Goal: Task Accomplishment & Management: Manage account settings

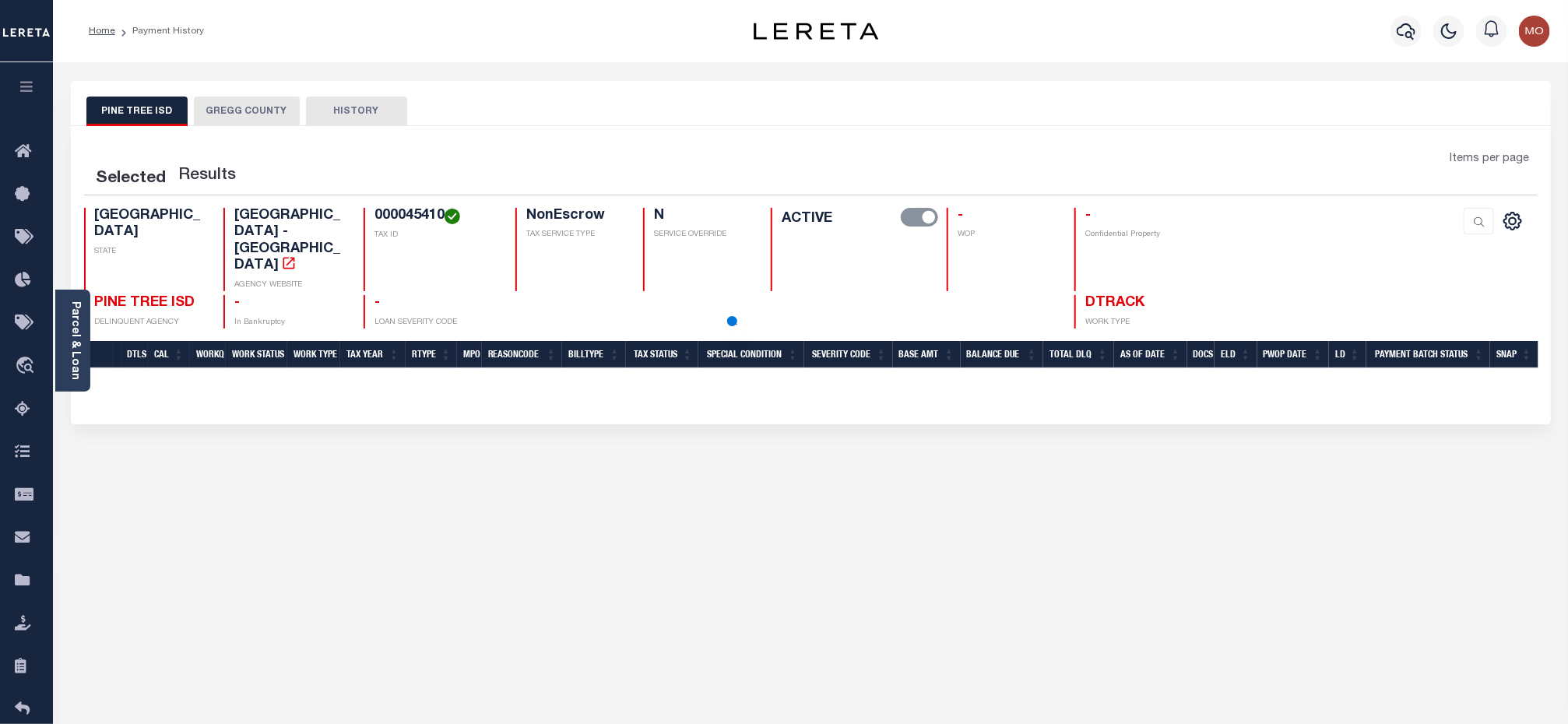
click at [1527, 33] on img "button" at bounding box center [1535, 32] width 32 height 32
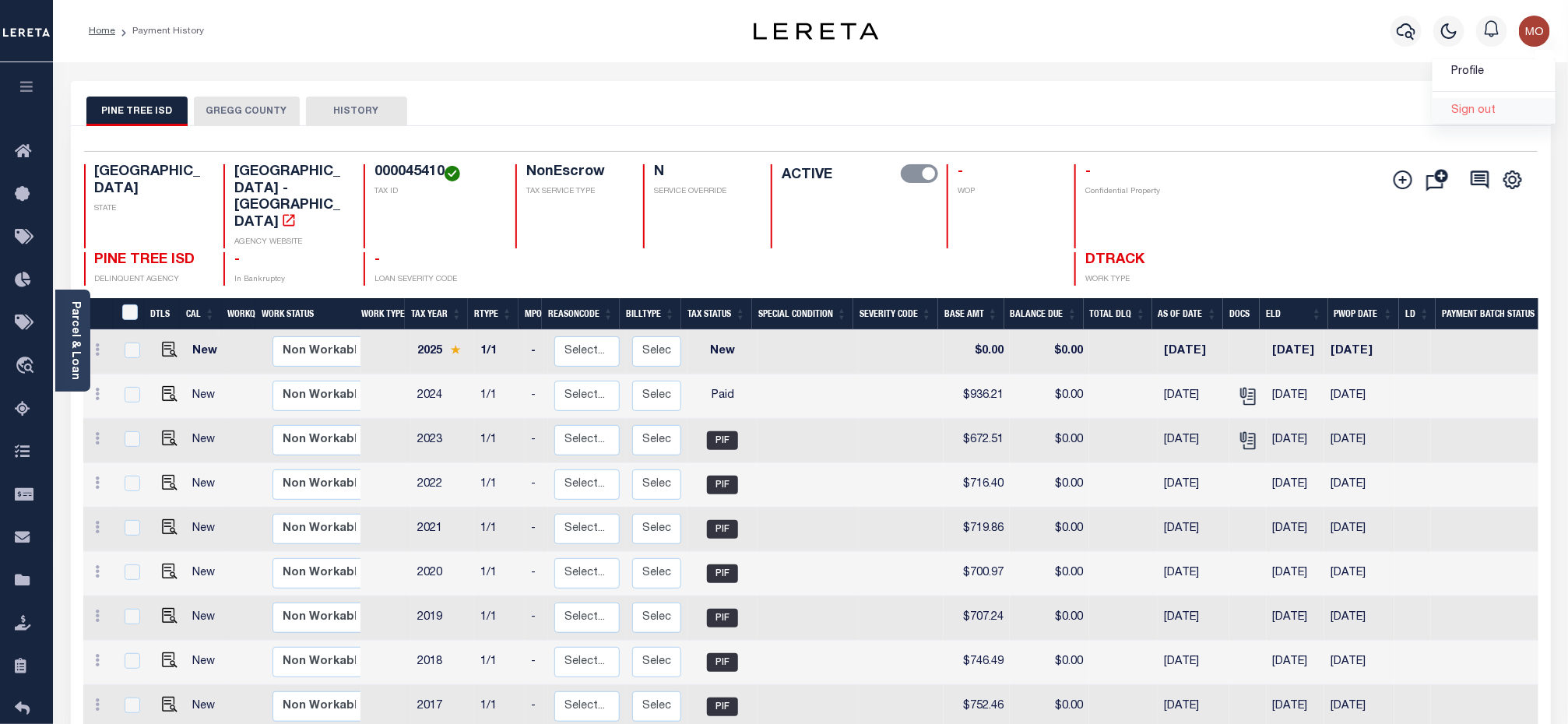
click at [1484, 110] on span "Sign out" at bounding box center [1473, 110] width 45 height 11
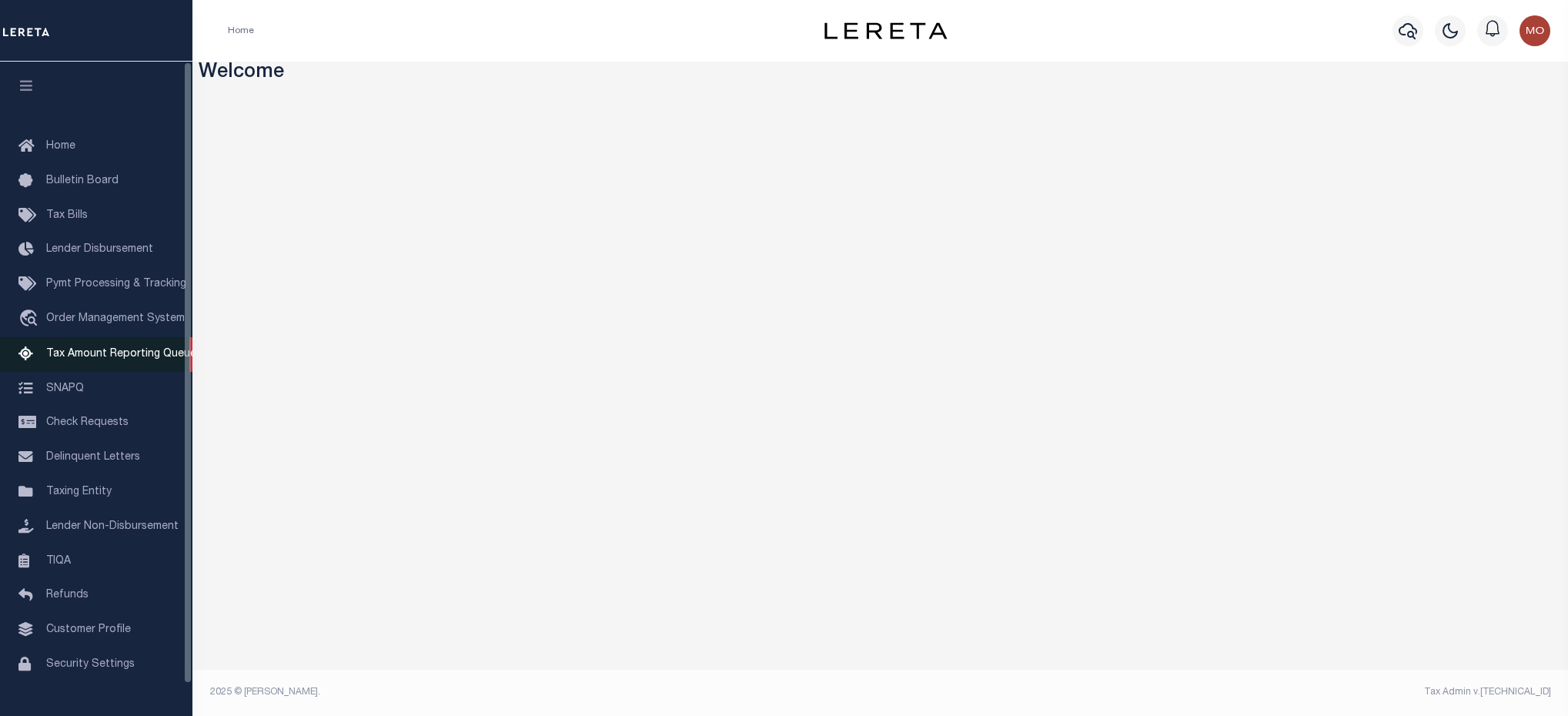
click at [104, 354] on span "Tax Amount Reporting Queue" at bounding box center [121, 354] width 150 height 11
click at [67, 352] on span "Tax Amount Reporting Queue" at bounding box center [121, 354] width 150 height 11
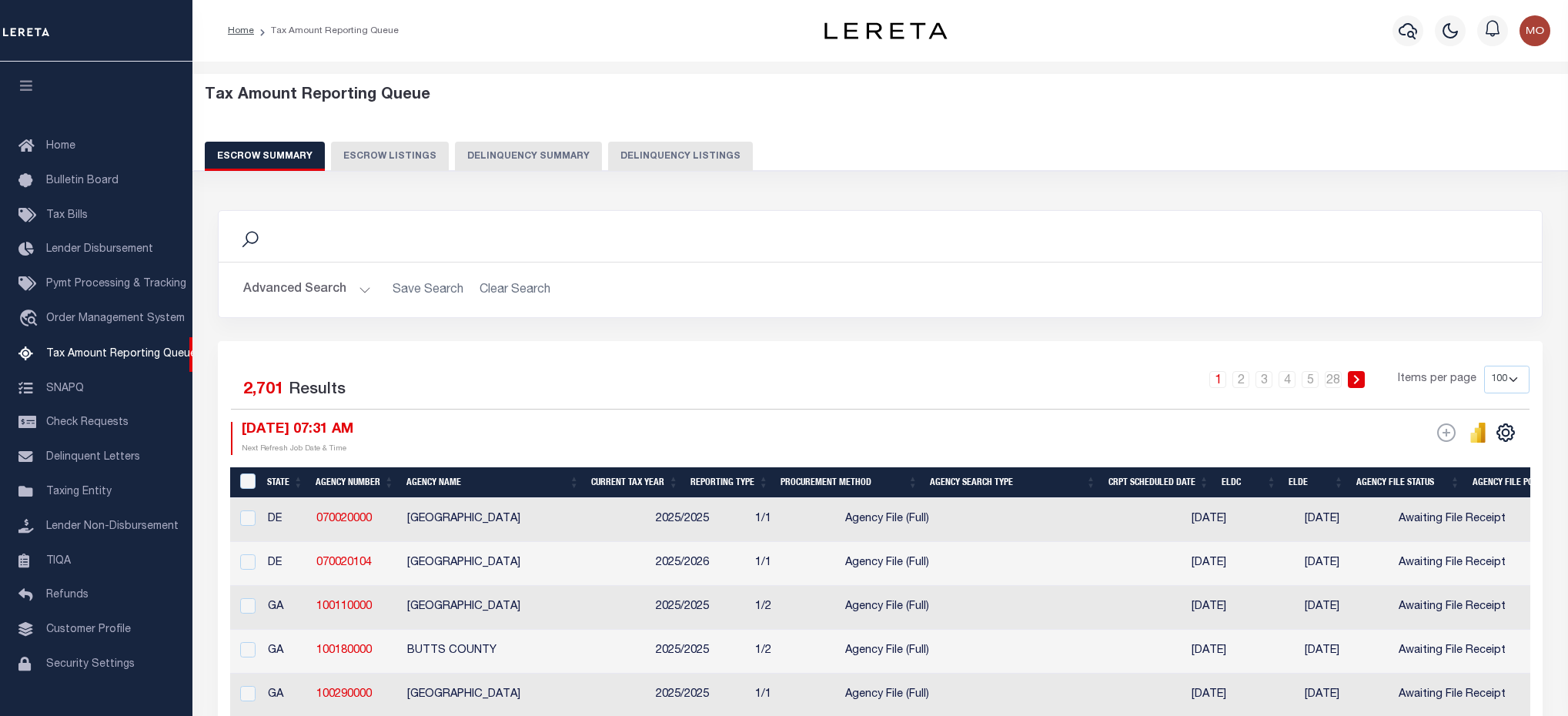
select select "100"
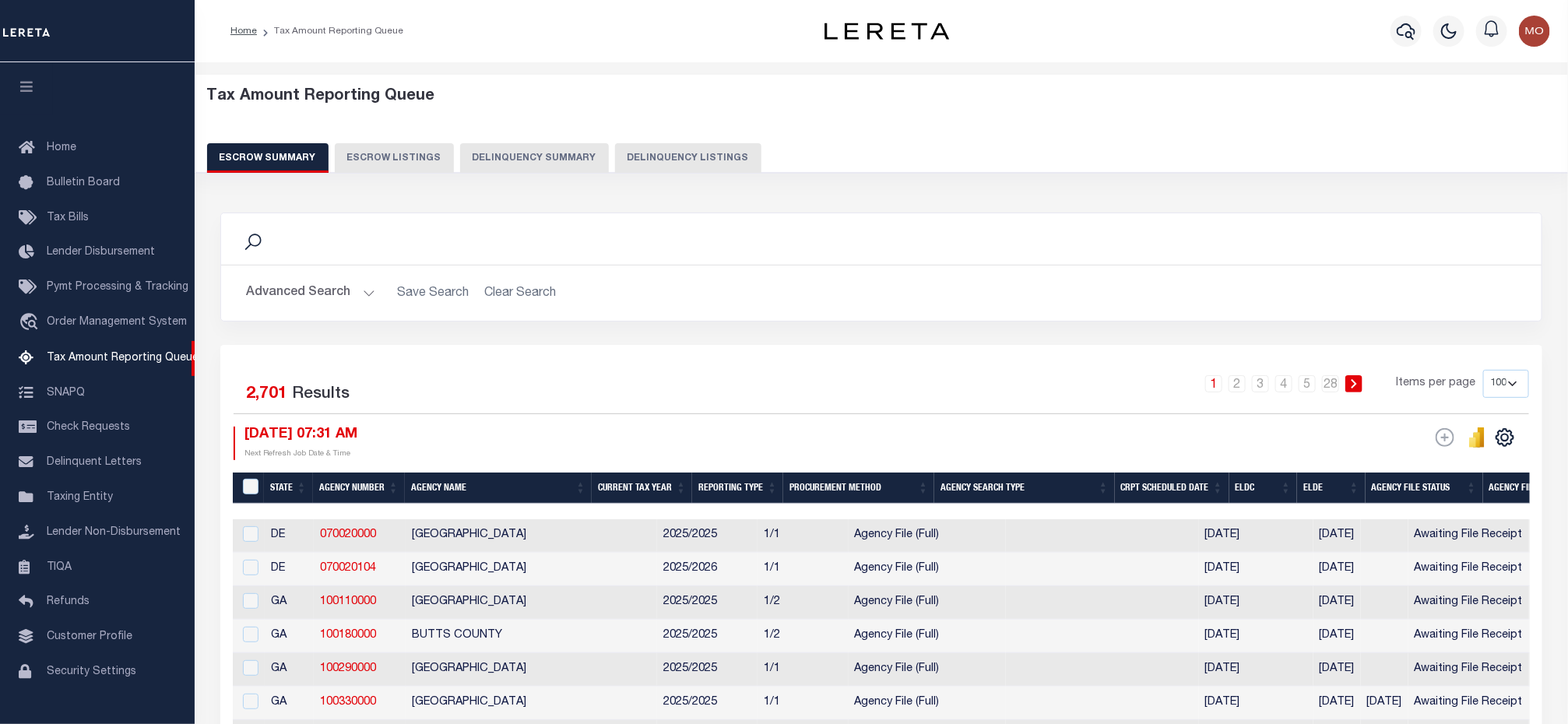
scroll to position [33, 0]
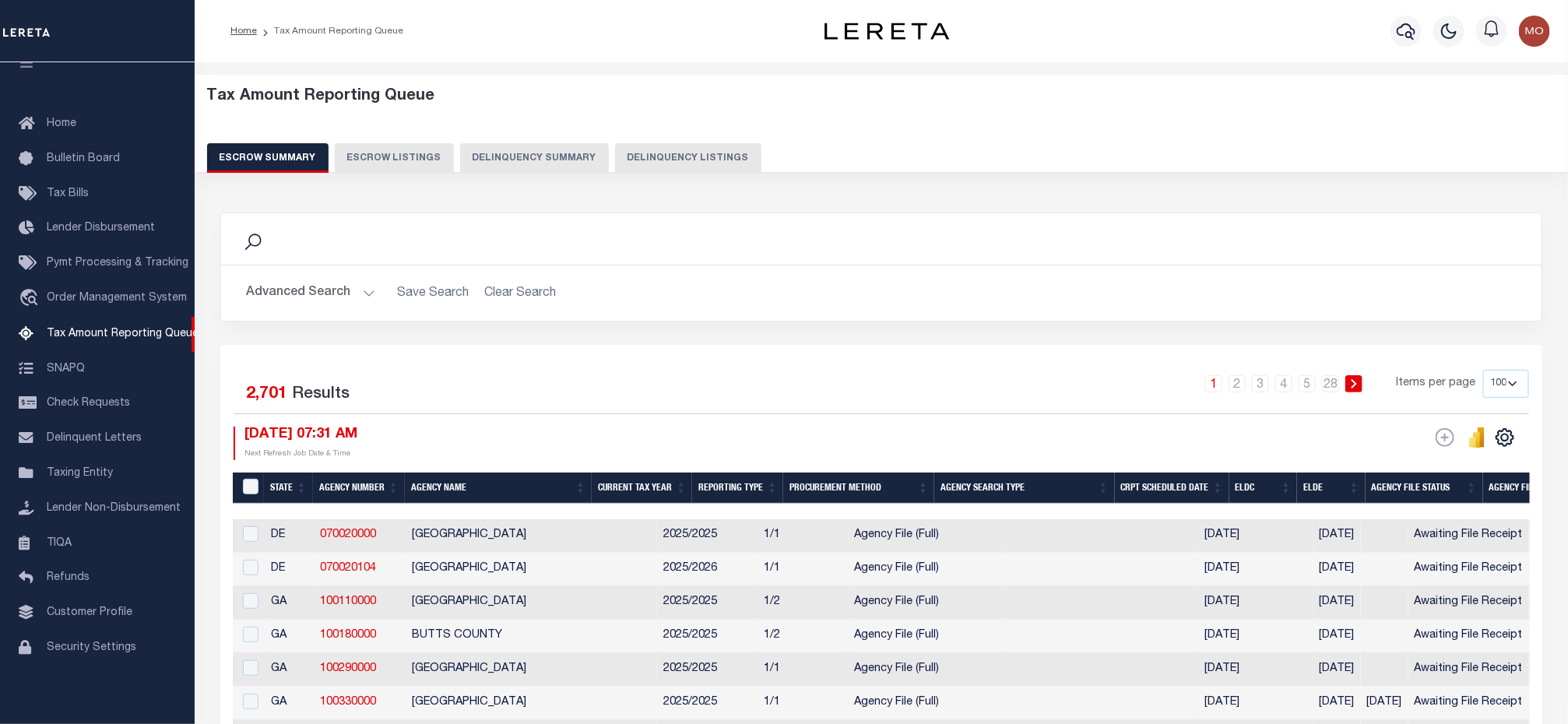
click at [659, 147] on button "Delinquency Listings" at bounding box center [688, 158] width 147 height 30
select select "100"
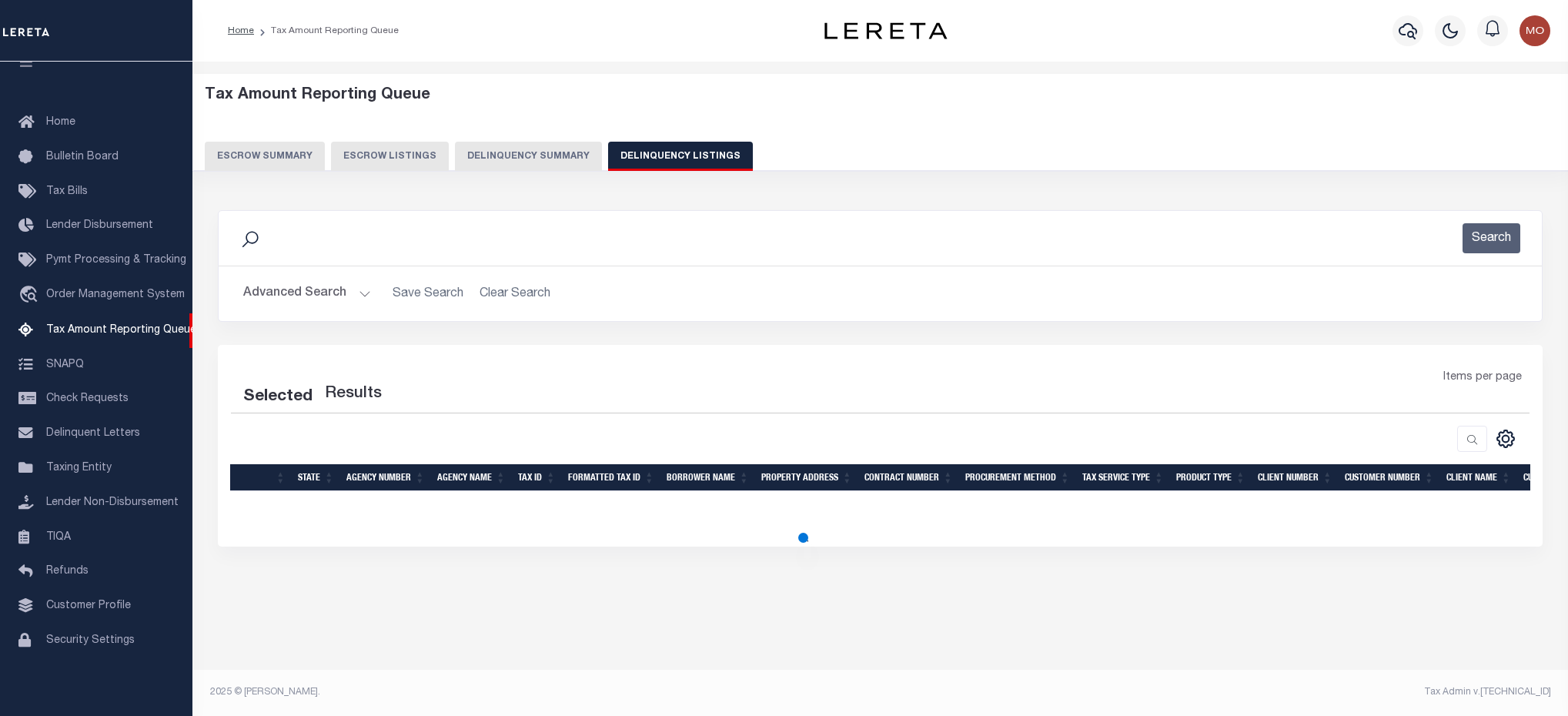
select select "100"
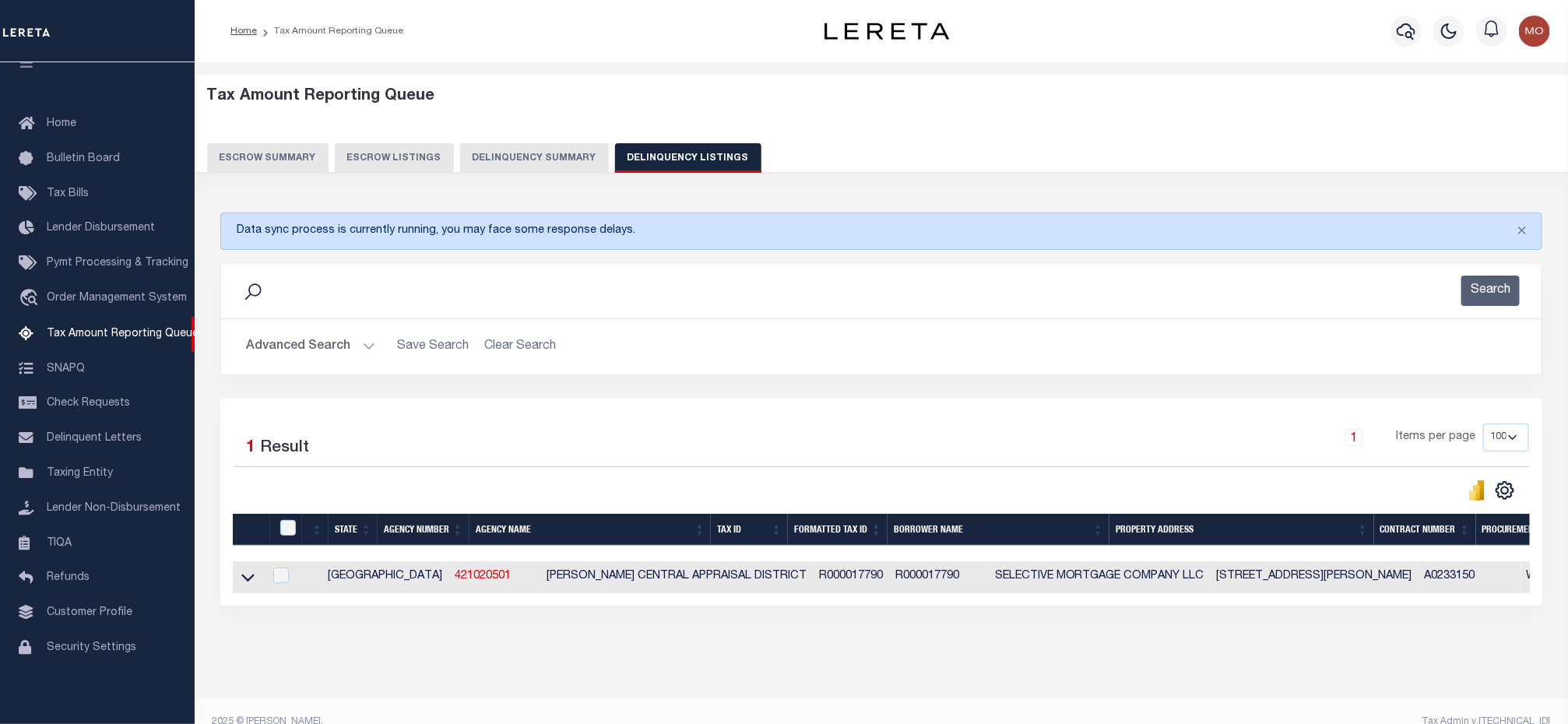
click at [370, 353] on button "Advanced Search" at bounding box center [310, 347] width 129 height 31
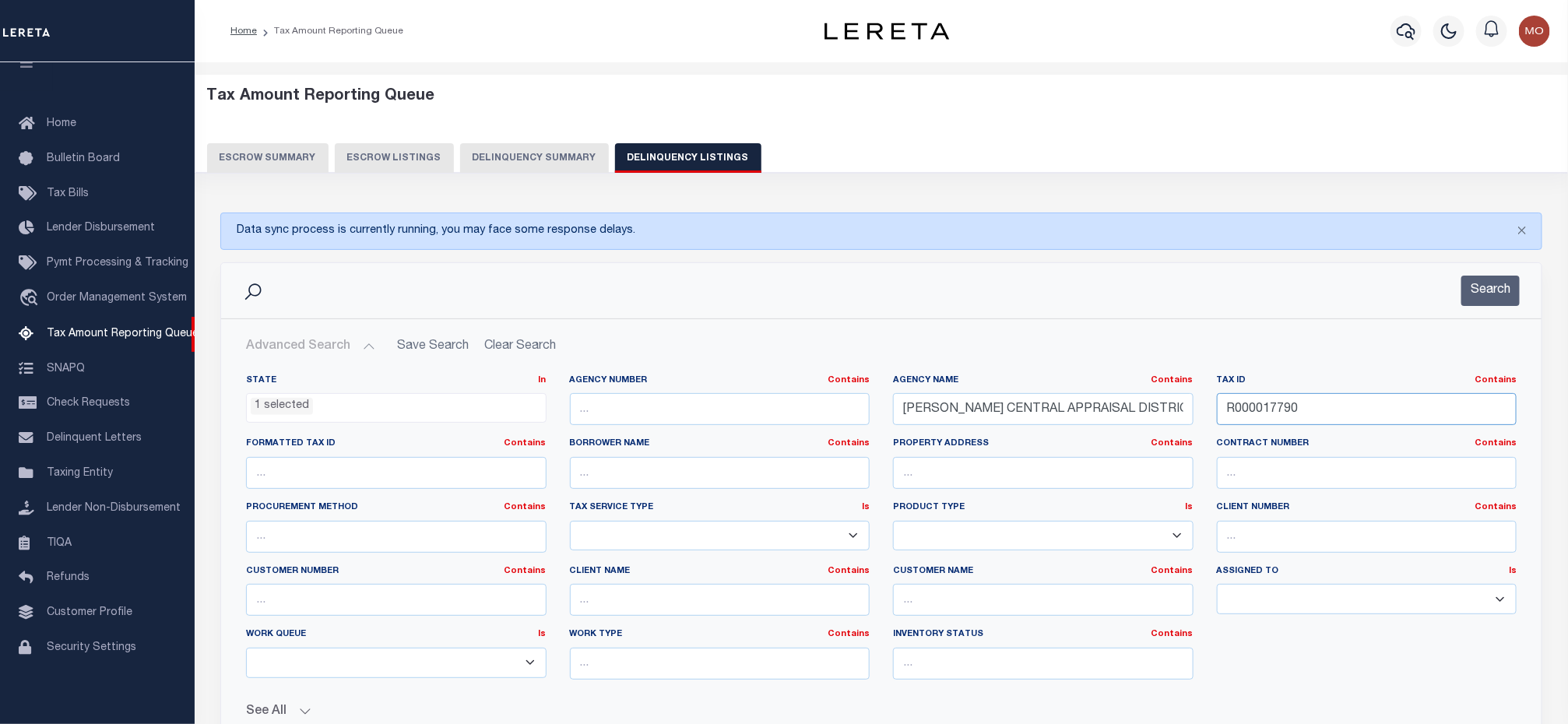
drag, startPoint x: 1327, startPoint y: 413, endPoint x: 1118, endPoint y: 432, distance: 209.9
click at [1124, 439] on div "State In In AK AL AR AZ CA CO CT DC DE FL GA GU HI IA ID IL IN KS KY LA MA MD M…" at bounding box center [881, 533] width 1294 height 318
paste input "1"
type input "R000017791"
click at [1477, 294] on button "Search" at bounding box center [1490, 290] width 58 height 31
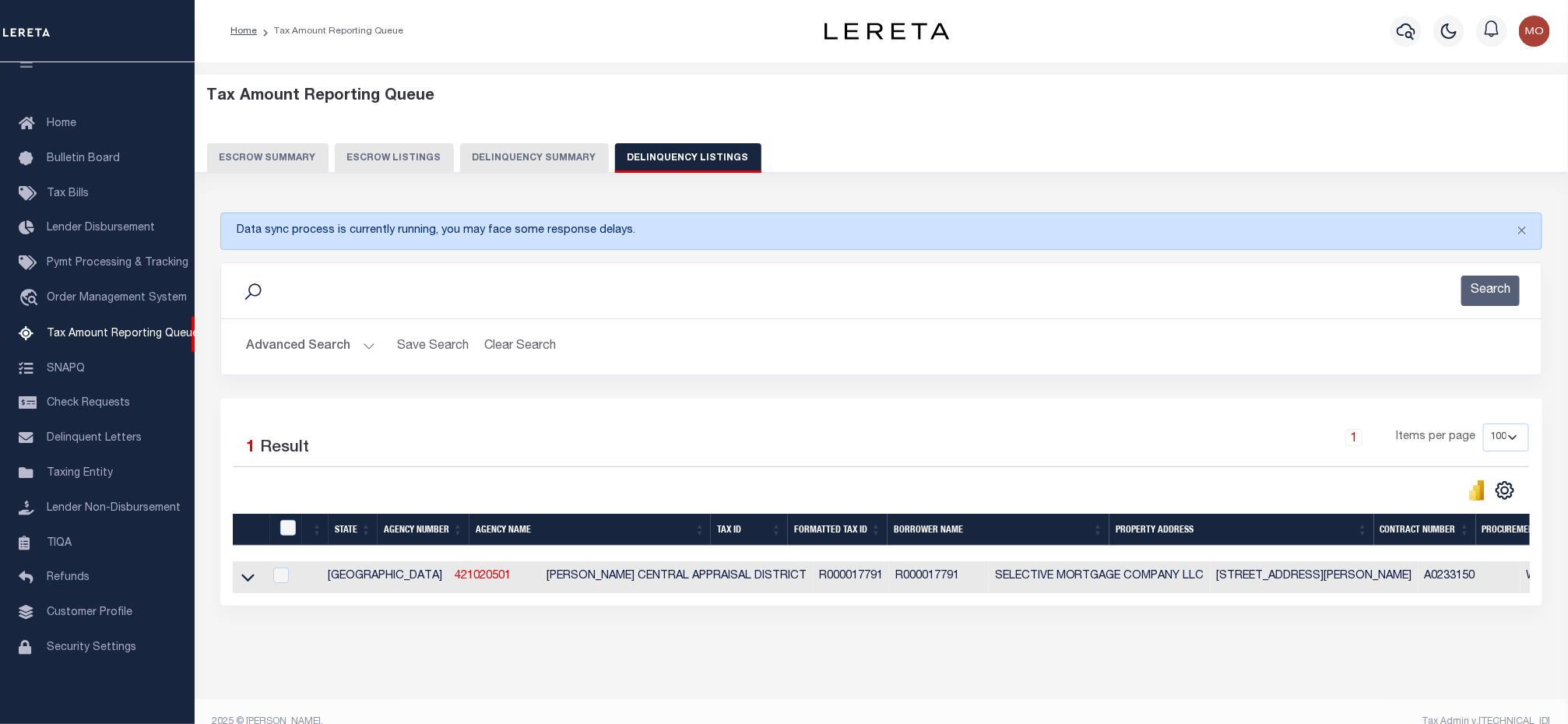
scroll to position [40, 0]
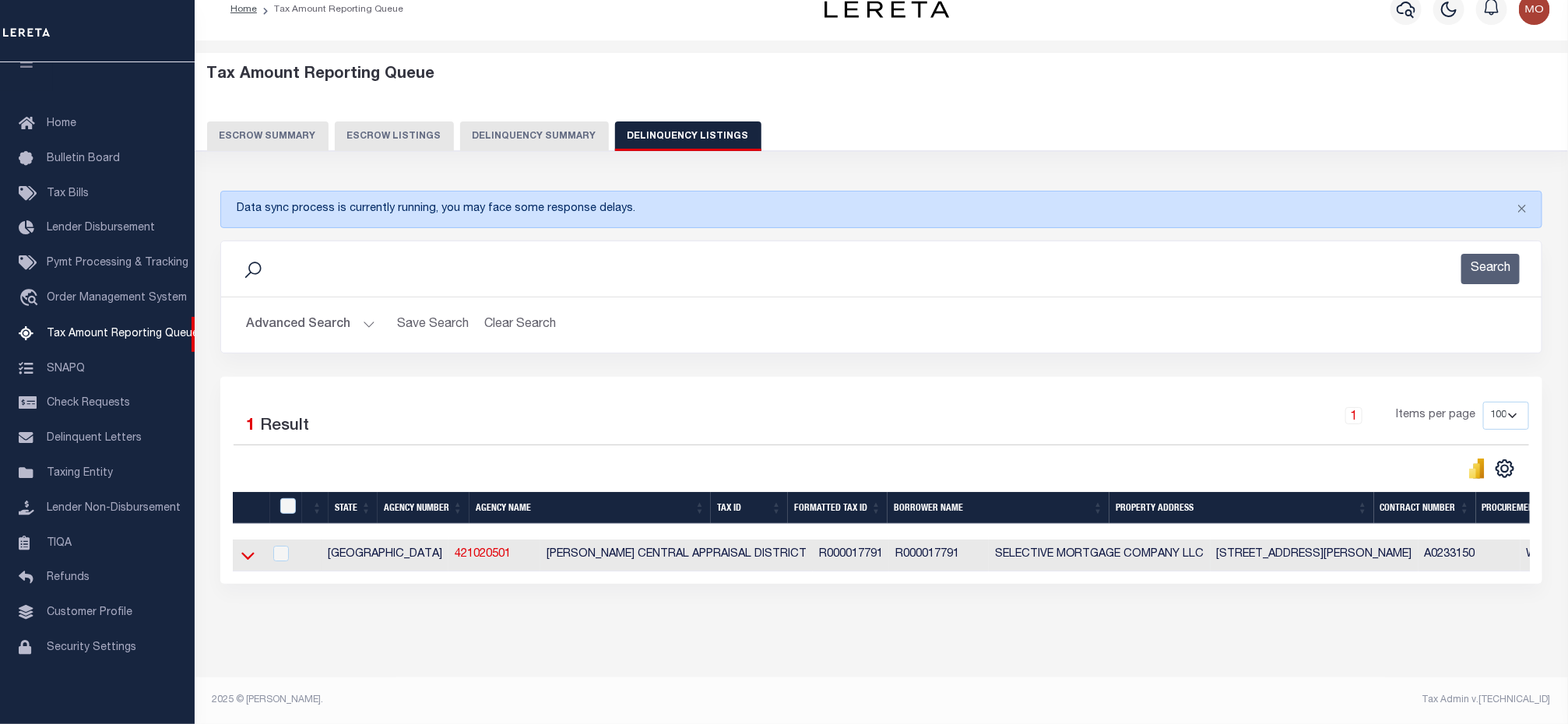
click at [250, 547] on icon at bounding box center [248, 555] width 13 height 17
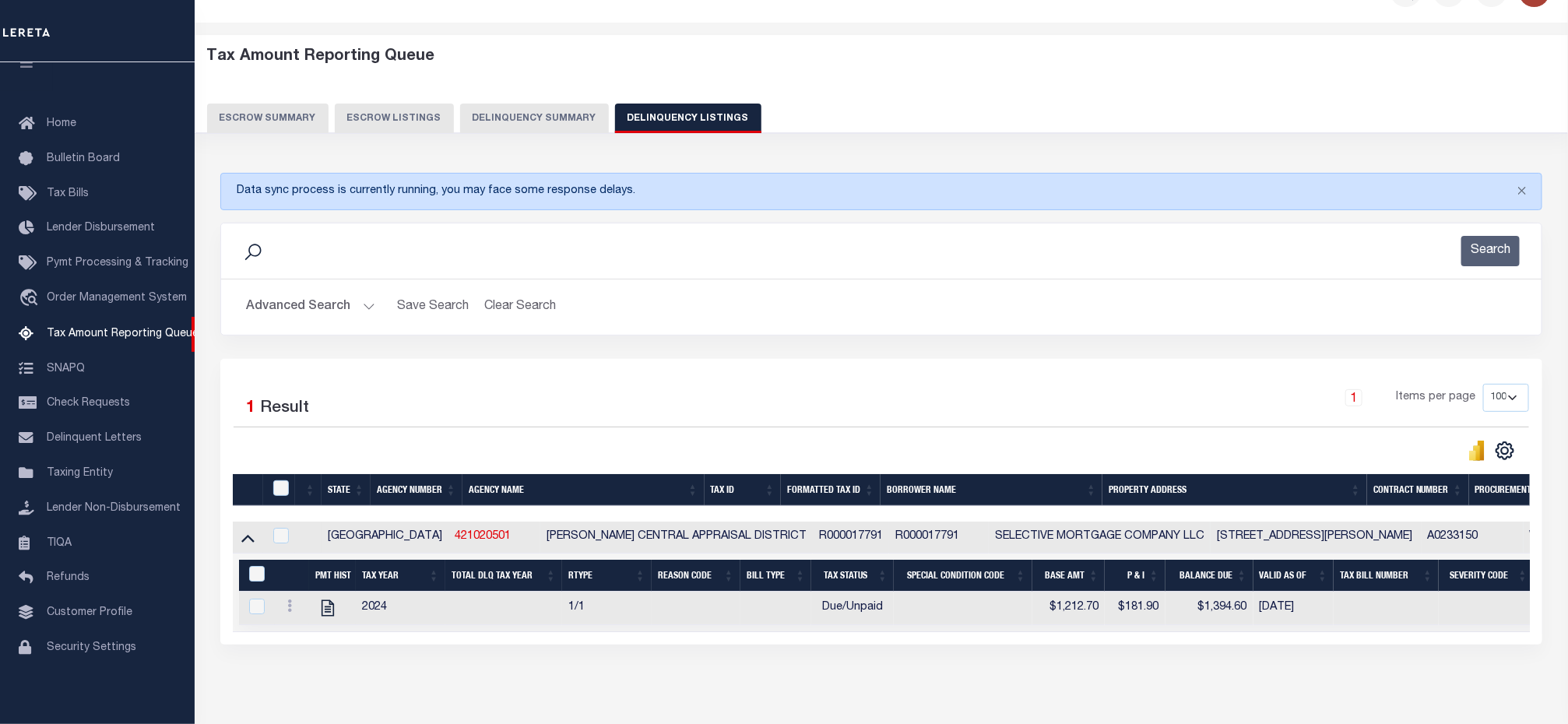
scroll to position [119, 0]
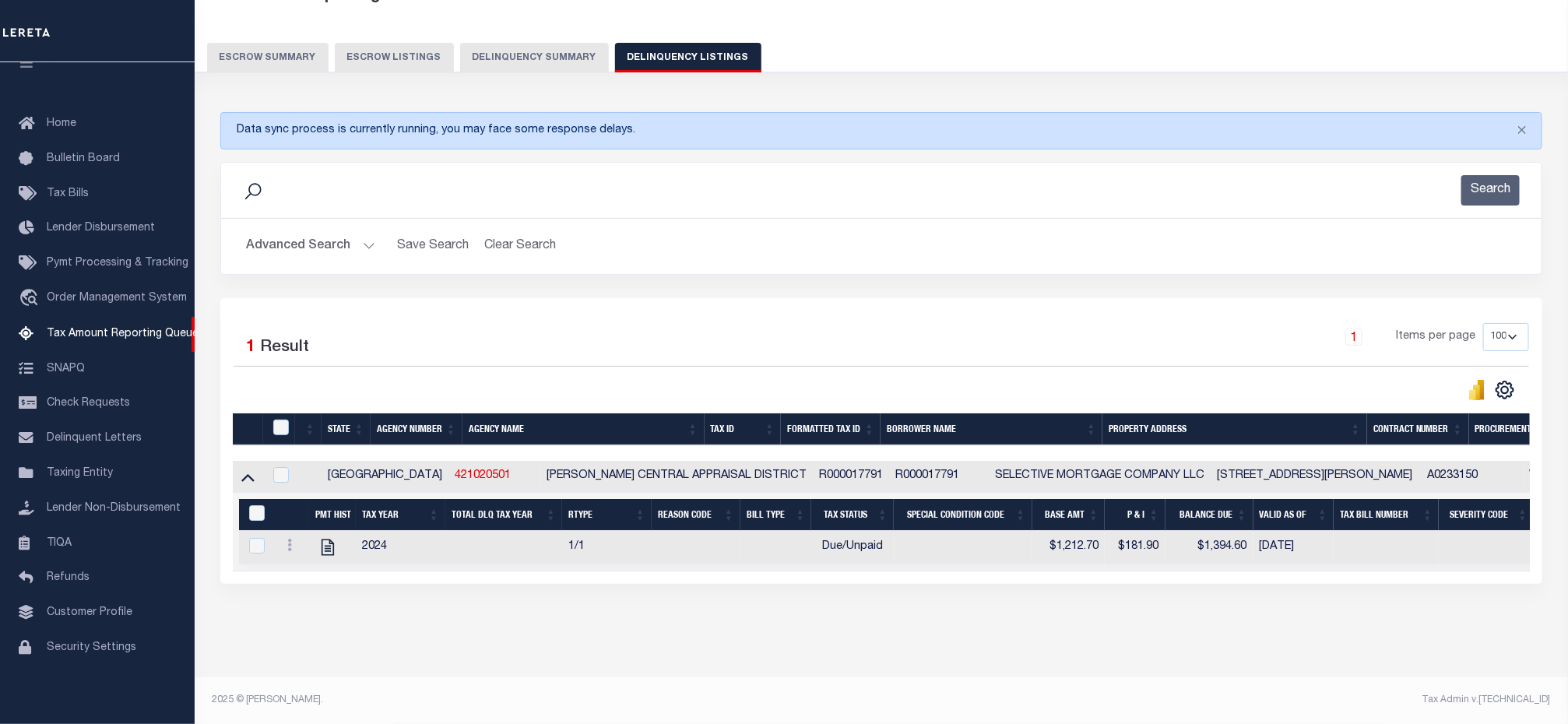
click at [356, 231] on button "Advanced Search" at bounding box center [310, 246] width 129 height 31
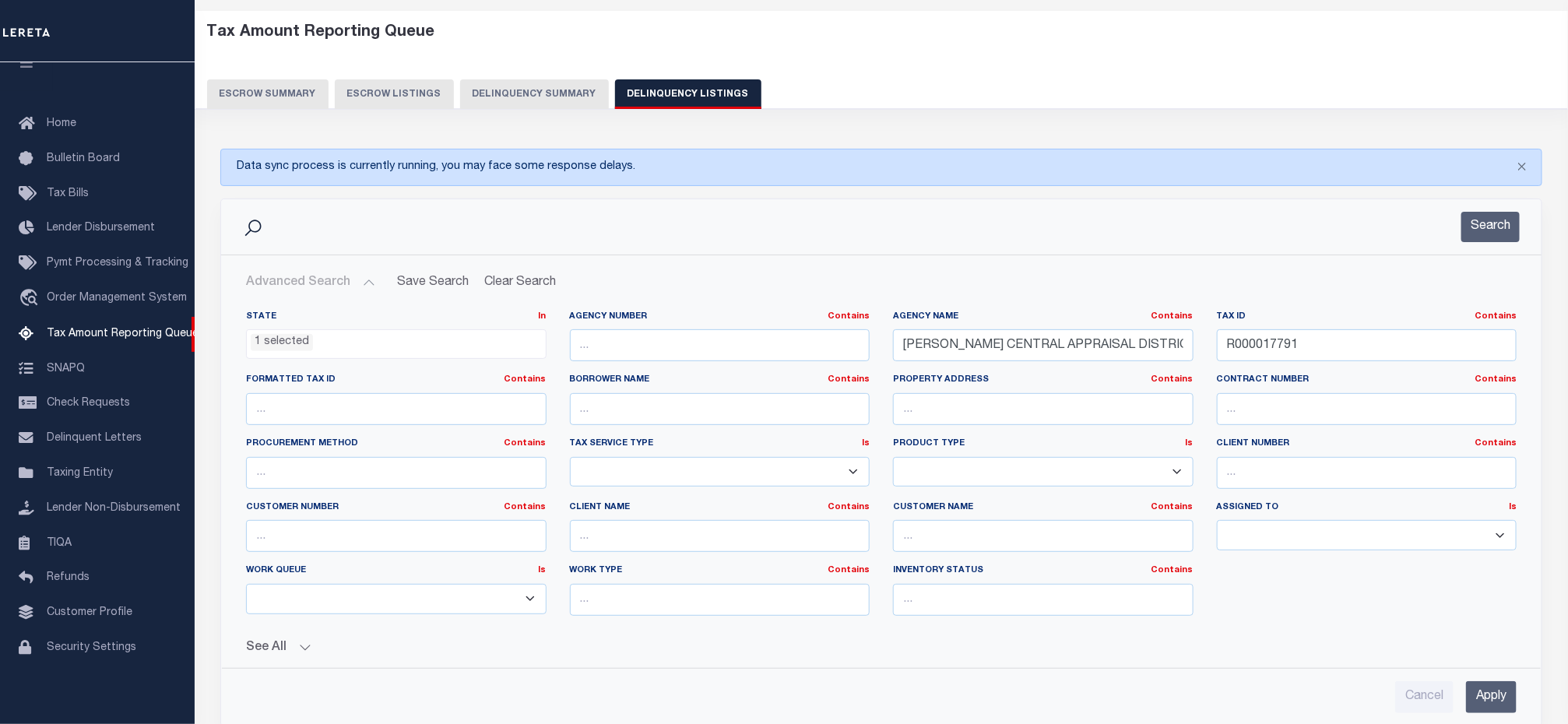
scroll to position [0, 0]
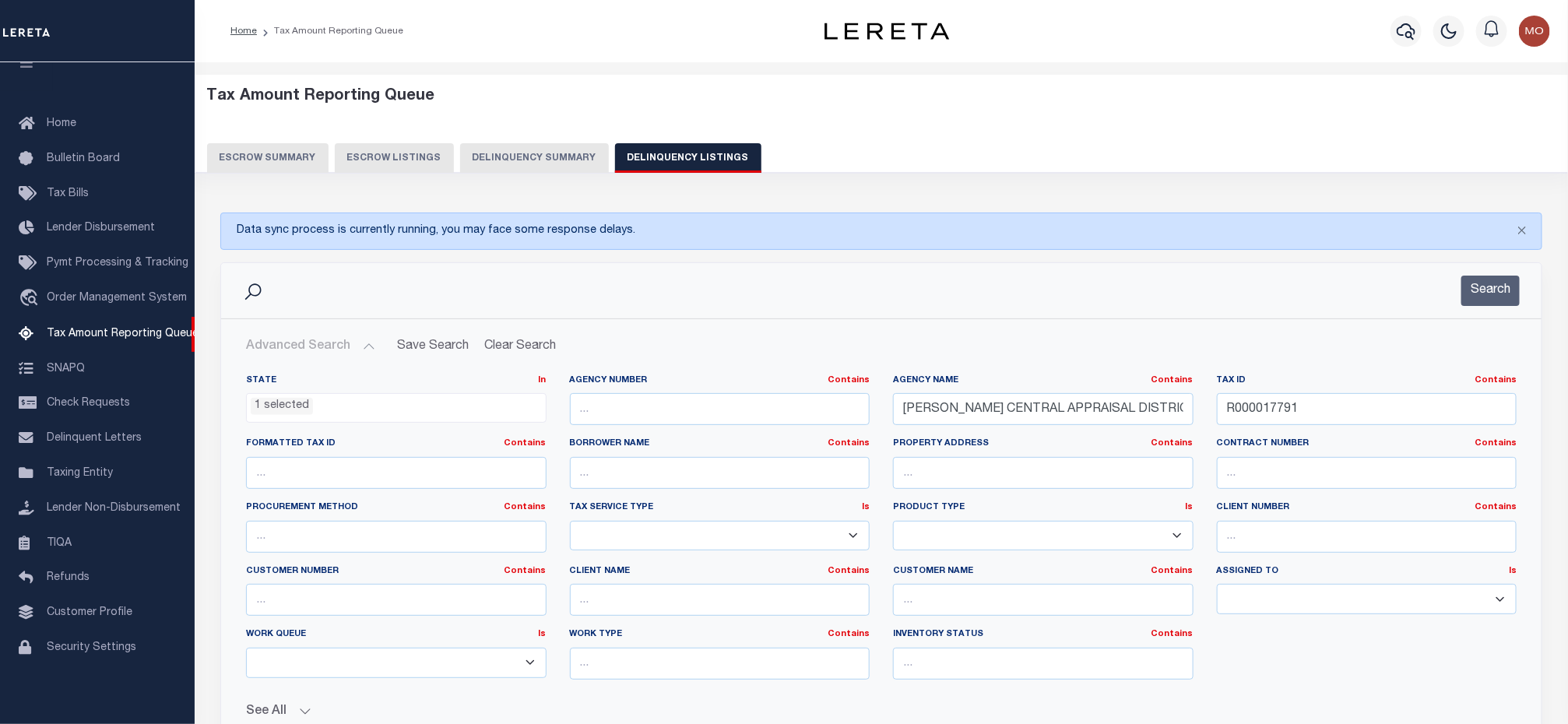
click at [1318, 432] on div "Tax ID Contains Contains Is R000017791" at bounding box center [1367, 406] width 324 height 64
click at [1342, 415] on input "R000017791" at bounding box center [1367, 409] width 300 height 32
drag, startPoint x: 1347, startPoint y: 410, endPoint x: 1161, endPoint y: 414, distance: 186.0
click at [1163, 414] on div "State In In AK AL AR AZ CA CO CT DC DE FL GA GU HI IA ID IL IN KS KY LA MA MD M…" at bounding box center [881, 533] width 1294 height 318
paste input "22105"
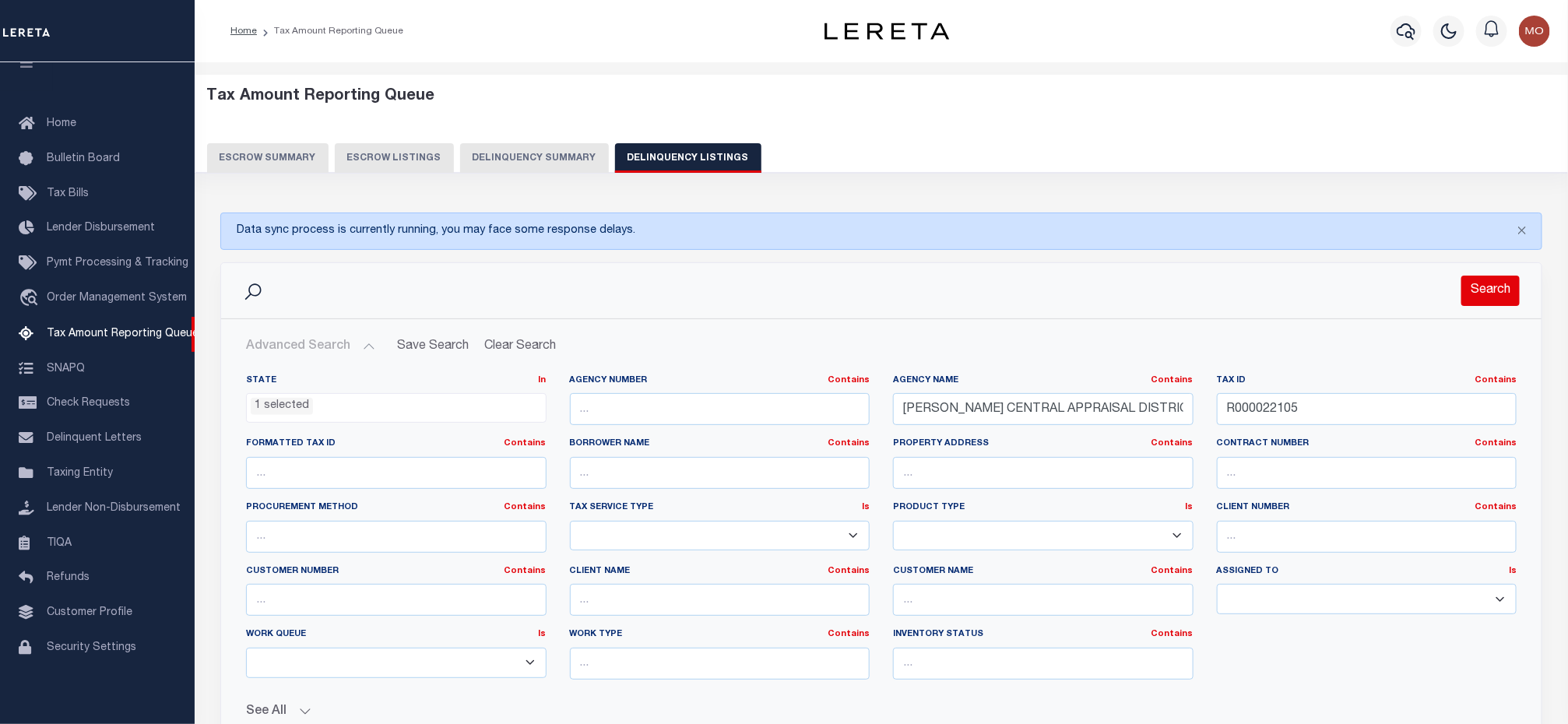
click at [1497, 288] on button "Search" at bounding box center [1490, 290] width 58 height 31
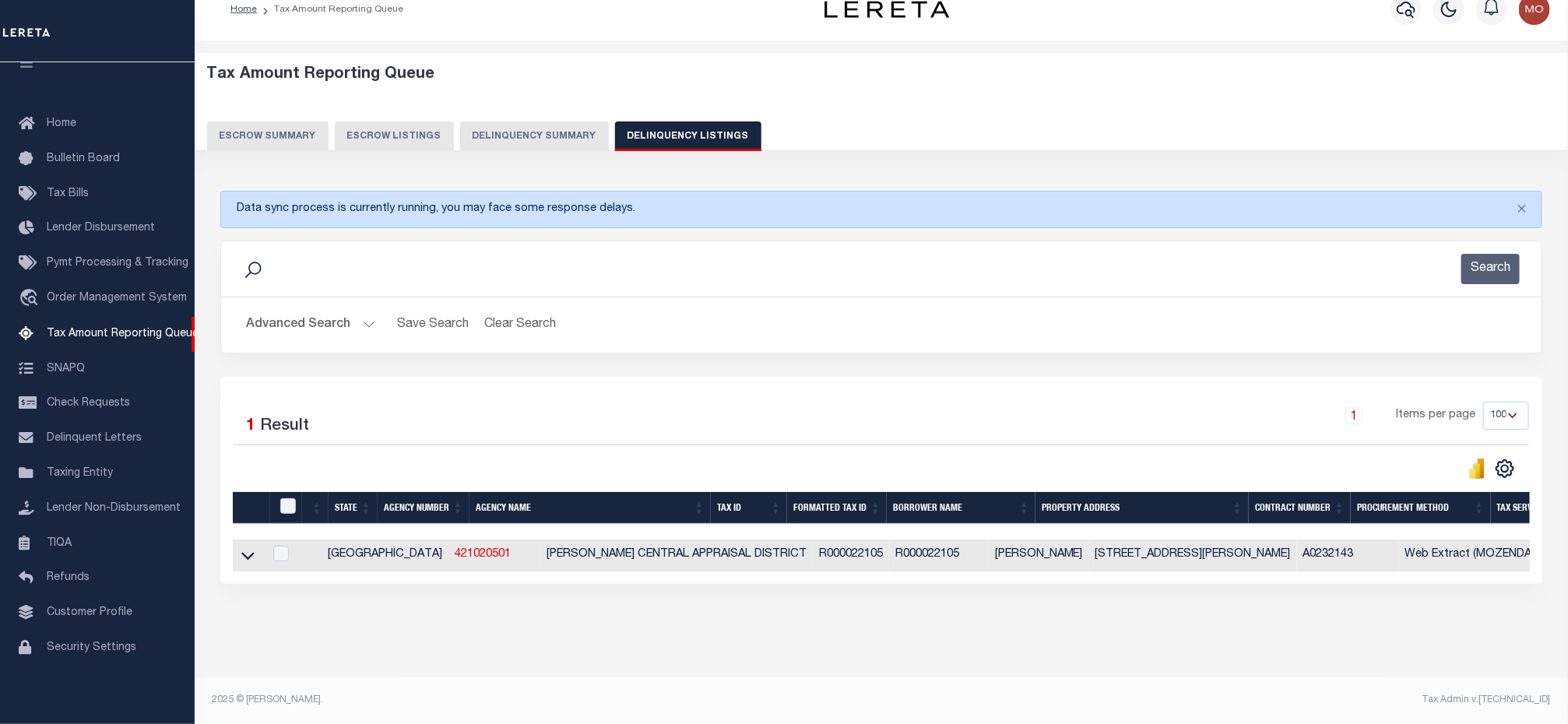
scroll to position [40, 0]
click at [248, 547] on icon at bounding box center [248, 555] width 13 height 17
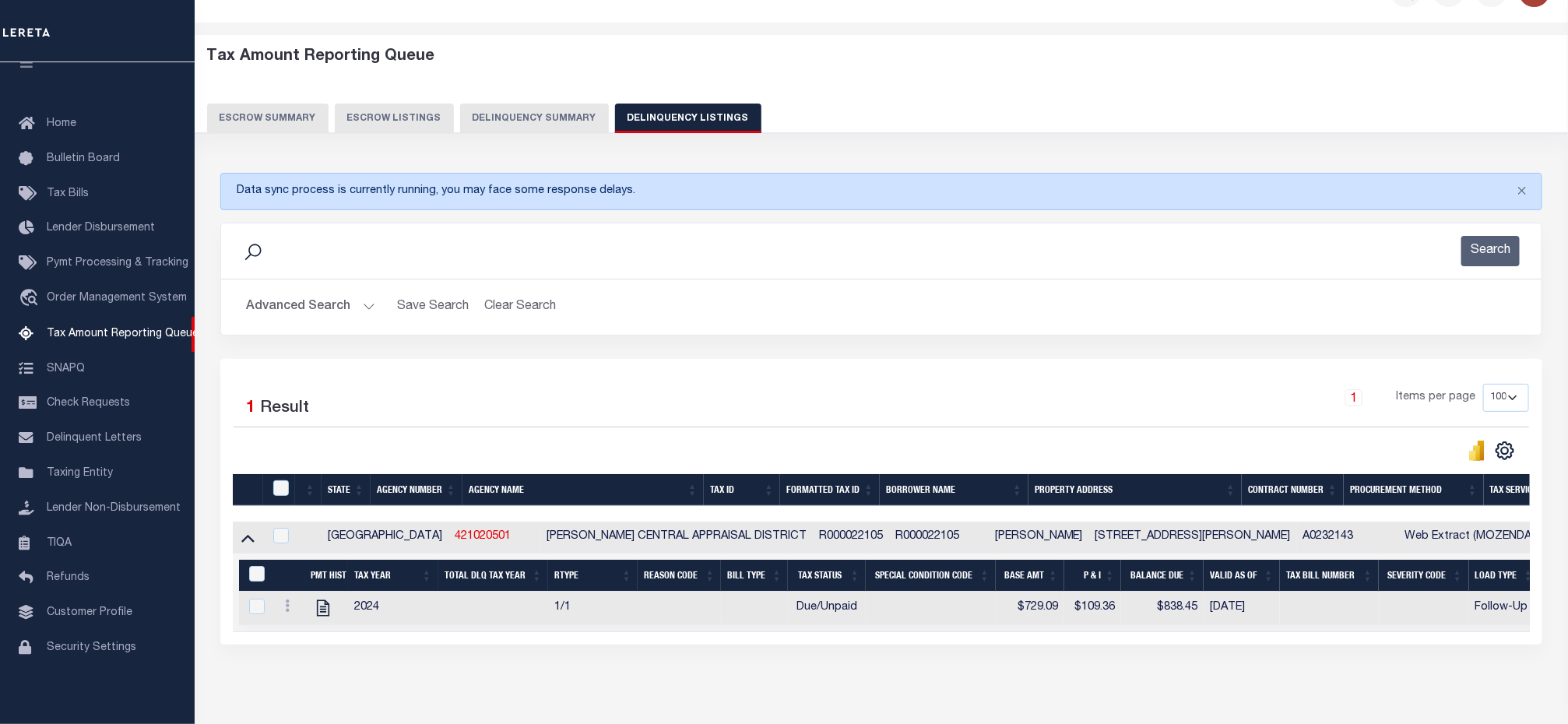
scroll to position [119, 0]
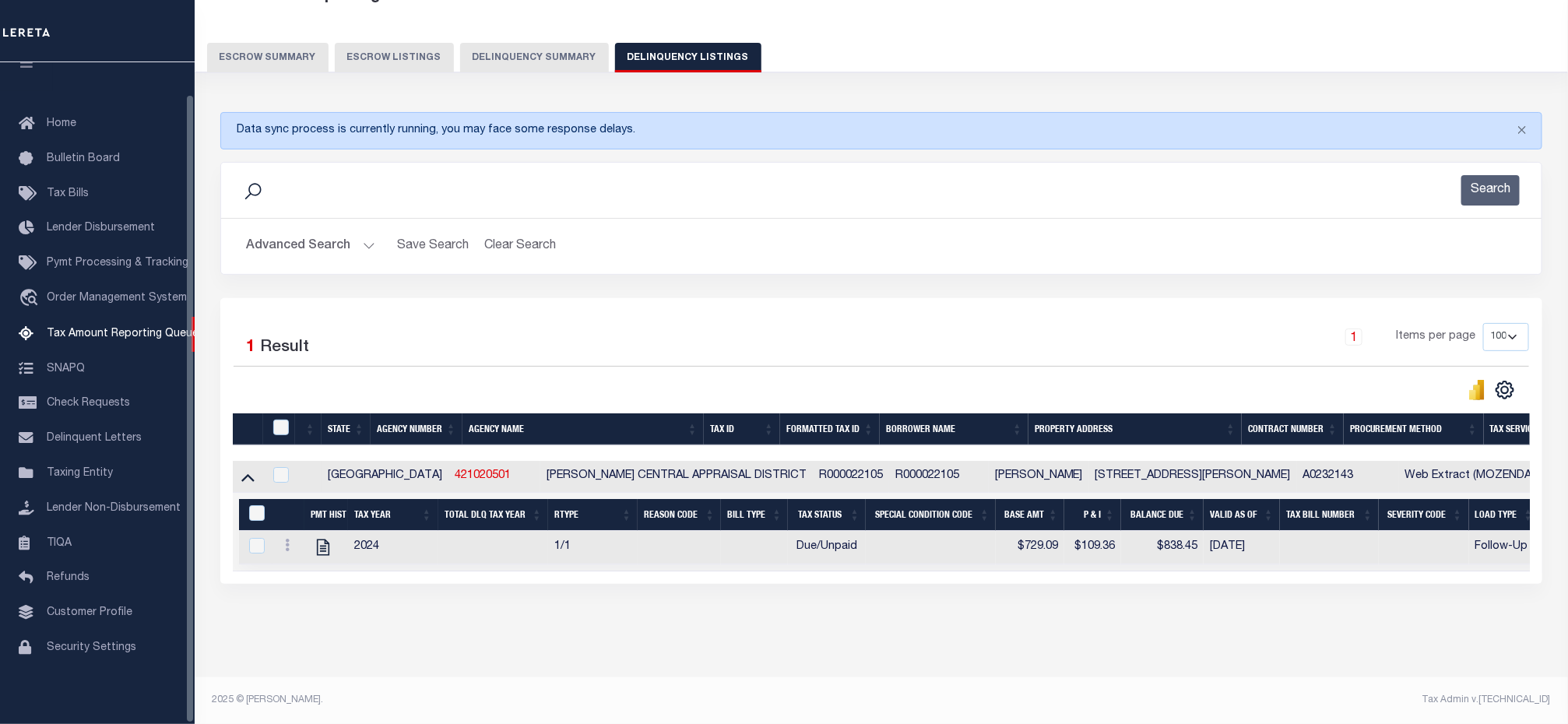
click at [363, 231] on button "Advanced Search" at bounding box center [310, 246] width 129 height 31
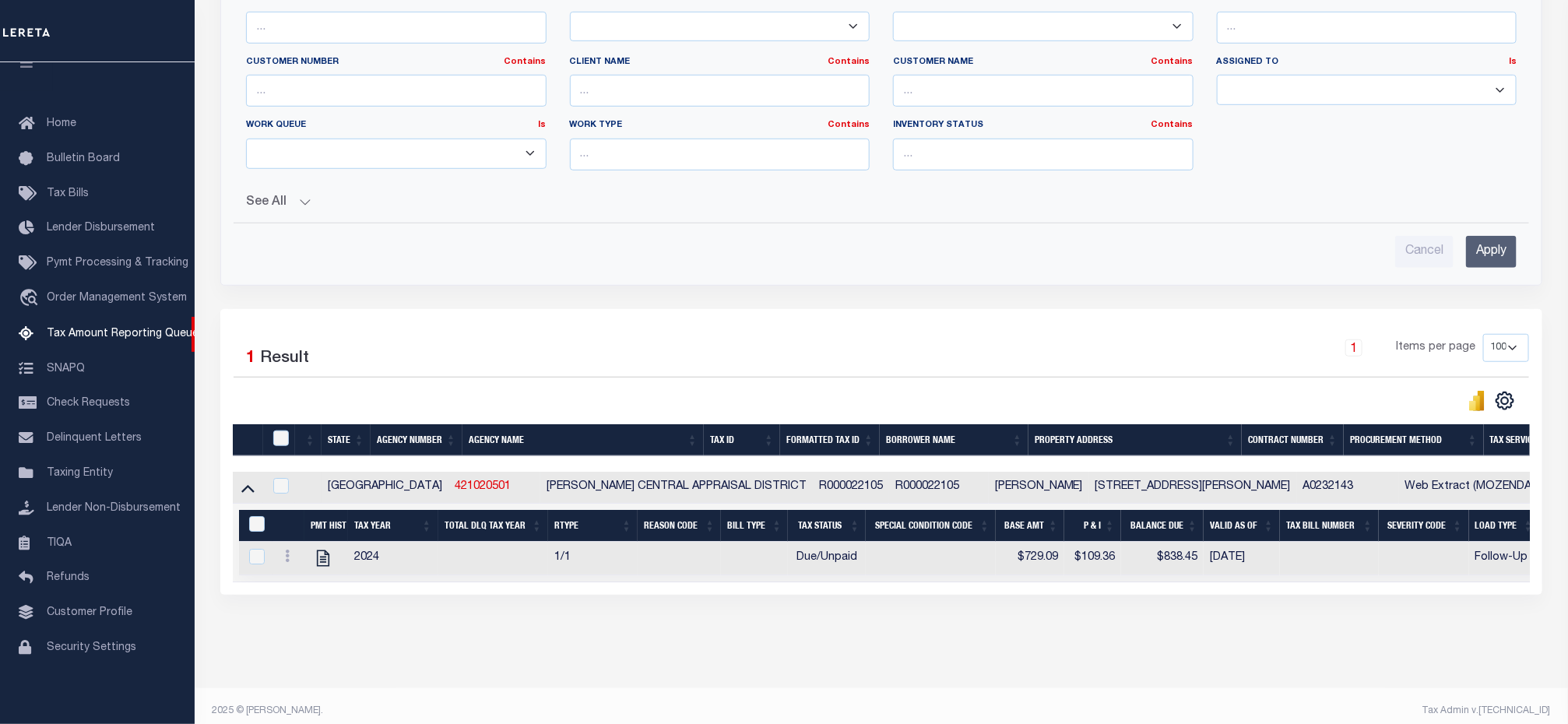
scroll to position [54, 0]
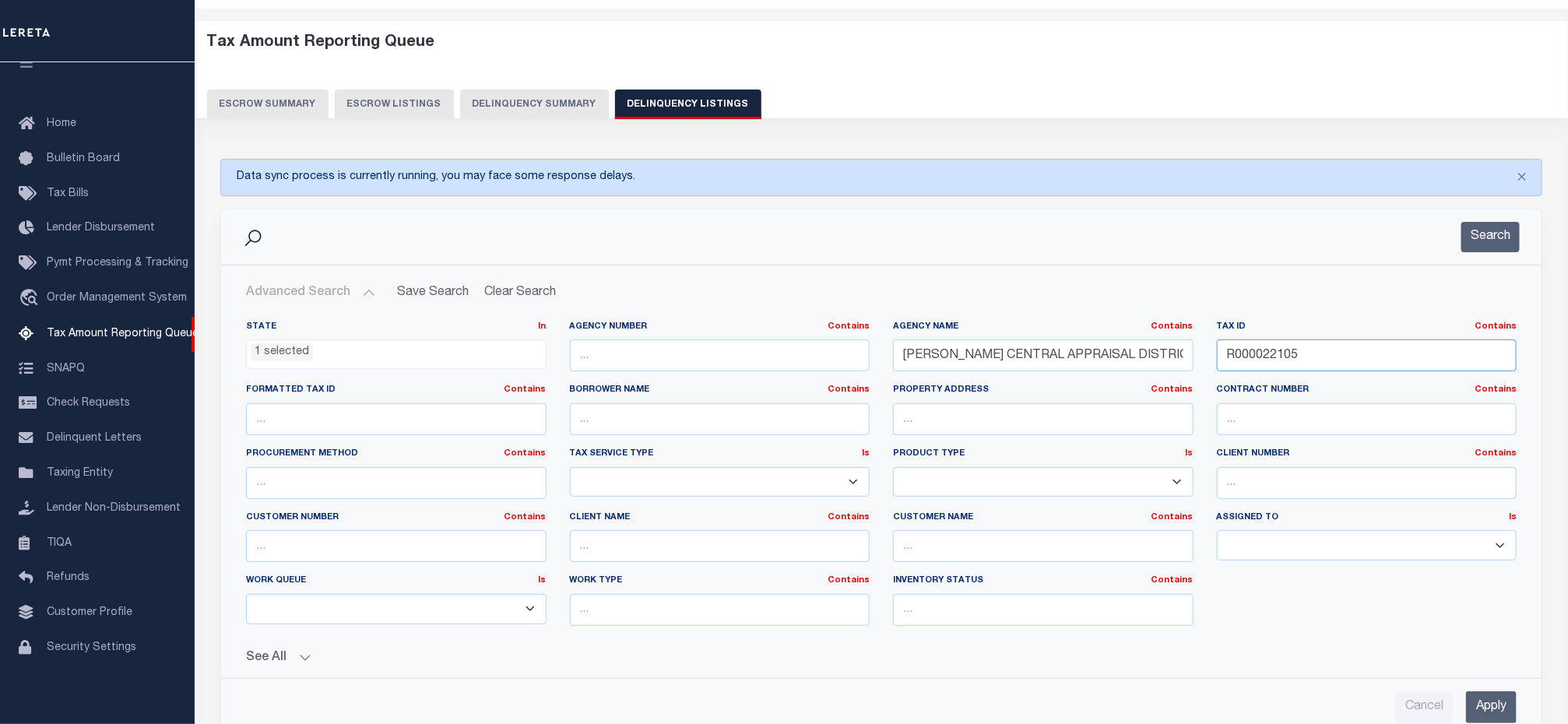
click at [1307, 349] on input "R000022105" at bounding box center [1367, 355] width 300 height 32
drag, startPoint x: 1352, startPoint y: 362, endPoint x: 1084, endPoint y: 371, distance: 268.2
click at [1084, 371] on div "State In In AK AL AR AZ CA CO CT DC DE FL GA GU HI IA ID IL IN KS KY LA MA MD M…" at bounding box center [881, 479] width 1294 height 318
paste input "10095768"
drag, startPoint x: 1482, startPoint y: 236, endPoint x: 1547, endPoint y: 215, distance: 68.3
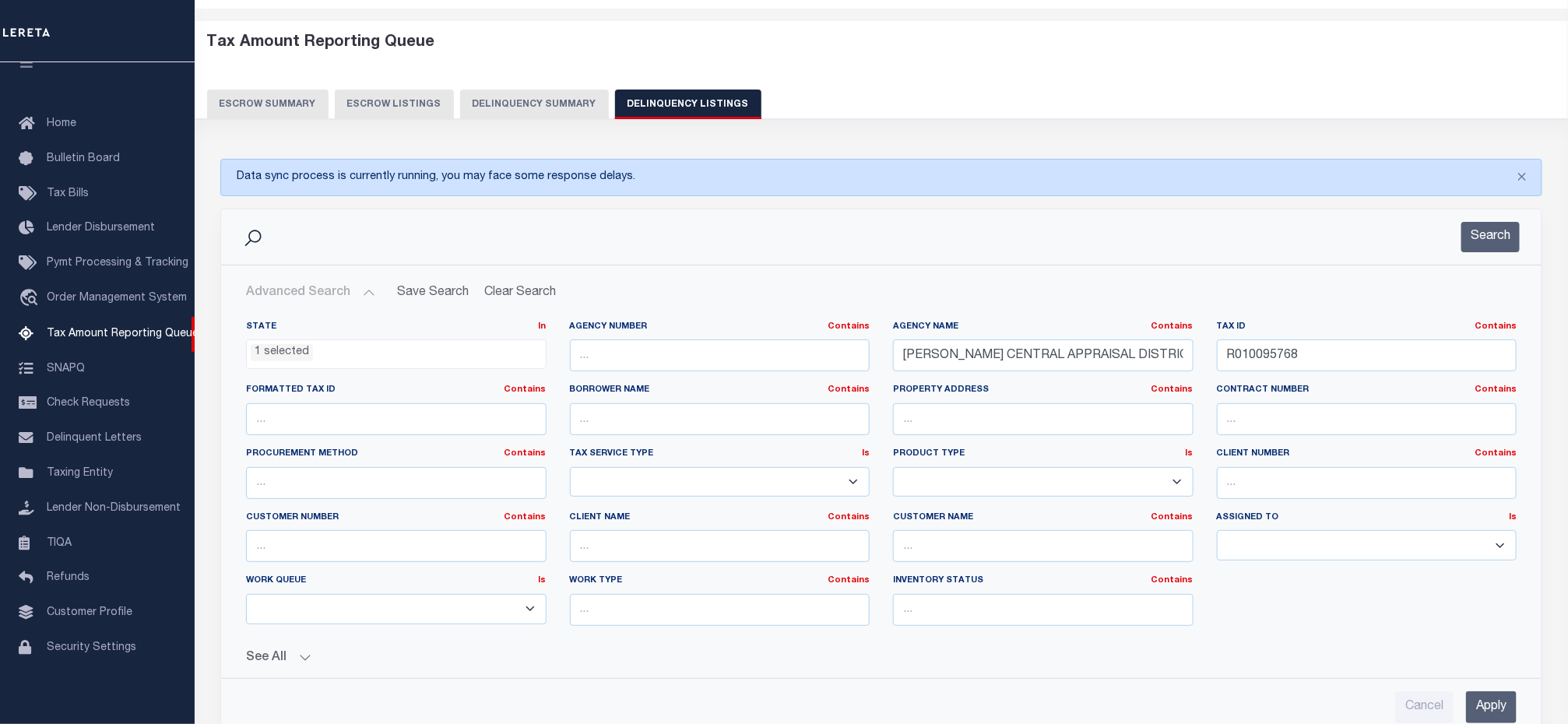
click at [1478, 241] on button "Search" at bounding box center [1490, 236] width 58 height 31
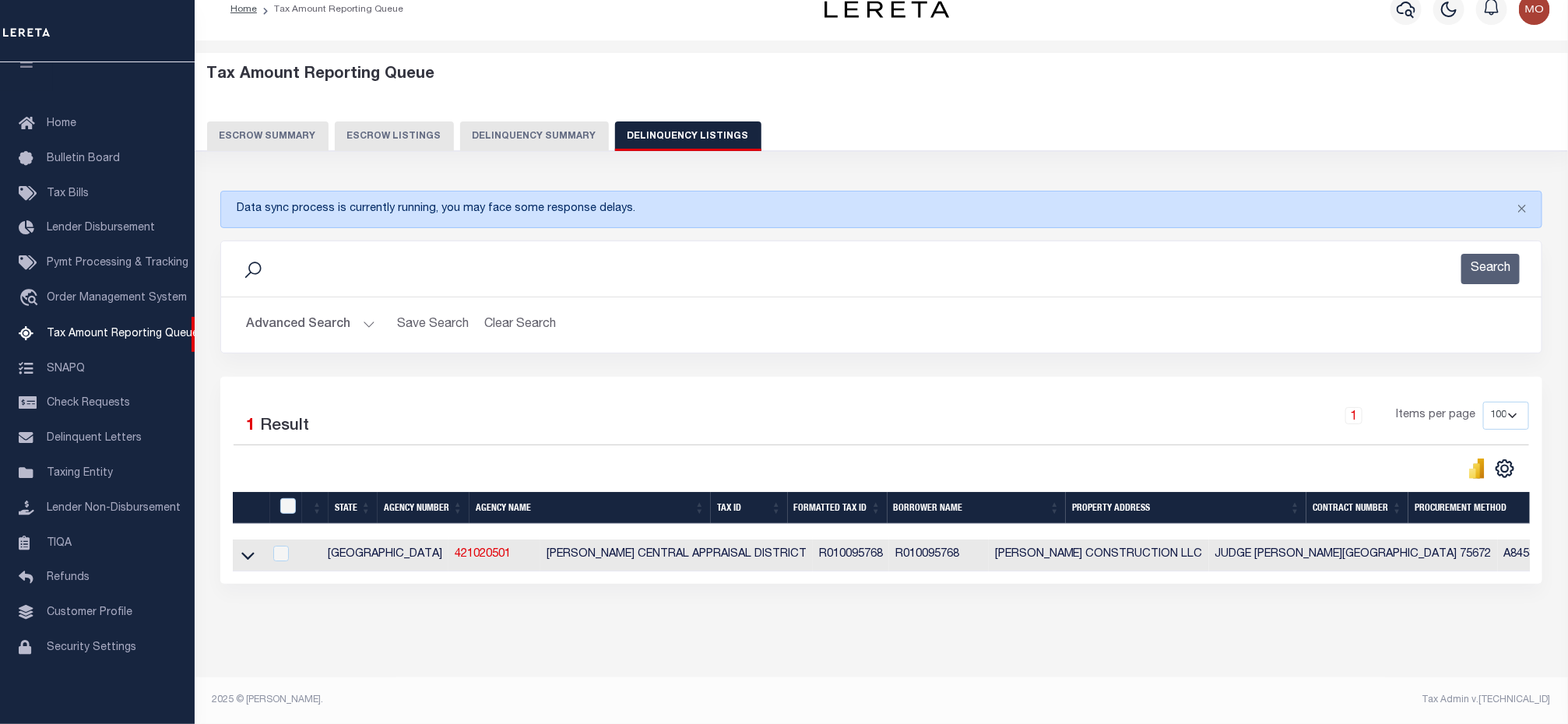
scroll to position [40, 0]
drag, startPoint x: 240, startPoint y: 541, endPoint x: 1542, endPoint y: 435, distance: 1306.3
click at [241, 547] on icon at bounding box center [248, 555] width 13 height 17
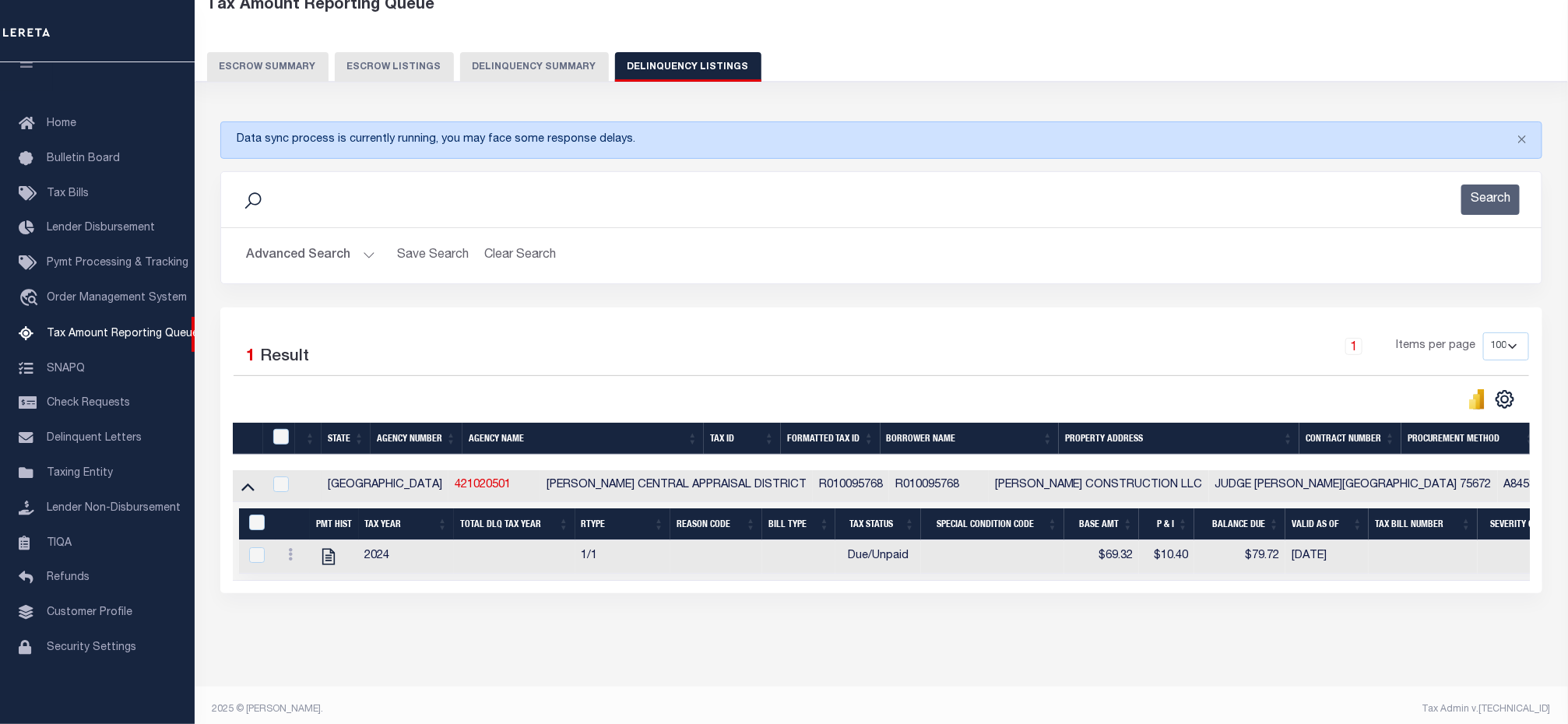
scroll to position [119, 0]
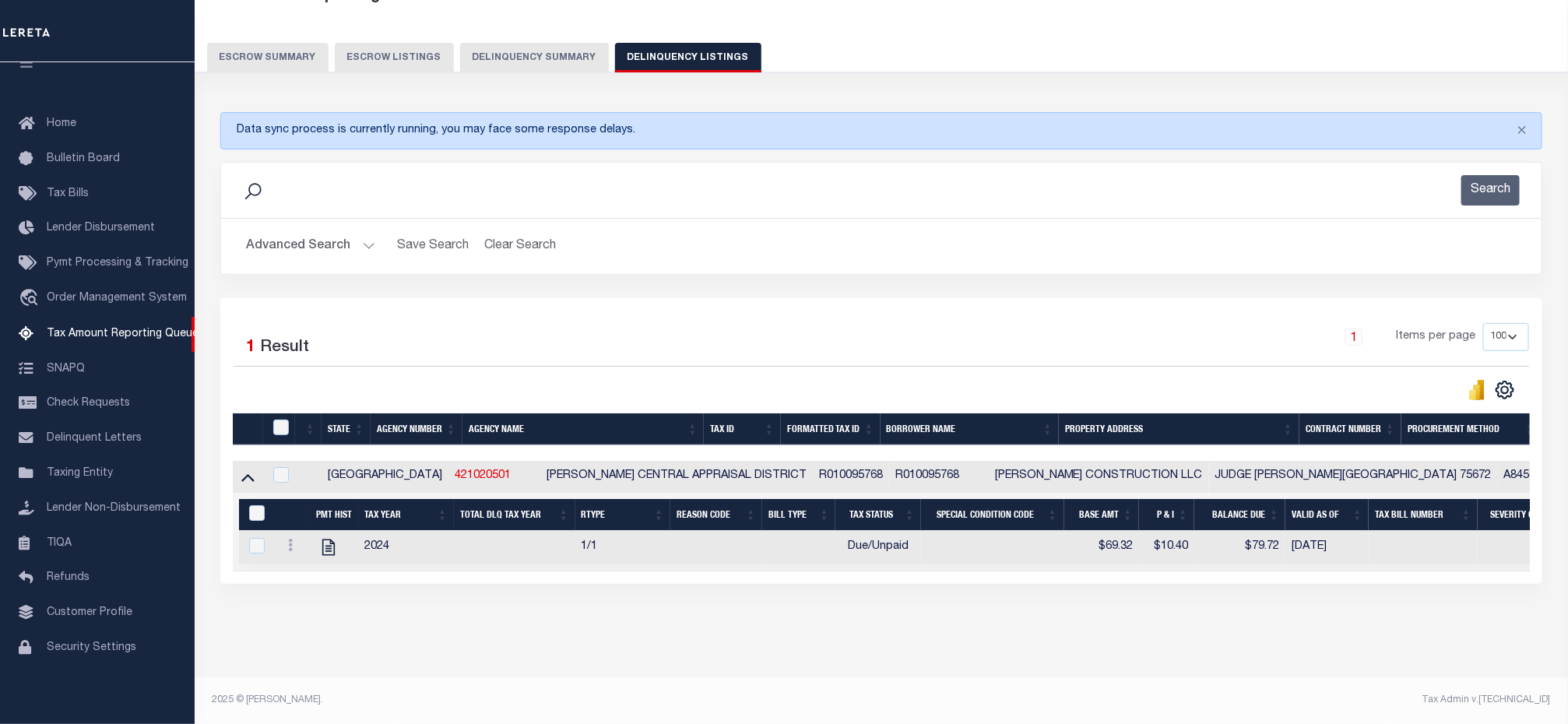
click at [367, 231] on button "Advanced Search" at bounding box center [310, 246] width 129 height 31
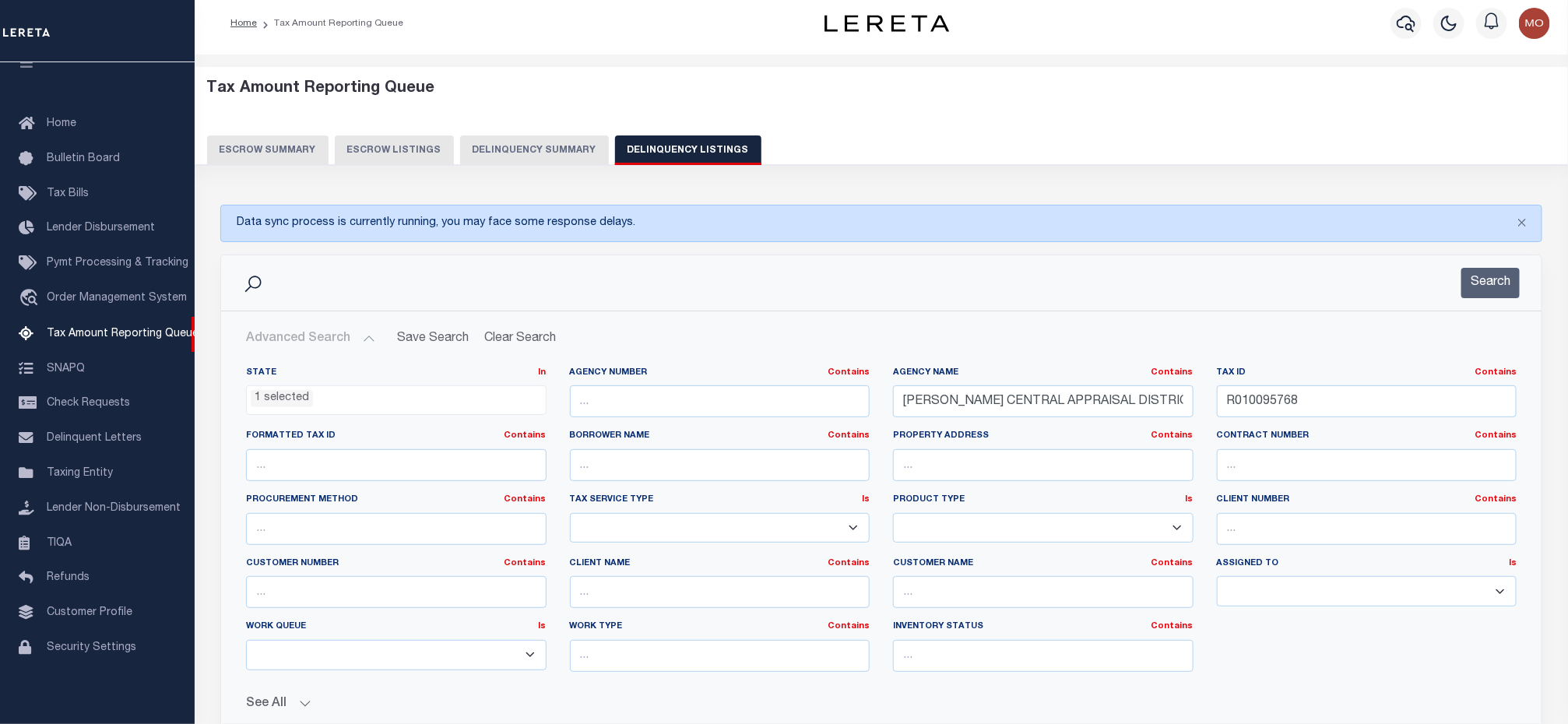
scroll to position [0, 0]
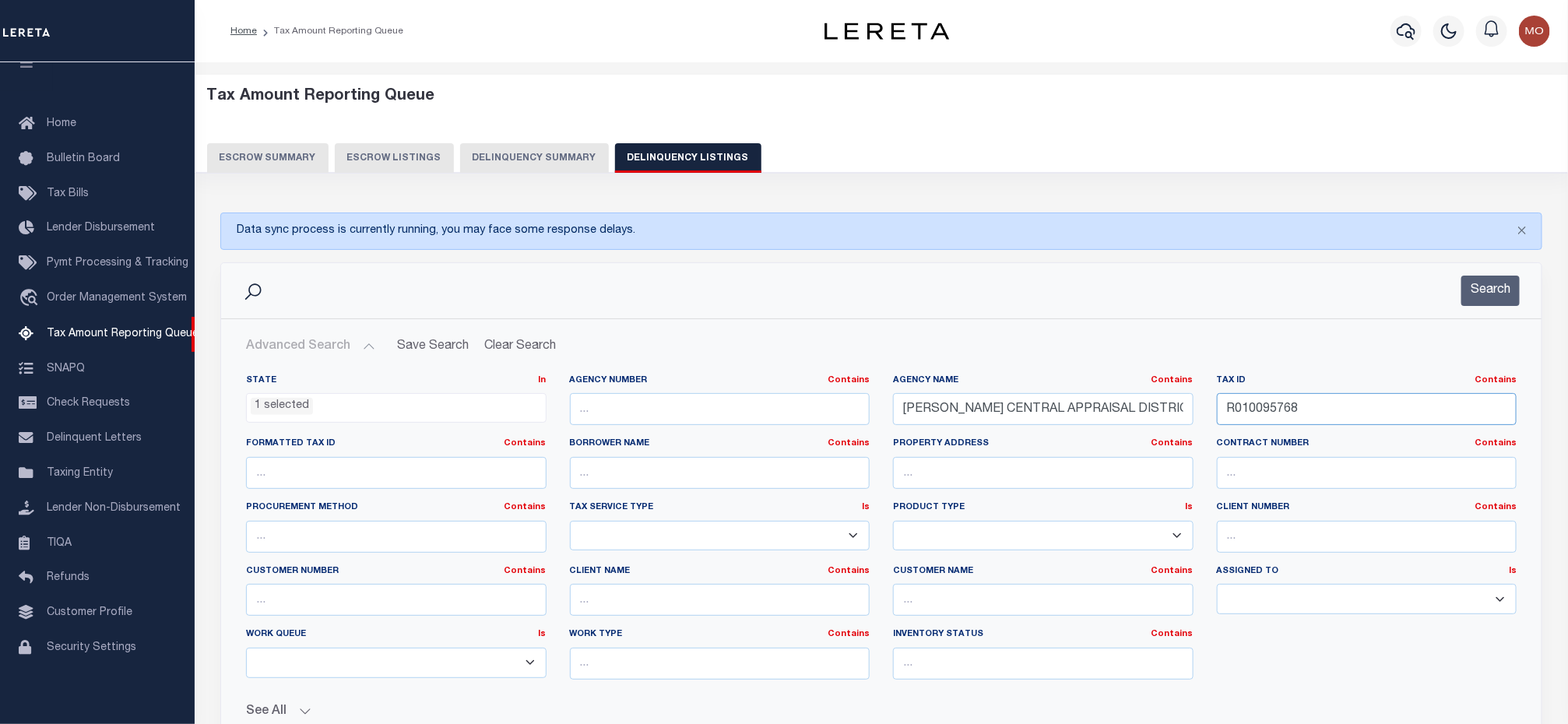
click at [1308, 405] on input "R010095768" at bounding box center [1367, 409] width 300 height 32
drag, startPoint x: 1302, startPoint y: 418, endPoint x: 1175, endPoint y: 418, distance: 127.0
click at [1173, 420] on div "State In In AK AL AR AZ CA CO CT DC DE FL GA GU HI IA ID IL IN KS KY LA MA MD M…" at bounding box center [881, 533] width 1294 height 318
paste input "6195"
click at [1481, 287] on button "Search" at bounding box center [1490, 290] width 58 height 31
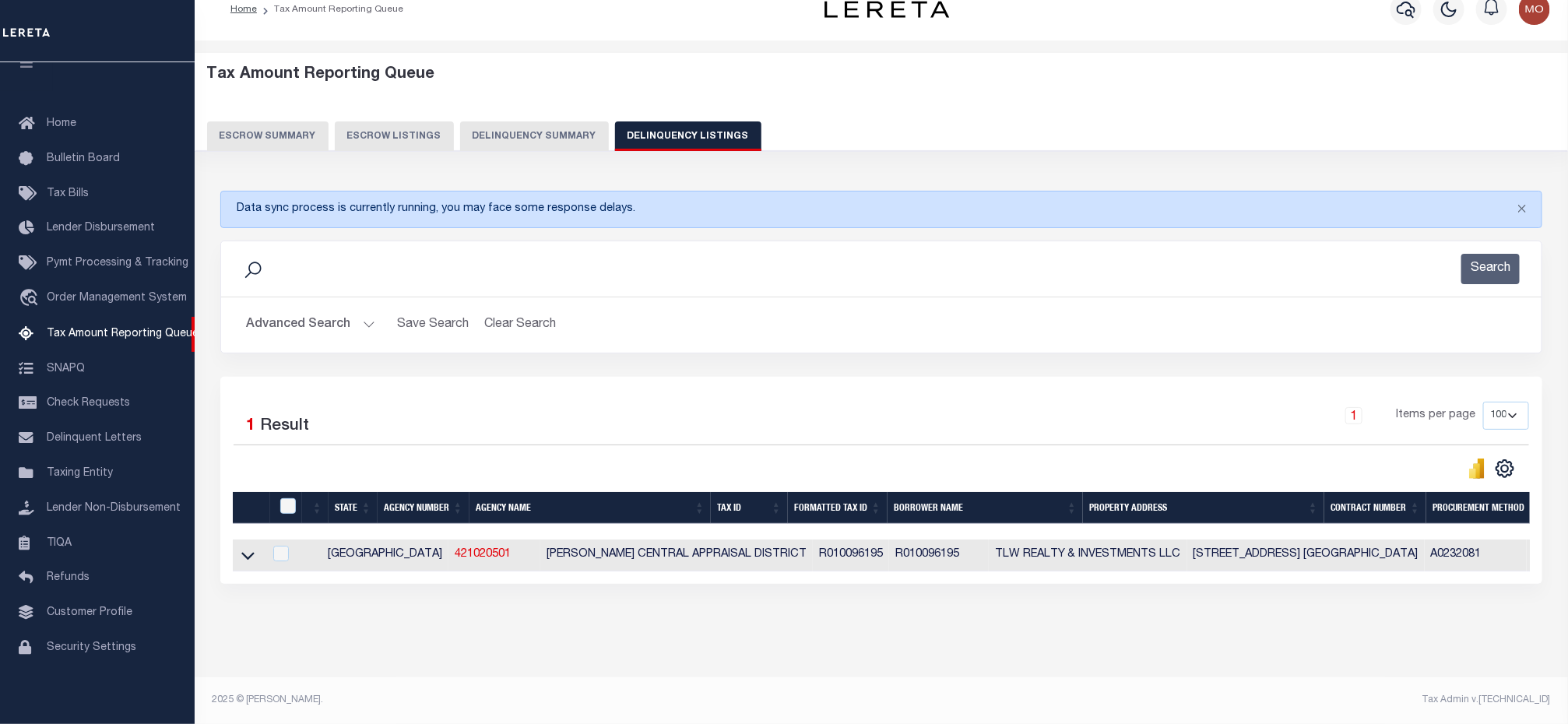
scroll to position [40, 0]
click at [241, 547] on icon at bounding box center [248, 555] width 13 height 17
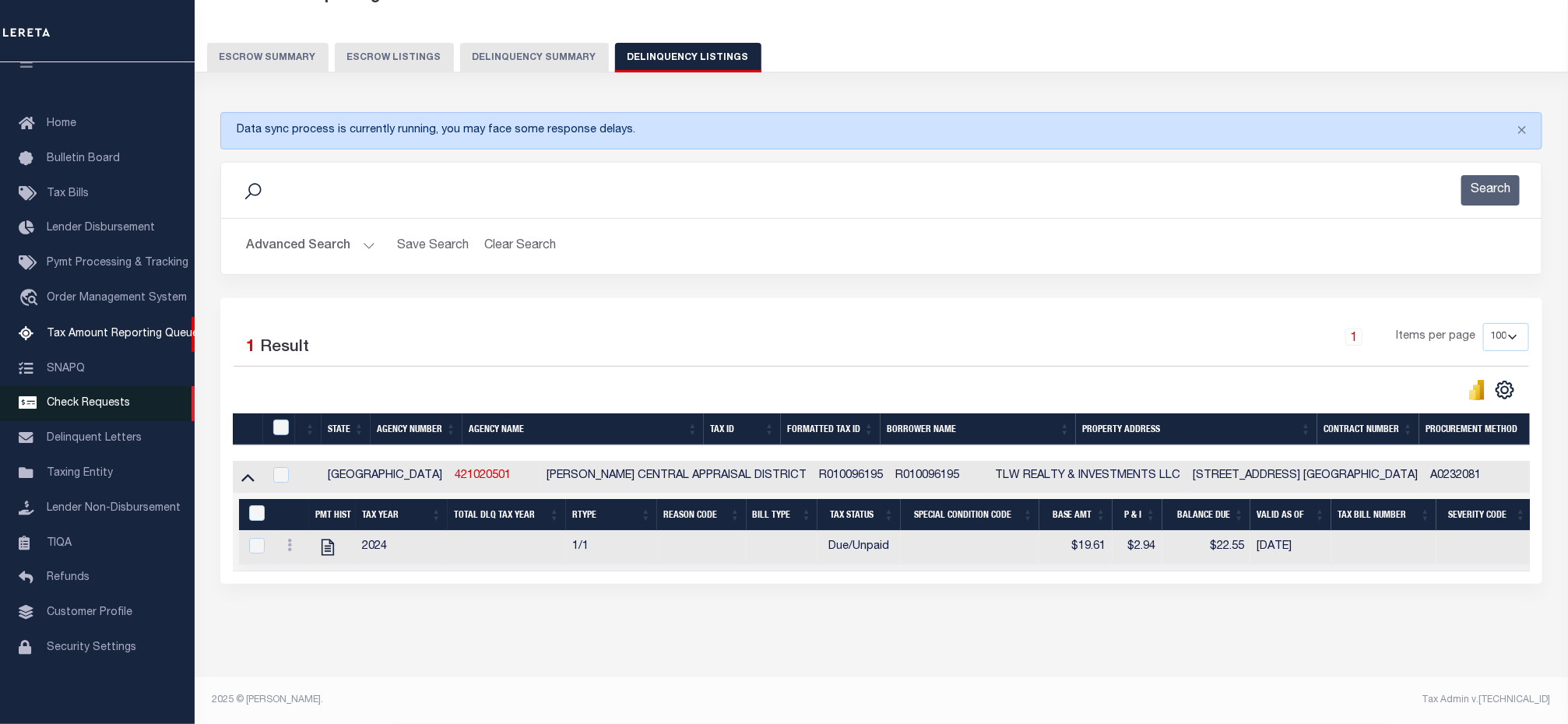
scroll to position [119, 0]
click at [369, 231] on button "Advanced Search" at bounding box center [310, 246] width 129 height 31
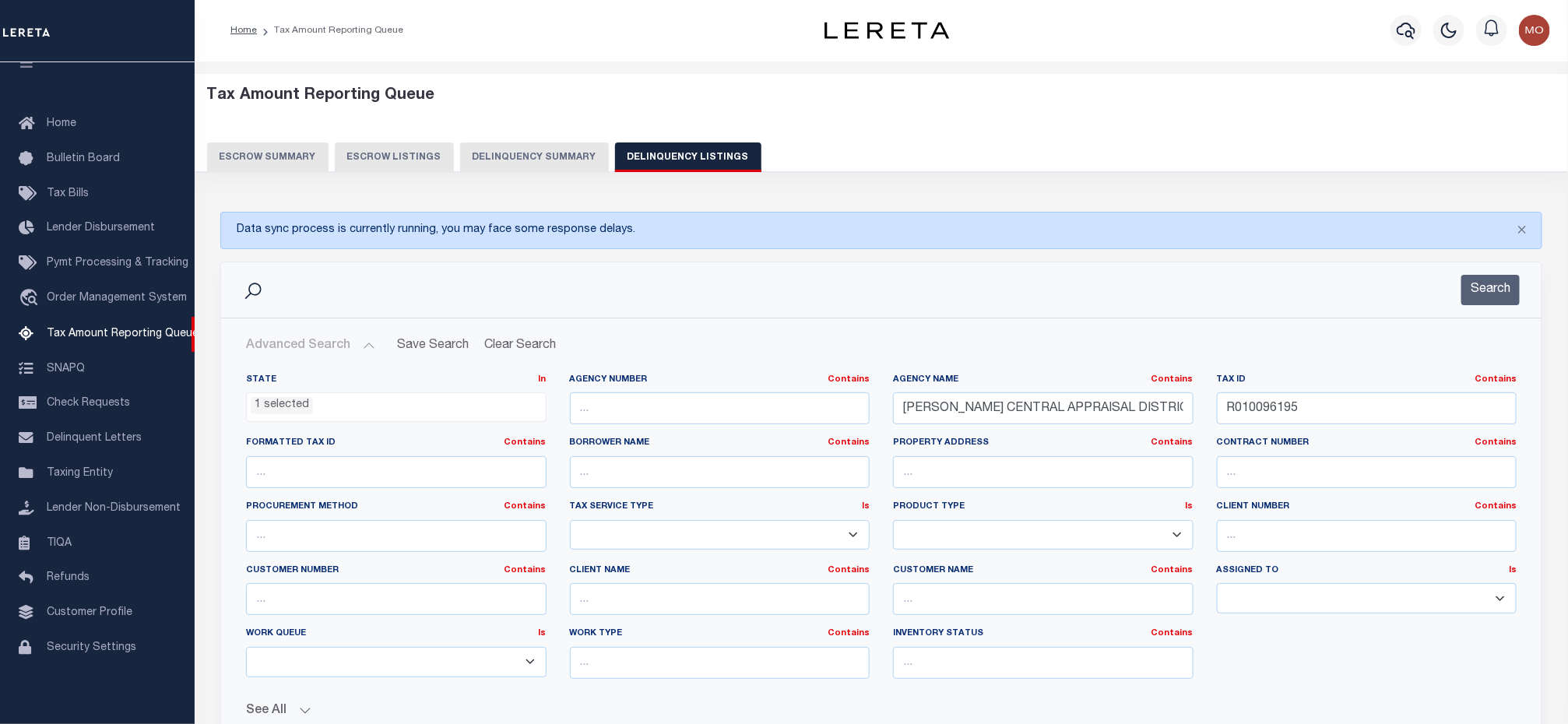
scroll to position [0, 0]
click at [1296, 418] on input "R010096195" at bounding box center [1367, 409] width 300 height 32
drag, startPoint x: 1322, startPoint y: 413, endPoint x: 1124, endPoint y: 411, distance: 198.0
click at [1124, 411] on div "State In In AK AL AR AZ CA CO CT DC DE FL GA GU HI IA ID IL IN KS KY LA MA MD M…" at bounding box center [881, 533] width 1294 height 318
paste input "7289"
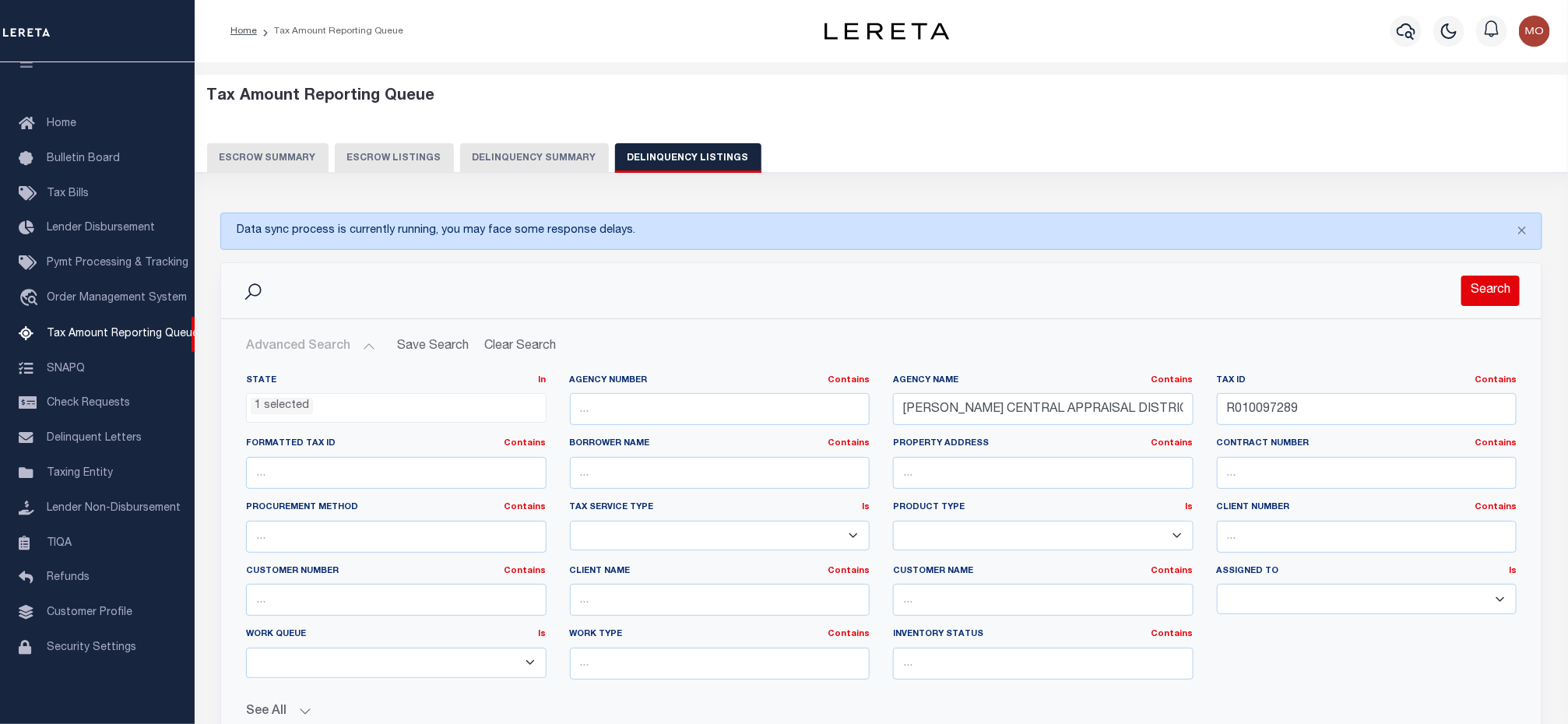
click at [1495, 281] on button "Search" at bounding box center [1490, 290] width 58 height 31
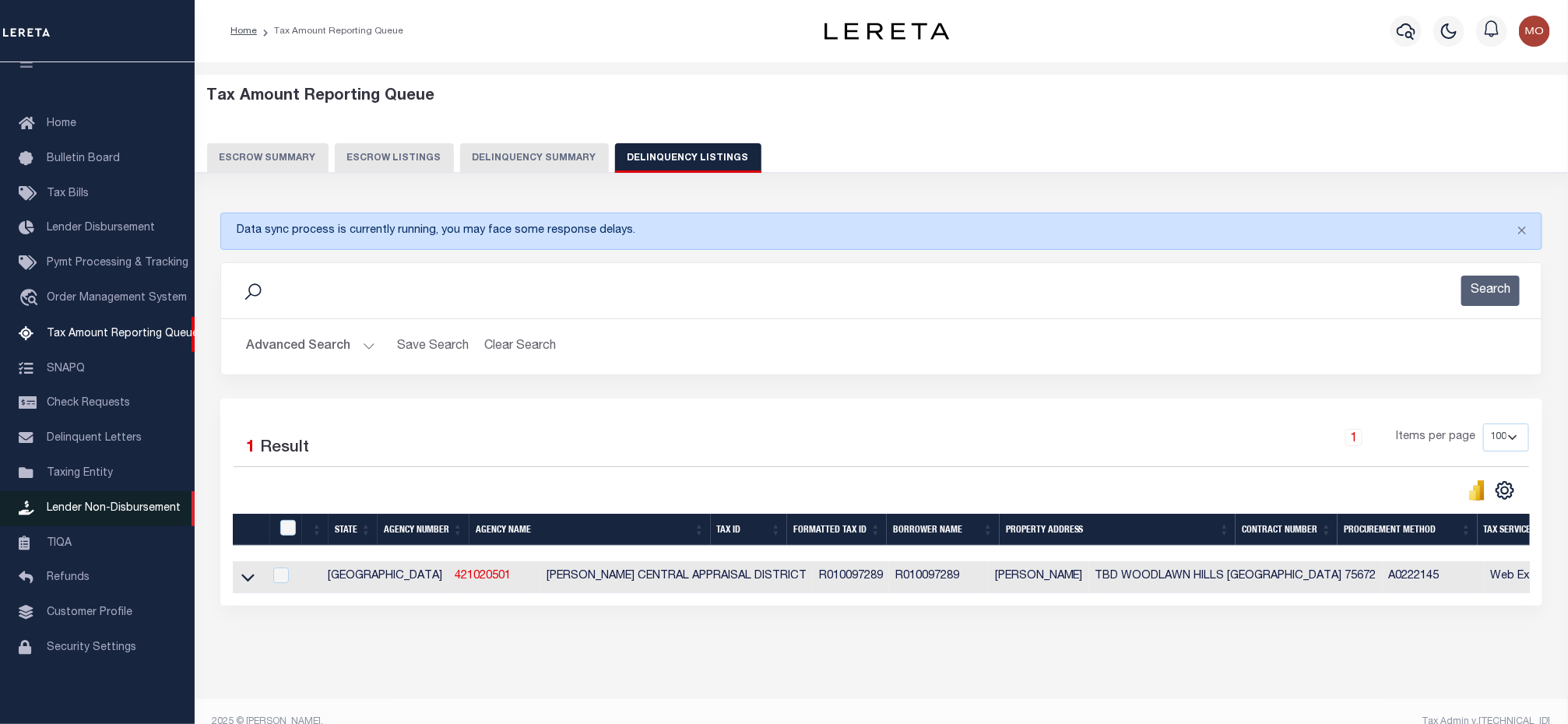
scroll to position [40, 0]
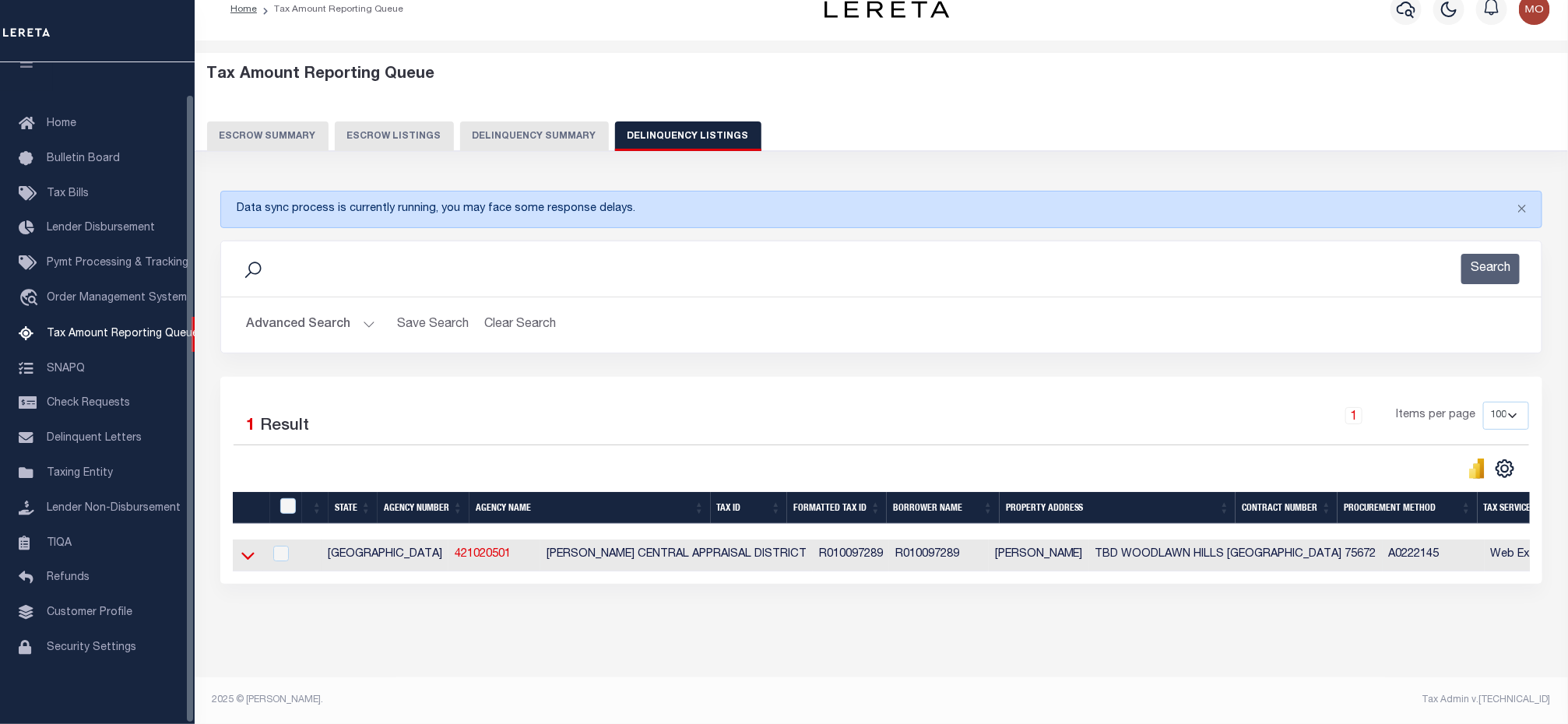
click at [243, 552] on icon at bounding box center [248, 555] width 13 height 7
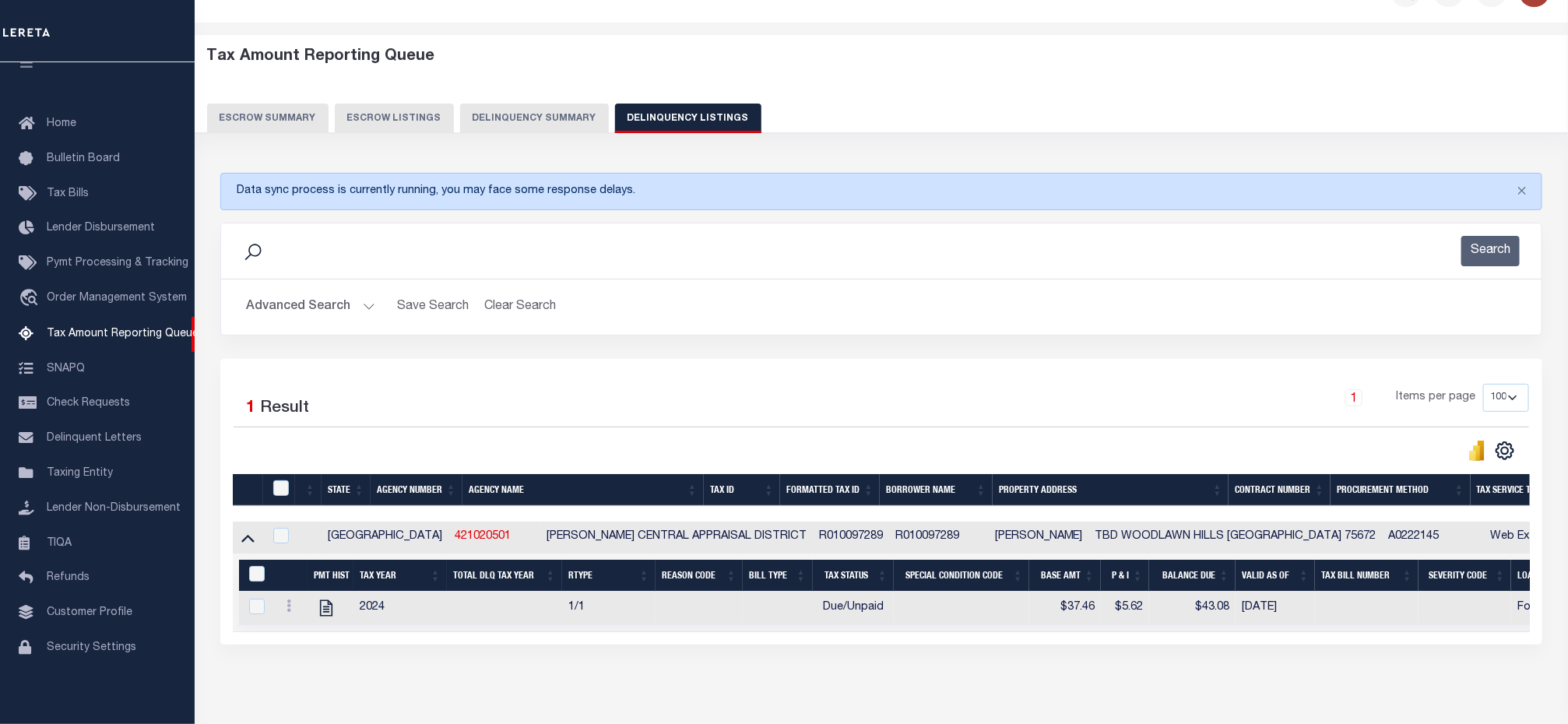
scroll to position [119, 0]
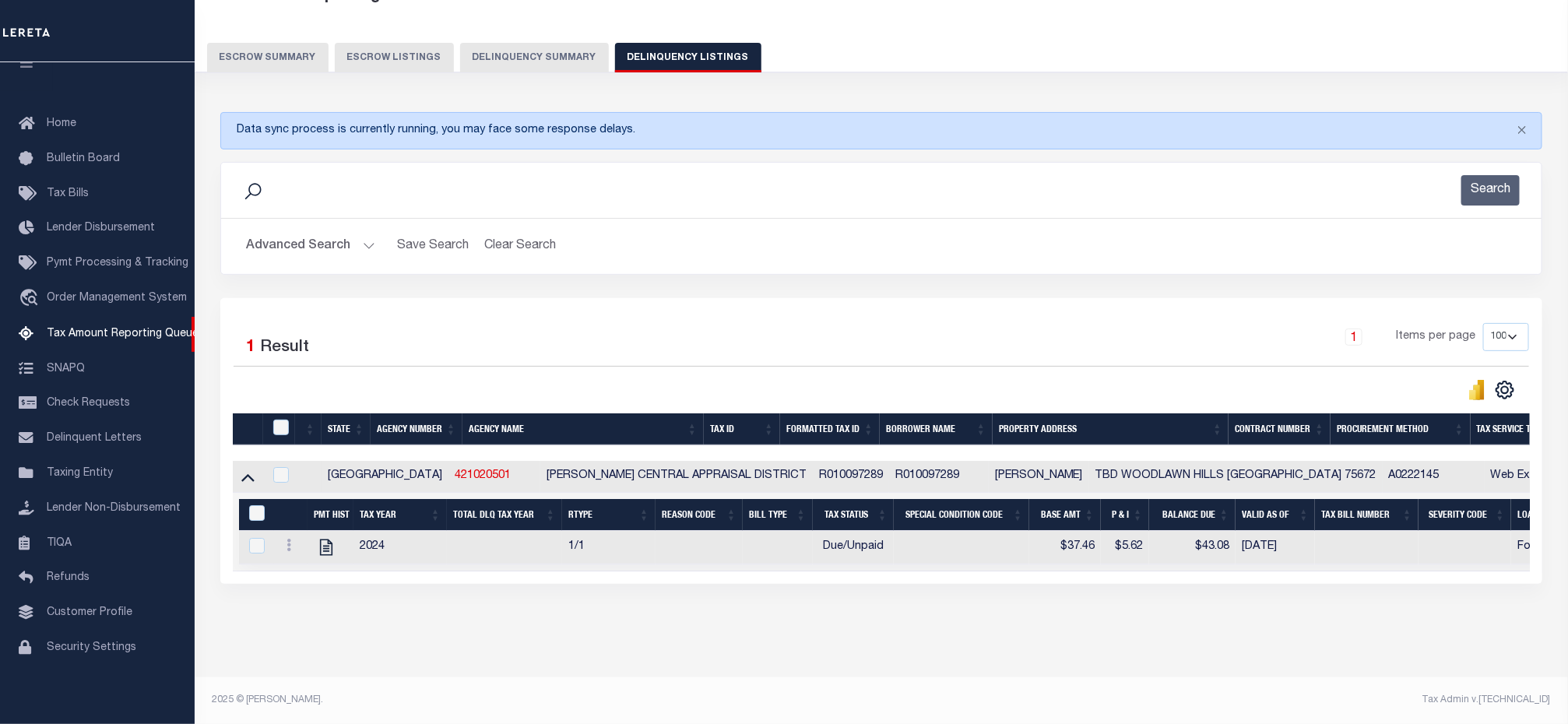
click at [364, 231] on button "Advanced Search" at bounding box center [310, 246] width 129 height 31
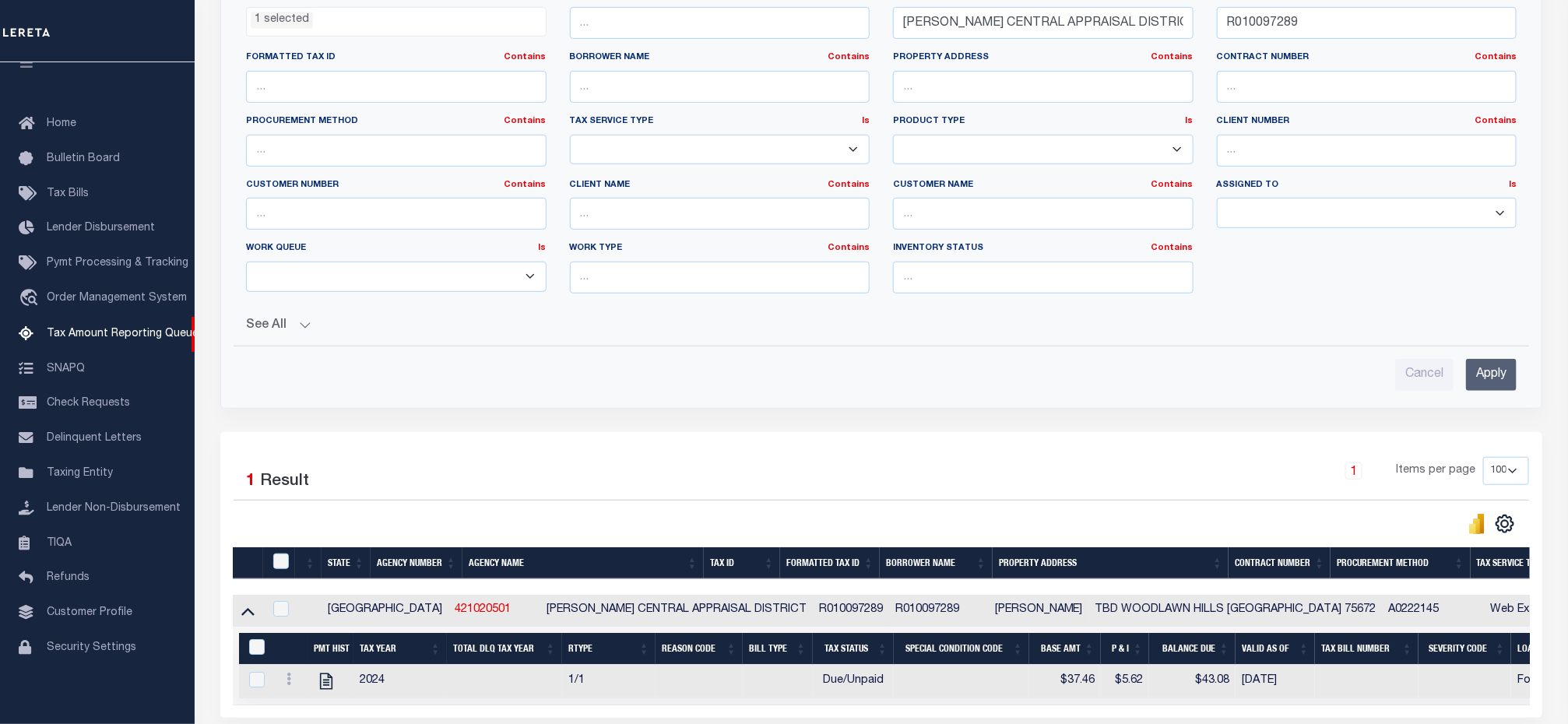
scroll to position [161, 0]
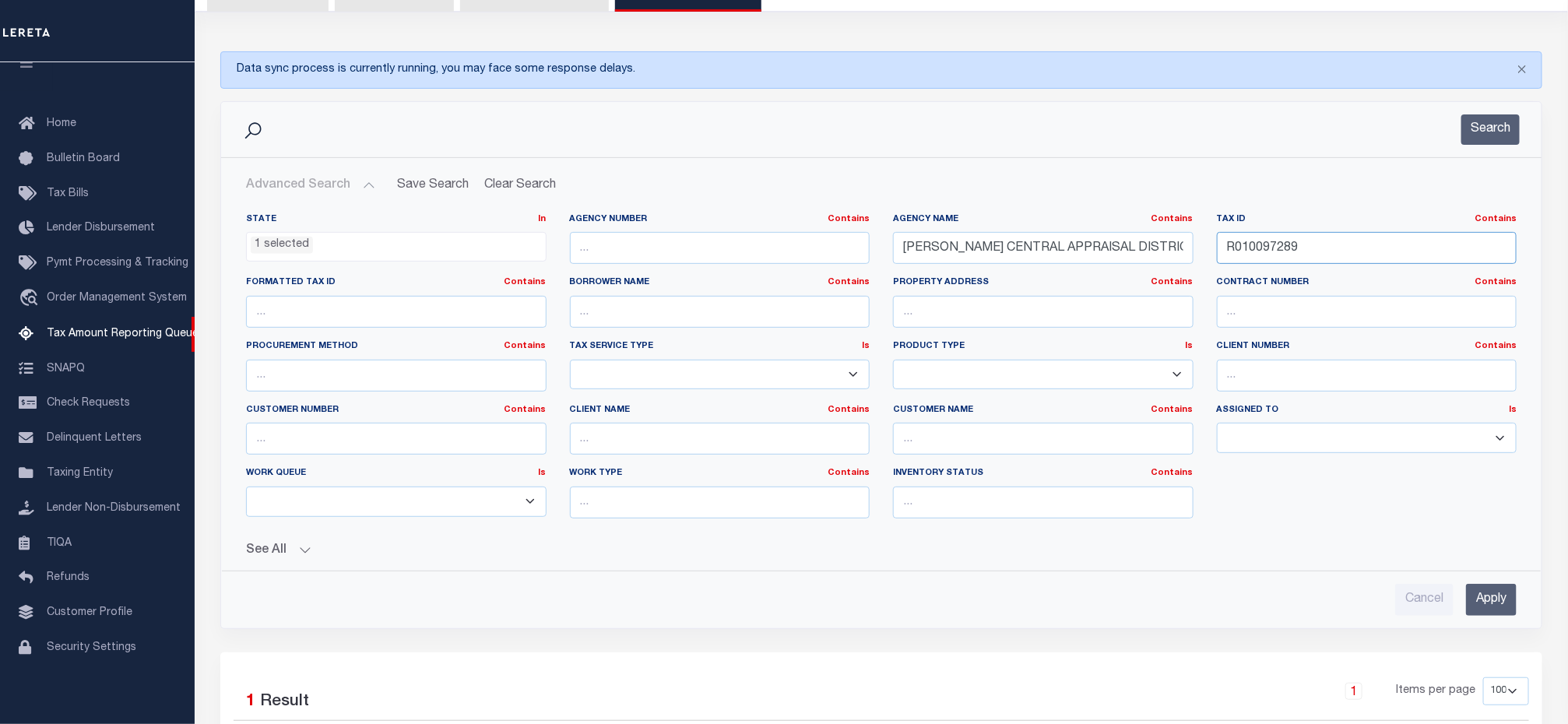
drag, startPoint x: 1318, startPoint y: 249, endPoint x: 1108, endPoint y: 262, distance: 210.4
click at [1108, 262] on div "State In In AK AL AR AZ CA CO CT DC DE FL GA GU HI IA ID IL IN KS KY LA MA MD M…" at bounding box center [881, 372] width 1294 height 318
paste input "8221"
type input "R010098221"
click at [1491, 131] on button "Search" at bounding box center [1490, 129] width 58 height 31
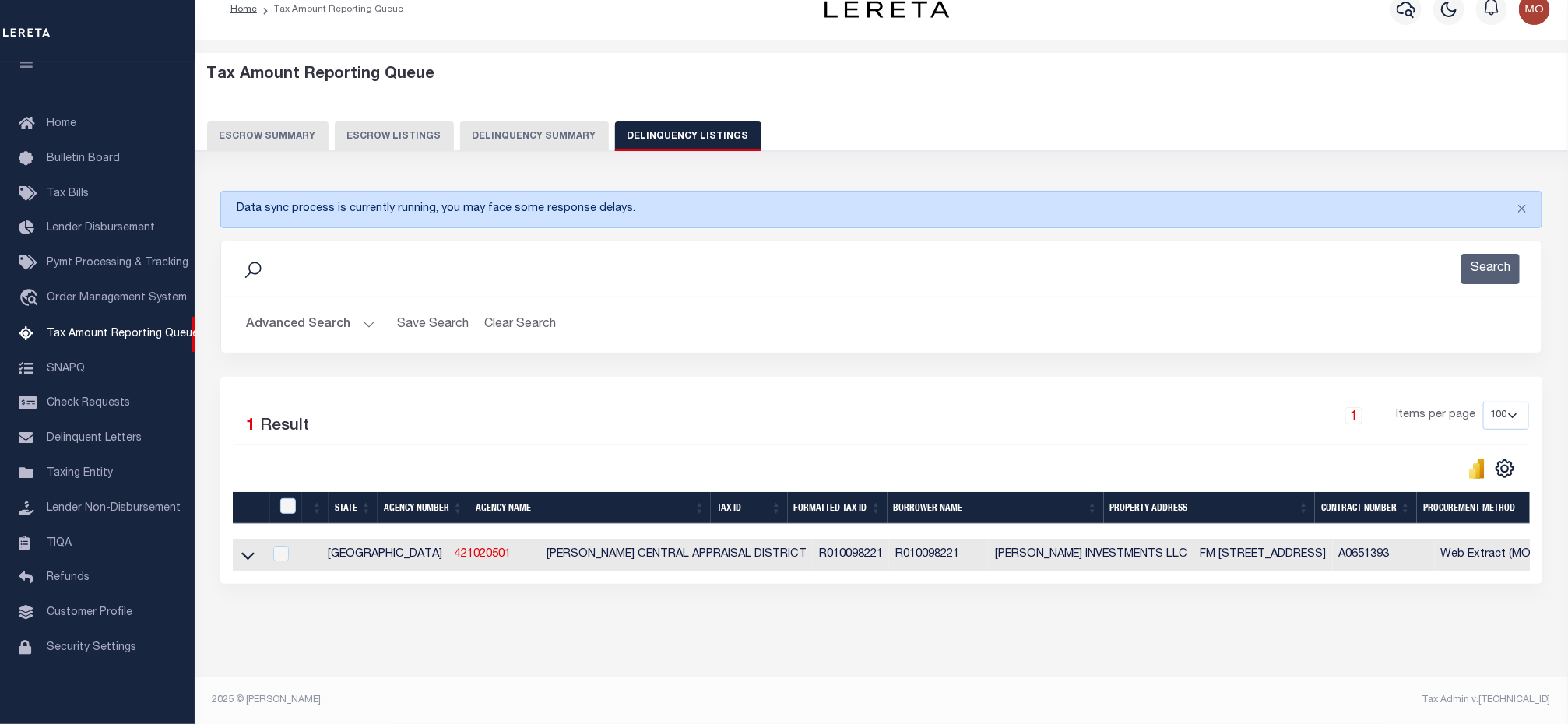
scroll to position [40, 0]
click at [246, 547] on icon at bounding box center [248, 555] width 13 height 17
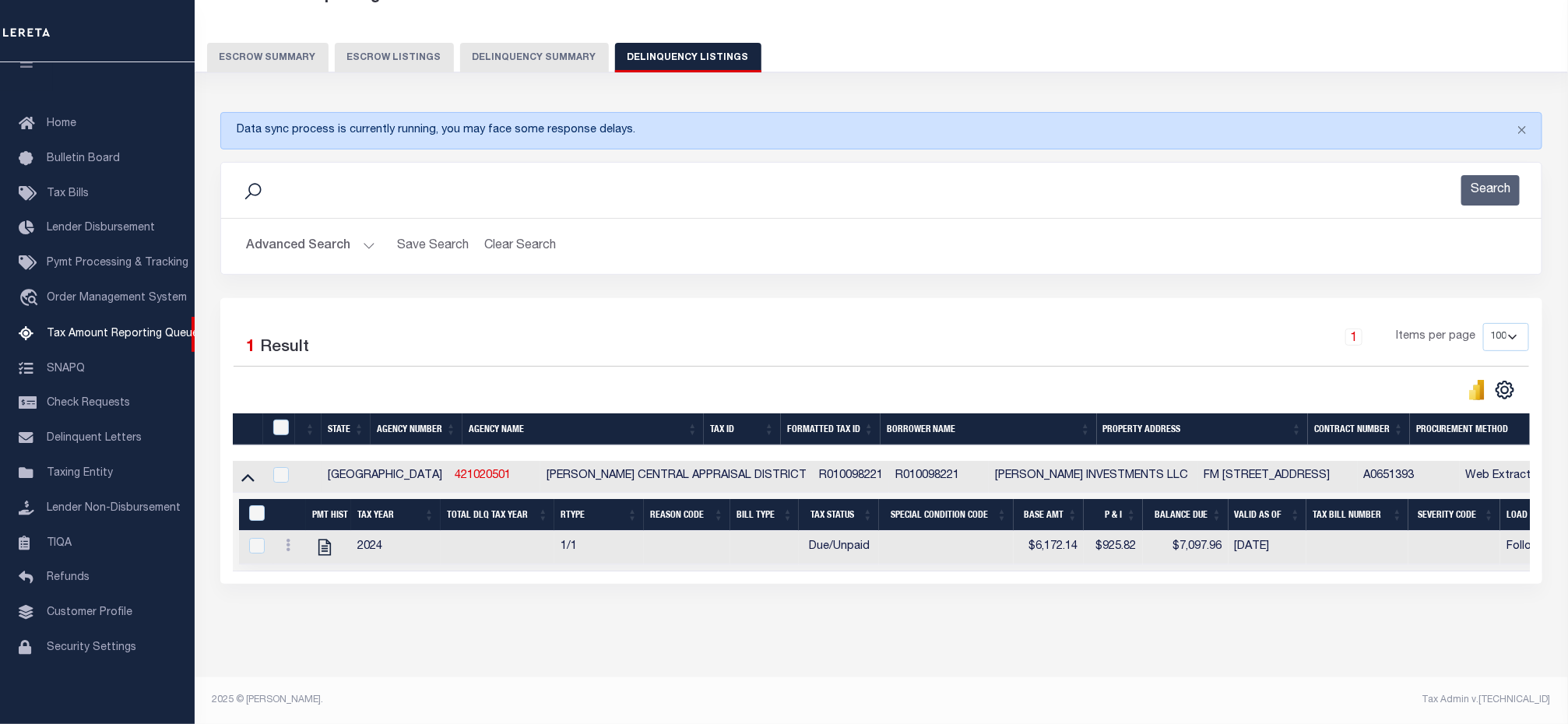
scroll to position [119, 0]
click at [278, 420] on input "checkbox" at bounding box center [281, 427] width 16 height 16
checkbox input "true"
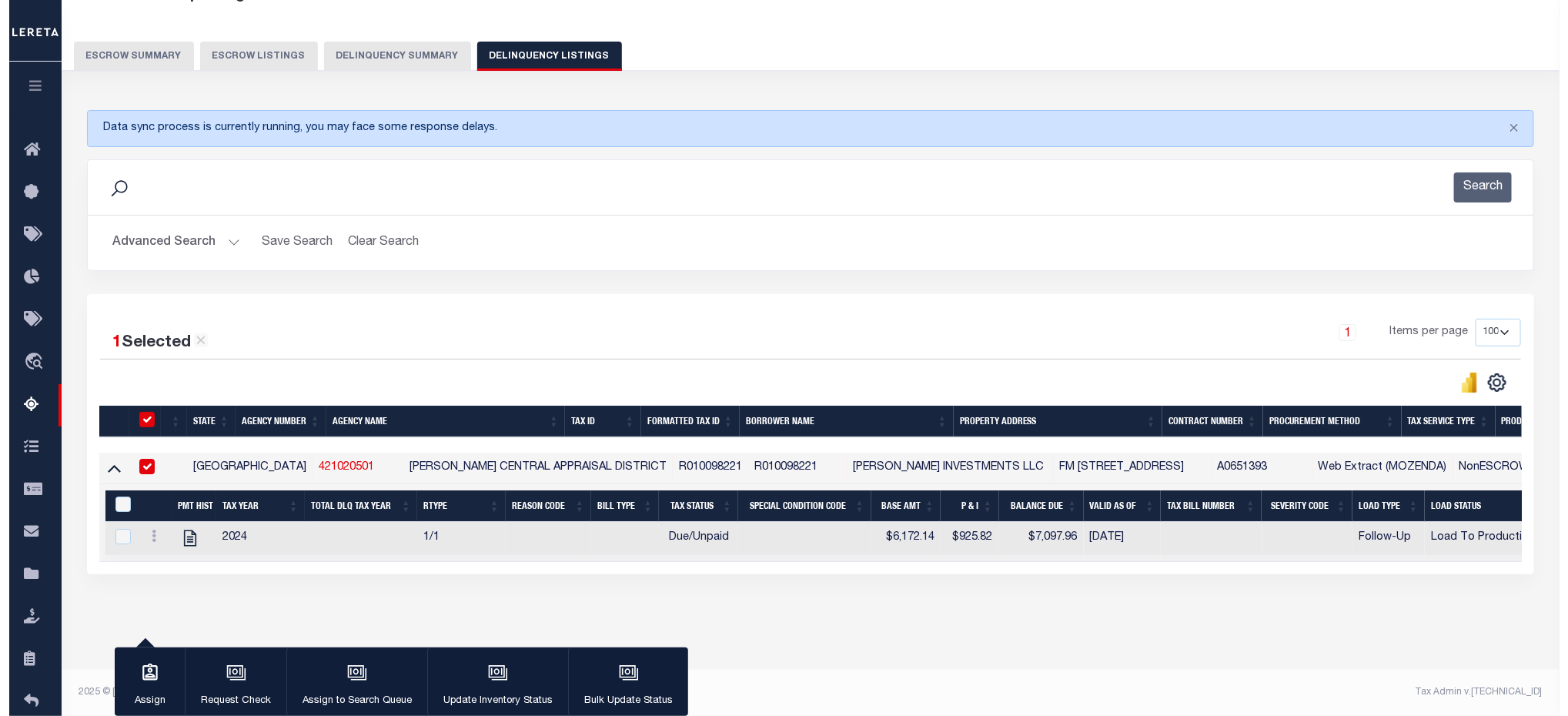
scroll to position [114, 0]
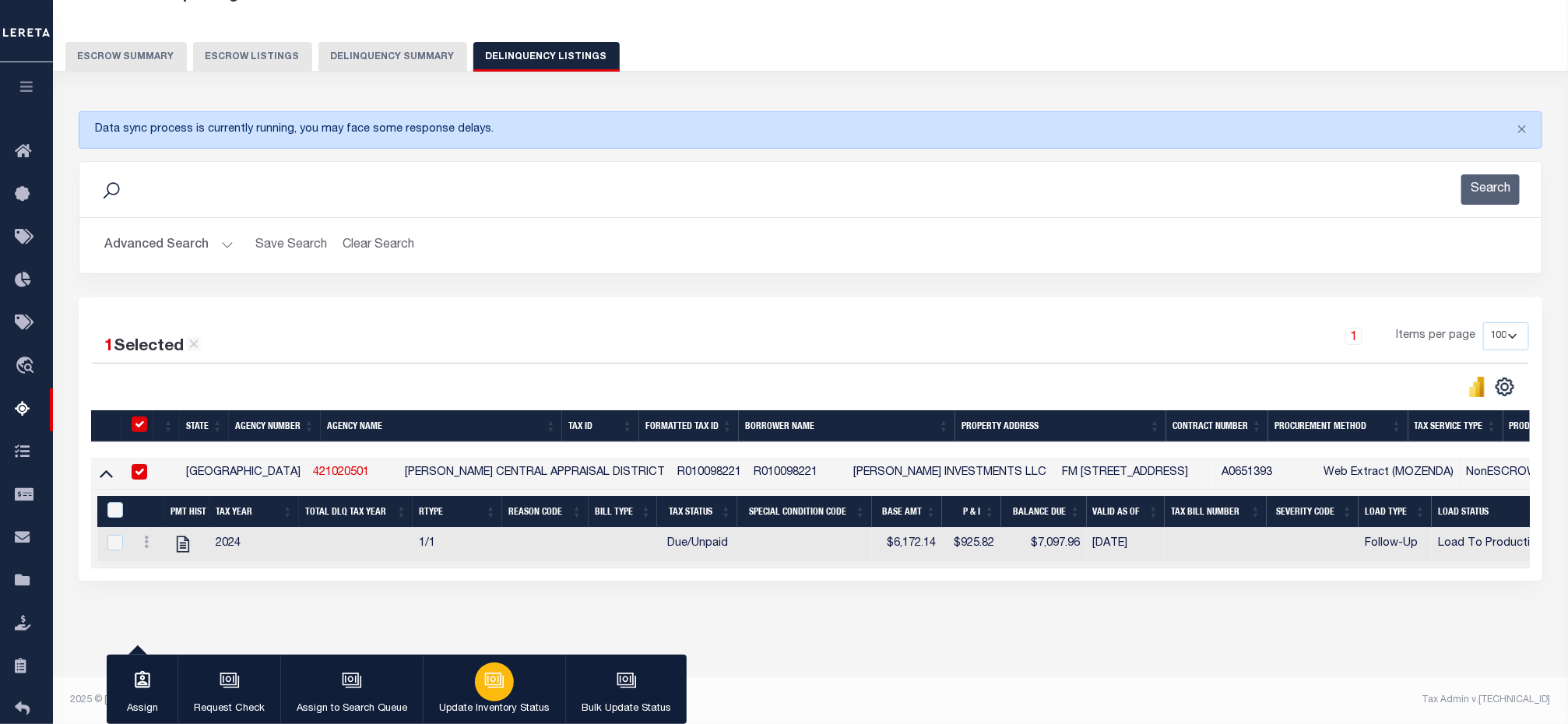
click at [488, 667] on div "button" at bounding box center [494, 681] width 39 height 39
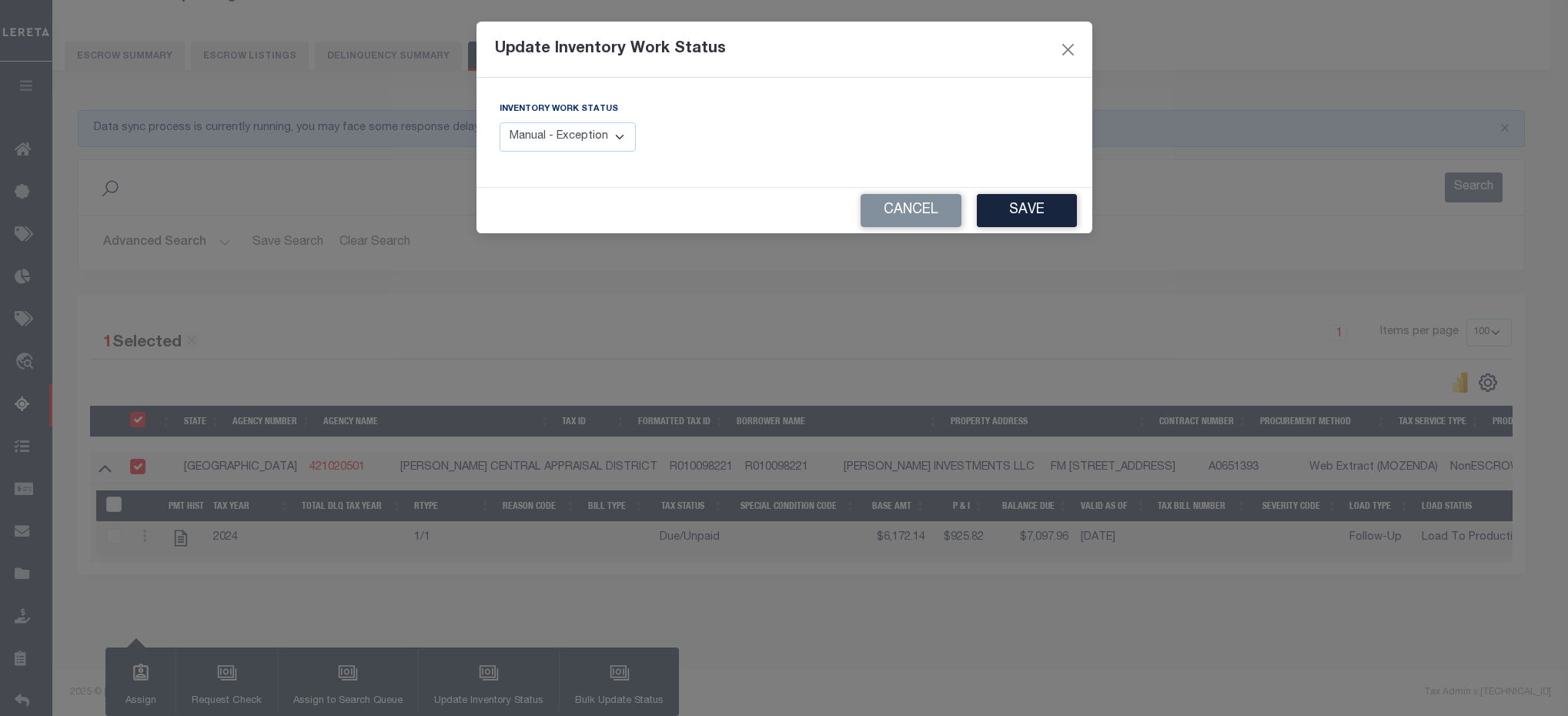
click at [606, 141] on select "Manual - Exception Pended - Awaiting Search Late Add Exception Completed" at bounding box center [568, 137] width 137 height 30
select select "4"
click at [500, 123] on select "Manual - Exception Pended - Awaiting Search Late Add Exception Completed" at bounding box center [568, 137] width 137 height 30
click at [1010, 205] on button "Save" at bounding box center [1026, 211] width 100 height 33
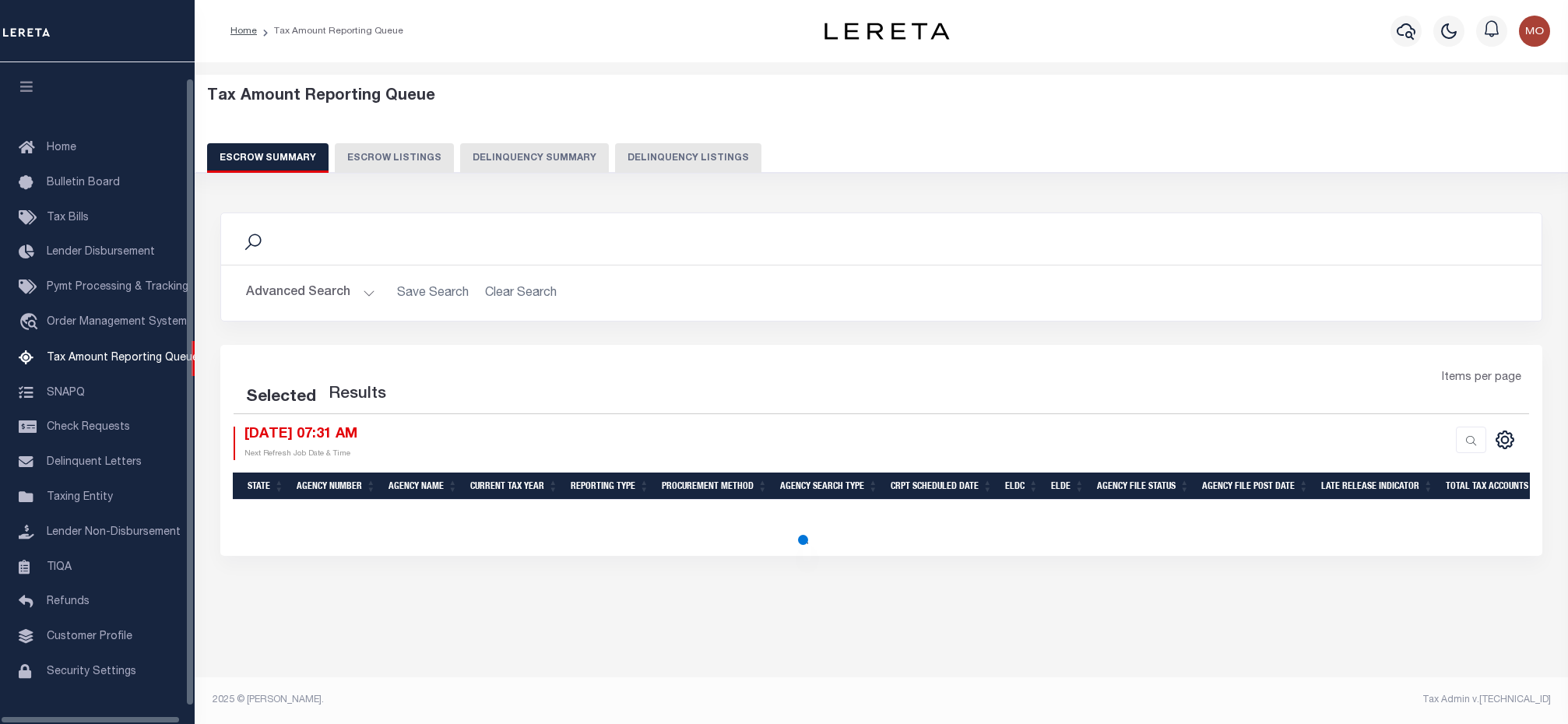
click at [664, 169] on button "Delinquency Listings" at bounding box center [688, 158] width 147 height 30
select select "100"
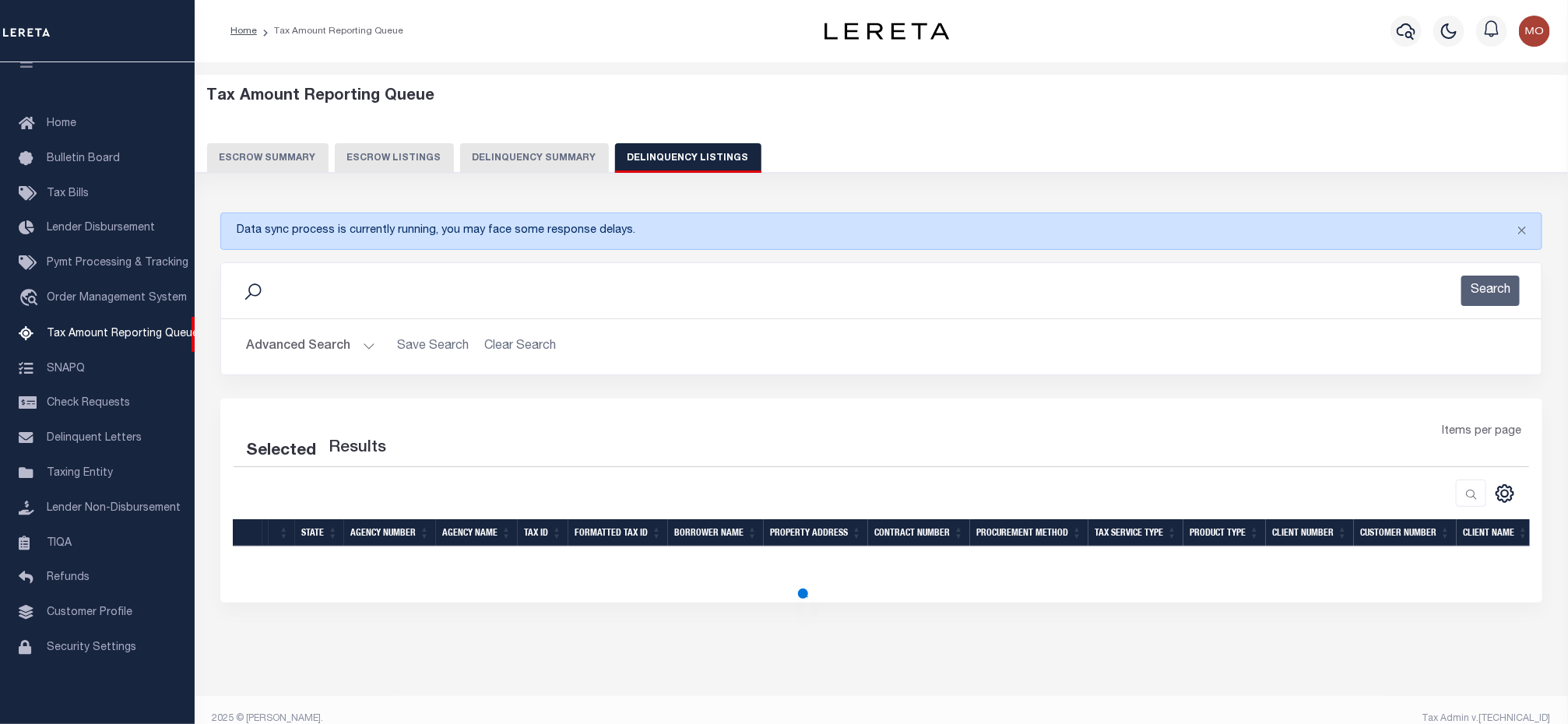
select select "100"
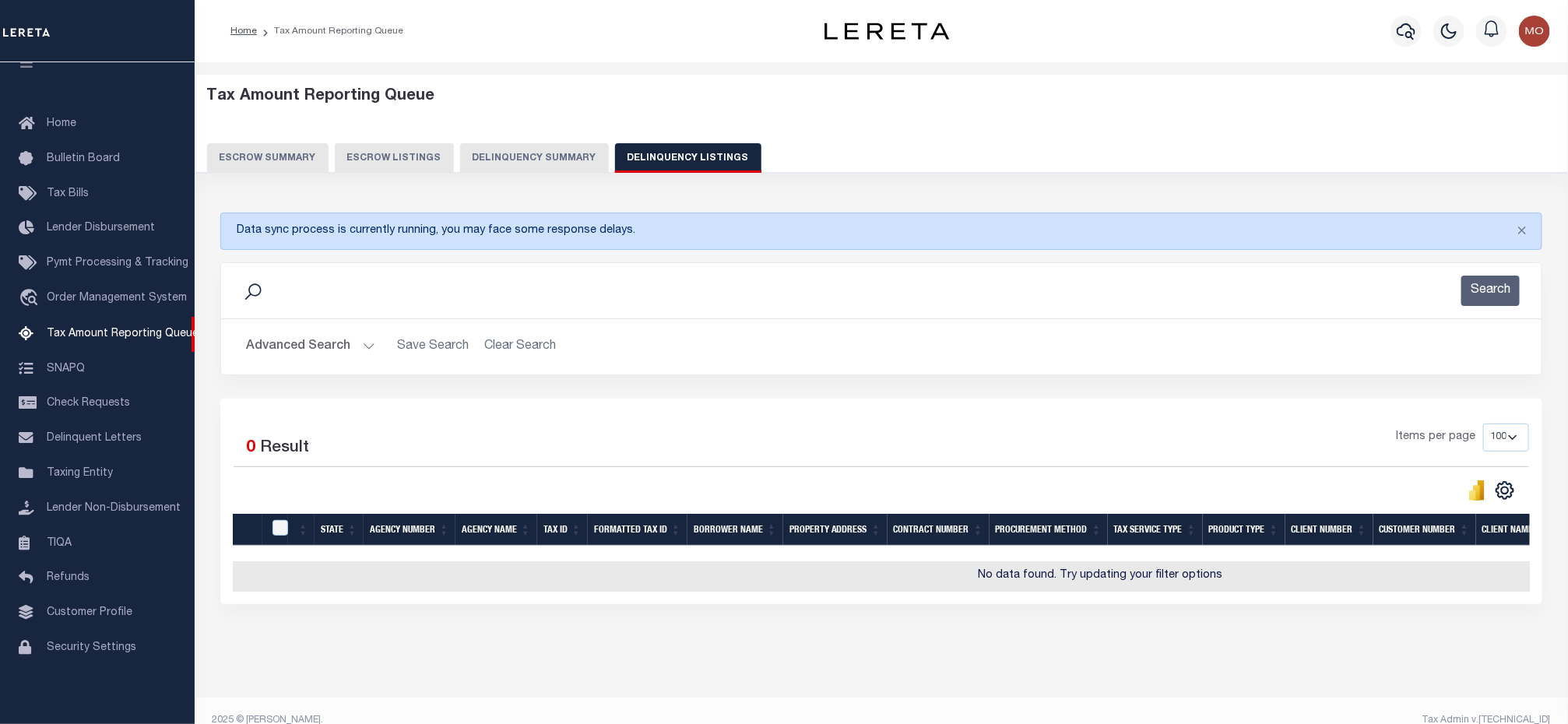
click at [363, 352] on button "Advanced Search" at bounding box center [310, 347] width 129 height 31
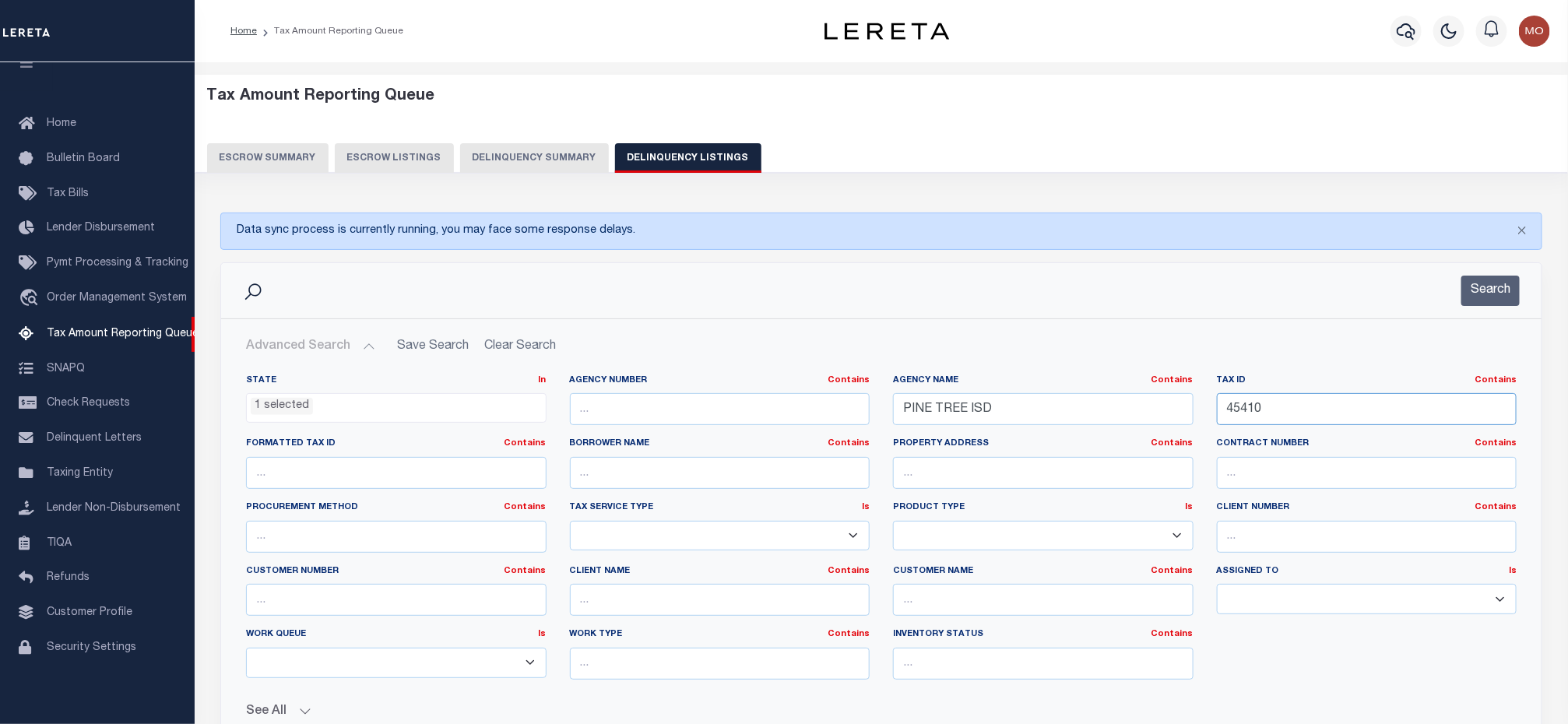
drag, startPoint x: 1304, startPoint y: 414, endPoint x: 1117, endPoint y: 413, distance: 187.0
click at [1117, 413] on div "State In In AK AL AR AZ CA CO CT DC DE FL GA GU HI IA ID IL IN KS KY LA MA MD M…" at bounding box center [881, 533] width 1294 height 318
paste input "R000013613"
type input "R000013613"
drag, startPoint x: 1059, startPoint y: 419, endPoint x: 722, endPoint y: 423, distance: 337.0
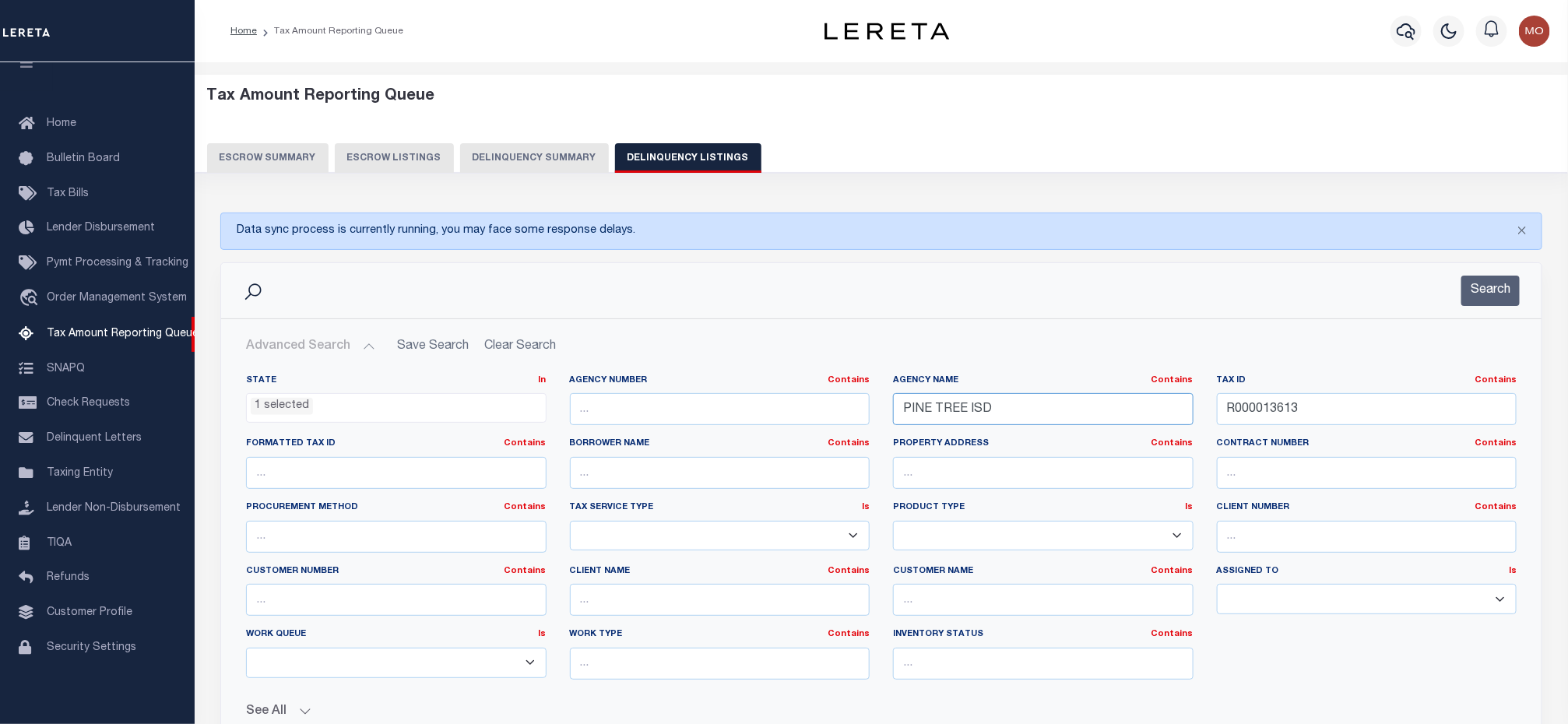
click at [721, 425] on div "State In In AK AL AR AZ CA CO CT DC DE FL GA GU HI IA ID IL IN KS KY LA MA MD M…" at bounding box center [881, 533] width 1294 height 318
paste input "[PERSON_NAME] CENTRAL APPRAISAL DISTRICT"
type input "[PERSON_NAME] CENTRAL APPRAISAL DISTRICT"
click at [1492, 298] on button "Search" at bounding box center [1490, 290] width 58 height 31
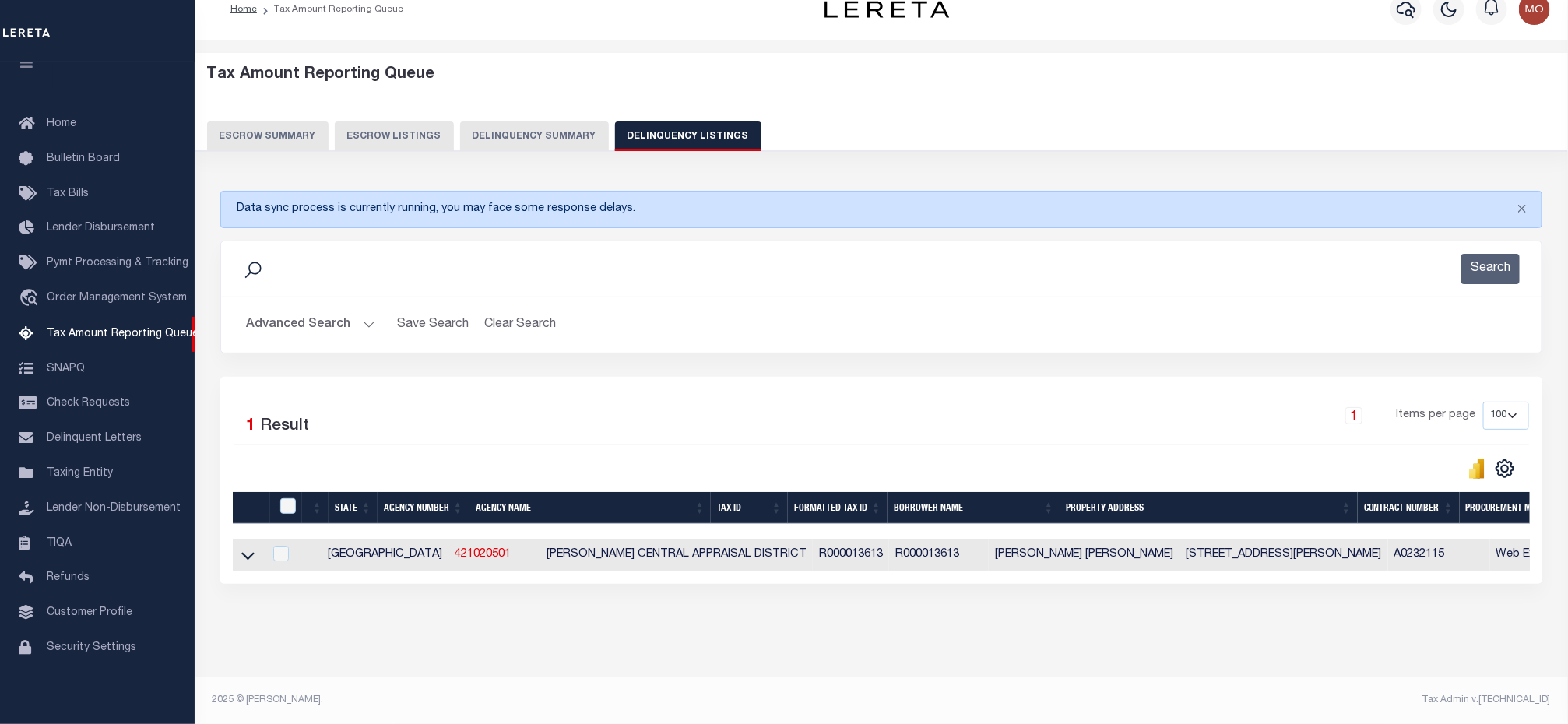
scroll to position [40, 0]
click at [252, 547] on icon at bounding box center [248, 555] width 13 height 17
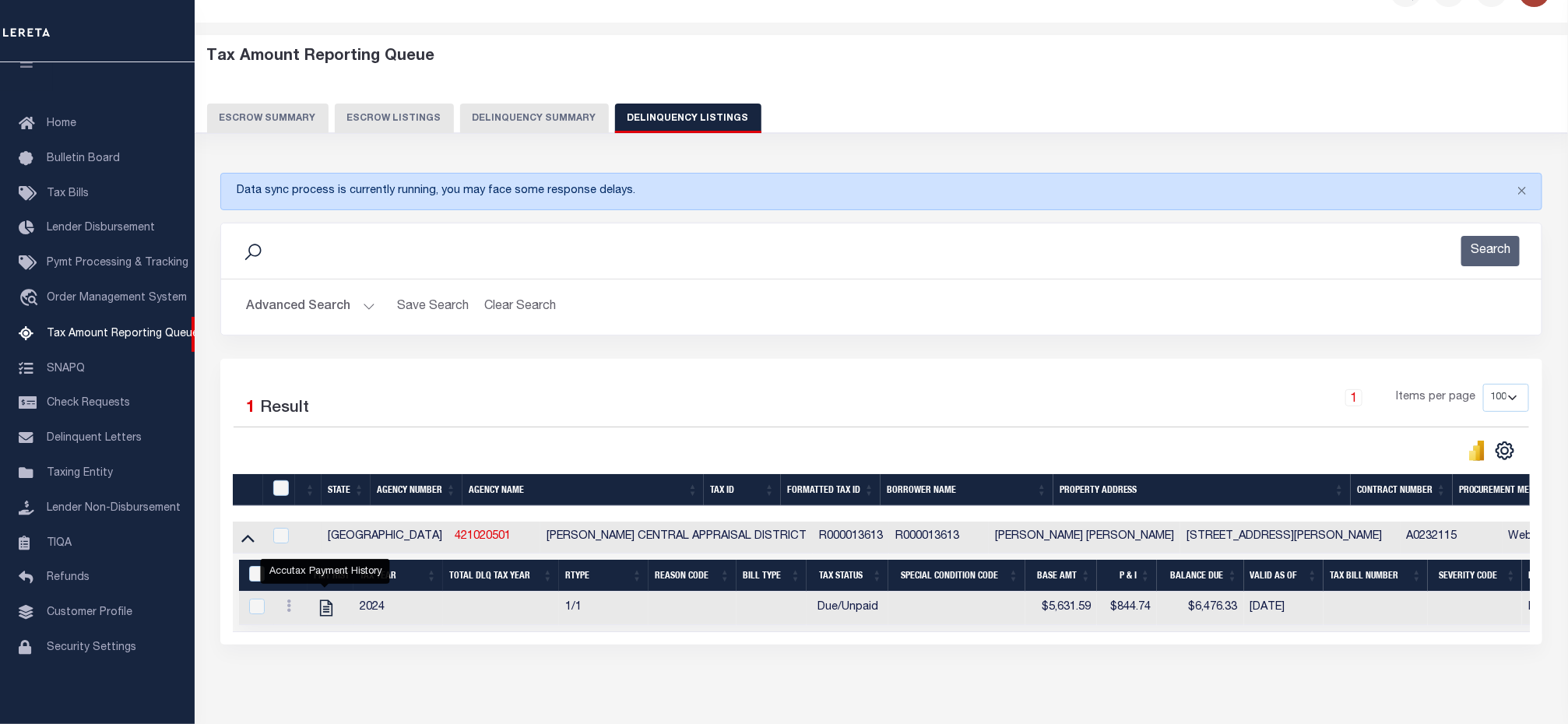
click at [366, 313] on button "Advanced Search" at bounding box center [310, 307] width 129 height 31
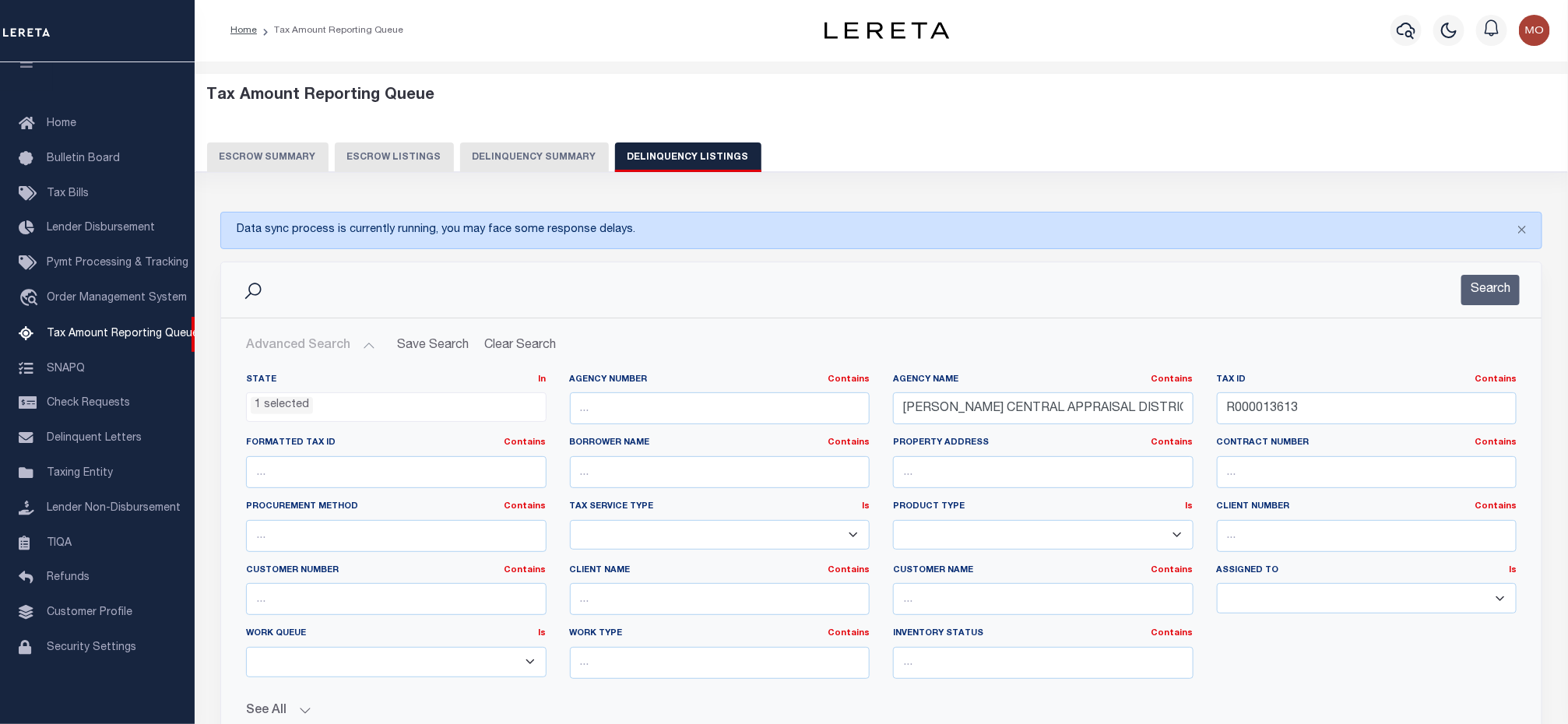
scroll to position [0, 0]
drag, startPoint x: 1159, startPoint y: 421, endPoint x: 1142, endPoint y: 420, distance: 17.0
click at [1142, 421] on div "State In In AK AL AR AZ CA CO CT DC DE FL GA GU HI IA ID IL IN KS KY LA MA MD M…" at bounding box center [881, 533] width 1294 height 318
paste input "7790"
type input "R000017790"
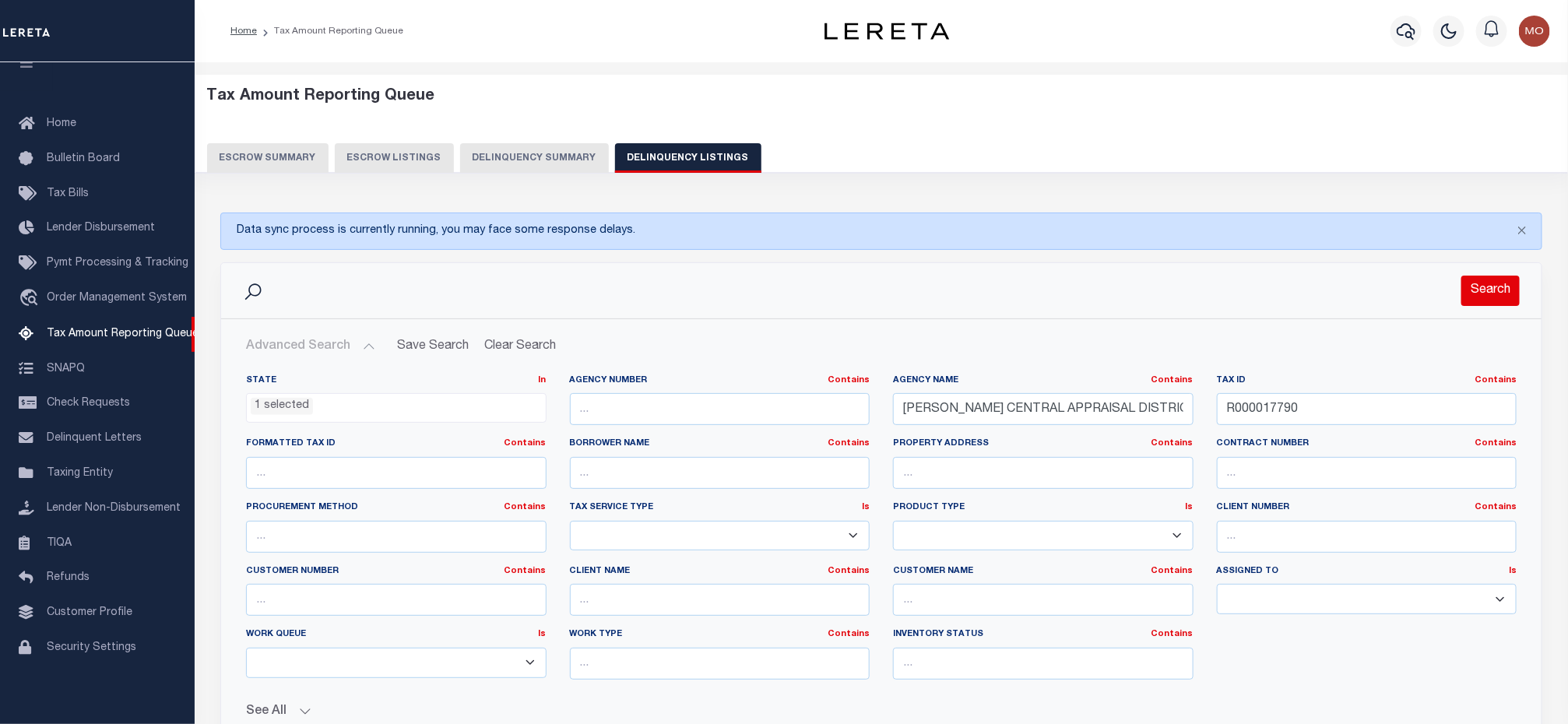
click at [1484, 292] on button "Search" at bounding box center [1490, 290] width 58 height 31
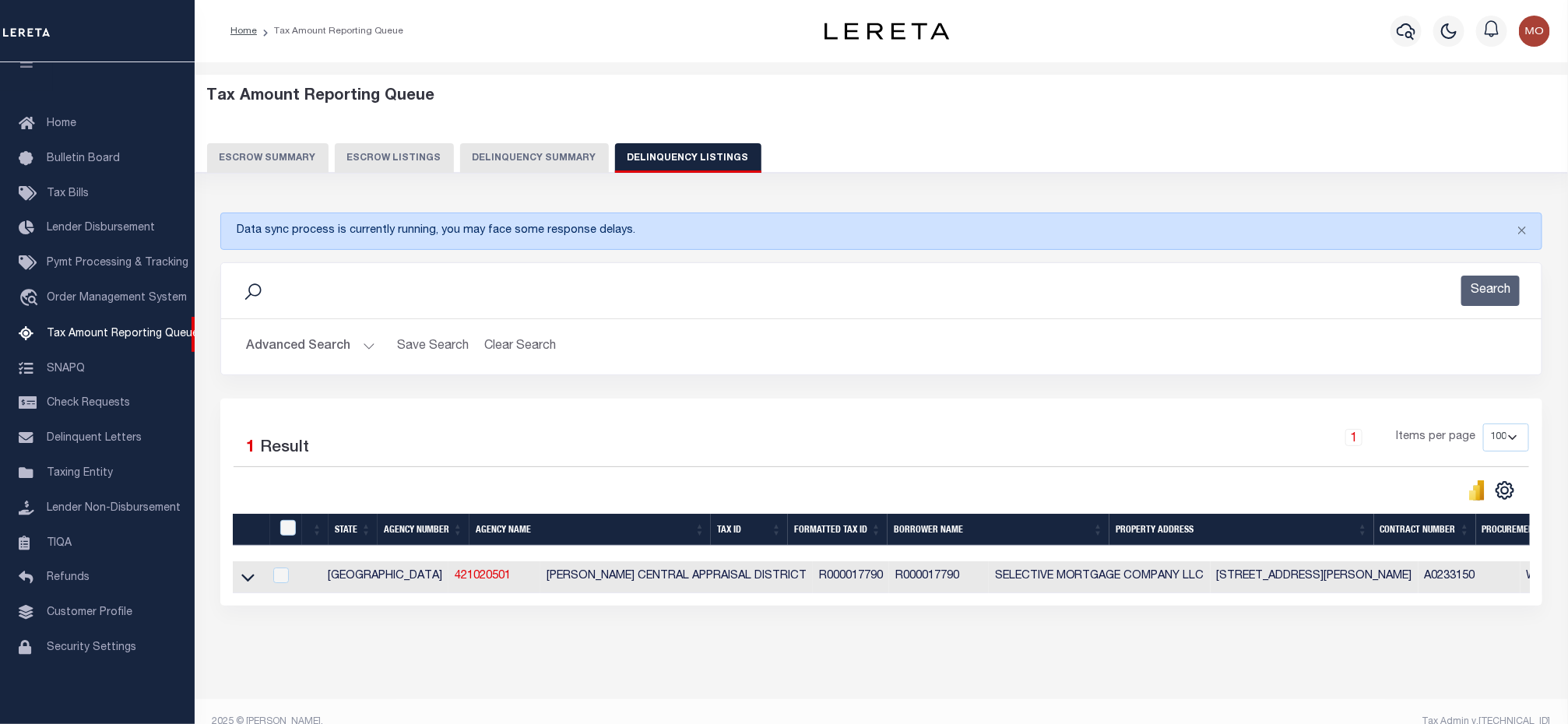
scroll to position [40, 0]
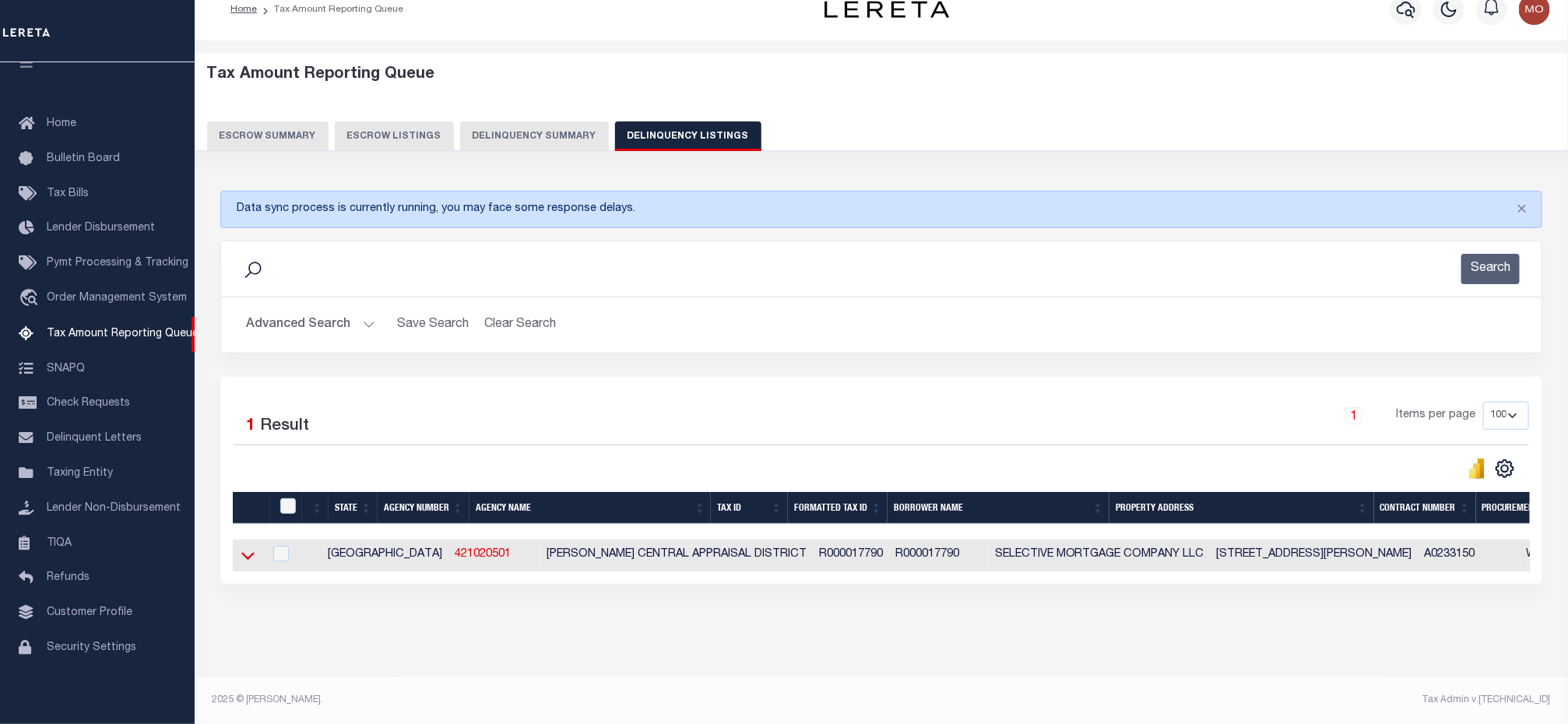
click at [249, 547] on icon at bounding box center [248, 555] width 13 height 17
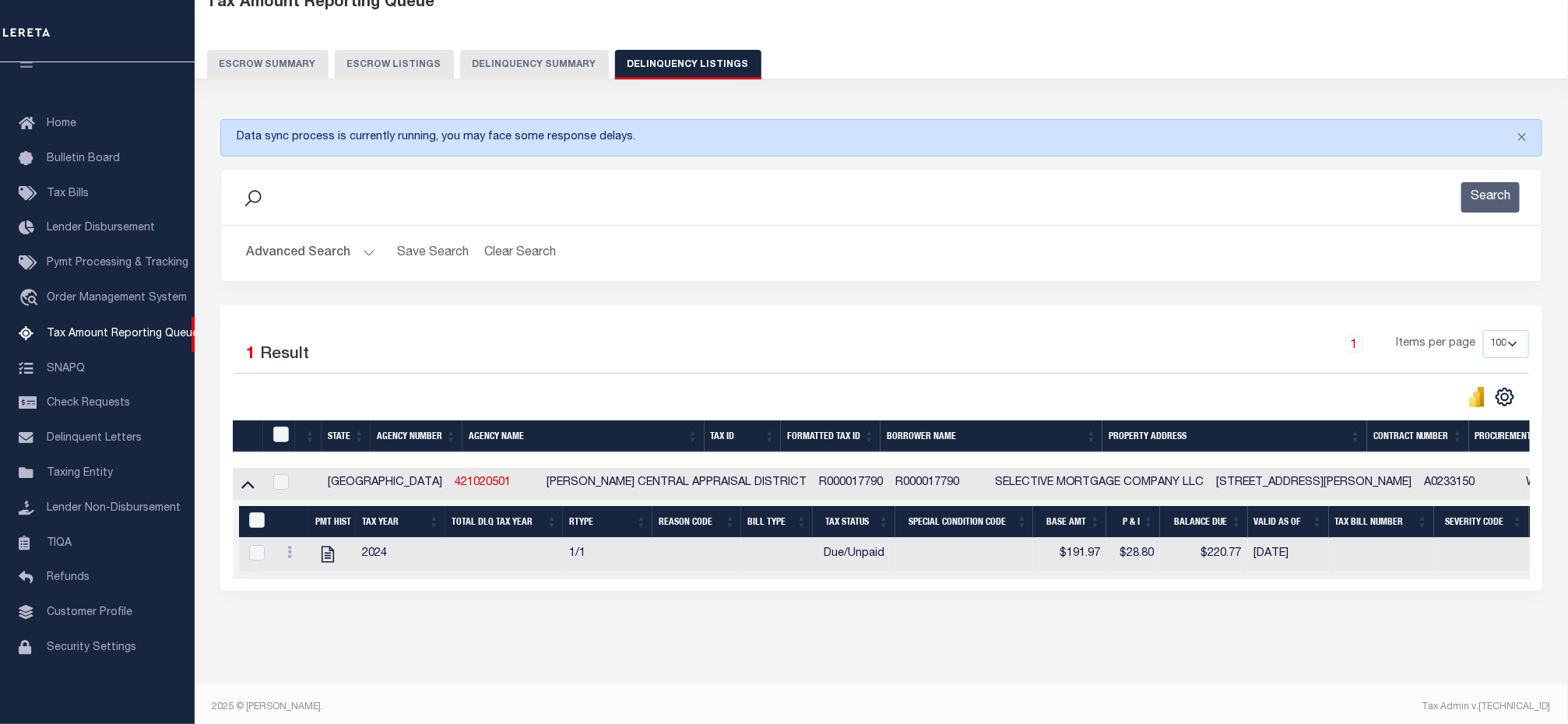
scroll to position [119, 0]
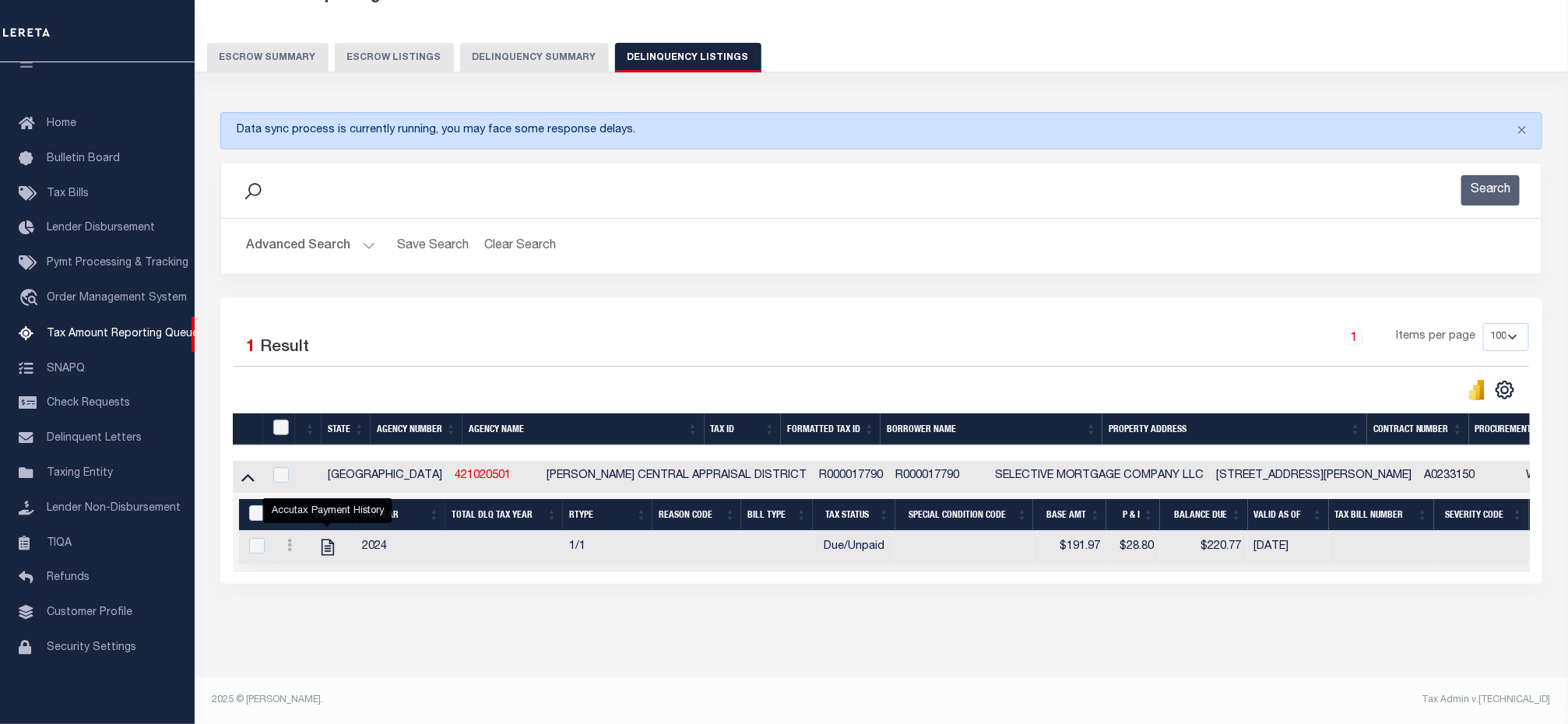
click at [280, 420] on input "checkbox" at bounding box center [281, 427] width 16 height 16
checkbox input "true"
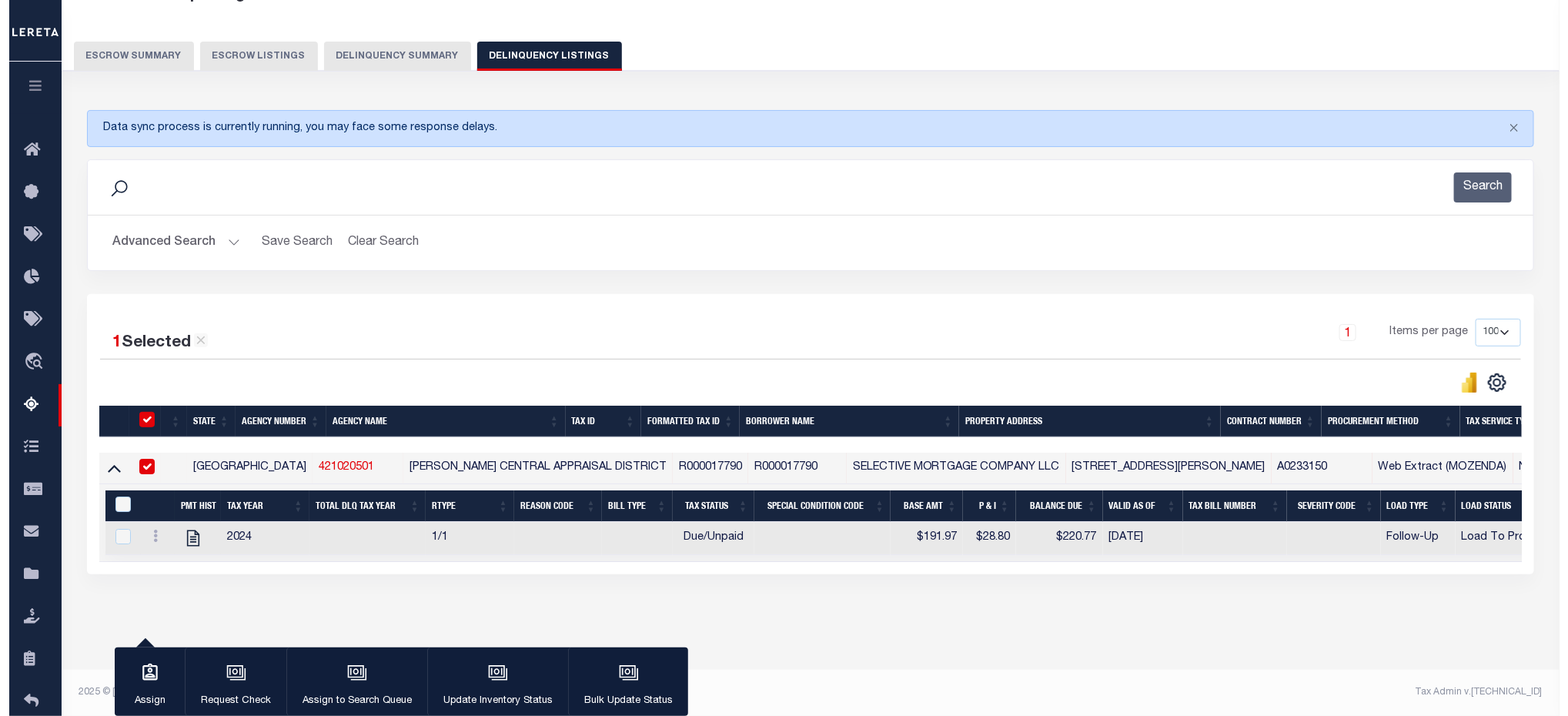
scroll to position [114, 0]
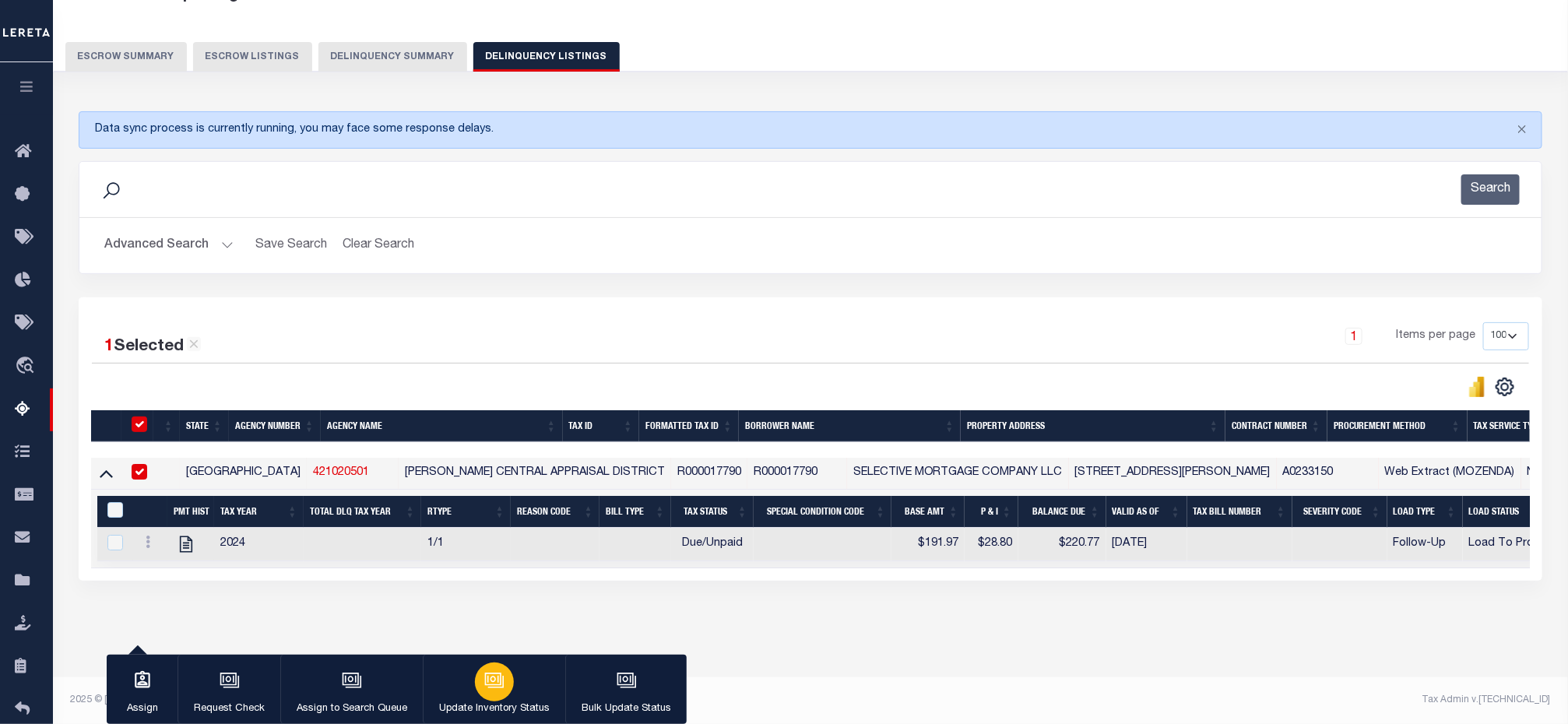
click at [489, 682] on icon "button" at bounding box center [494, 680] width 20 height 20
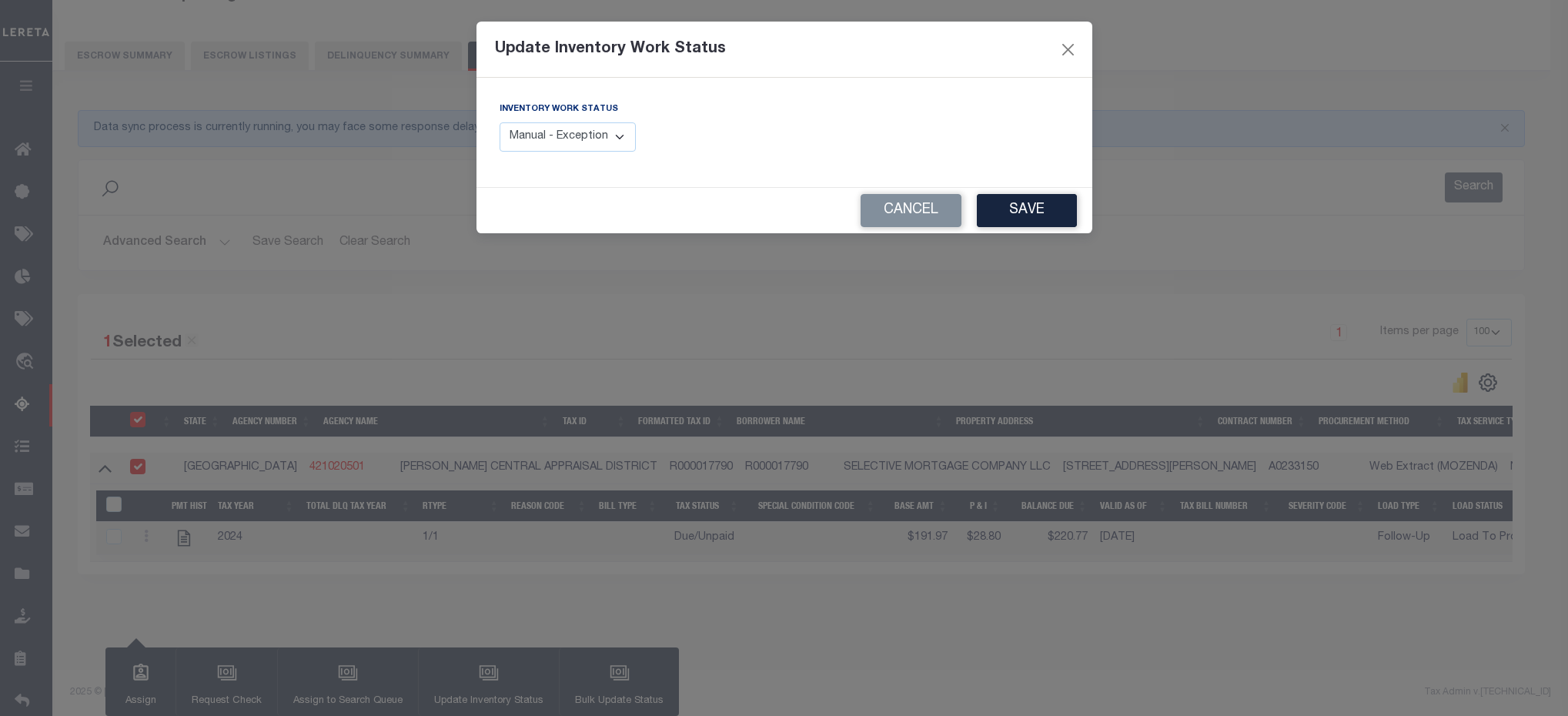
click at [580, 144] on select "Manual - Exception Pended - Awaiting Search Late Add Exception Completed" at bounding box center [568, 137] width 137 height 30
select select "4"
click at [500, 123] on select "Manual - Exception Pended - Awaiting Search Late Add Exception Completed" at bounding box center [568, 137] width 137 height 30
click at [1000, 219] on button "Save" at bounding box center [1026, 211] width 100 height 33
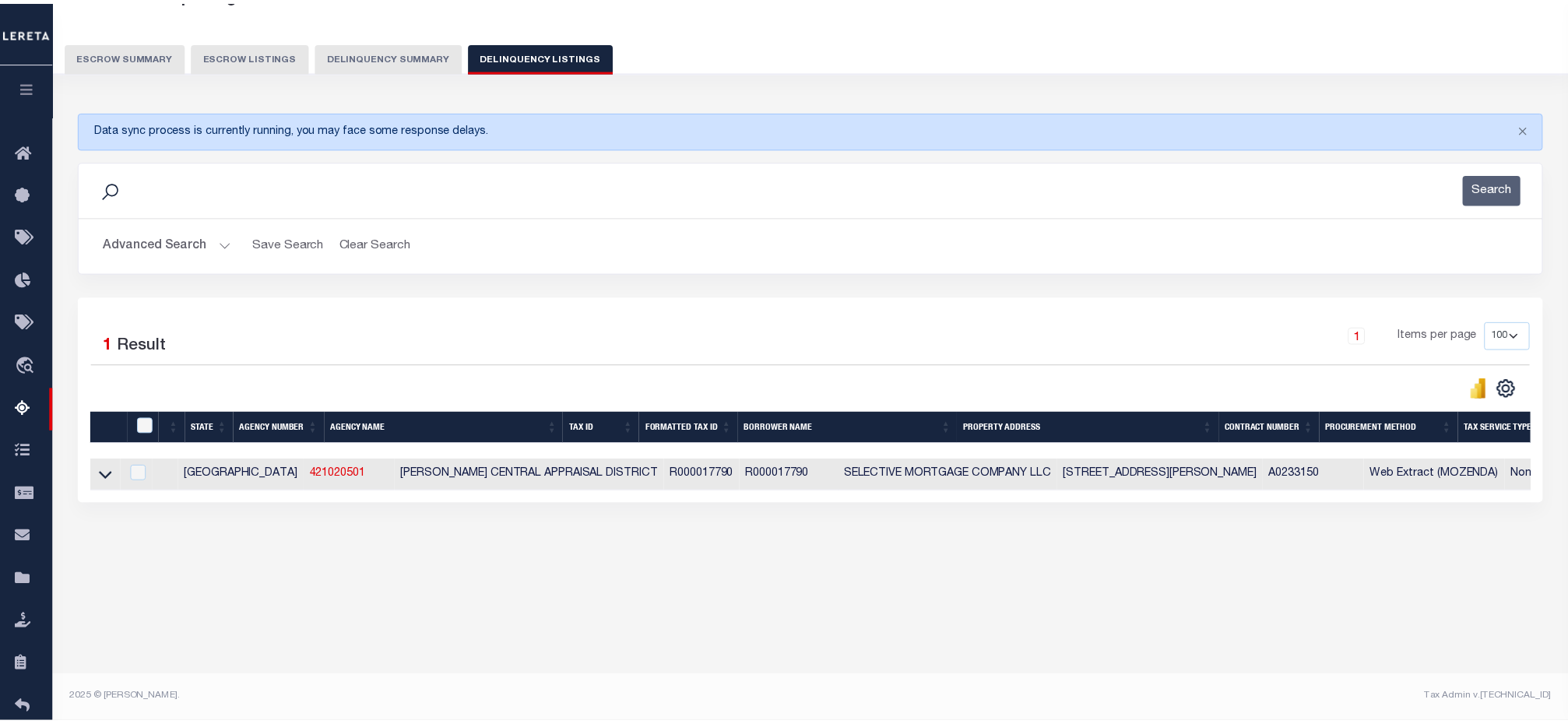
scroll to position [101, 0]
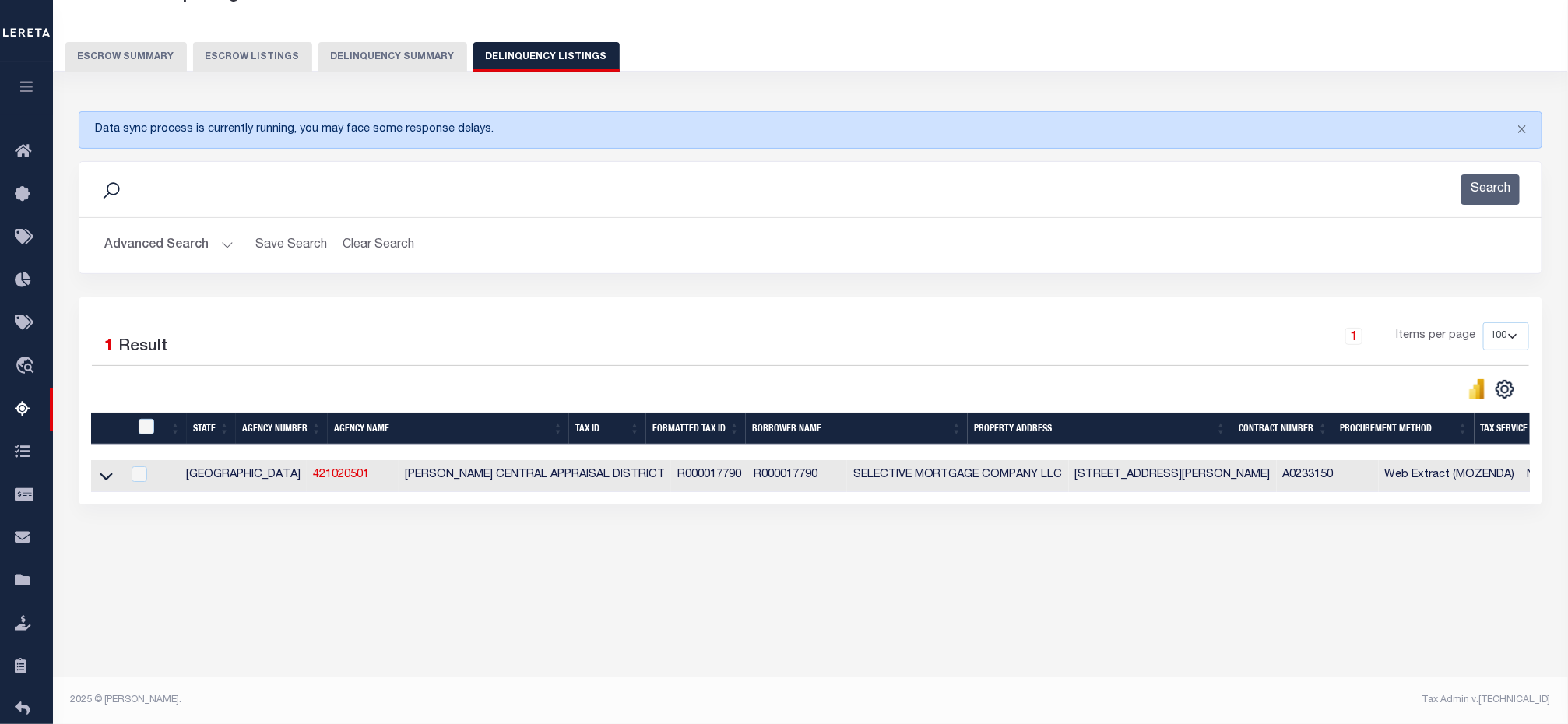
click at [222, 241] on button "Advanced Search" at bounding box center [168, 246] width 129 height 31
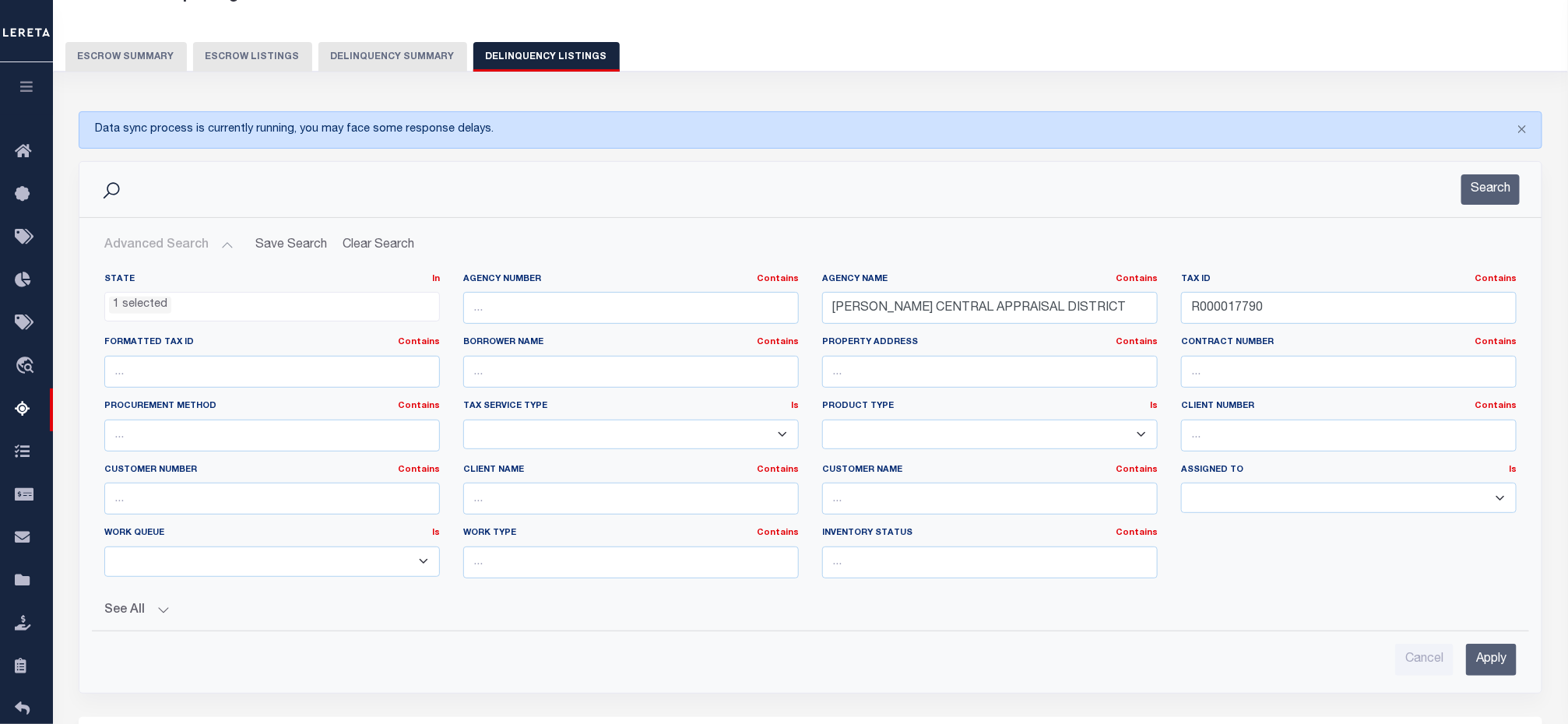
scroll to position [0, 0]
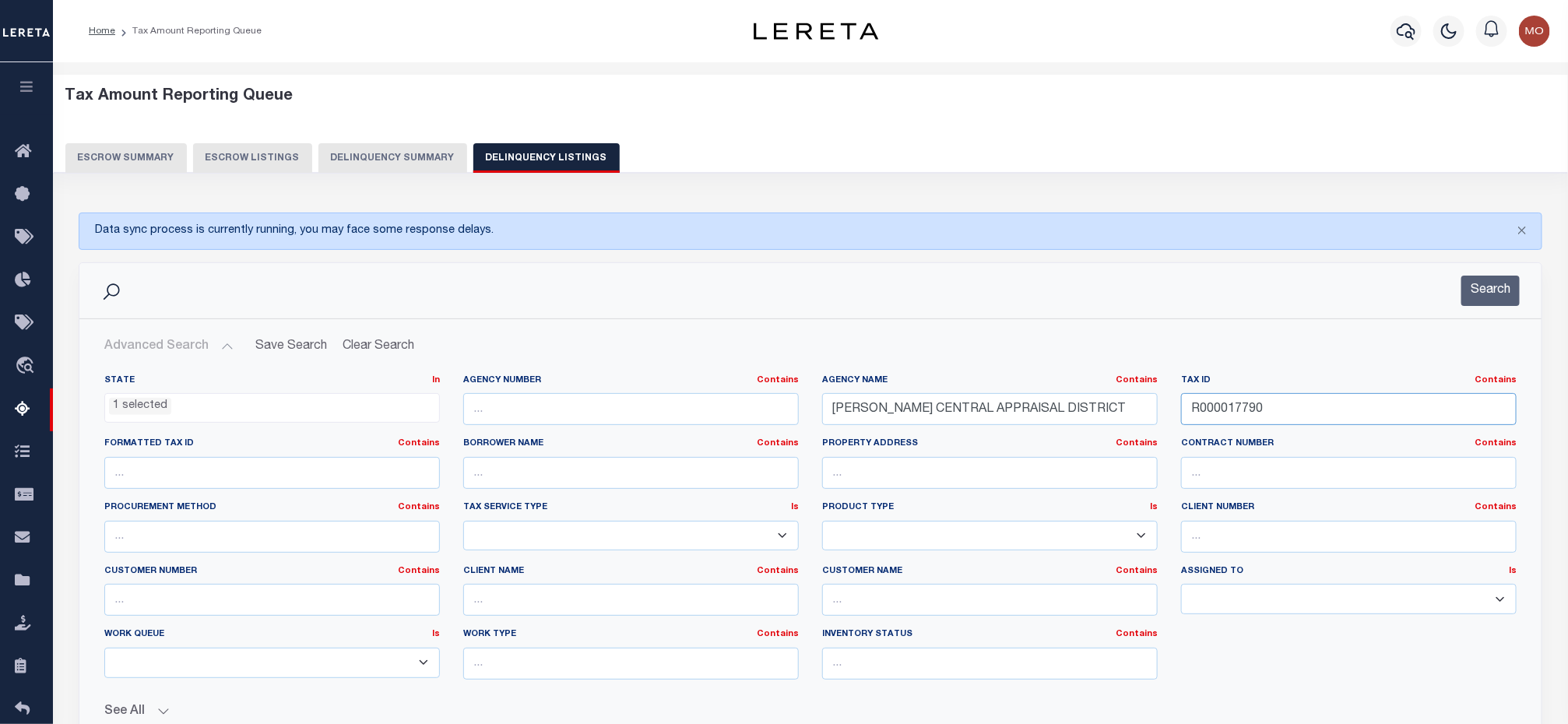
click at [1285, 407] on input "R000017790" at bounding box center [1349, 409] width 336 height 32
drag, startPoint x: 1294, startPoint y: 412, endPoint x: 1142, endPoint y: 424, distance: 152.5
click at [1142, 424] on div "State In In AK AL AR AZ CA CO CT DC DE FL GA GU HI IA ID IL IN KS KY LA MA MD M…" at bounding box center [810, 533] width 1435 height 318
paste input "9017"
type input "R000019017"
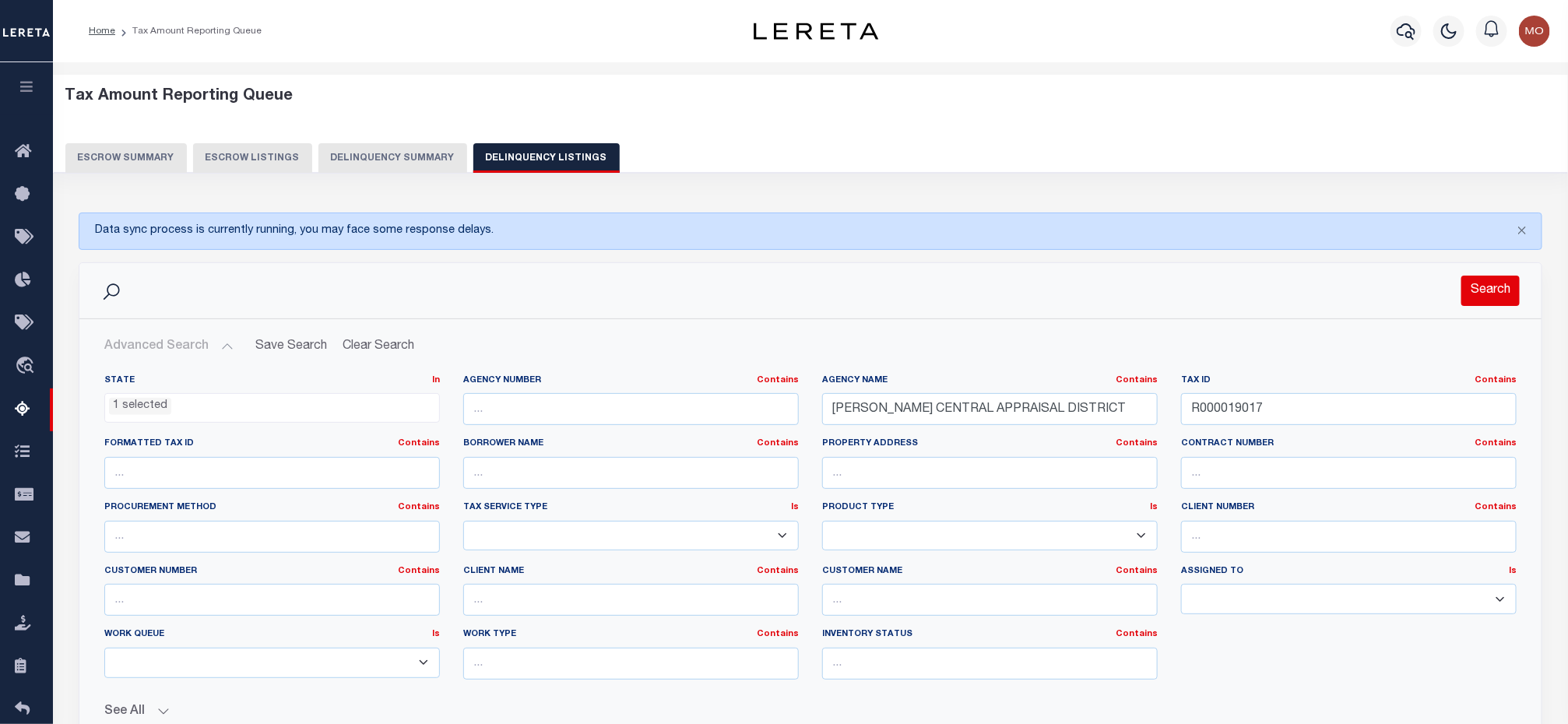
click at [1479, 288] on button "Search" at bounding box center [1490, 290] width 58 height 31
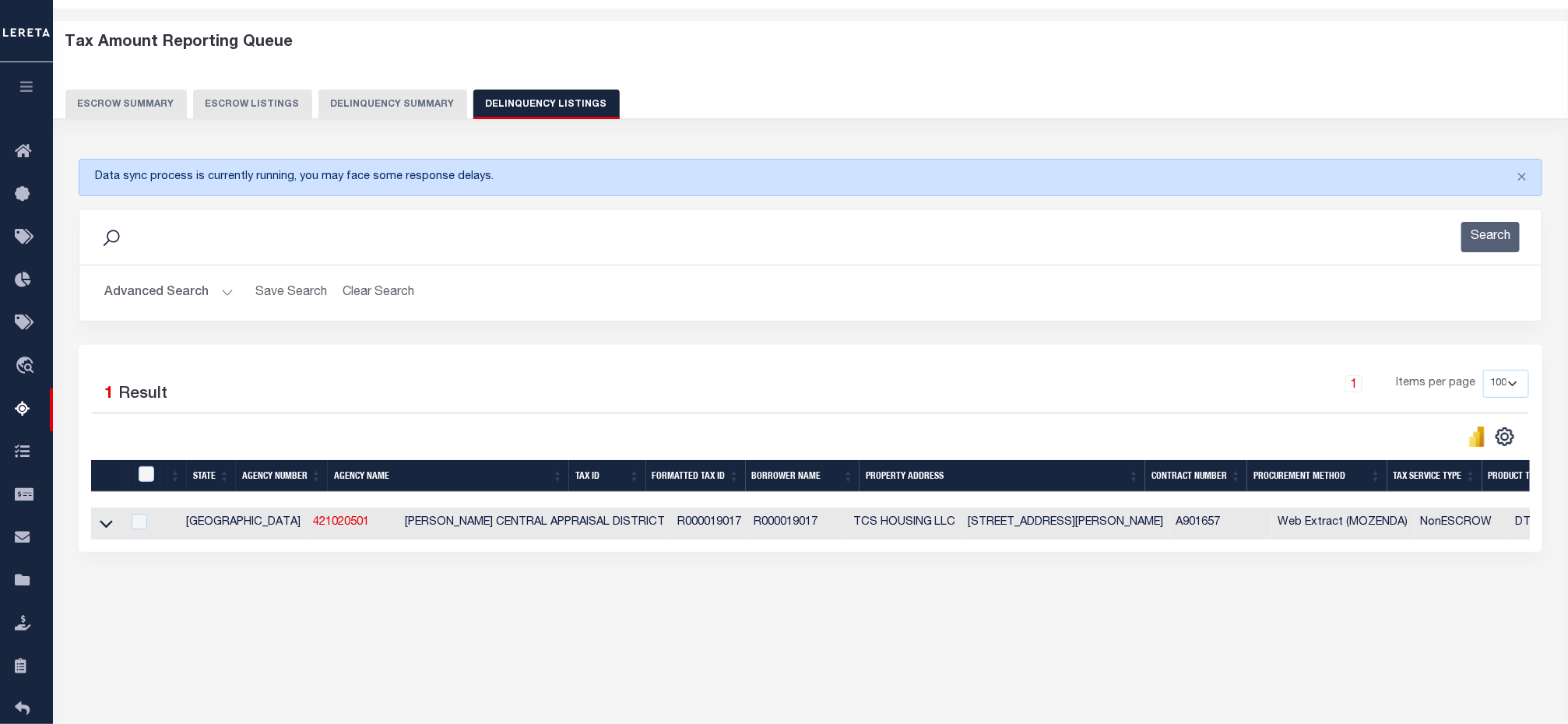
scroll to position [101, 0]
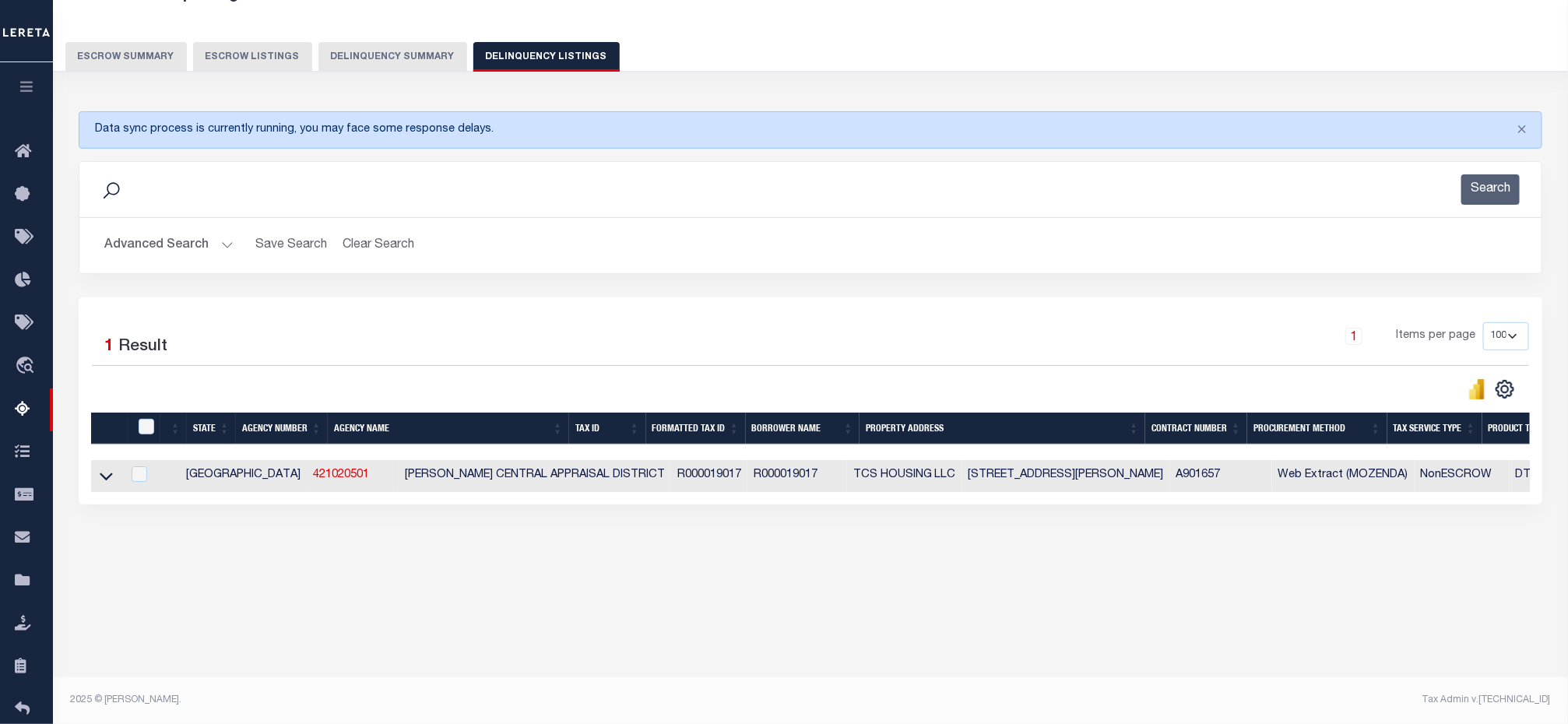
drag, startPoint x: 109, startPoint y: 484, endPoint x: 470, endPoint y: 406, distance: 369.3
click at [109, 480] on icon at bounding box center [106, 476] width 13 height 7
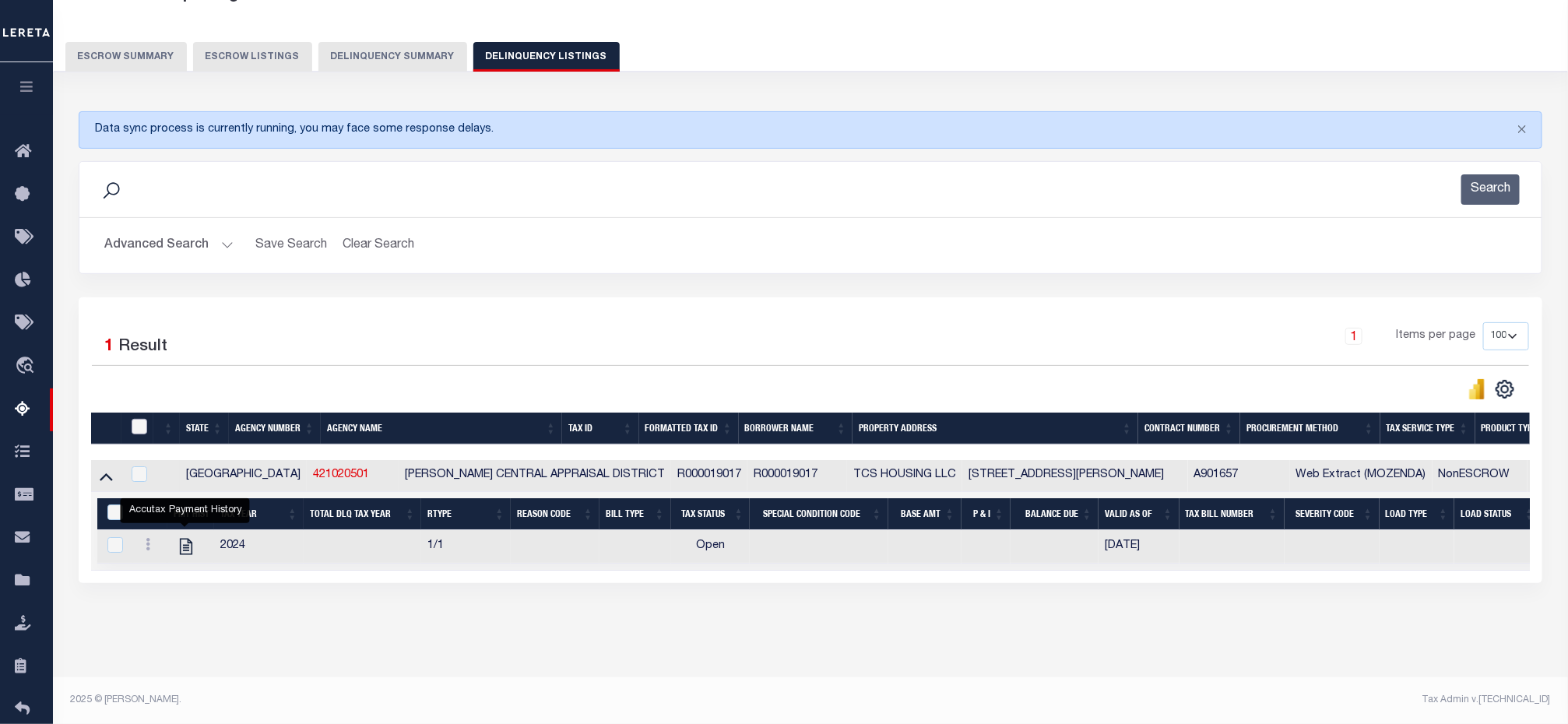
click at [140, 434] on input "checkbox" at bounding box center [139, 426] width 16 height 16
checkbox input "true"
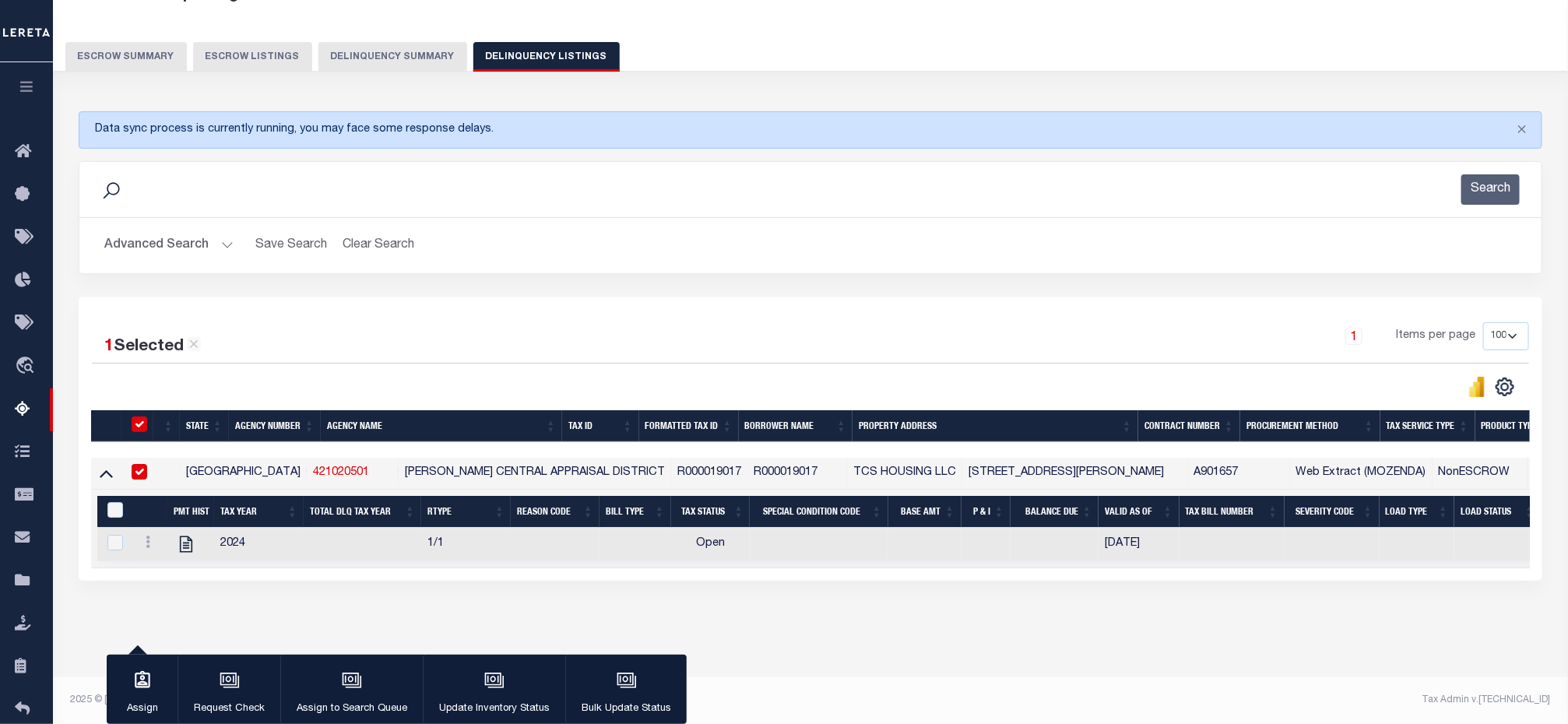
scroll to position [98, 0]
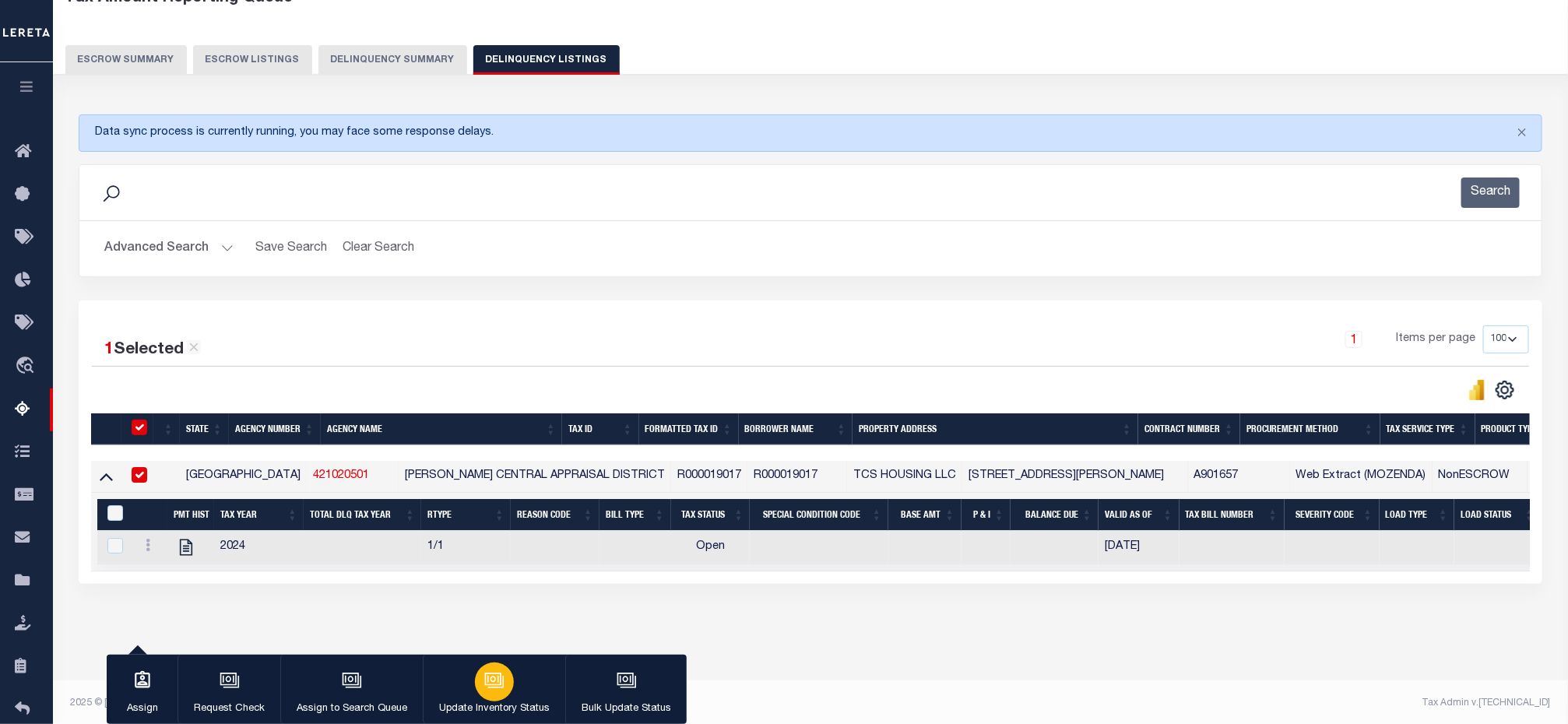
click at [484, 690] on icon "button" at bounding box center [494, 680] width 20 height 20
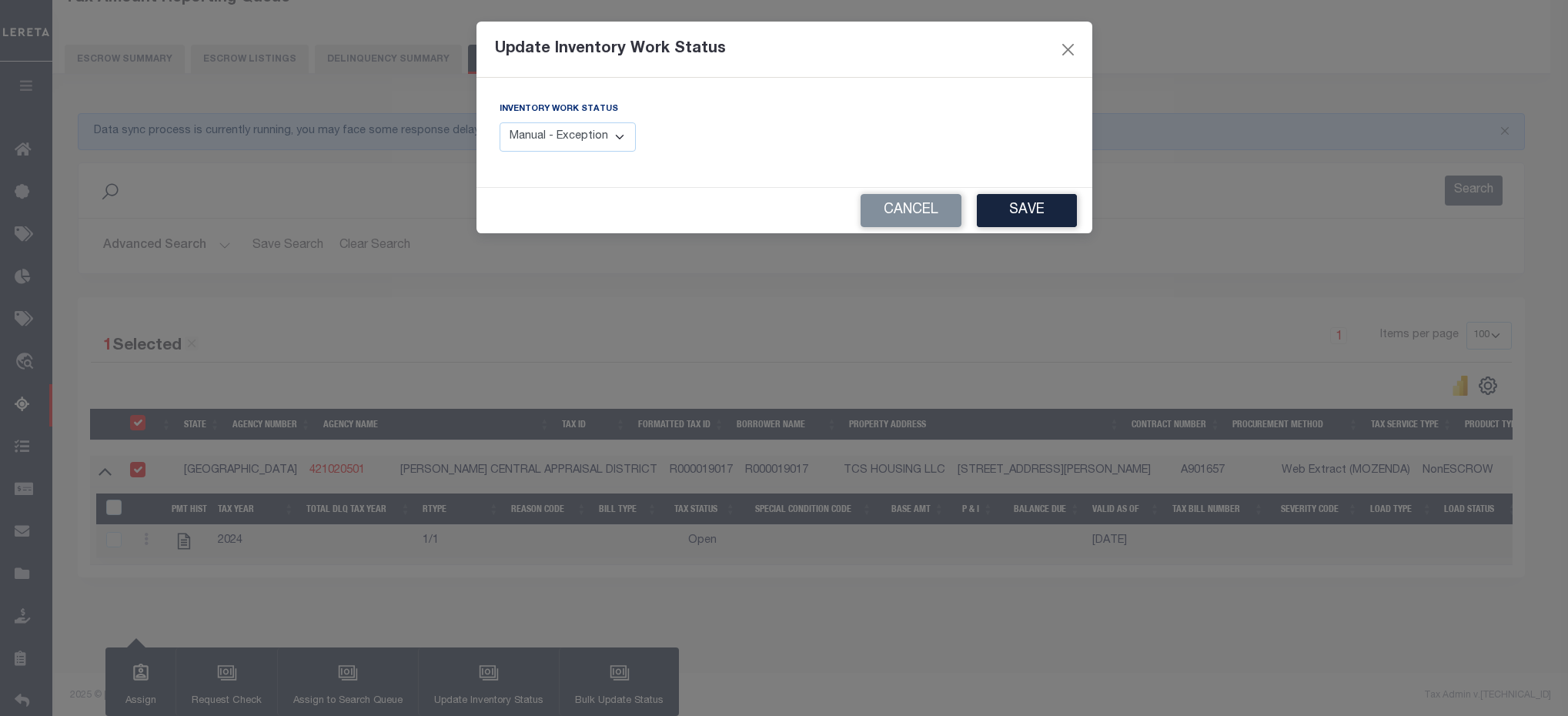
click at [583, 129] on select "Manual - Exception Pended - Awaiting Search Late Add Exception Completed" at bounding box center [568, 137] width 137 height 30
select select "4"
click at [500, 123] on select "Manual - Exception Pended - Awaiting Search Late Add Exception Completed" at bounding box center [568, 137] width 137 height 30
click at [1012, 209] on button "Save" at bounding box center [1026, 211] width 100 height 33
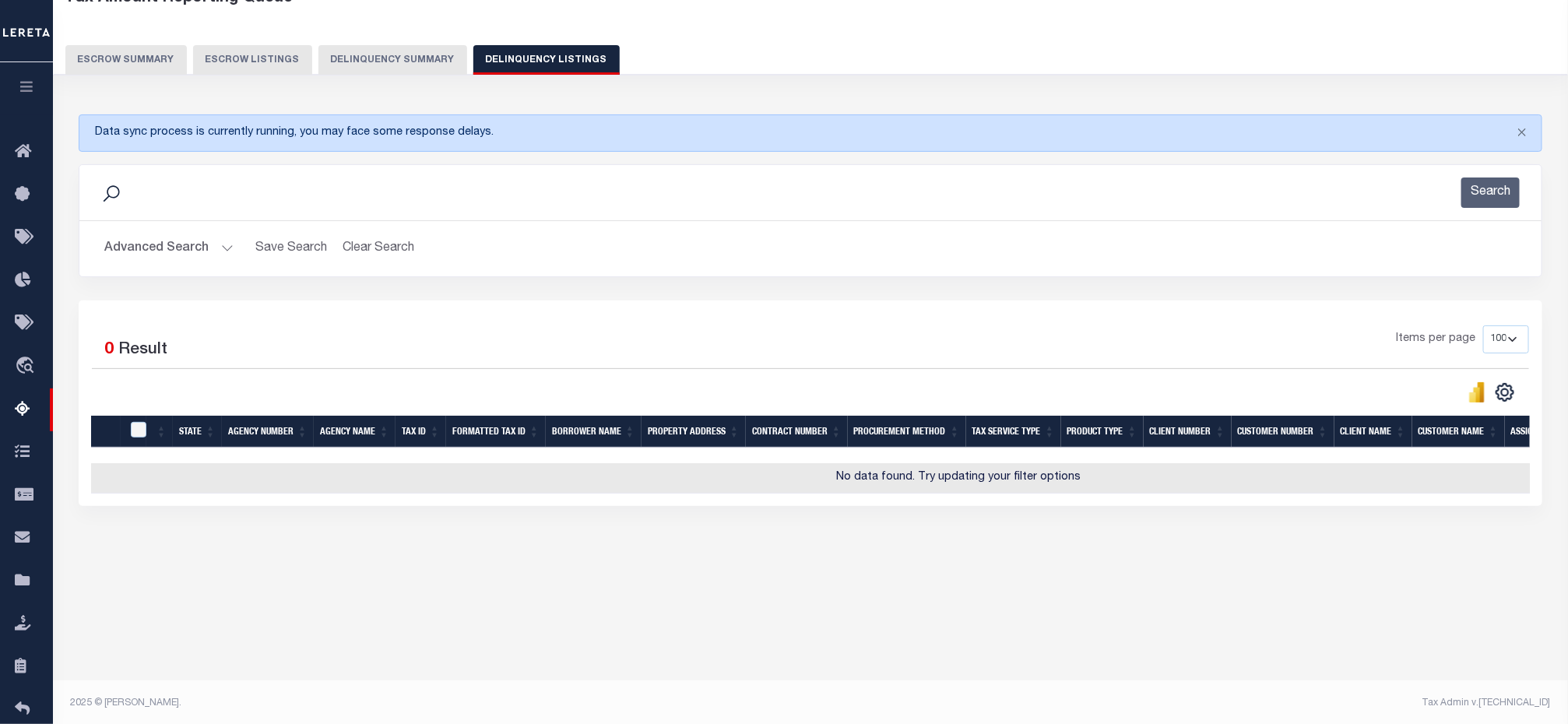
click at [229, 252] on button "Advanced Search" at bounding box center [168, 248] width 129 height 31
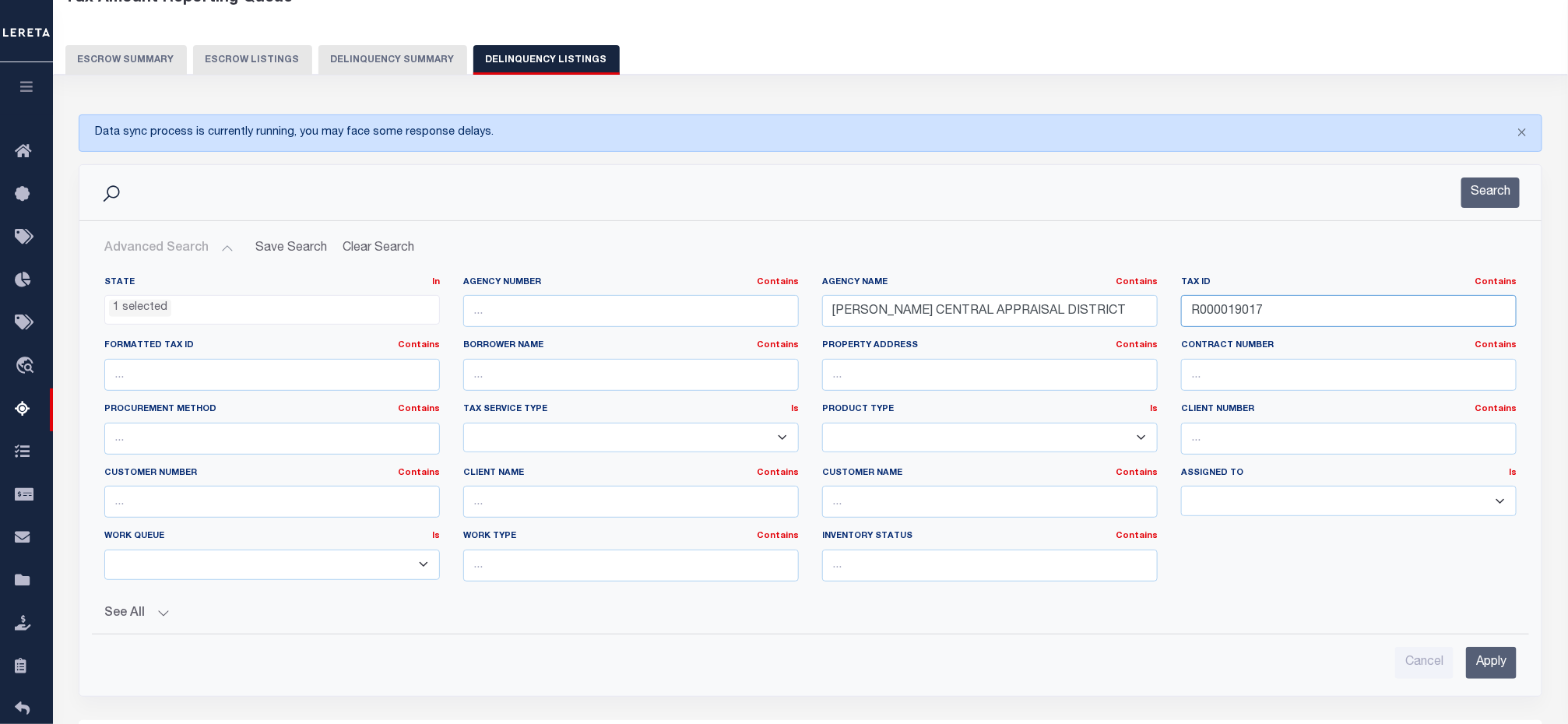
drag, startPoint x: 1273, startPoint y: 313, endPoint x: 1012, endPoint y: 321, distance: 261.1
click at [1018, 323] on div "State In In AK AL AR AZ CA CO CT DC DE FL GA GU HI IA ID IL IN KS KY LA MA MD M…" at bounding box center [810, 435] width 1435 height 318
paste input "1009929"
type input "R010099297"
click at [1497, 189] on button "Search" at bounding box center [1490, 192] width 58 height 31
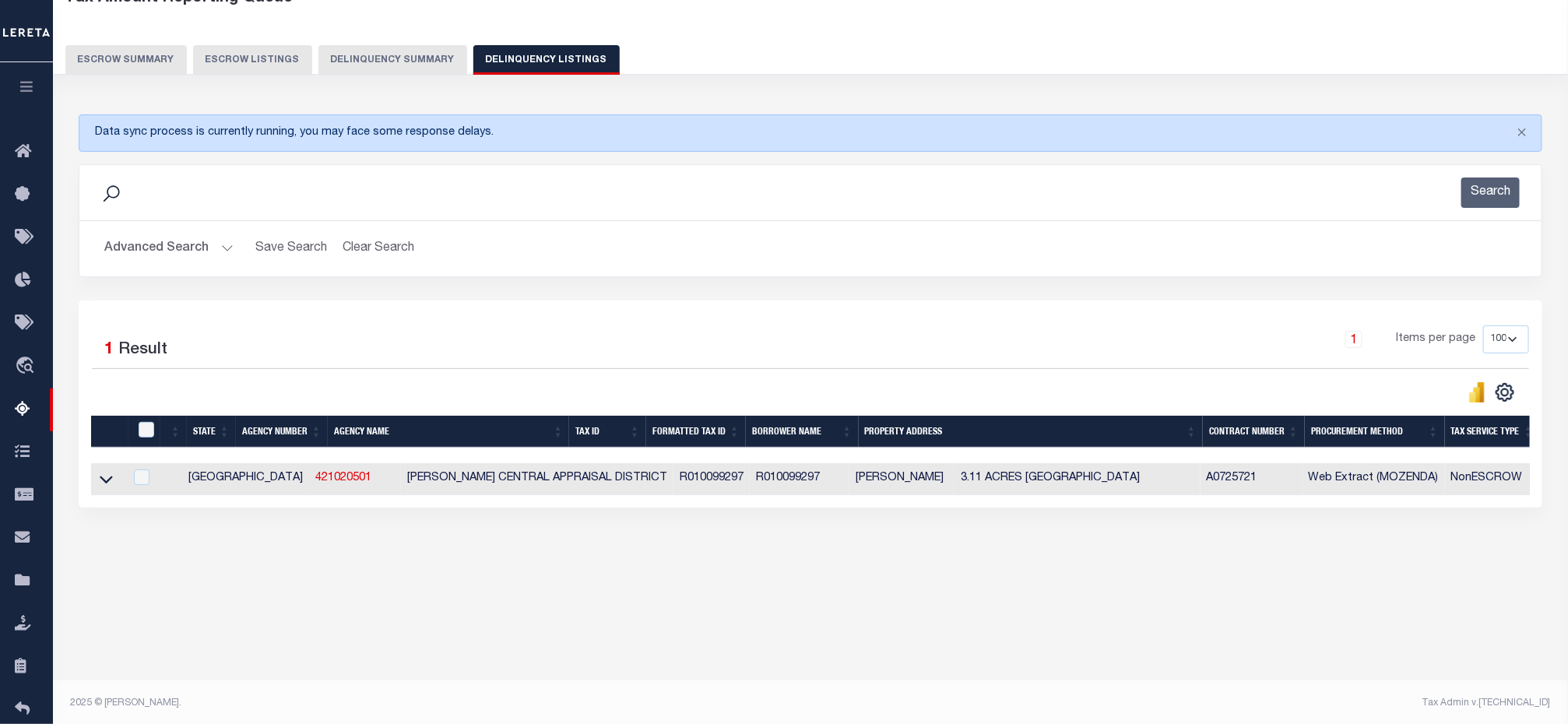
scroll to position [101, 0]
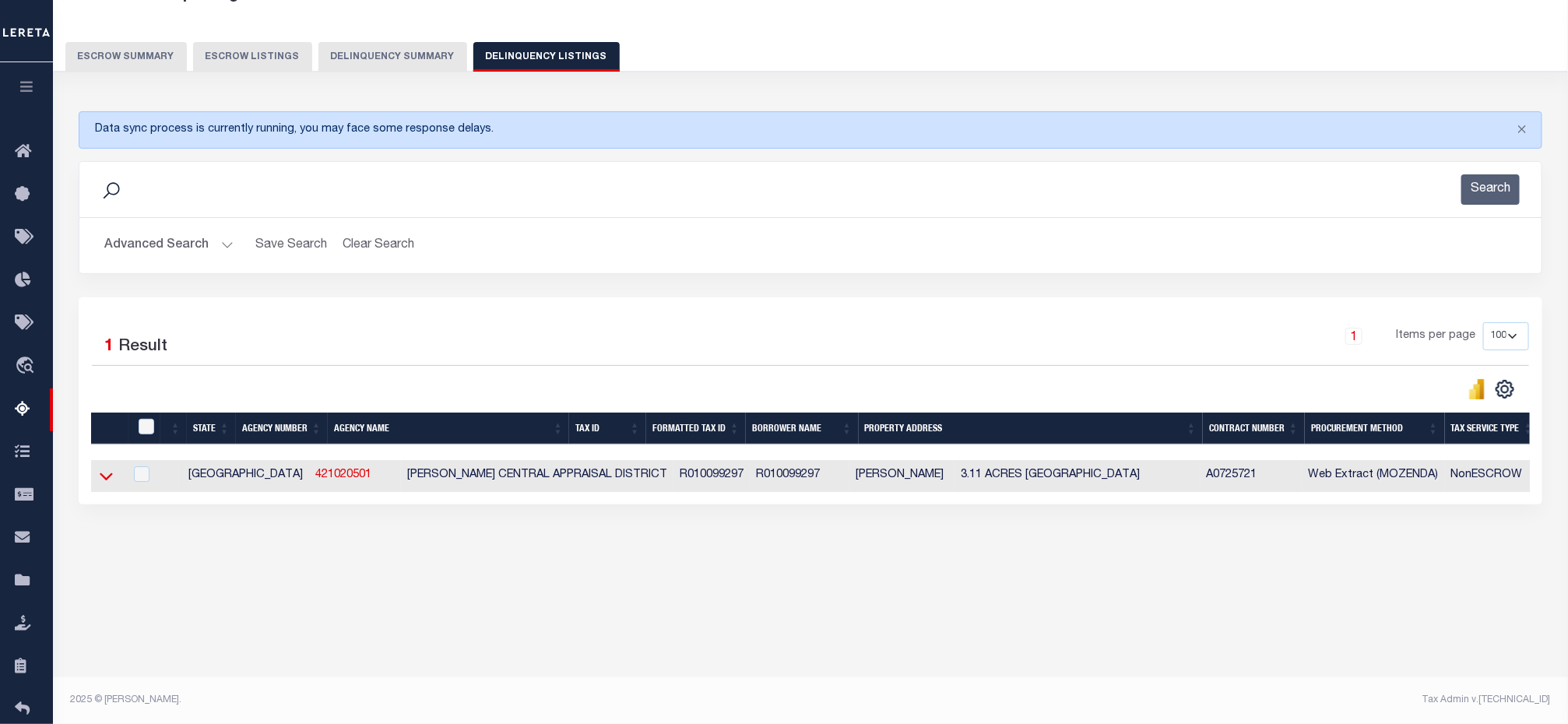
click at [105, 484] on icon at bounding box center [106, 476] width 13 height 17
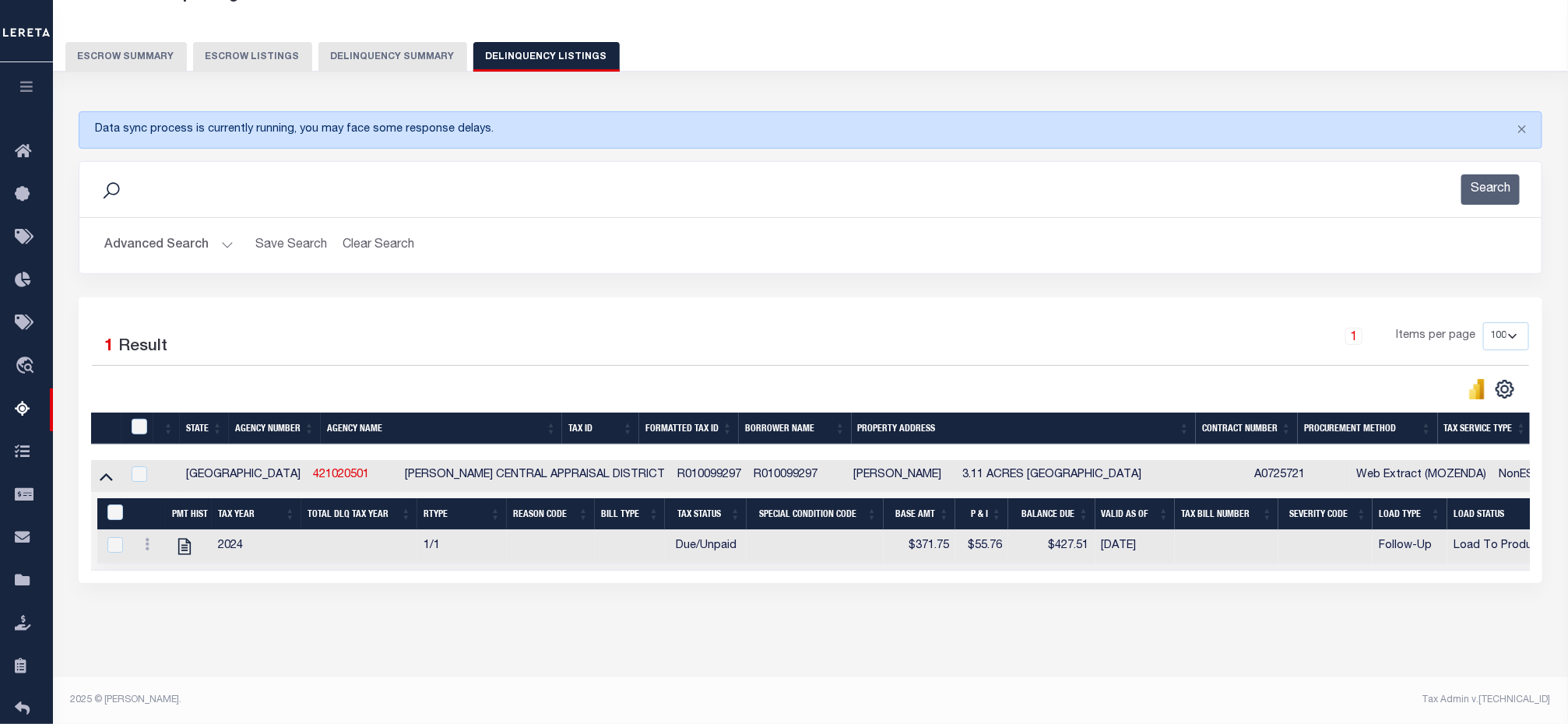
scroll to position [119, 0]
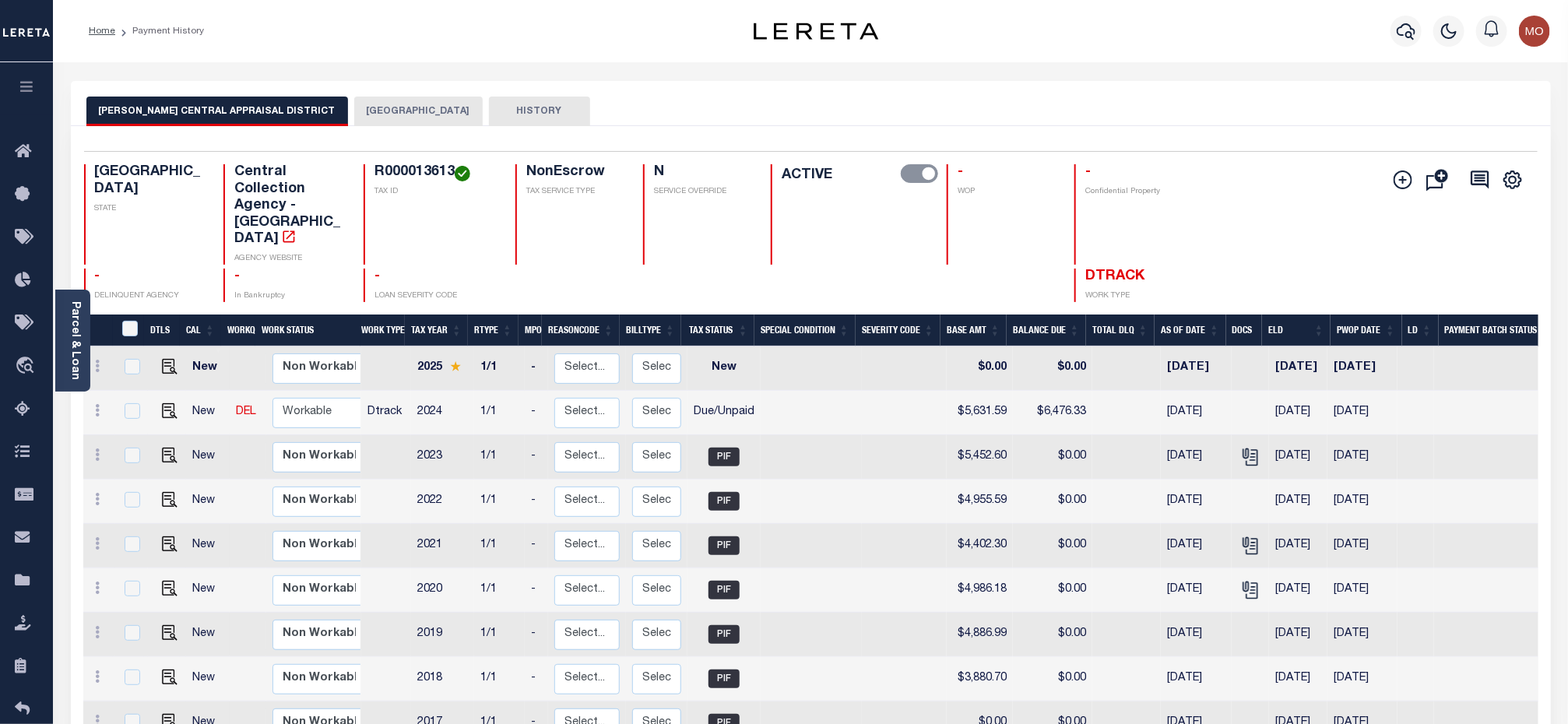
drag, startPoint x: 73, startPoint y: 356, endPoint x: 75, endPoint y: 347, distance: 9.2
click at [73, 356] on link "Parcel & Loan" at bounding box center [75, 340] width 11 height 79
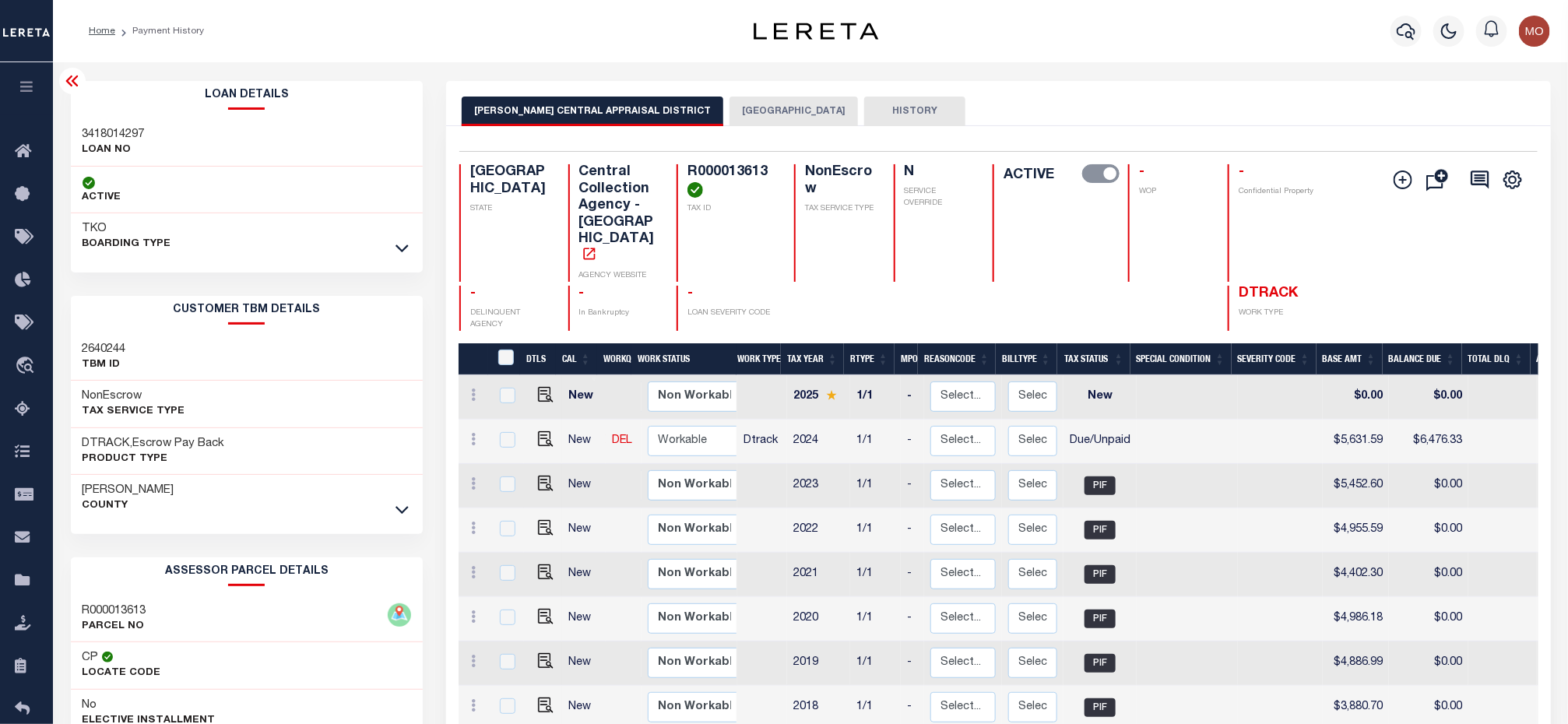
click at [103, 136] on h3 "3418014297" at bounding box center [113, 134] width 62 height 16
copy h3 "3418014297"
click at [694, 164] on h4 "R000013613" at bounding box center [731, 181] width 88 height 33
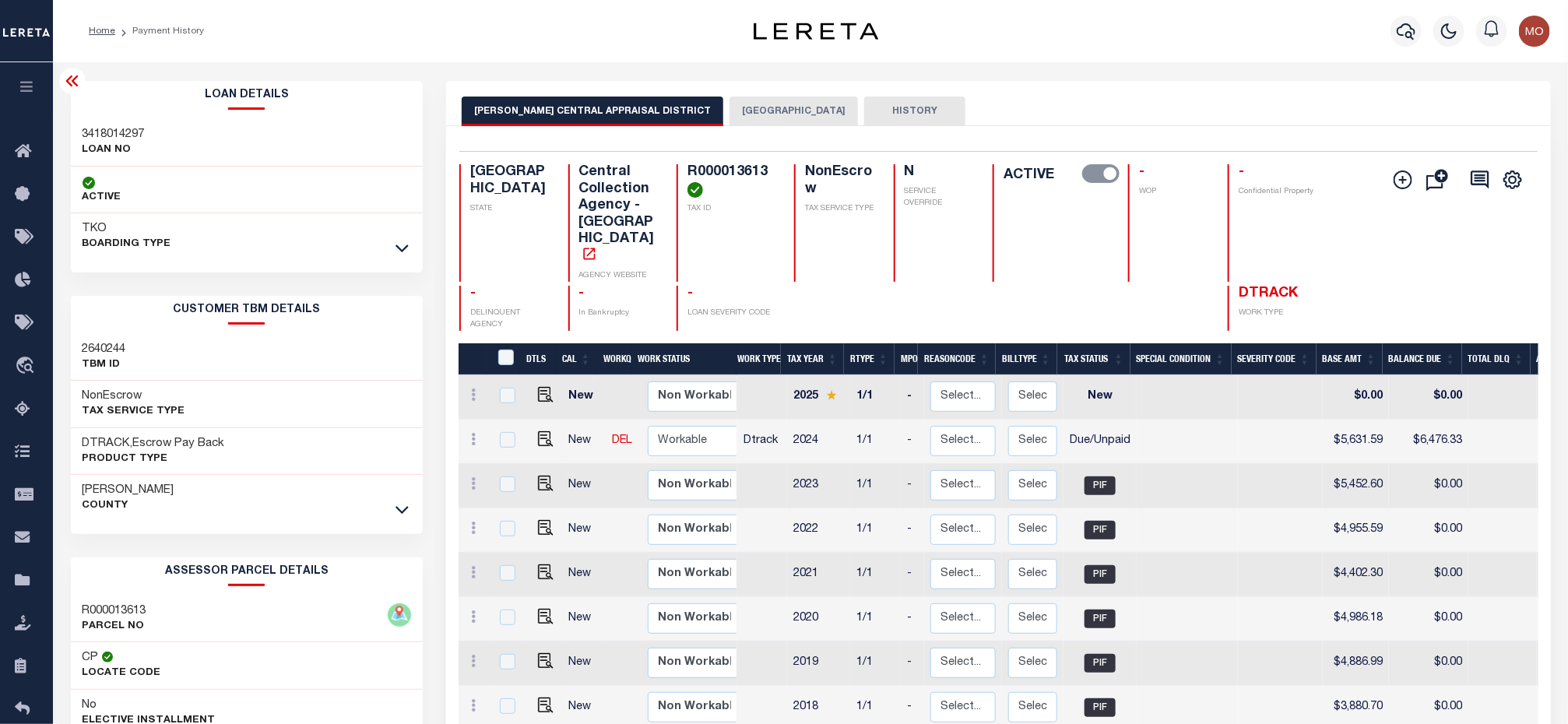
copy h4 "R000013613"
click at [542, 431] on img "" at bounding box center [545, 438] width 16 height 16
checkbox input "true"
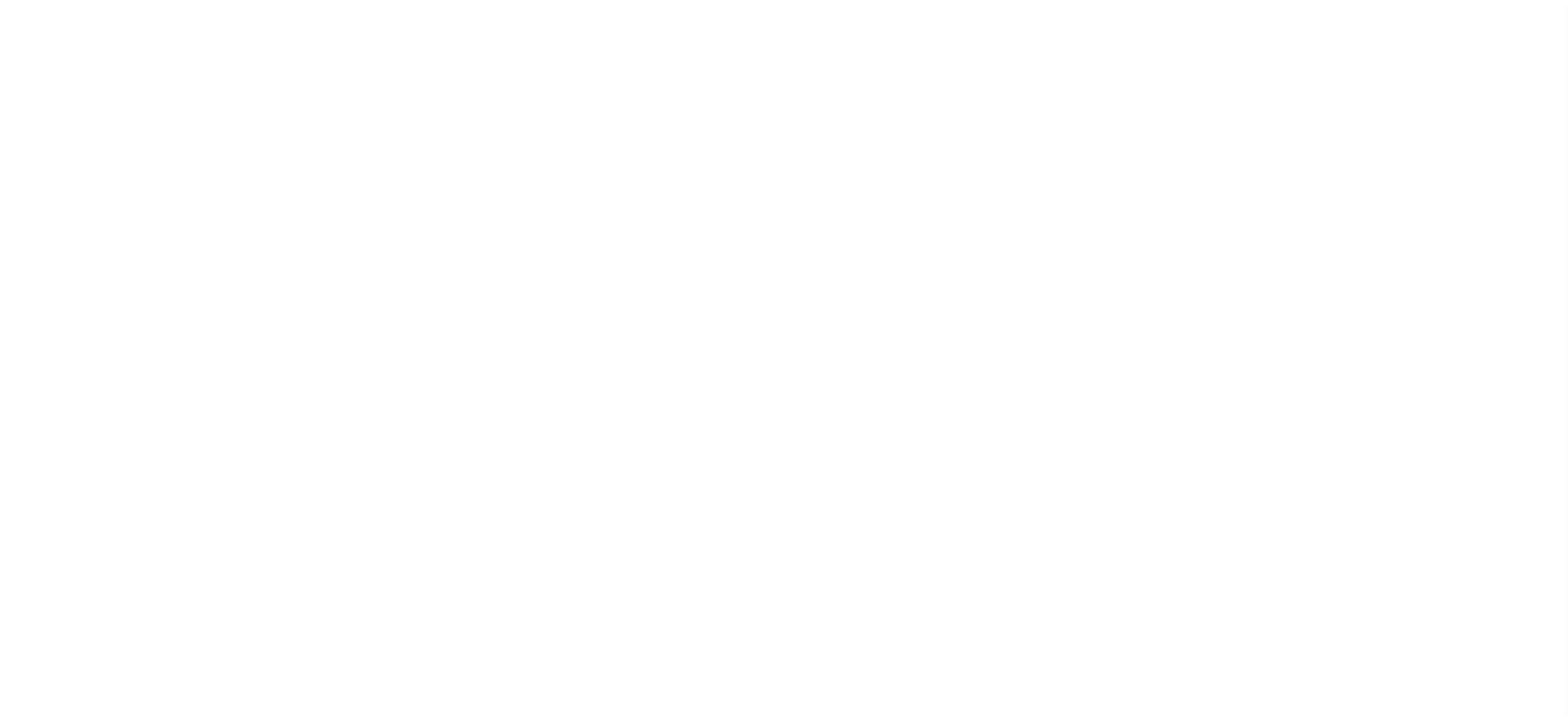
select select "DUE"
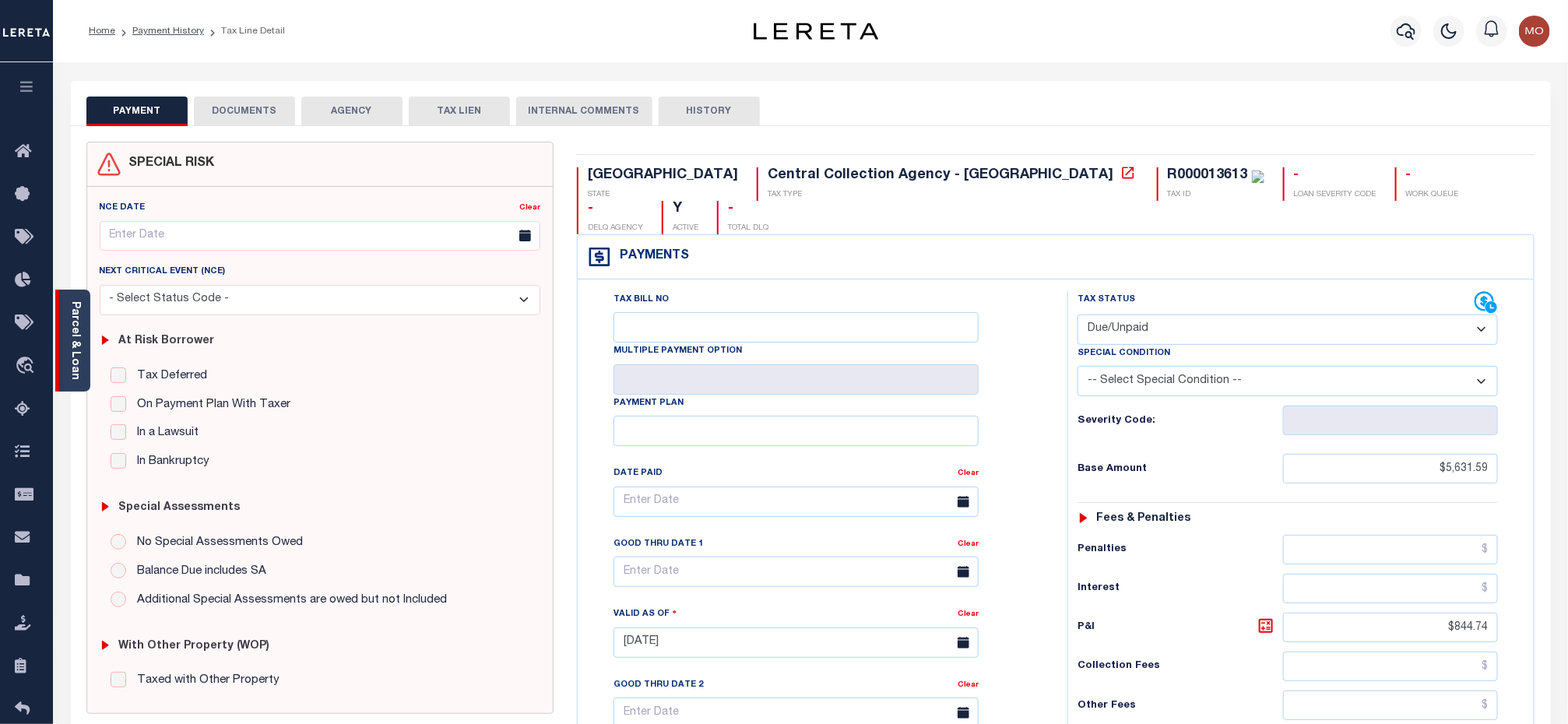
click at [82, 327] on div "Parcel & Loan" at bounding box center [73, 340] width 35 height 102
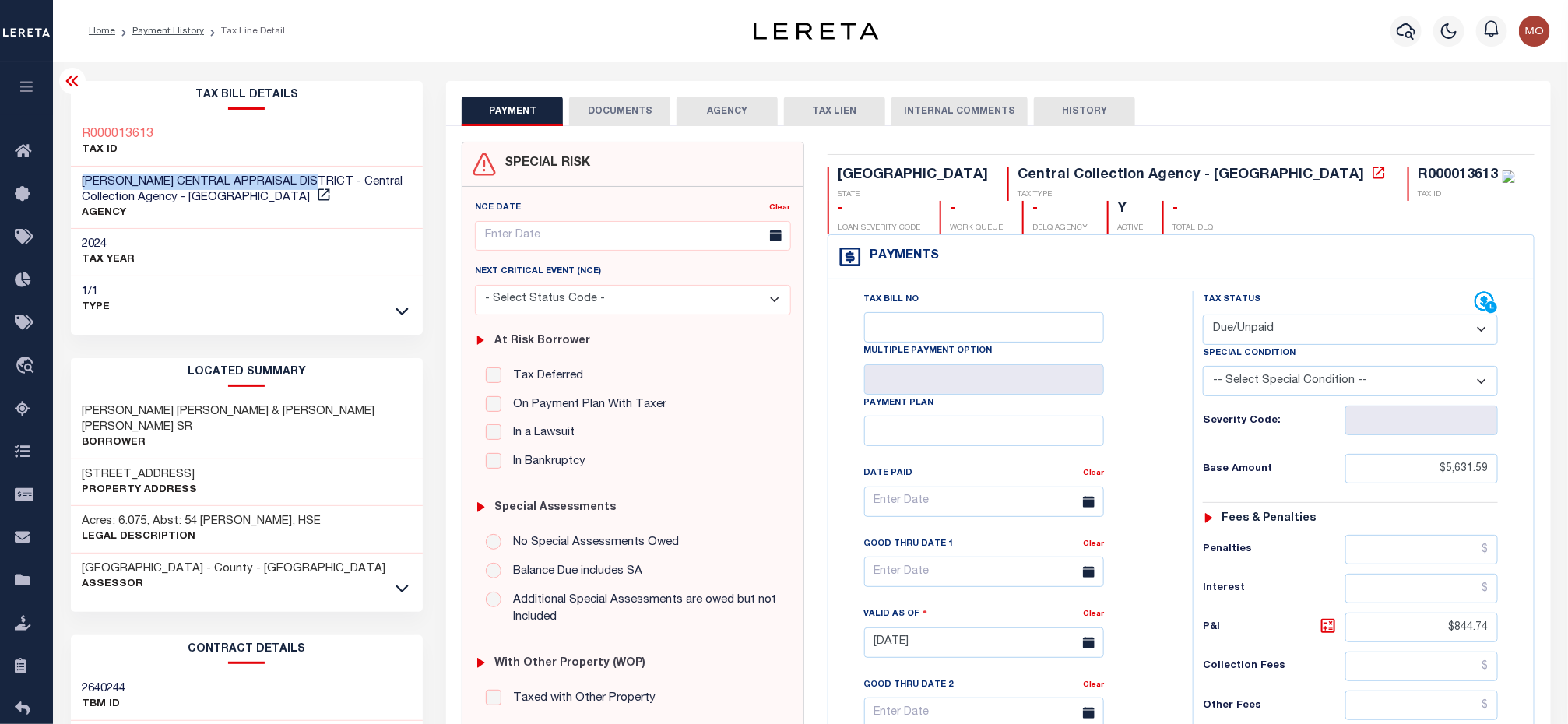
drag, startPoint x: 89, startPoint y: 178, endPoint x: 318, endPoint y: 177, distance: 229.0
click at [318, 177] on div "HARRISON CENTRAL APPRAISAL DISTRICT - Central Collection Agency - TX AGENCY" at bounding box center [247, 198] width 352 height 63
copy span "[PERSON_NAME] CENTRAL APPRAISAL DISTRICT"
click at [1381, 483] on input "$5,631.59" at bounding box center [1421, 468] width 153 height 30
drag, startPoint x: 1422, startPoint y: 486, endPoint x: 1607, endPoint y: 502, distance: 185.7
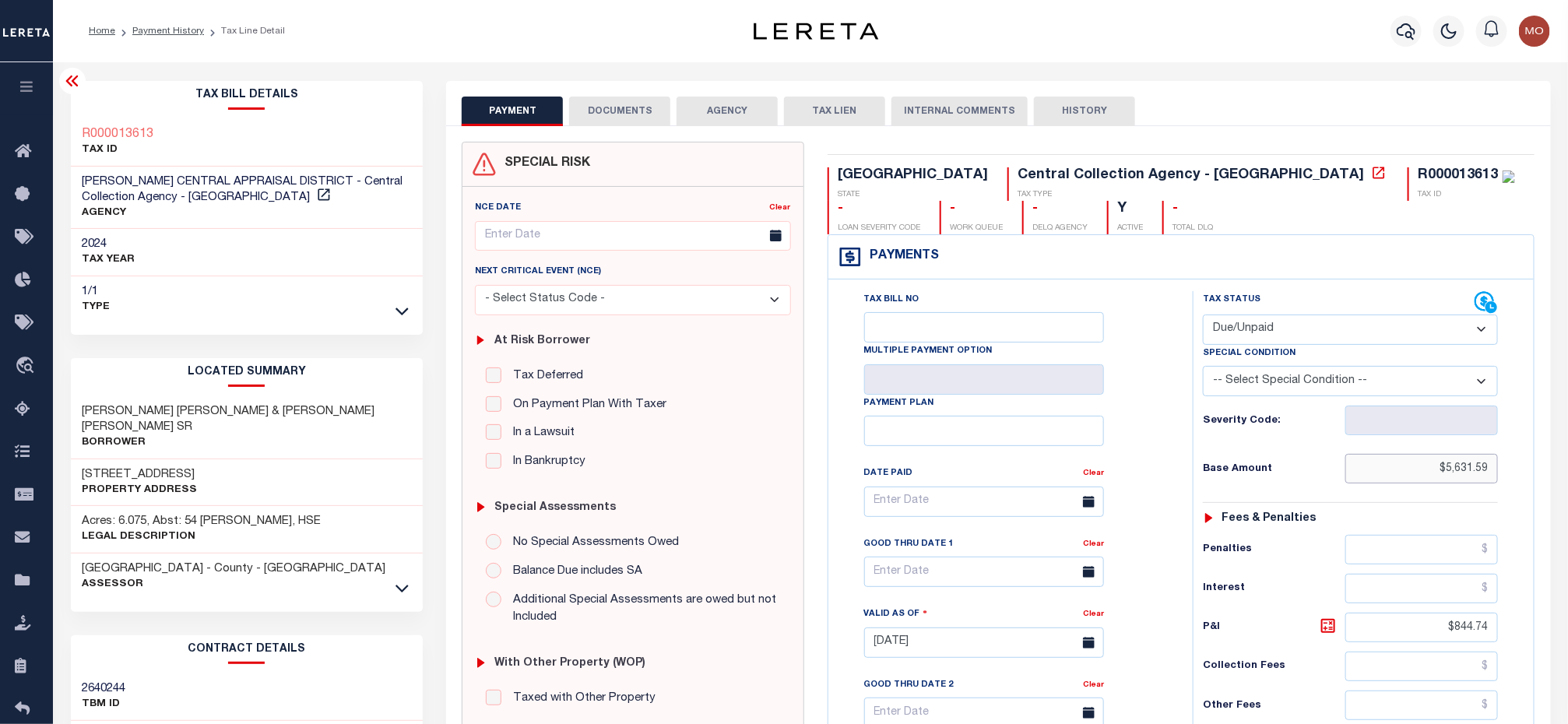
click at [1567, 502] on html "Home Payment History Tax Line Detail" at bounding box center [784, 590] width 1568 height 1180
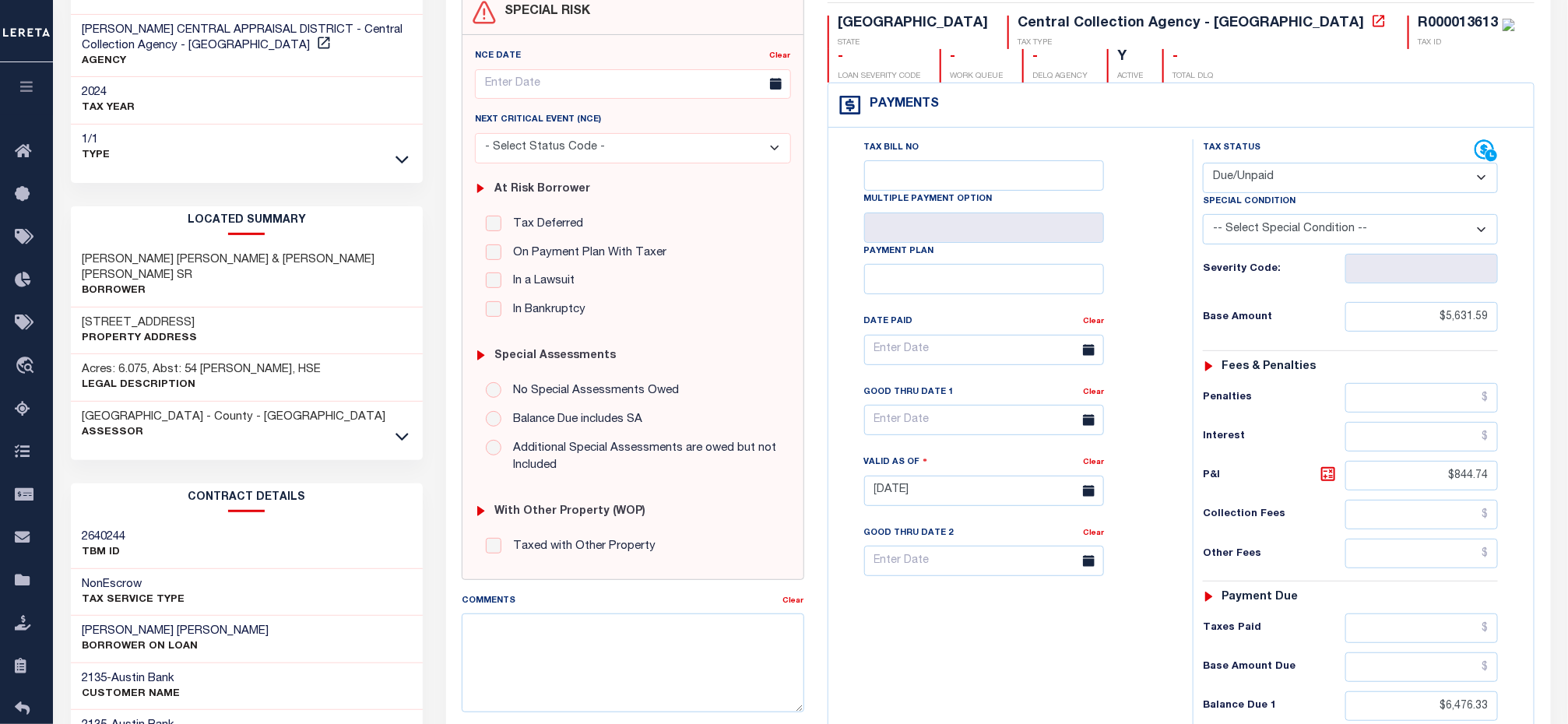
scroll to position [350, 0]
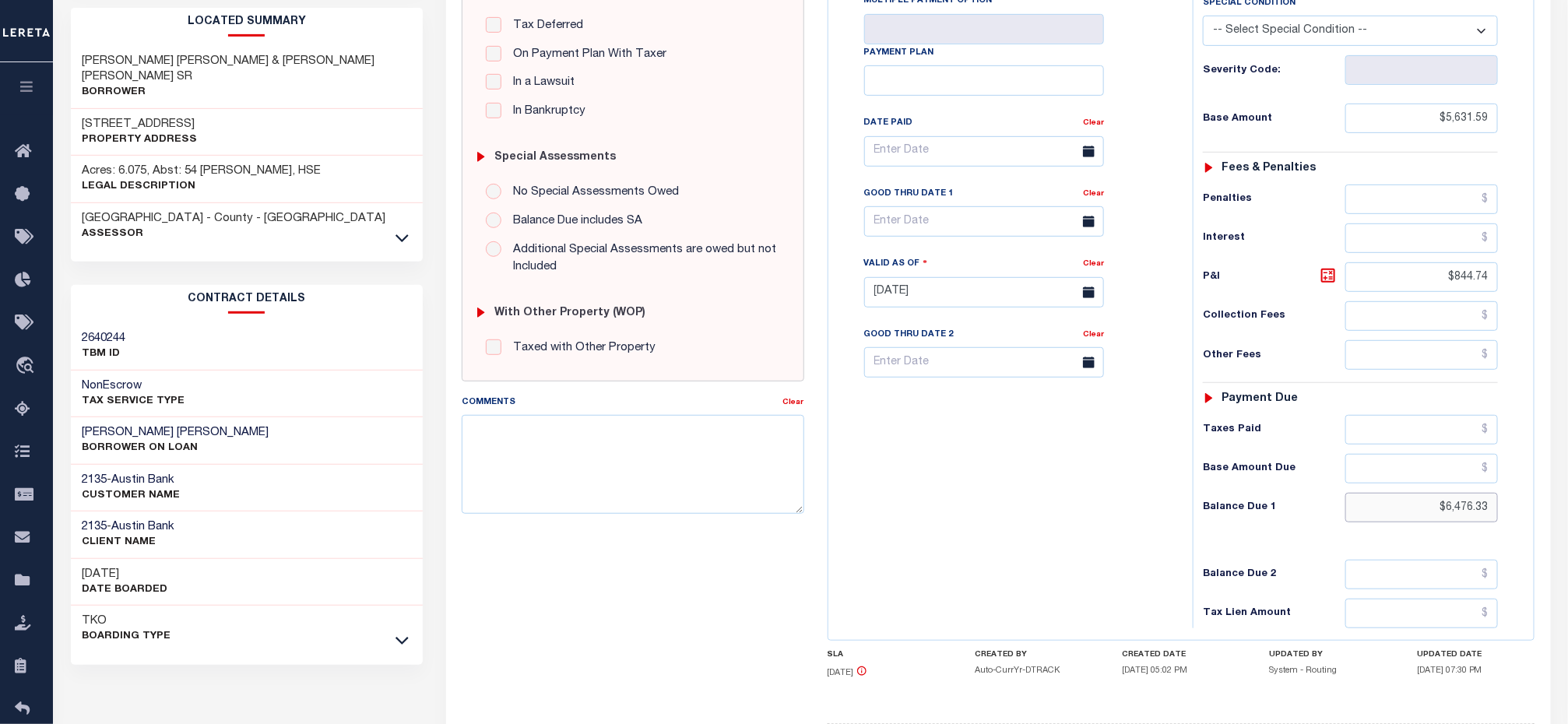
click at [1425, 521] on input "$6,476.33" at bounding box center [1421, 507] width 153 height 30
drag, startPoint x: 1415, startPoint y: 521, endPoint x: 1560, endPoint y: 536, distance: 145.8
click at [1560, 536] on div "PAYMENT DOCUMENTS AGENCY DELINQUENT PAYEE" at bounding box center [998, 280] width 1128 height 1099
paste input "8,041.91"
type input "$8,041.91"
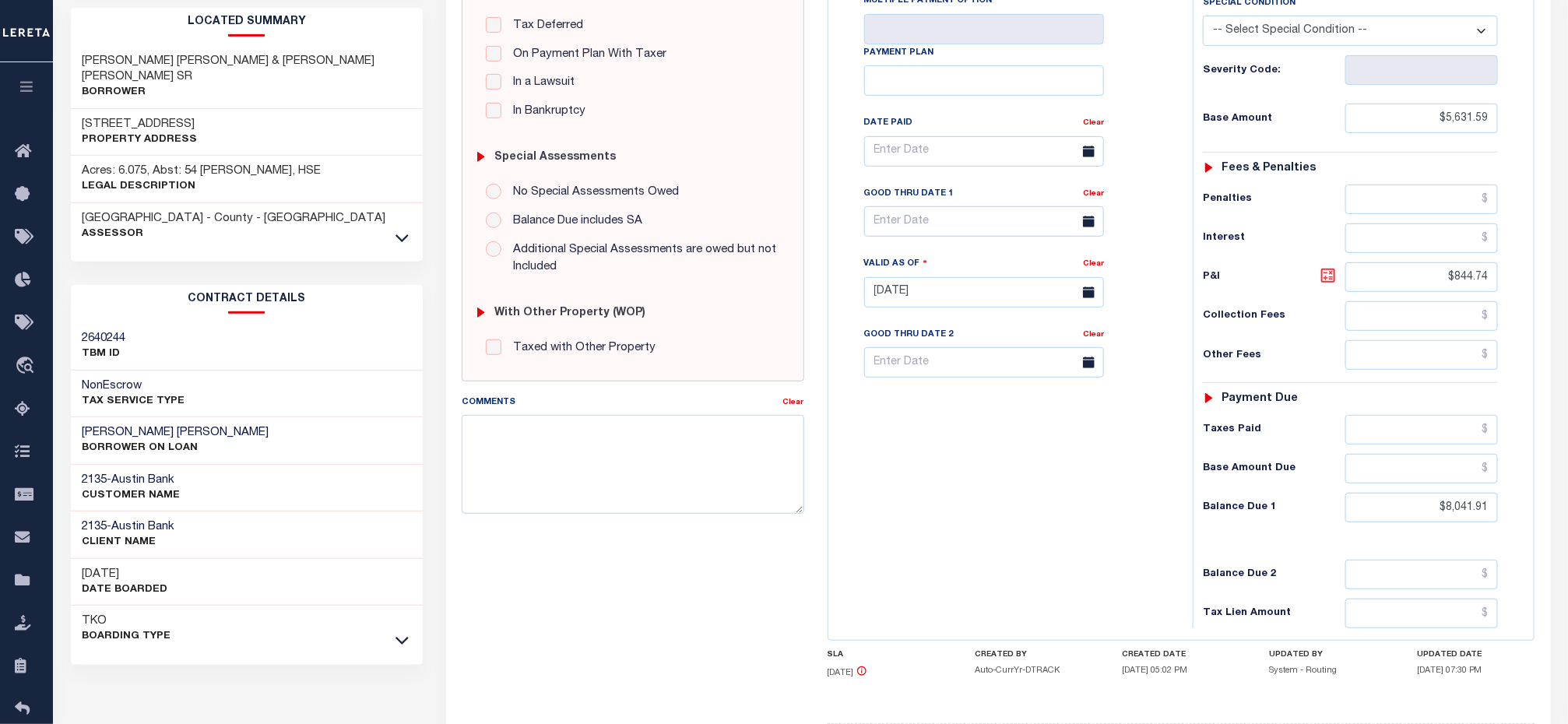
type input "[DATE]"
click at [1333, 285] on icon at bounding box center [1328, 275] width 19 height 19
type input "$2,410.32"
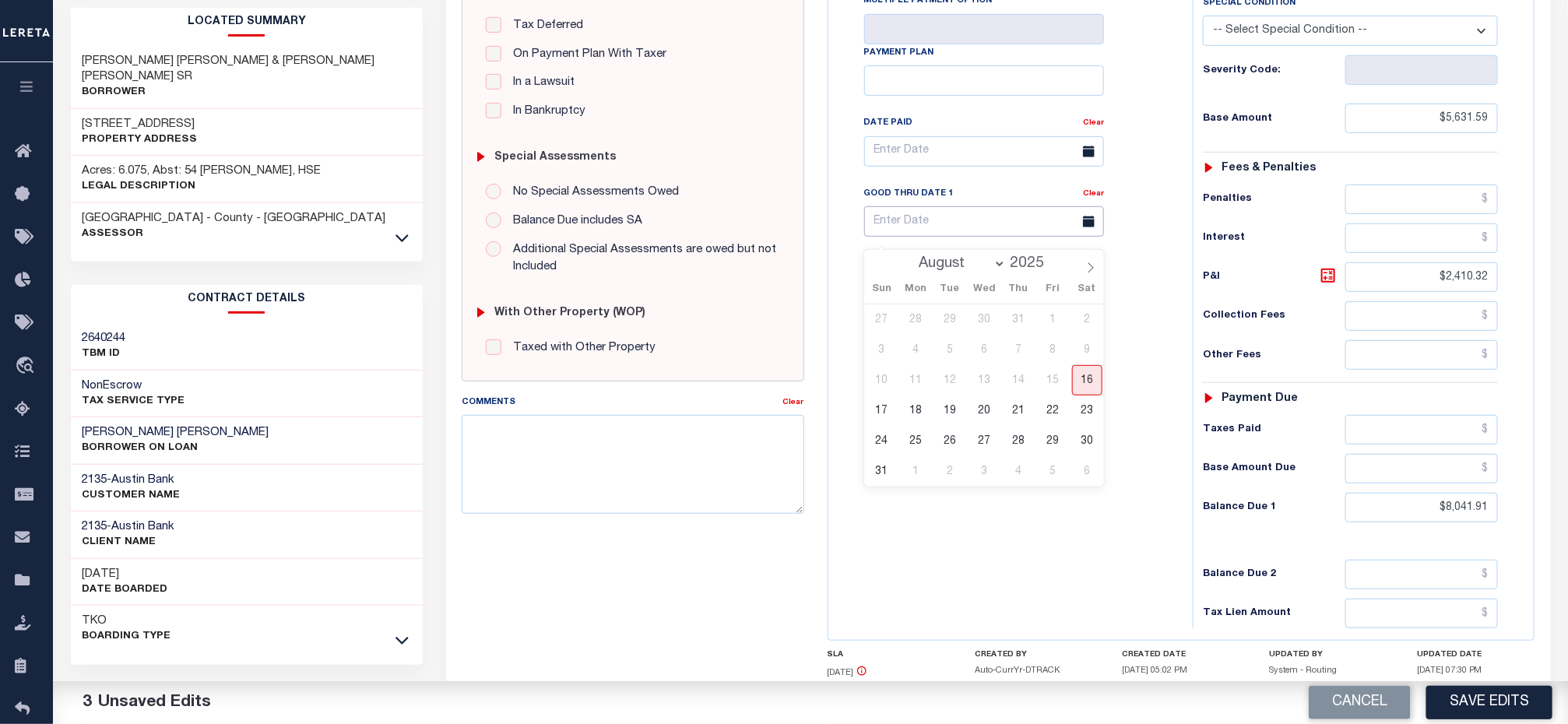
click at [933, 225] on input "text" at bounding box center [984, 221] width 240 height 31
click at [881, 474] on span "31" at bounding box center [881, 471] width 31 height 31
type input "[DATE]"
drag, startPoint x: 937, startPoint y: 538, endPoint x: 1128, endPoint y: 421, distance: 224.0
click at [946, 535] on div "Tax Bill No Multiple Payment Option Payment Plan Clear" at bounding box center [1006, 284] width 349 height 687
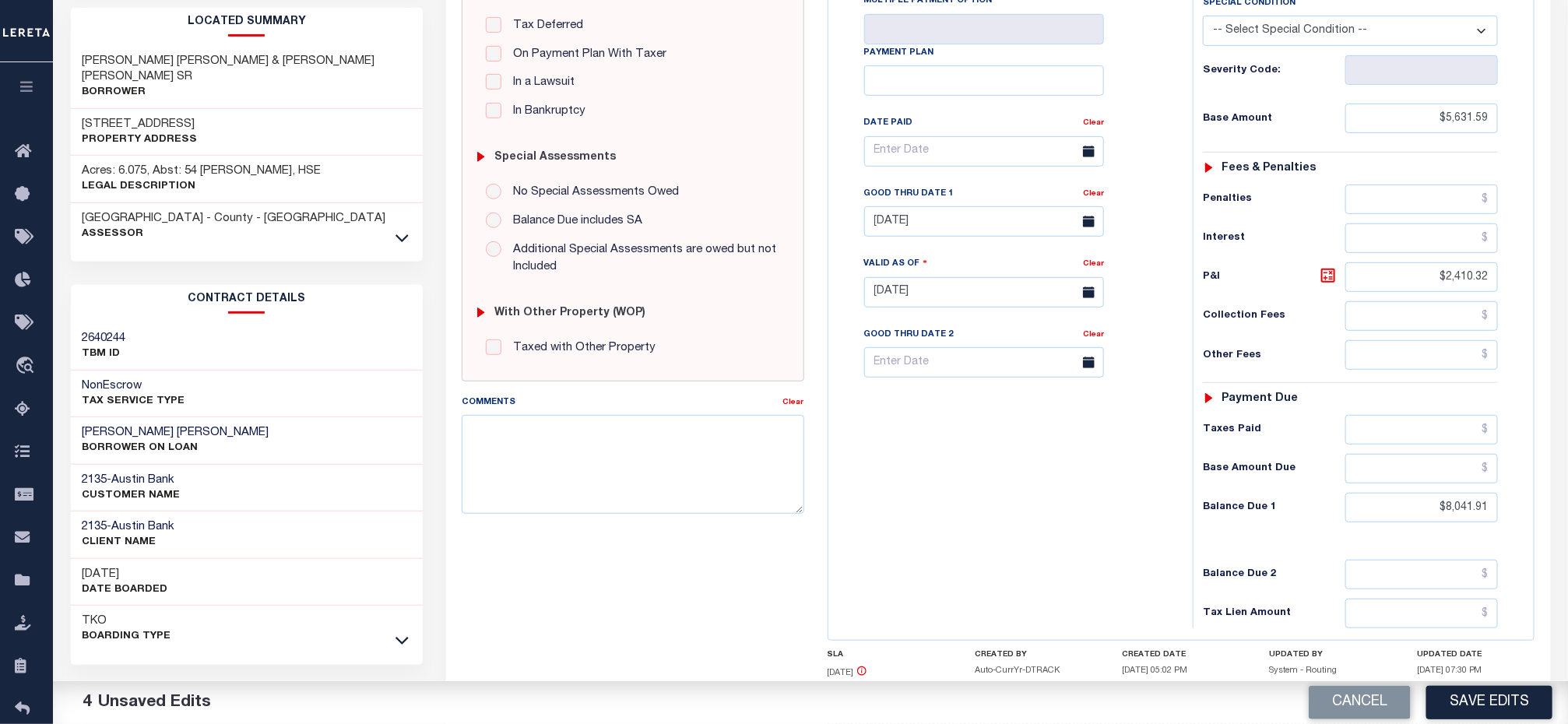
click at [991, 487] on div "Tax Bill No Multiple Payment Option Payment Plan Clear" at bounding box center [1006, 284] width 349 height 687
click at [924, 225] on input "[DATE]" at bounding box center [984, 221] width 240 height 31
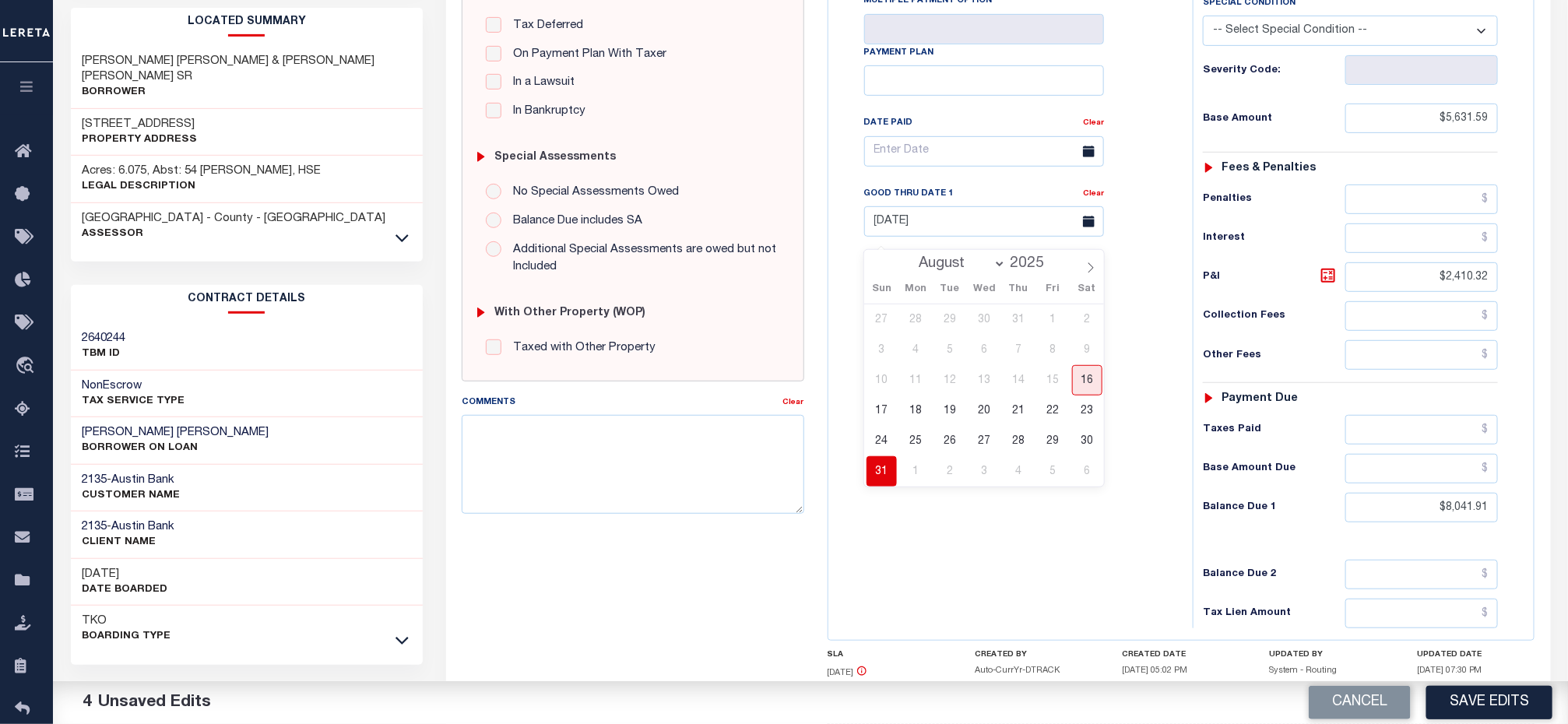
click at [881, 476] on span "31" at bounding box center [881, 471] width 31 height 31
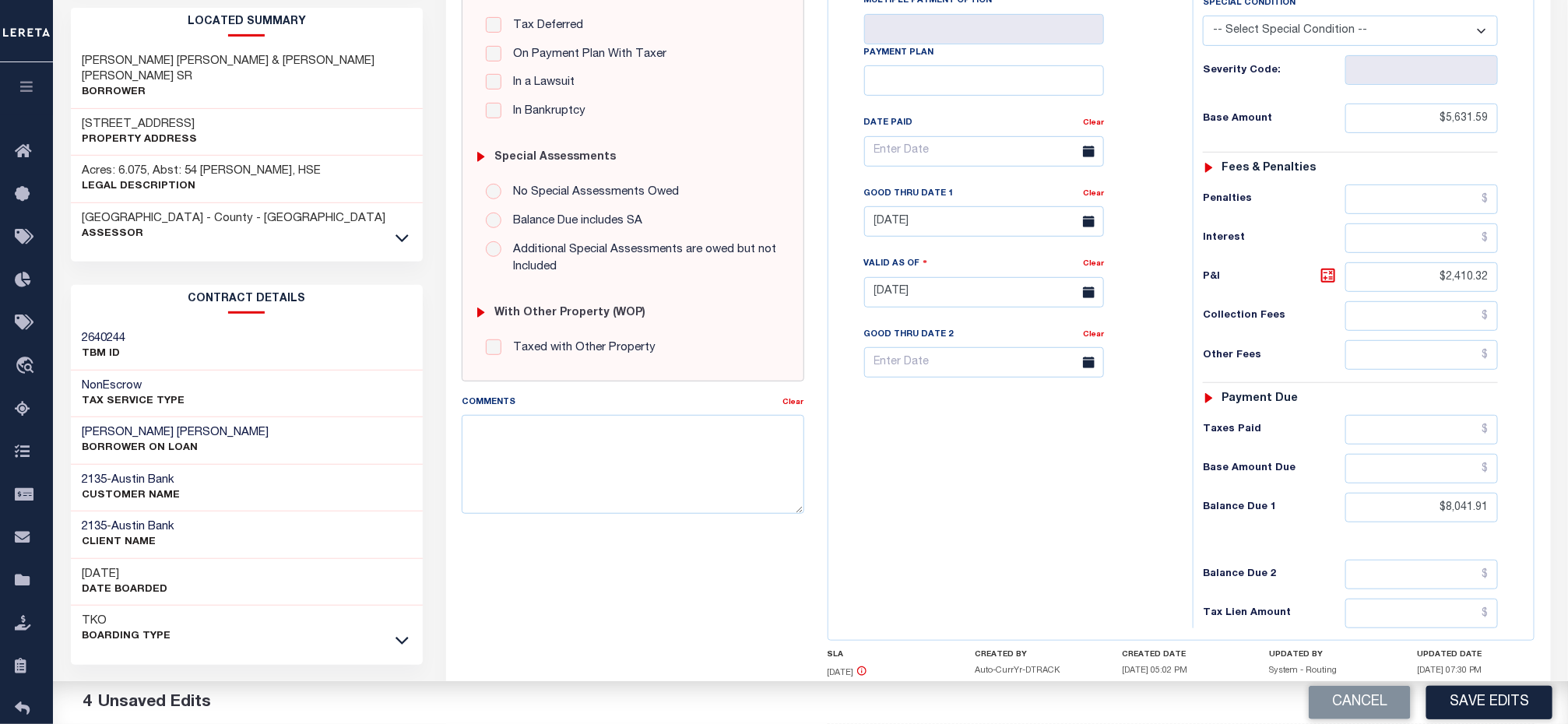
click at [1005, 532] on div "Tax Bill No Multiple Payment Option Payment Plan Clear" at bounding box center [1006, 284] width 349 height 687
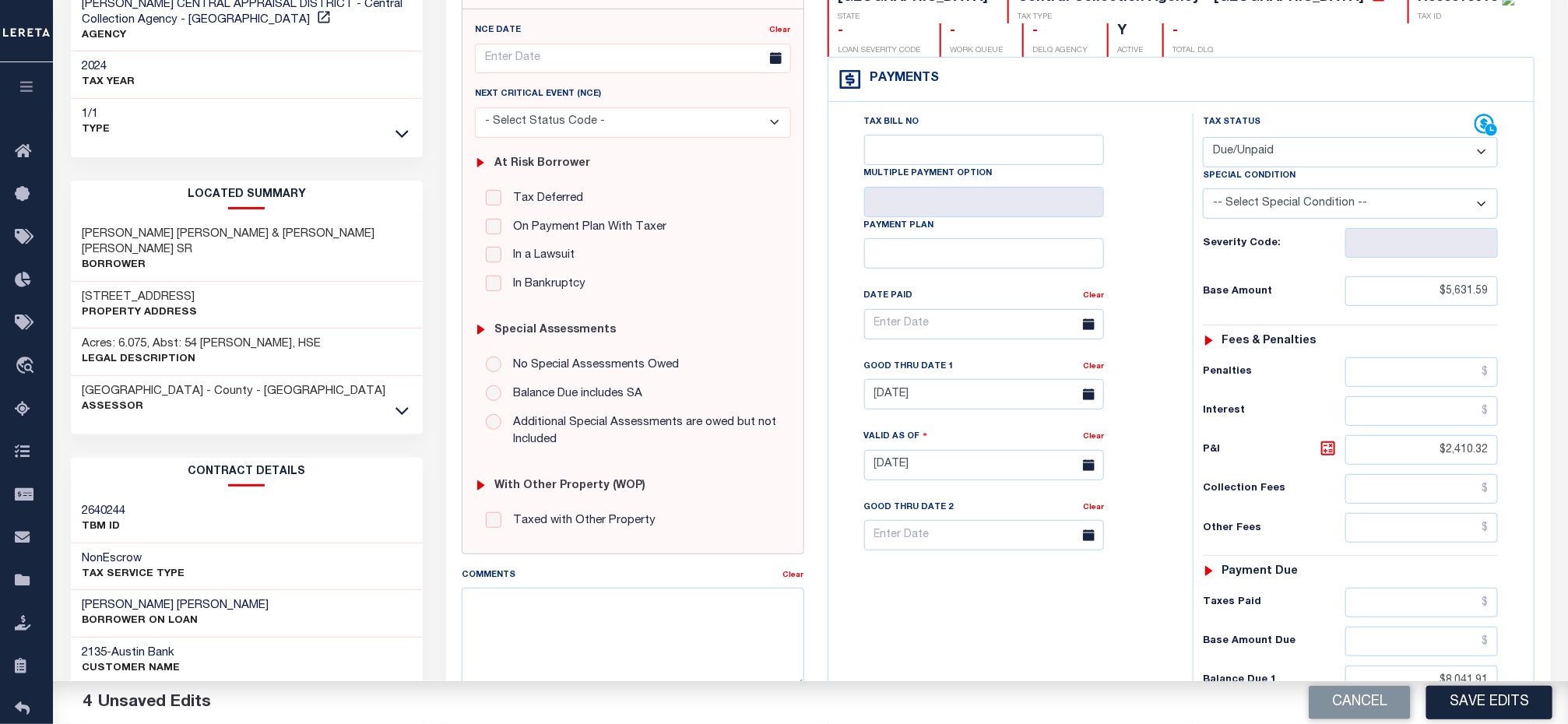
scroll to position [0, 0]
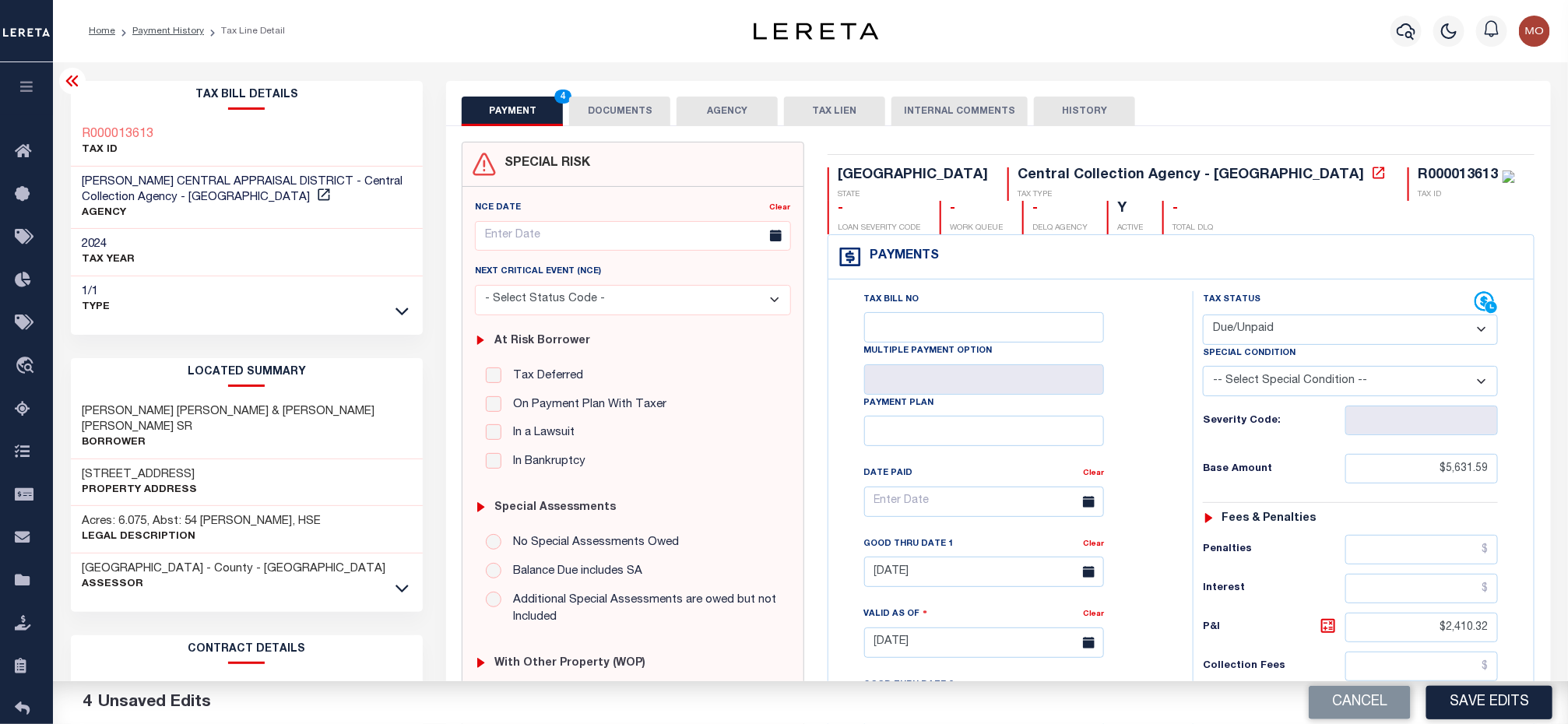
click at [613, 113] on button "DOCUMENTS" at bounding box center [619, 111] width 101 height 30
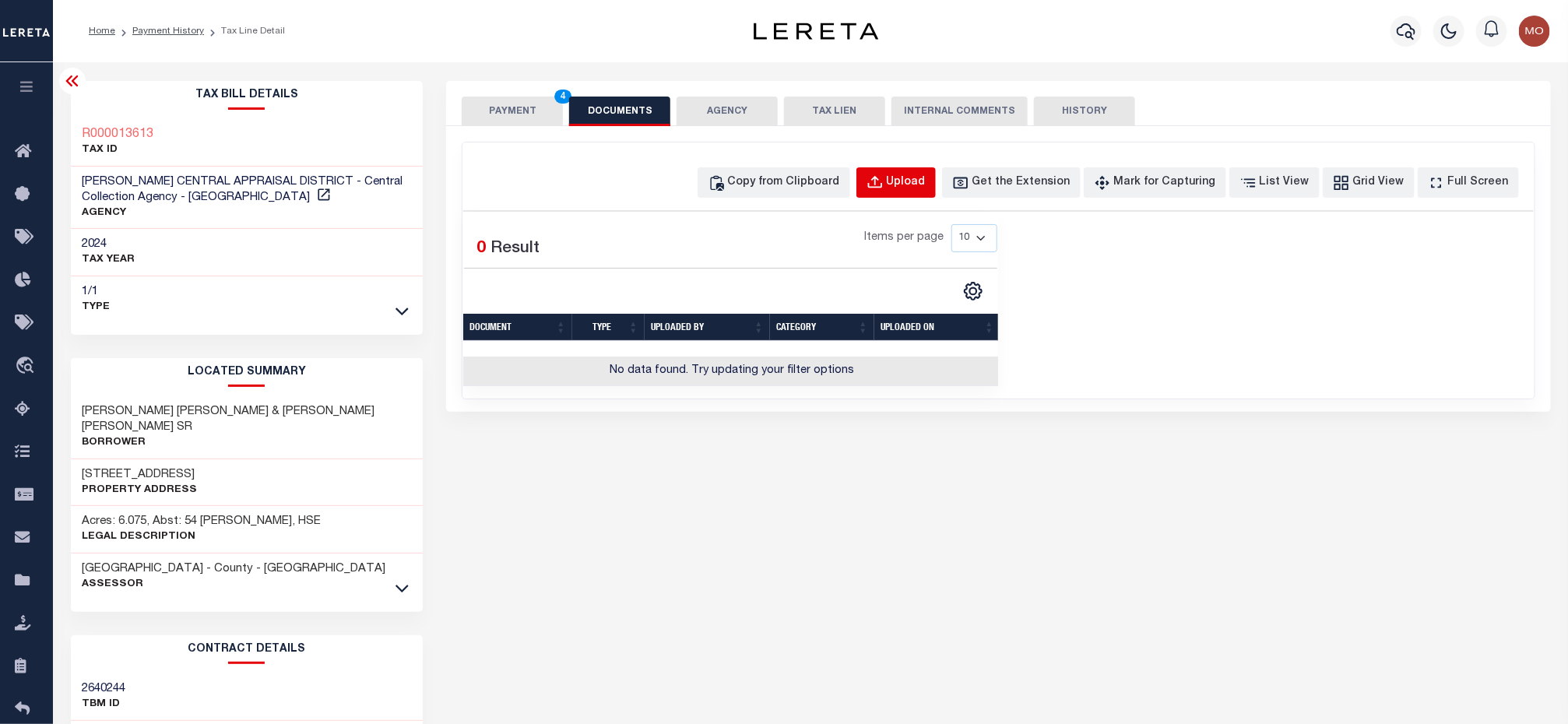
click at [925, 183] on div "Upload" at bounding box center [906, 183] width 39 height 17
select select "POP"
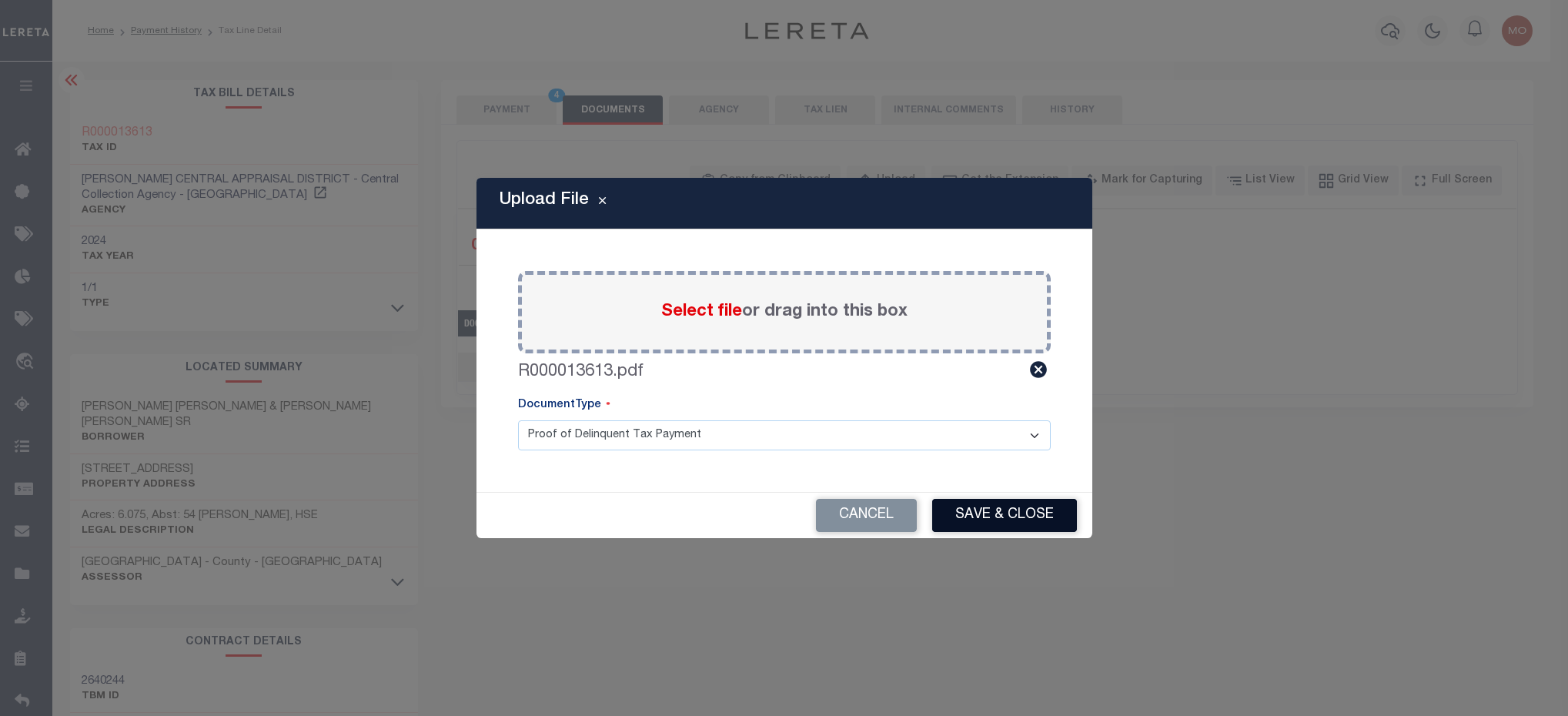
click at [984, 511] on button "Save & Close" at bounding box center [1005, 515] width 145 height 33
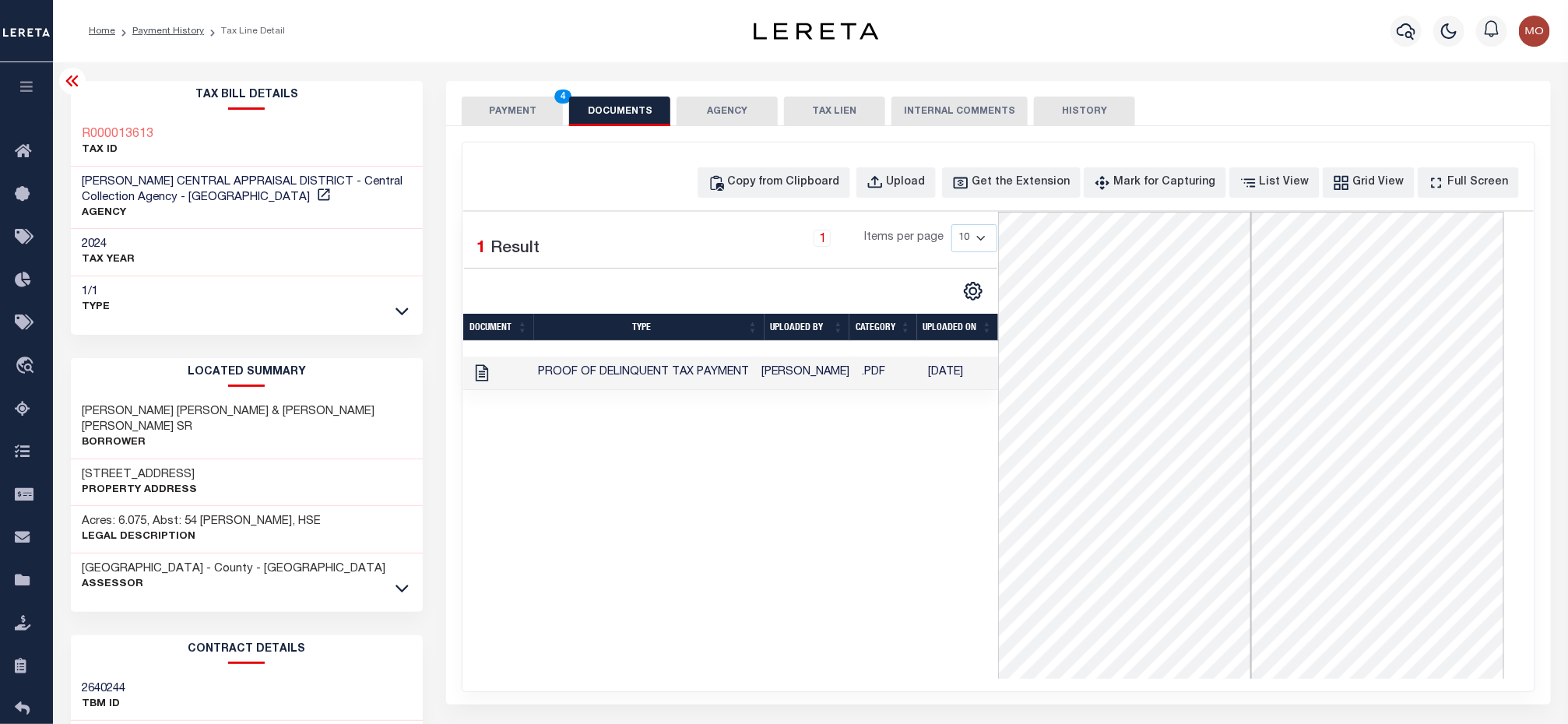
drag, startPoint x: 606, startPoint y: 458, endPoint x: 535, endPoint y: 293, distance: 179.6
click at [606, 458] on div "1 Selected 1 Result 1 Items per page 10 25 50 100" at bounding box center [731, 445] width 535 height 467
click at [509, 112] on button "PAYMENT 4" at bounding box center [512, 111] width 101 height 30
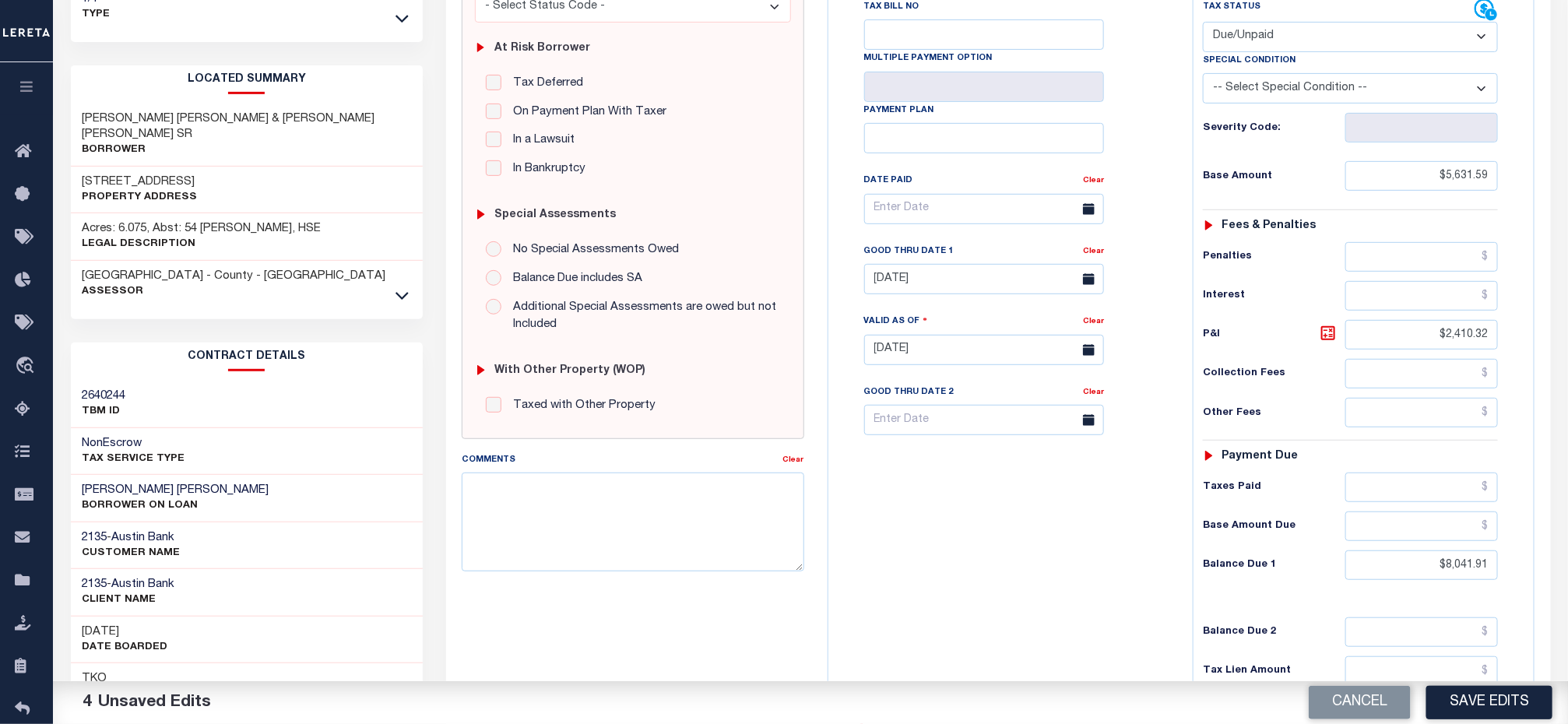
scroll to position [465, 0]
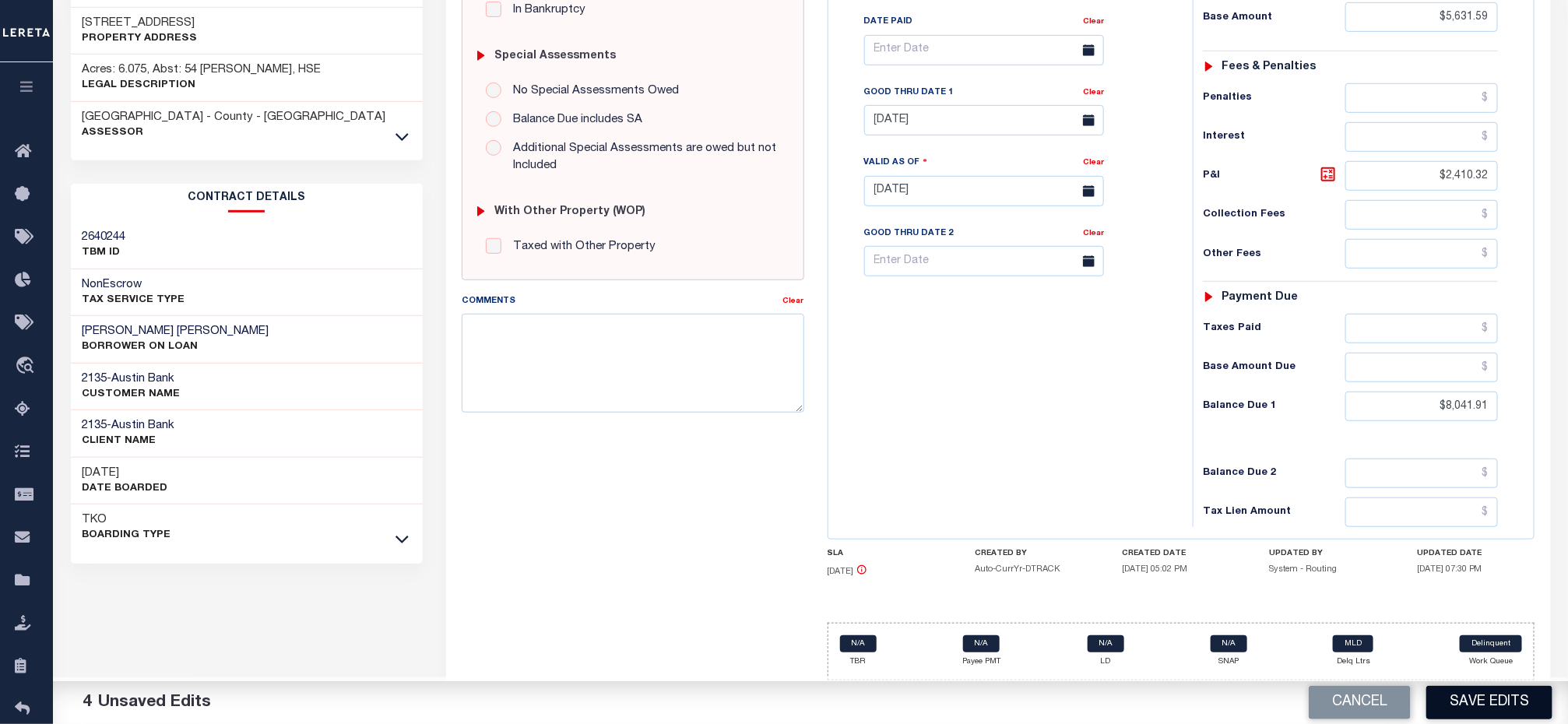
click at [1479, 704] on button "Save Edits" at bounding box center [1489, 703] width 126 height 33
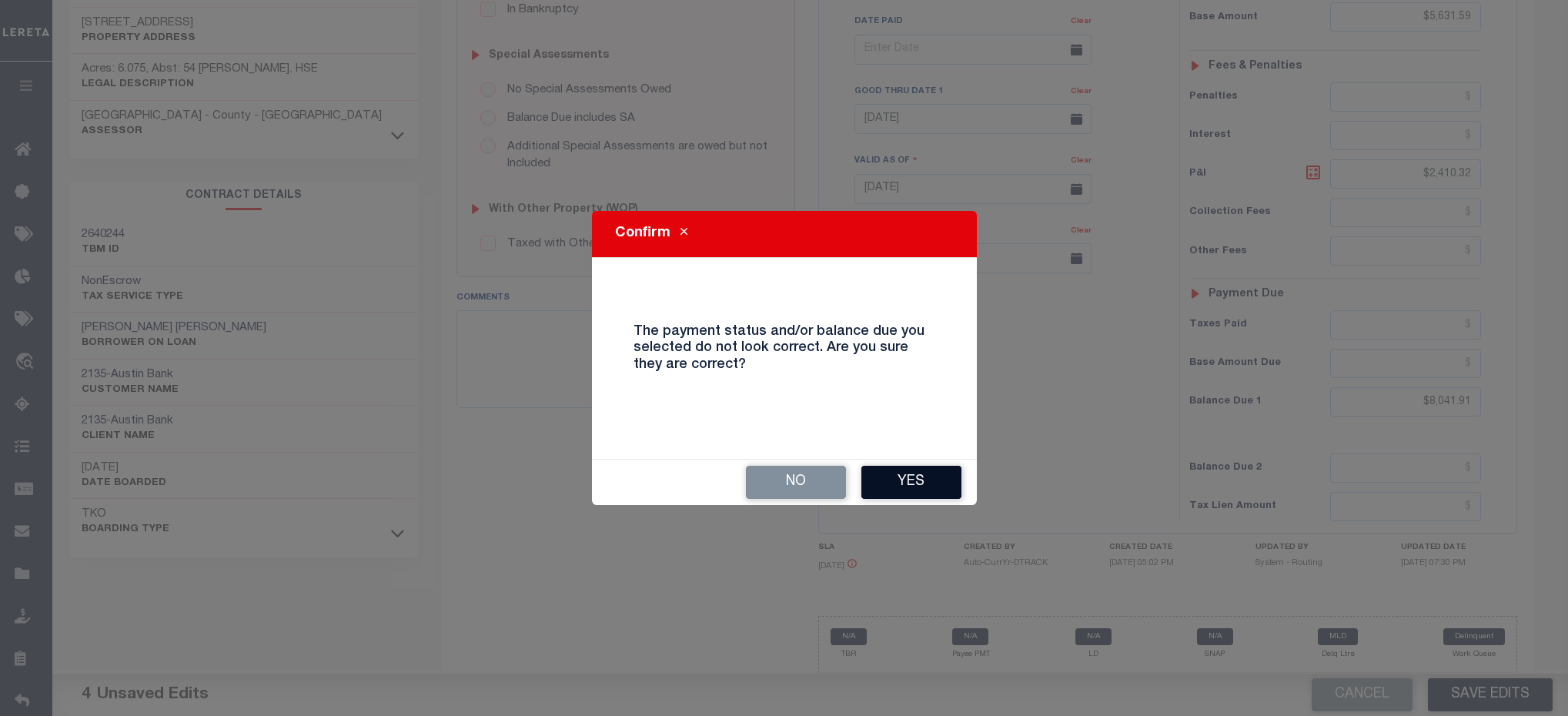
click at [903, 479] on button "Yes" at bounding box center [911, 482] width 100 height 33
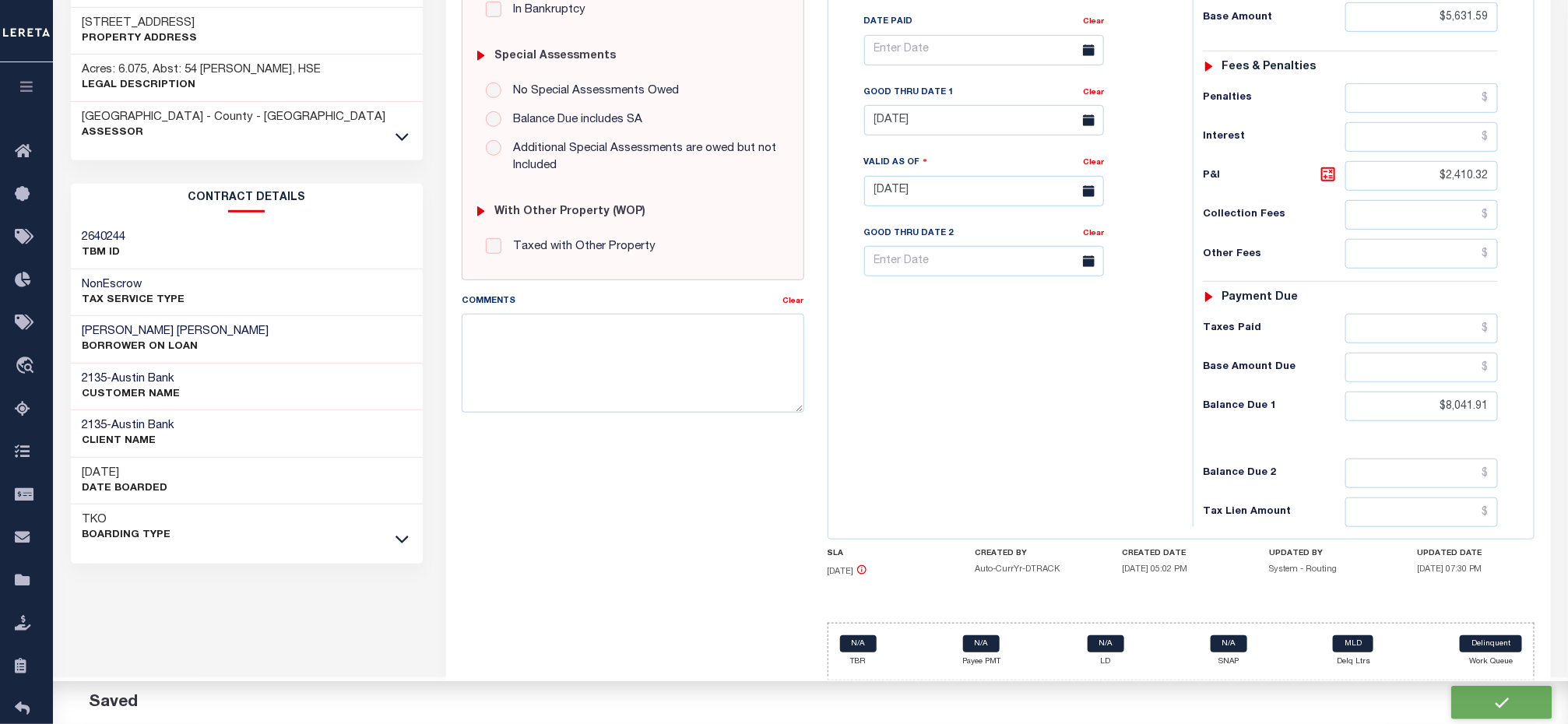
checkbox input "false"
type input "$5,631.59"
type input "$2,410.32"
type input "$8,041.91"
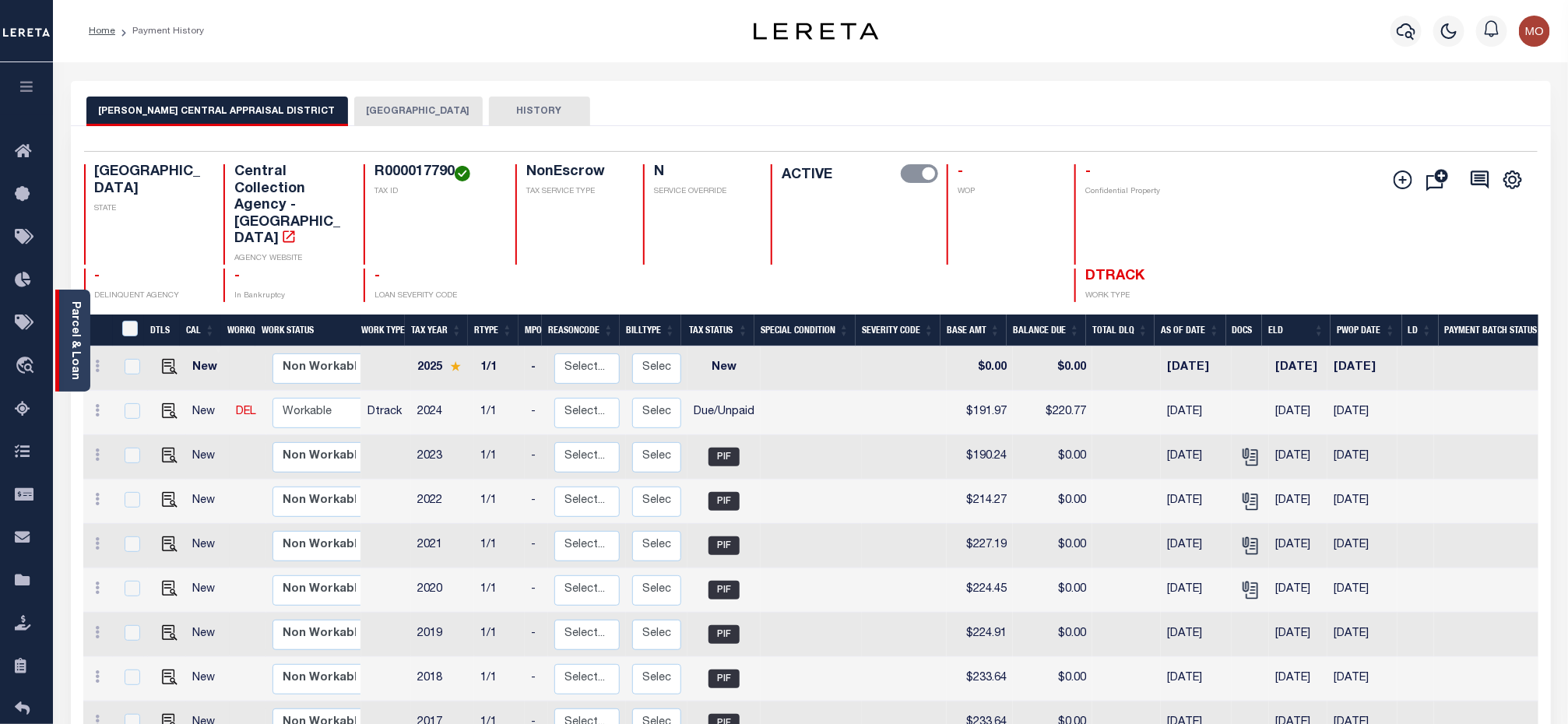
click at [80, 347] on link "Parcel & Loan" at bounding box center [75, 340] width 11 height 79
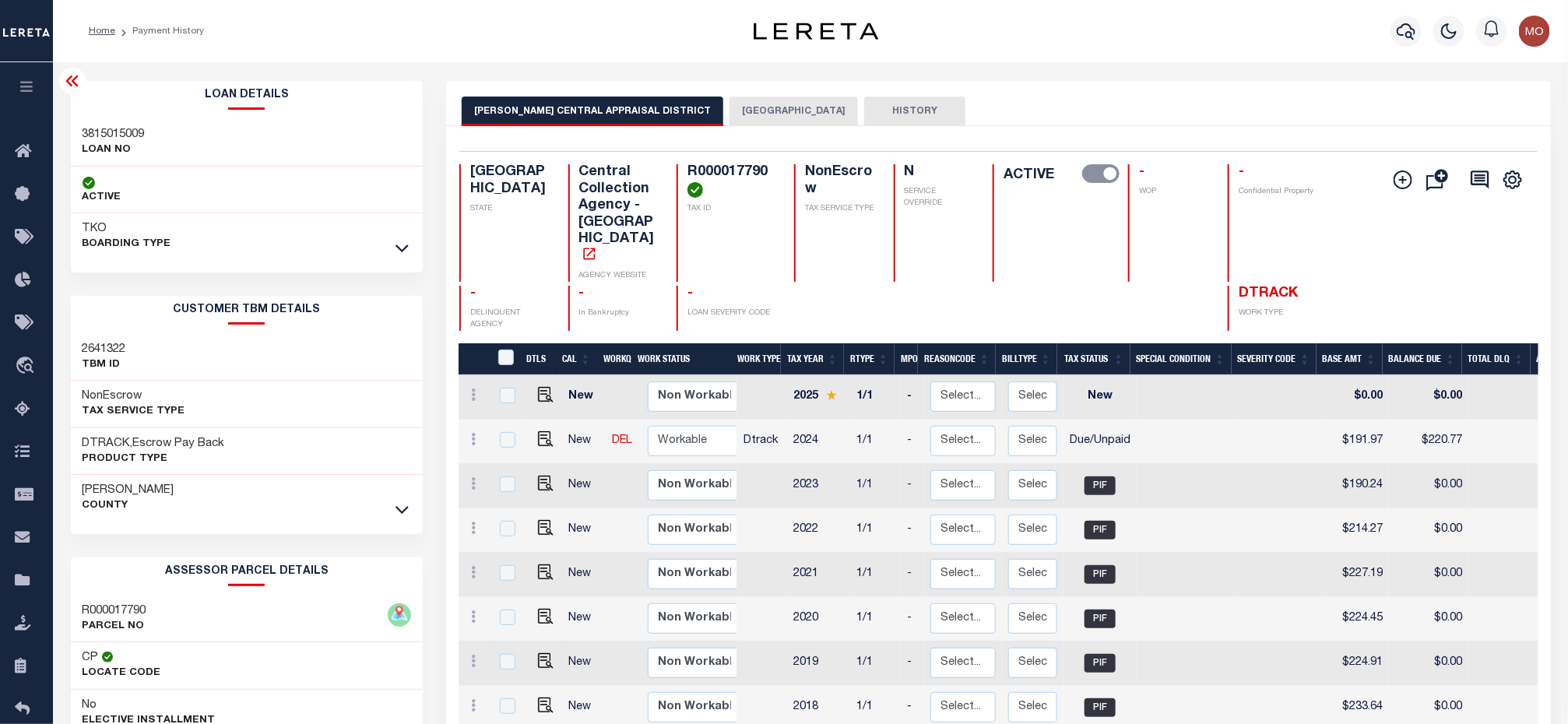
click at [96, 133] on h3 "3815015009" at bounding box center [113, 134] width 62 height 16
copy h3 "3815015009"
click at [739, 169] on h4 "R000017790" at bounding box center [731, 181] width 88 height 33
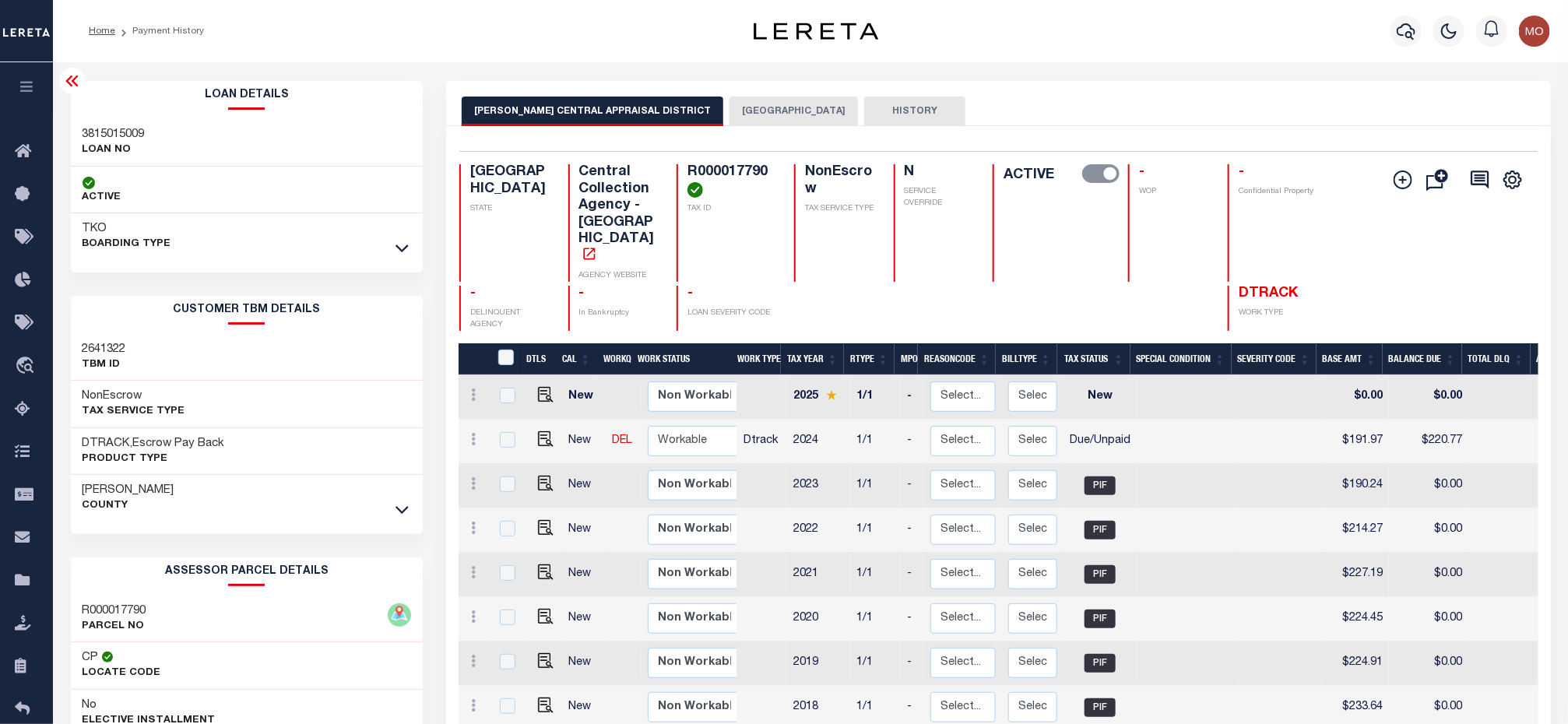
copy h4 "R000017790"
drag, startPoint x: 541, startPoint y: 409, endPoint x: 1038, endPoint y: 384, distance: 497.6
click at [541, 431] on img "" at bounding box center [545, 438] width 16 height 16
checkbox input "true"
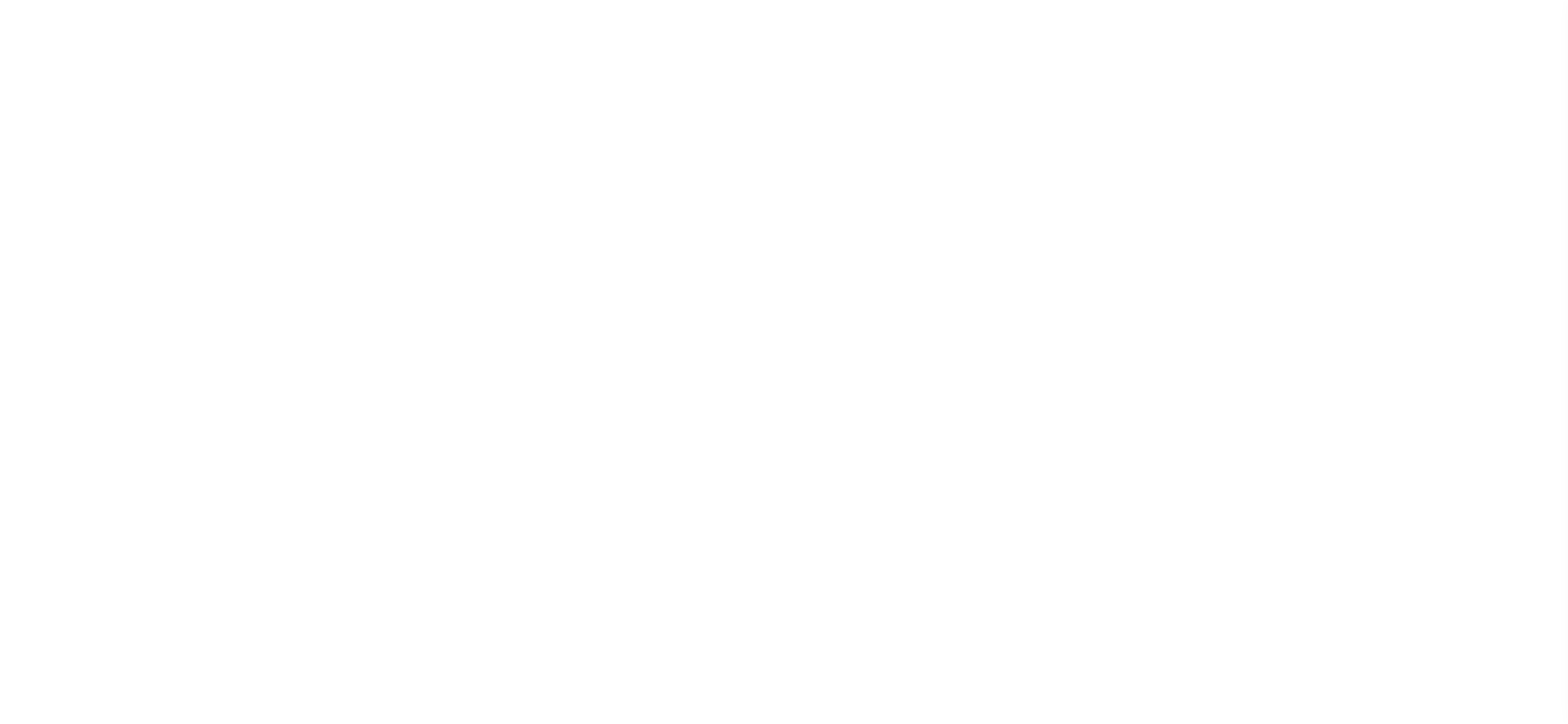
select select "DUE"
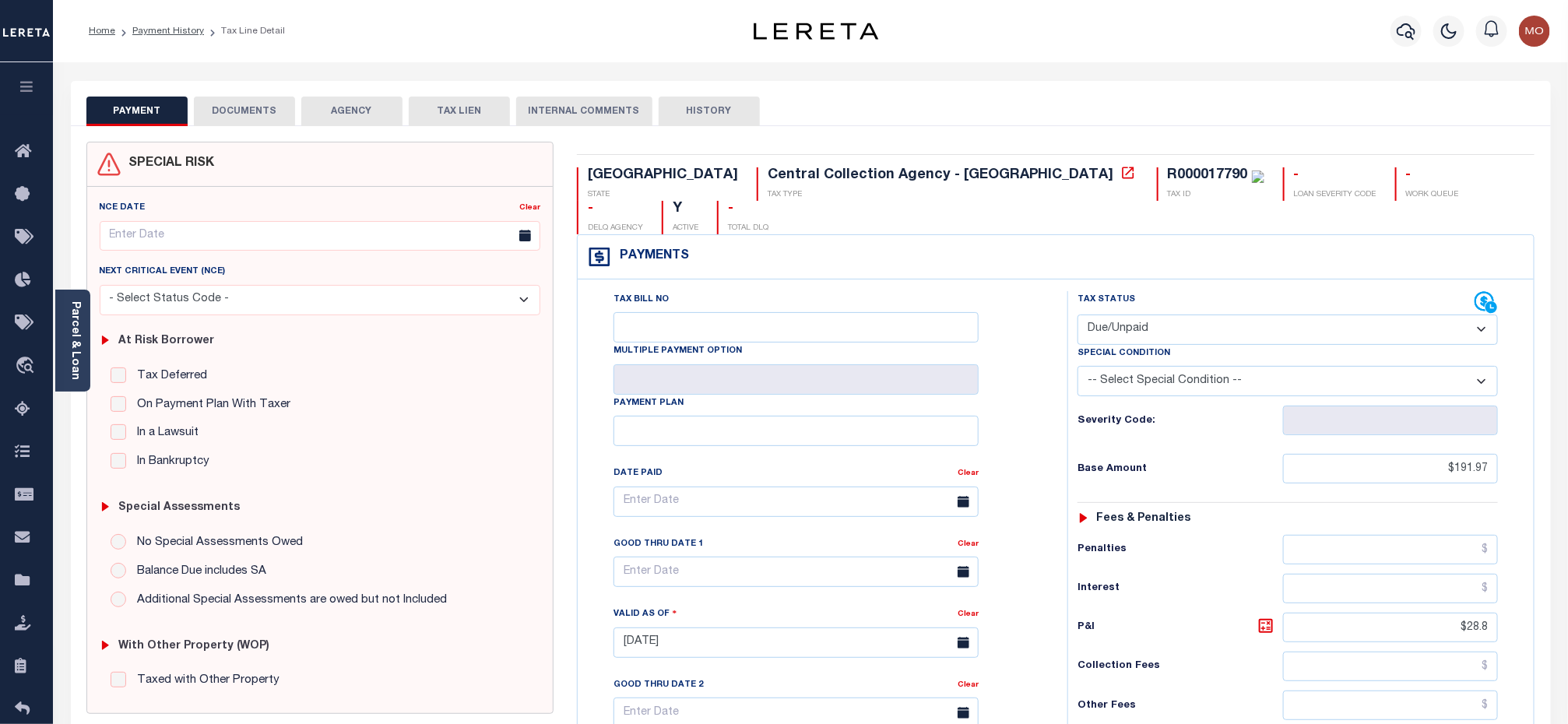
click at [91, 339] on div "NCE Date Clear Next Critical Event (NCE)" at bounding box center [320, 450] width 465 height 527
click at [87, 339] on div "Parcel & Loan" at bounding box center [73, 340] width 35 height 102
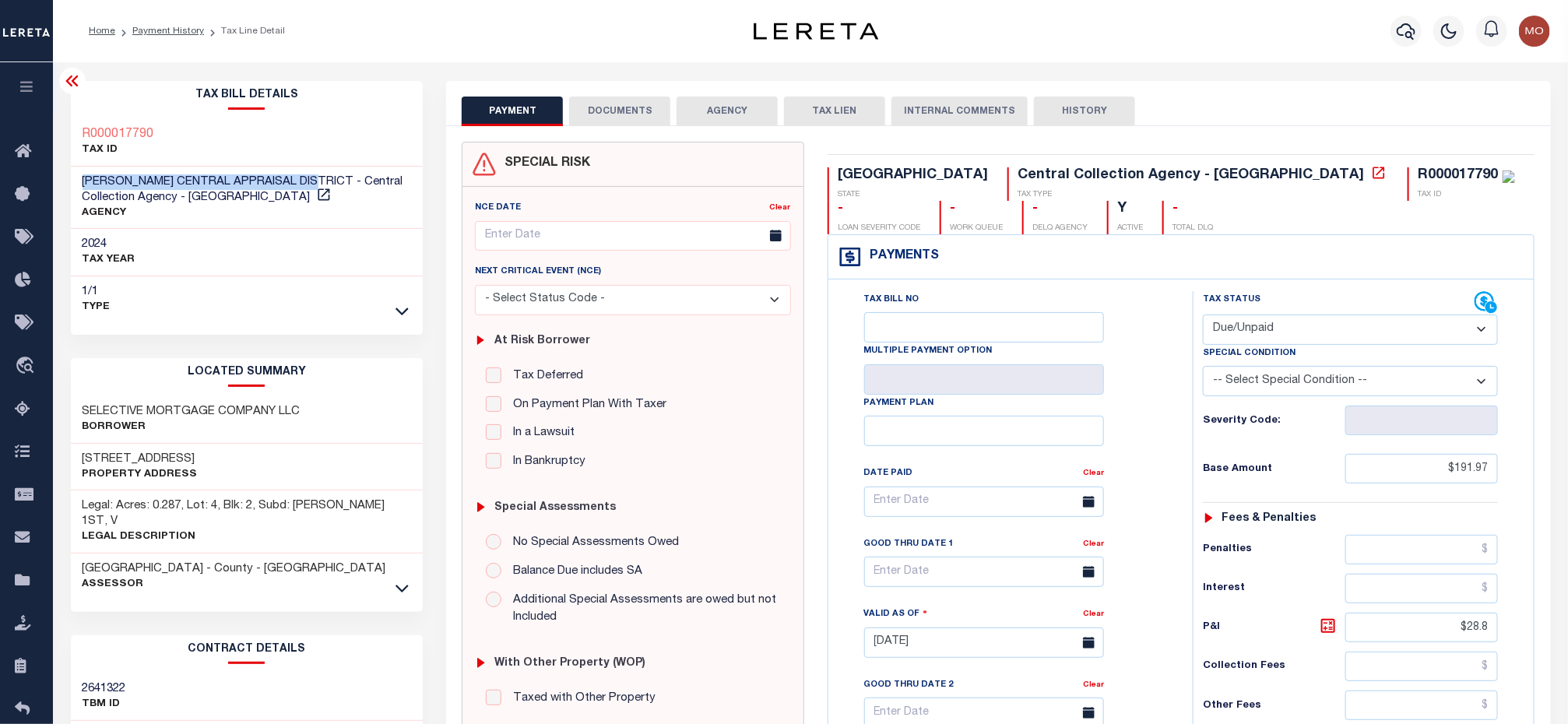
drag, startPoint x: 80, startPoint y: 175, endPoint x: 318, endPoint y: 182, distance: 238.1
click at [318, 182] on div "[PERSON_NAME] CENTRAL APPRAISAL DISTRICT - Central Collection Agency - [GEOGRAP…" at bounding box center [247, 198] width 352 height 63
copy span "[PERSON_NAME] CENTRAL APPRAISAL DISTRICT"
click at [1276, 332] on select "- Select Status Code - Open Due/Unpaid Paid Incomplete No Tax Due Internal Refu…" at bounding box center [1350, 329] width 295 height 31
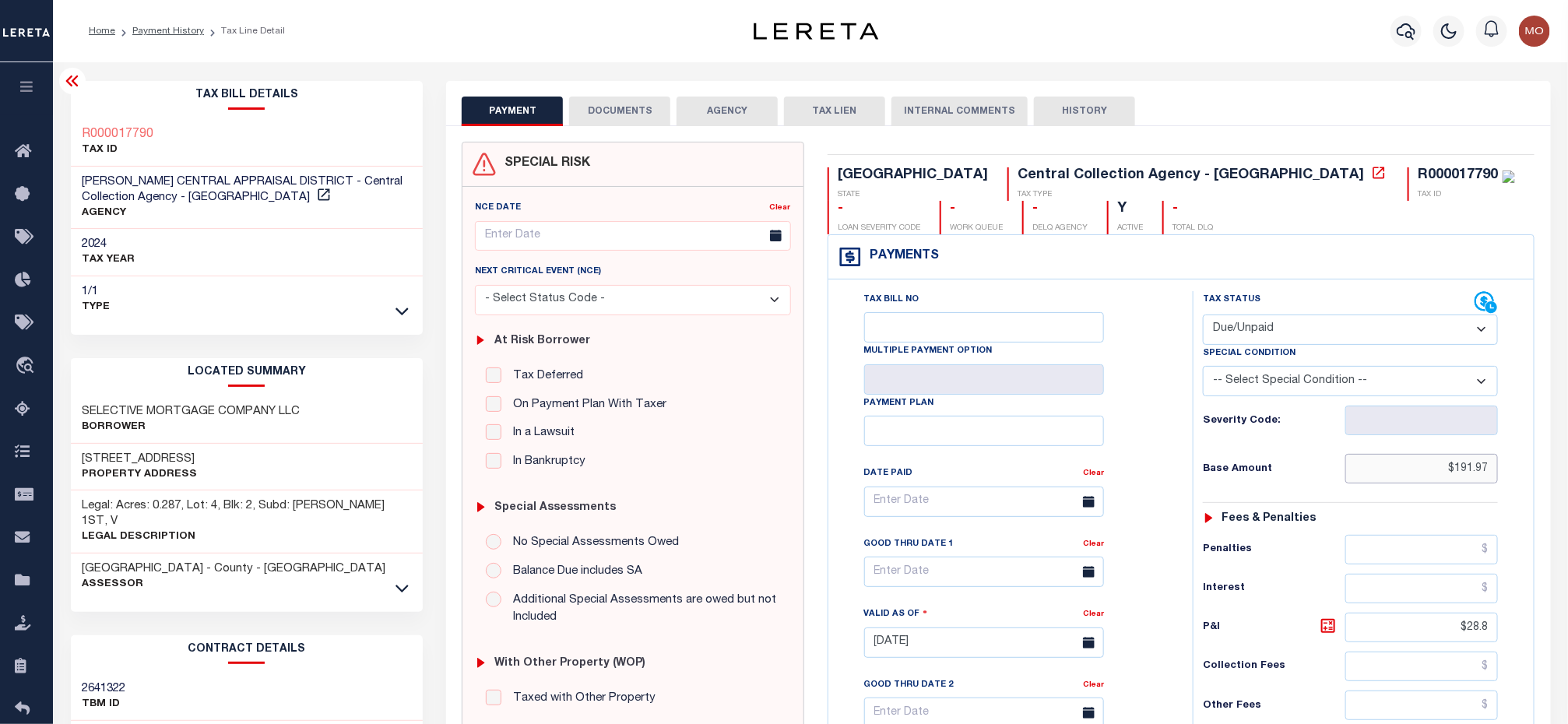
drag, startPoint x: 1411, startPoint y: 478, endPoint x: 1624, endPoint y: 495, distance: 213.7
click at [1567, 495] on html "Home Payment History Tax Line Detail" at bounding box center [784, 590] width 1568 height 1180
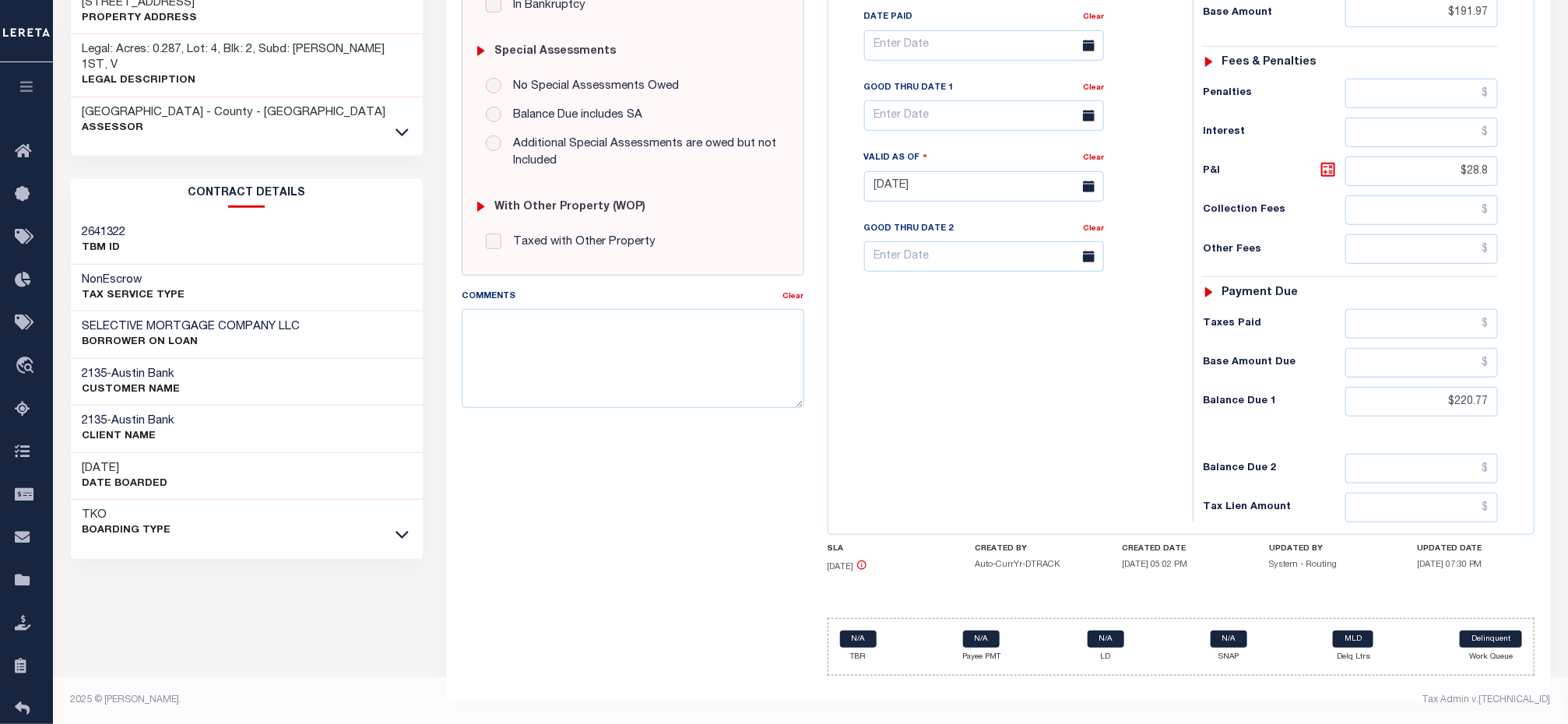
drag, startPoint x: 1399, startPoint y: 419, endPoint x: 1390, endPoint y: 409, distance: 13.5
click at [1399, 418] on div "Tax Status Status - Select Status Code -" at bounding box center [1355, 178] width 325 height 687
drag, startPoint x: 1392, startPoint y: 406, endPoint x: 1574, endPoint y: 411, distance: 182.1
click at [1567, 411] on html "Home Payment History Tax Line Detail" at bounding box center [784, 133] width 1568 height 1180
paste input "74.13"
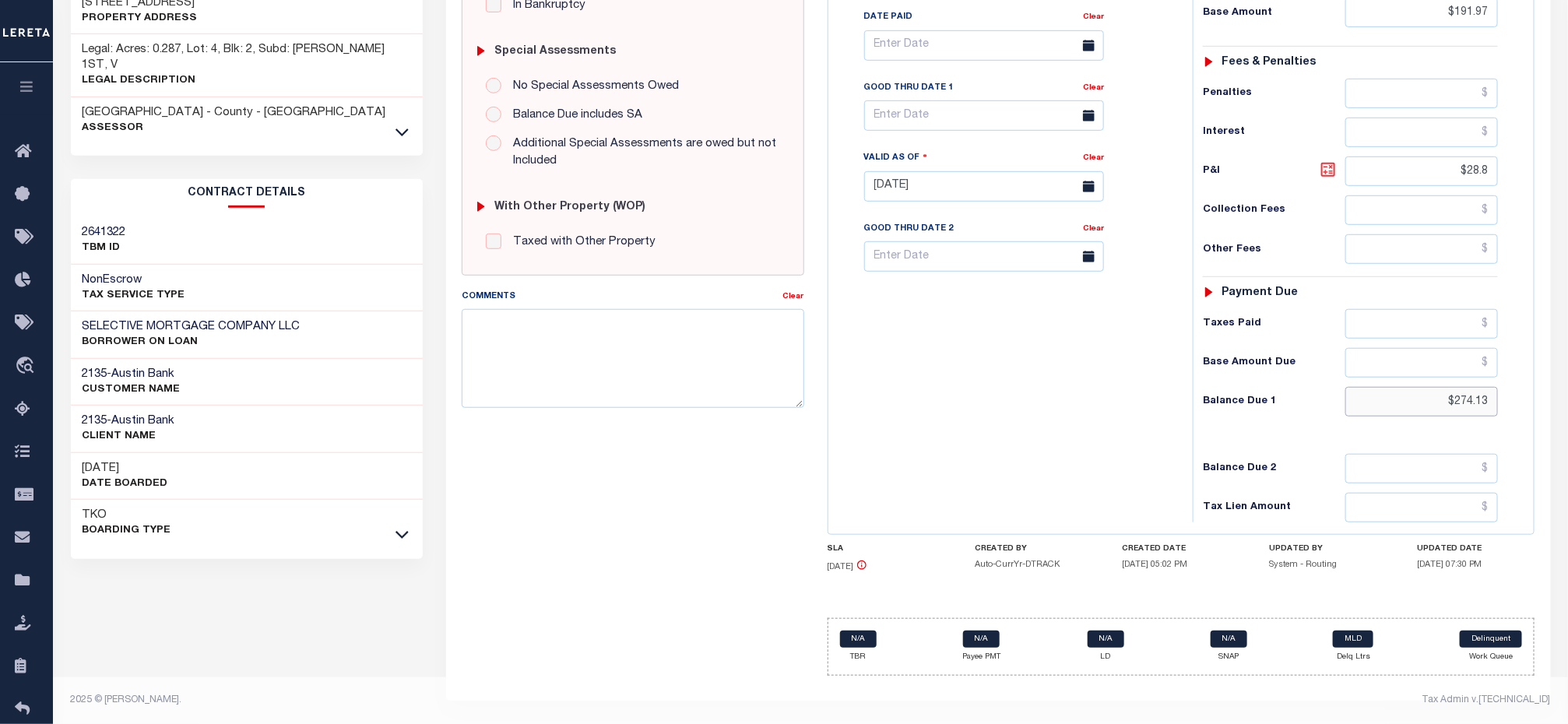
type input "$274.13"
type input "[DATE]"
click at [1327, 171] on icon at bounding box center [1328, 170] width 19 height 19
type input "$82.16"
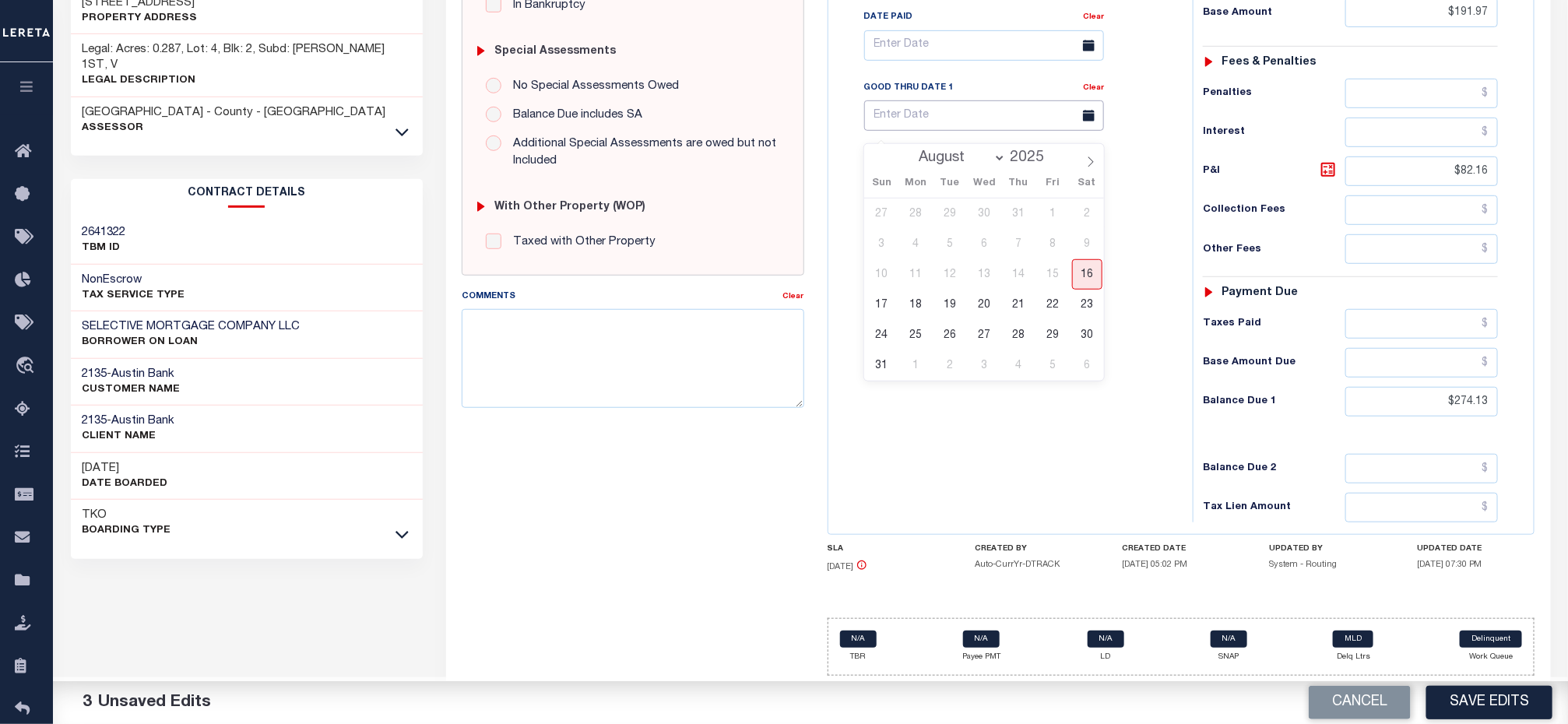
click at [905, 108] on input "text" at bounding box center [984, 115] width 240 height 31
click at [883, 353] on span "31" at bounding box center [881, 365] width 31 height 31
type input "[DATE]"
click at [996, 406] on div "Tax Bill No Multiple Payment Option Payment Plan Clear" at bounding box center [1006, 178] width 349 height 687
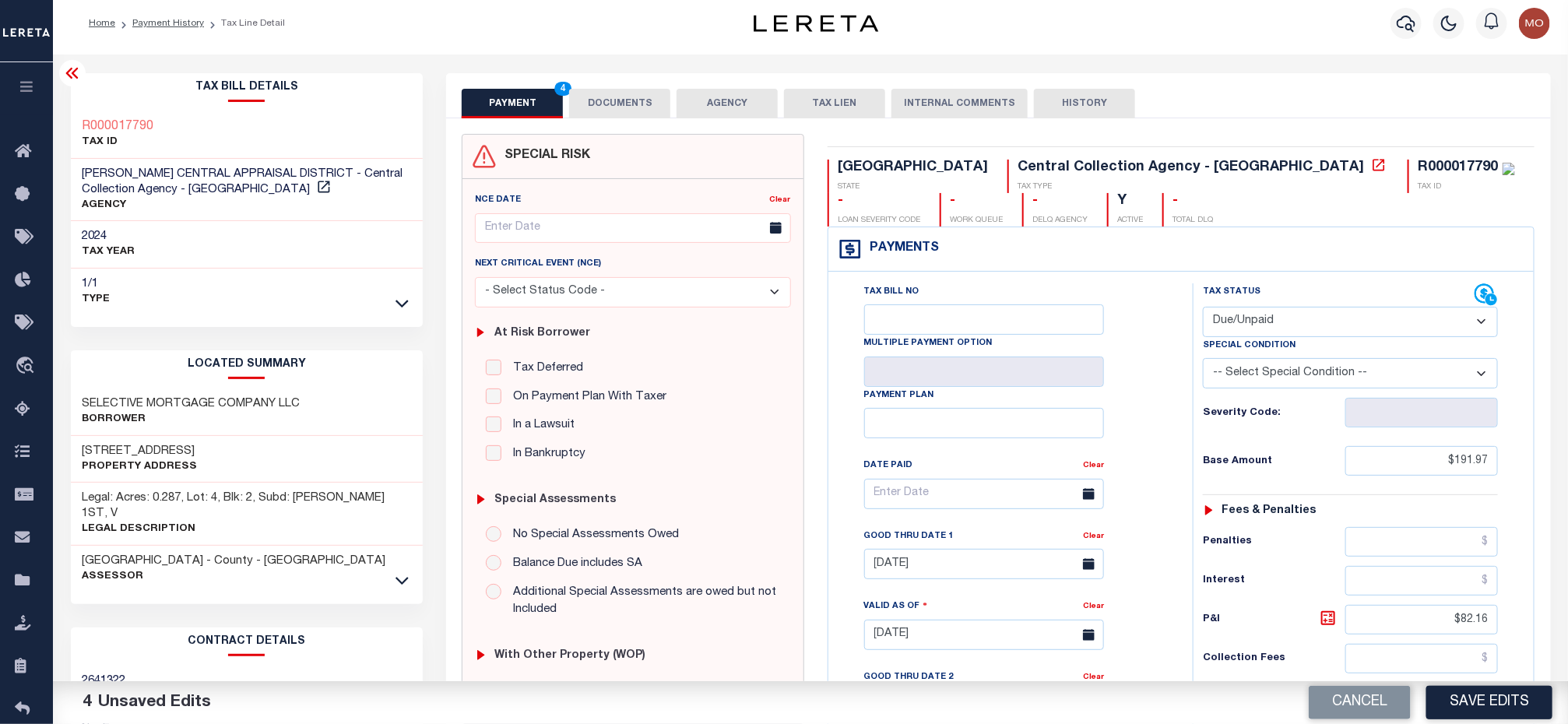
scroll to position [0, 0]
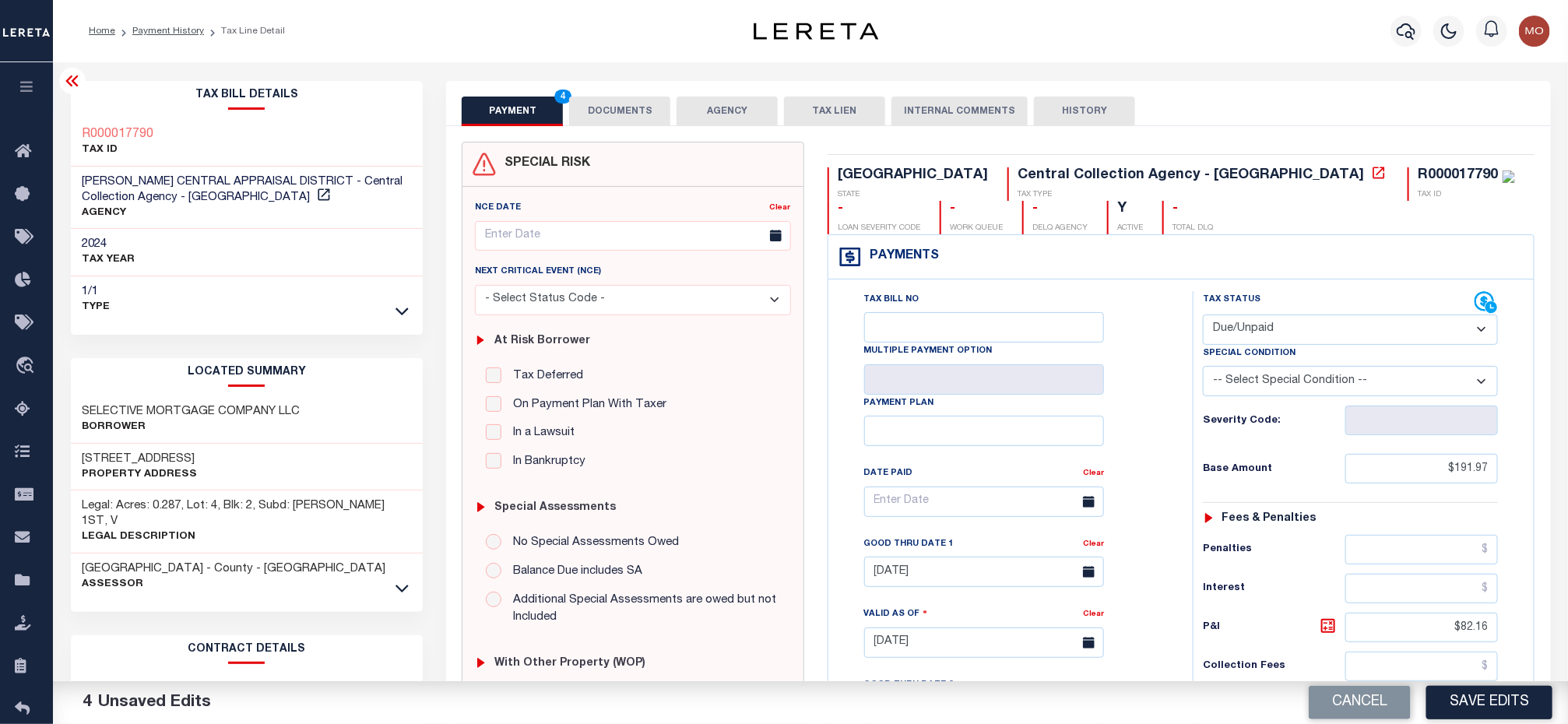
click at [653, 113] on button "DOCUMENTS" at bounding box center [619, 111] width 101 height 30
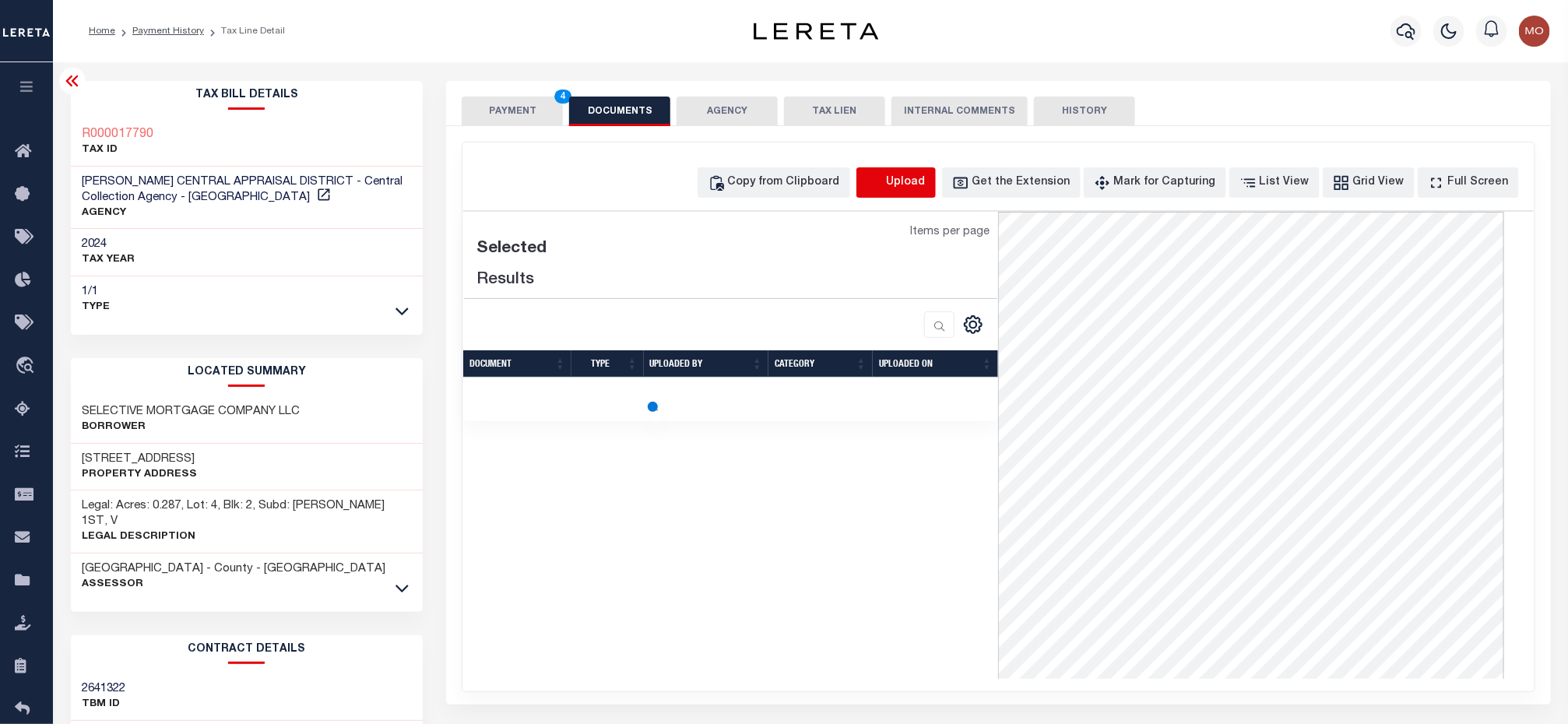
click at [884, 182] on icon "button" at bounding box center [874, 183] width 17 height 17
select select "POP"
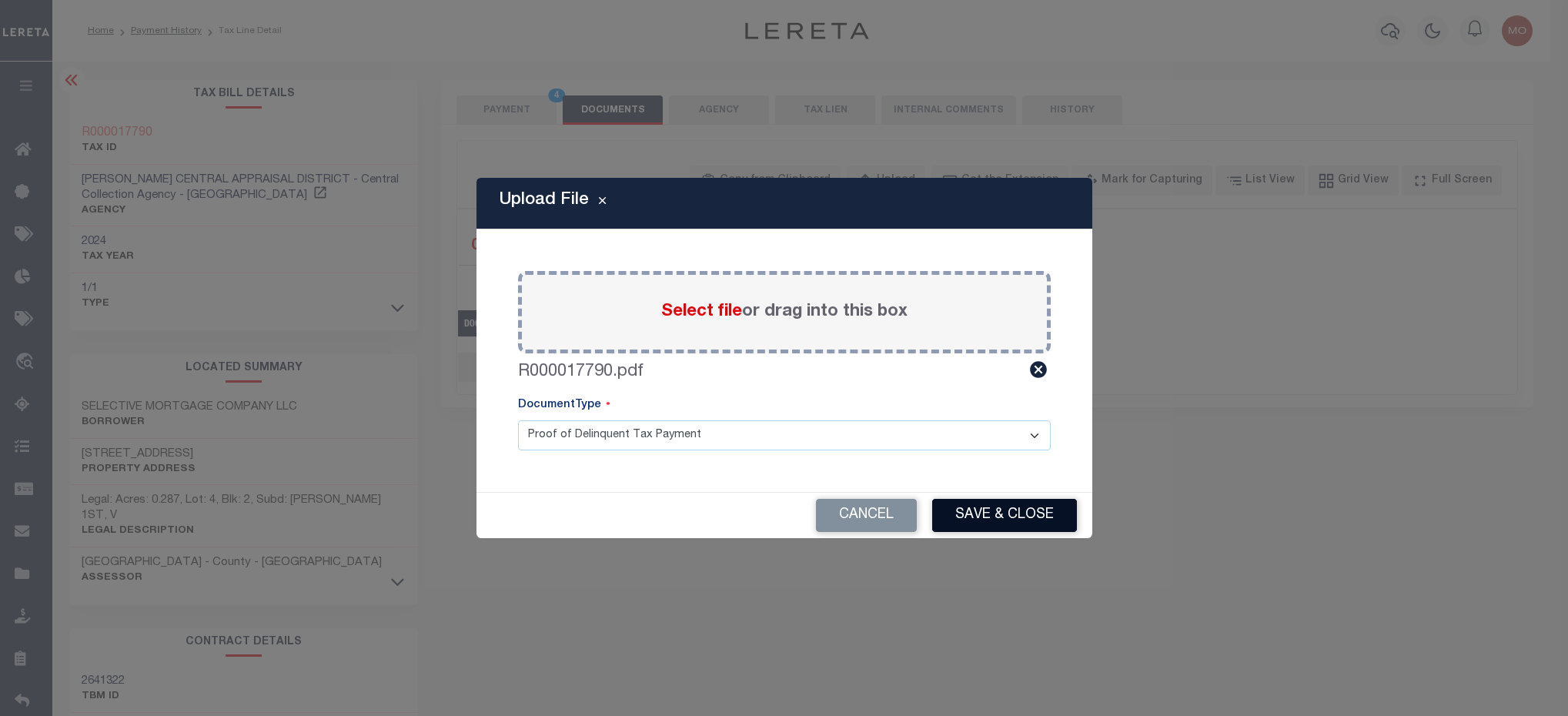
click at [981, 522] on button "Save & Close" at bounding box center [1005, 515] width 145 height 33
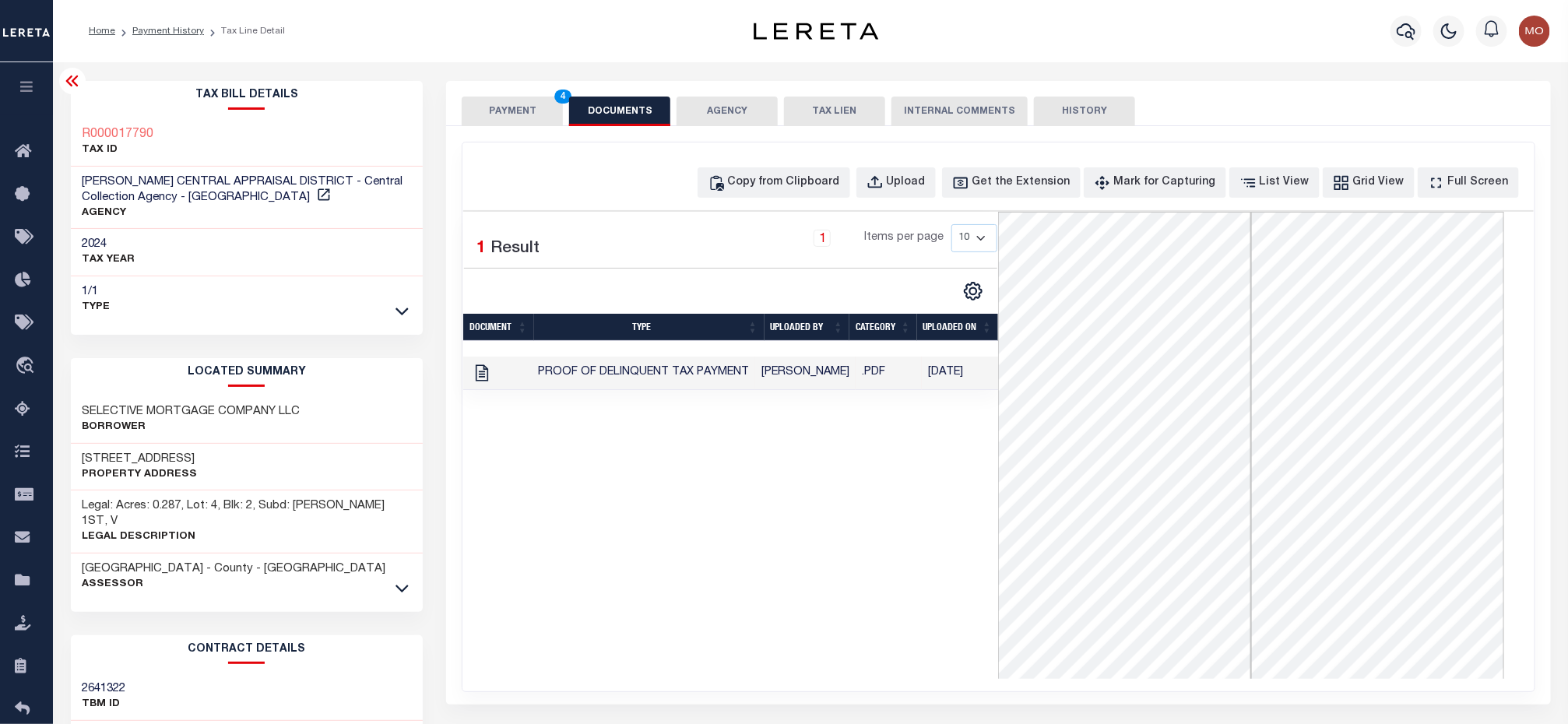
click at [516, 103] on button "PAYMENT 4" at bounding box center [512, 111] width 101 height 30
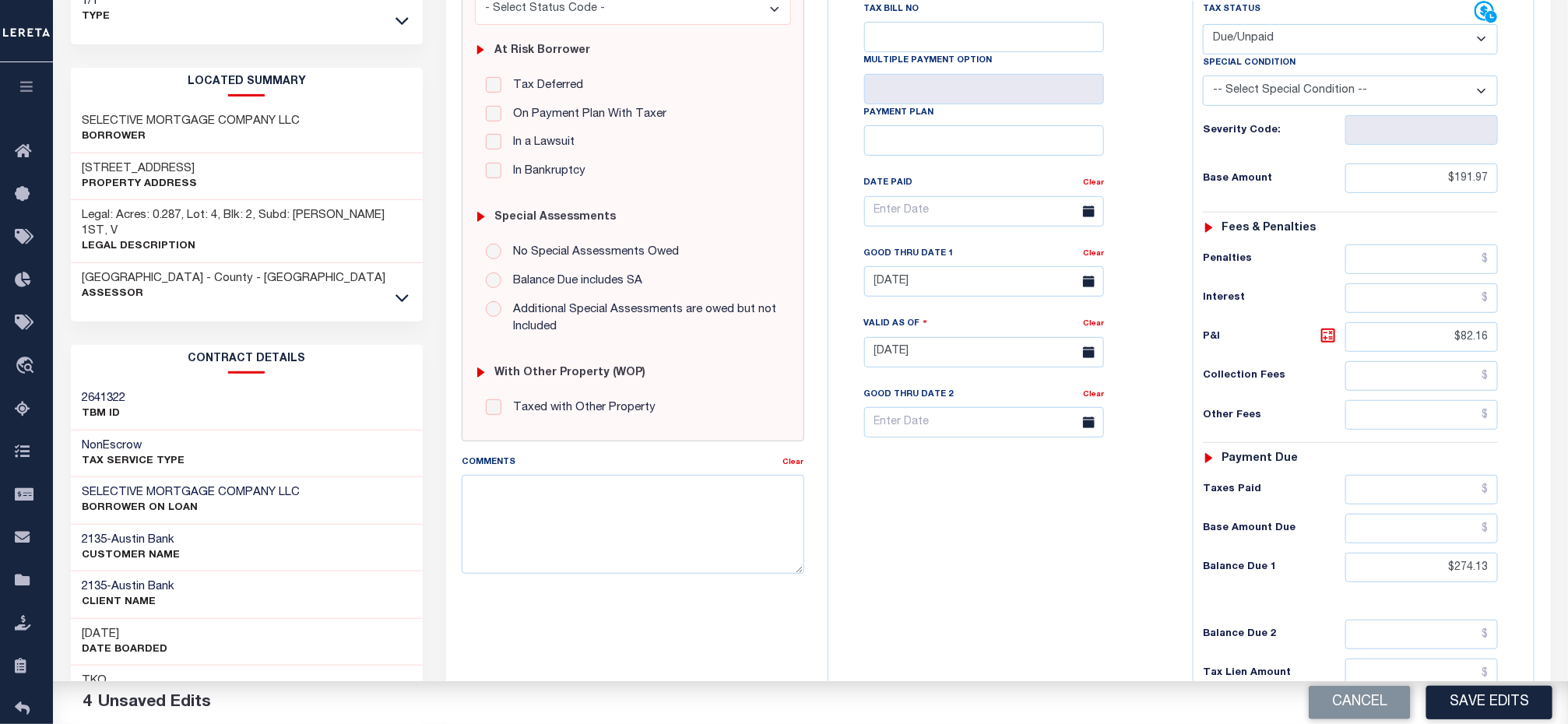
scroll to position [465, 0]
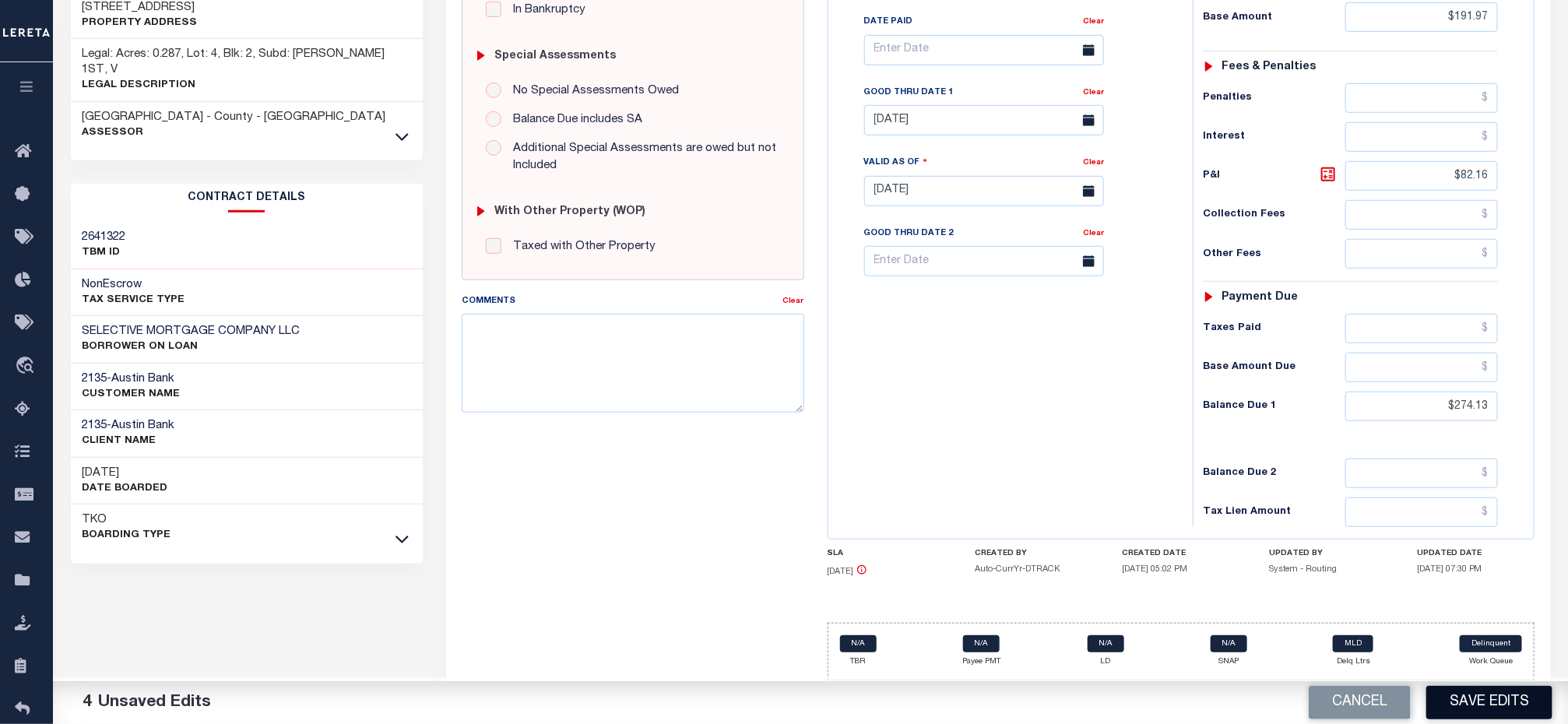
click at [1488, 694] on button "Save Edits" at bounding box center [1489, 703] width 126 height 33
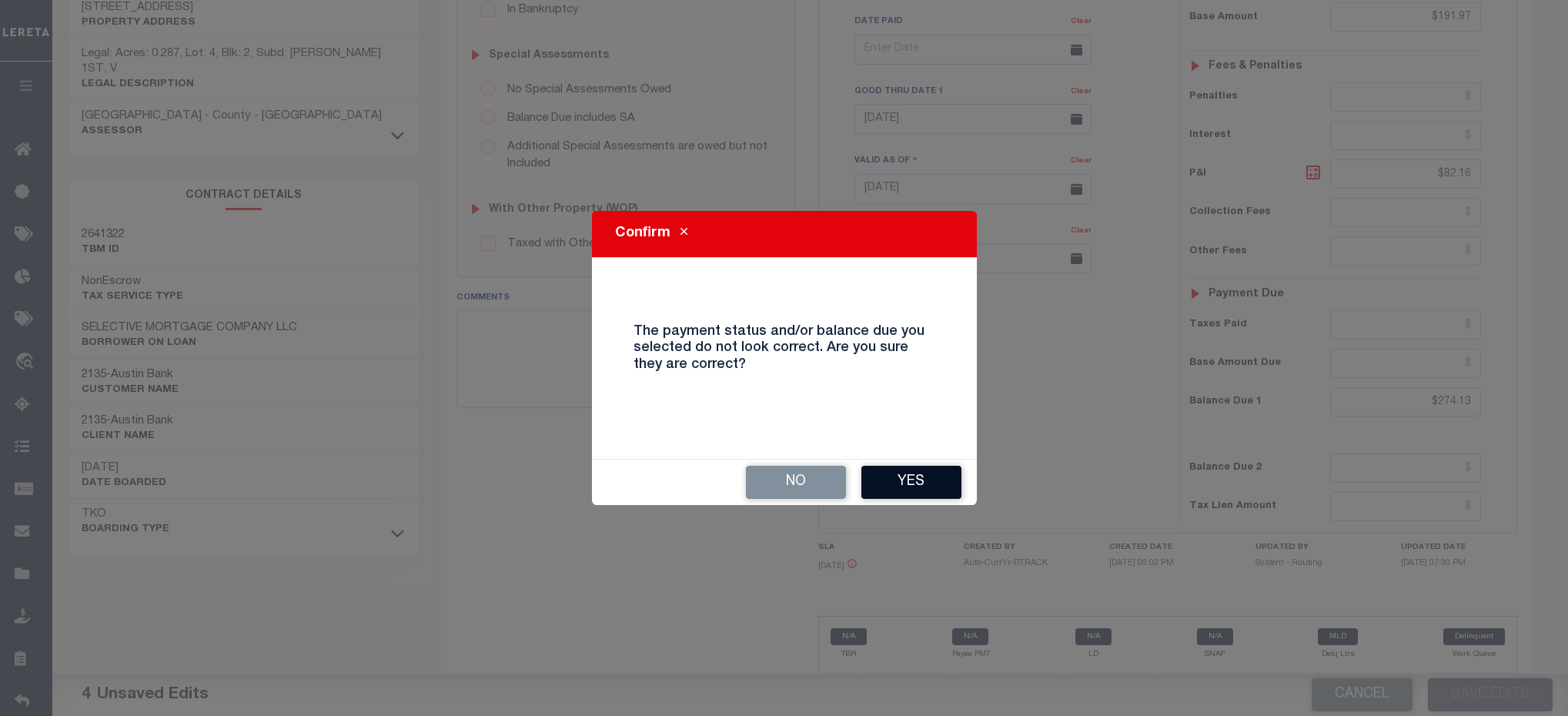
click at [897, 490] on button "Yes" at bounding box center [911, 482] width 100 height 33
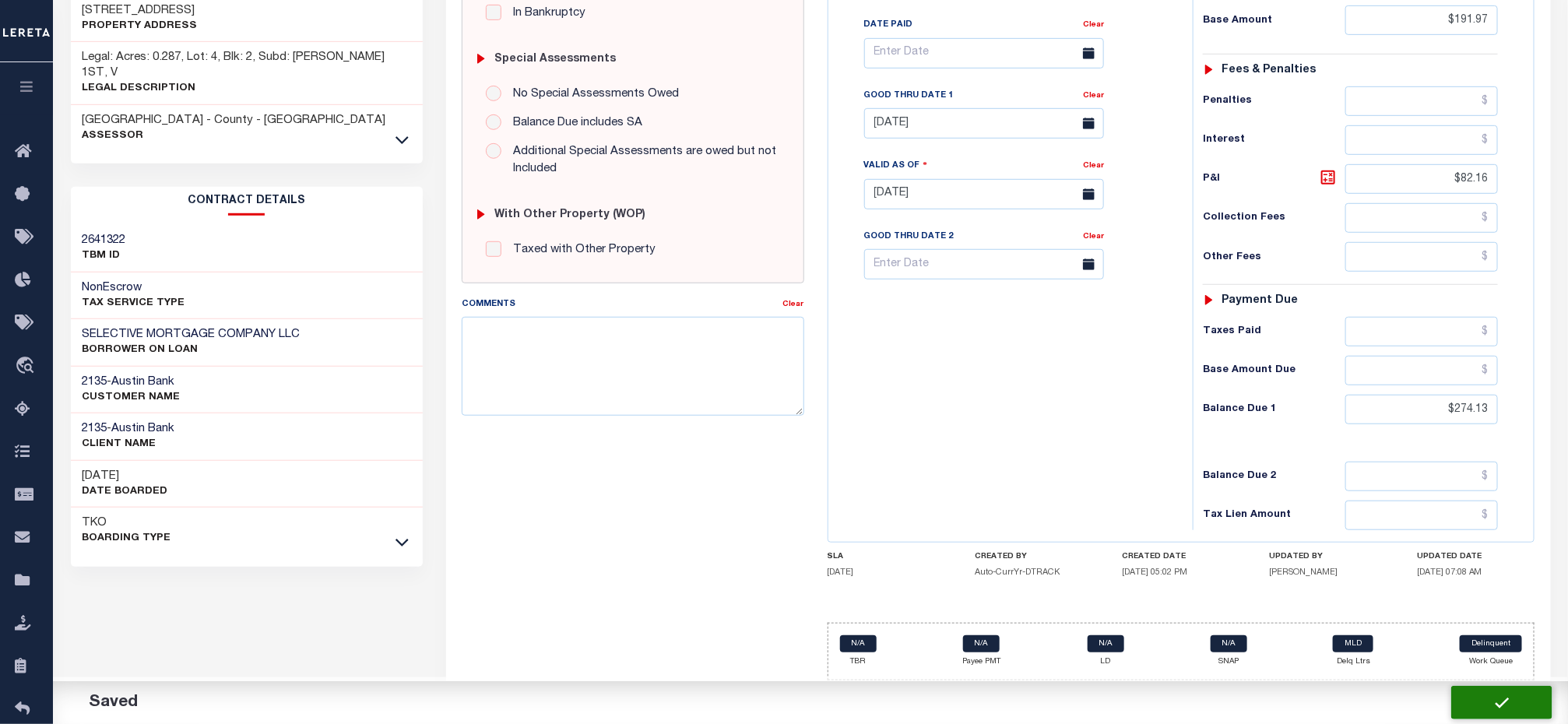
checkbox input "false"
type input "$191.97"
type input "$82.16"
type input "$274.13"
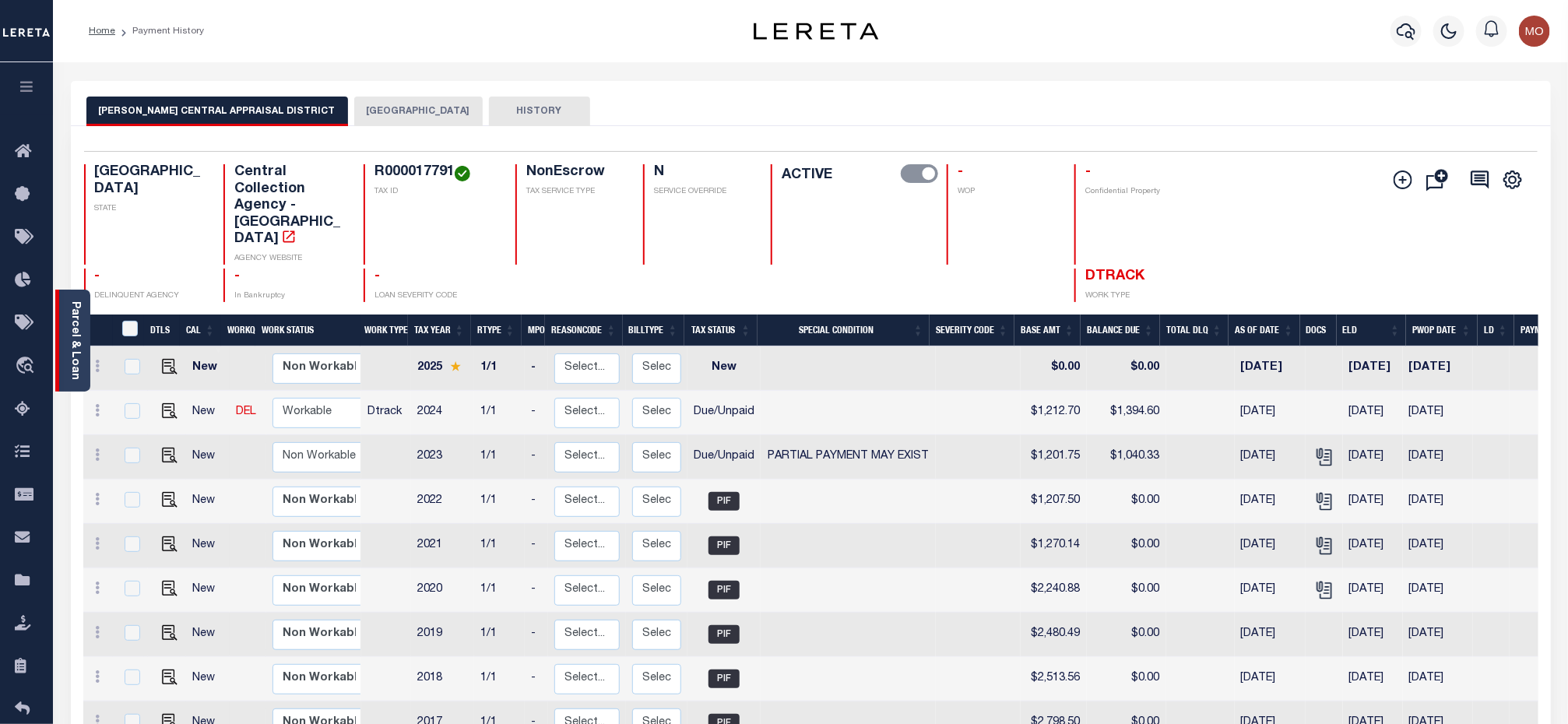
click at [82, 327] on div "Parcel & Loan" at bounding box center [73, 340] width 35 height 102
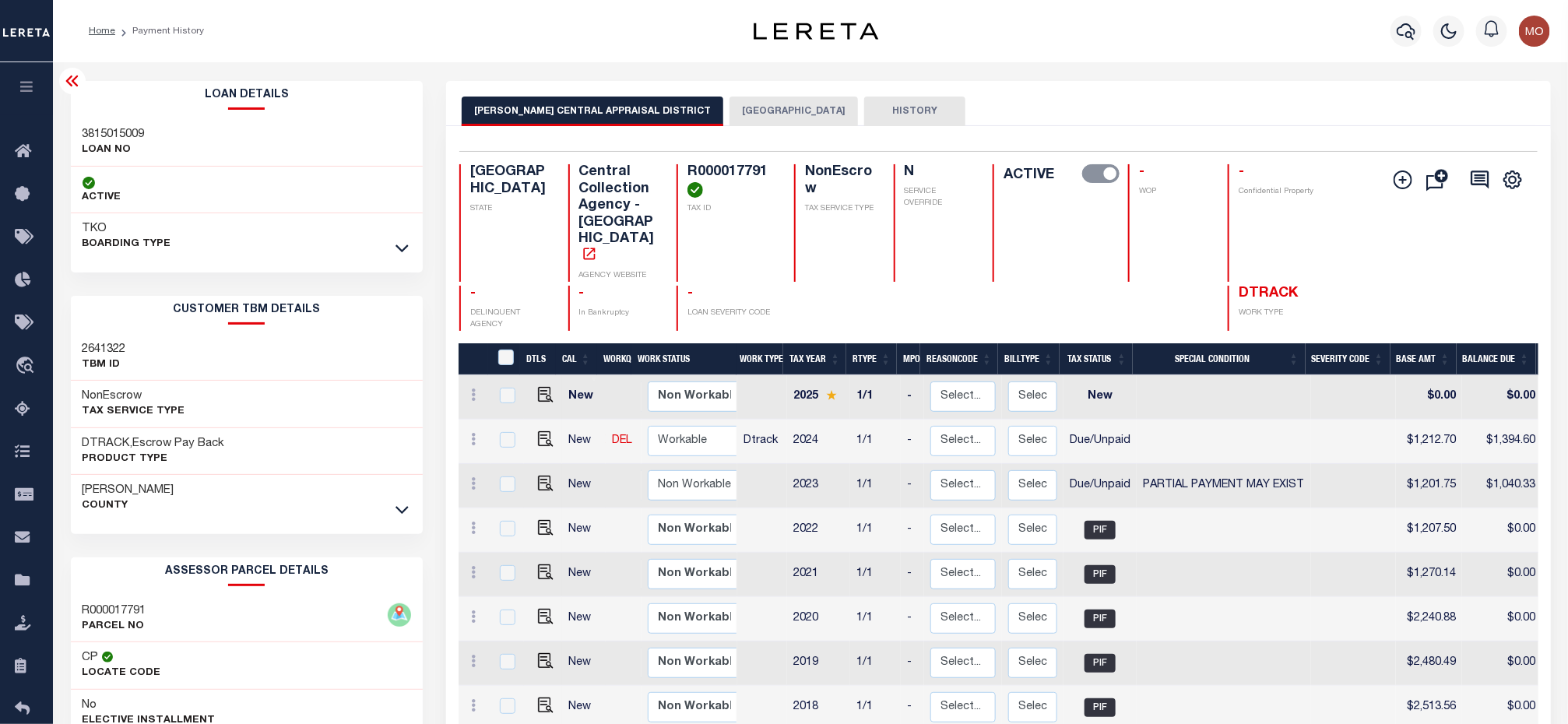
click at [114, 138] on h3 "3815015009" at bounding box center [113, 134] width 62 height 16
copy h3 "3815015009"
click at [717, 173] on h4 "R000017791" at bounding box center [731, 181] width 88 height 33
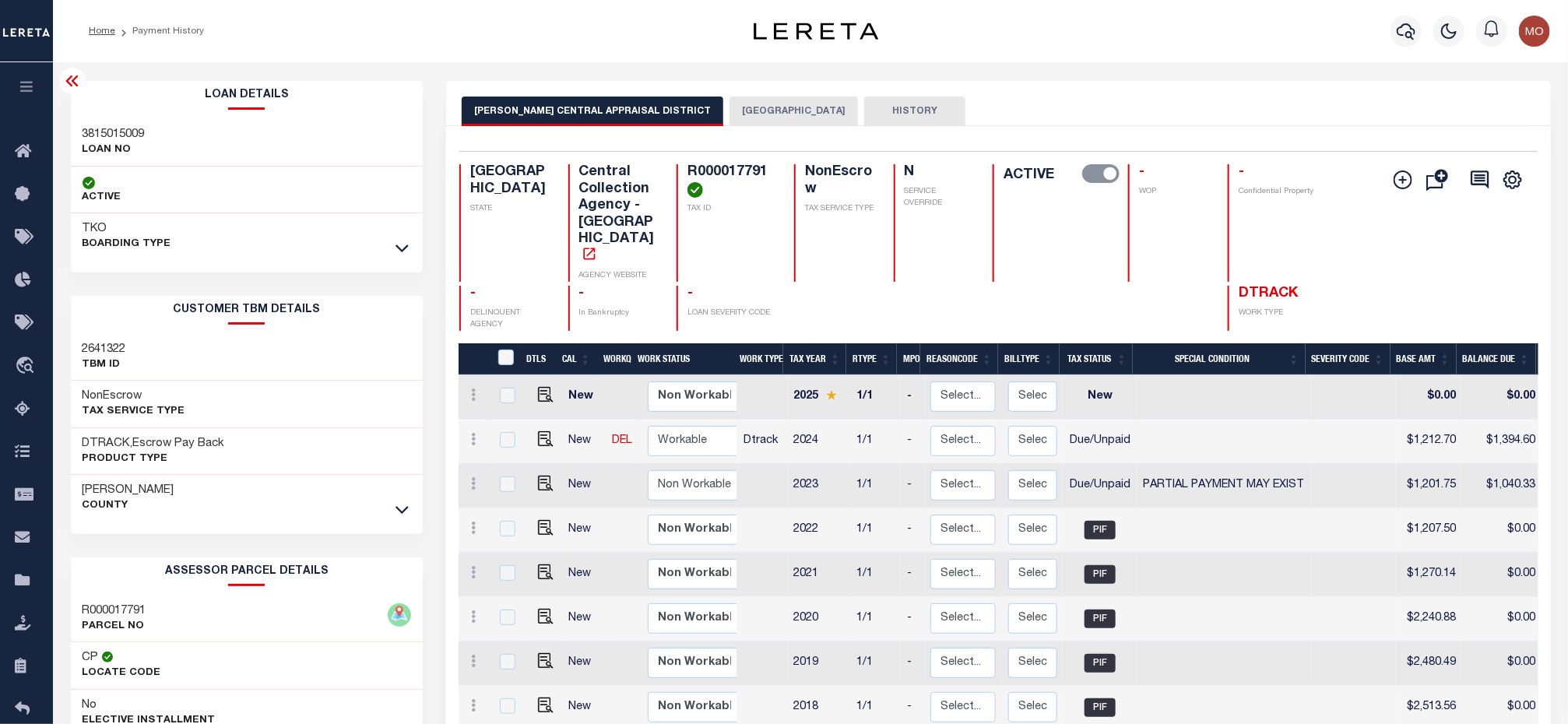
copy h4 "R000017791"
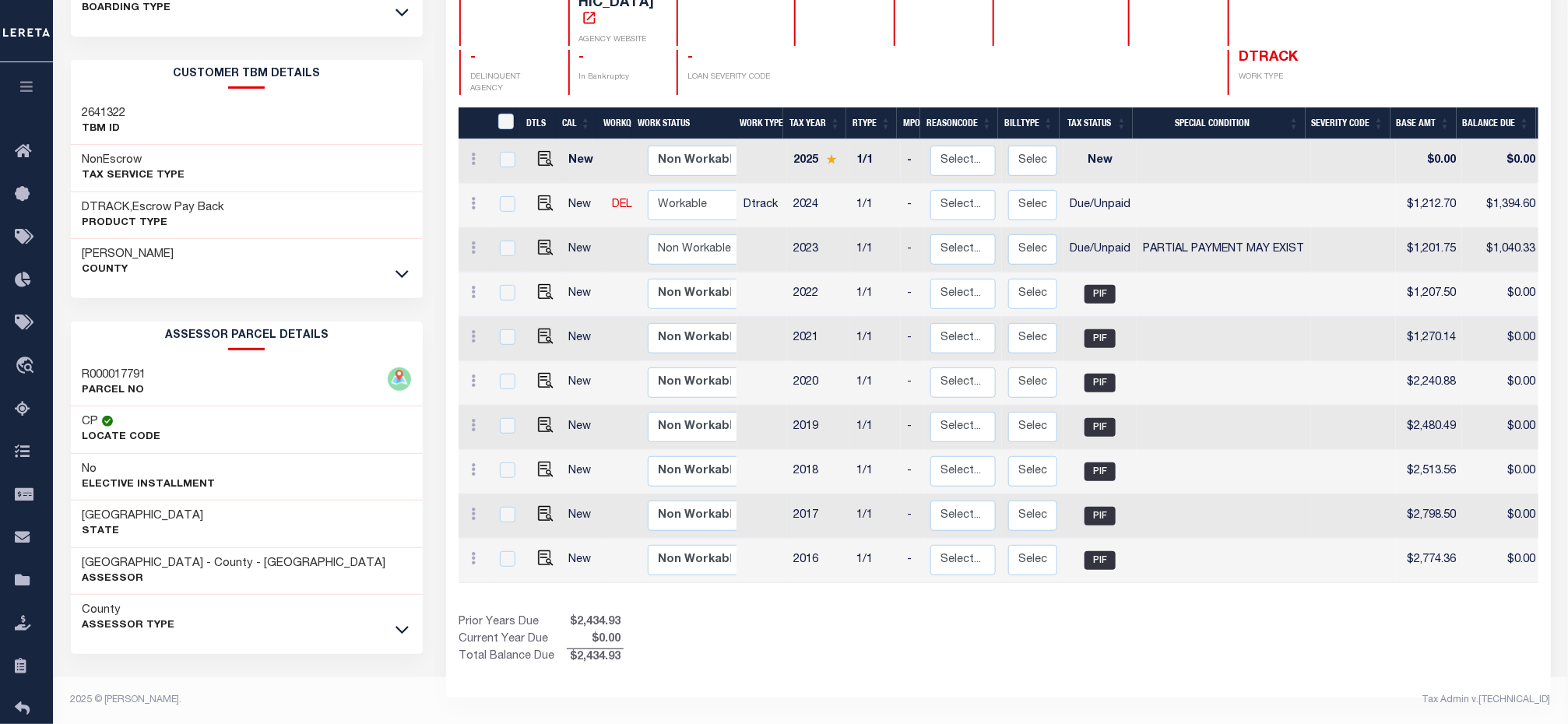
scroll to position [124, 0]
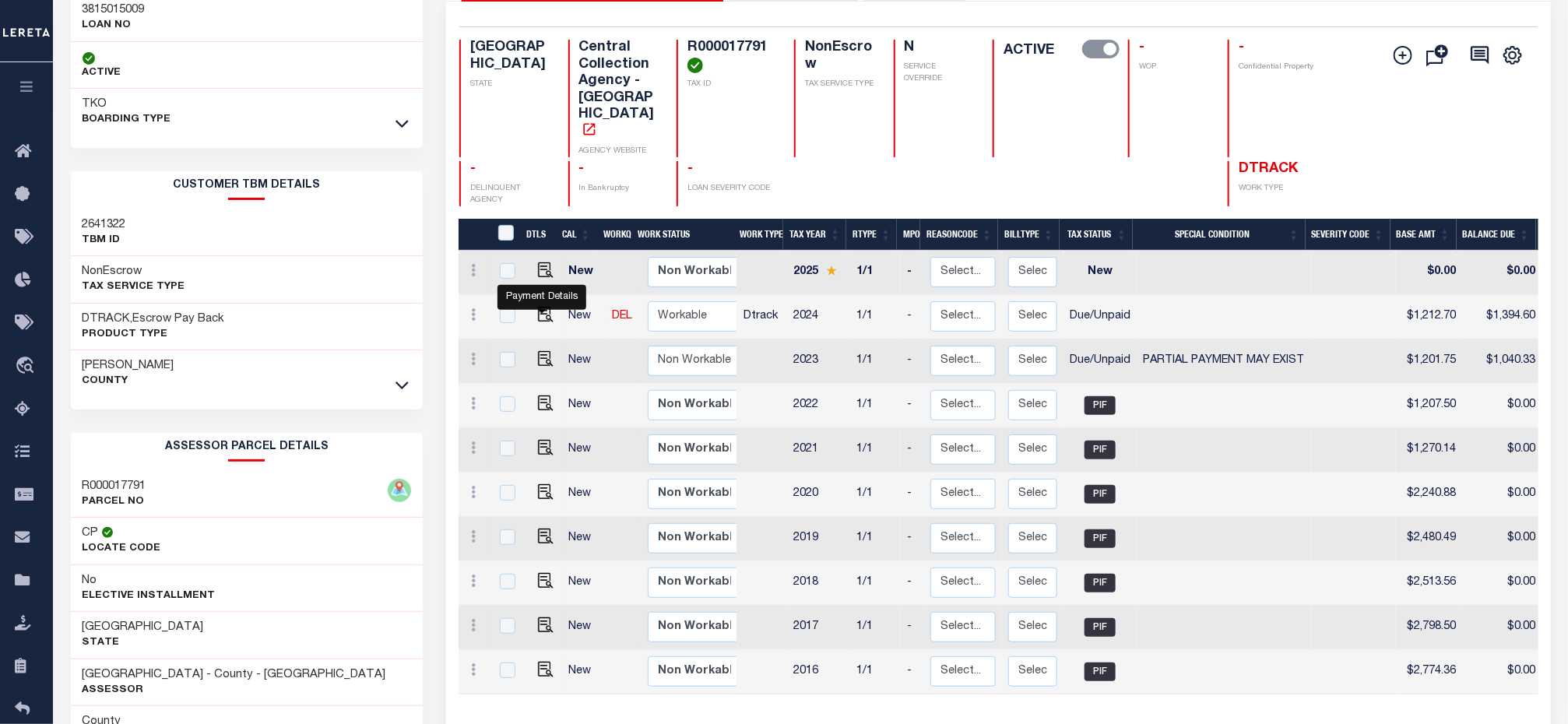
drag, startPoint x: 545, startPoint y: 325, endPoint x: 797, endPoint y: 323, distance: 252.0
click at [545, 351] on img "" at bounding box center [545, 359] width 16 height 16
checkbox input "true"
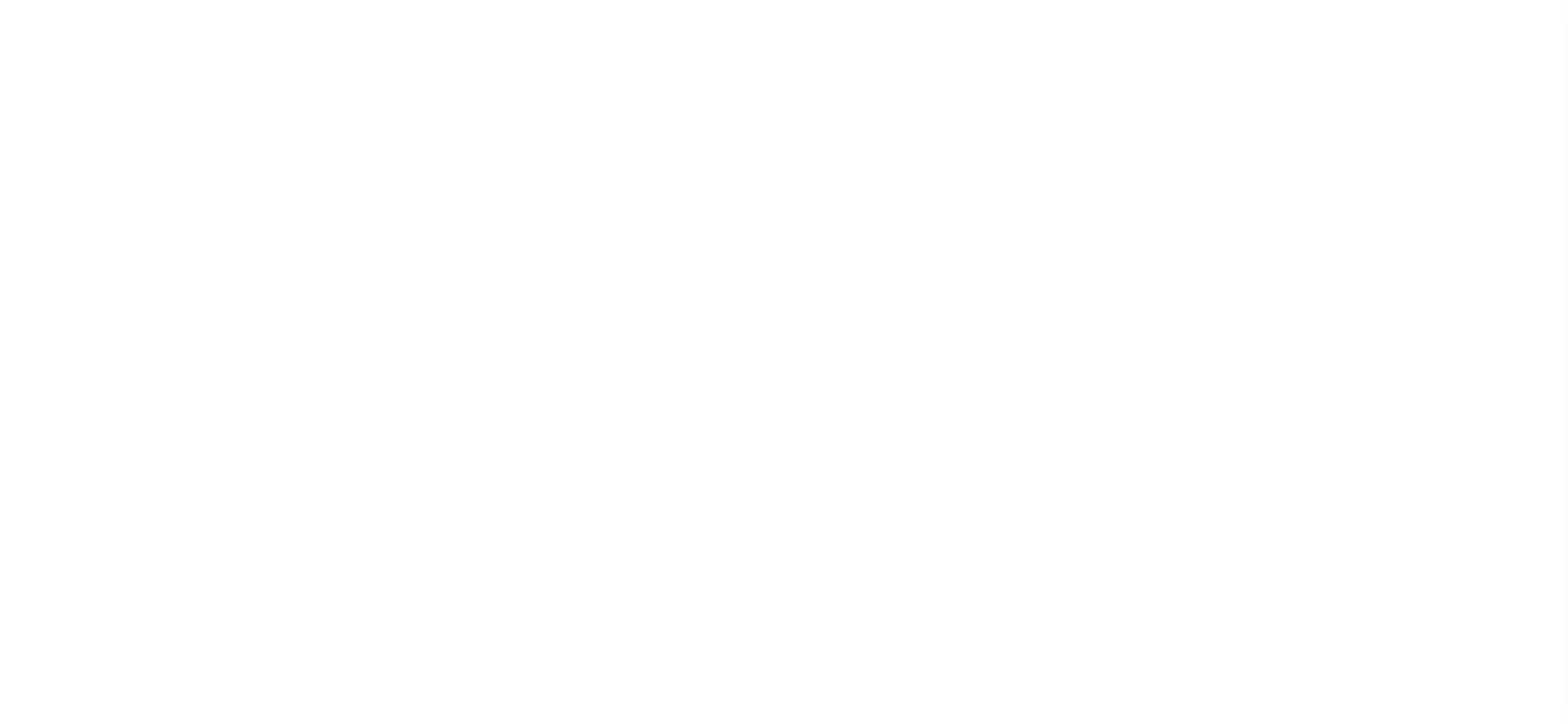
select select "DUE"
select select "15"
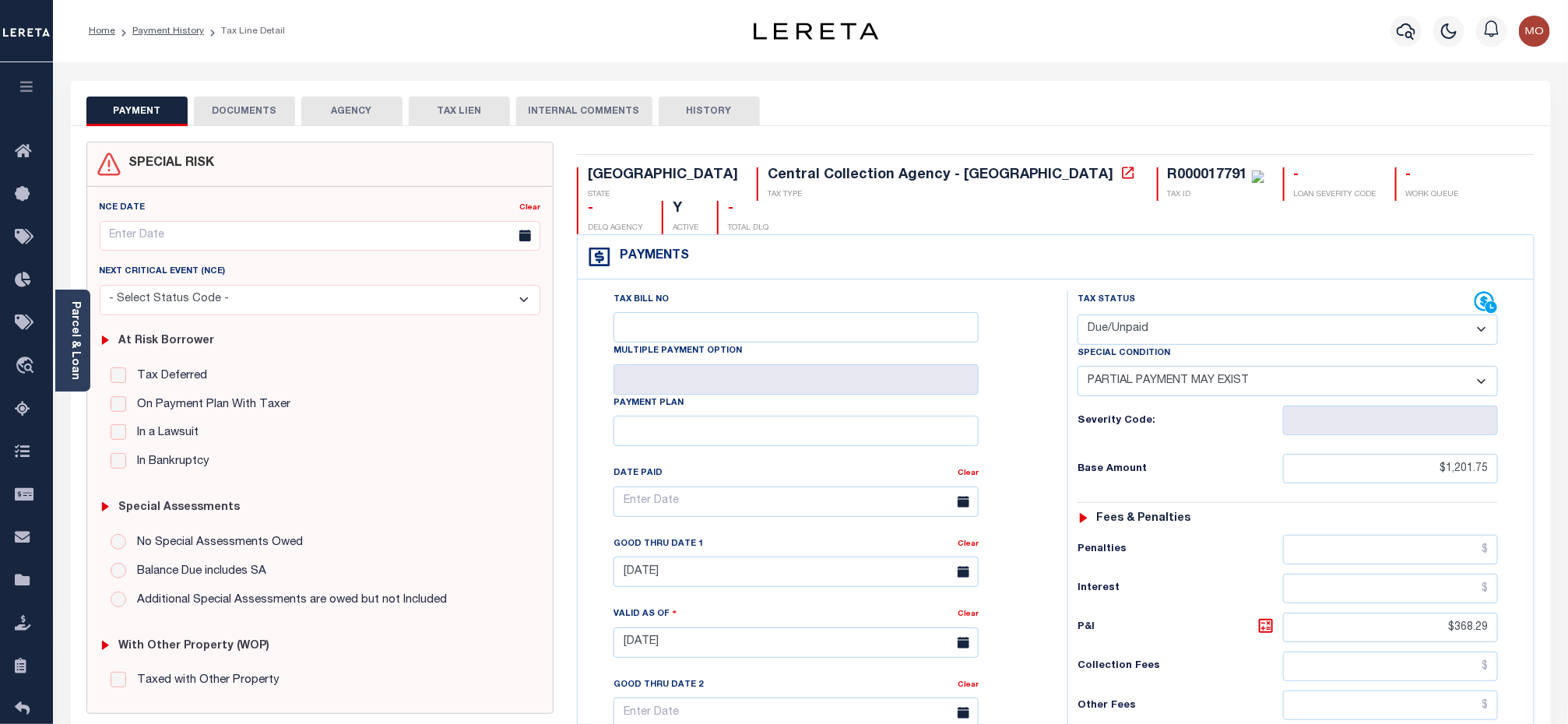
click at [101, 344] on icon at bounding box center [105, 340] width 12 height 12
click at [70, 341] on link "Parcel & Loan" at bounding box center [75, 340] width 11 height 79
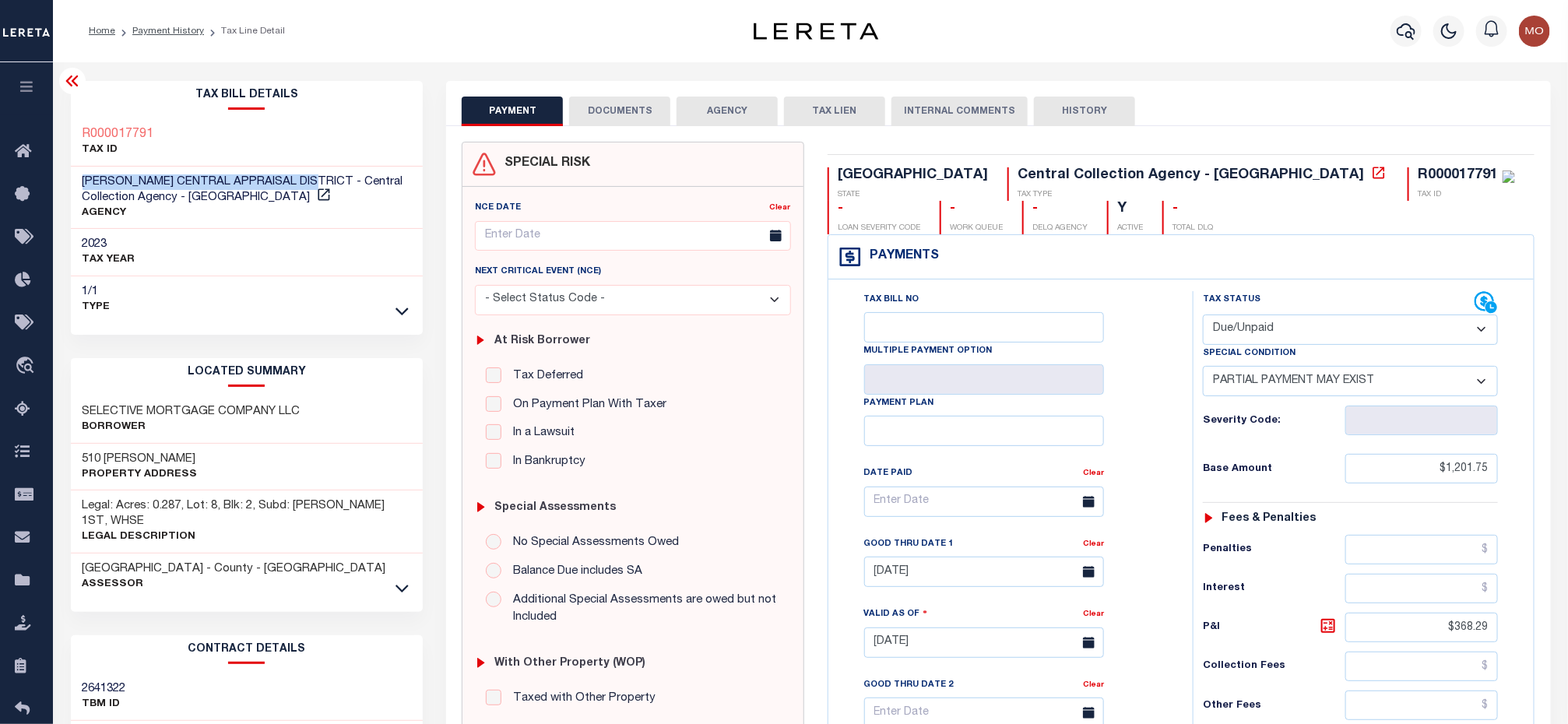
drag, startPoint x: 82, startPoint y: 181, endPoint x: 320, endPoint y: 181, distance: 238.0
click at [320, 181] on span "[PERSON_NAME] CENTRAL APPRAISAL DISTRICT - Central Collection Agency - [GEOGRAP…" at bounding box center [243, 189] width 321 height 27
copy span "[PERSON_NAME] CENTRAL APPRAISAL DISTRICT"
drag, startPoint x: 1404, startPoint y: 484, endPoint x: 1375, endPoint y: 474, distance: 30.7
click at [1404, 483] on input "$1,201.75" at bounding box center [1421, 468] width 153 height 30
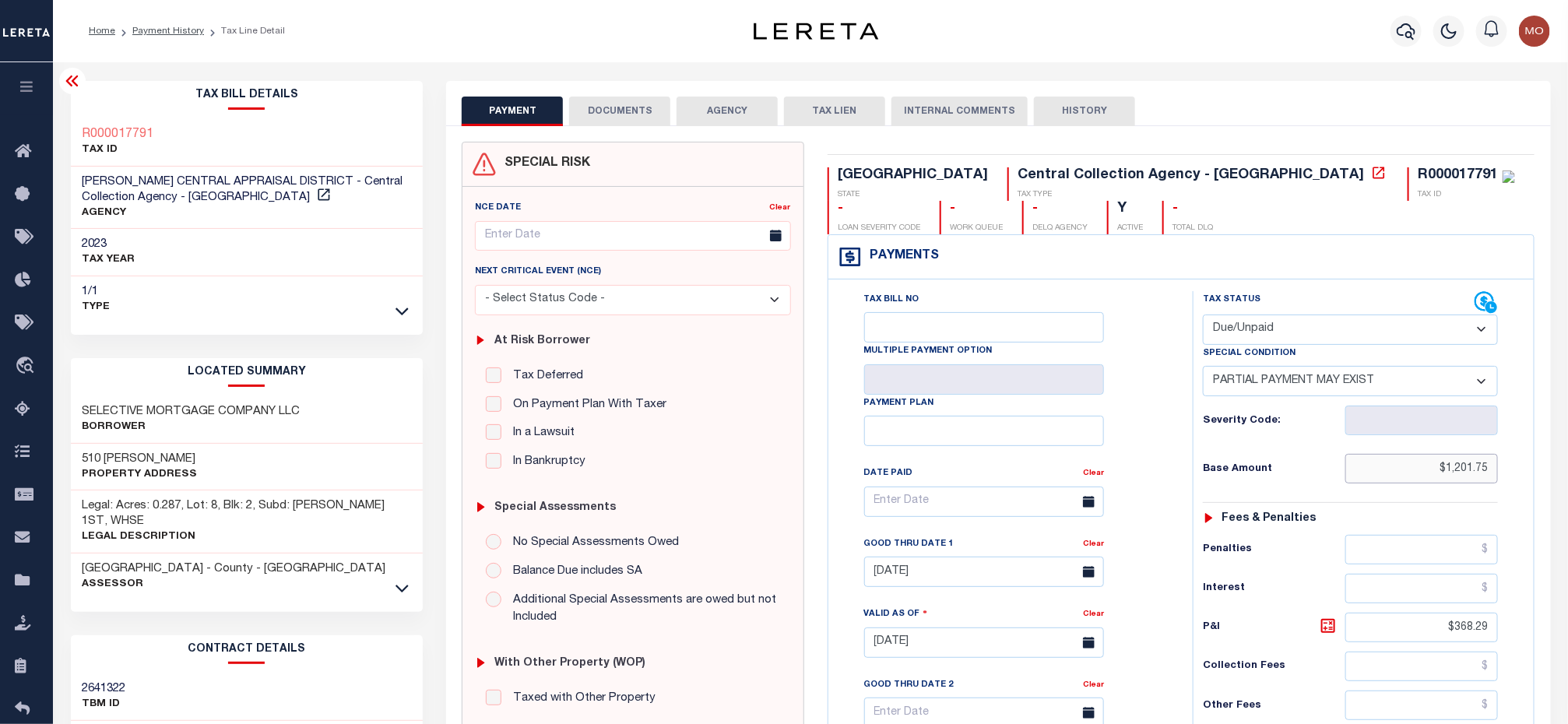
drag, startPoint x: 1375, startPoint y: 473, endPoint x: 1579, endPoint y: 491, distance: 204.8
click at [1567, 491] on html "Home Payment History Tax Line Detail" at bounding box center [784, 590] width 1568 height 1180
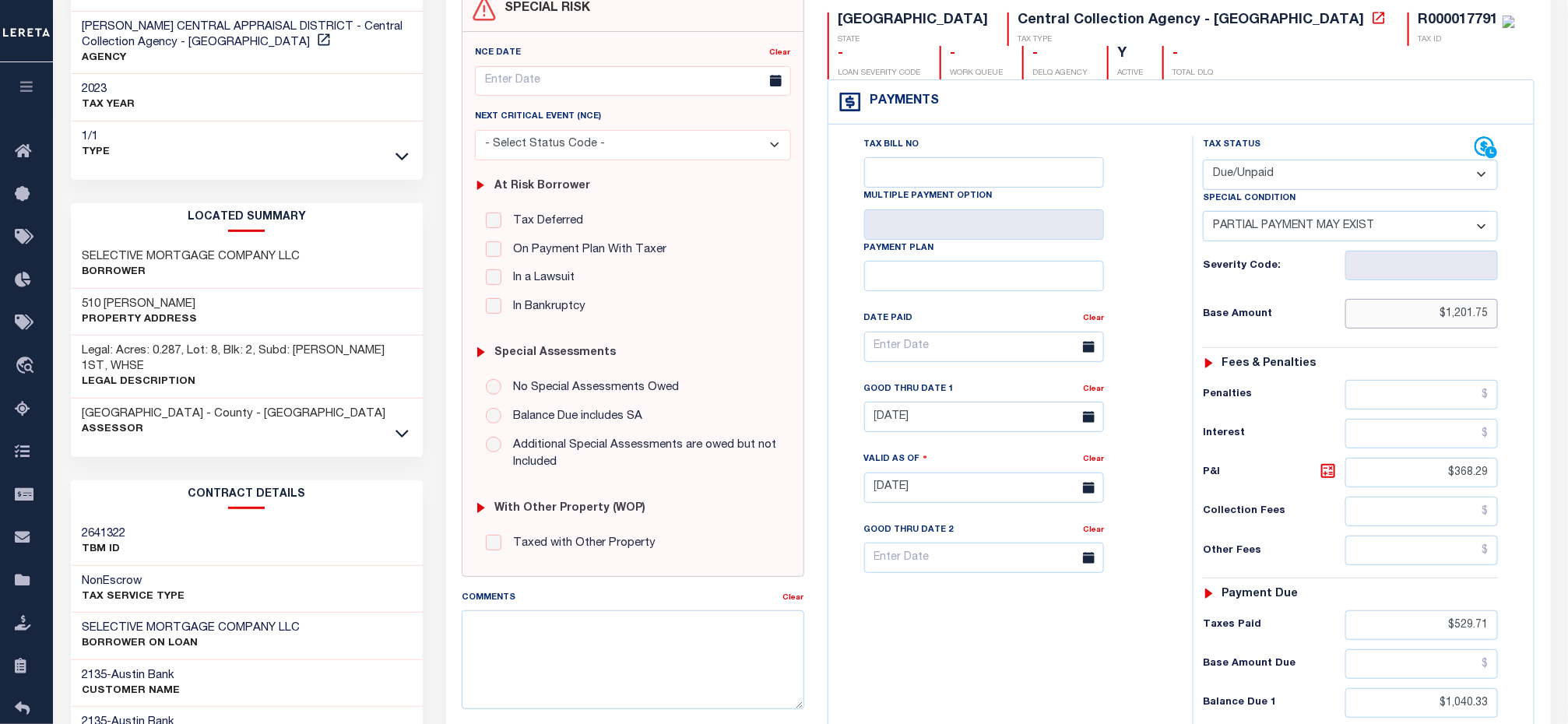
scroll to position [350, 0]
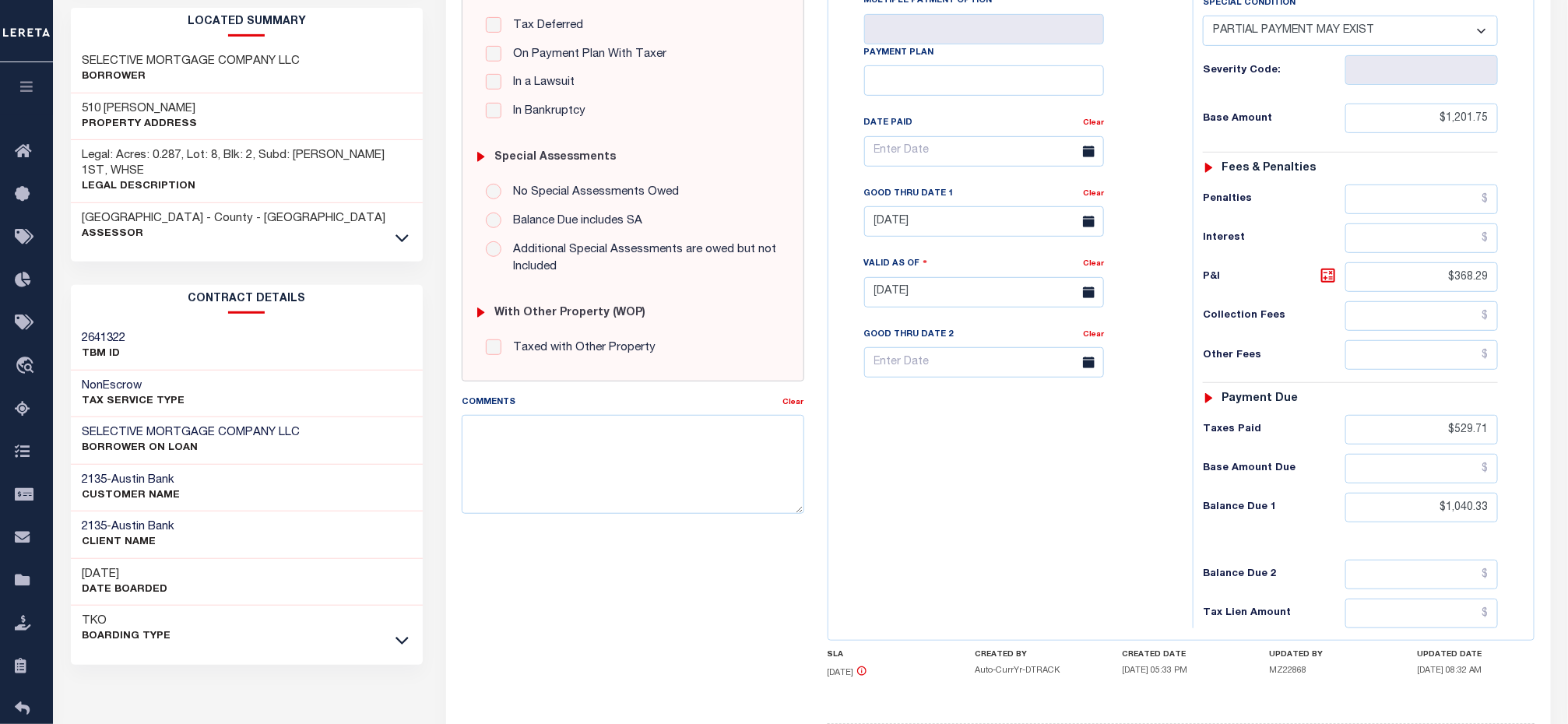
click at [1438, 456] on div "Tax Status Status - Select Status Code -" at bounding box center [1355, 284] width 325 height 687
drag, startPoint x: 1428, startPoint y: 444, endPoint x: 1565, endPoint y: 439, distance: 137.1
click at [1565, 439] on div "Parcel & Loan Tax Bill Details R000017791 TAX ID" at bounding box center [810, 271] width 1515 height 1118
click at [1405, 483] on input "text" at bounding box center [1421, 468] width 153 height 30
paste input "$672.04"
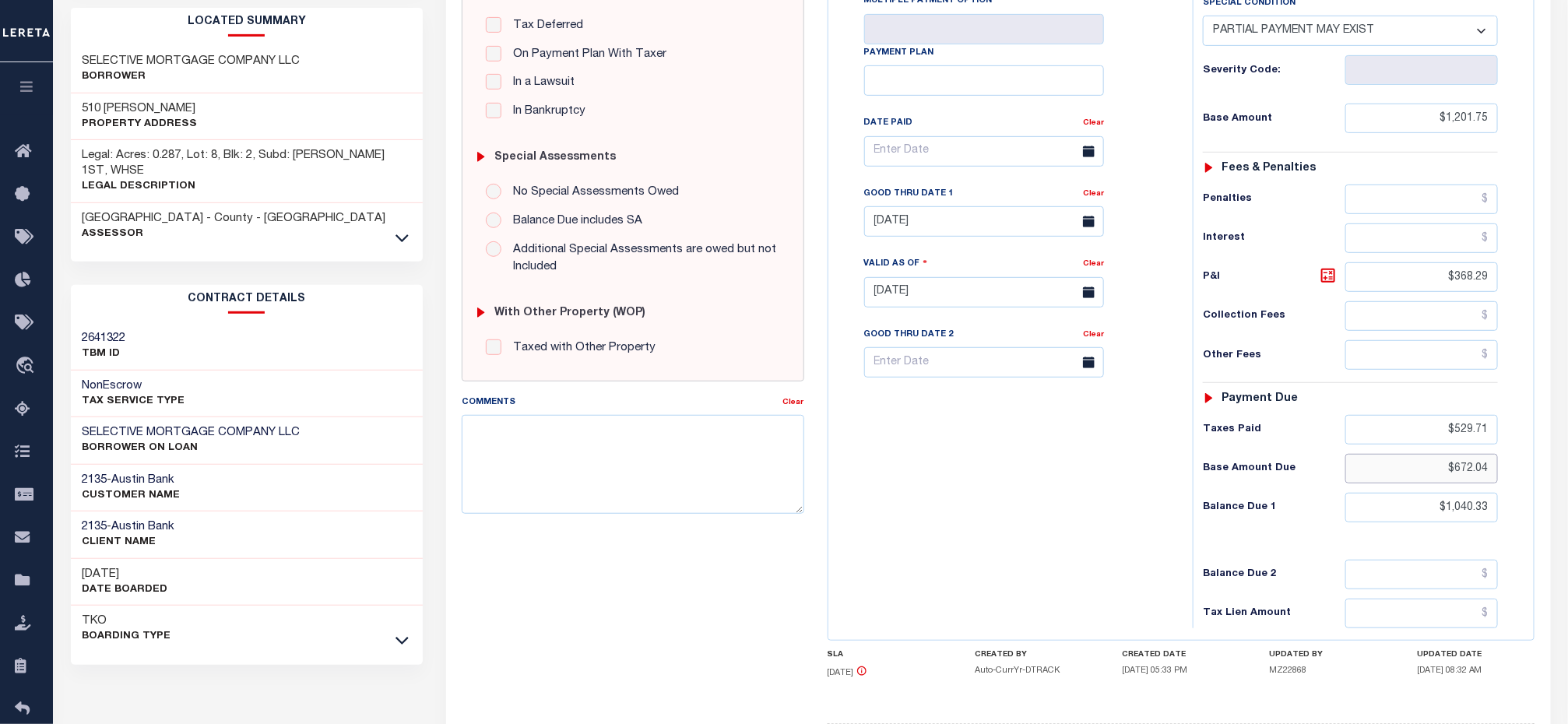
type input "$672.04"
type input "[DATE]"
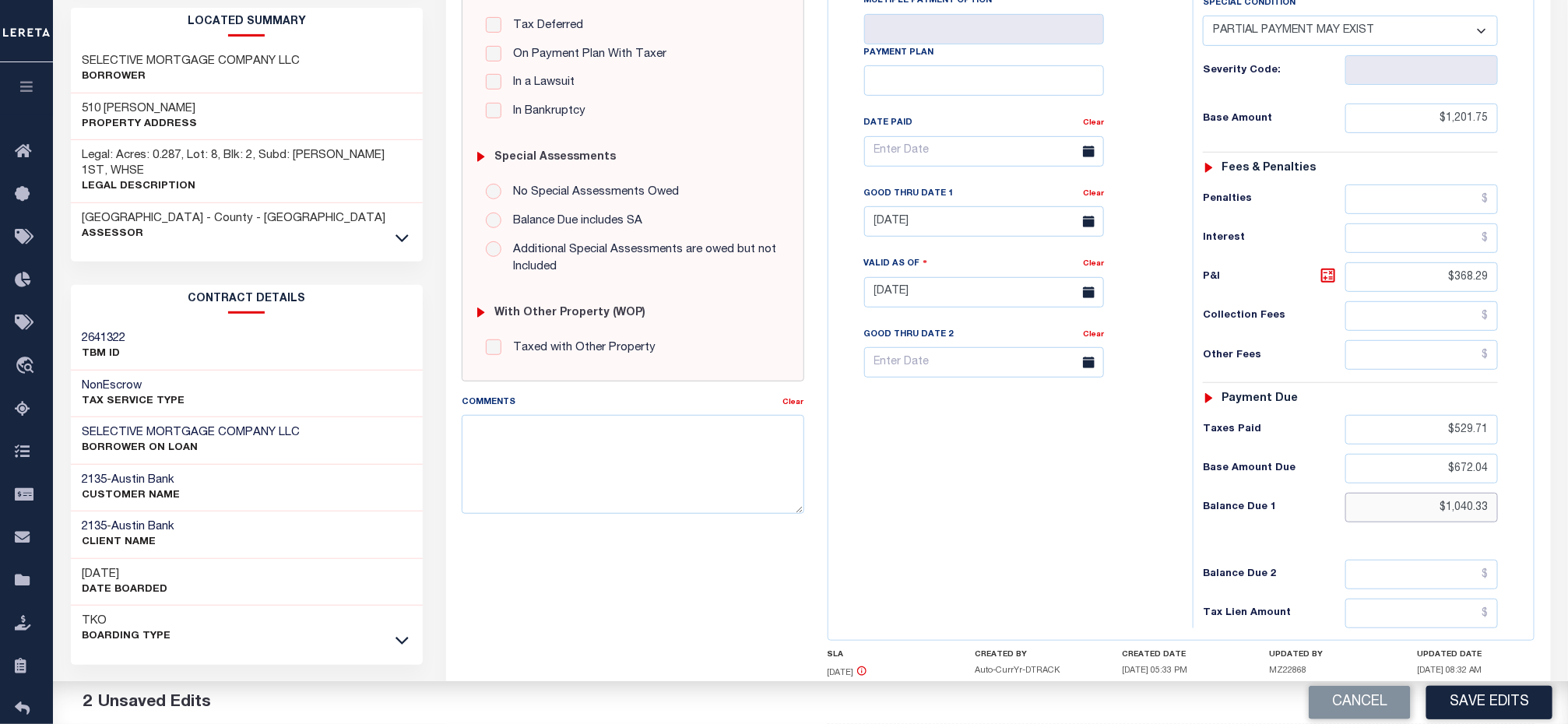
drag, startPoint x: 1405, startPoint y: 532, endPoint x: 1395, endPoint y: 516, distance: 18.9
click at [1405, 522] on input "$1,040.33" at bounding box center [1421, 507] width 153 height 30
drag, startPoint x: 1395, startPoint y: 516, endPoint x: 1584, endPoint y: 524, distance: 189.2
click at [1567, 521] on html "Home Payment History Tax Line Detail" at bounding box center [784, 239] width 1568 height 1180
paste input "56.45"
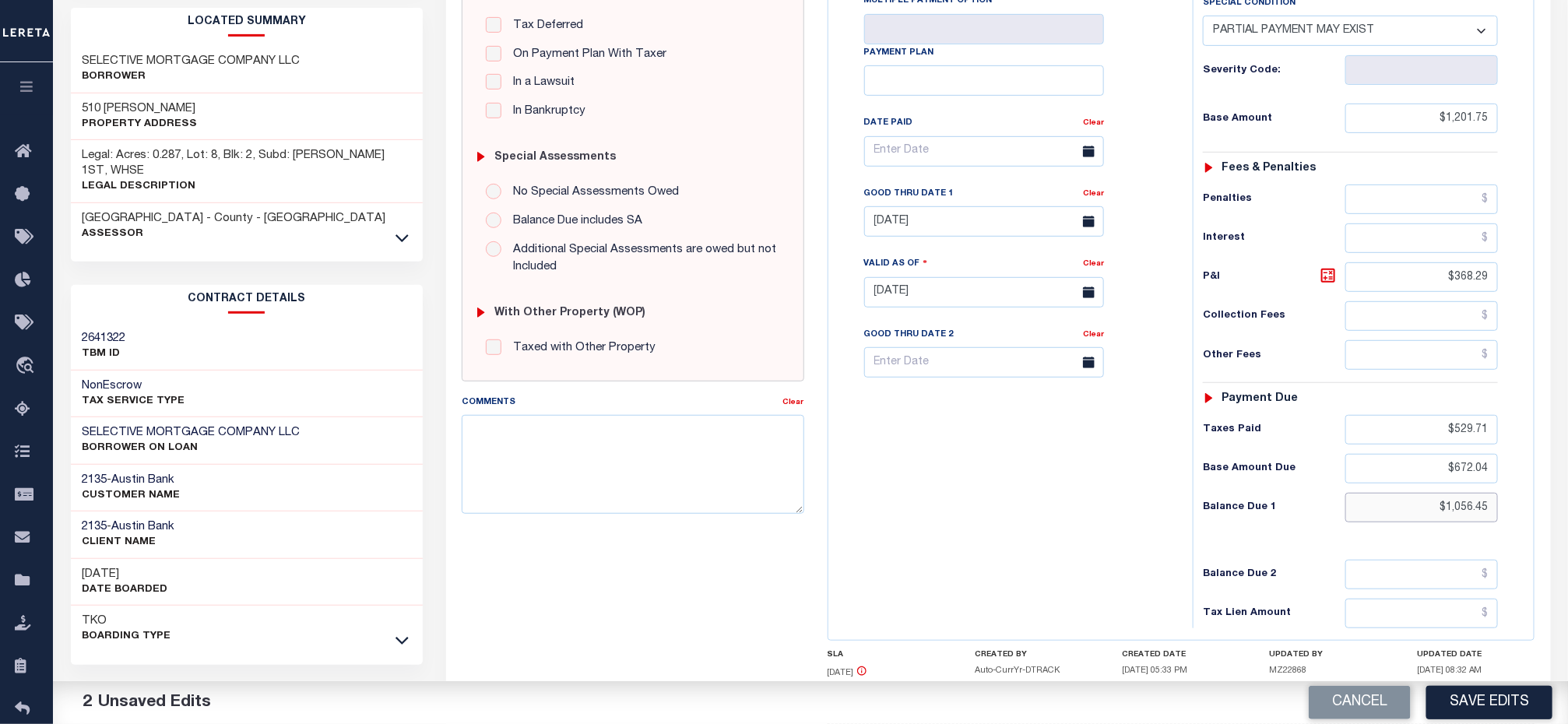
type input "$1,056.45"
click at [1110, 470] on div "Tax Bill No Multiple Payment Option Payment Plan Clear" at bounding box center [1006, 284] width 349 height 687
click at [1427, 286] on input "$368.29" at bounding box center [1421, 277] width 153 height 30
drag, startPoint x: 1419, startPoint y: 286, endPoint x: 1535, endPoint y: 288, distance: 116.0
click at [1535, 288] on div "Payments Warning! Search Status is not "Completed", amounts can not be keyed. T…" at bounding box center [1180, 262] width 708 height 756
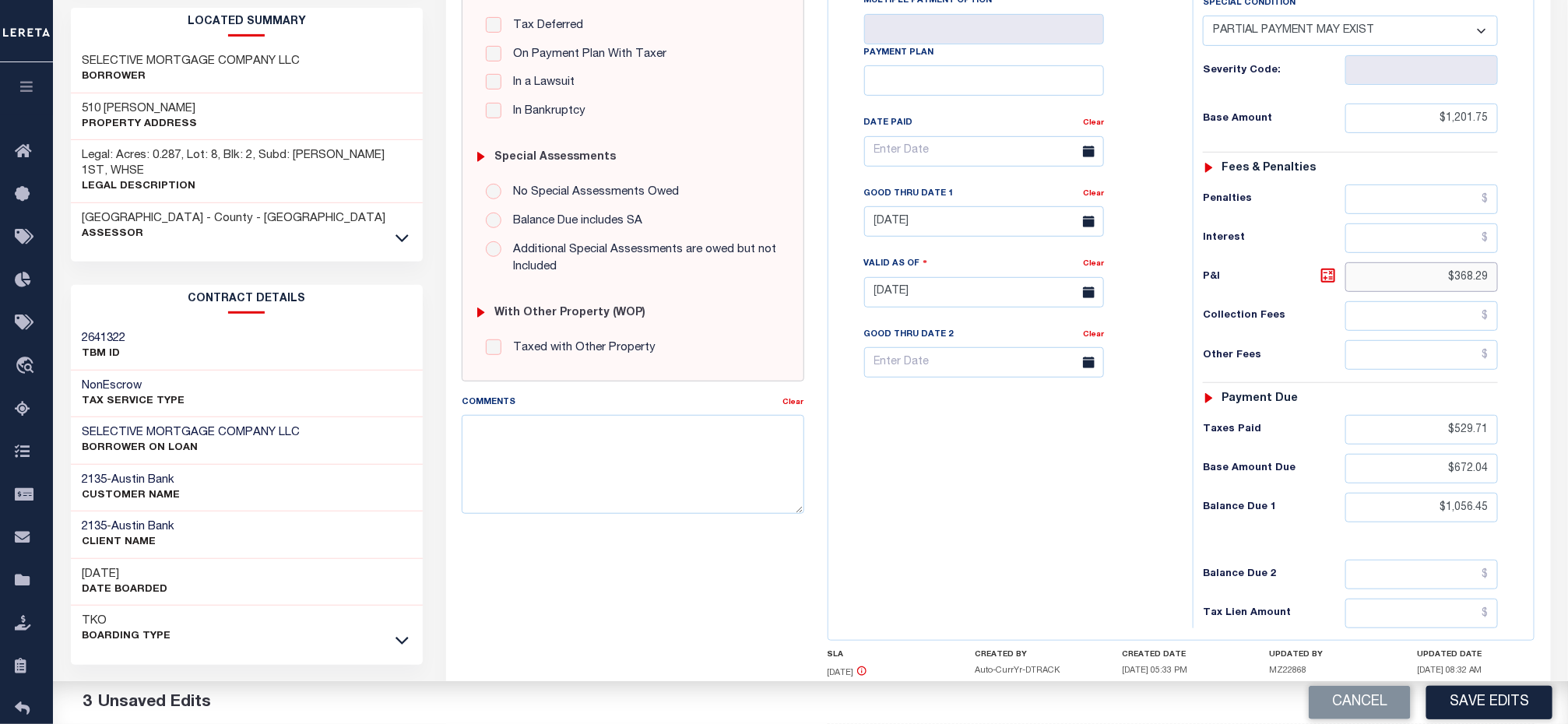
paste input "384.41"
type input "$384.41"
click at [918, 236] on input "[DATE]" at bounding box center [984, 221] width 240 height 31
click at [879, 475] on span "31" at bounding box center [881, 471] width 31 height 31
type input "[DATE]"
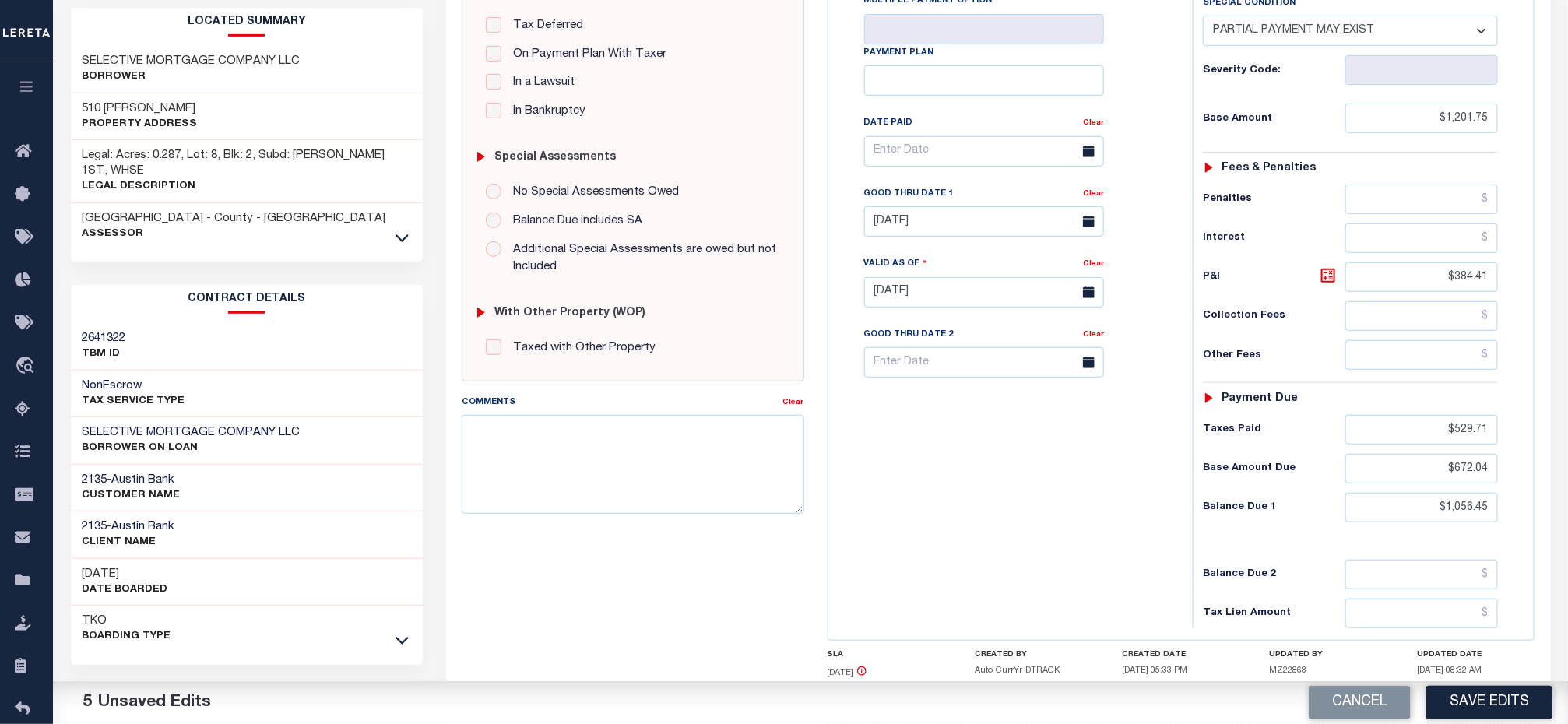
click at [937, 512] on div "Tax Bill No Multiple Payment Option Payment Plan Clear" at bounding box center [1006, 284] width 349 height 687
click at [739, 451] on textarea "Comments" at bounding box center [632, 464] width 342 height 98
paste textarea "Please refer above line for Supporting Document"
type textarea "Please refer above line for Supporting Document"
click at [1014, 463] on div "Tax Bill No Multiple Payment Option Payment Plan Clear" at bounding box center [1006, 284] width 349 height 687
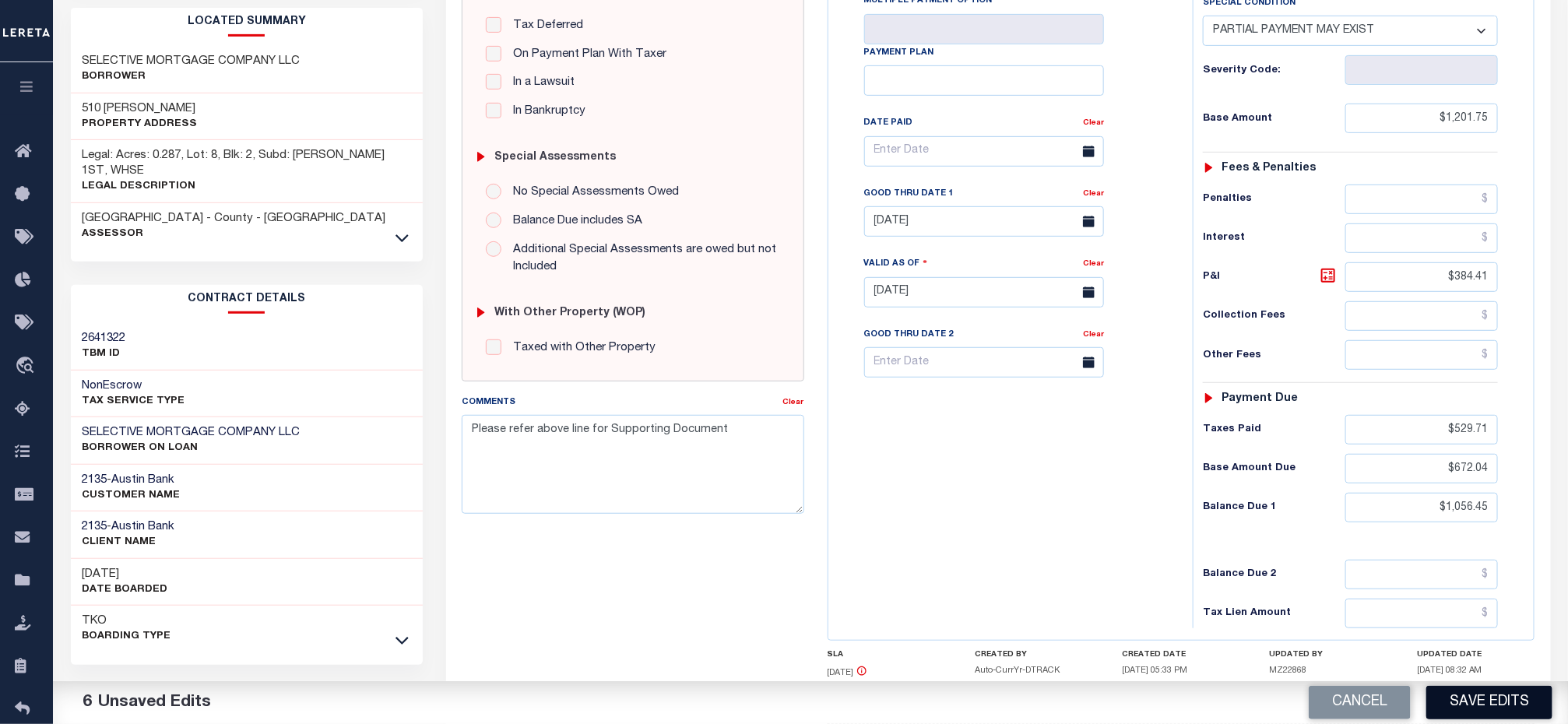
click at [1474, 701] on button "Save Edits" at bounding box center [1489, 703] width 126 height 33
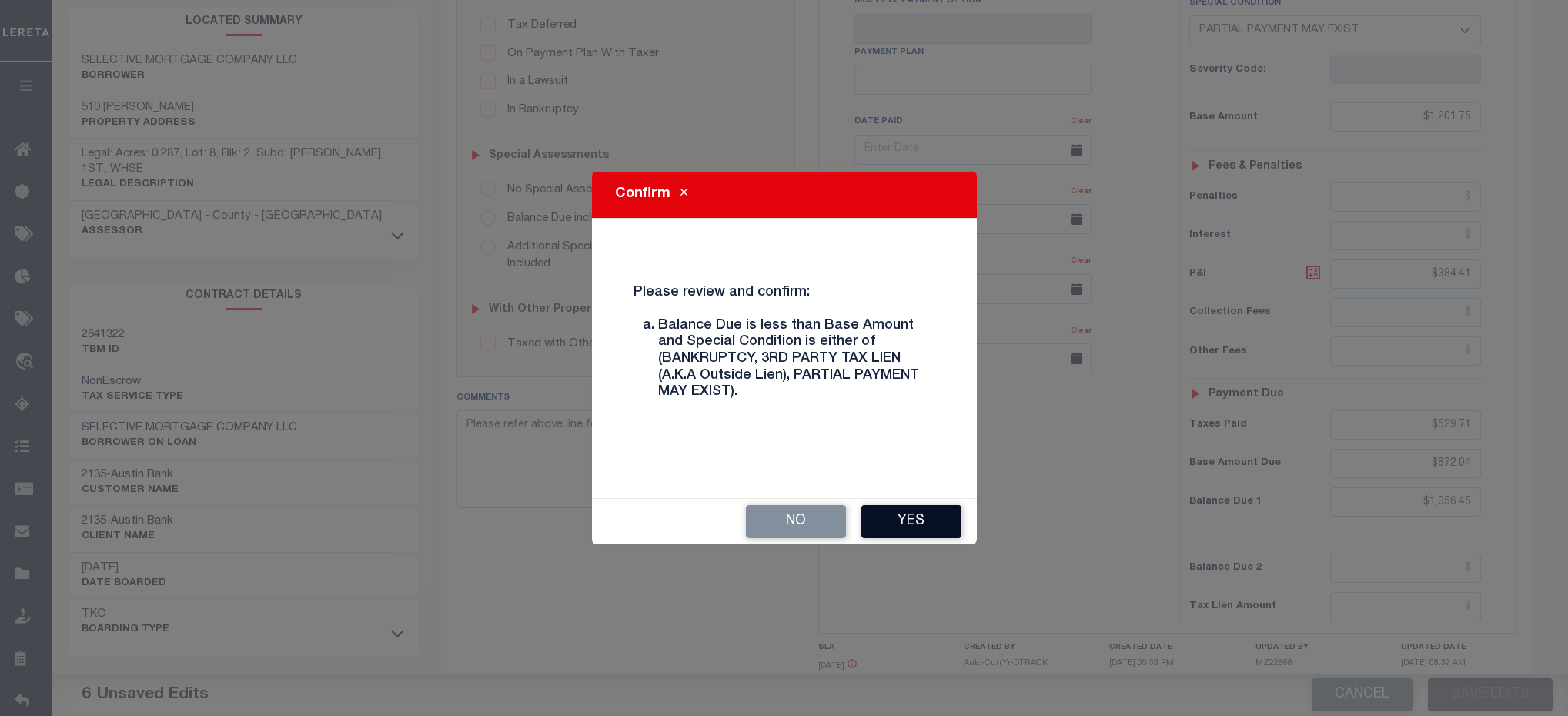
click at [892, 529] on button "Yes" at bounding box center [911, 522] width 100 height 33
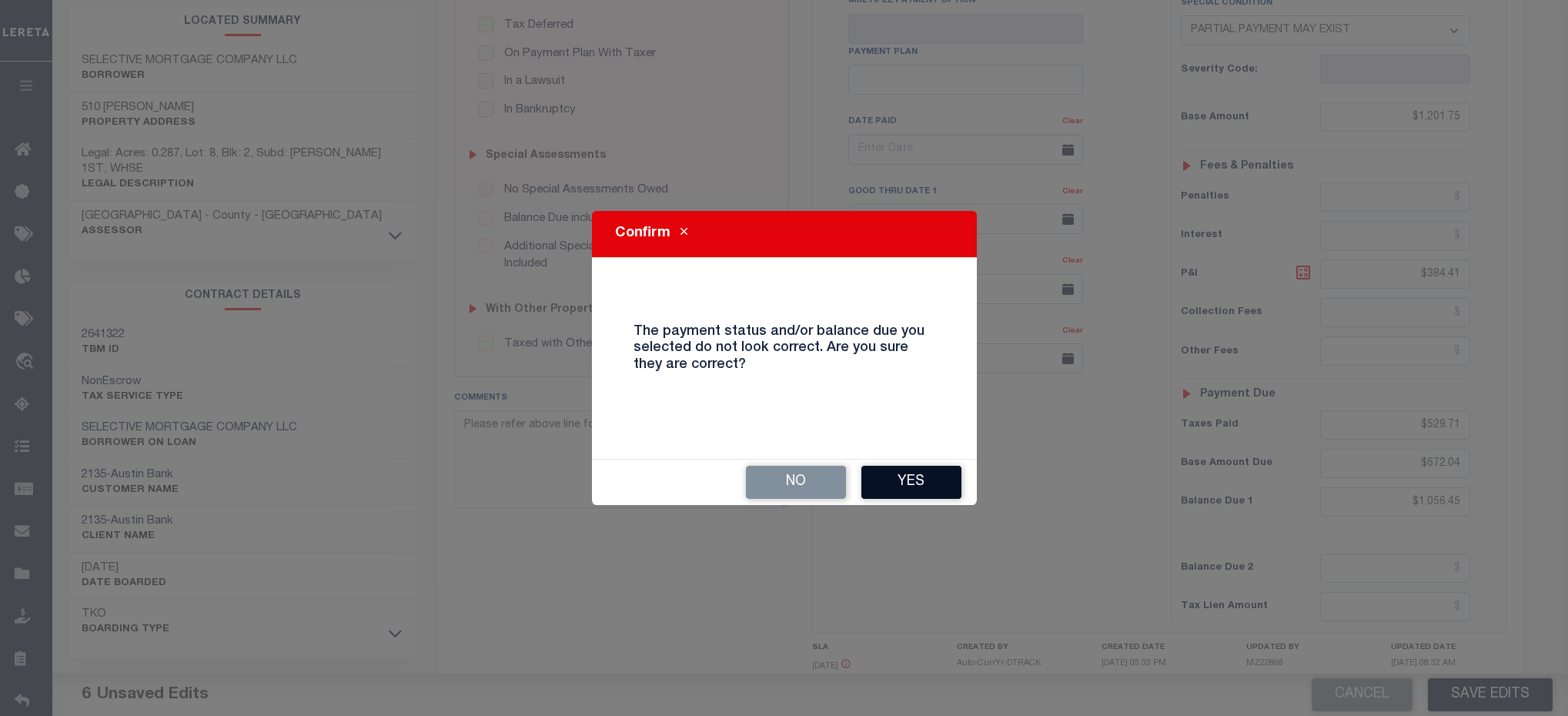
click at [890, 483] on button "Yes" at bounding box center [911, 482] width 100 height 33
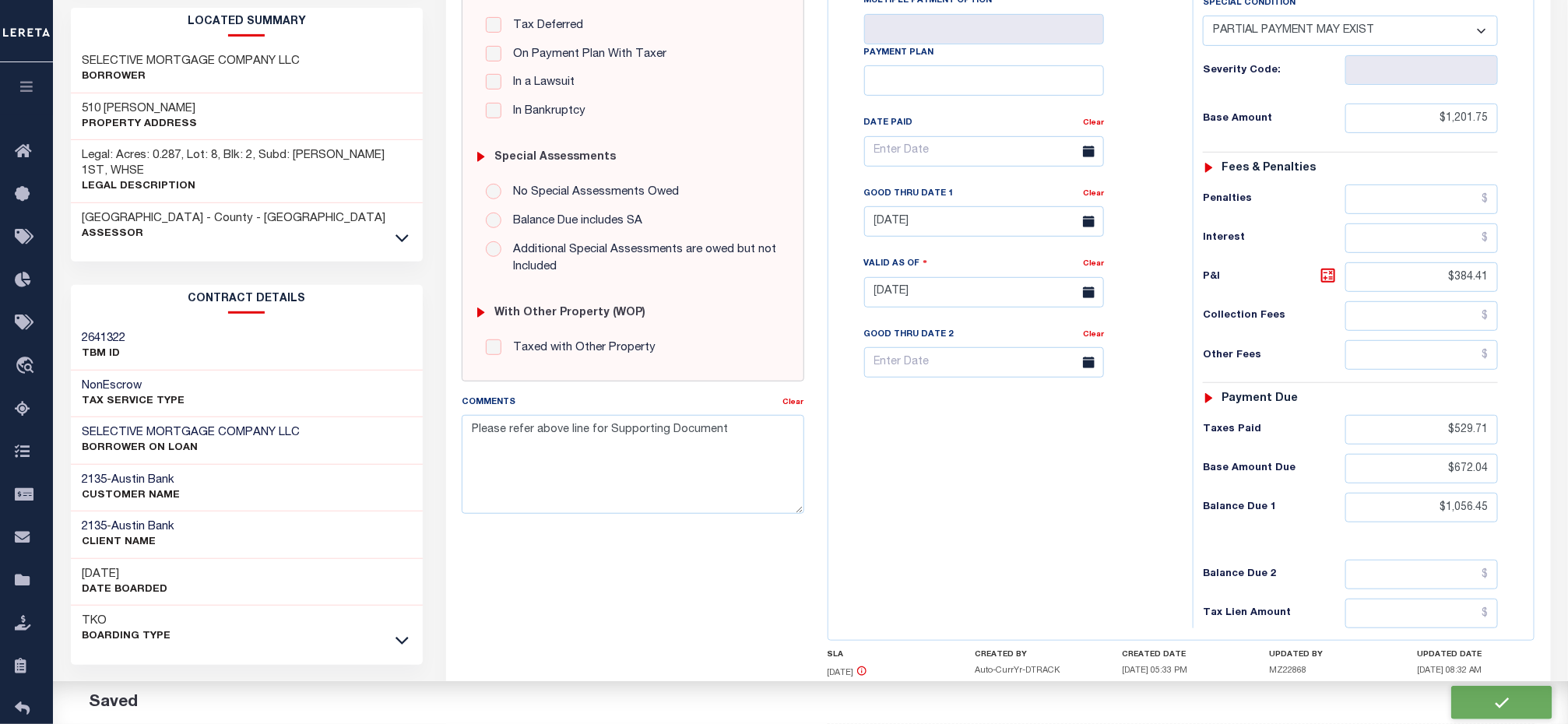
checkbox input "false"
type input "$1,201.75"
type input "$384.41"
type input "$529.71"
type input "$672.04"
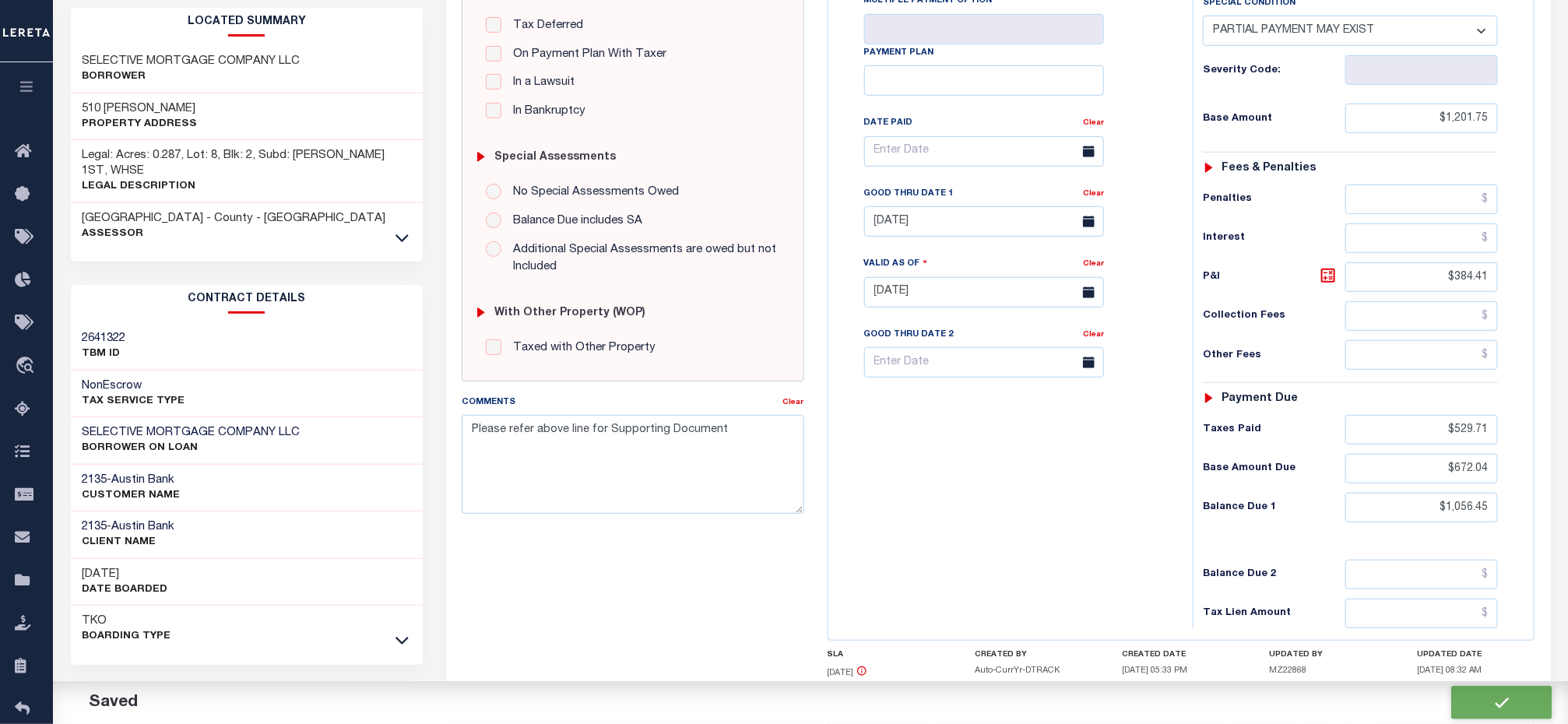
type input "$1,056.45"
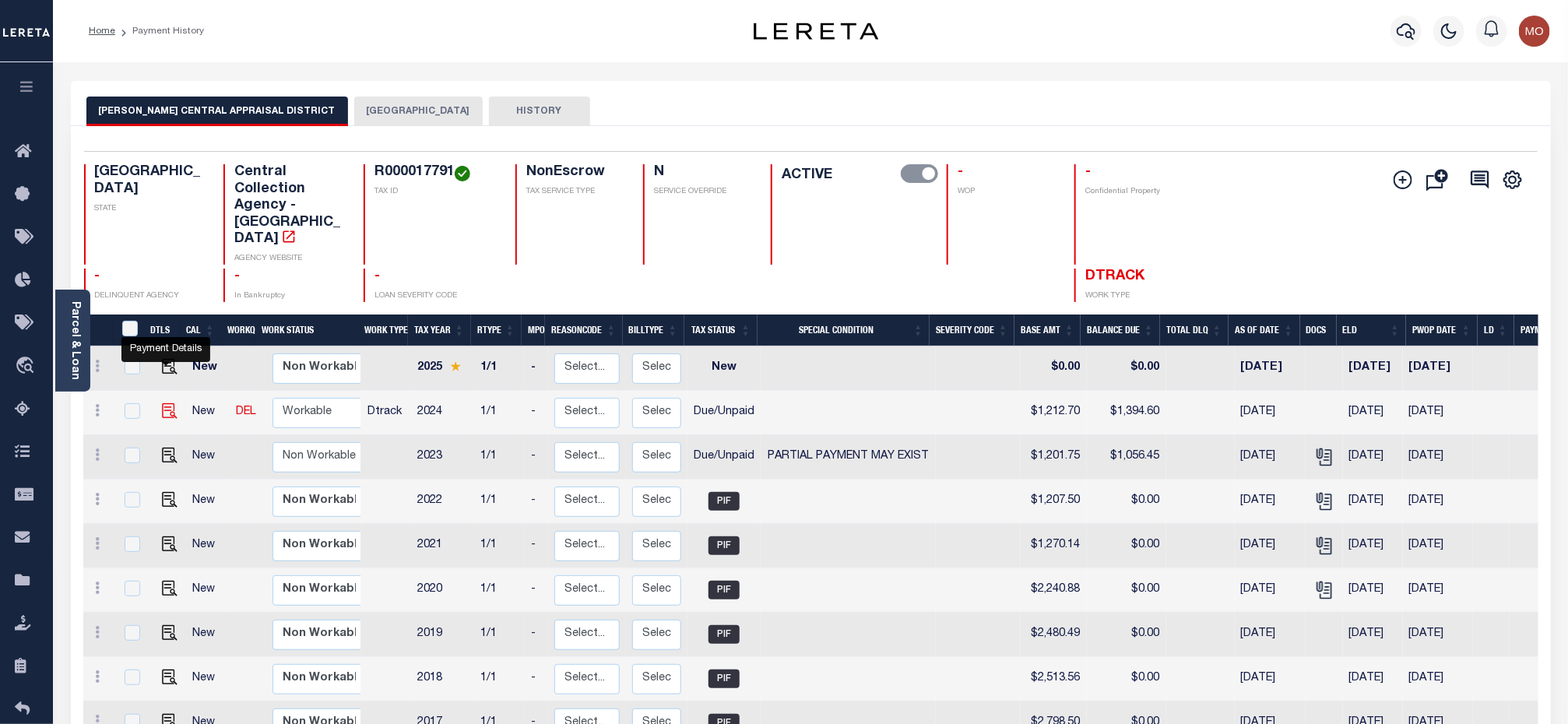
click at [164, 403] on img "" at bounding box center [170, 411] width 16 height 16
checkbox input "true"
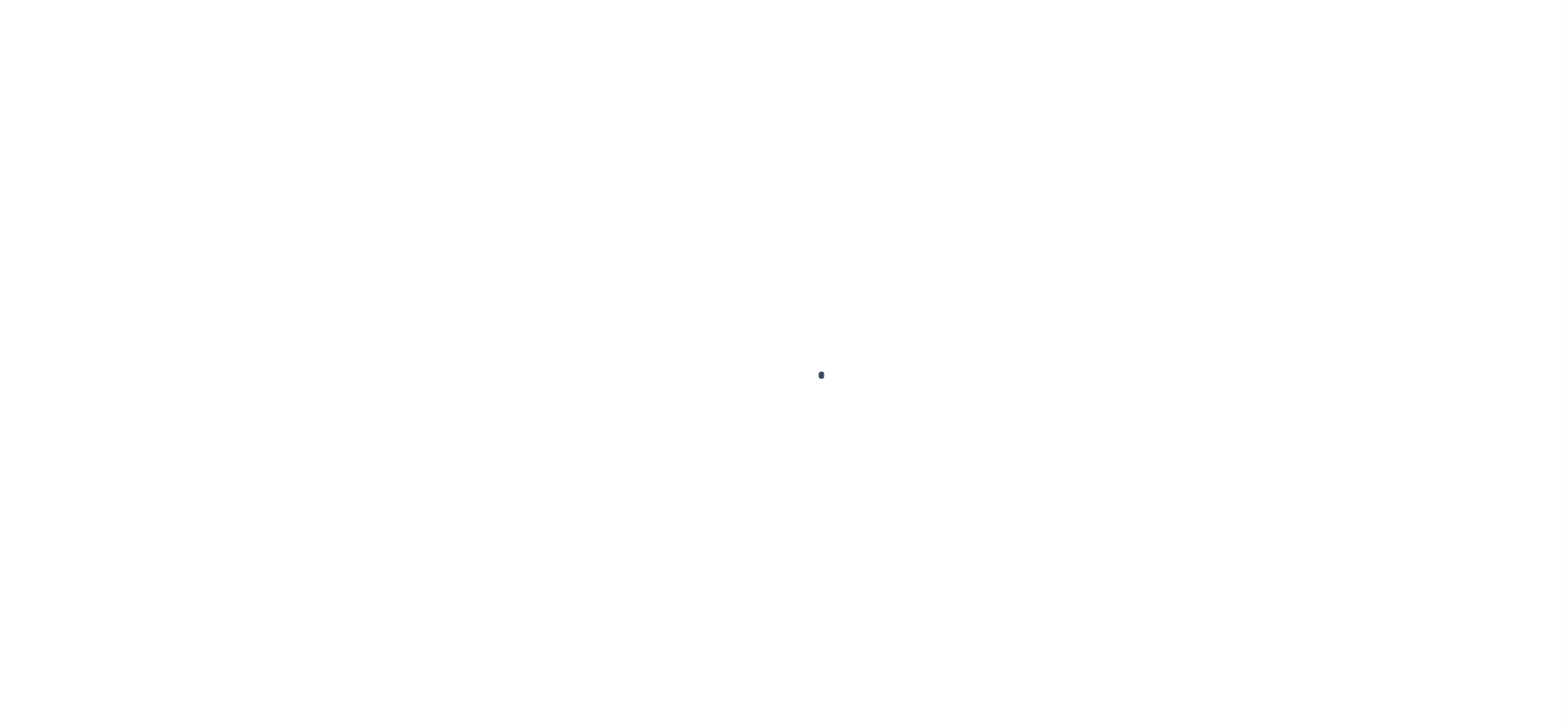
checkbox input "false"
type input "[DATE]"
select select "DUE"
type input "$1,212.7"
type input "$181.9"
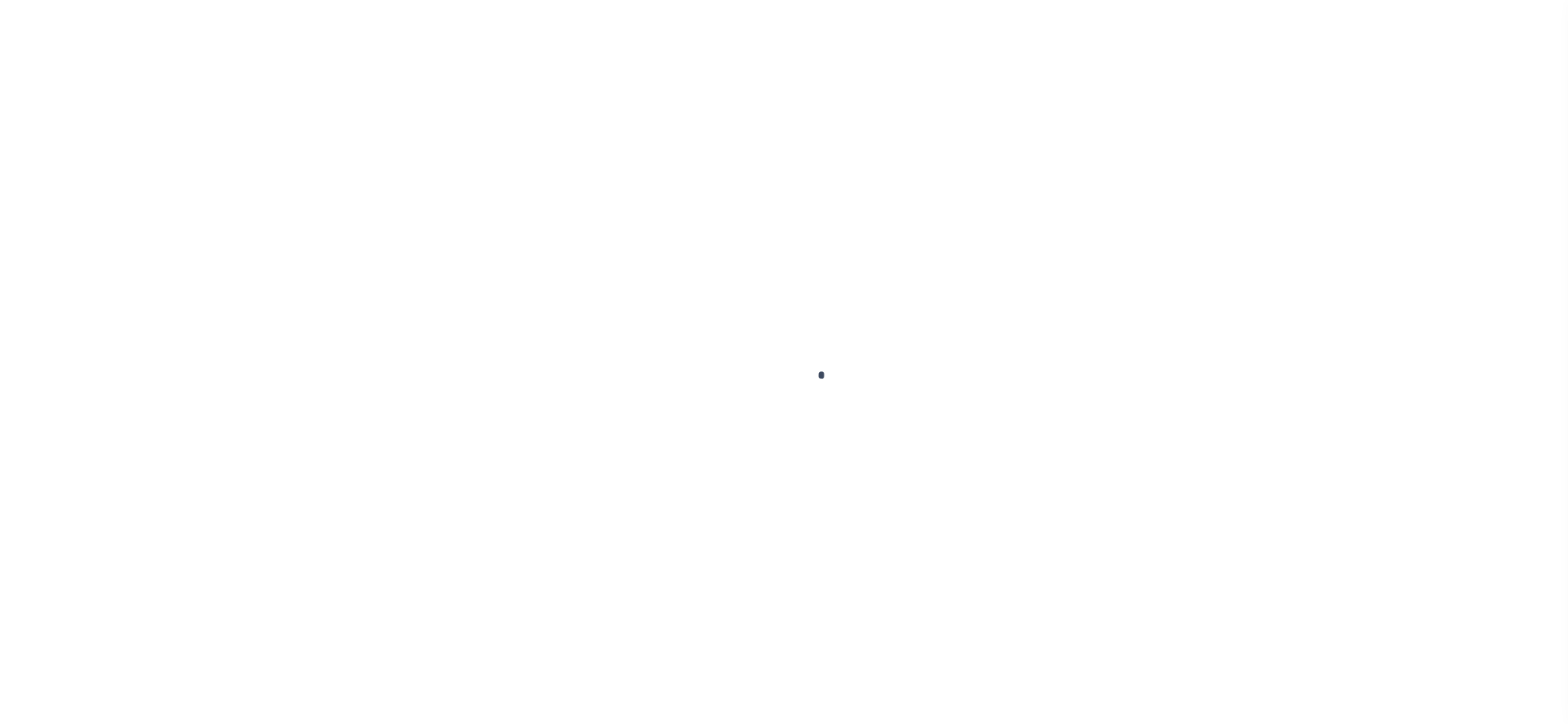
type input "$1,394.6"
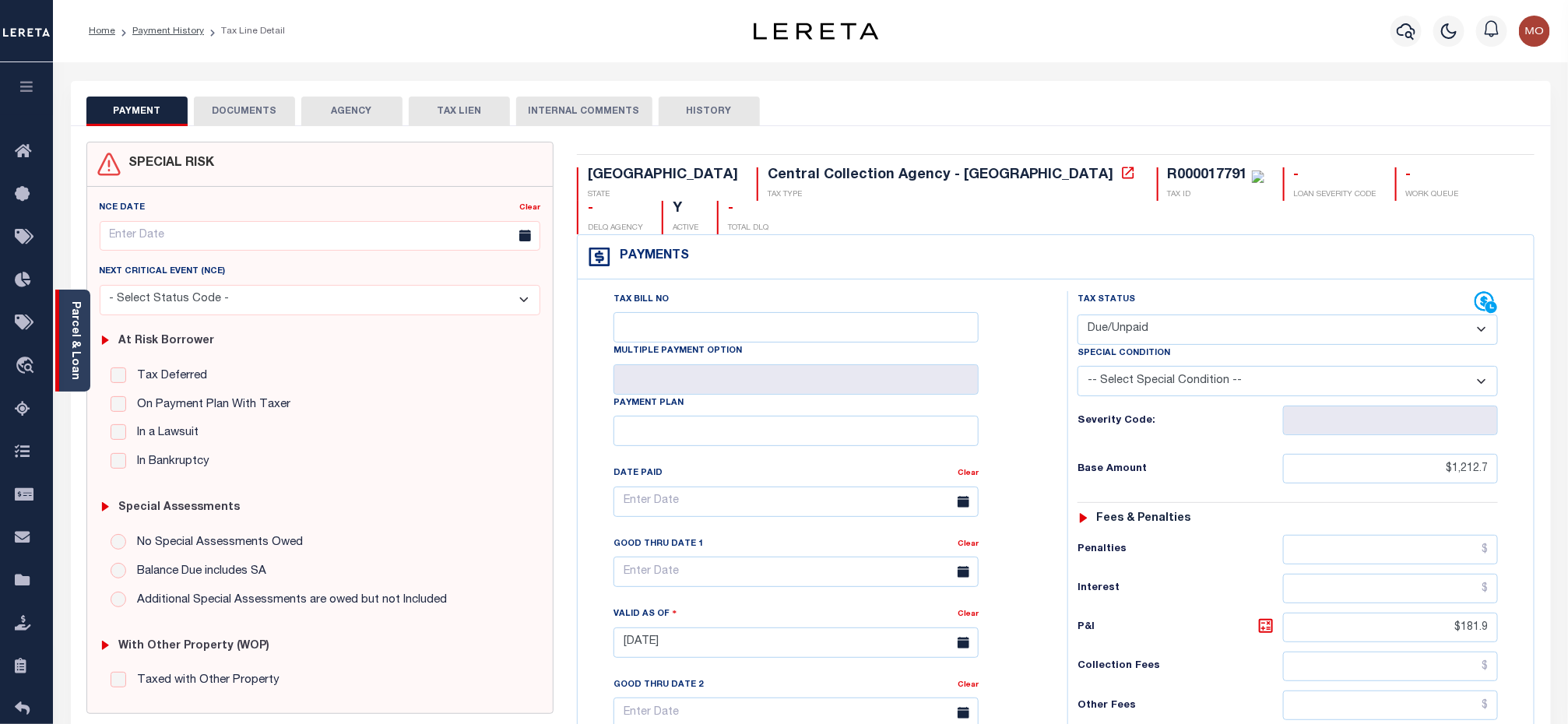
click at [80, 327] on link "Parcel & Loan" at bounding box center [75, 340] width 11 height 79
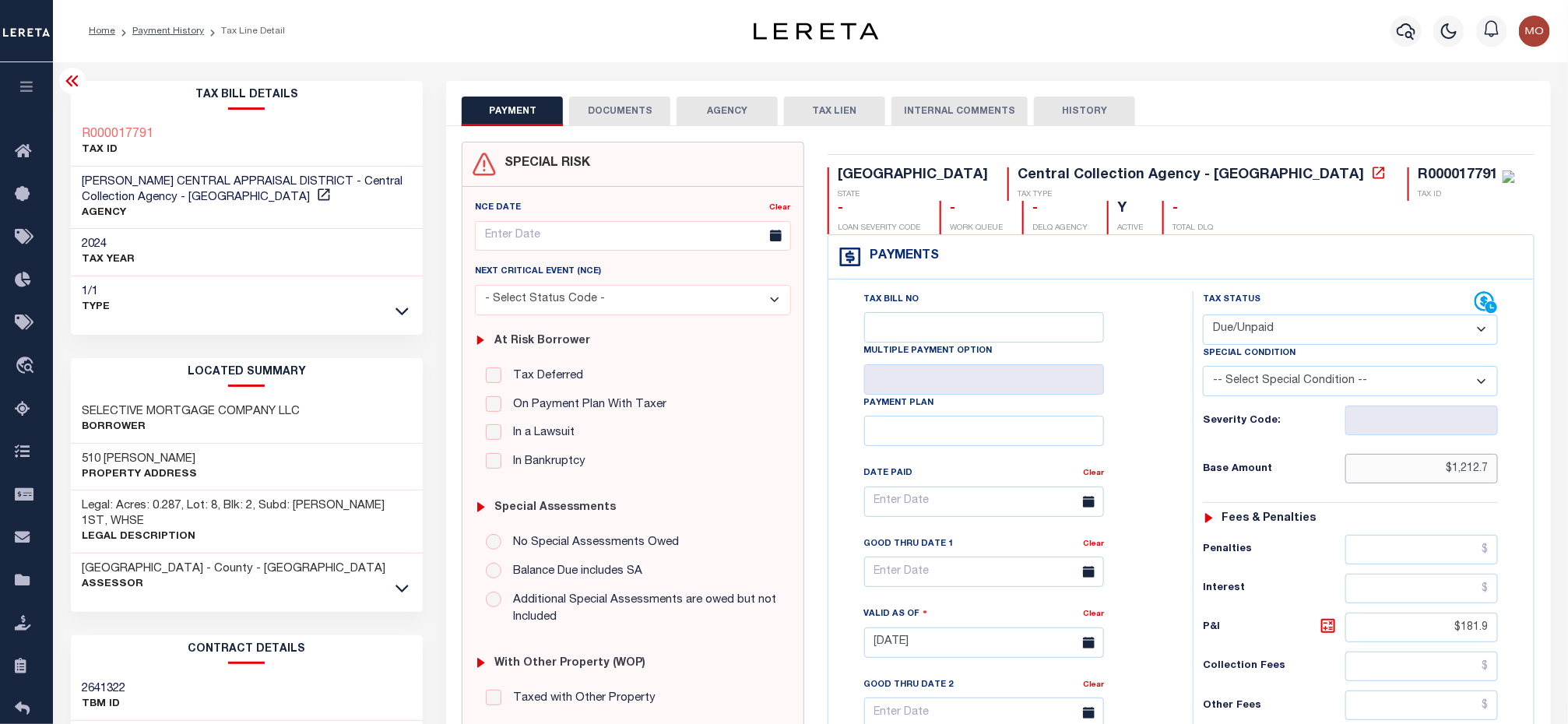
click at [1415, 479] on input "$1,212.7" at bounding box center [1421, 468] width 153 height 30
drag, startPoint x: 1390, startPoint y: 477, endPoint x: 1525, endPoint y: 484, distance: 135.2
click at [1525, 484] on div "Tax Status Status" at bounding box center [1356, 634] width 349 height 687
paste input "0"
type input "$1,212.70"
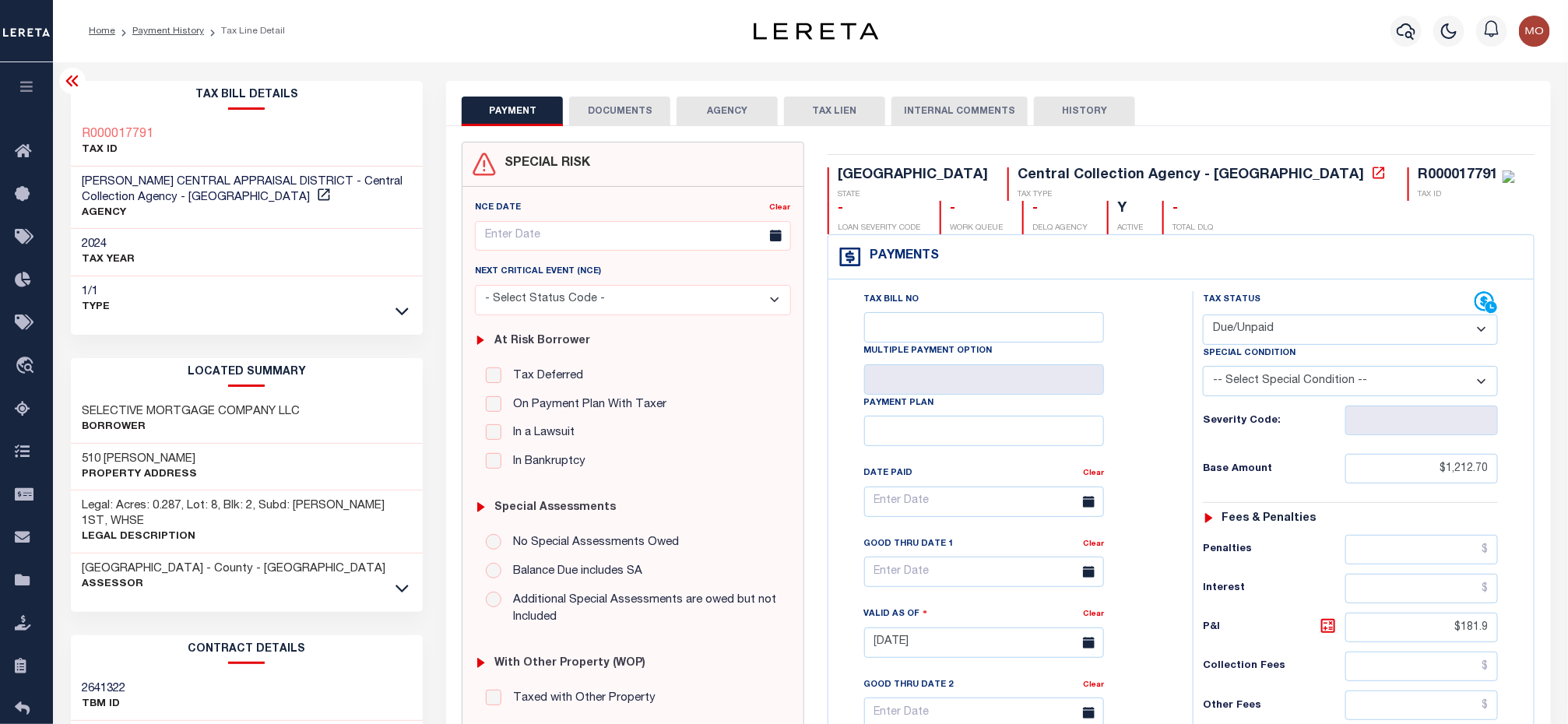
type input "[DATE]"
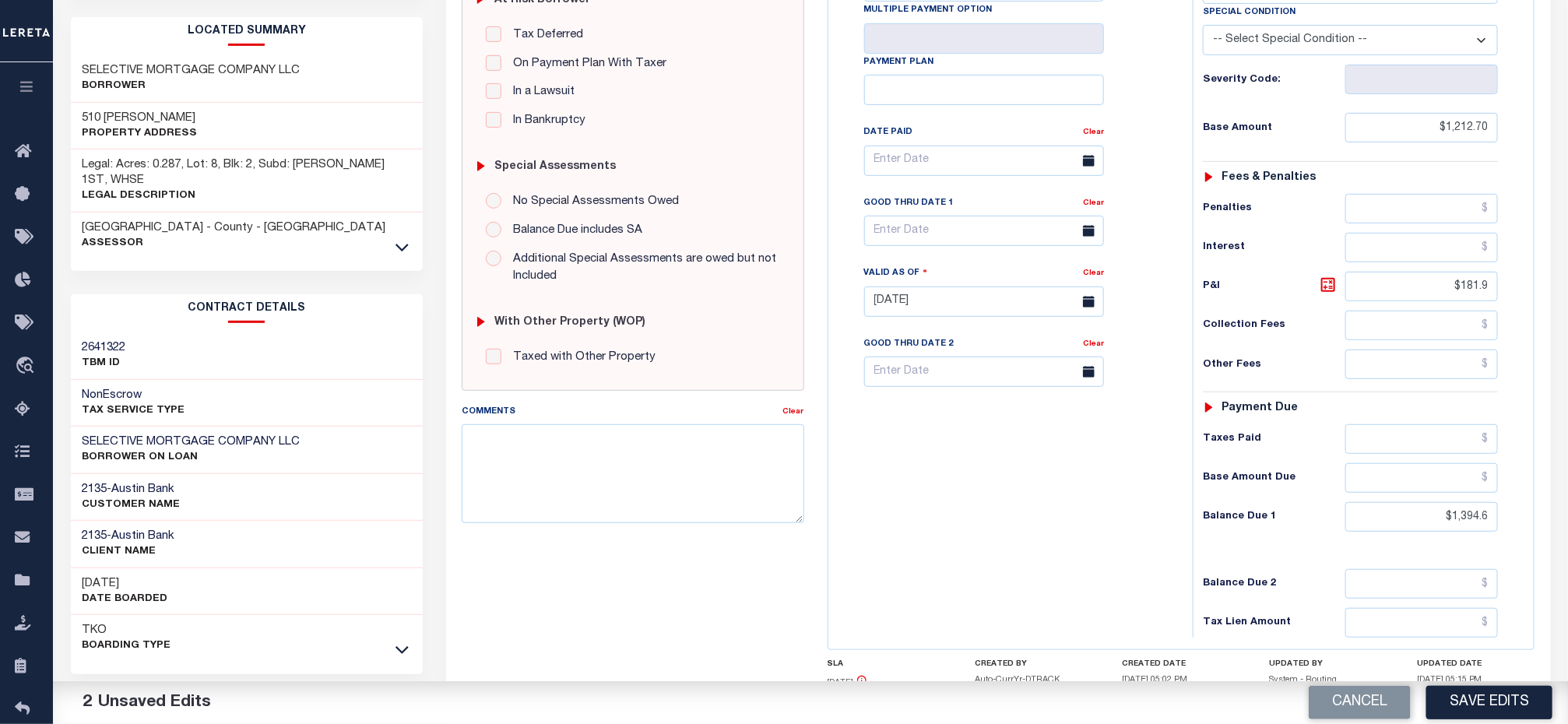
scroll to position [350, 0]
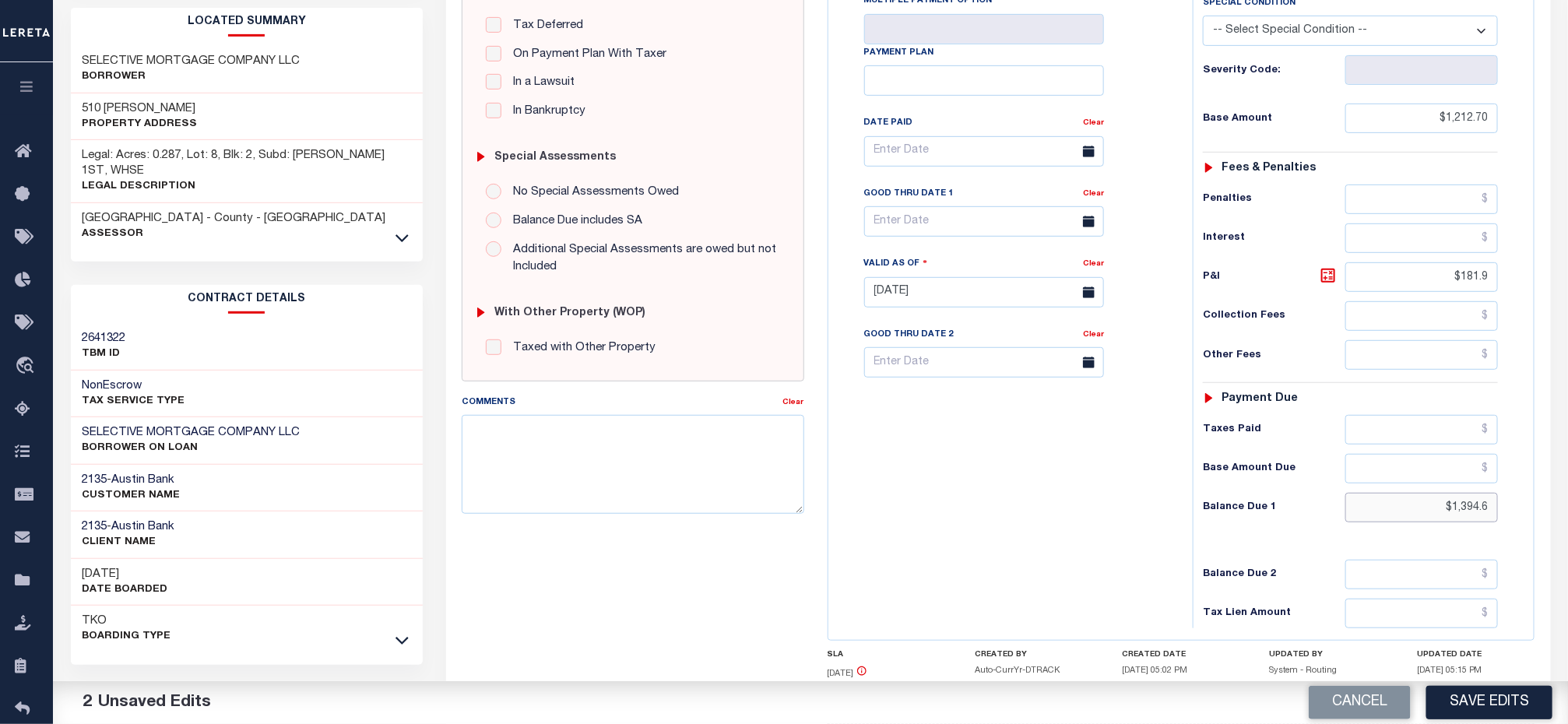
click at [1423, 522] on input "$1,394.6" at bounding box center [1421, 507] width 153 height 30
click at [1511, 518] on div "Tax Status Status - Select Status Code -" at bounding box center [1355, 284] width 325 height 687
paste input "731.73"
type input "$1,731.73"
click at [1327, 285] on icon at bounding box center [1328, 275] width 19 height 19
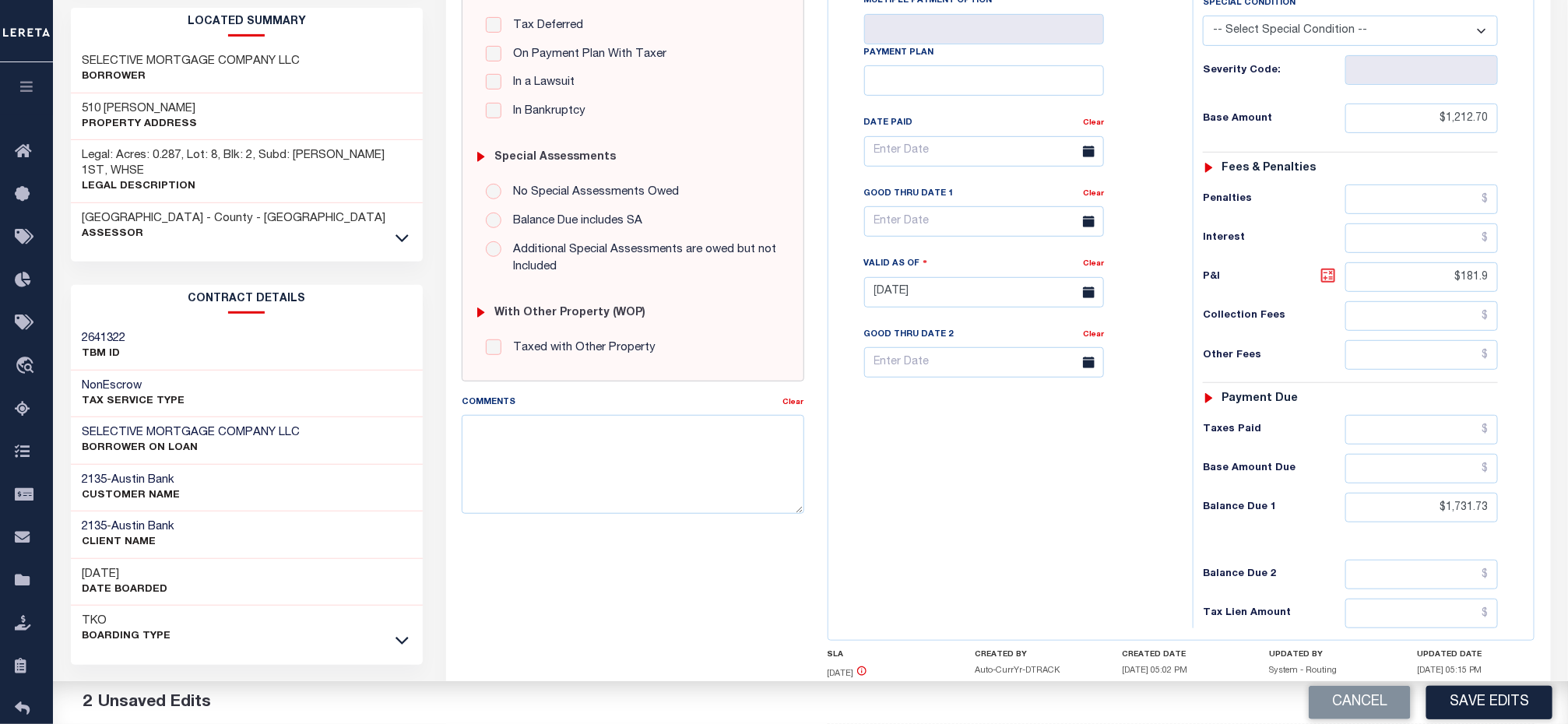
type input "$519.03"
click at [905, 229] on input "text" at bounding box center [984, 221] width 240 height 31
click at [881, 470] on span "31" at bounding box center [881, 471] width 31 height 31
type input "08/31/2025"
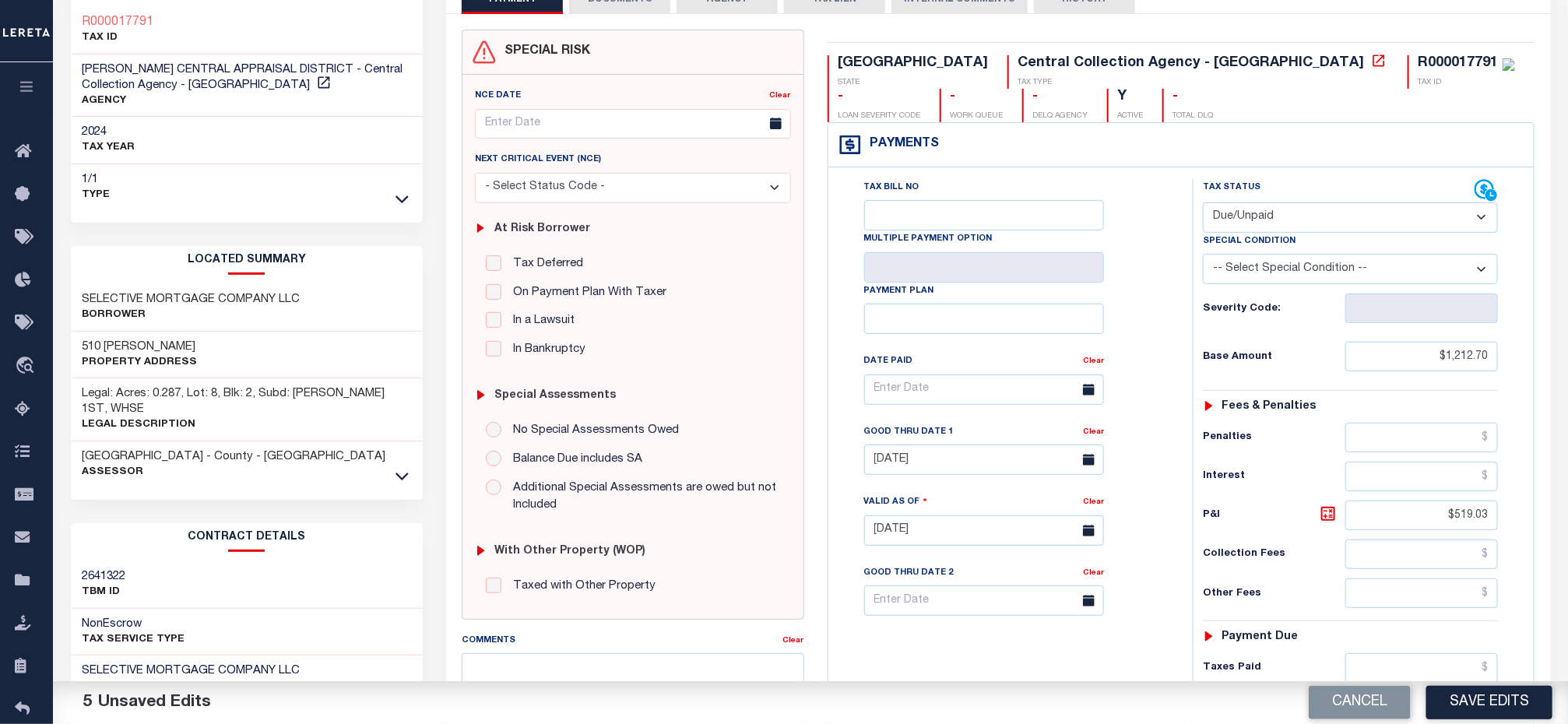
scroll to position [0, 0]
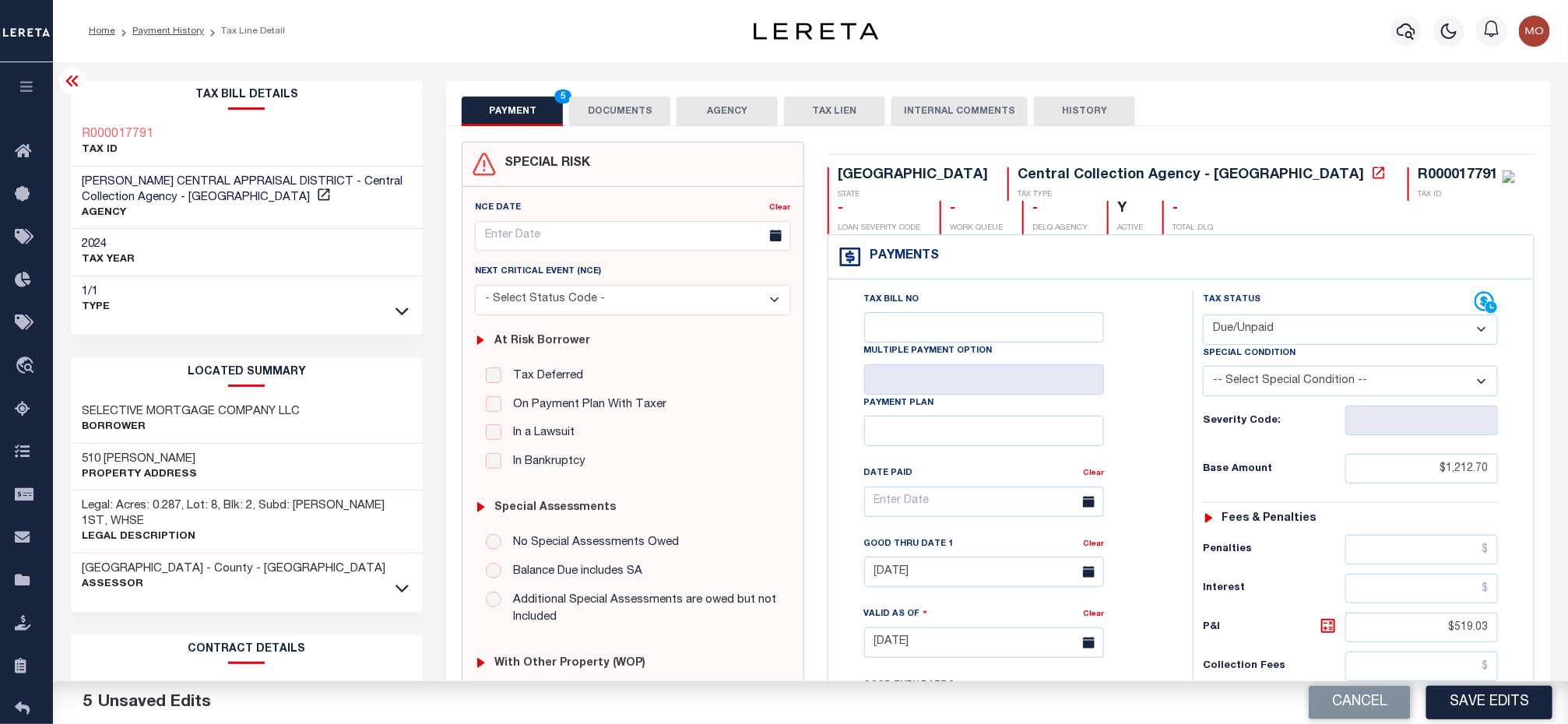
click at [609, 109] on button "DOCUMENTS" at bounding box center [619, 111] width 101 height 30
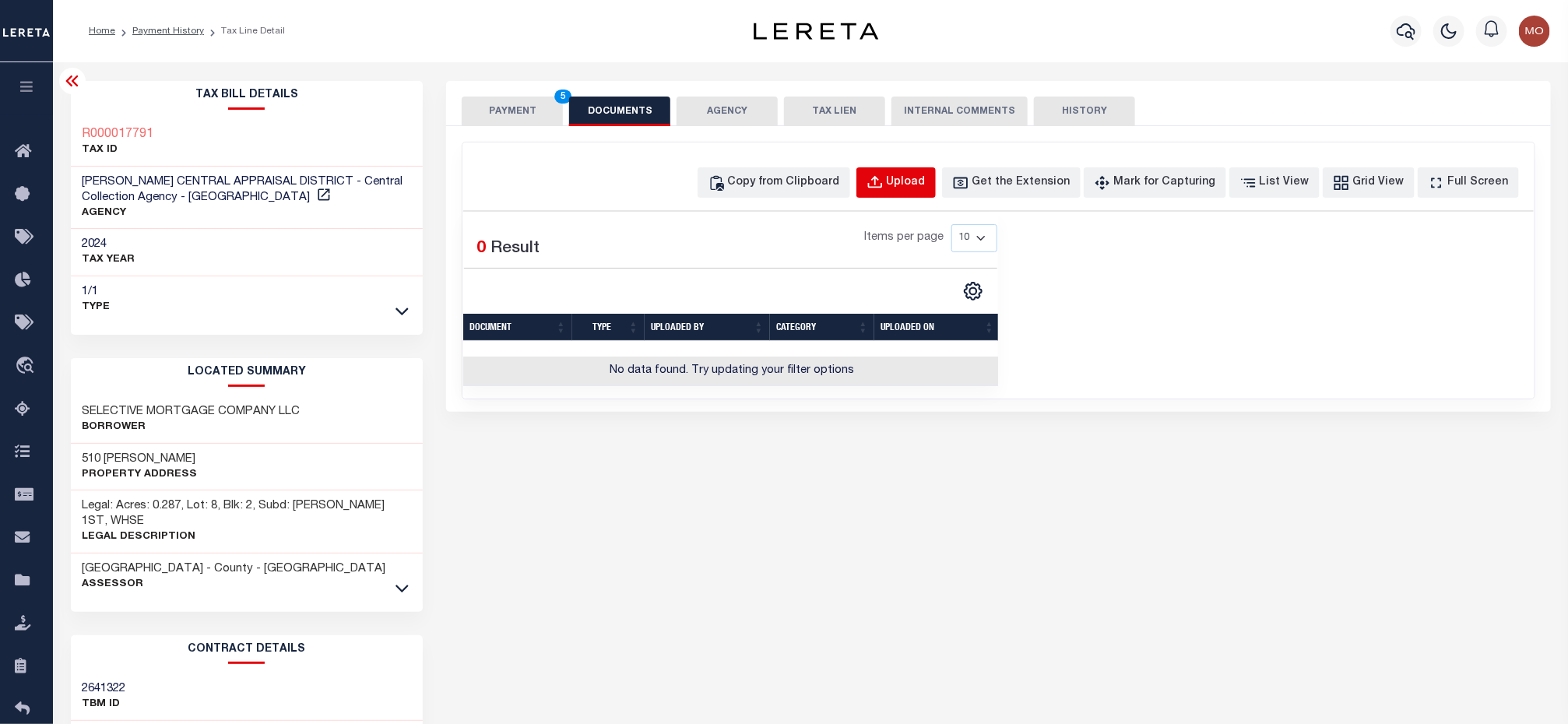
click at [925, 192] on div "Upload" at bounding box center [906, 183] width 39 height 17
select select "POP"
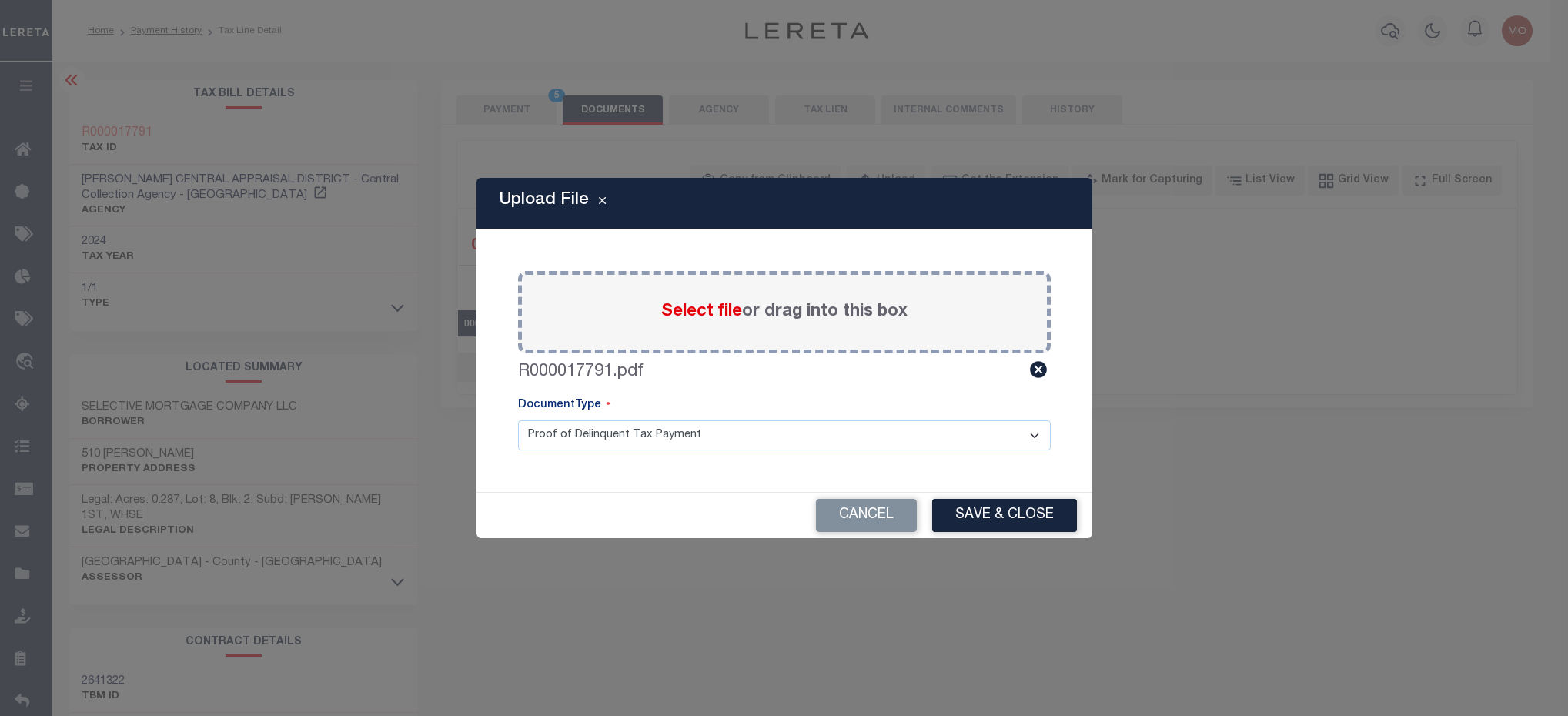
drag, startPoint x: 966, startPoint y: 506, endPoint x: 1058, endPoint y: 450, distance: 107.7
click at [970, 511] on button "Save & Close" at bounding box center [1005, 515] width 145 height 33
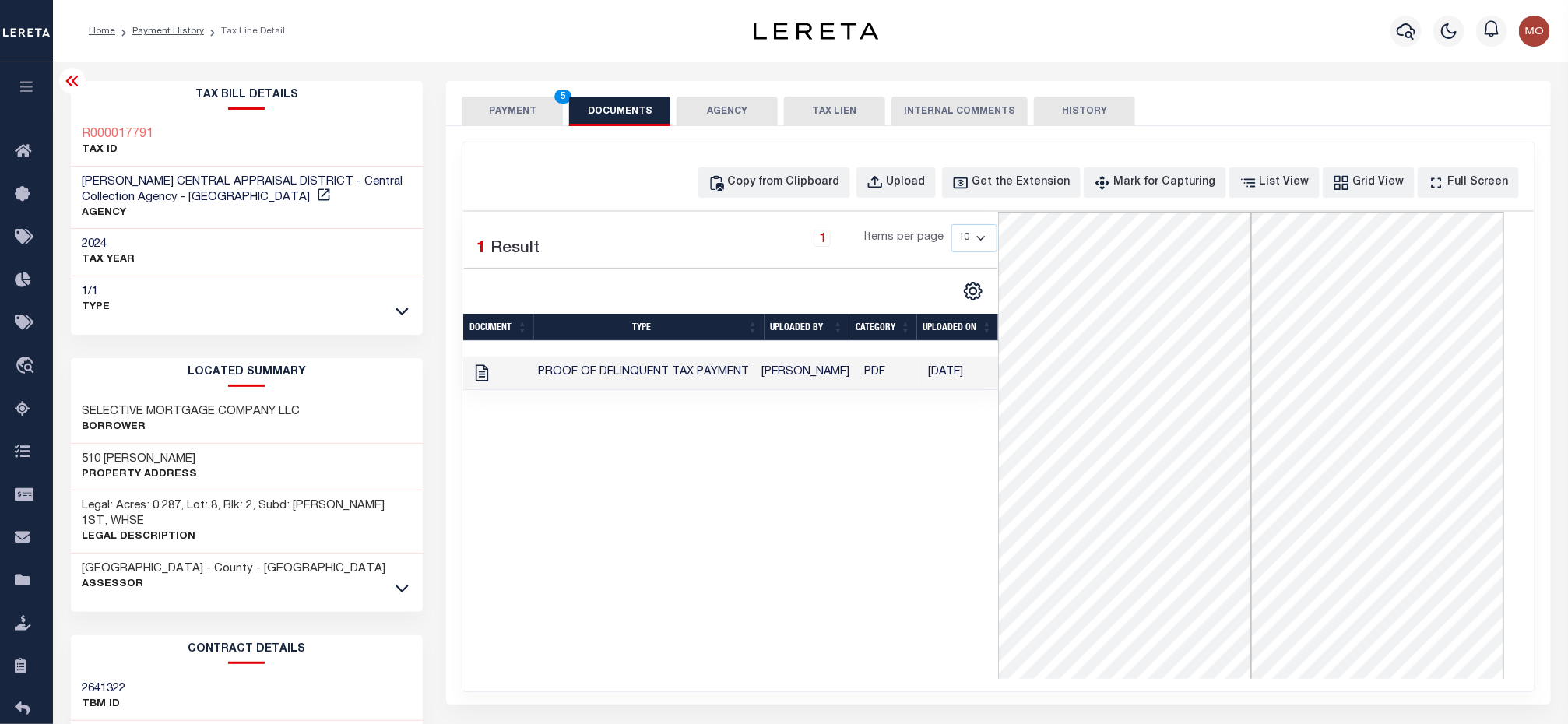
click at [690, 455] on div "1 Selected 1 Result 1 Items per page 10 25 50 100" at bounding box center [731, 445] width 535 height 467
click at [507, 110] on button "PAYMENT 5" at bounding box center [512, 111] width 101 height 30
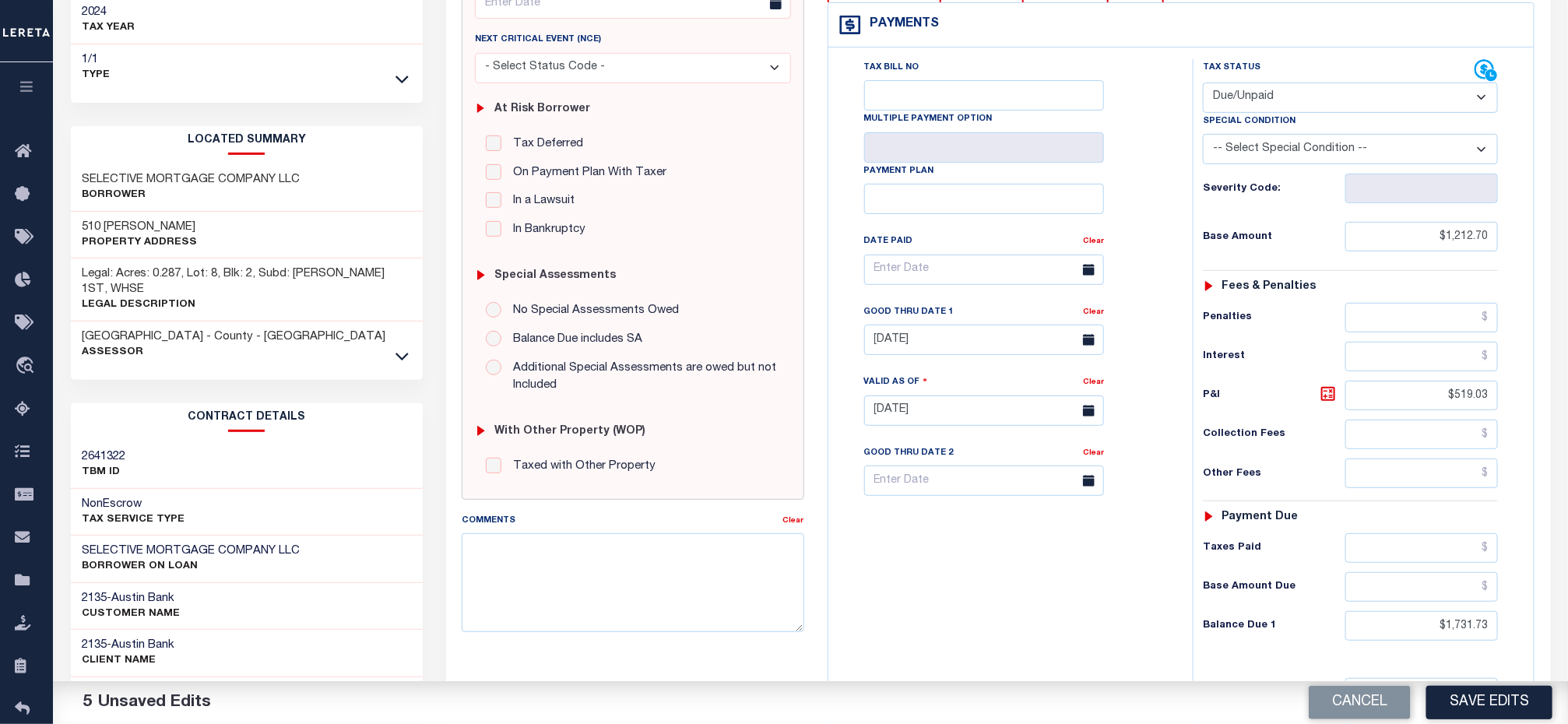
scroll to position [349, 0]
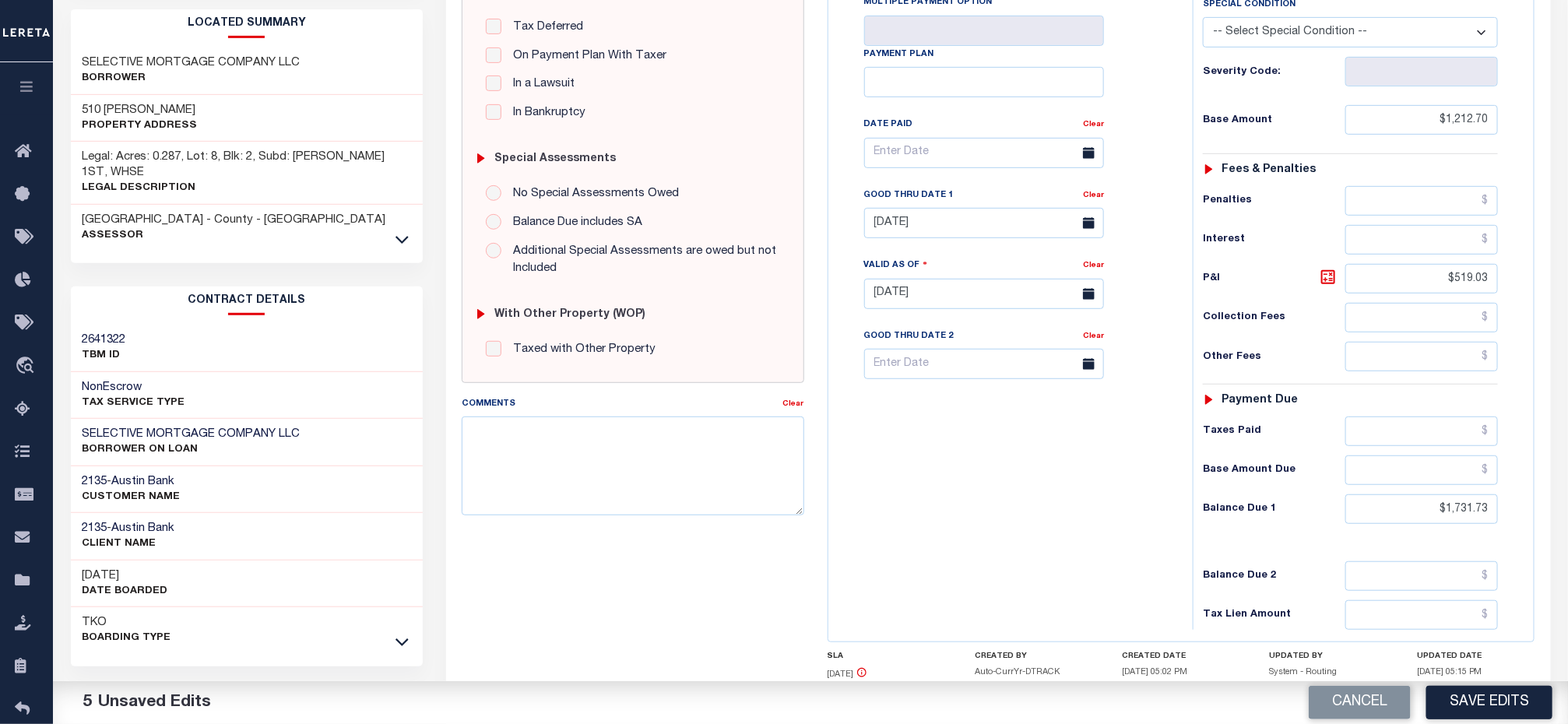
drag, startPoint x: 1482, startPoint y: 704, endPoint x: 1055, endPoint y: 390, distance: 530.0
click at [1481, 704] on button "Save Edits" at bounding box center [1489, 703] width 126 height 33
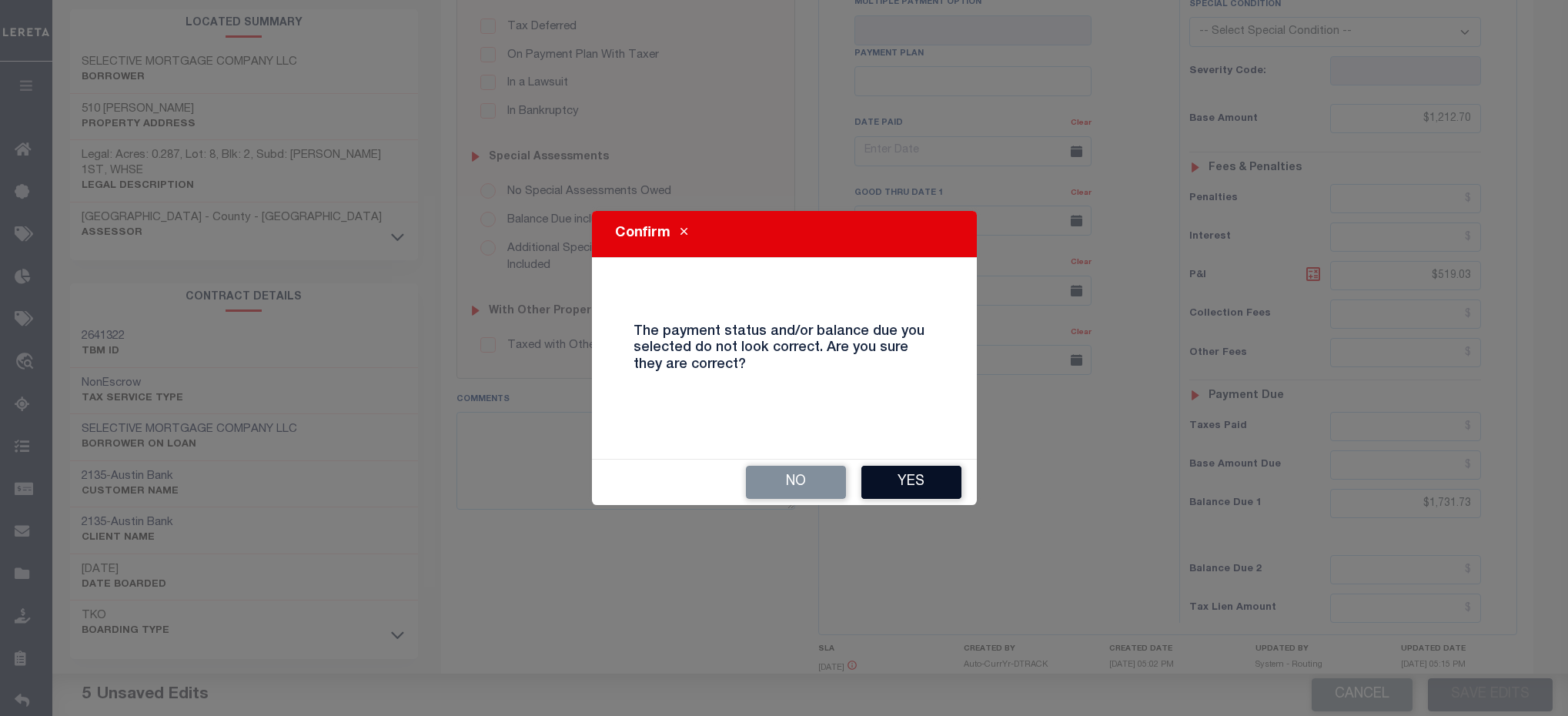
click at [901, 487] on button "Yes" at bounding box center [911, 482] width 100 height 33
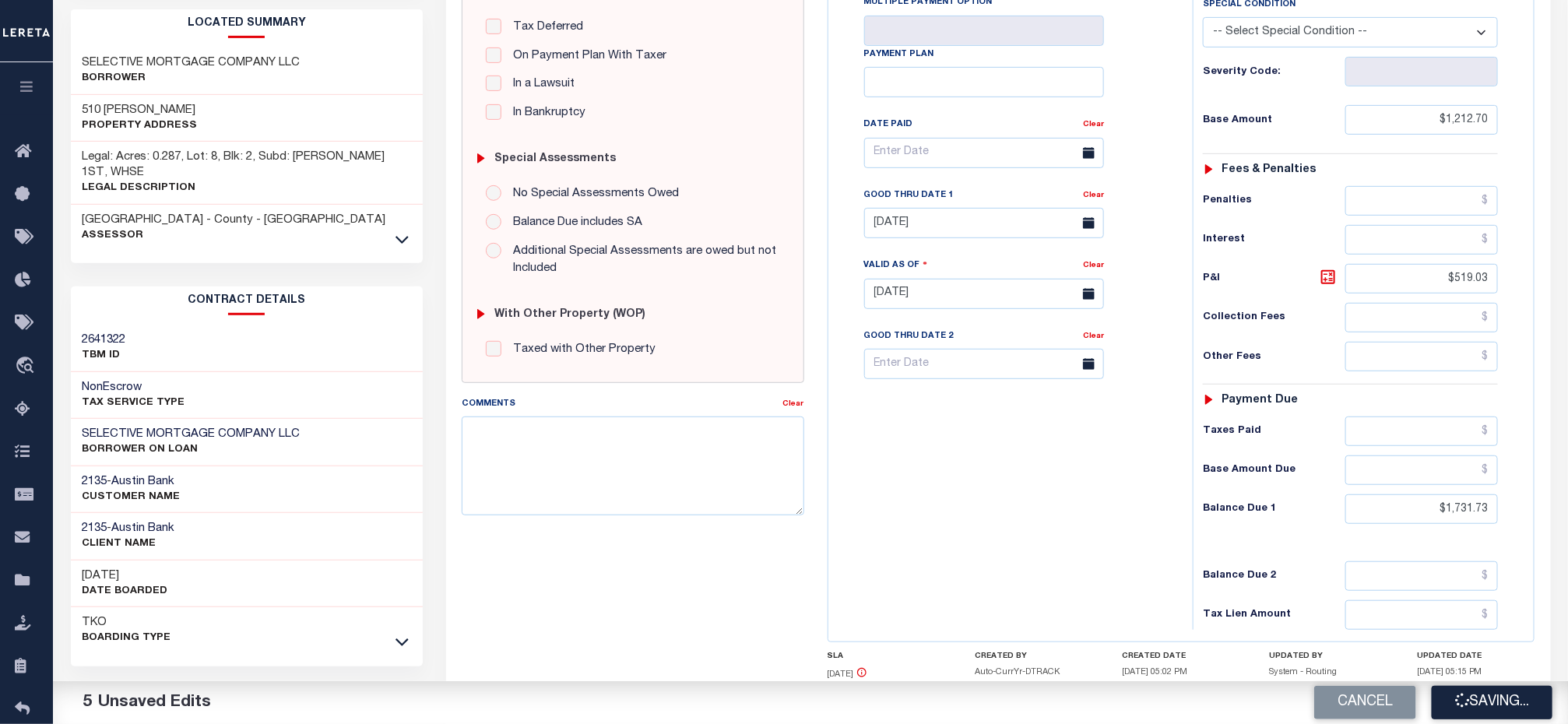
click at [1031, 424] on div "Tax Bill No Multiple Payment Option Payment Plan Clear" at bounding box center [1006, 286] width 349 height 687
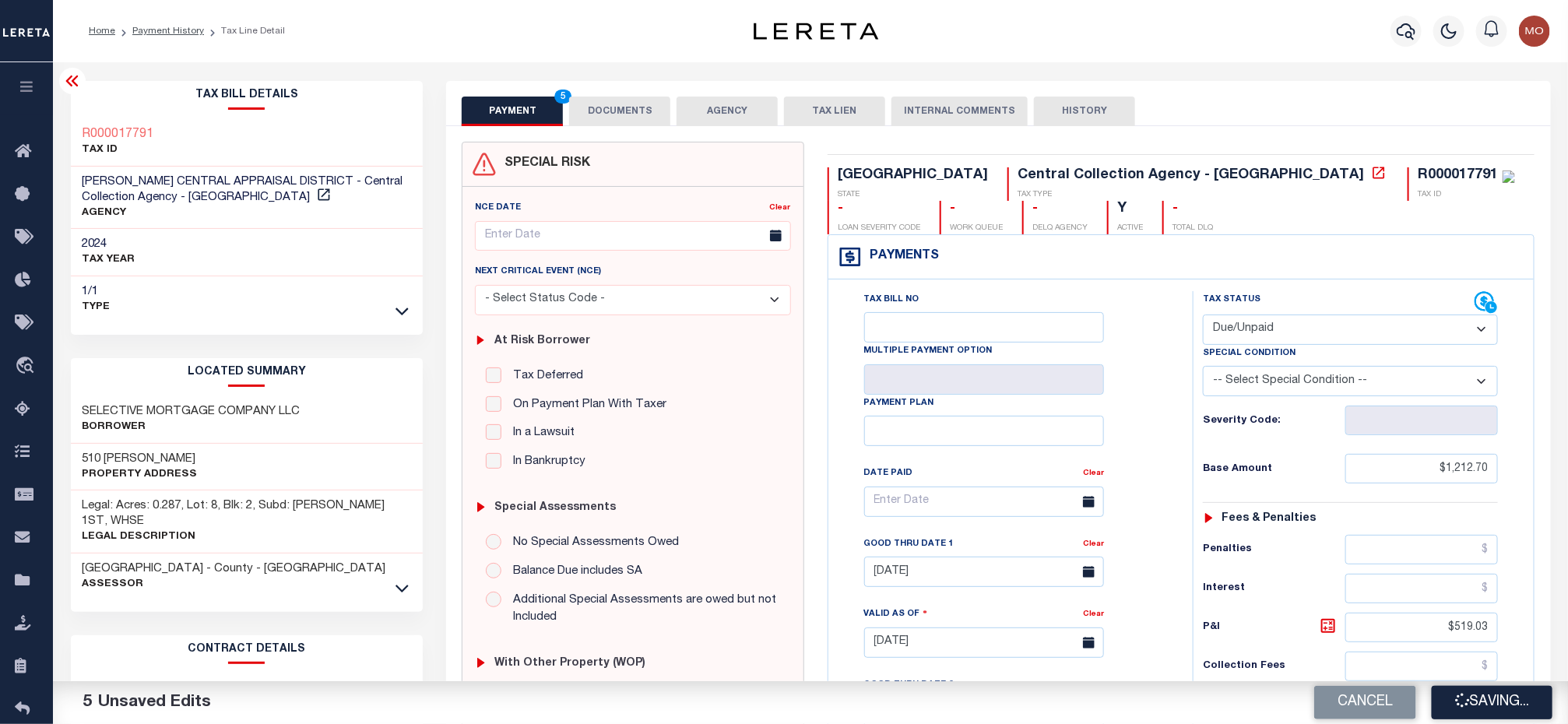
click at [1152, 365] on div "Tax Bill No Multiple Payment Option Payment Plan Clear" at bounding box center [1006, 509] width 325 height 437
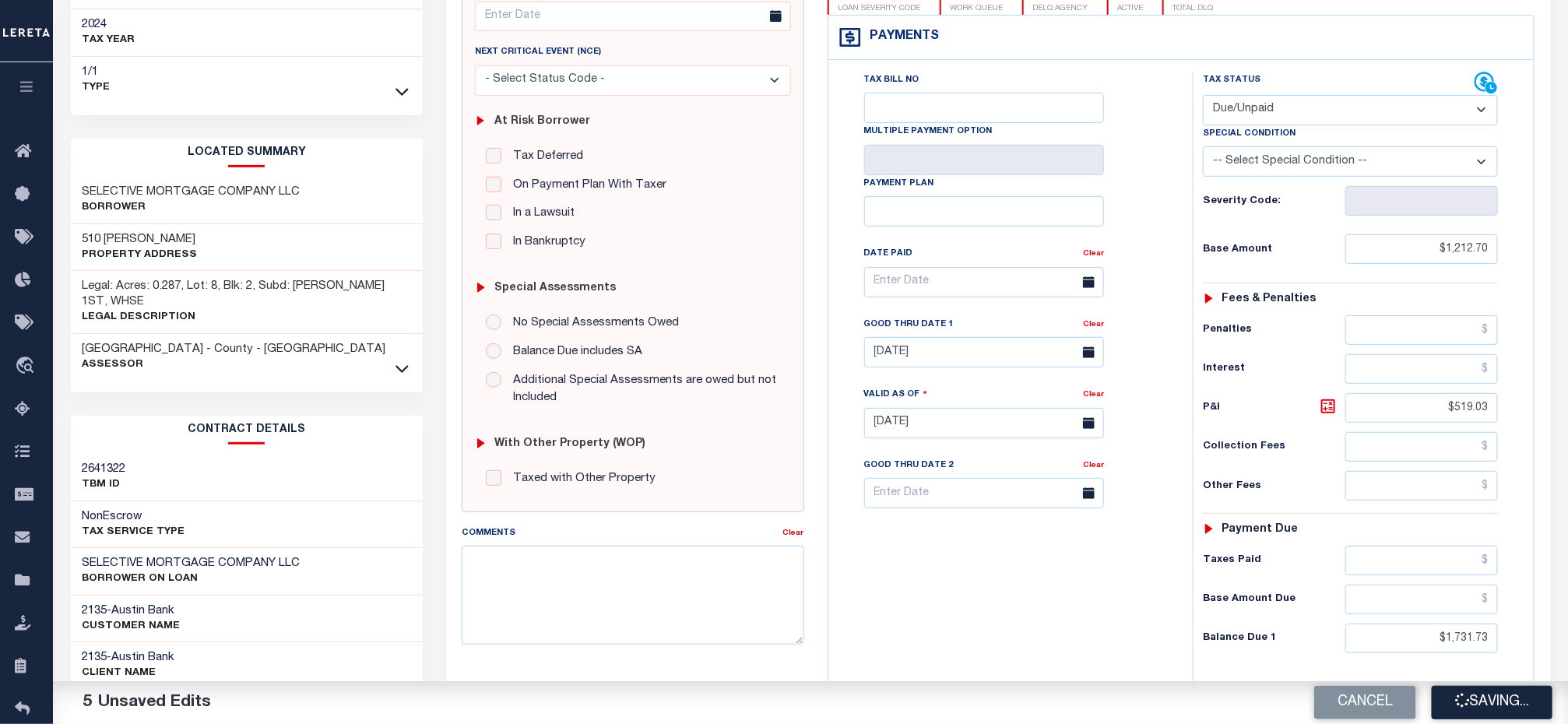
scroll to position [465, 0]
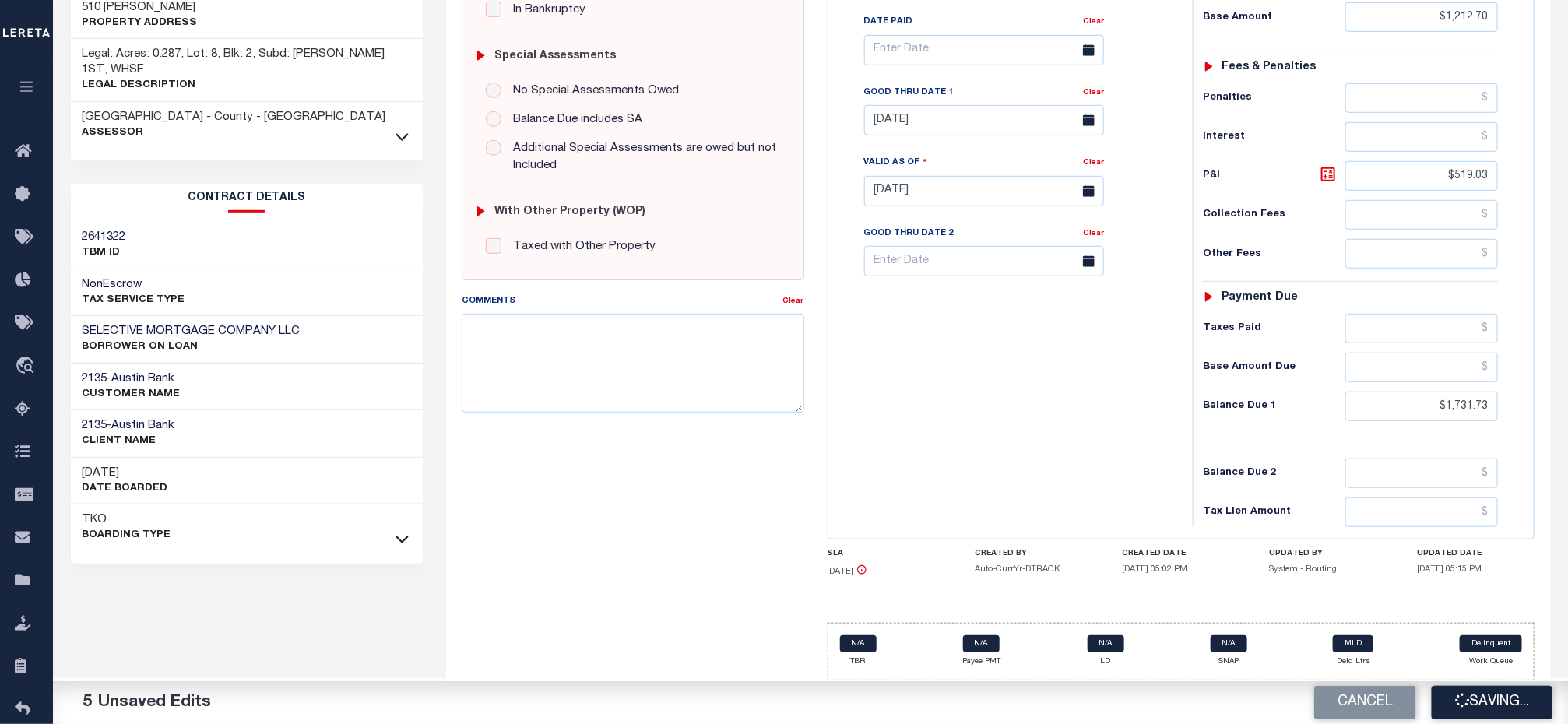
click at [1094, 337] on div "Tax Bill No Multiple Payment Option Payment Plan Clear" at bounding box center [1006, 183] width 349 height 687
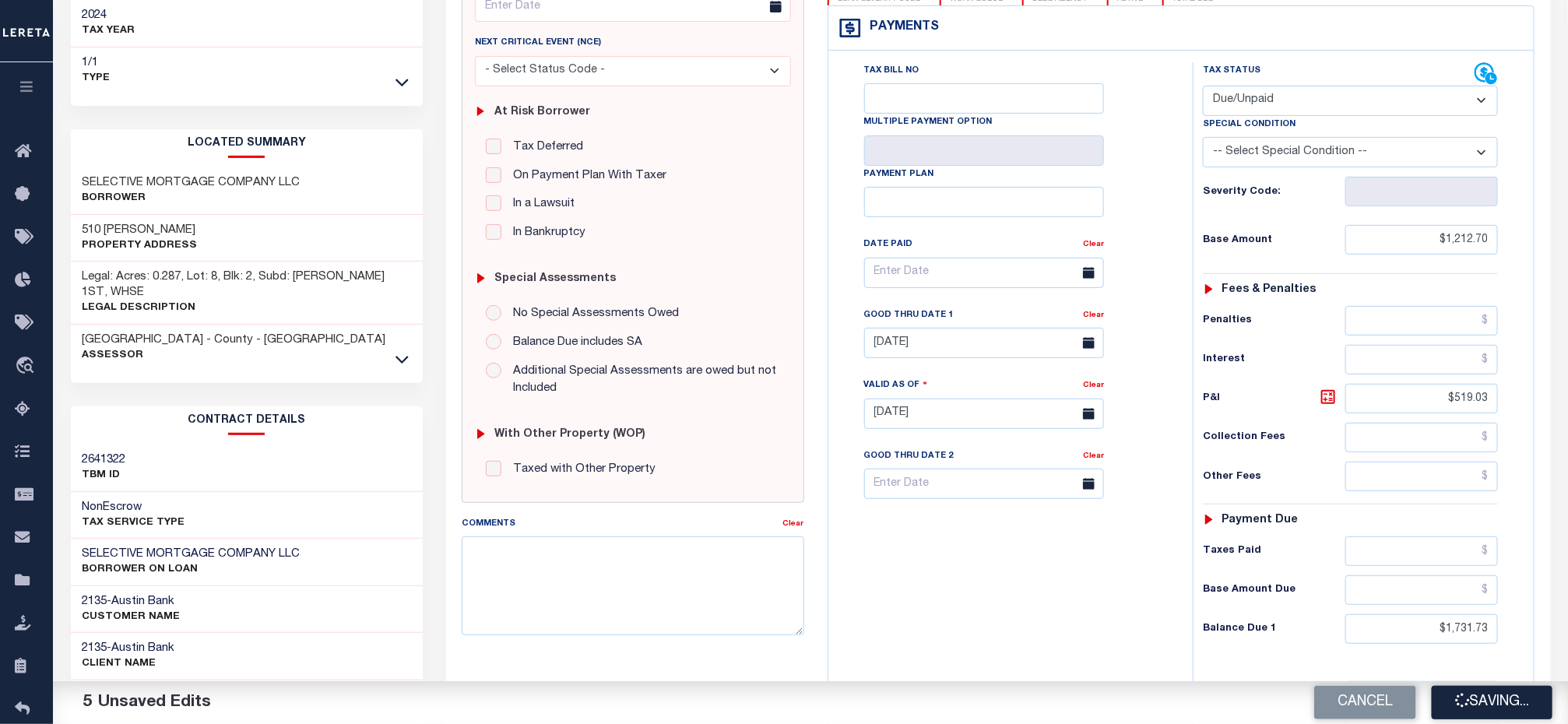
scroll to position [0, 0]
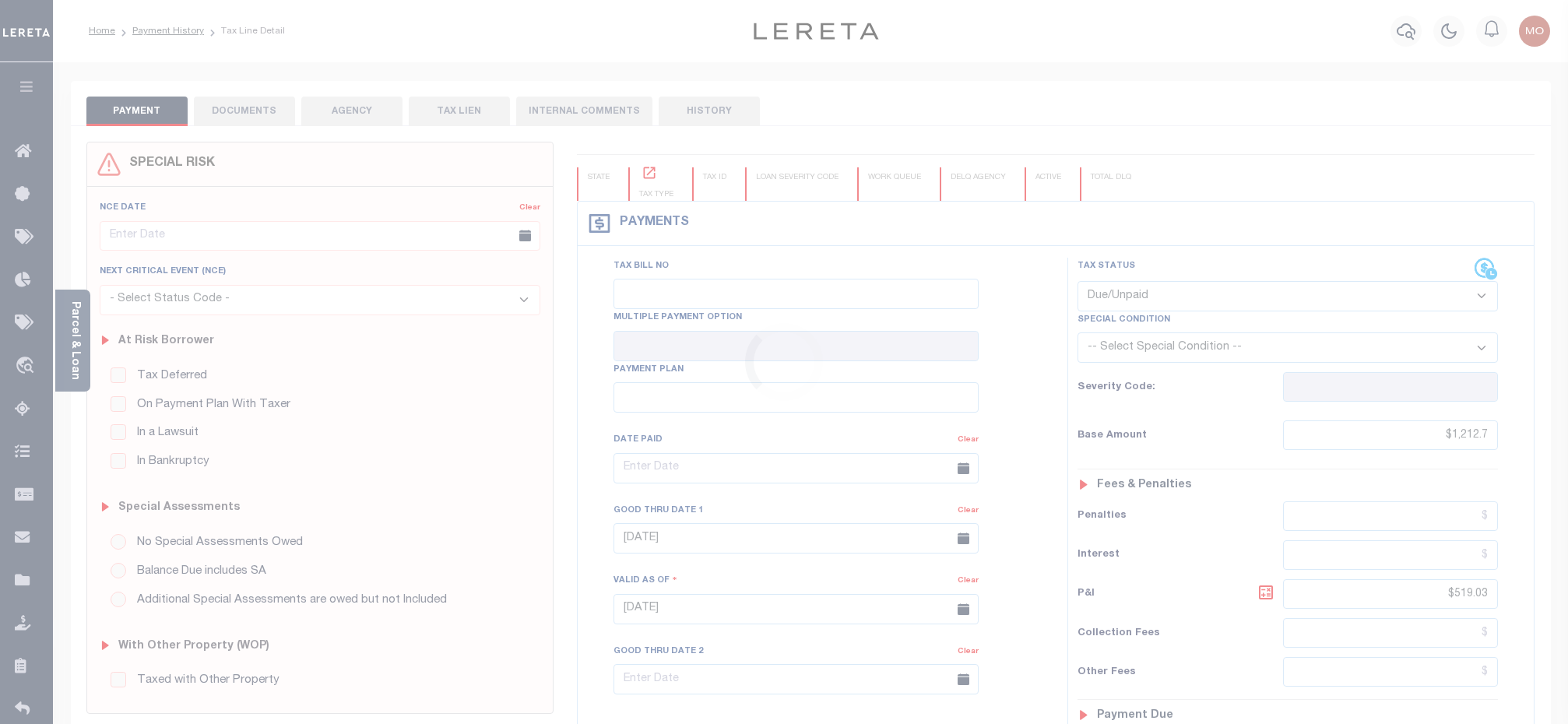
select select "DUE"
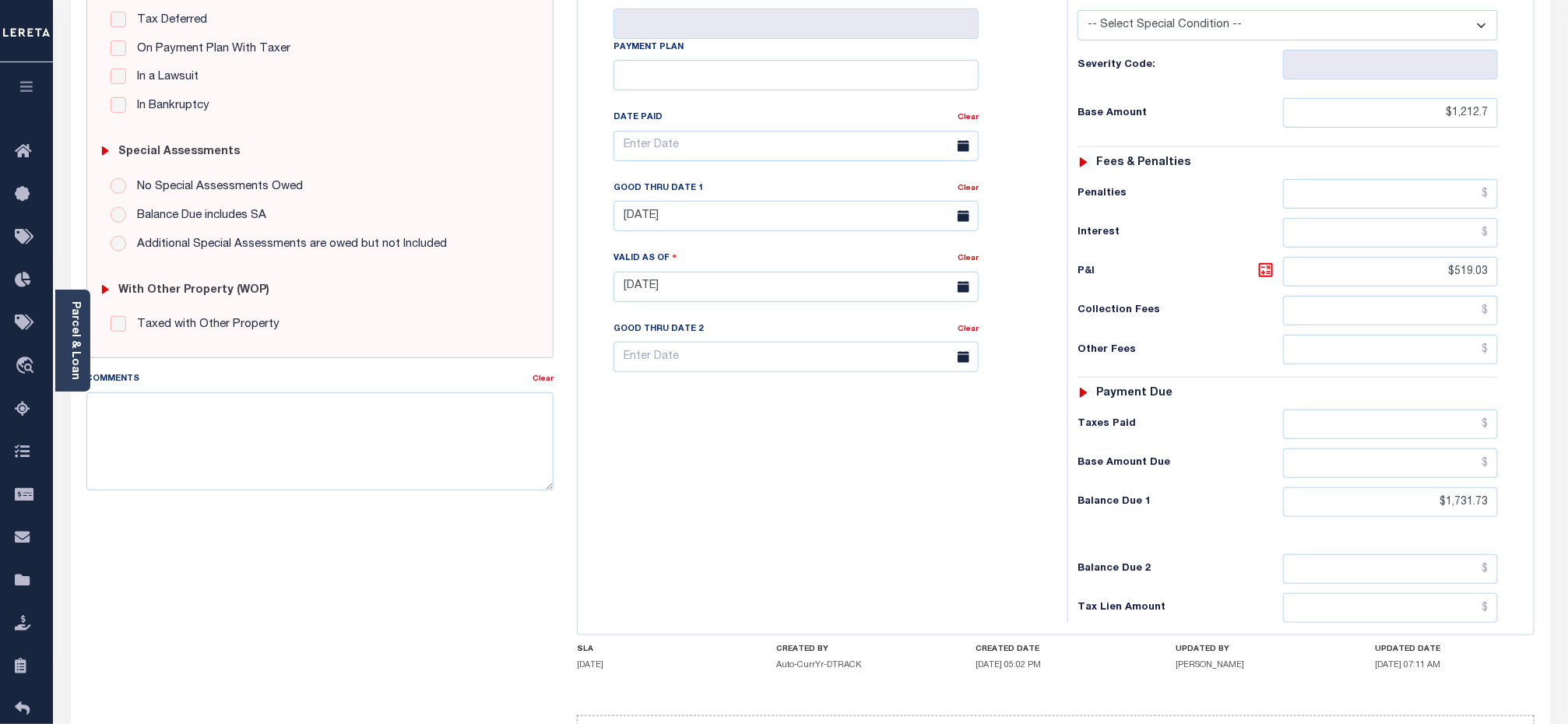
scroll to position [84, 0]
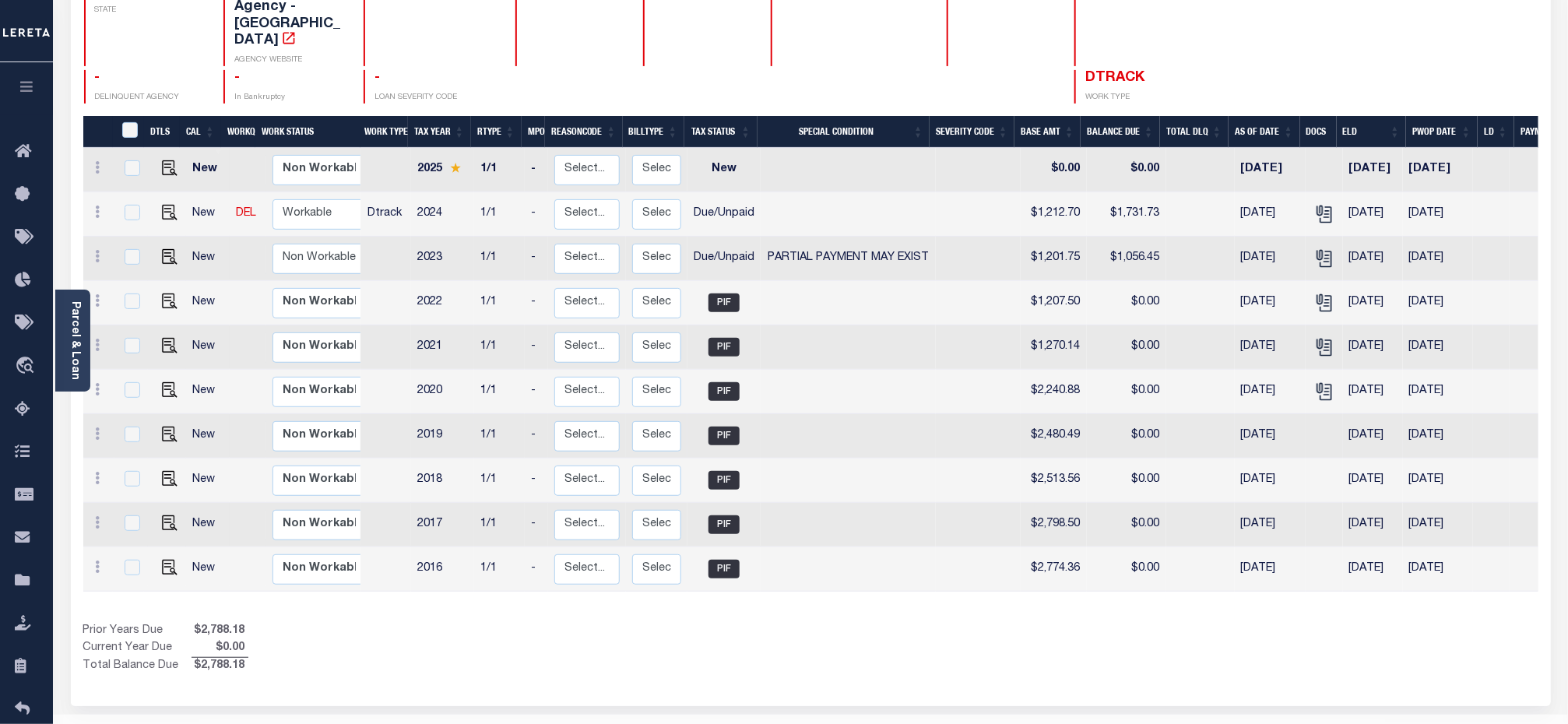
scroll to position [241, 0]
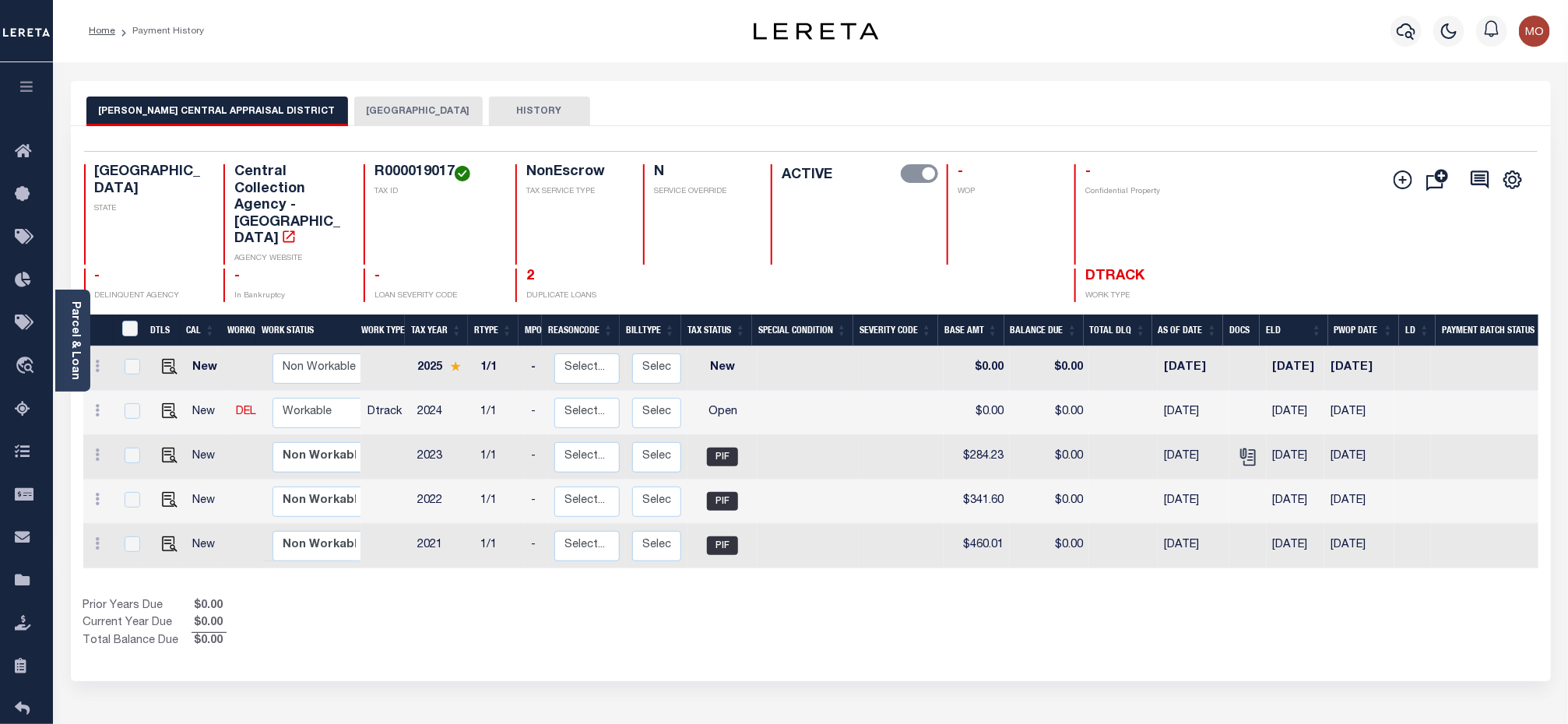
drag, startPoint x: 80, startPoint y: 356, endPoint x: 82, endPoint y: 347, distance: 9.2
click at [80, 356] on link "Parcel & Loan" at bounding box center [75, 340] width 11 height 79
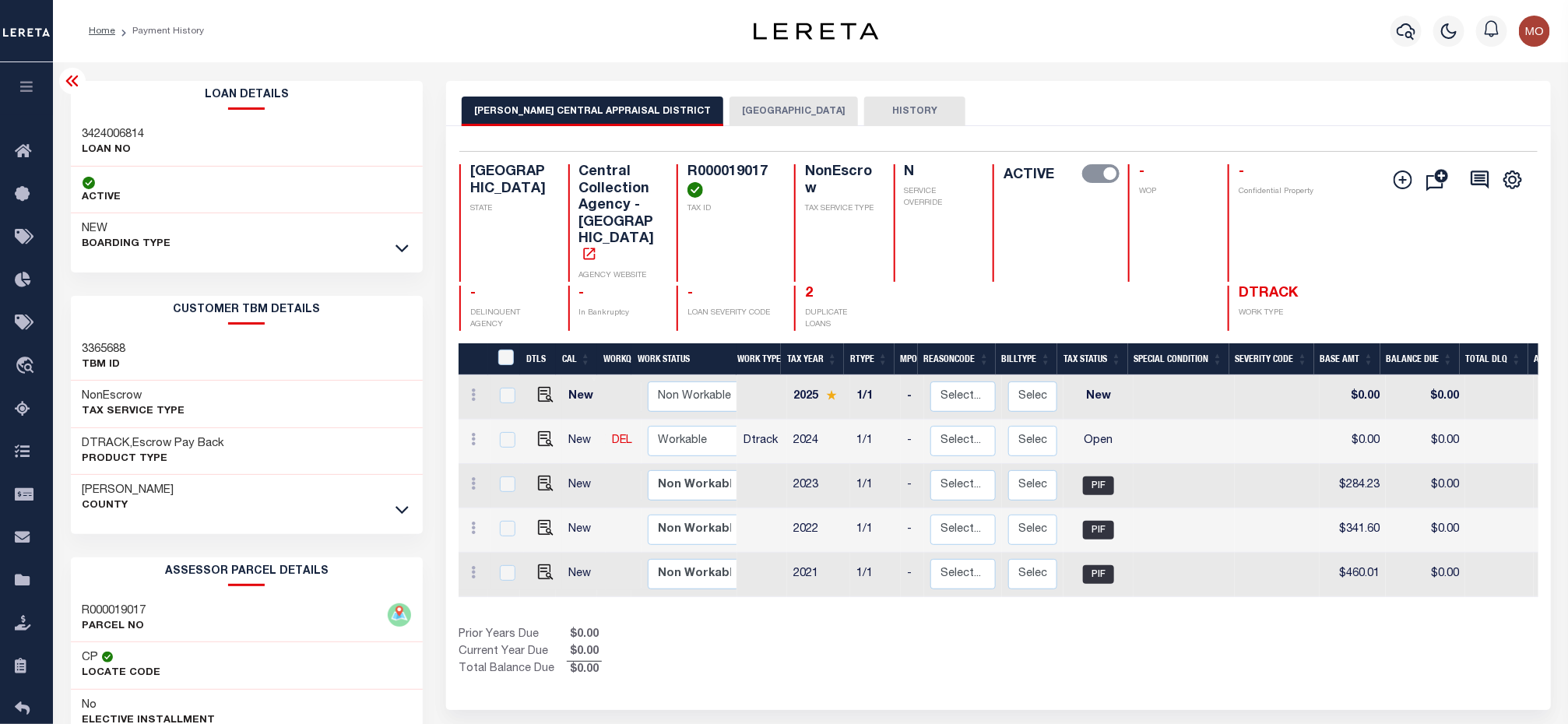
click at [109, 133] on h3 "3424006814" at bounding box center [113, 134] width 62 height 16
copy h3 "3424006814"
click at [710, 175] on h4 "R000019017" at bounding box center [731, 181] width 88 height 33
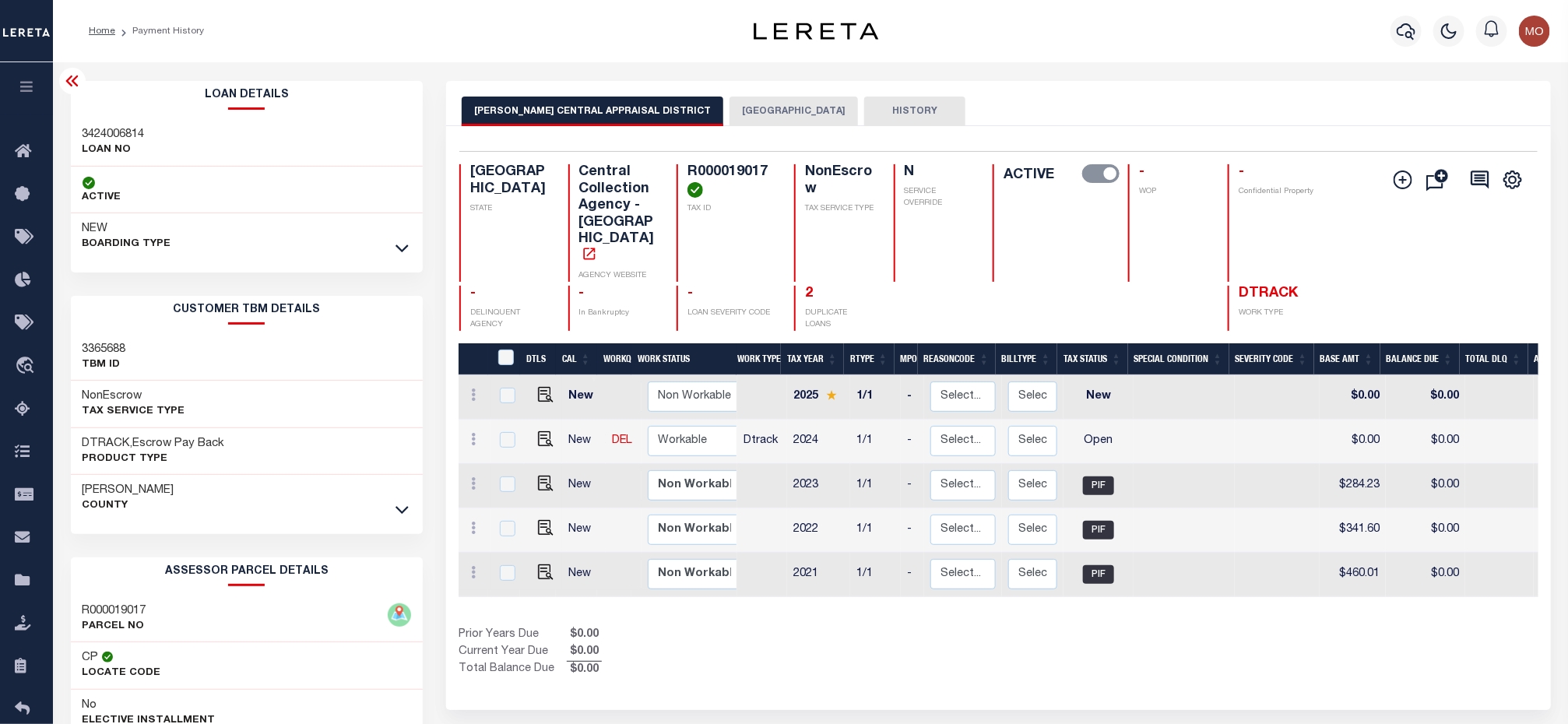
copy h4 "R000019017"
click at [995, 627] on div "Prior Years Due $0.00 Current Year Due $0.00 Total Balance Due $0.00" at bounding box center [728, 653] width 540 height 52
click at [542, 431] on img "" at bounding box center [545, 438] width 16 height 16
checkbox input "true"
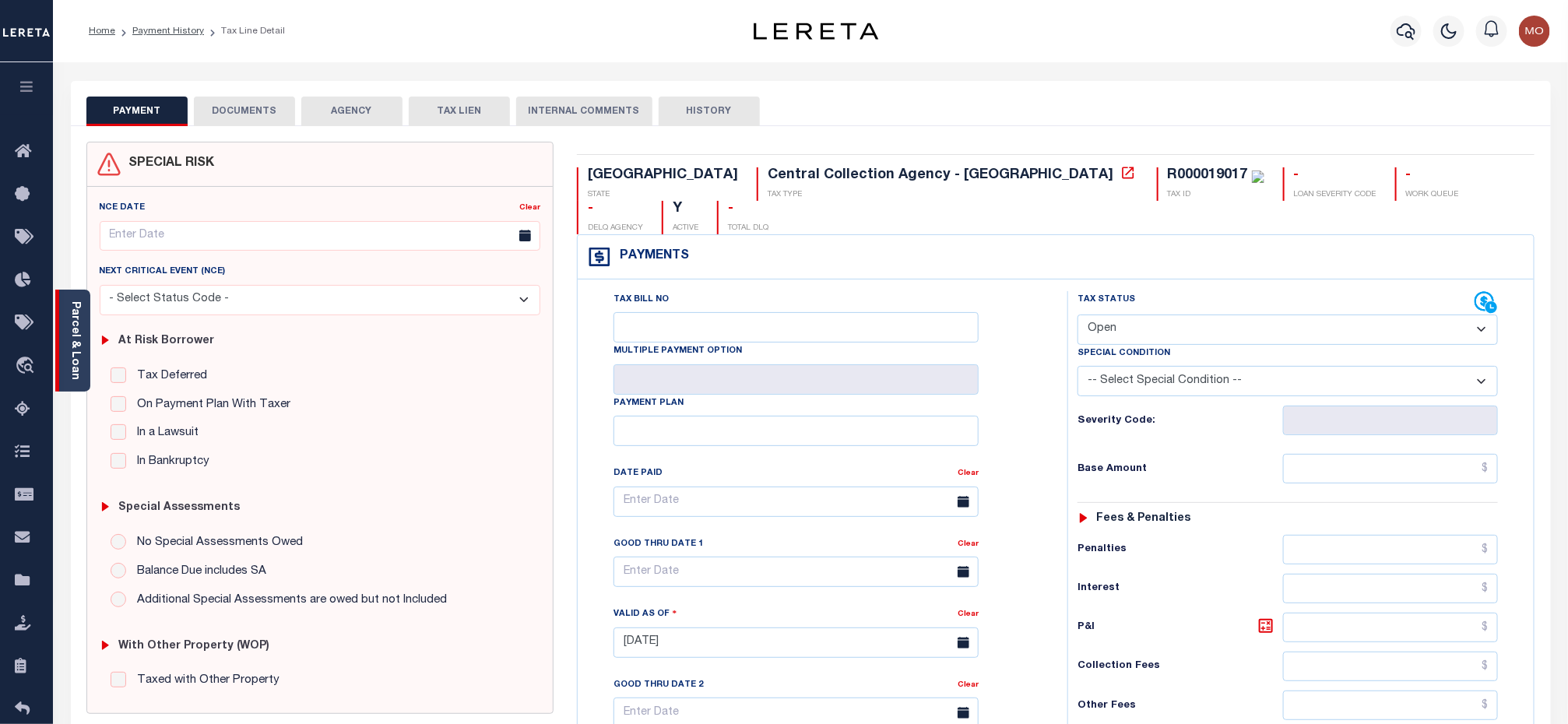
click at [75, 323] on link "Parcel & Loan" at bounding box center [75, 340] width 11 height 79
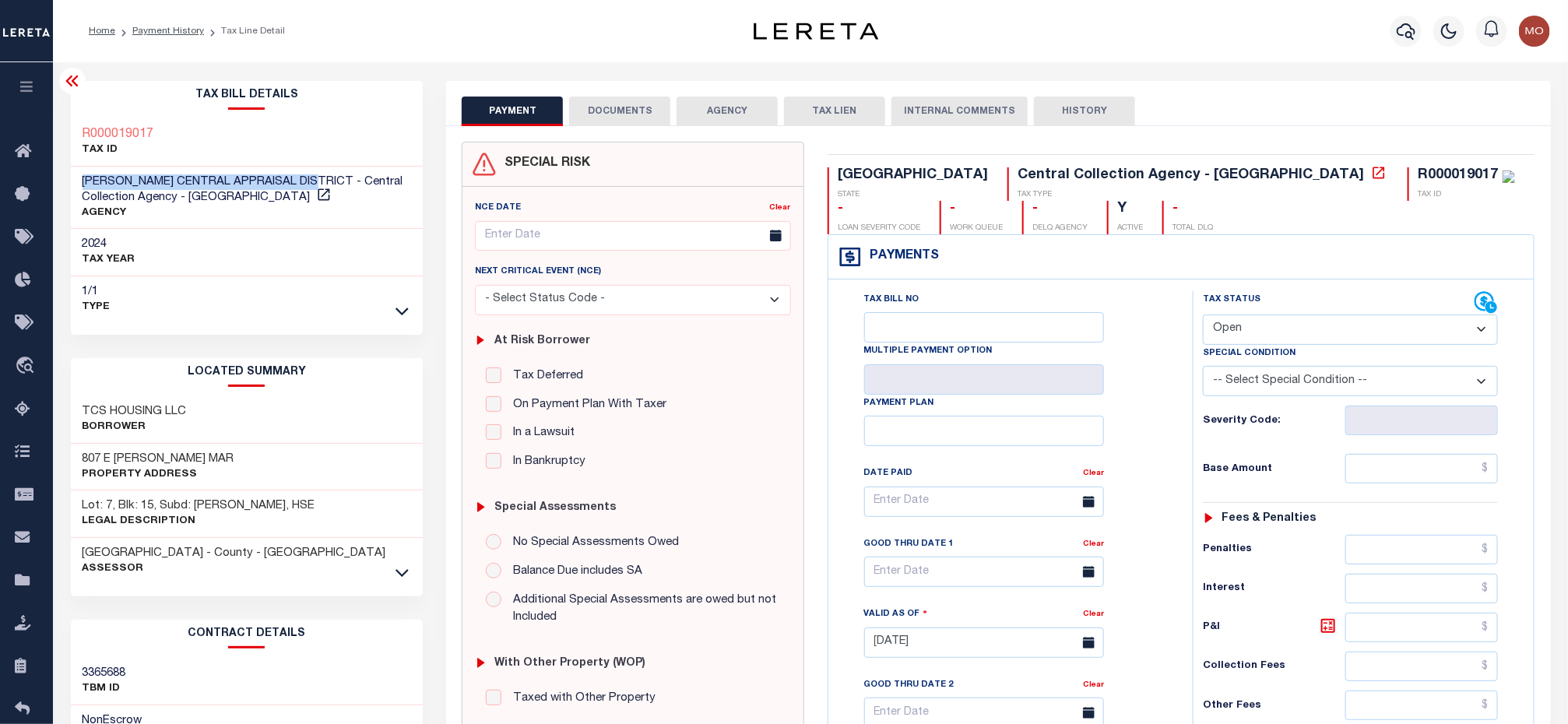
drag, startPoint x: 77, startPoint y: 178, endPoint x: 318, endPoint y: 180, distance: 241.0
click at [318, 180] on div "[PERSON_NAME] CENTRAL APPRAISAL DISTRICT - Central Collection Agency - [GEOGRAP…" at bounding box center [247, 198] width 352 height 63
click at [1268, 311] on div "Tax Status Status" at bounding box center [1338, 302] width 272 height 23
click at [1259, 332] on select "- Select Status Code - Open Due/Unpaid Paid Incomplete No Tax Due Internal Refu…" at bounding box center [1350, 329] width 295 height 31
select select "PYD"
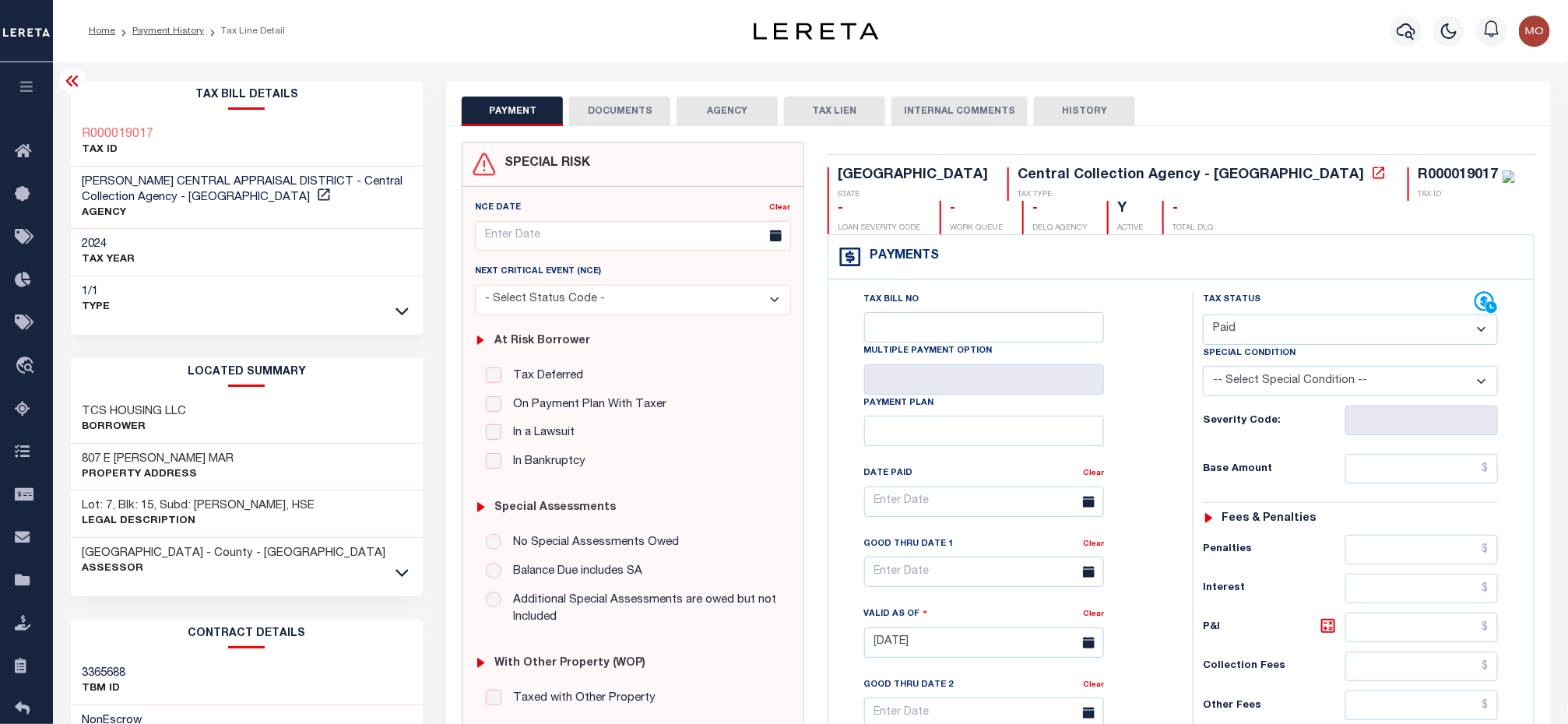
click at [1203, 316] on select "- Select Status Code - Open Due/Unpaid Paid Incomplete No Tax Due Internal Refu…" at bounding box center [1350, 329] width 295 height 31
type input "[DATE]"
click at [1178, 439] on div "Tax Bill No Multiple Payment Option Payment Plan Clear" at bounding box center [1006, 634] width 349 height 687
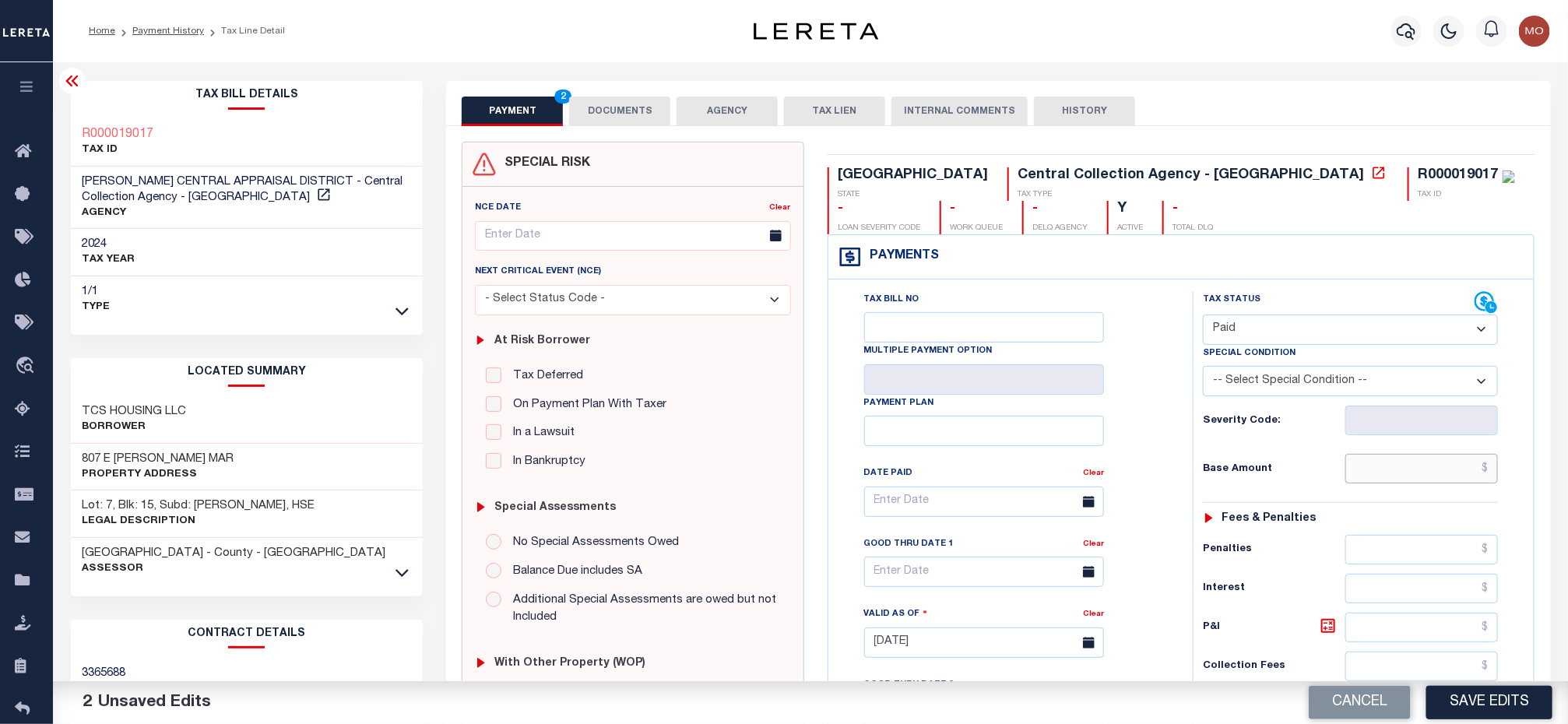
click at [1430, 478] on input "text" at bounding box center [1421, 468] width 153 height 30
paste input "$307.38"
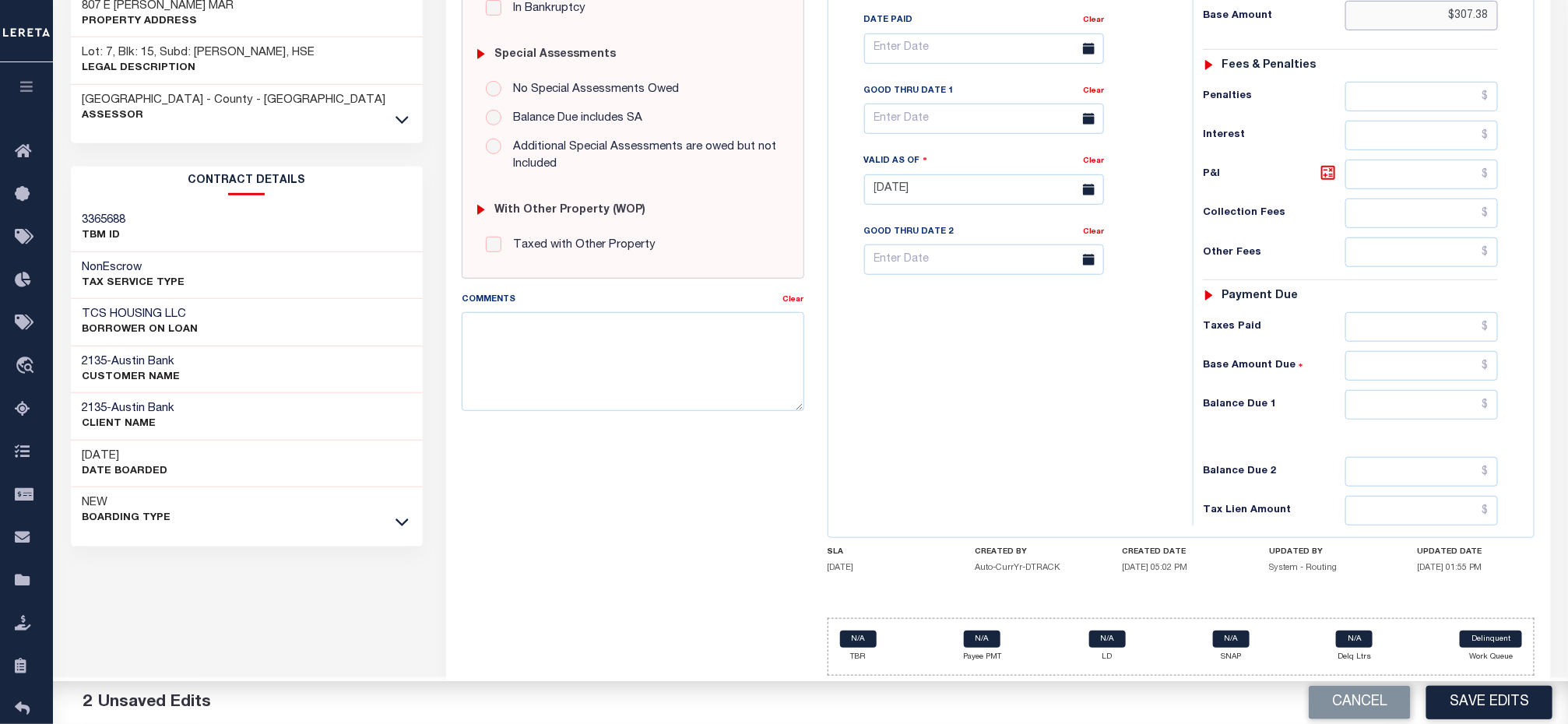
type input "$307.38"
click at [1413, 401] on input "text" at bounding box center [1421, 405] width 153 height 30
type input "$0.00"
click at [937, 430] on div "Tax Bill No Multiple Payment Option Payment Plan Clear" at bounding box center [1006, 181] width 349 height 687
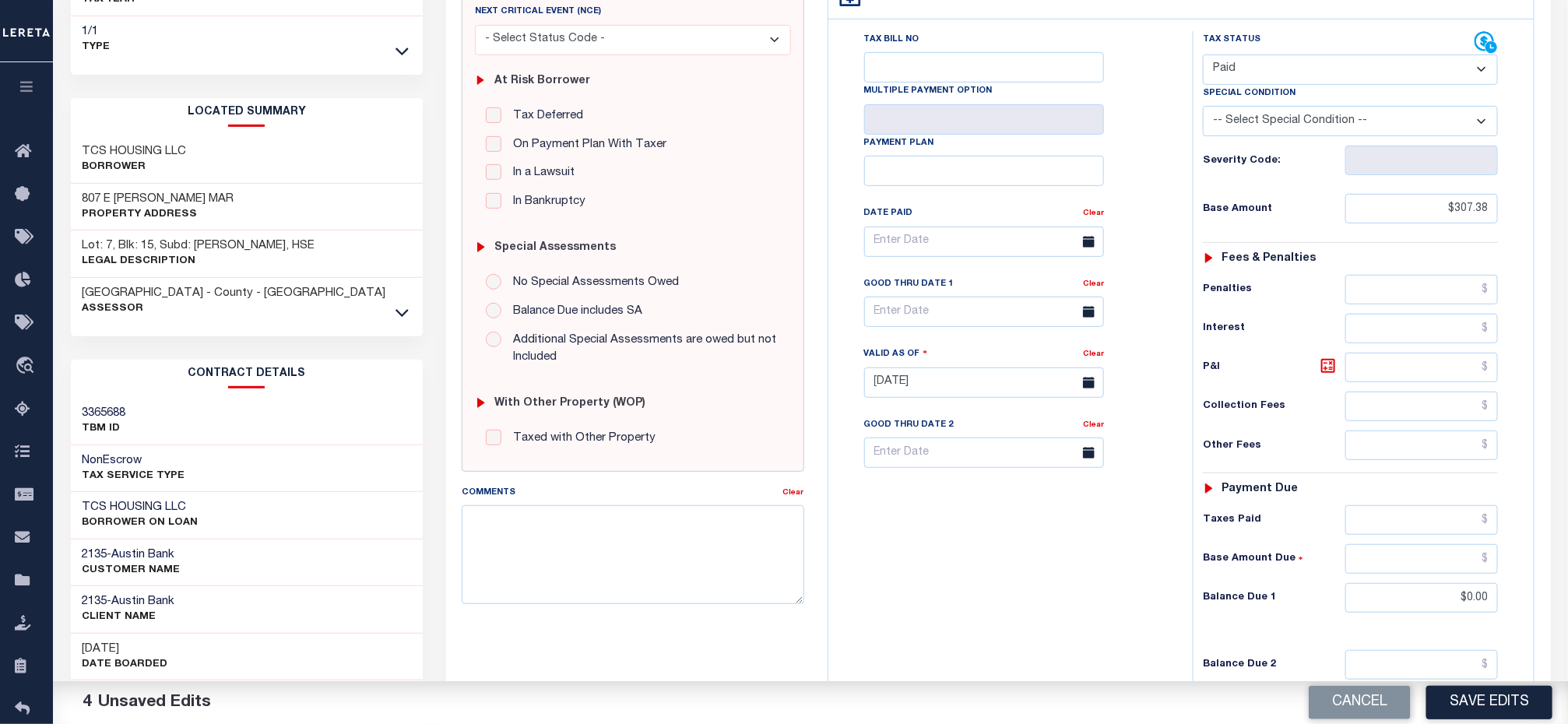
scroll to position [0, 0]
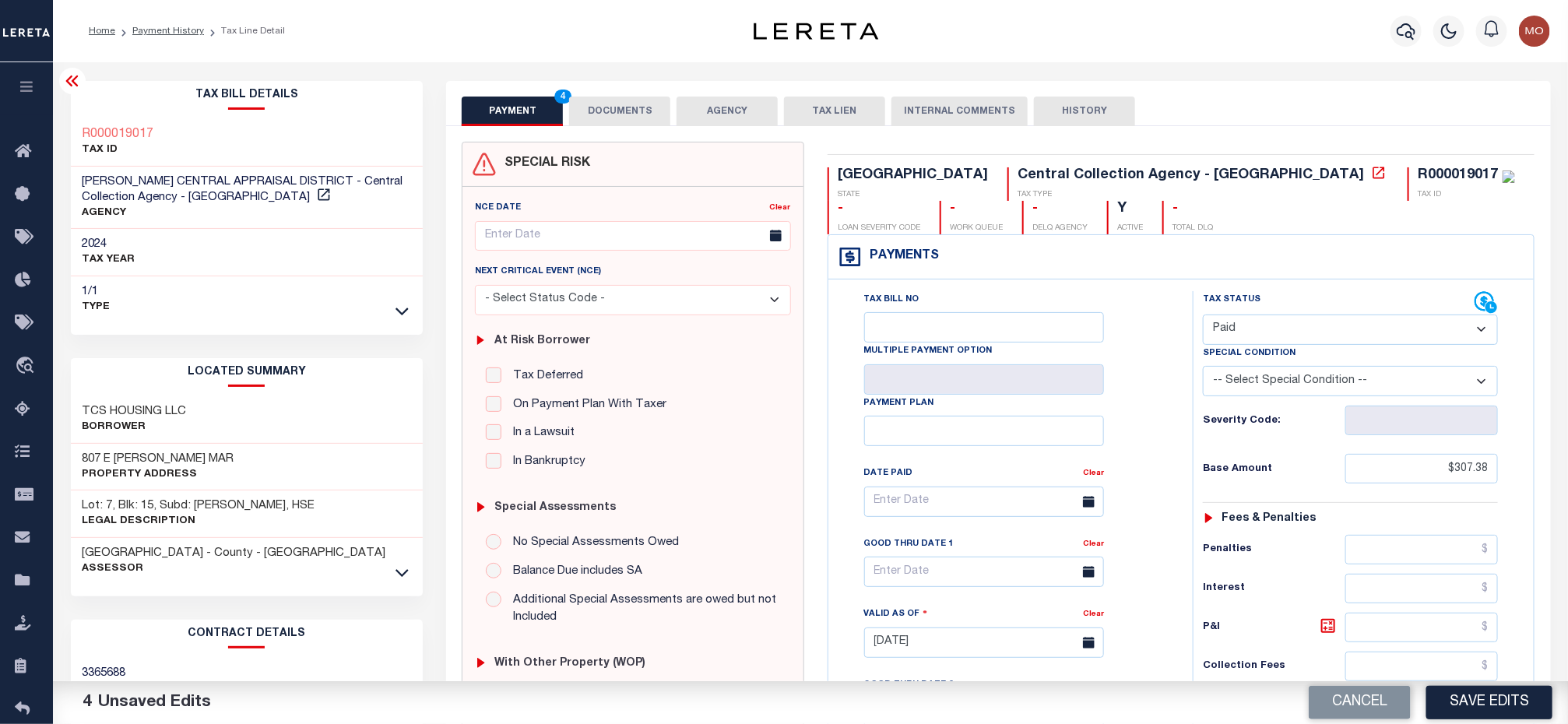
click at [613, 108] on button "DOCUMENTS" at bounding box center [619, 111] width 101 height 30
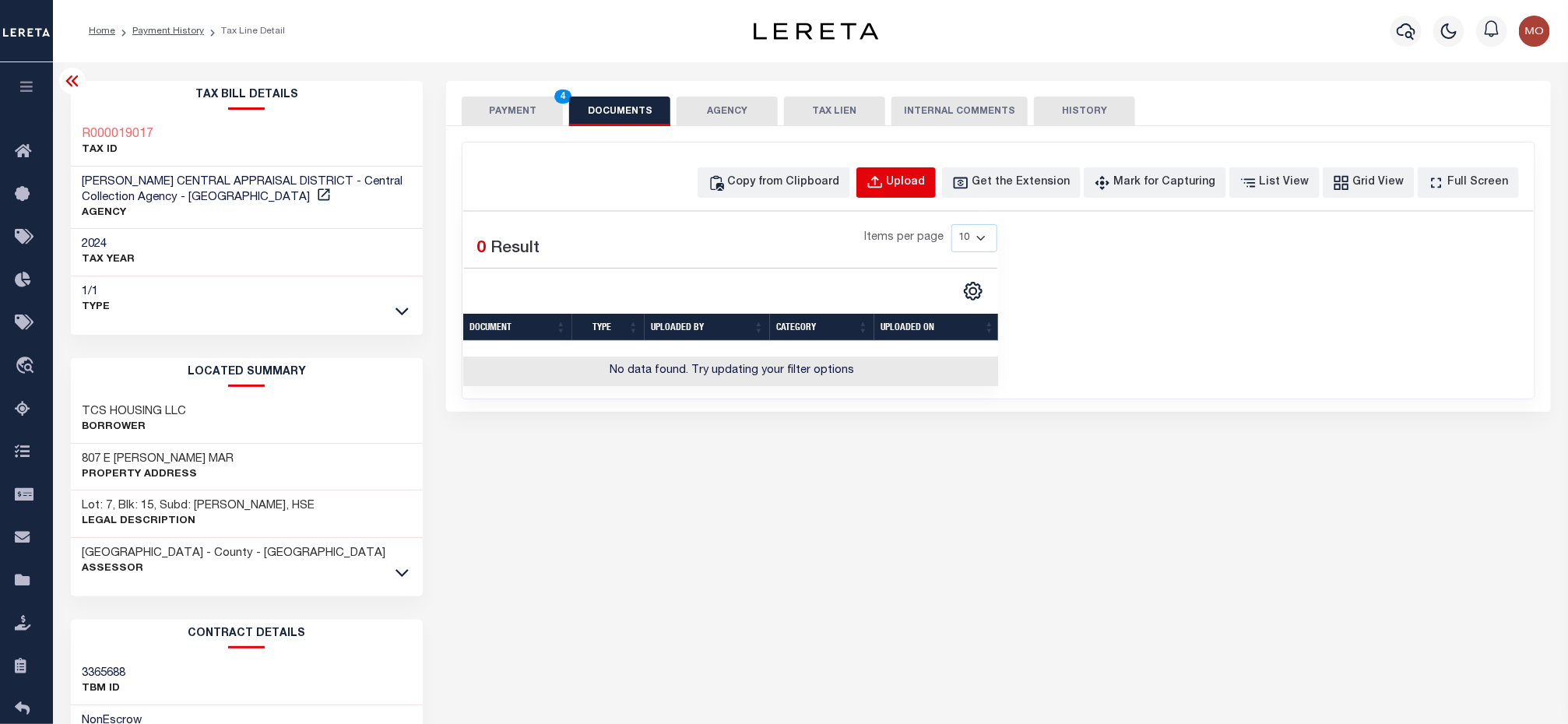
click at [925, 181] on div "Upload" at bounding box center [906, 183] width 39 height 17
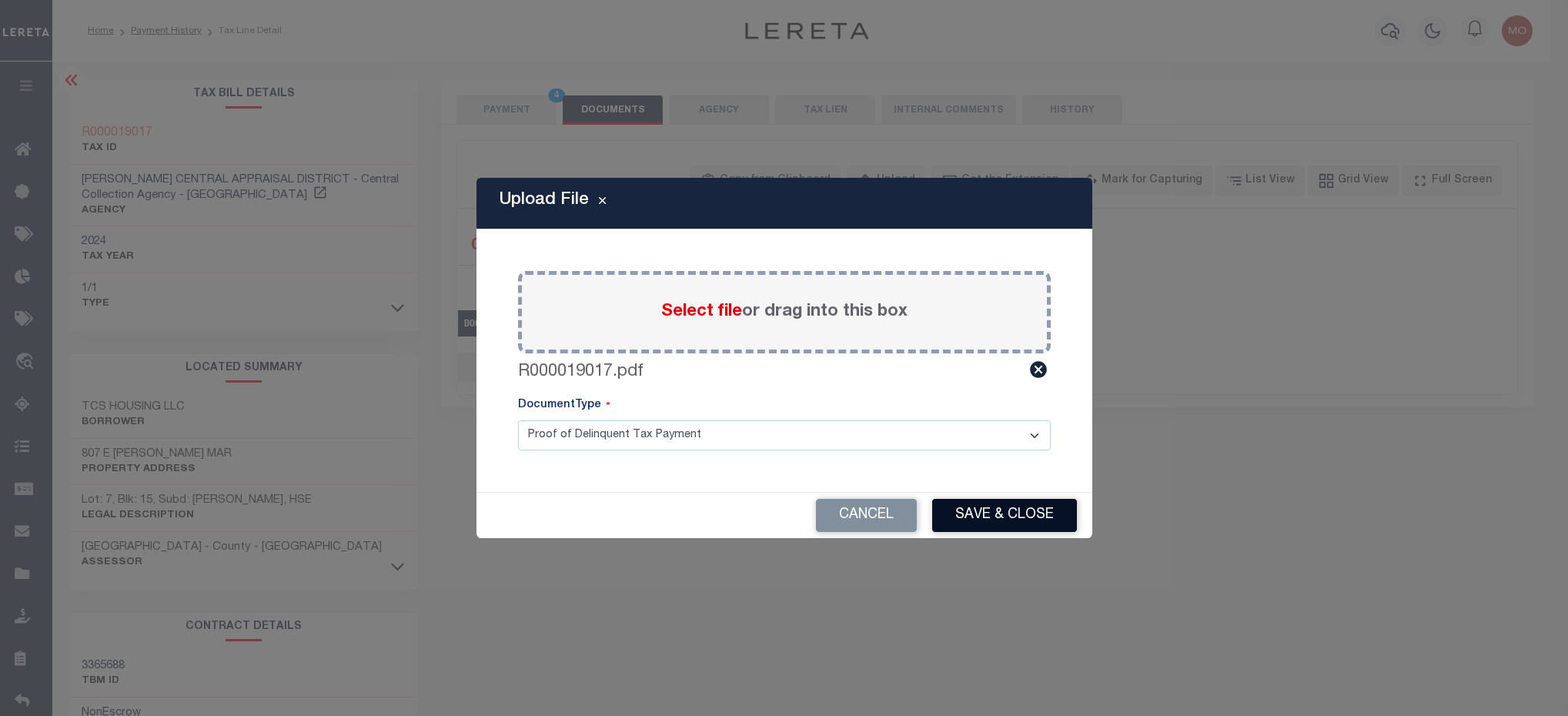
drag, startPoint x: 996, startPoint y: 509, endPoint x: 1010, endPoint y: 511, distance: 14.1
click at [1000, 511] on button "Save & Close" at bounding box center [1005, 515] width 145 height 33
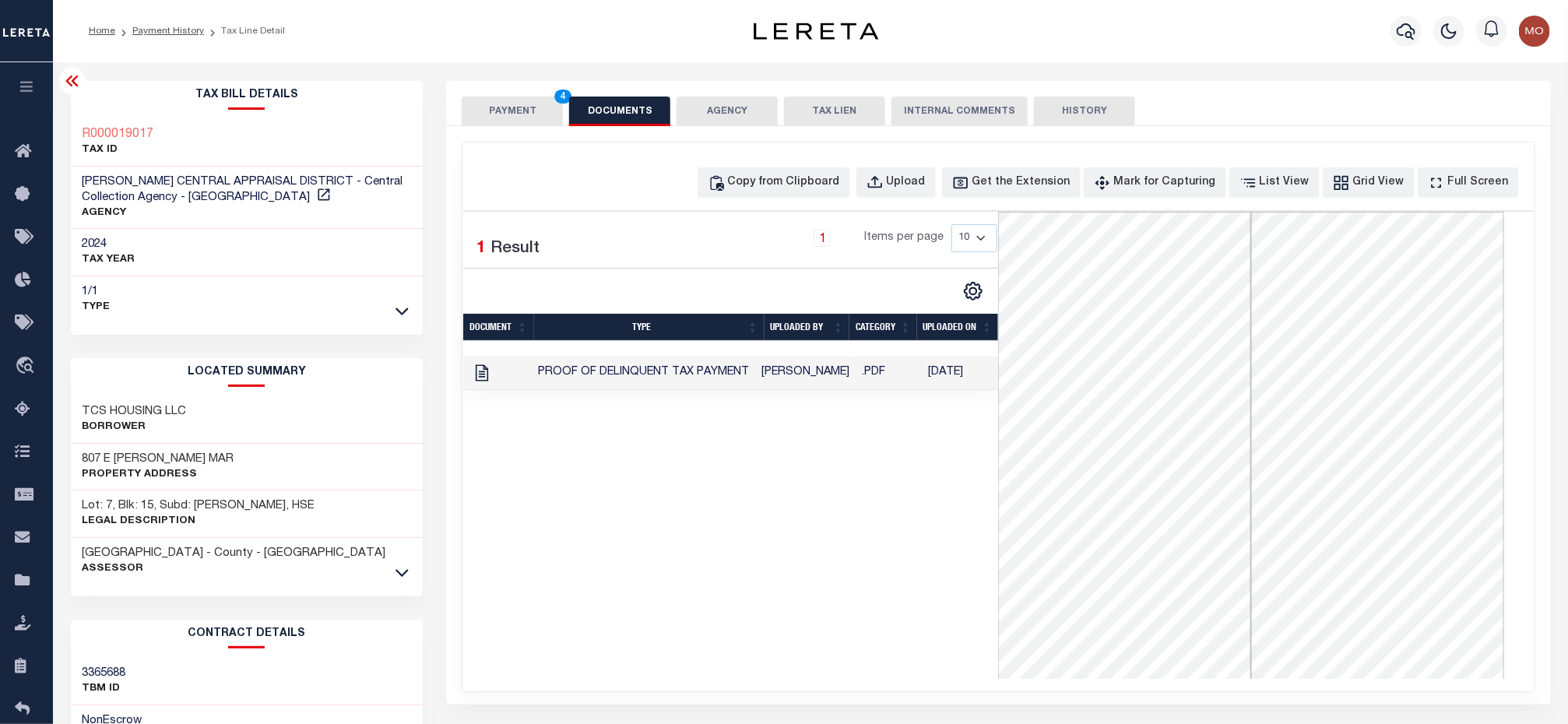
drag, startPoint x: 516, startPoint y: 108, endPoint x: 516, endPoint y: 66, distance: 42.0
click at [516, 108] on button "PAYMENT 4" at bounding box center [512, 111] width 101 height 30
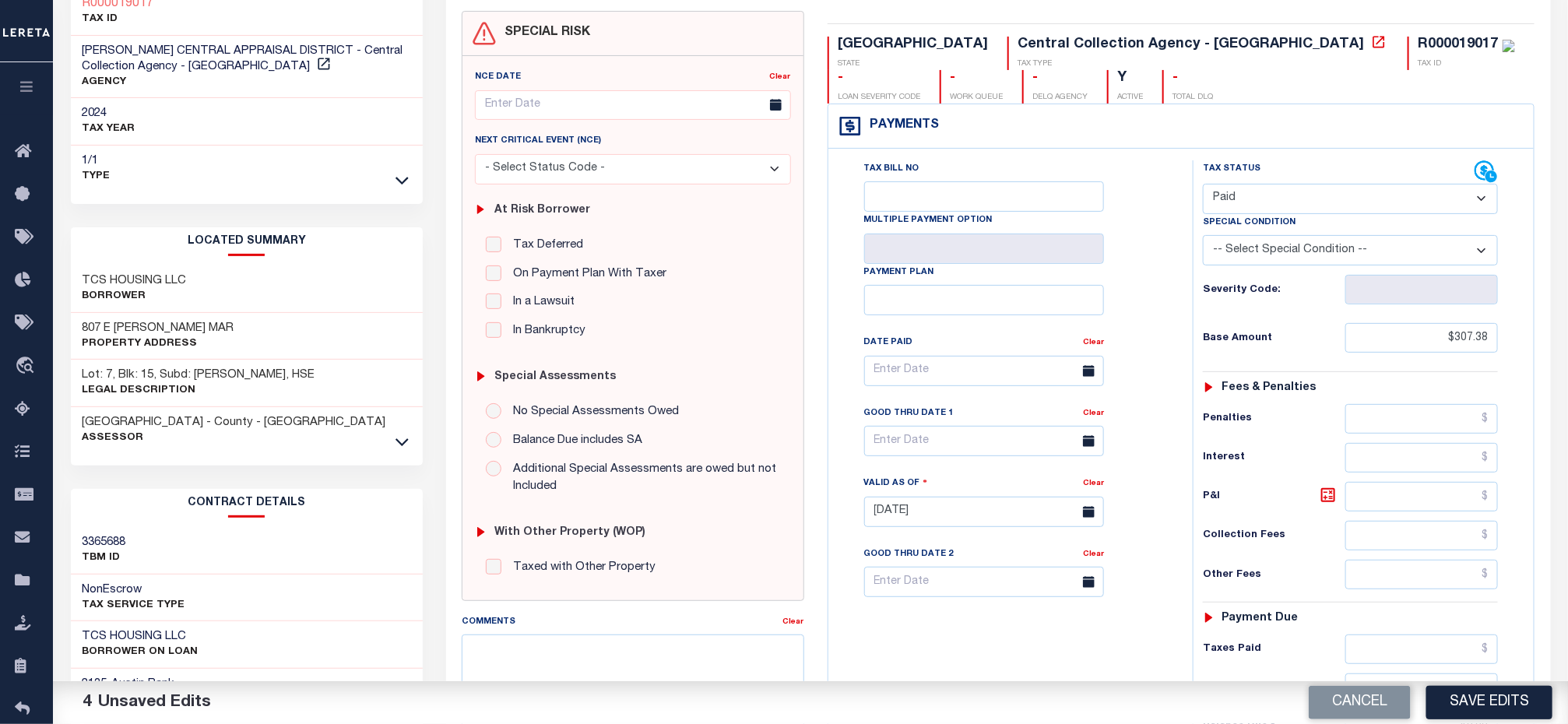
scroll to position [464, 0]
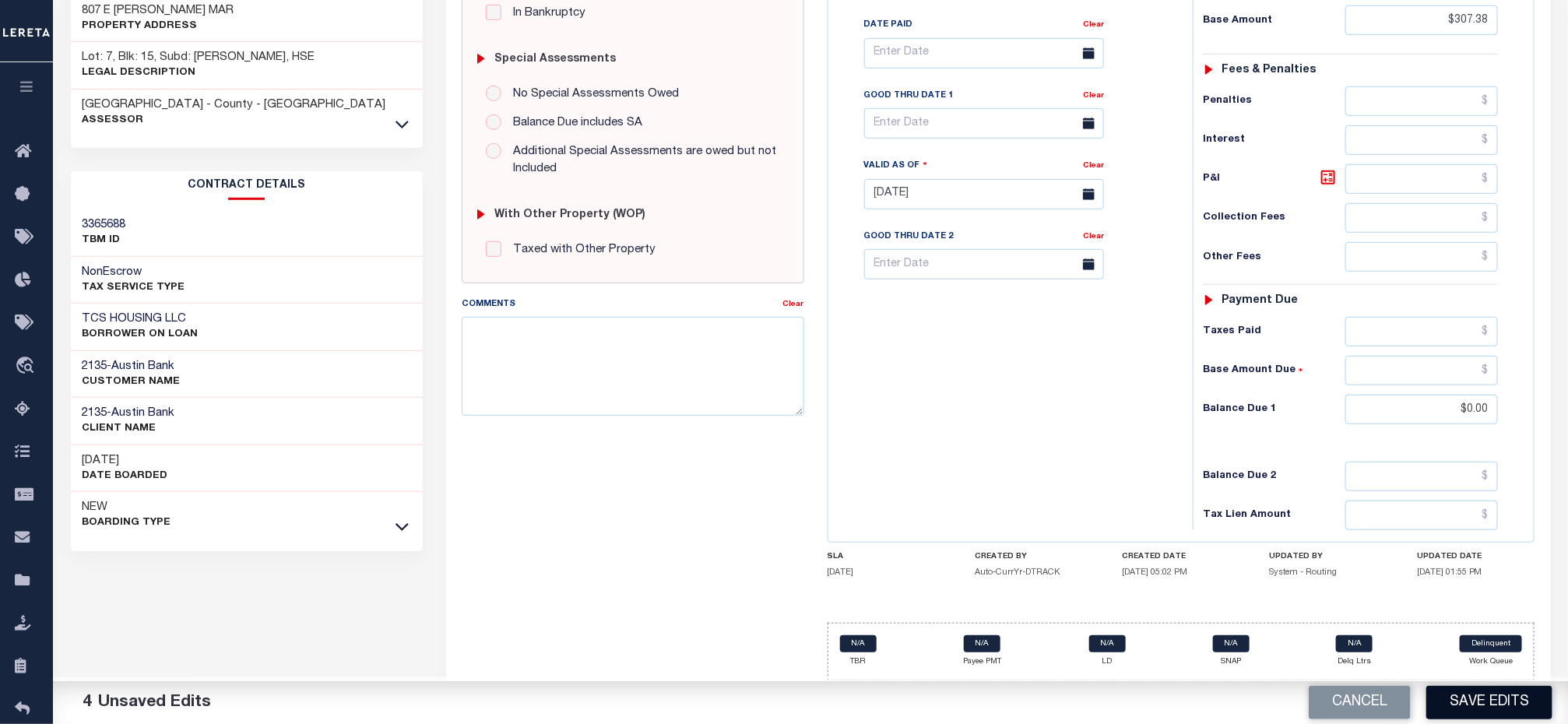
click at [1476, 701] on button "Save Edits" at bounding box center [1489, 703] width 126 height 33
checkbox input "false"
type input "$307.38"
type input "$0"
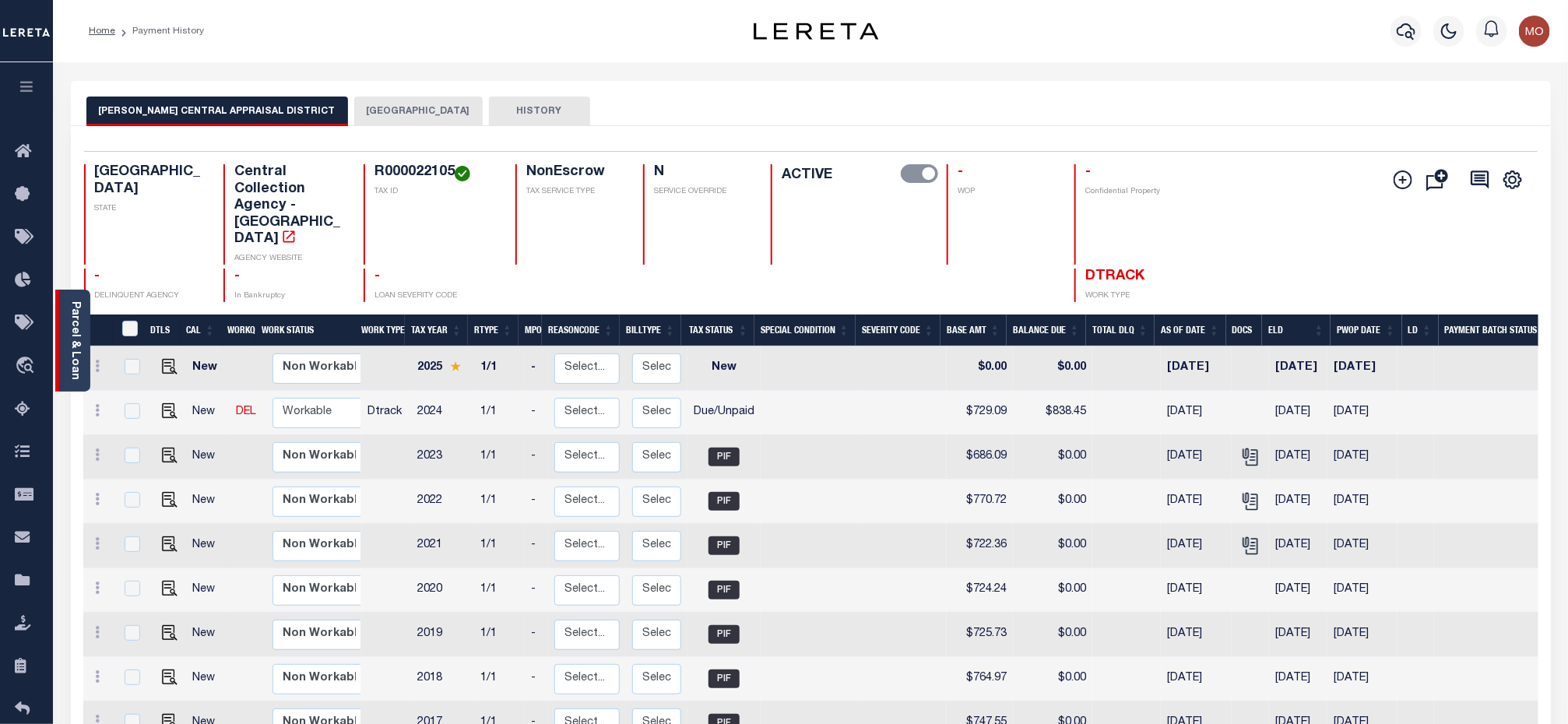
click at [70, 360] on link "Parcel & Loan" at bounding box center [75, 340] width 11 height 79
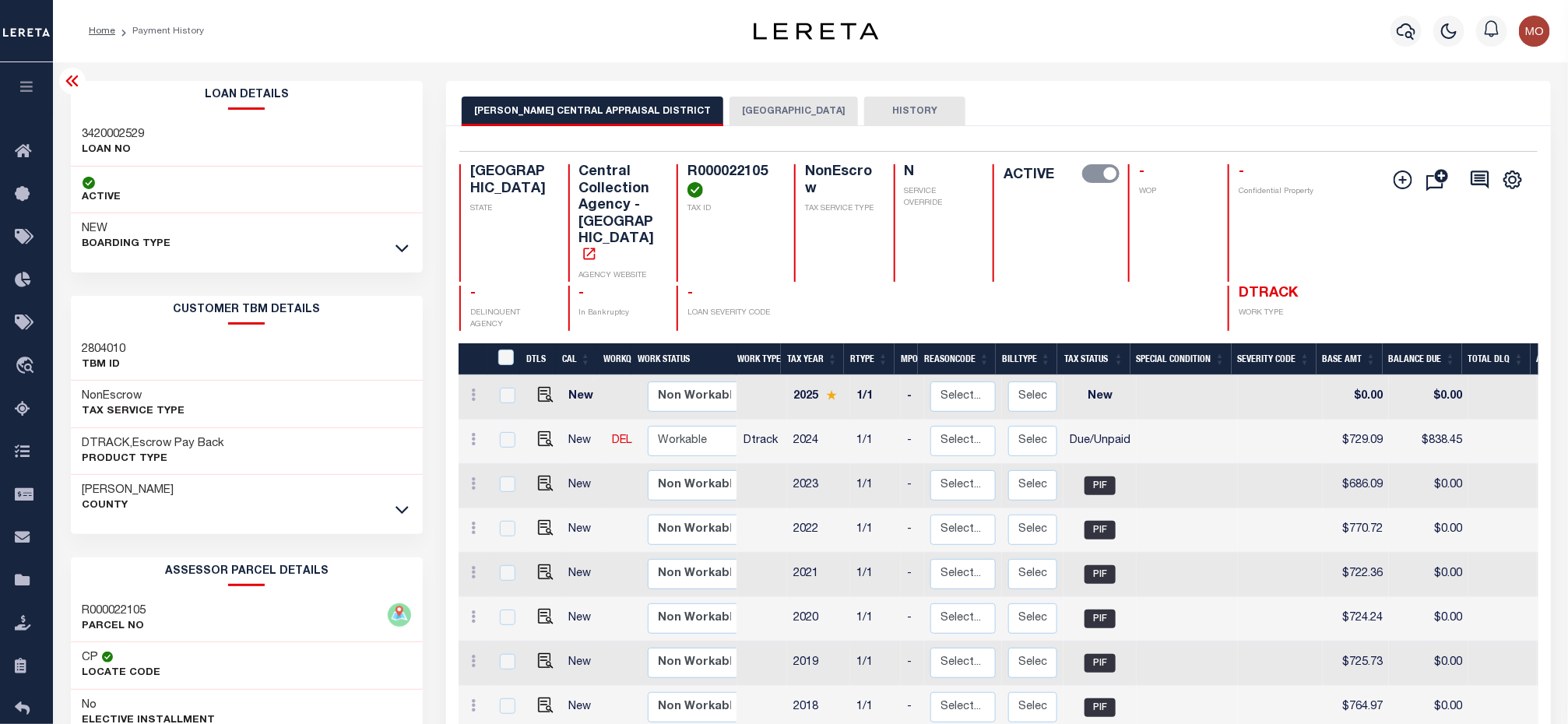
click at [127, 127] on h3 "3420002529" at bounding box center [113, 134] width 62 height 16
copy h3 "3420002529"
click at [715, 176] on h4 "R000022105" at bounding box center [731, 181] width 88 height 33
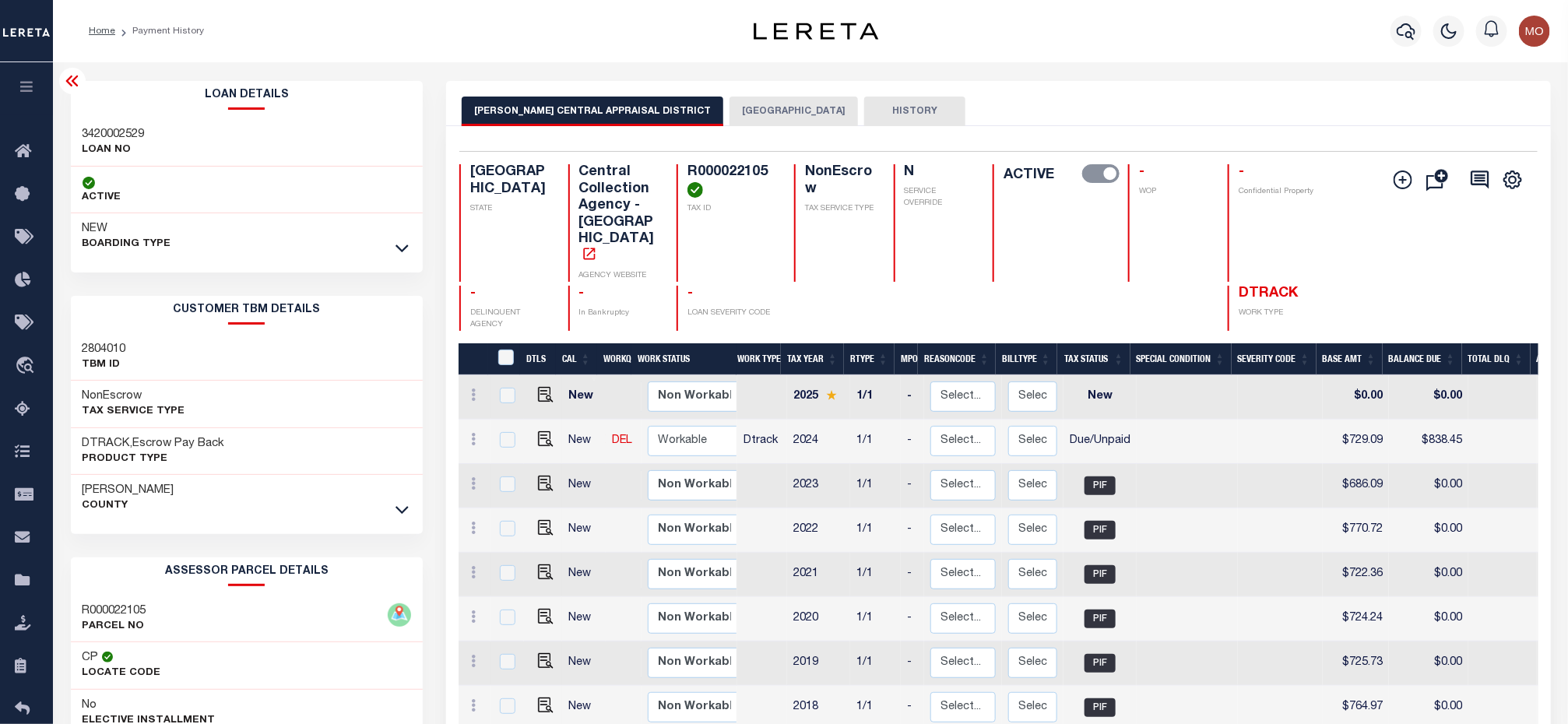
copy h4 "R000022105"
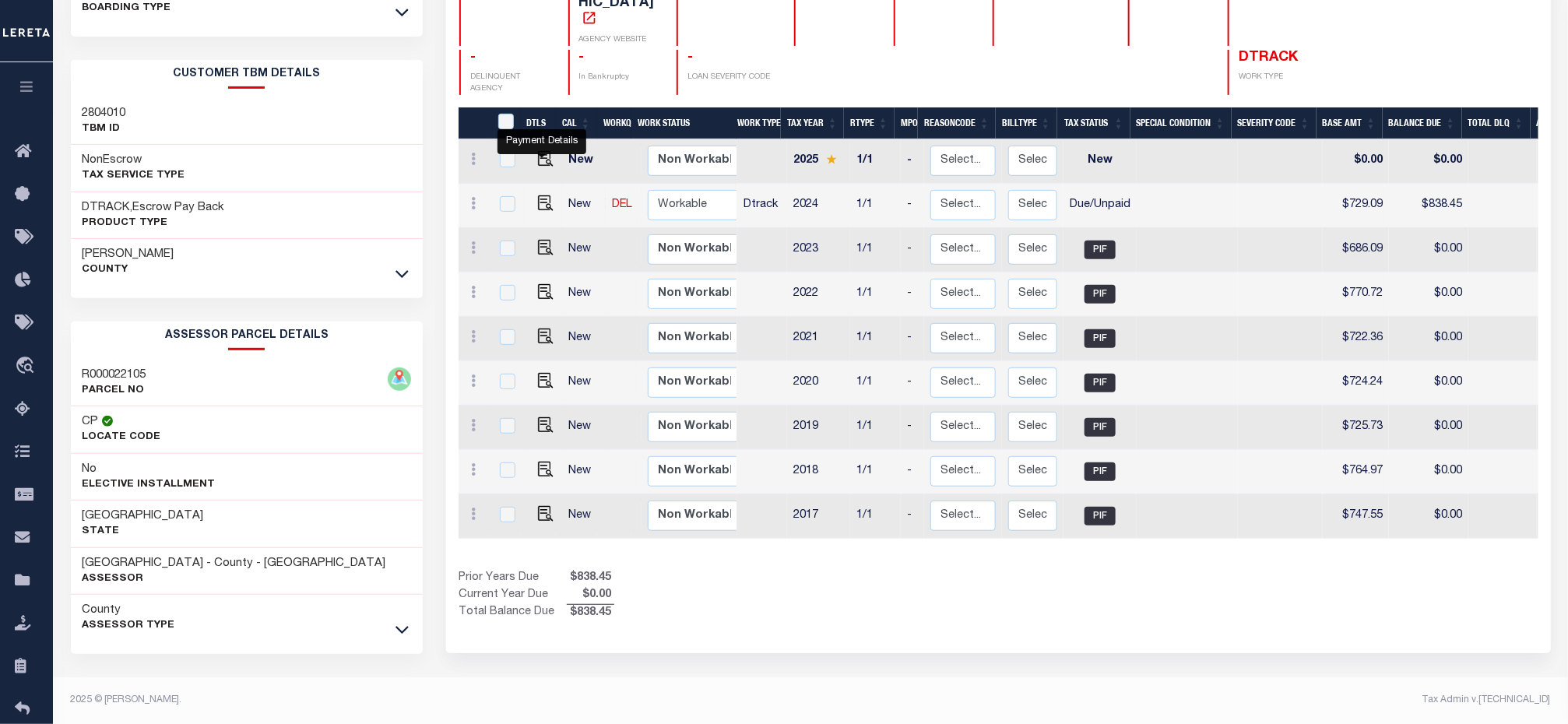
drag, startPoint x: 544, startPoint y: 167, endPoint x: 555, endPoint y: 177, distance: 14.9
click at [544, 196] on img "" at bounding box center [545, 203] width 16 height 16
checkbox input "true"
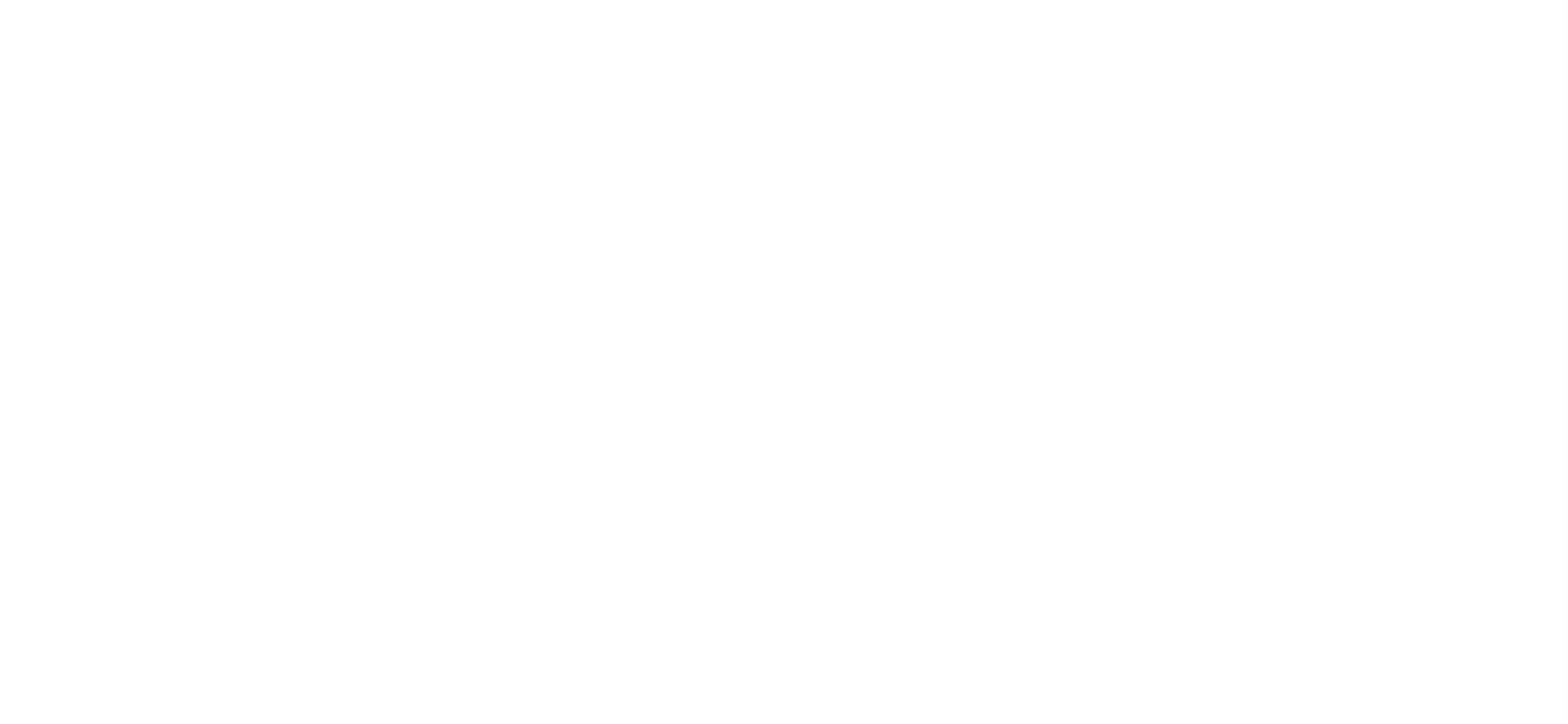
select select "DUE"
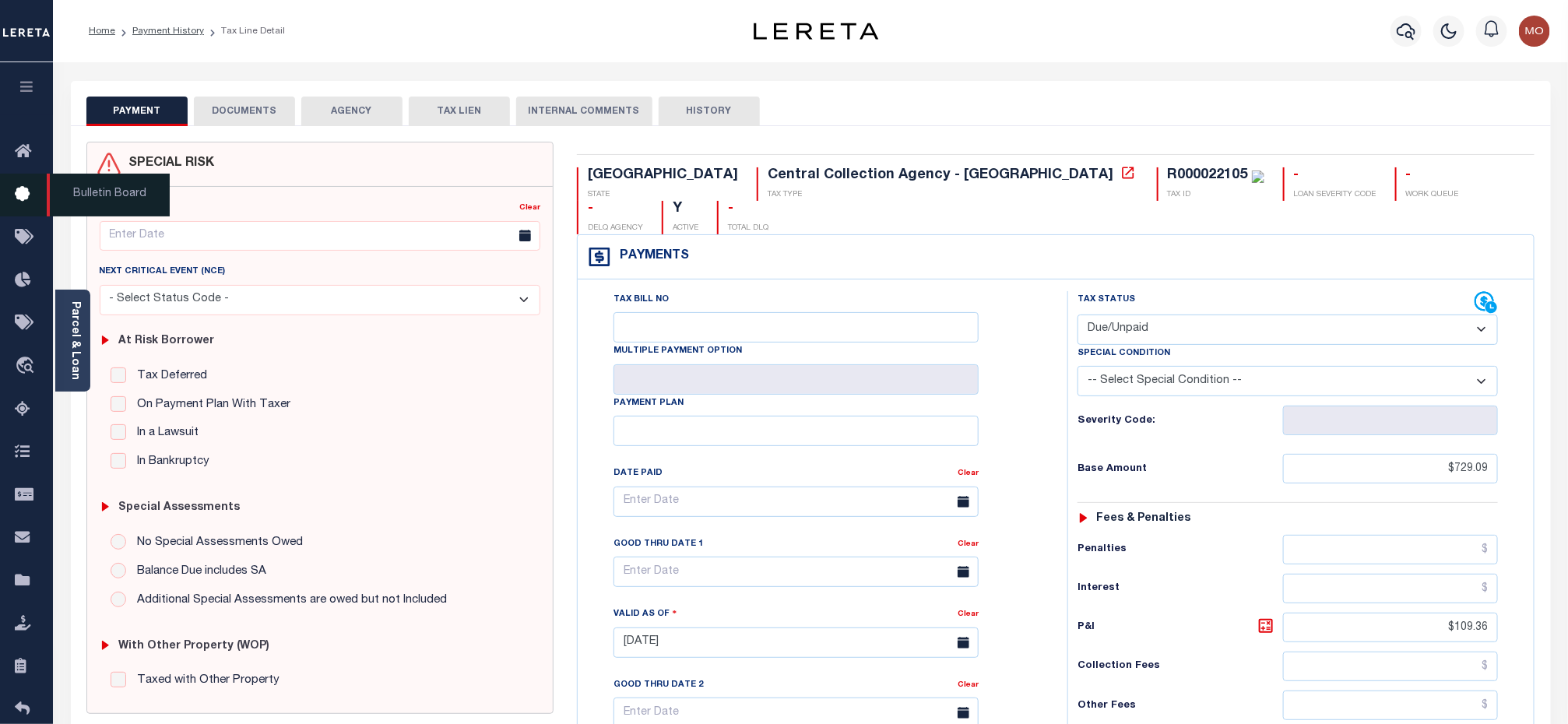
drag, startPoint x: 82, startPoint y: 318, endPoint x: 40, endPoint y: 204, distance: 121.5
click at [80, 318] on div "Parcel & Loan" at bounding box center [73, 340] width 35 height 102
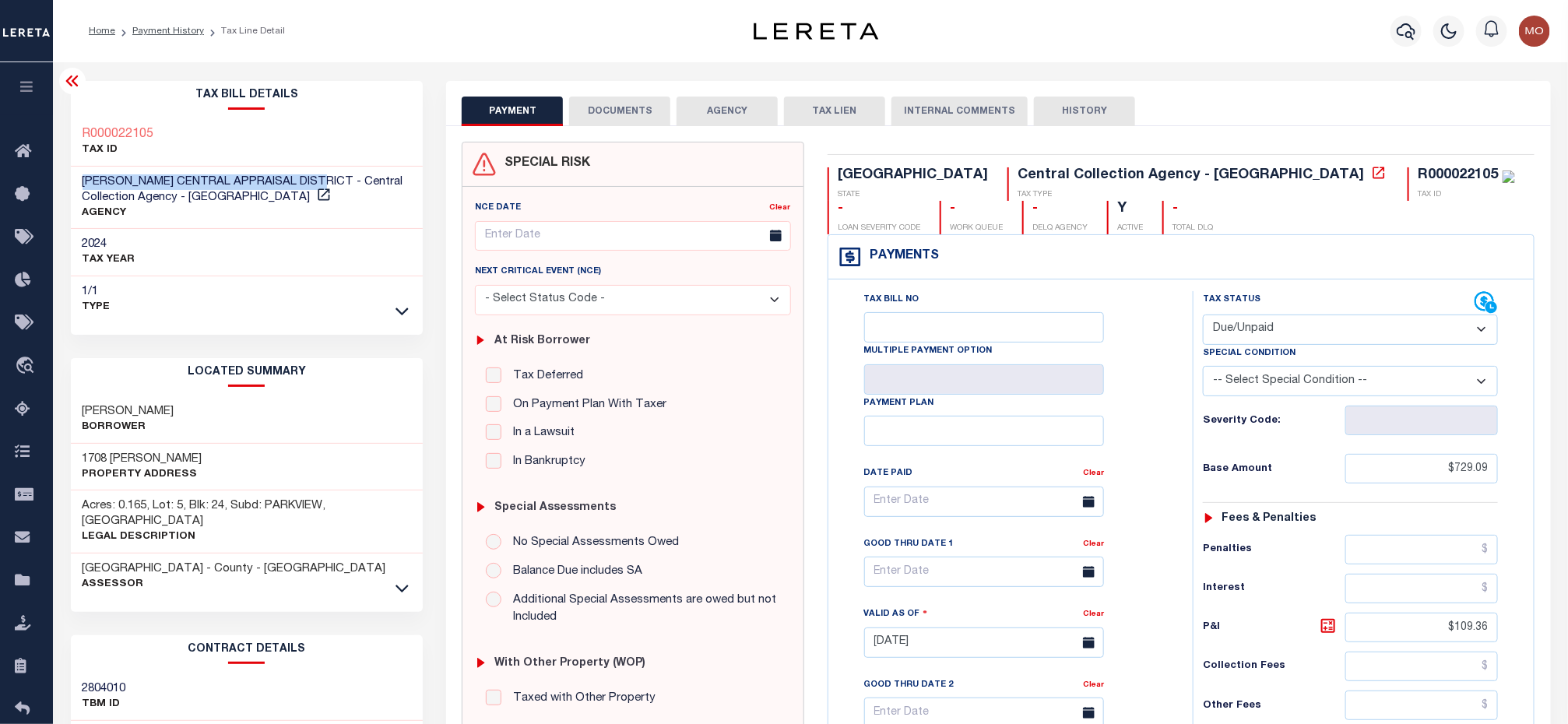
drag, startPoint x: 77, startPoint y: 181, endPoint x: 323, endPoint y: 183, distance: 246.0
click at [323, 183] on div "[PERSON_NAME] CENTRAL APPRAISAL DISTRICT - Central Collection Agency - [GEOGRAP…" at bounding box center [247, 198] width 352 height 63
copy span "[PERSON_NAME] CENTRAL APPRAISAL DISTRICT"
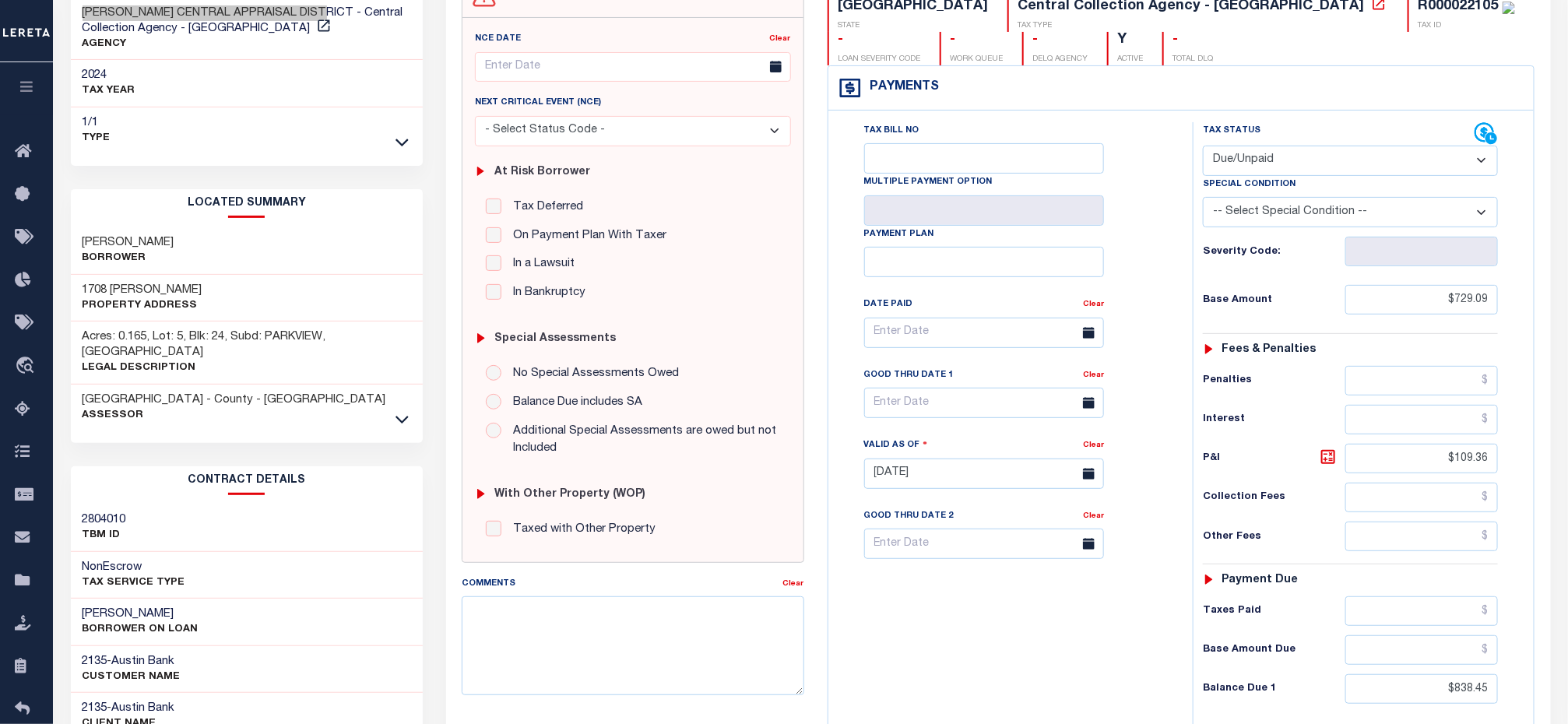
scroll to position [350, 0]
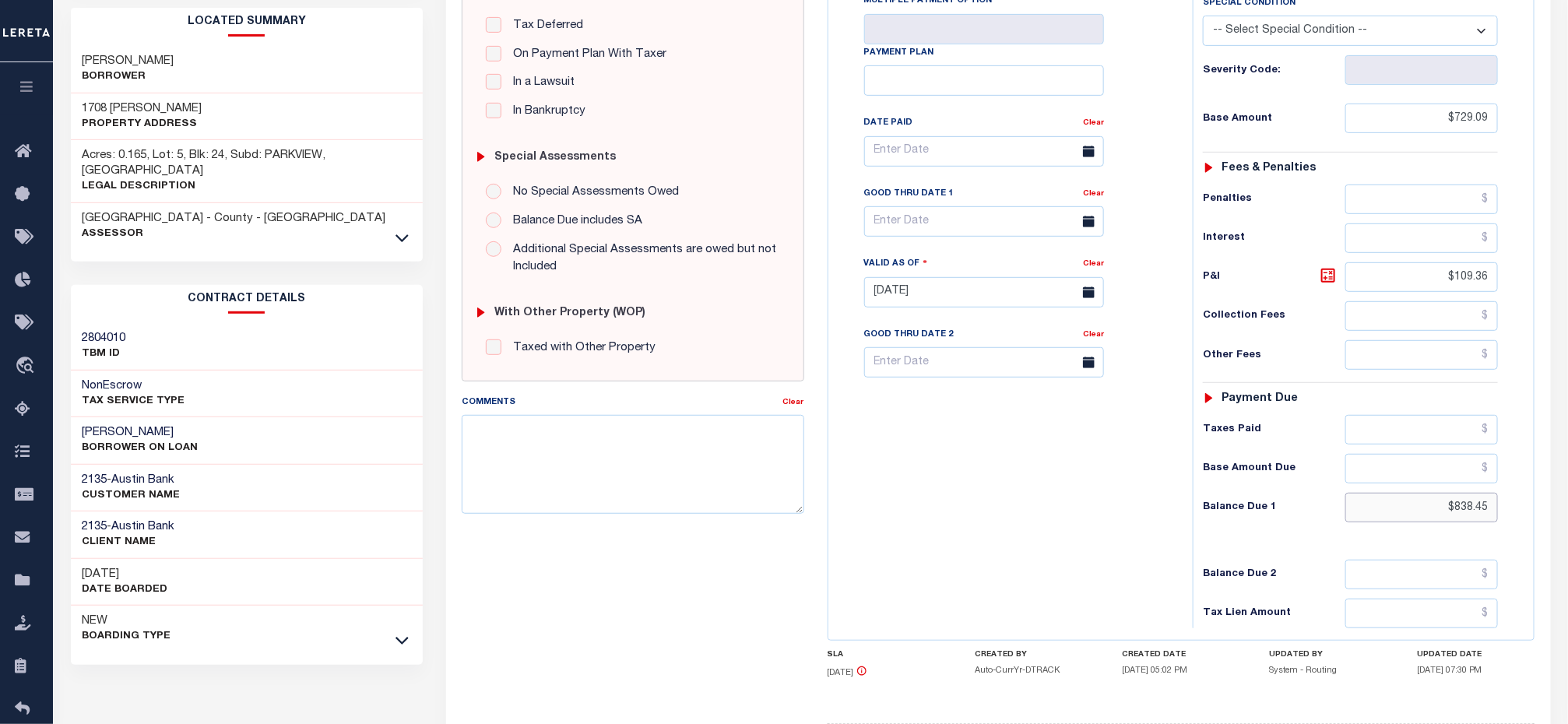
drag, startPoint x: 1419, startPoint y: 514, endPoint x: 1360, endPoint y: 521, distance: 59.4
click at [1419, 514] on input "$838.45" at bounding box center [1421, 507] width 153 height 30
drag, startPoint x: 1533, startPoint y: 510, endPoint x: 1549, endPoint y: 512, distance: 16.1
click at [1549, 512] on div "SPECIAL RISK NCE Date Clear" at bounding box center [998, 291] width 1103 height 1031
paste input "1,041.1"
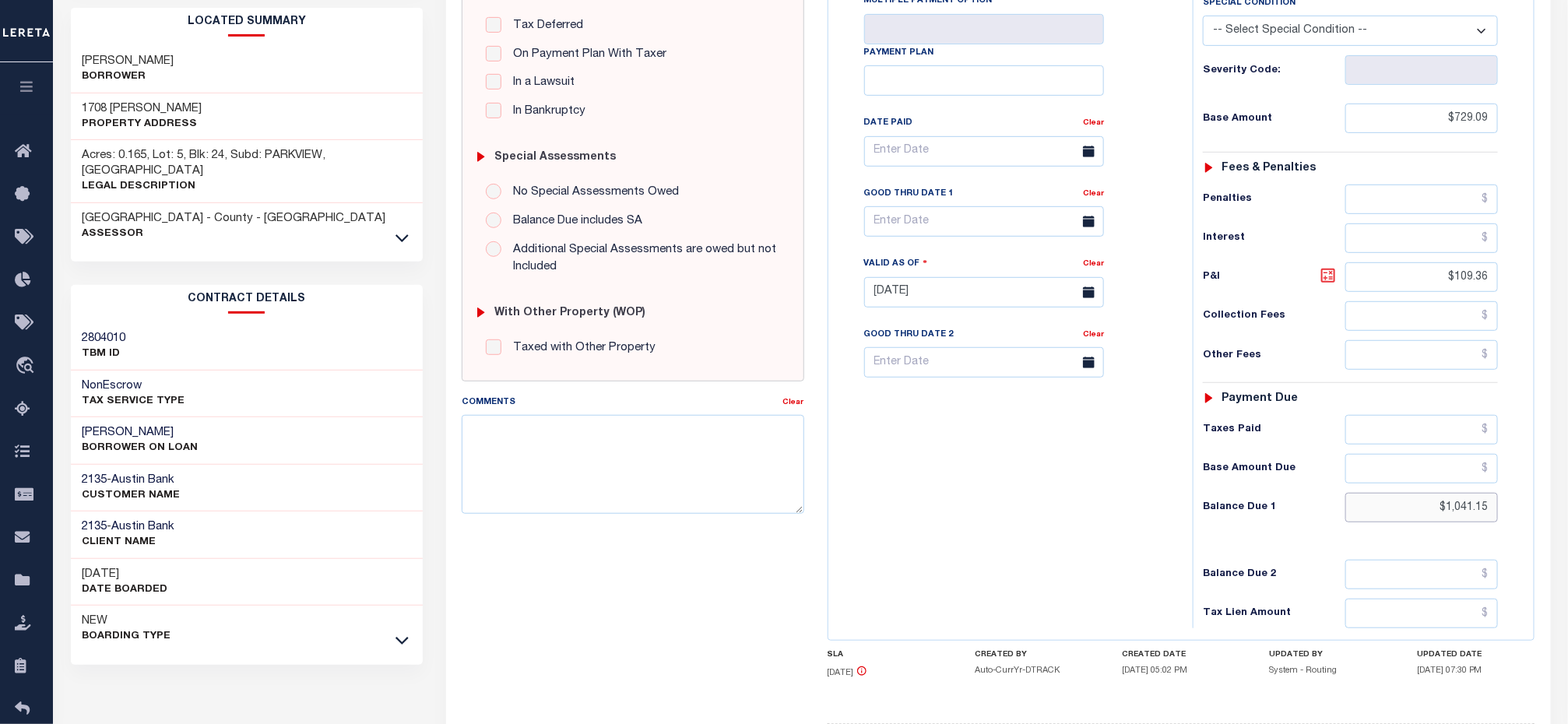
type input "$1,041.15"
type input "[DATE]"
click at [1327, 285] on icon at bounding box center [1328, 275] width 19 height 19
type input "$312.06"
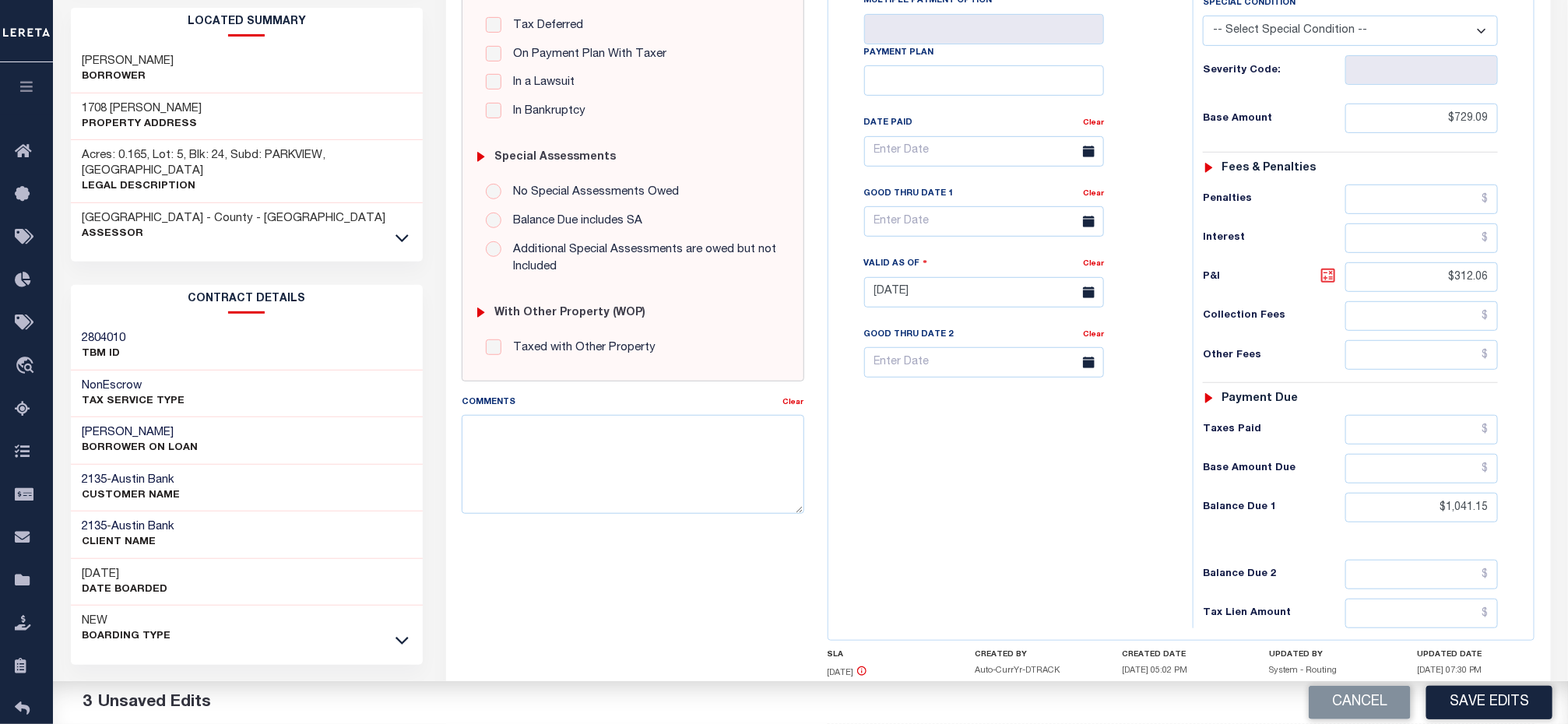
click at [1327, 285] on icon at bounding box center [1328, 275] width 19 height 19
click at [881, 226] on input "text" at bounding box center [984, 221] width 240 height 31
click at [883, 469] on span "31" at bounding box center [881, 471] width 31 height 31
type input "[DATE]"
click at [949, 505] on div "Tax Bill No Multiple Payment Option Payment Plan Clear" at bounding box center [1006, 284] width 349 height 687
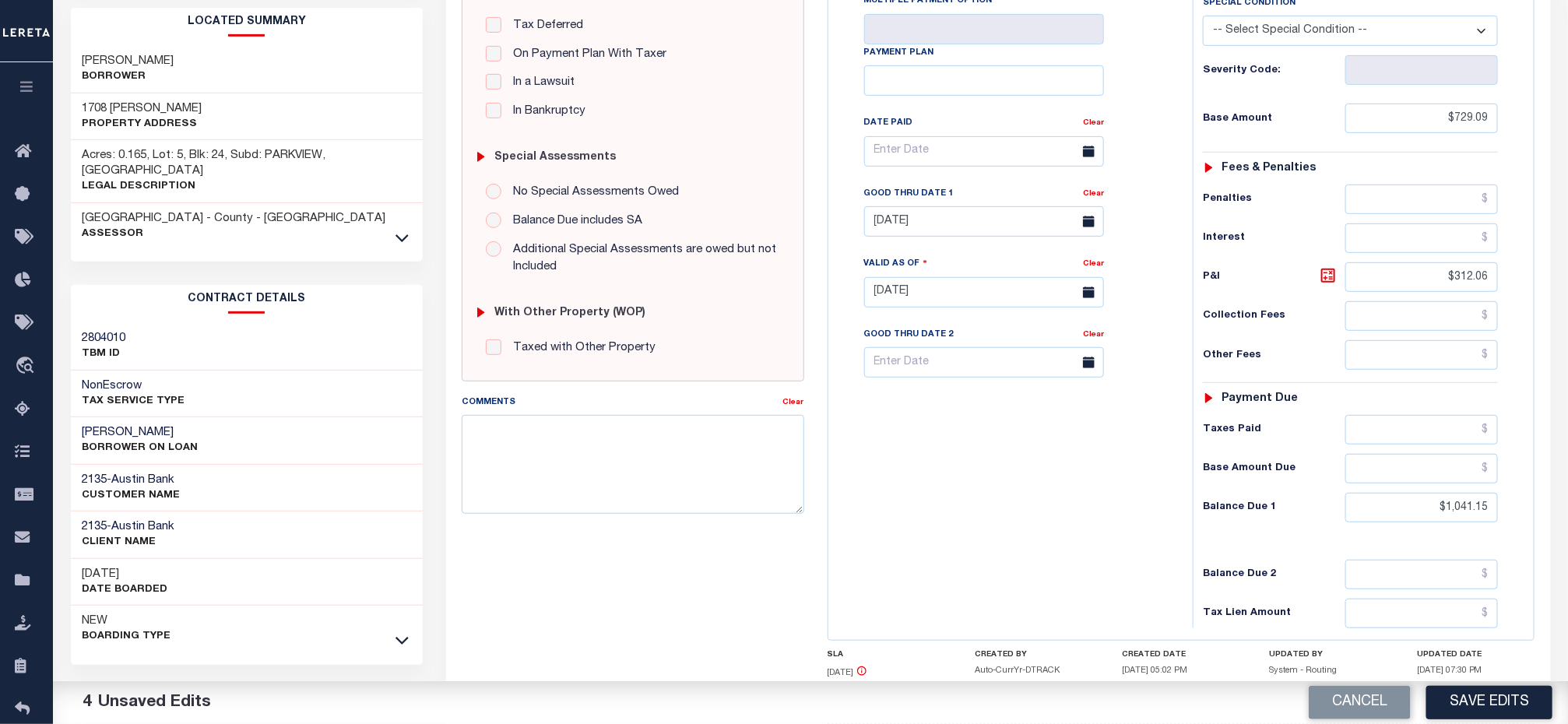
click at [1028, 496] on div "Tax Bill No Multiple Payment Option Payment Plan Clear" at bounding box center [1006, 284] width 349 height 687
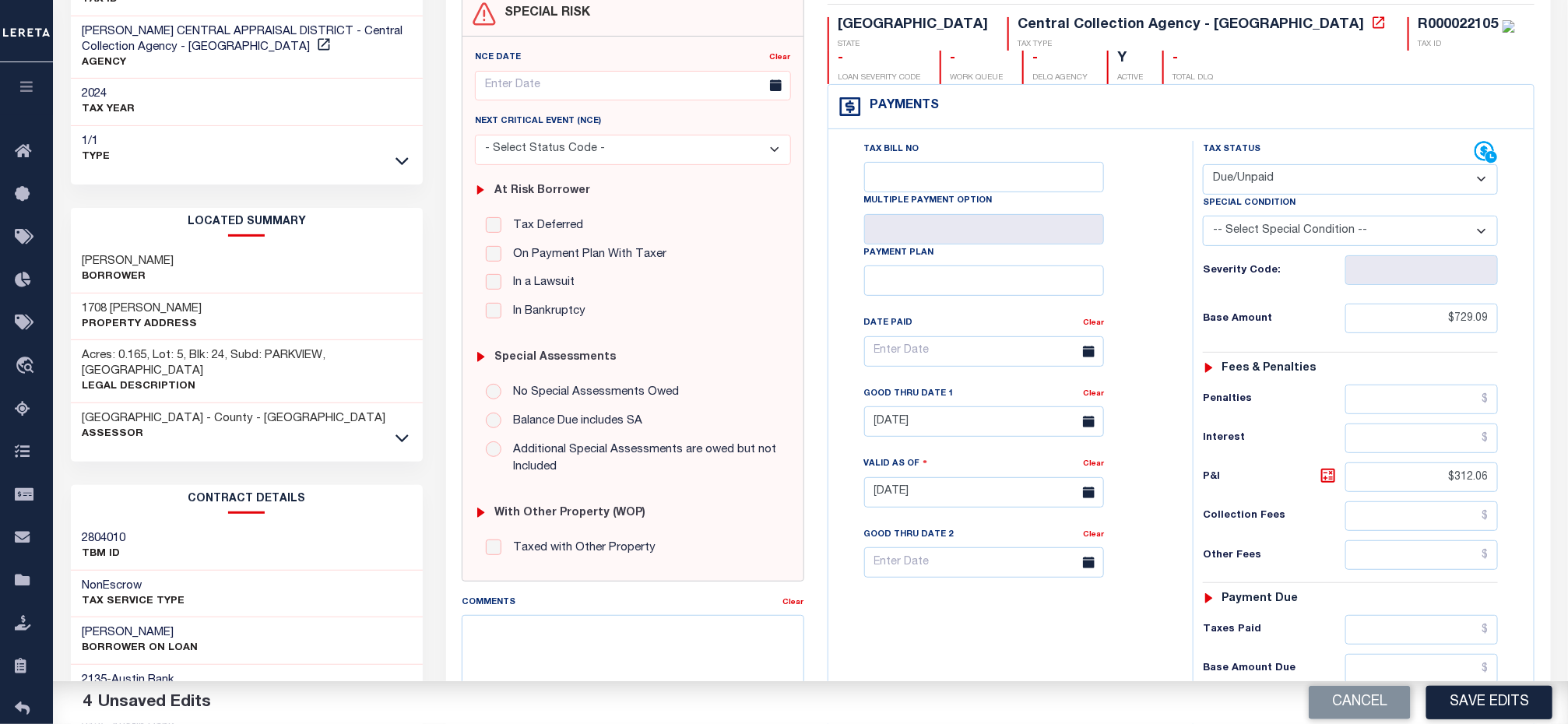
scroll to position [0, 0]
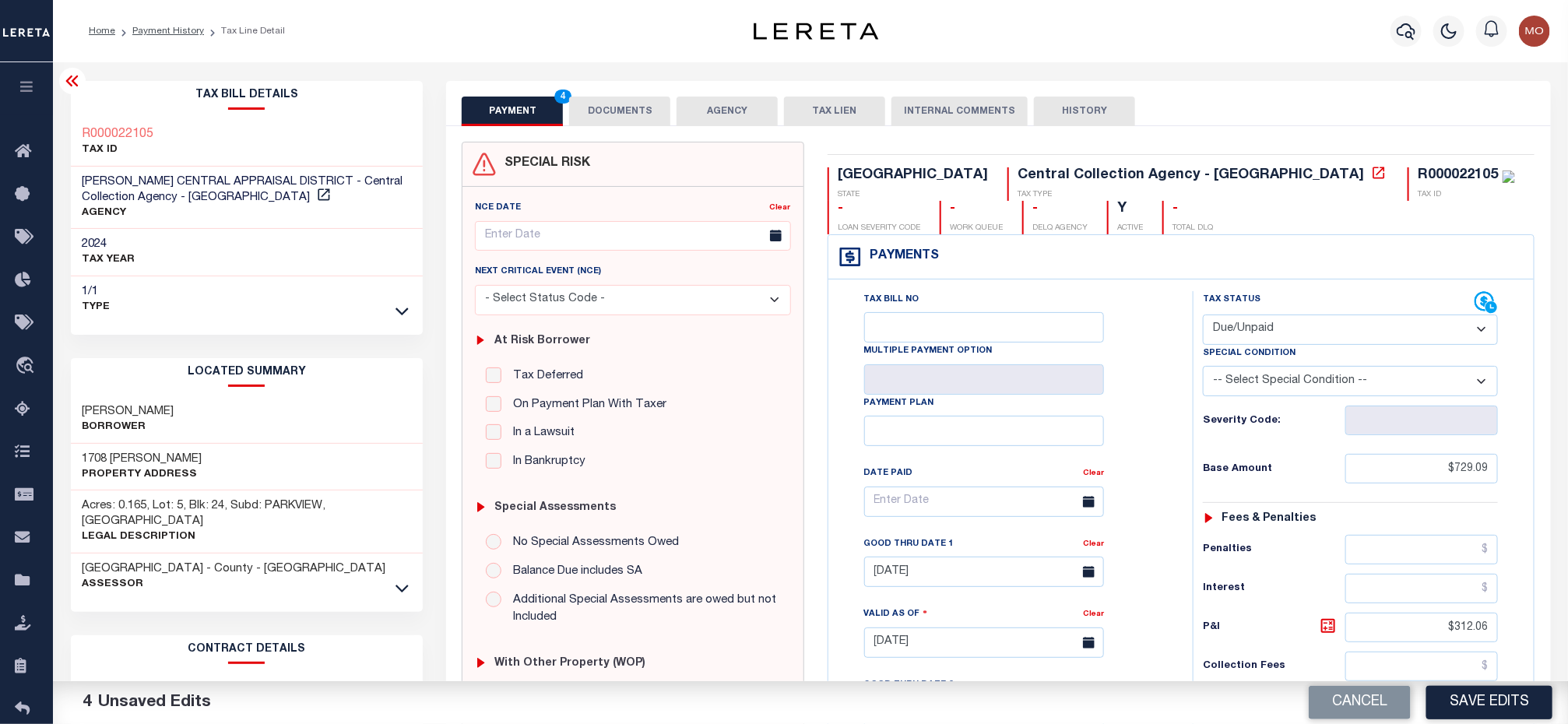
click at [638, 113] on button "DOCUMENTS" at bounding box center [619, 111] width 101 height 30
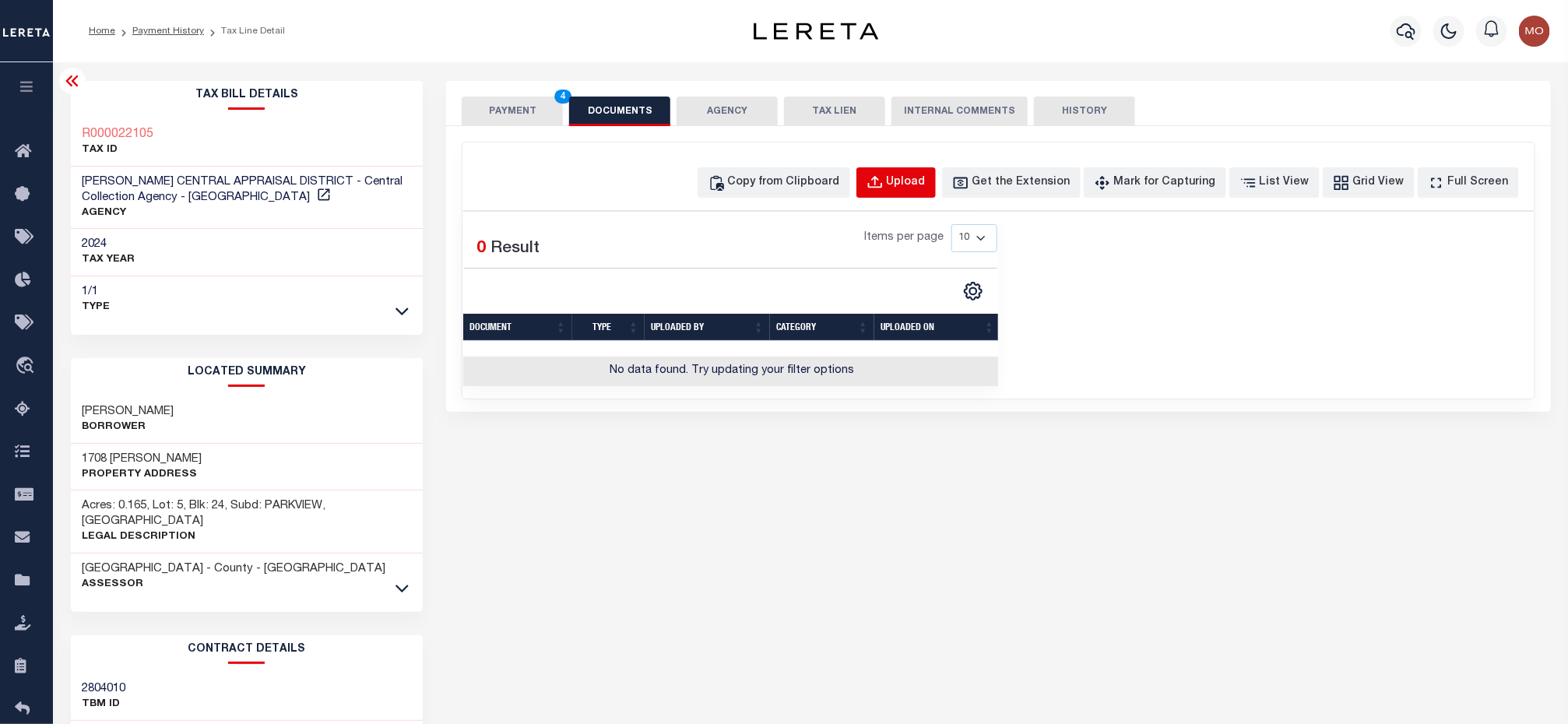
click at [915, 181] on div "Upload" at bounding box center [906, 183] width 39 height 17
select select "POP"
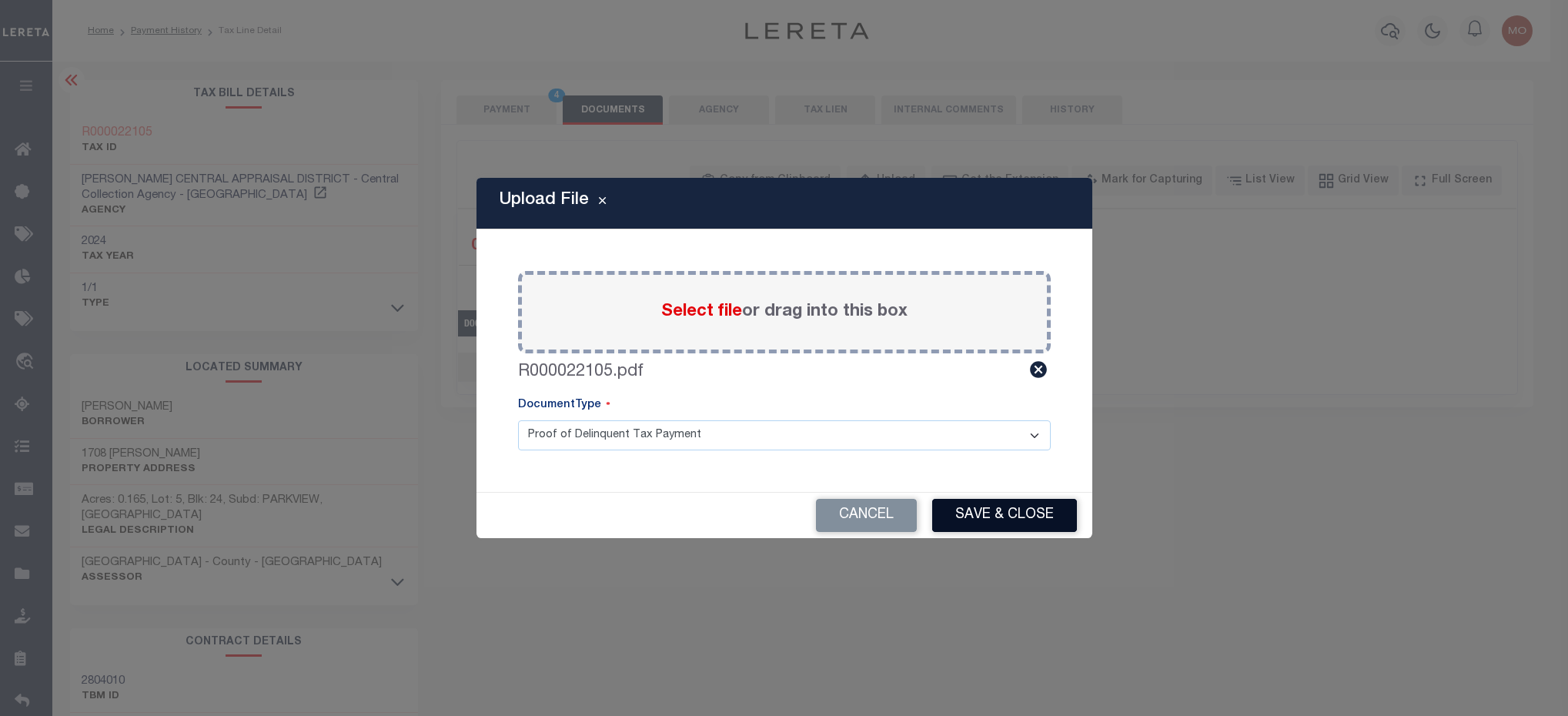
click at [993, 518] on button "Save & Close" at bounding box center [1005, 515] width 145 height 33
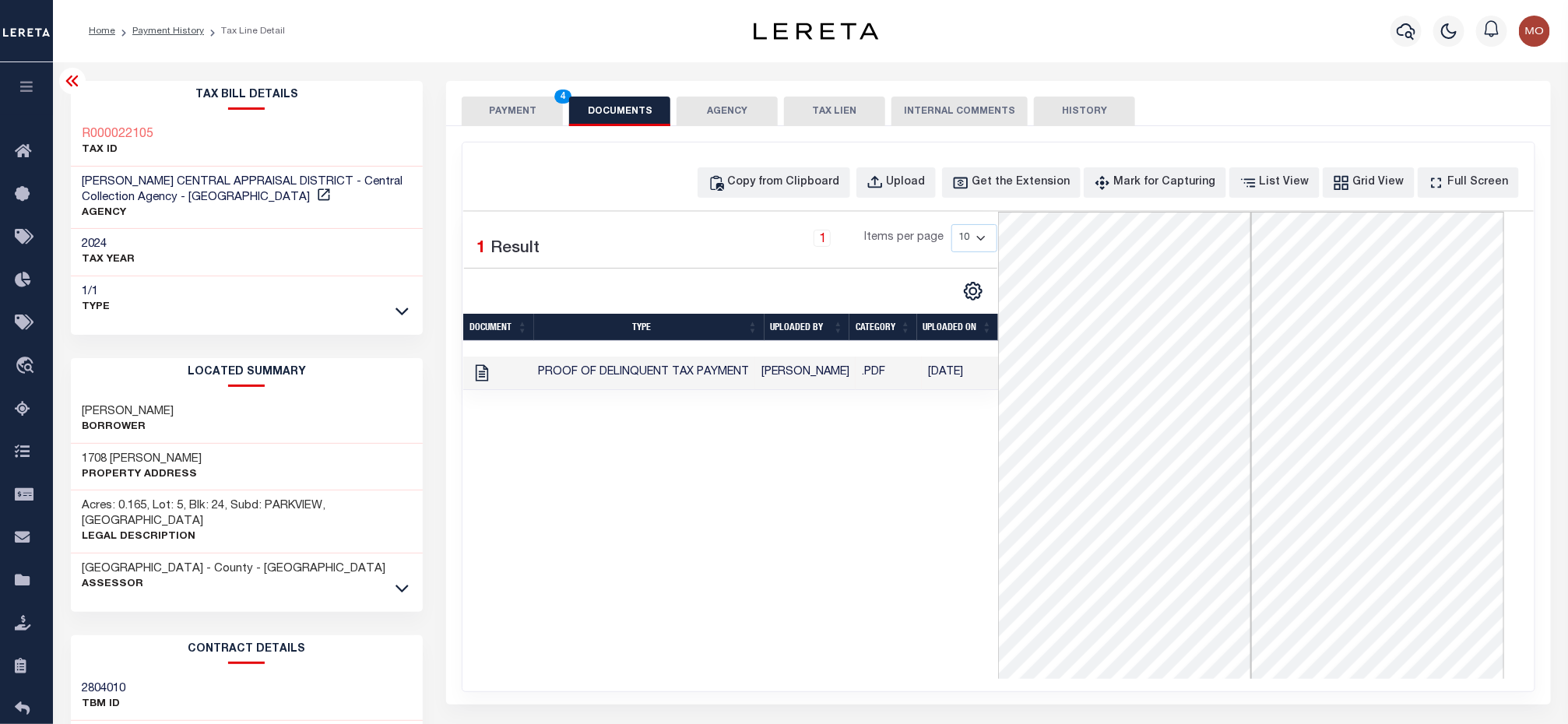
drag, startPoint x: 658, startPoint y: 507, endPoint x: 537, endPoint y: 276, distance: 260.8
click at [655, 505] on div "1 Selected 1 Result 1 Items per page 10 25 50 100" at bounding box center [731, 445] width 535 height 467
click at [498, 113] on button "PAYMENT 4" at bounding box center [512, 111] width 101 height 30
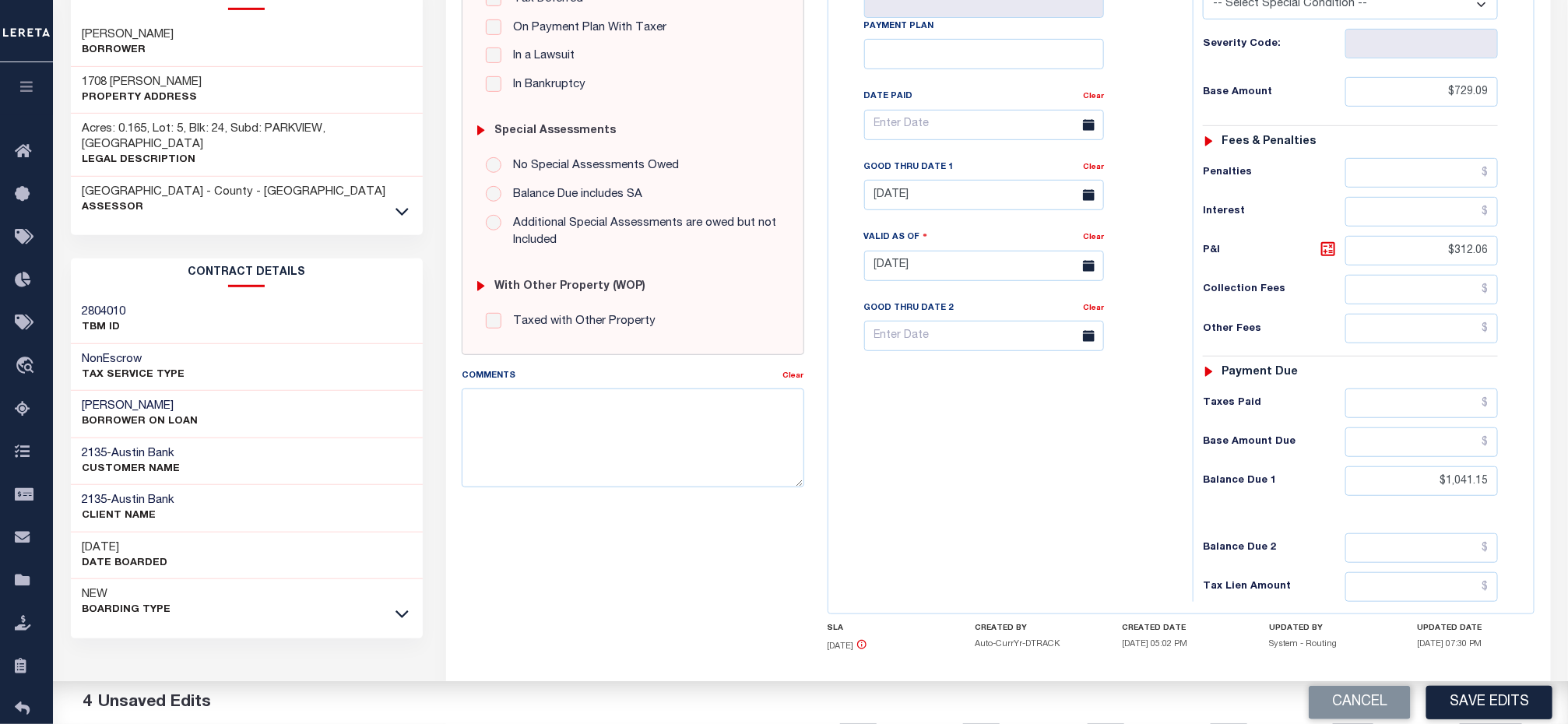
scroll to position [465, 0]
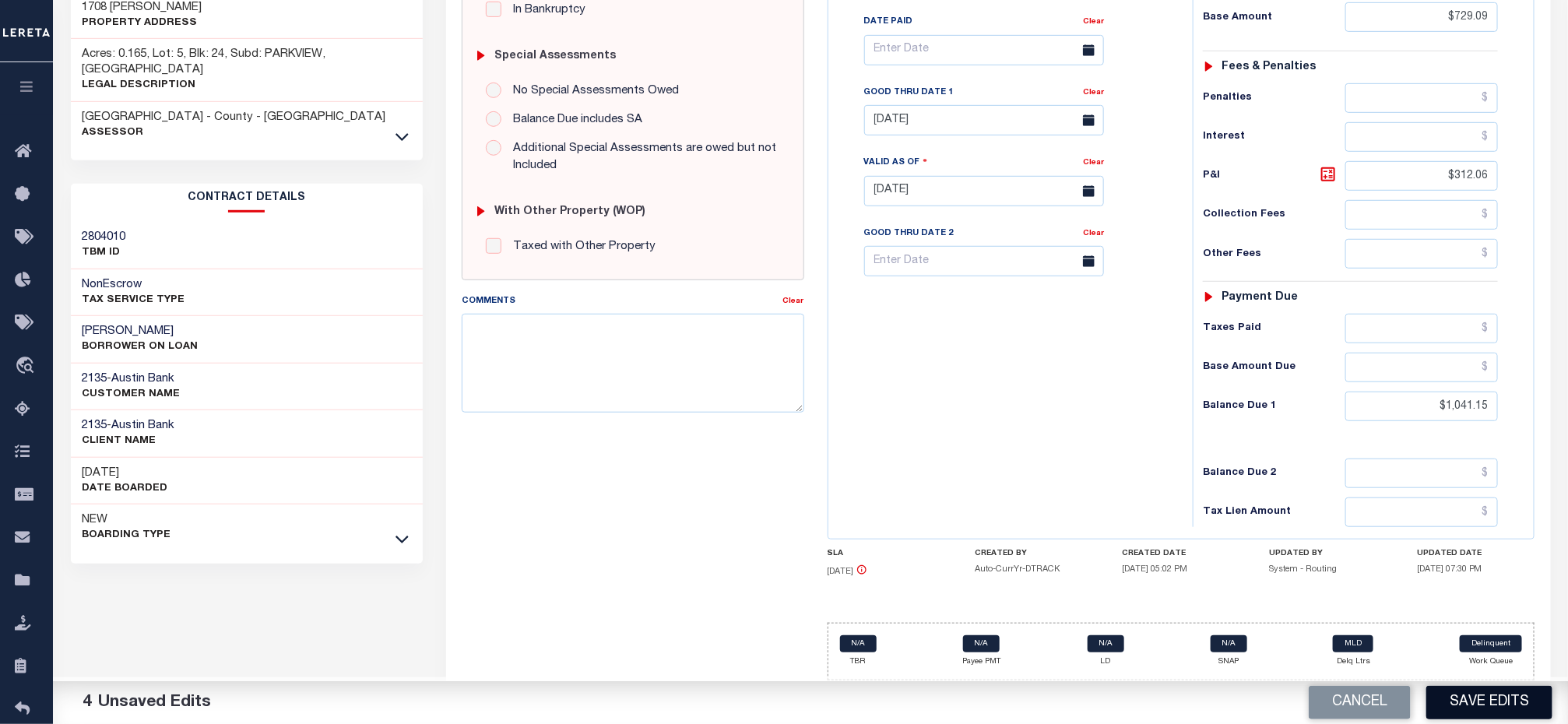
click at [1458, 693] on button "Save Edits" at bounding box center [1489, 703] width 126 height 33
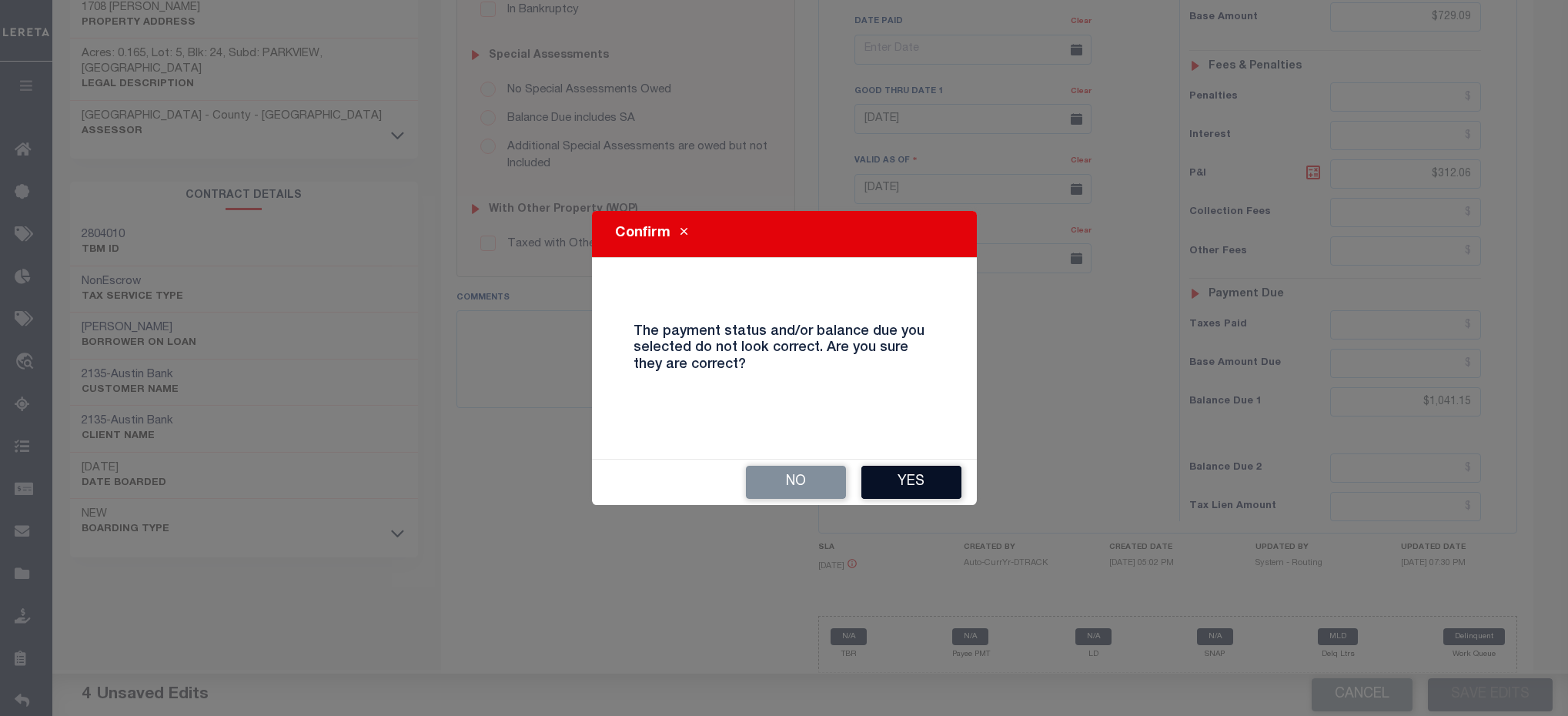
click at [897, 471] on button "Yes" at bounding box center [911, 482] width 100 height 33
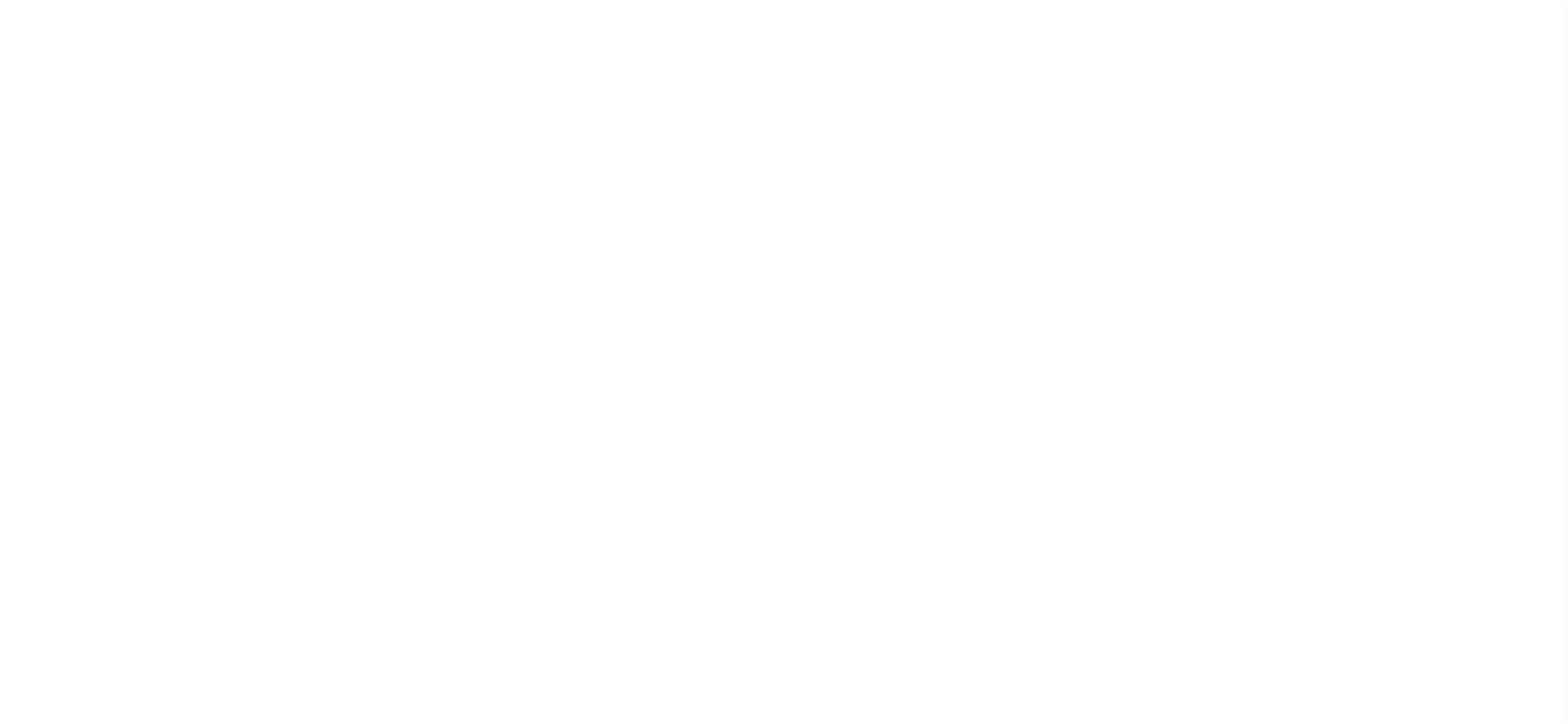
select select "DUE"
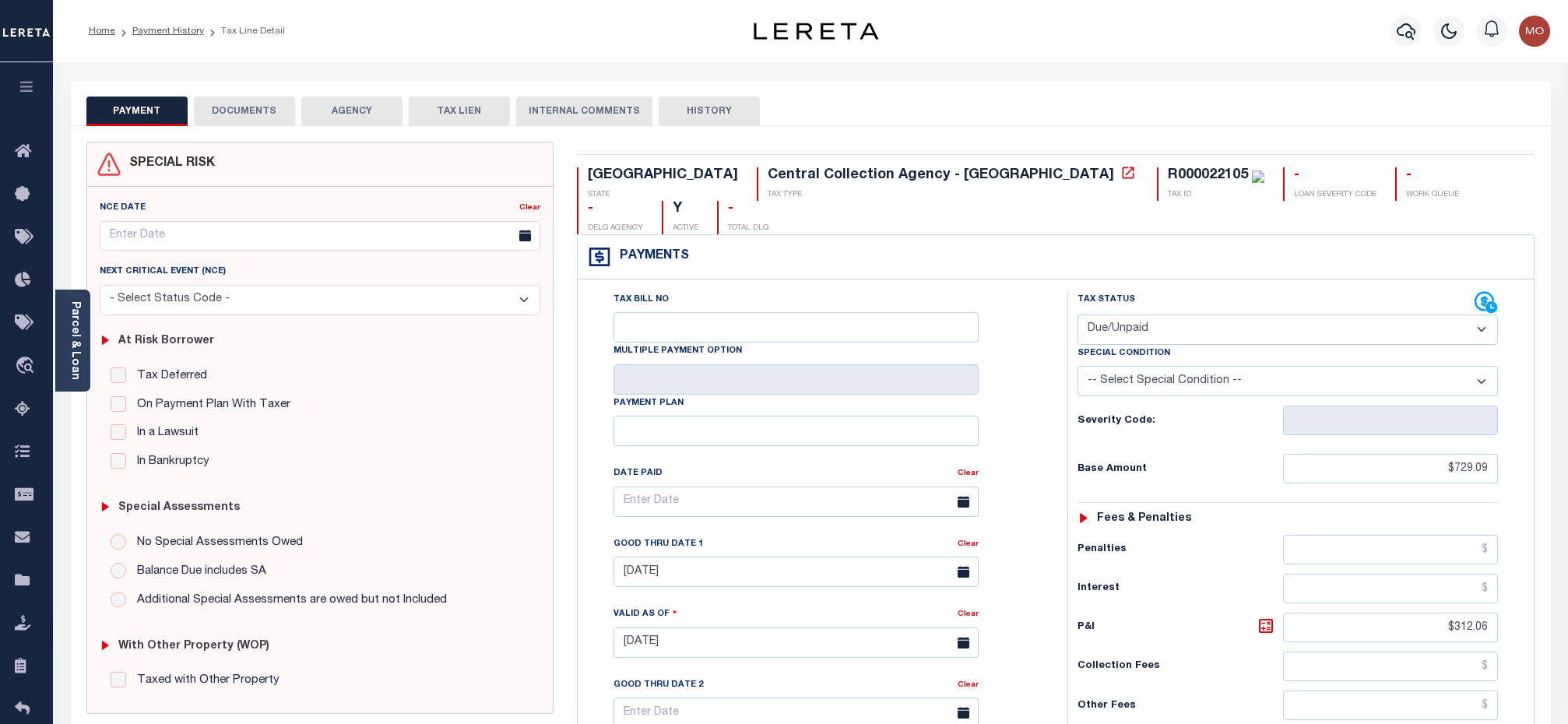
scroll to position [374, 0]
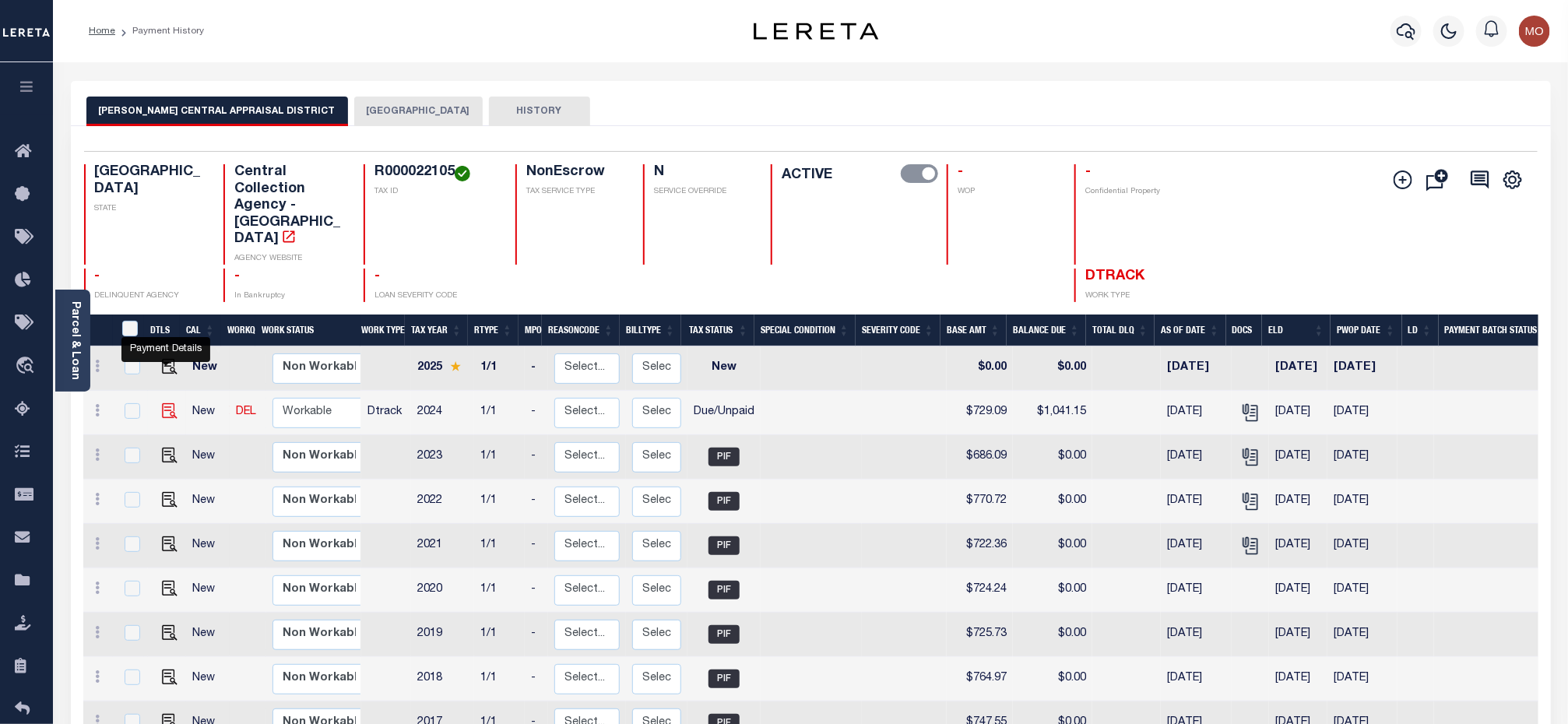
click at [168, 403] on img "" at bounding box center [170, 411] width 16 height 16
checkbox input "true"
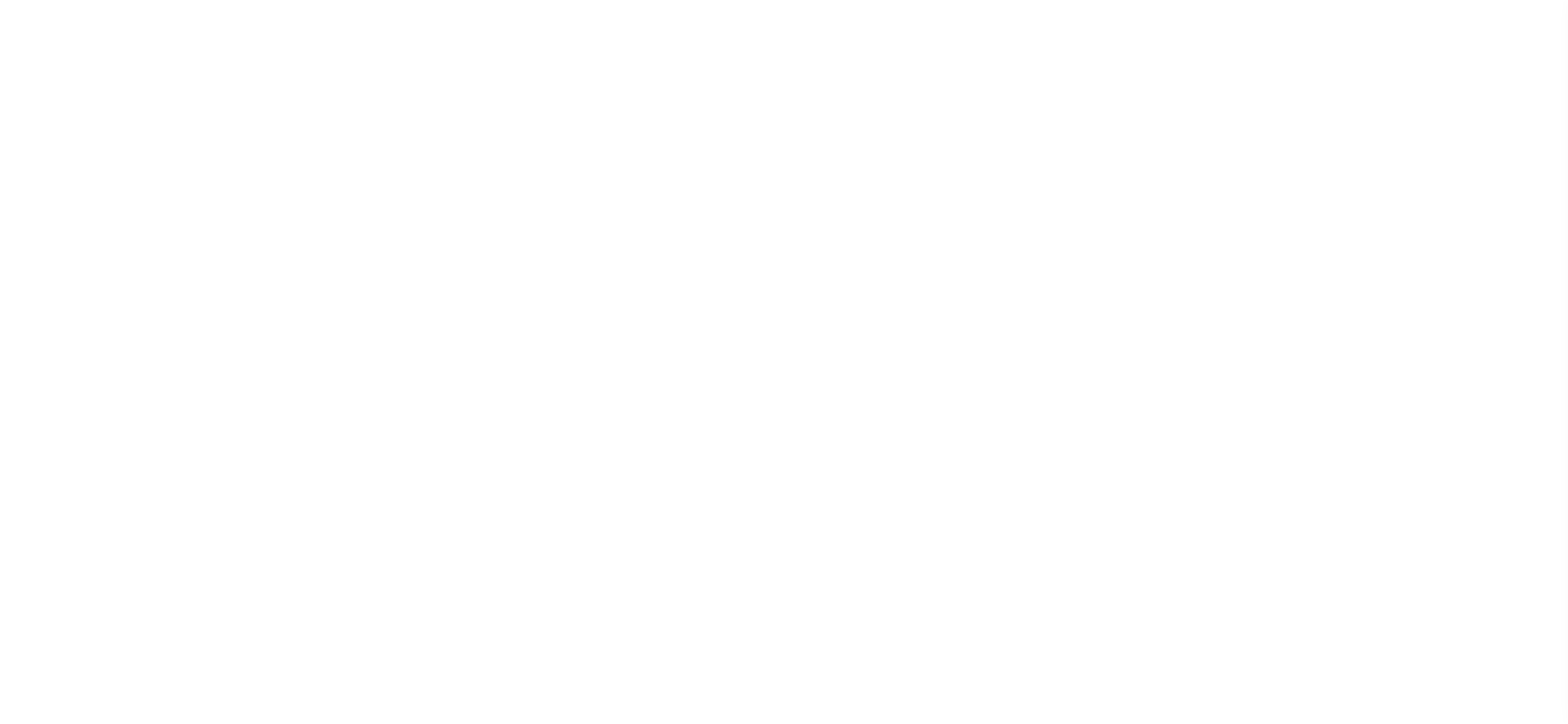
select select "DUE"
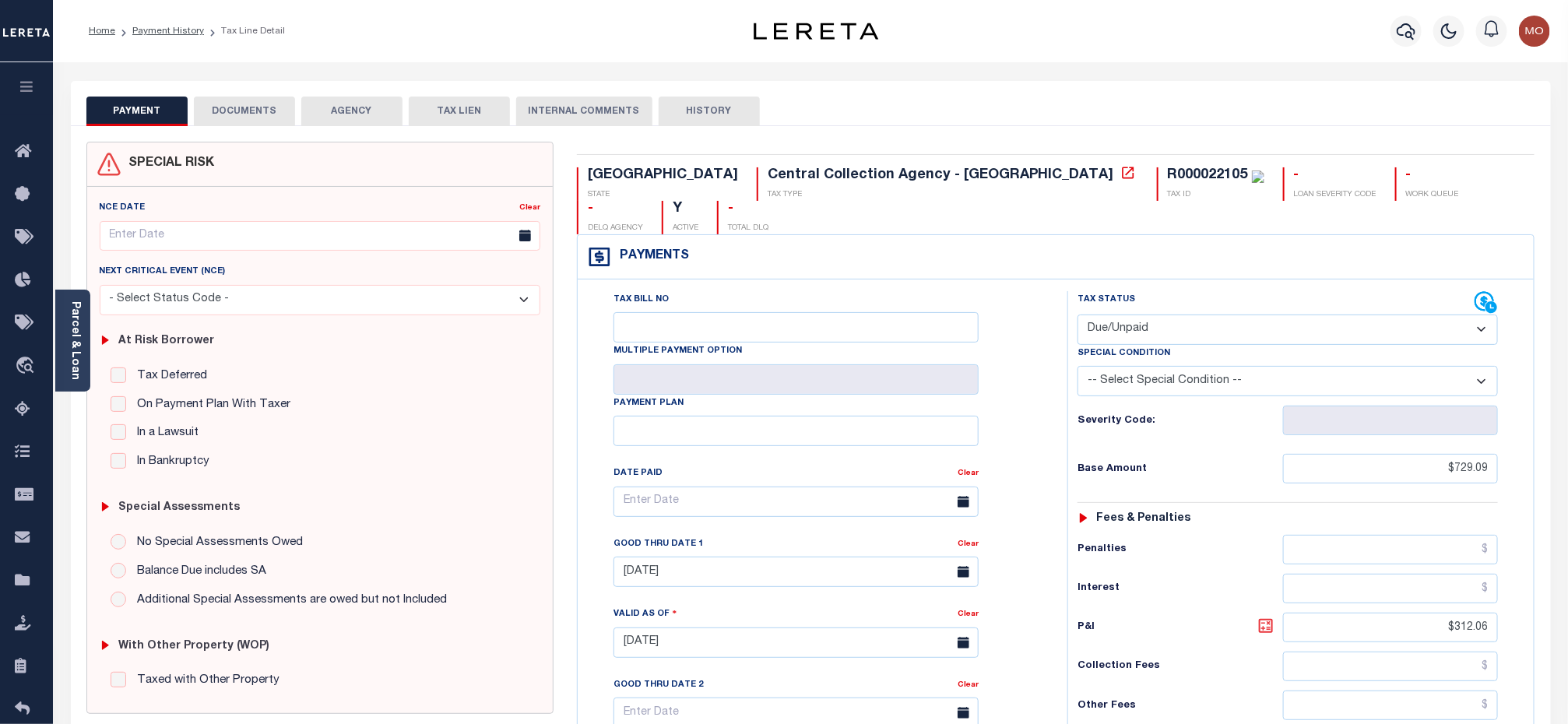
click at [1264, 621] on icon at bounding box center [1266, 626] width 9 height 9
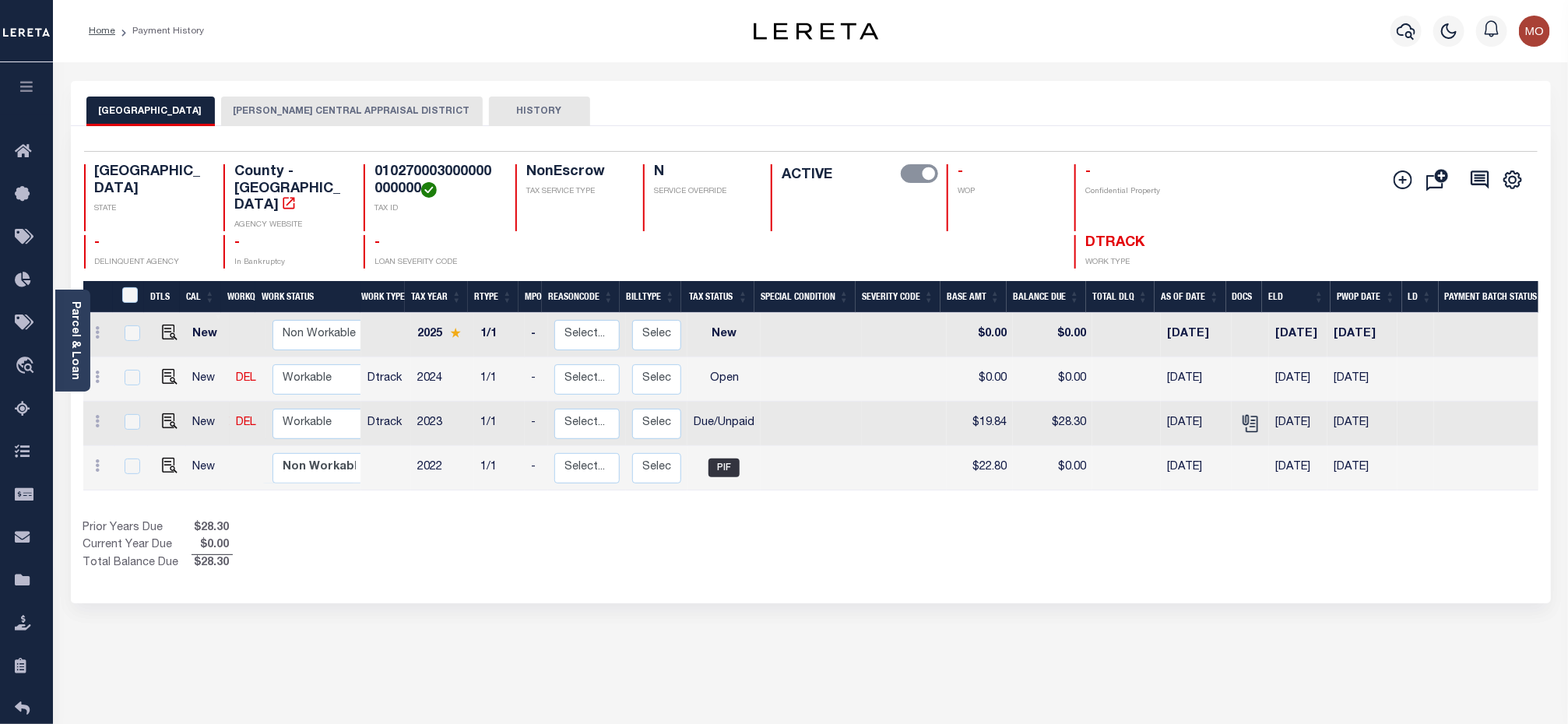
click at [288, 92] on div "HARRISON COUNTY HARRISON CENTRAL APPRAISAL DISTRICT HISTORY" at bounding box center [810, 103] width 1480 height 45
click at [292, 105] on button "[PERSON_NAME] CENTRAL APPRAISAL DISTRICT" at bounding box center [351, 111] width 261 height 30
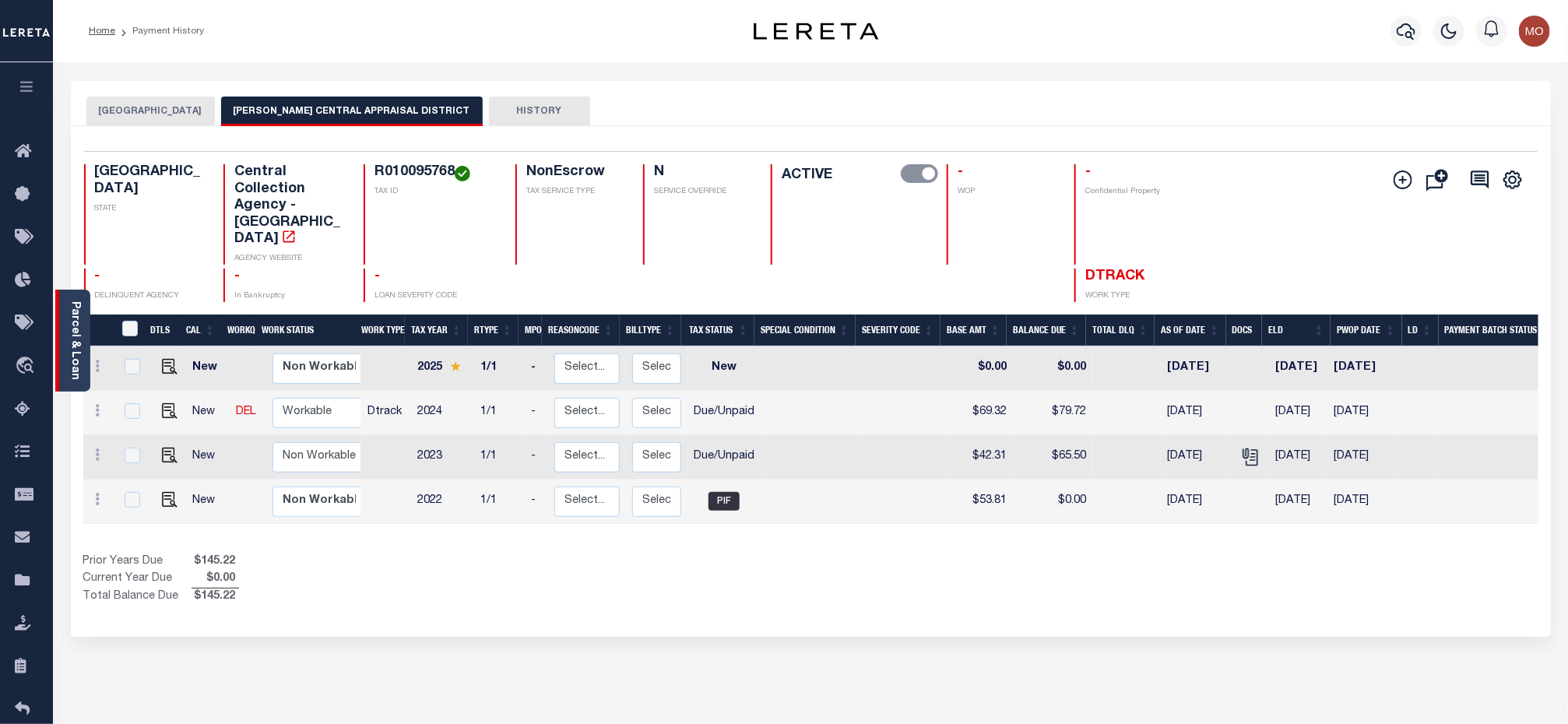
click at [77, 323] on link "Parcel & Loan" at bounding box center [75, 340] width 11 height 79
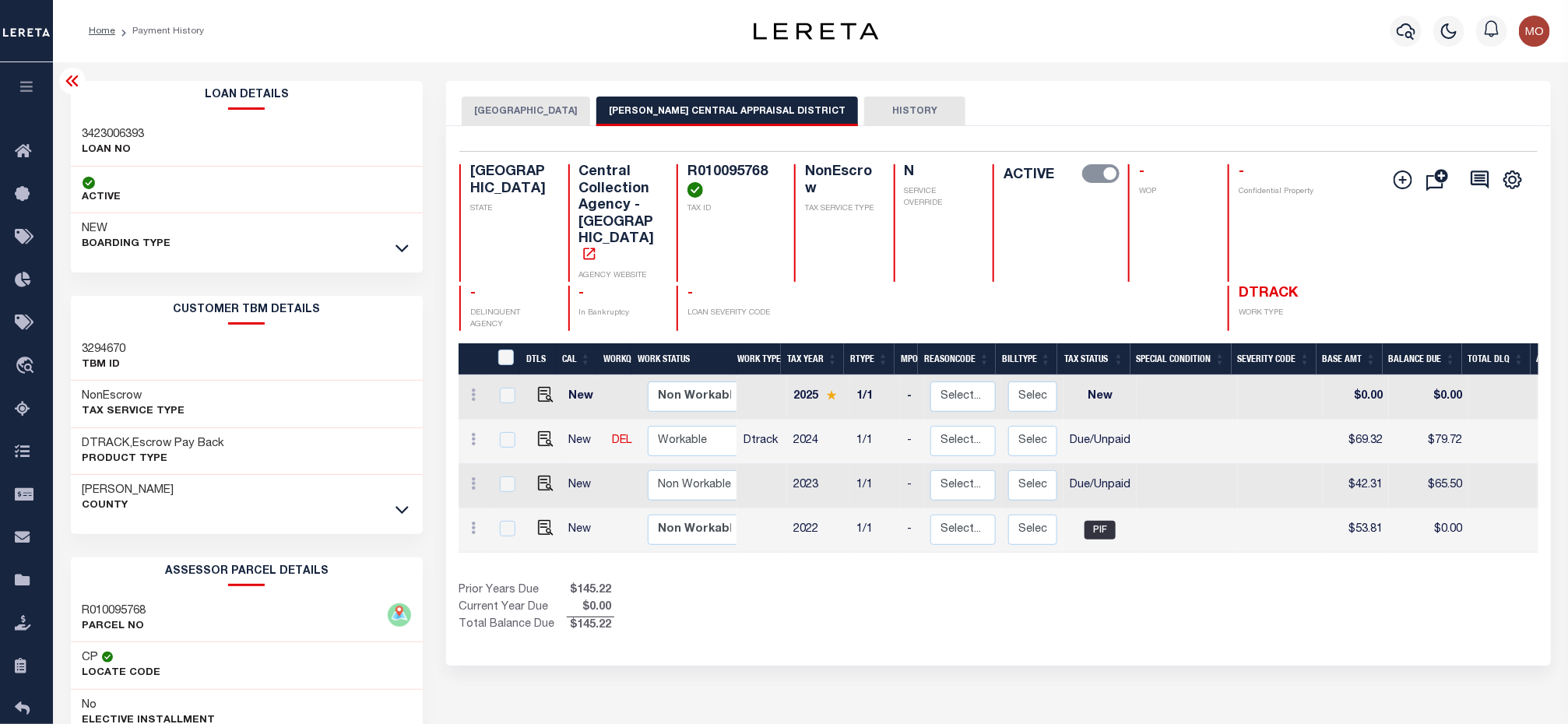
click at [126, 127] on h3 "3423006393" at bounding box center [113, 134] width 62 height 16
copy h3 "3423006393"
click at [703, 167] on h4 "R010095768" at bounding box center [731, 181] width 88 height 33
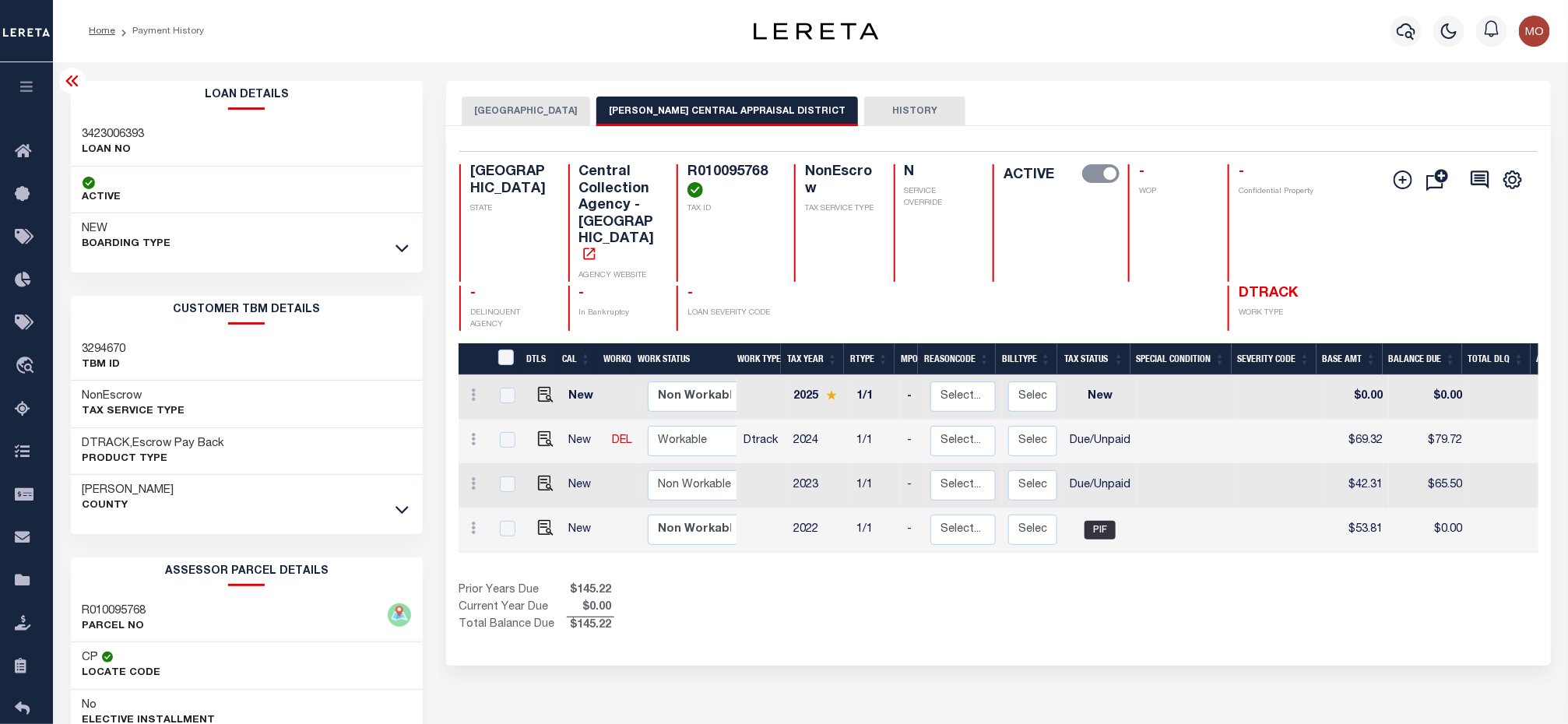
copy h4 "R010095768"
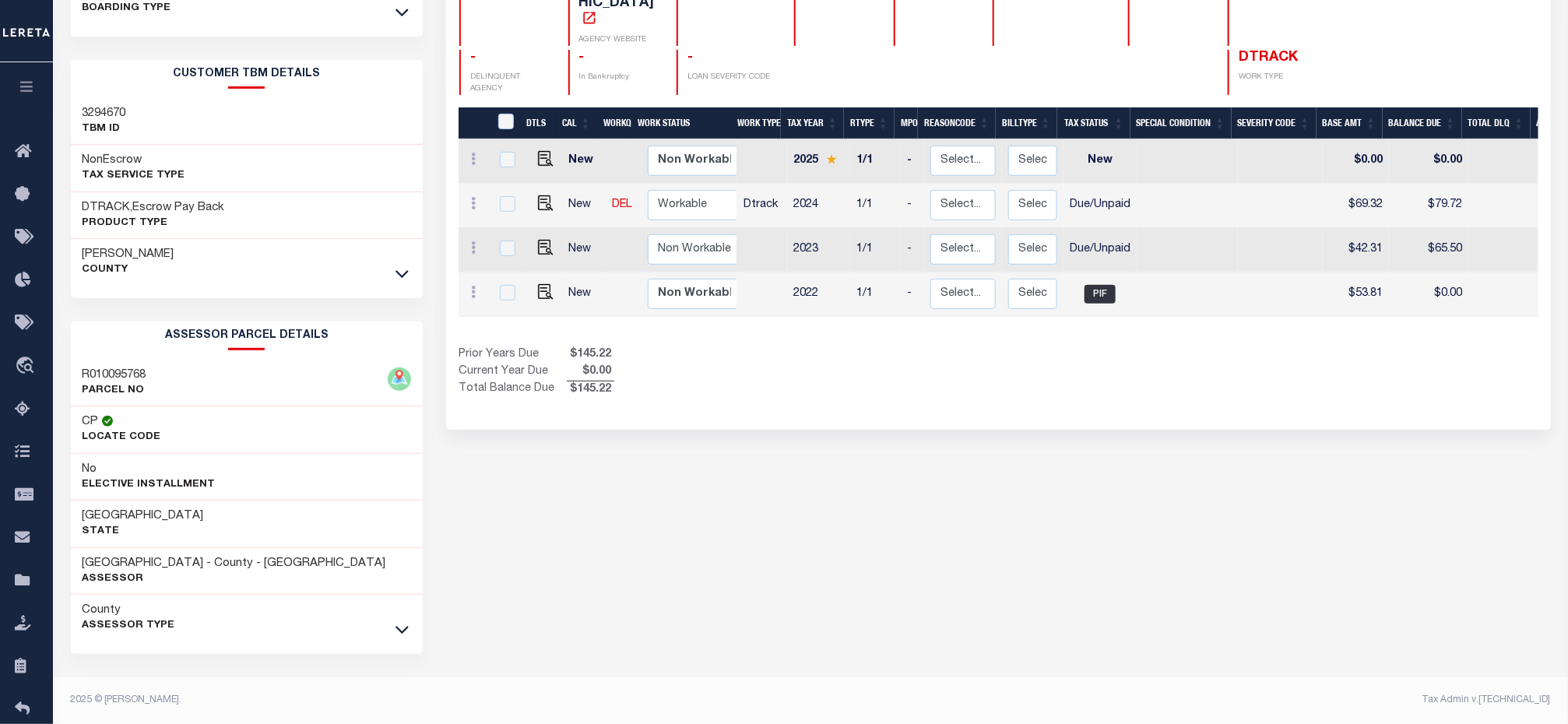
drag, startPoint x: 755, startPoint y: 463, endPoint x: 735, endPoint y: 442, distance: 29.0
click at [755, 463] on div "HARRISON COUNTY HARRISON CENTRAL APPRAISAL DISTRICT HISTORY Selected 4" at bounding box center [998, 285] width 1128 height 879
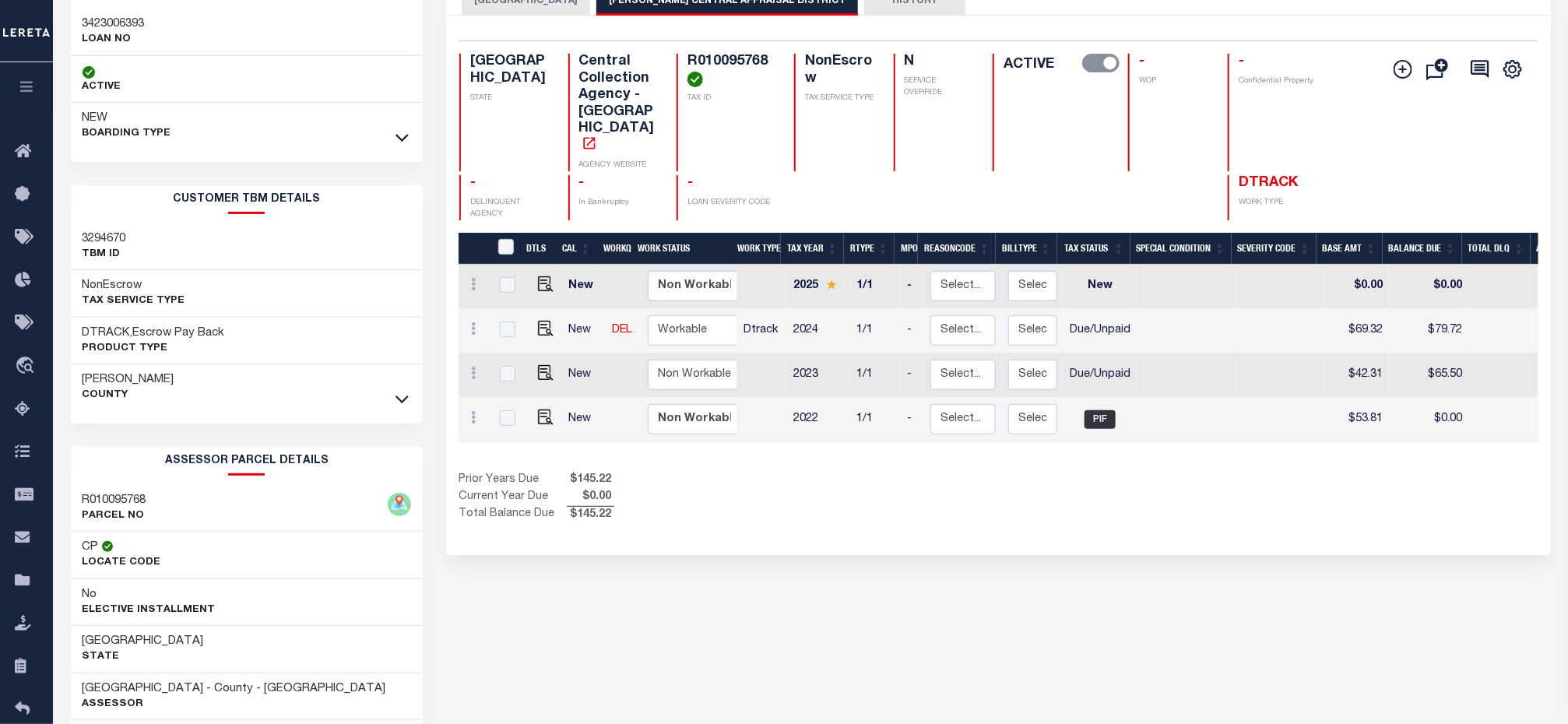
scroll to position [7, 0]
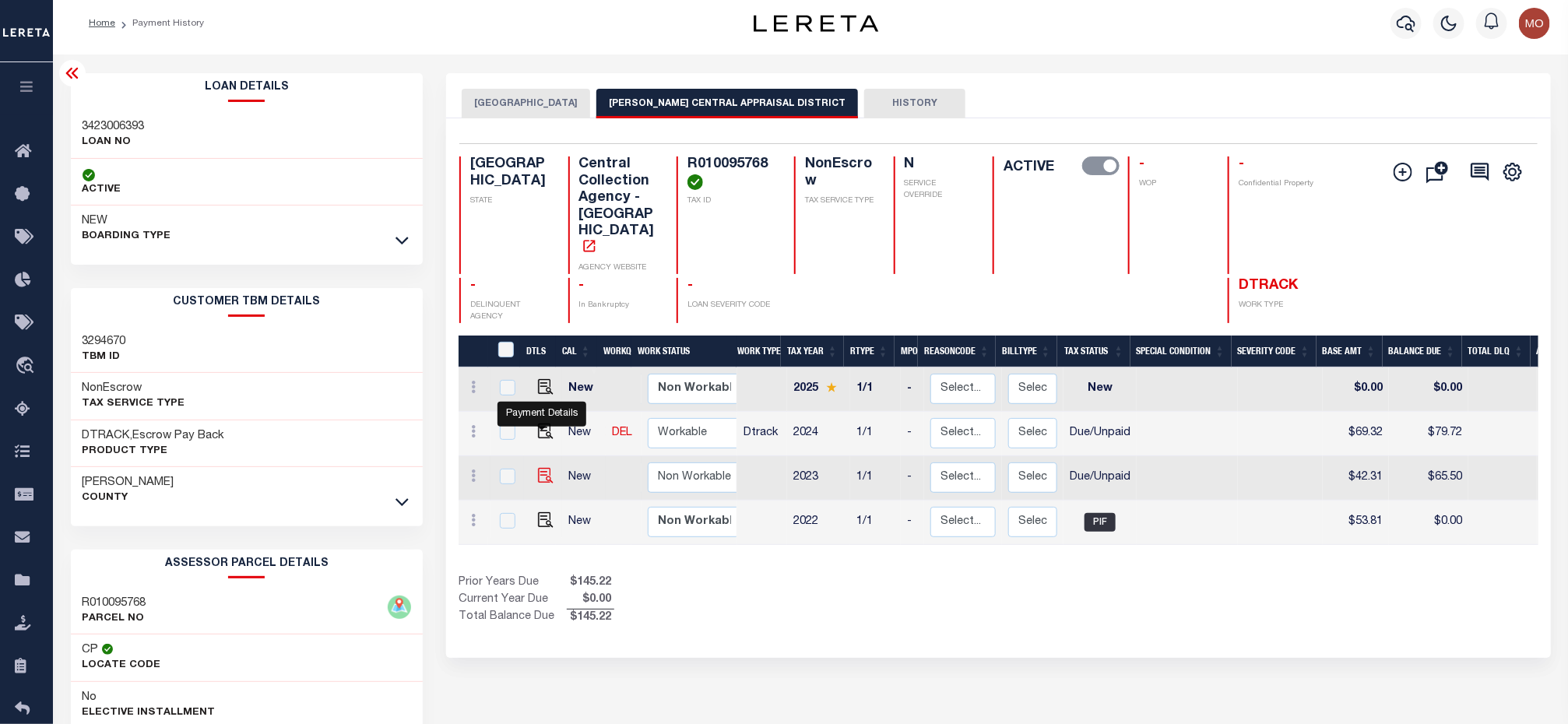
click at [546, 468] on img "" at bounding box center [545, 476] width 16 height 16
checkbox input "true"
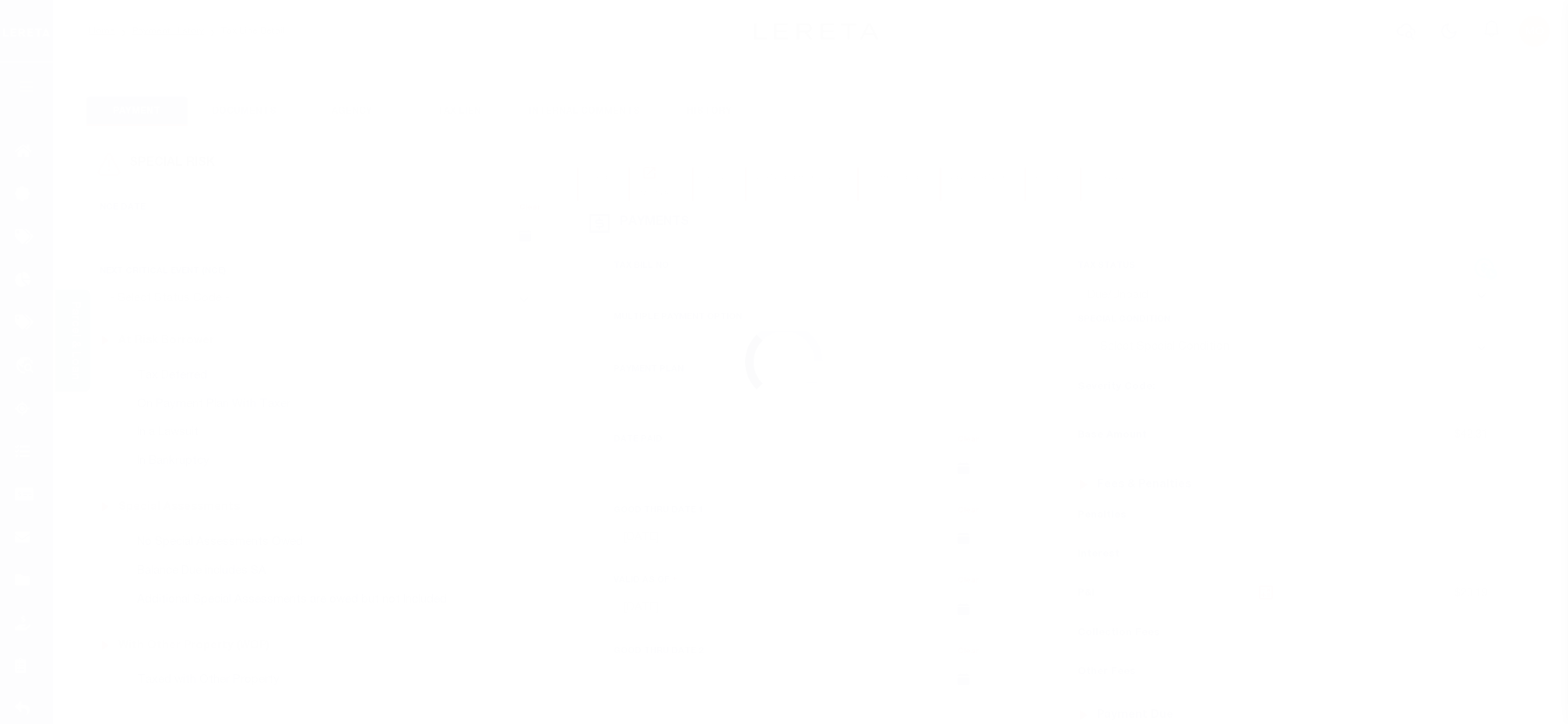
select select "DUE"
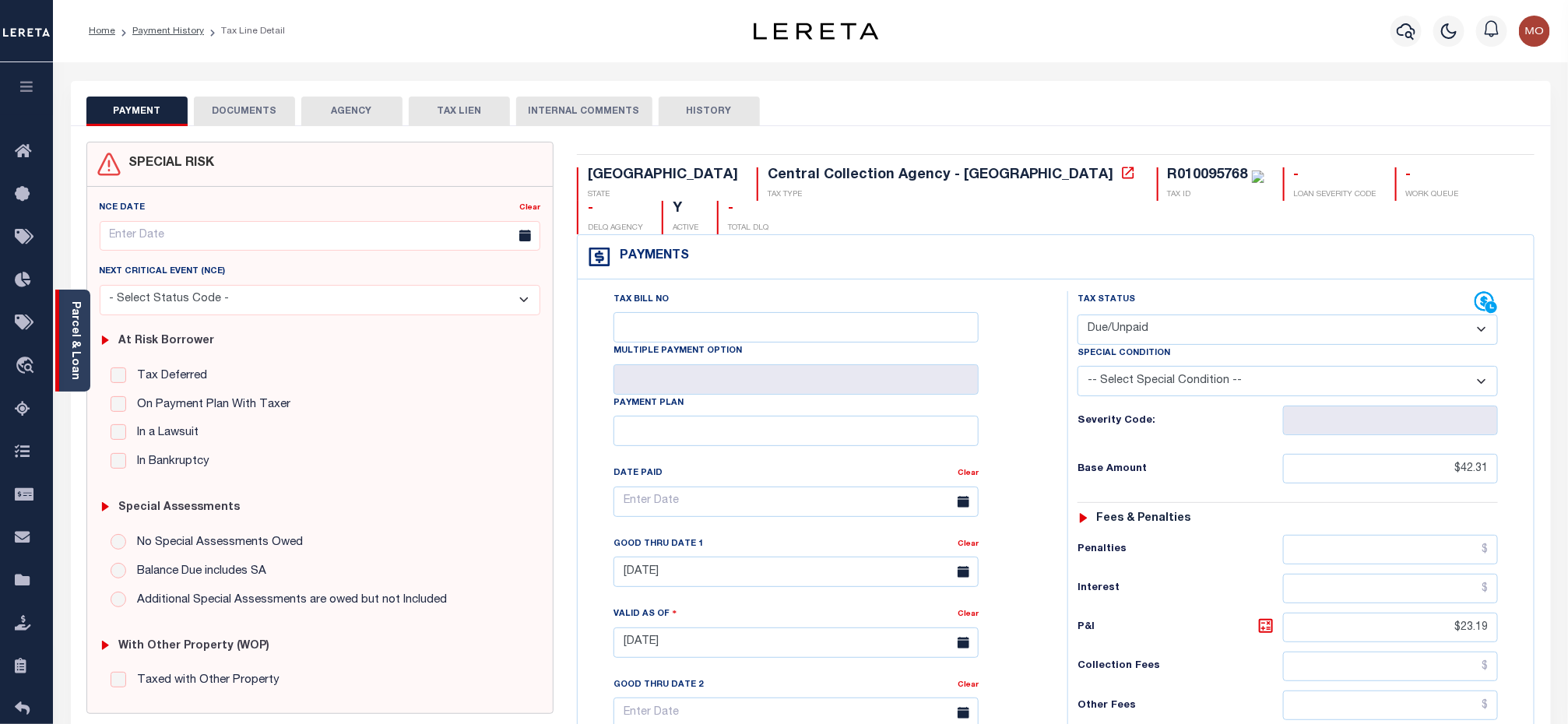
click at [80, 330] on link "Parcel & Loan" at bounding box center [75, 340] width 11 height 79
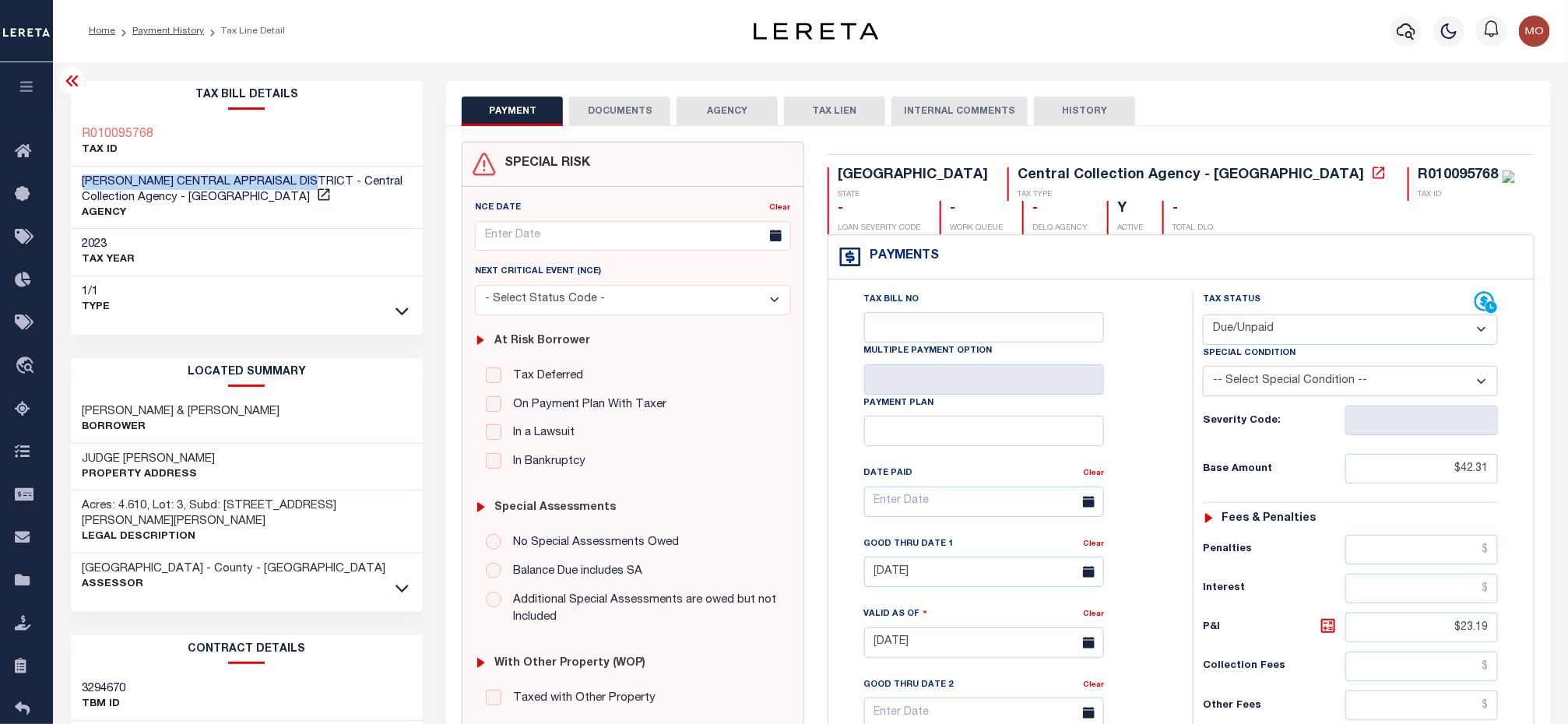
drag, startPoint x: 83, startPoint y: 180, endPoint x: 316, endPoint y: 173, distance: 233.1
click at [316, 176] on span "[PERSON_NAME] CENTRAL APPRAISAL DISTRICT - Central Collection Agency - [GEOGRAP…" at bounding box center [243, 189] width 321 height 27
copy span "HARRISON CENTRAL APPRAISAL DISTRICT"
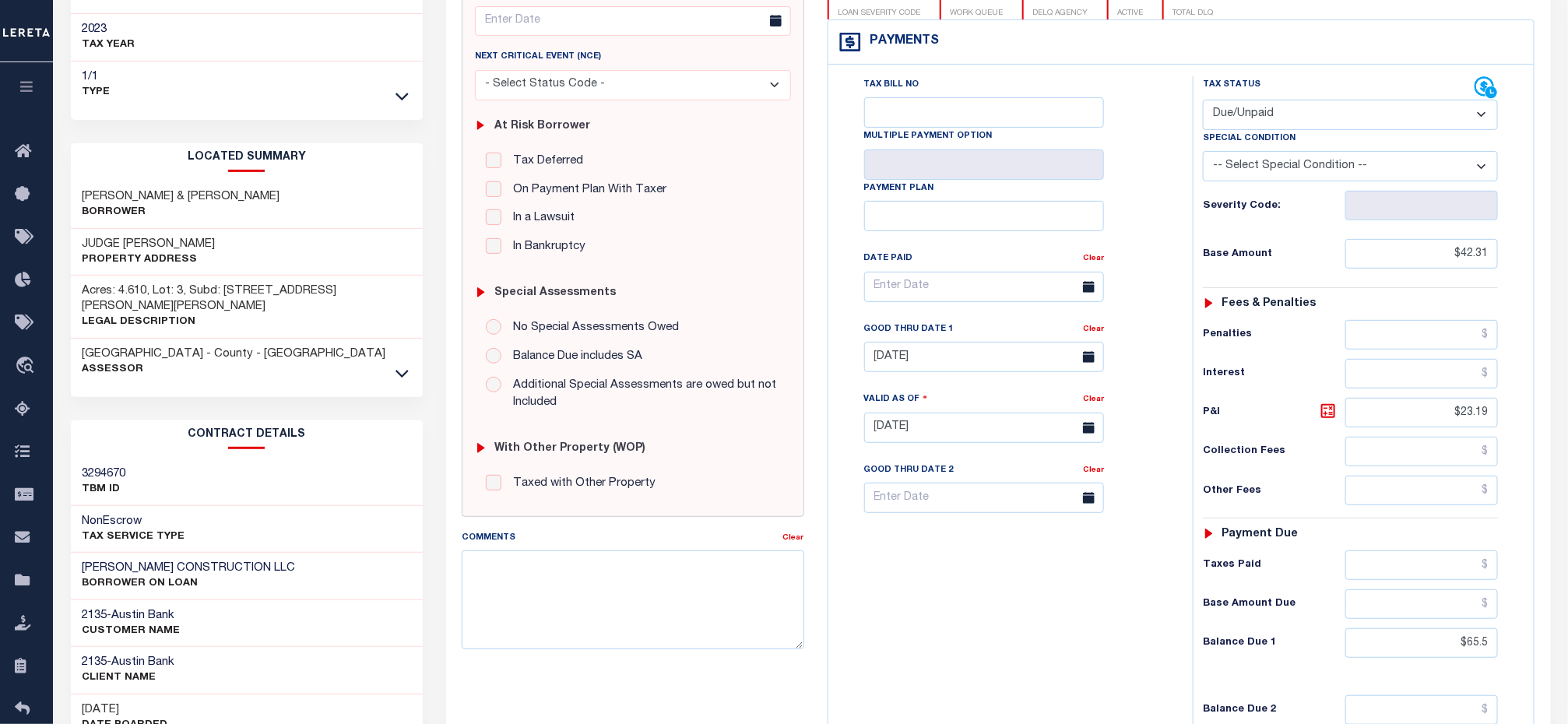
scroll to position [467, 0]
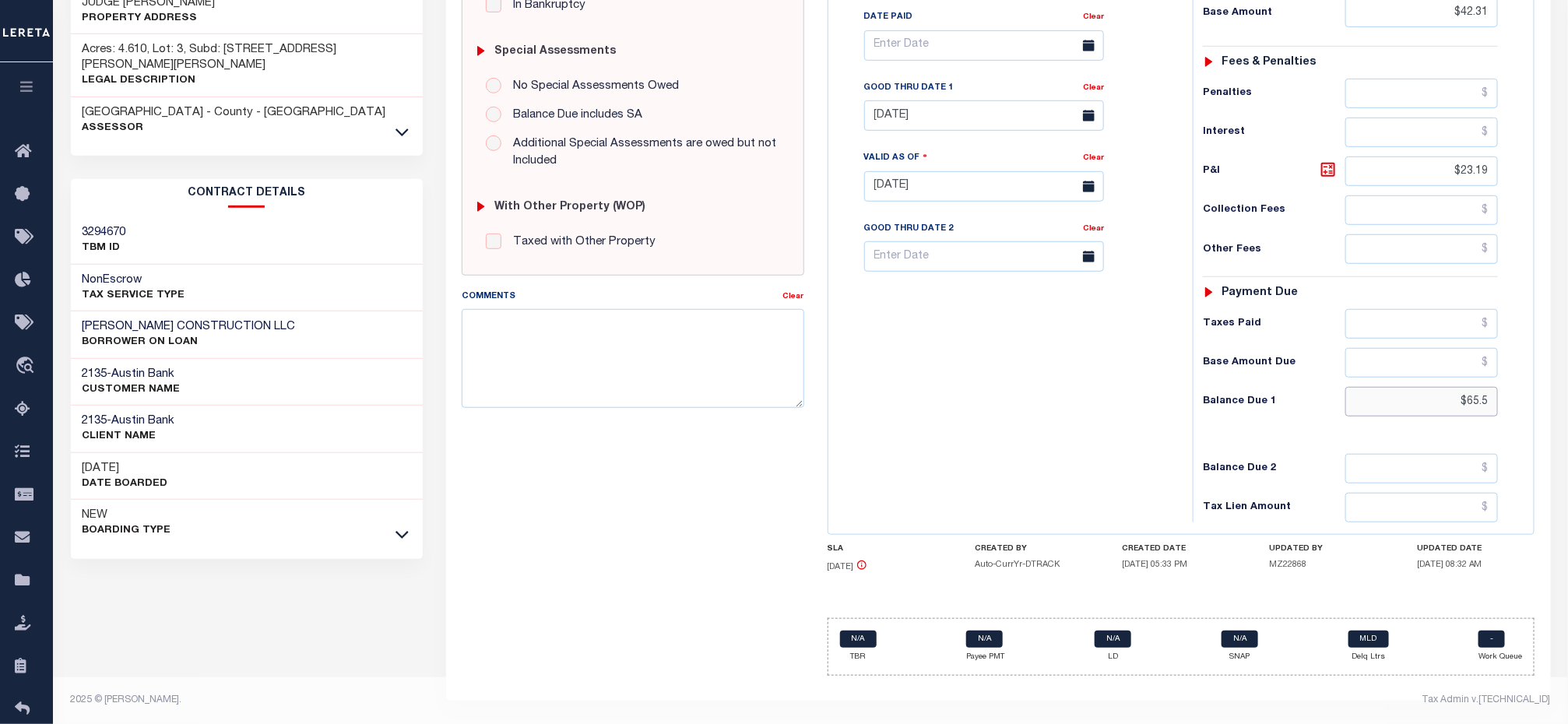
click at [1421, 397] on input "$65.5" at bounding box center [1421, 401] width 153 height 30
drag, startPoint x: 1555, startPoint y: 415, endPoint x: 1570, endPoint y: 416, distance: 15.0
click at [1567, 416] on html "Home Payment History Tax Line Detail" at bounding box center [784, 133] width 1568 height 1180
paste input "6.52"
type input "$66.52"
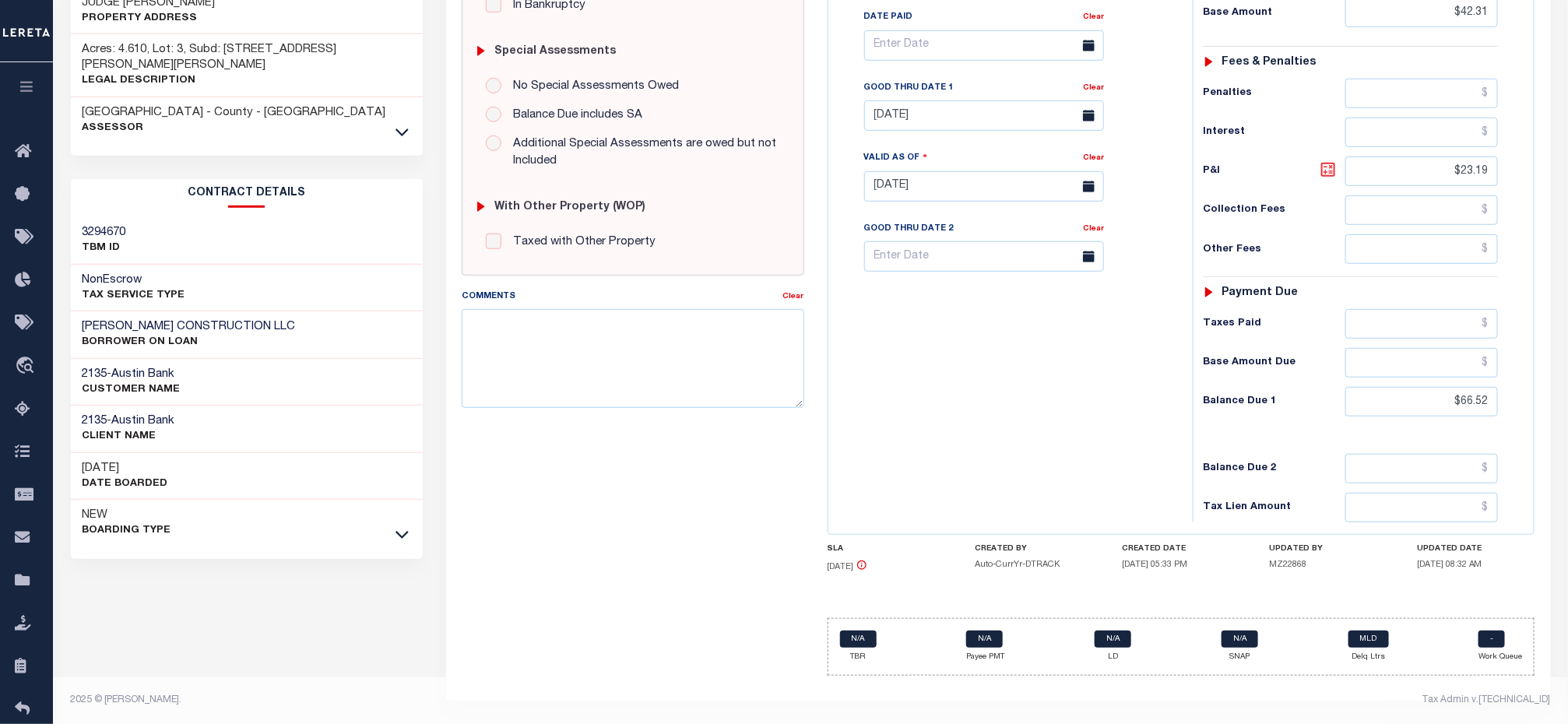
type input "[DATE]"
click at [1336, 171] on icon at bounding box center [1328, 170] width 19 height 19
type input "$24.21"
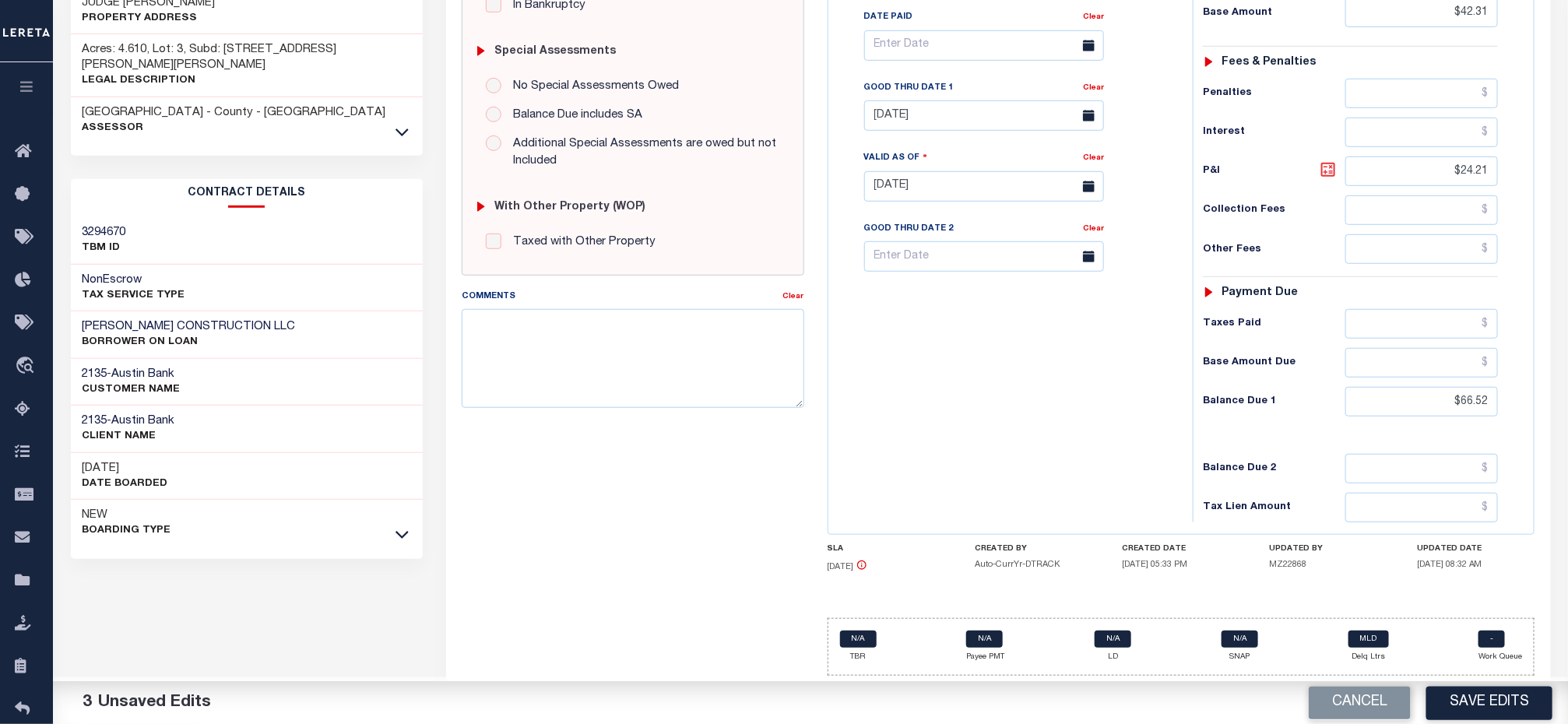
click at [1333, 171] on icon at bounding box center [1328, 170] width 19 height 19
click at [862, 127] on div "Tax Bill No Multiple Payment Option Payment Plan Clear" at bounding box center [1006, 53] width 325 height 437
click at [893, 118] on input "11/30/2024" at bounding box center [984, 115] width 240 height 31
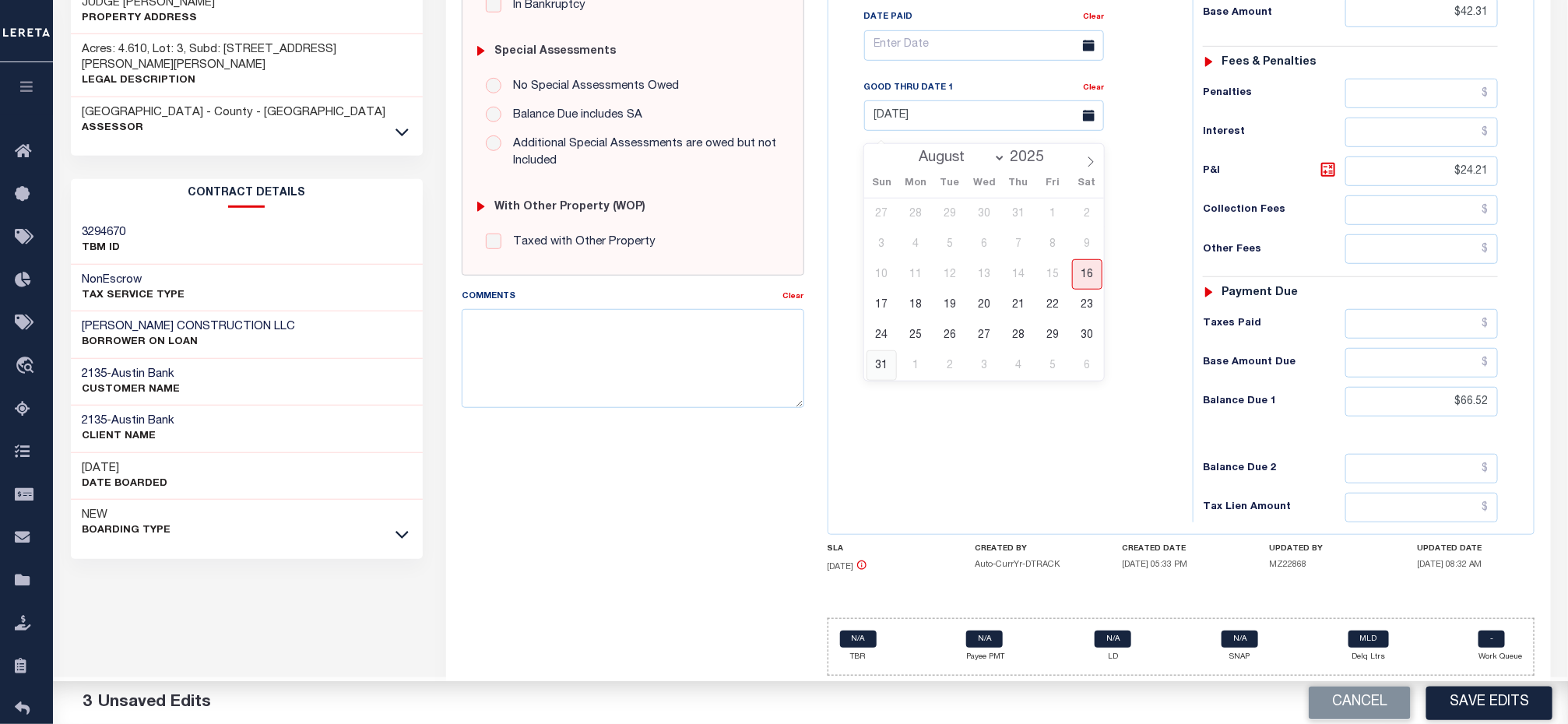
click at [879, 355] on span "31" at bounding box center [881, 365] width 31 height 31
type input "08/31/2025"
click at [977, 401] on div "Tax Bill No Multiple Payment Option Payment Plan Clear" at bounding box center [1006, 178] width 349 height 687
click at [536, 309] on textarea "Comments" at bounding box center [632, 358] width 342 height 98
paste textarea "Please refer above line for Supporting Document"
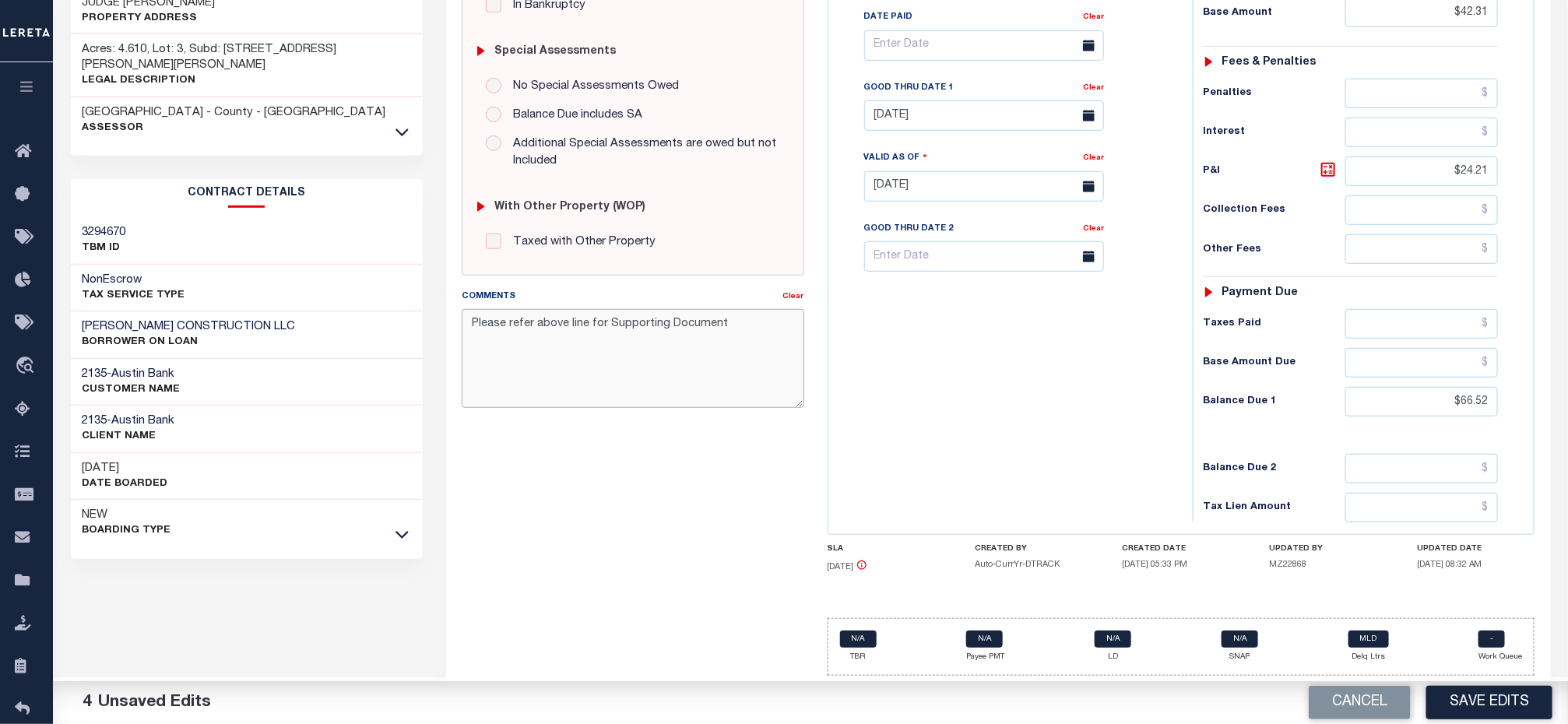
type textarea "Please refer above line for Supporting Document"
click at [951, 430] on div "Tax Bill No Multiple Payment Option Payment Plan Clear" at bounding box center [1006, 178] width 349 height 687
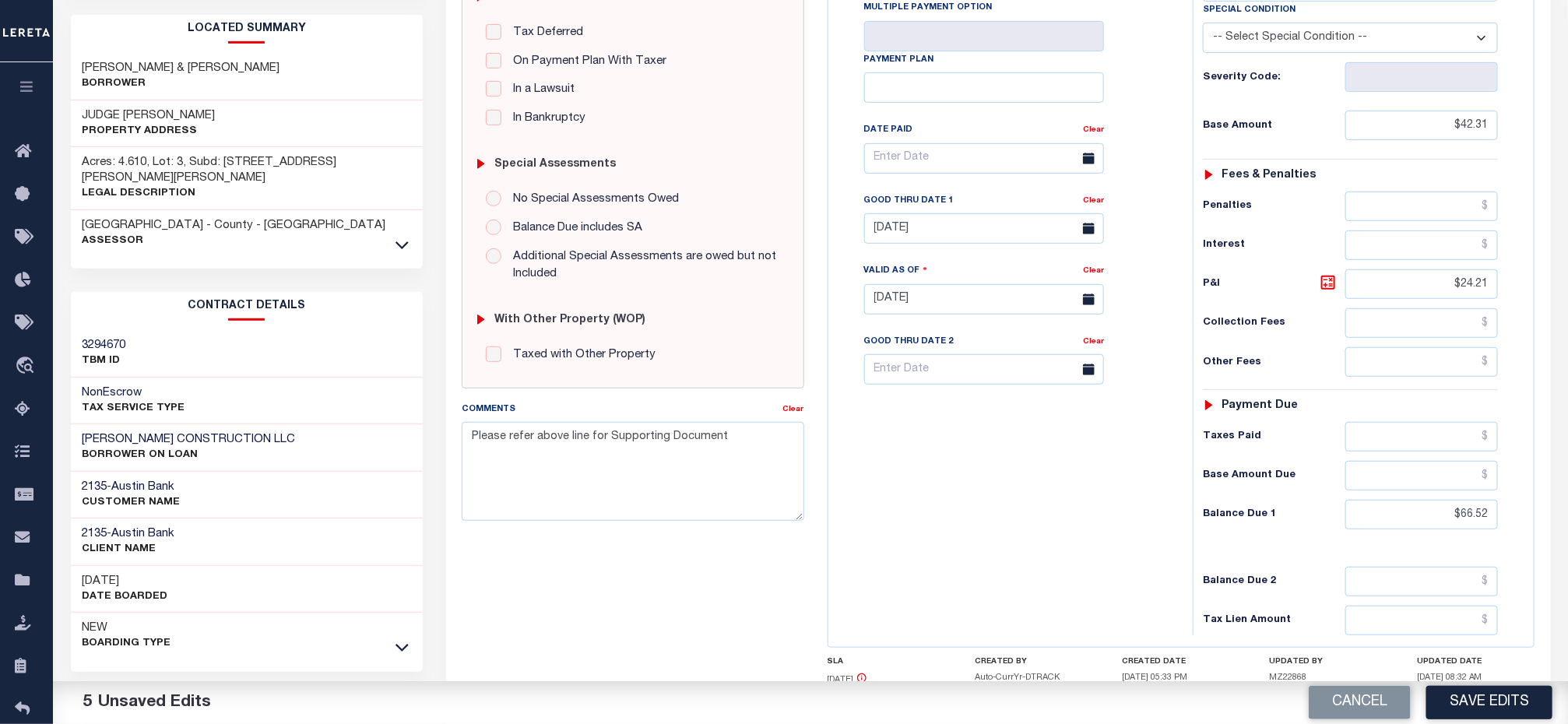
scroll to position [117, 0]
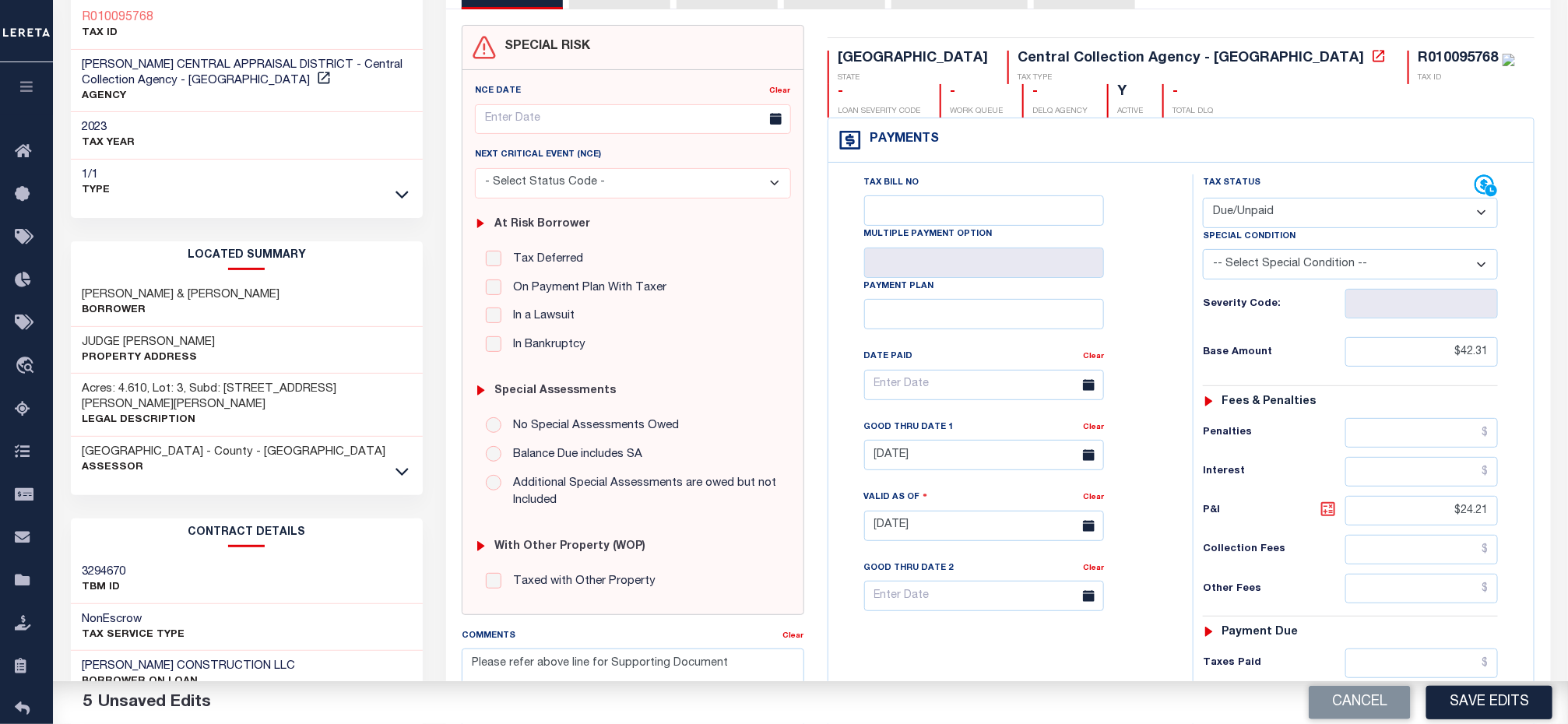
click at [1327, 518] on icon at bounding box center [1328, 509] width 19 height 19
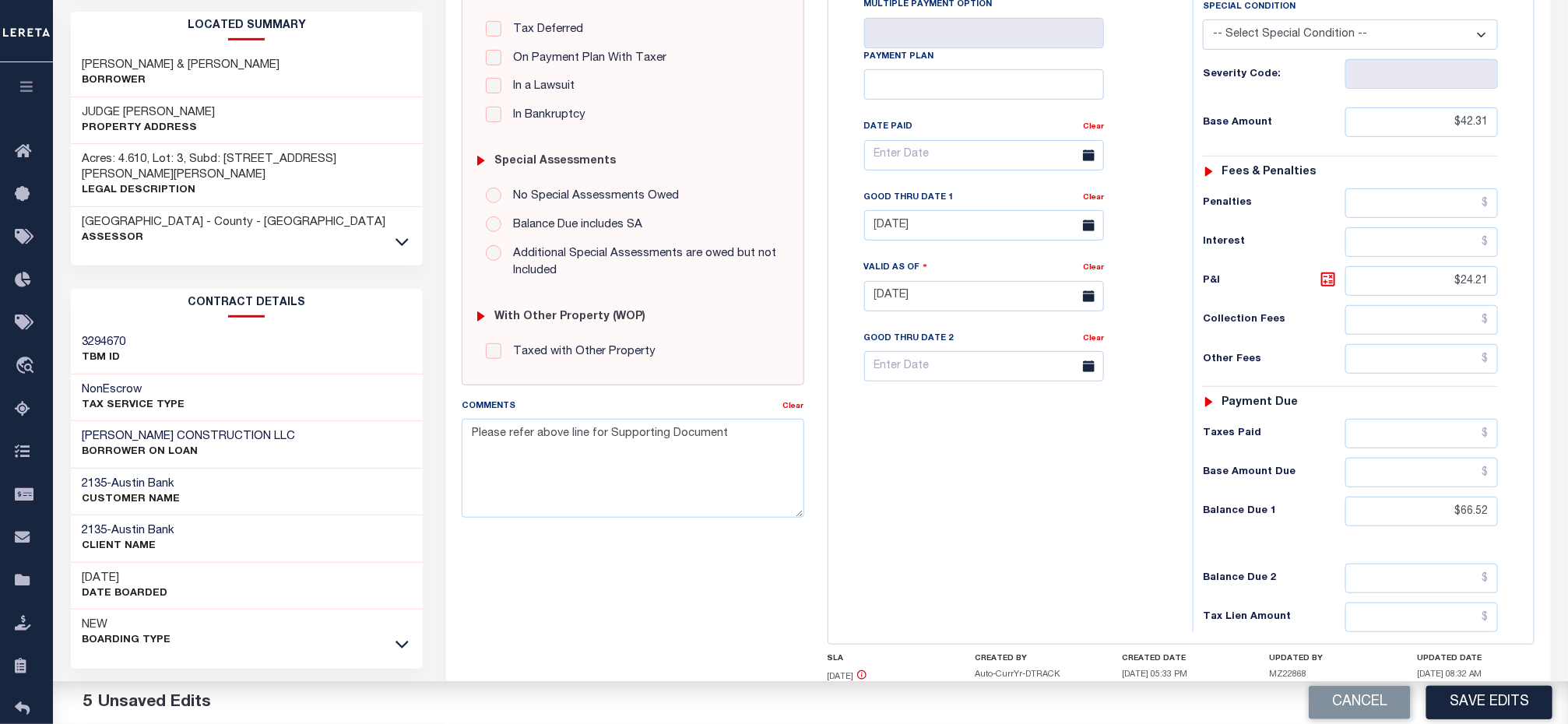
scroll to position [350, 0]
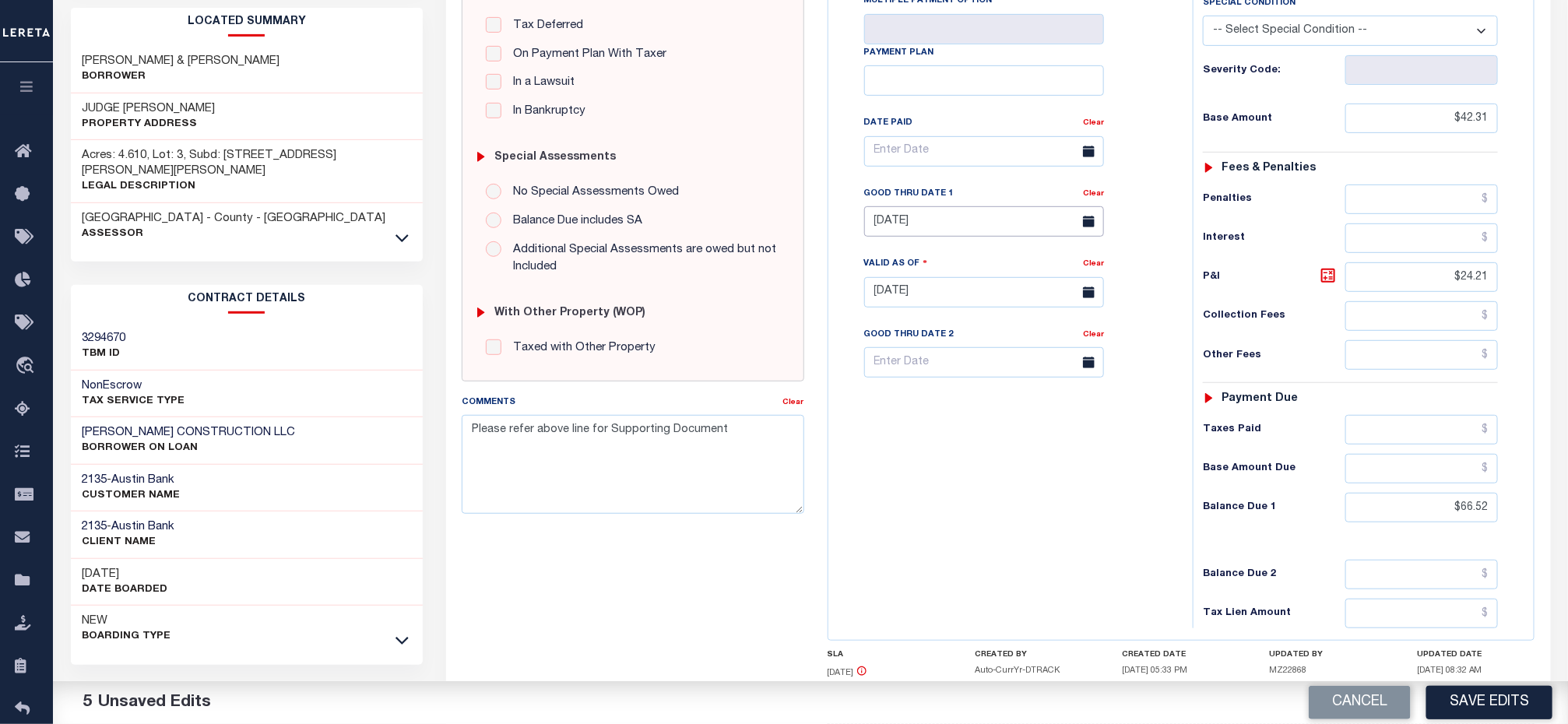
click at [924, 236] on input "08/31/2025" at bounding box center [984, 221] width 240 height 31
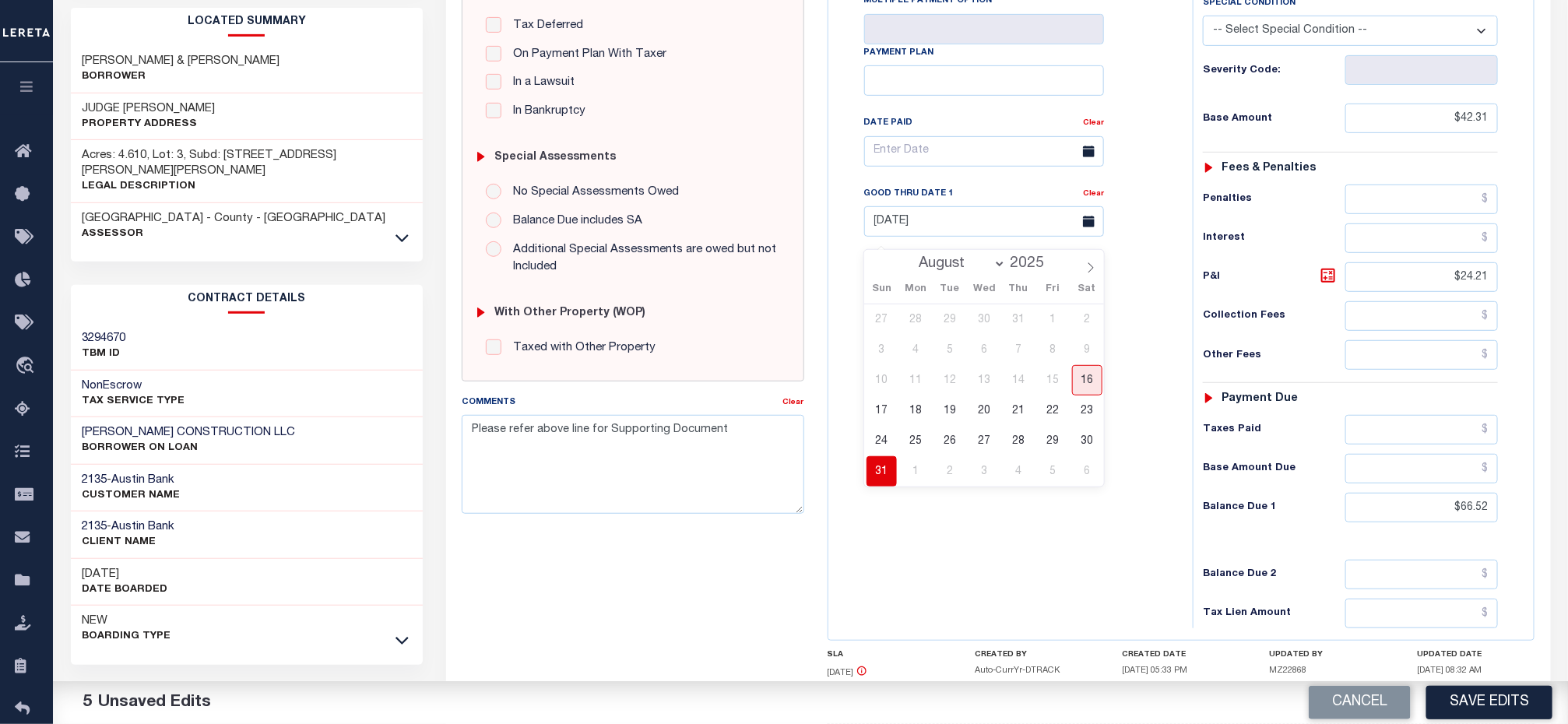
click at [884, 468] on span "31" at bounding box center [881, 471] width 31 height 31
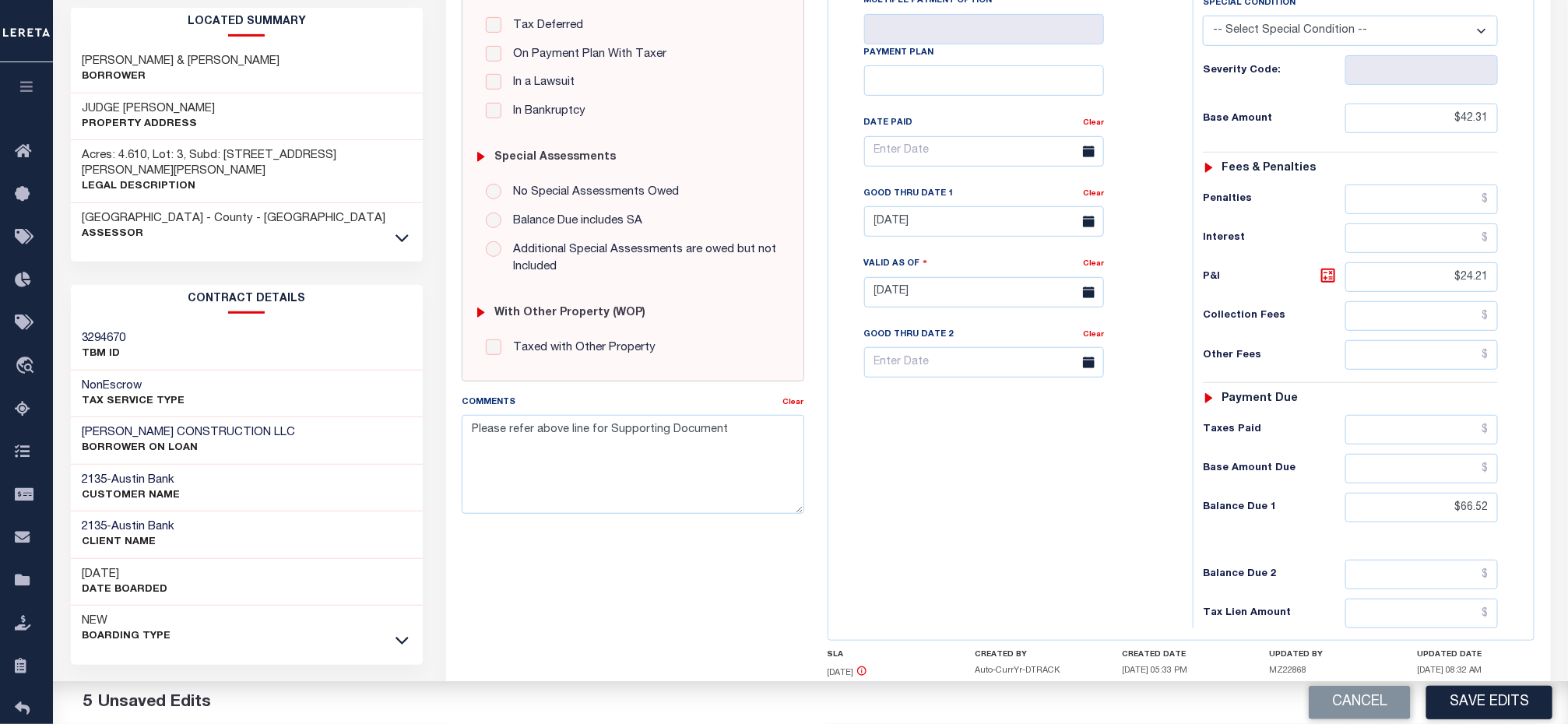
click at [1040, 536] on div "Tax Bill No Multiple Payment Option Payment Plan Clear" at bounding box center [1006, 284] width 349 height 687
click at [1487, 701] on button "Save Edits" at bounding box center [1489, 703] width 126 height 33
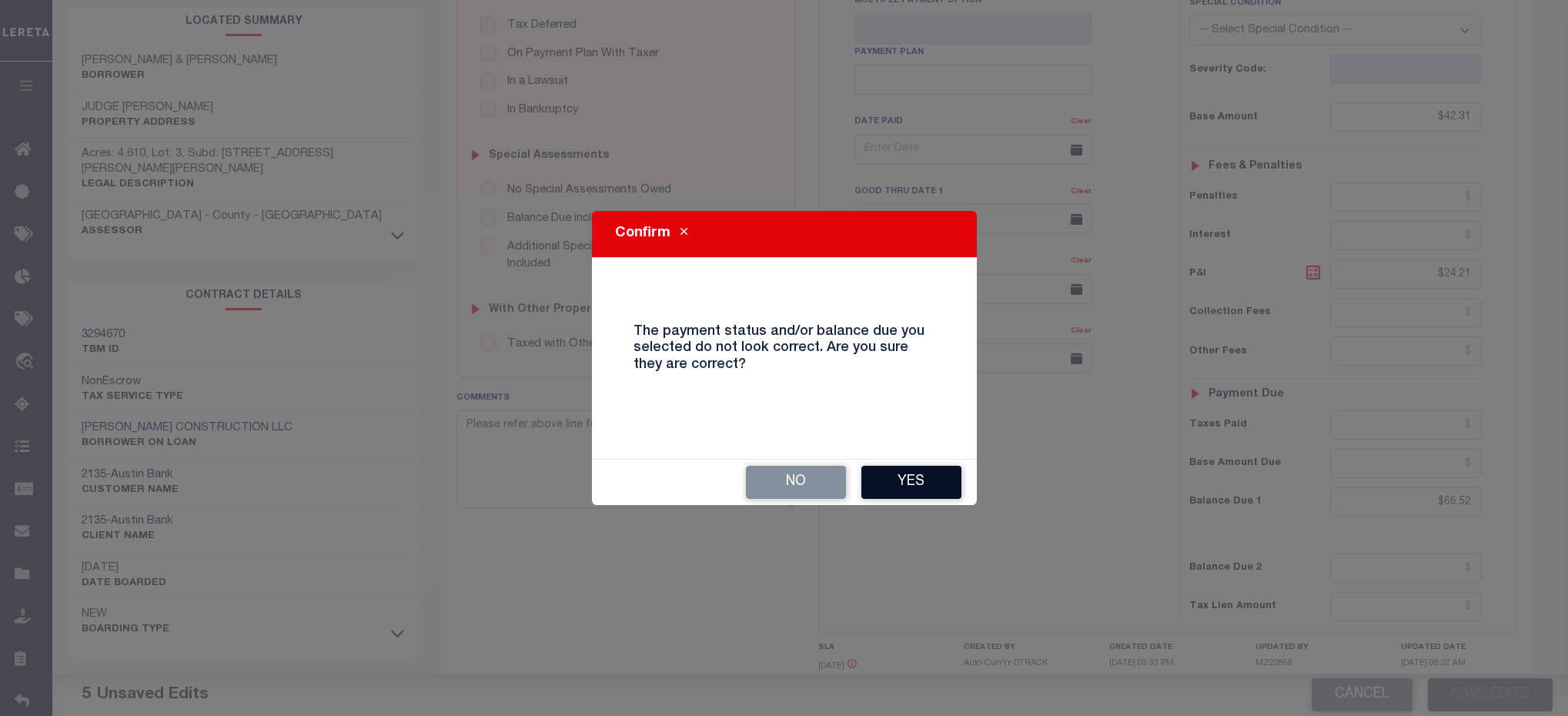
click at [919, 473] on button "Yes" at bounding box center [911, 482] width 100 height 33
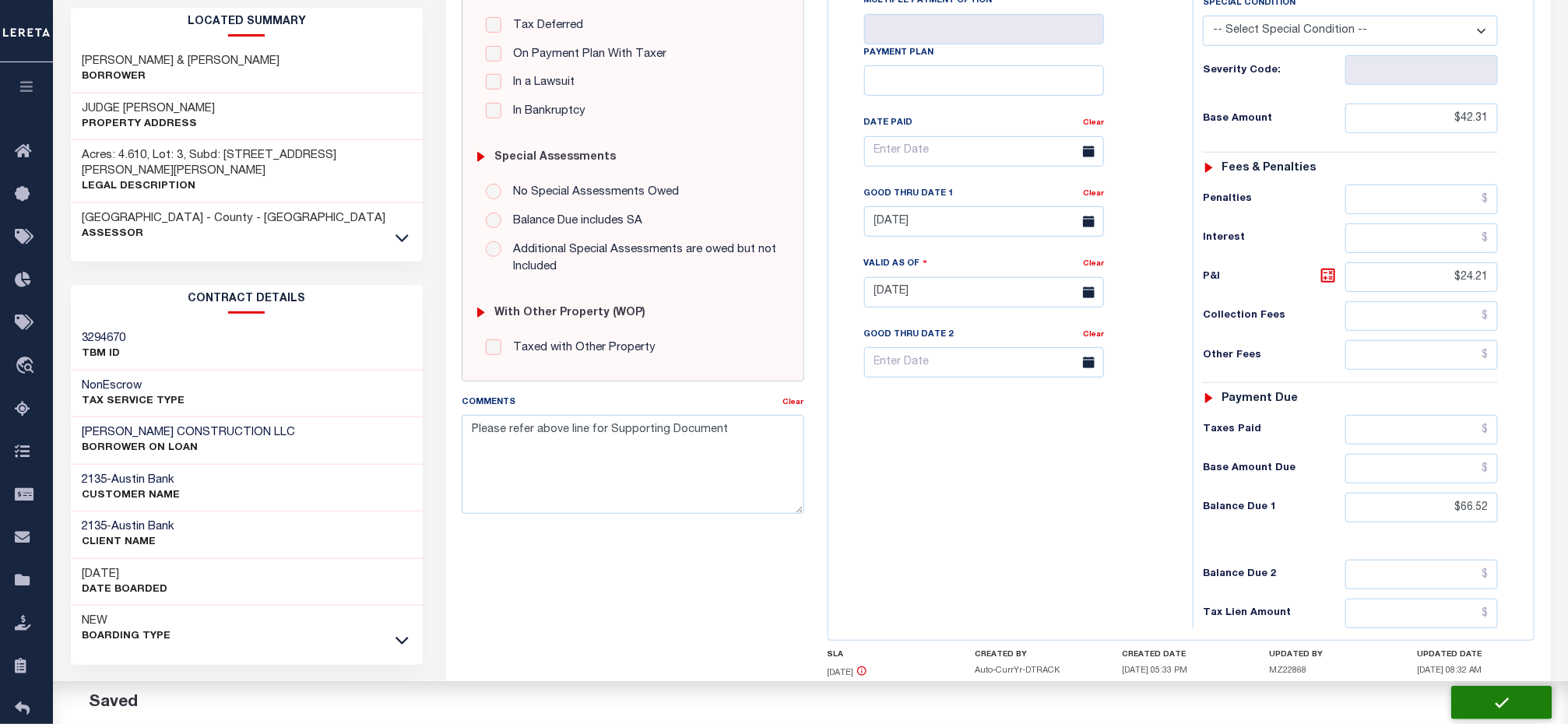
checkbox input "false"
type input "$42.31"
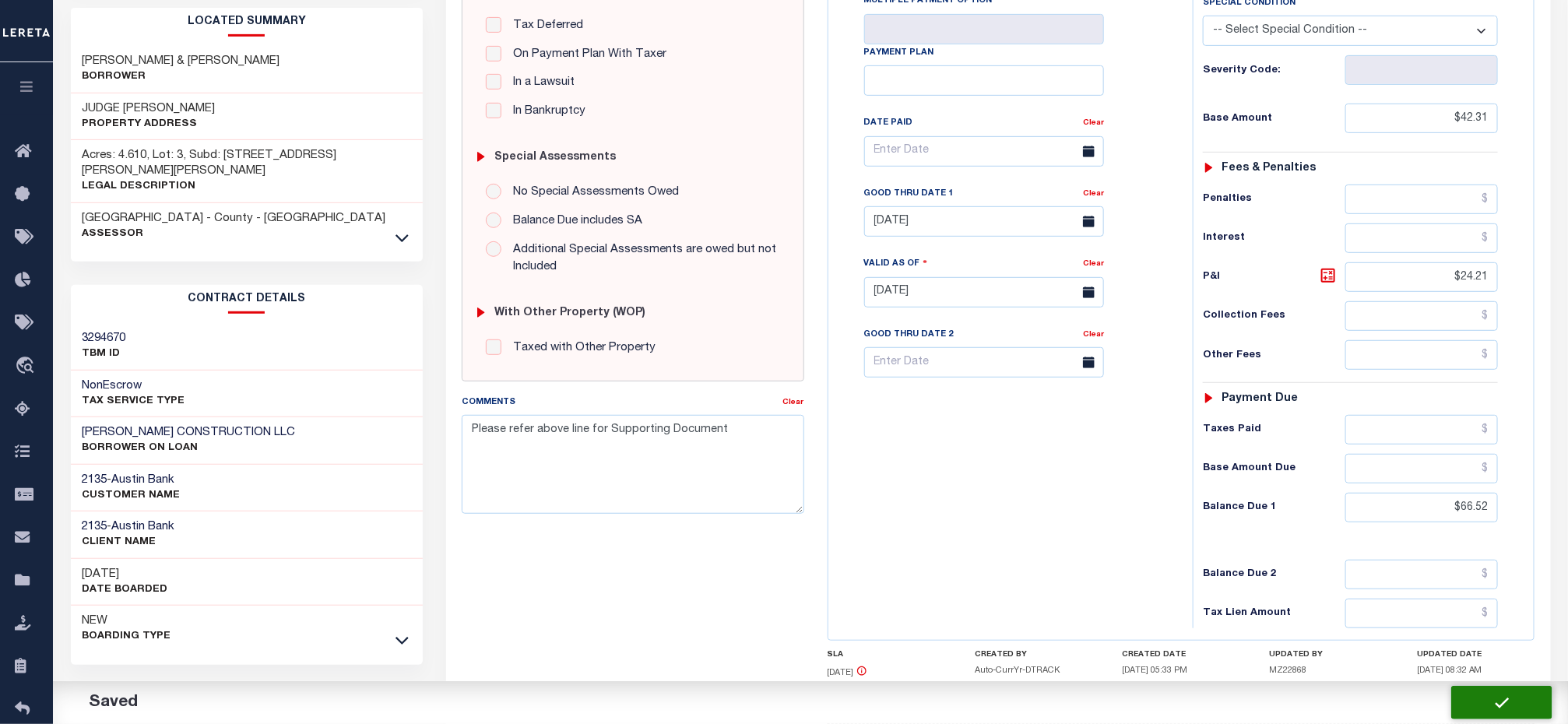
type input "$24.21"
type input "$66.52"
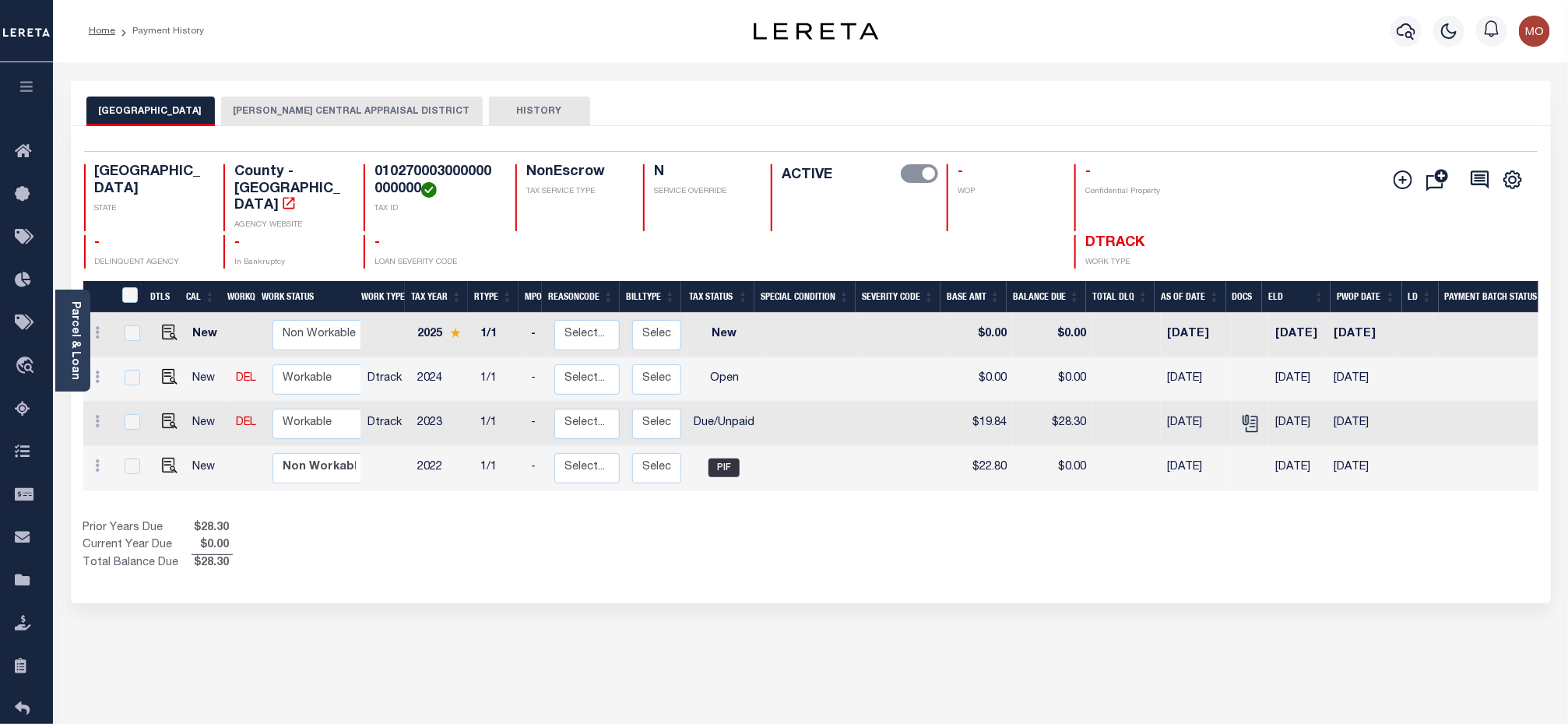
click at [274, 115] on button "[PERSON_NAME] CENTRAL APPRAISAL DISTRICT" at bounding box center [351, 111] width 261 height 30
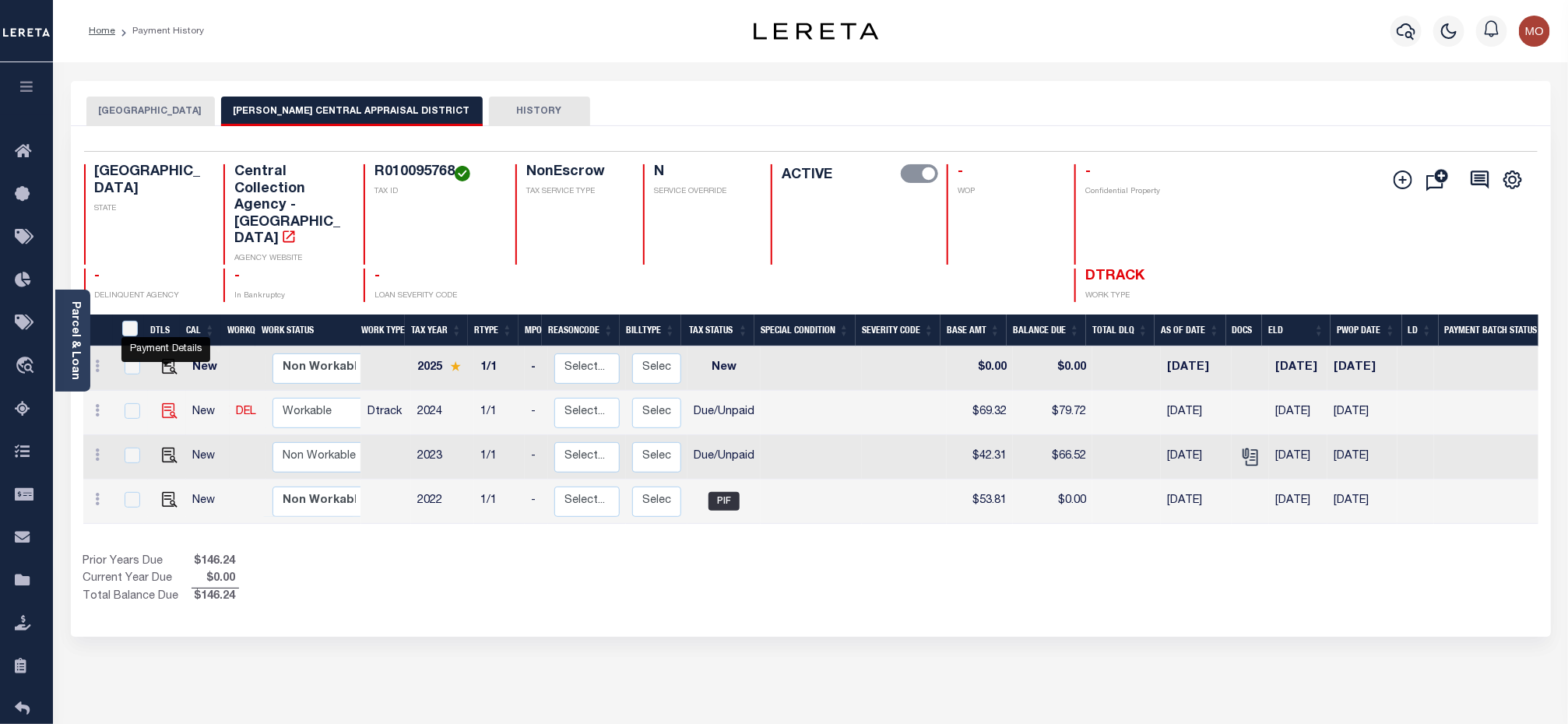
click at [166, 403] on img "" at bounding box center [170, 411] width 16 height 16
checkbox input "true"
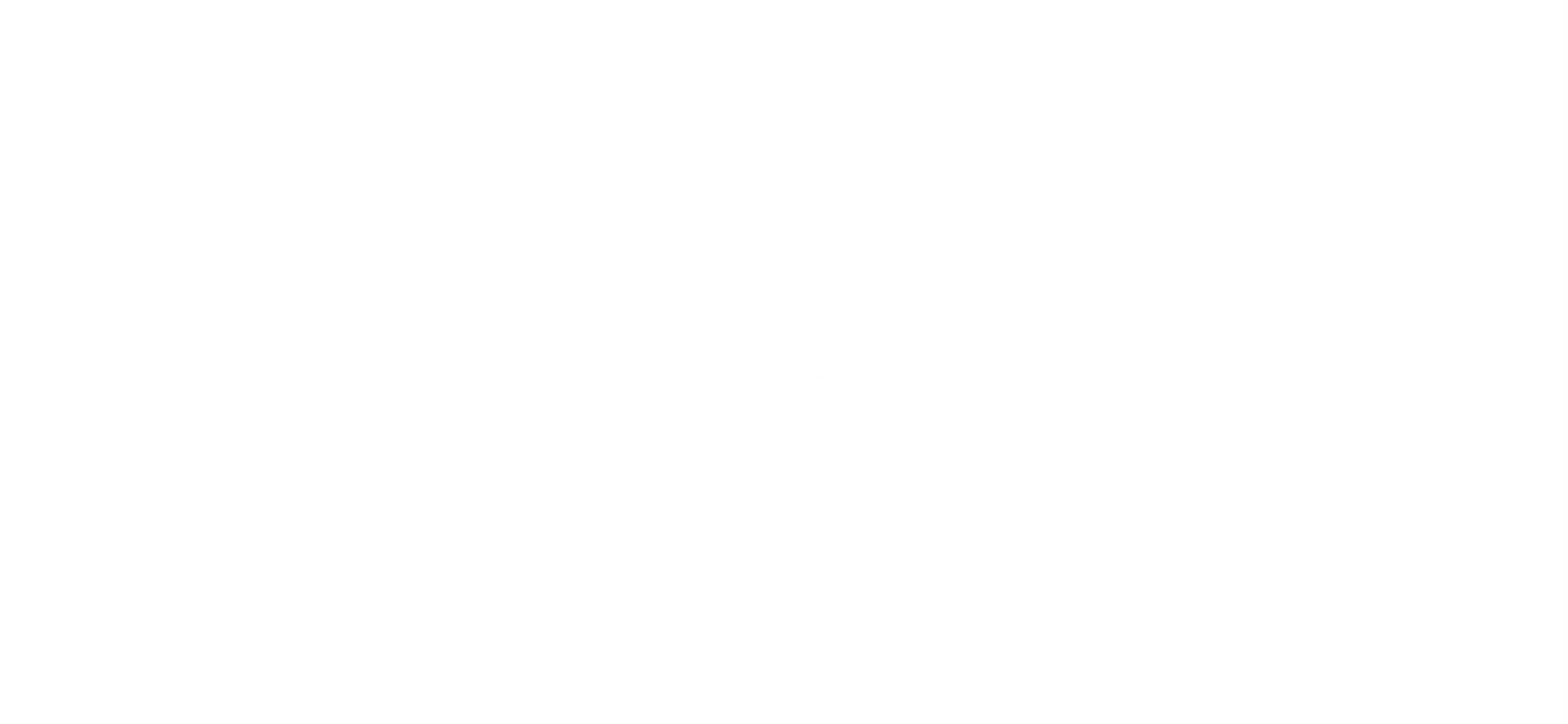
select select "DUE"
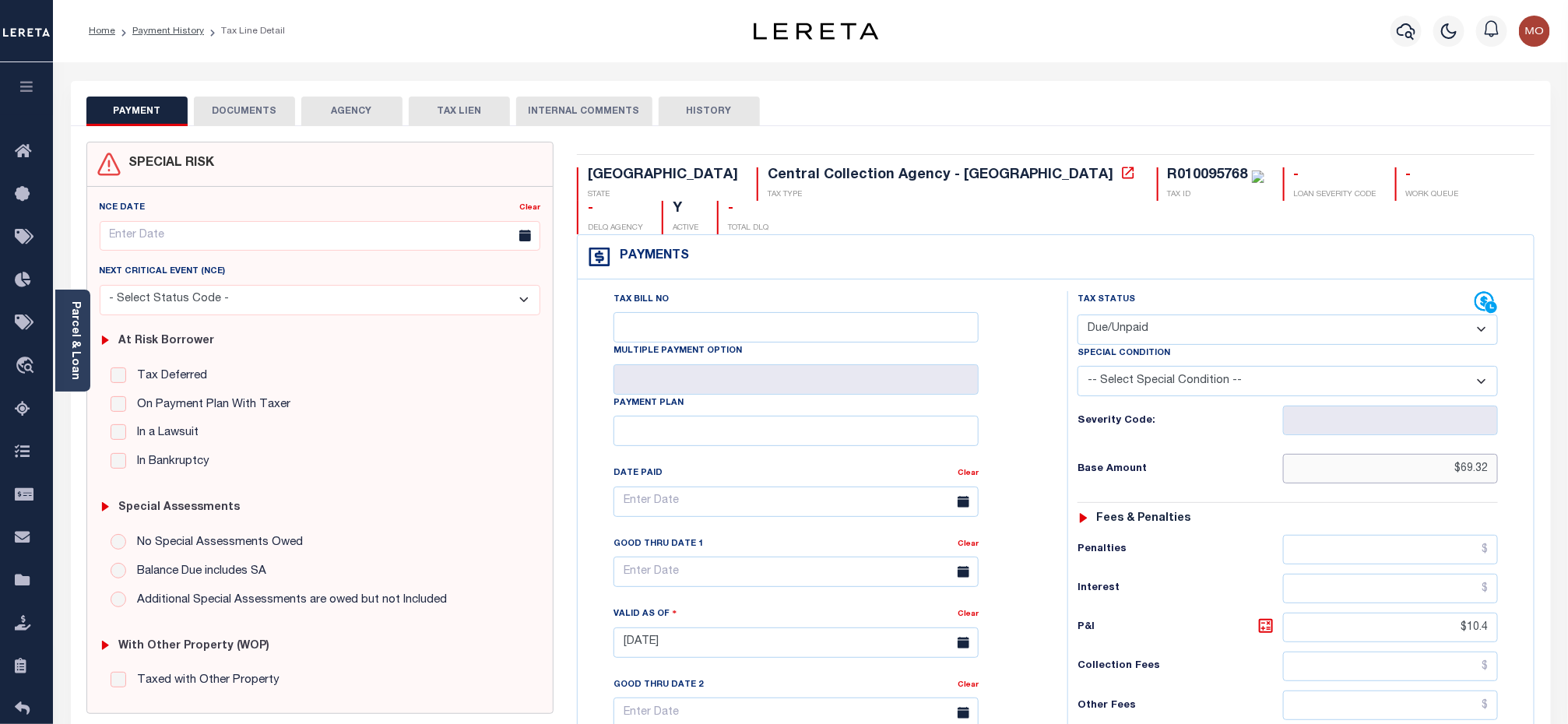
click at [1395, 453] on input "$69.32" at bounding box center [1391, 468] width 216 height 30
drag, startPoint x: 1390, startPoint y: 446, endPoint x: 1631, endPoint y: 472, distance: 242.4
click at [1567, 472] on html "Home Payment History Tax Line Detail" at bounding box center [784, 590] width 1568 height 1180
click at [82, 329] on div "Parcel & Loan" at bounding box center [73, 340] width 35 height 102
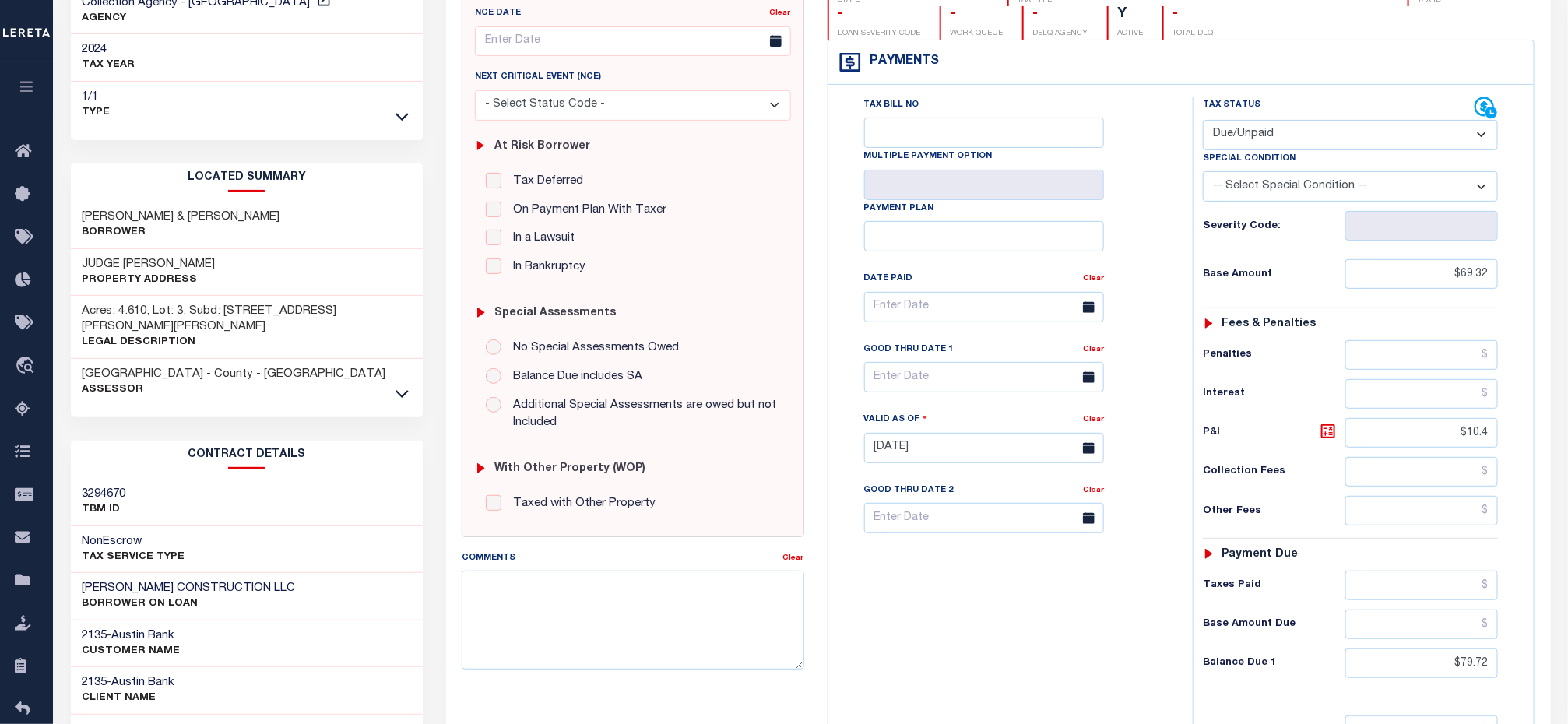
scroll to position [350, 0]
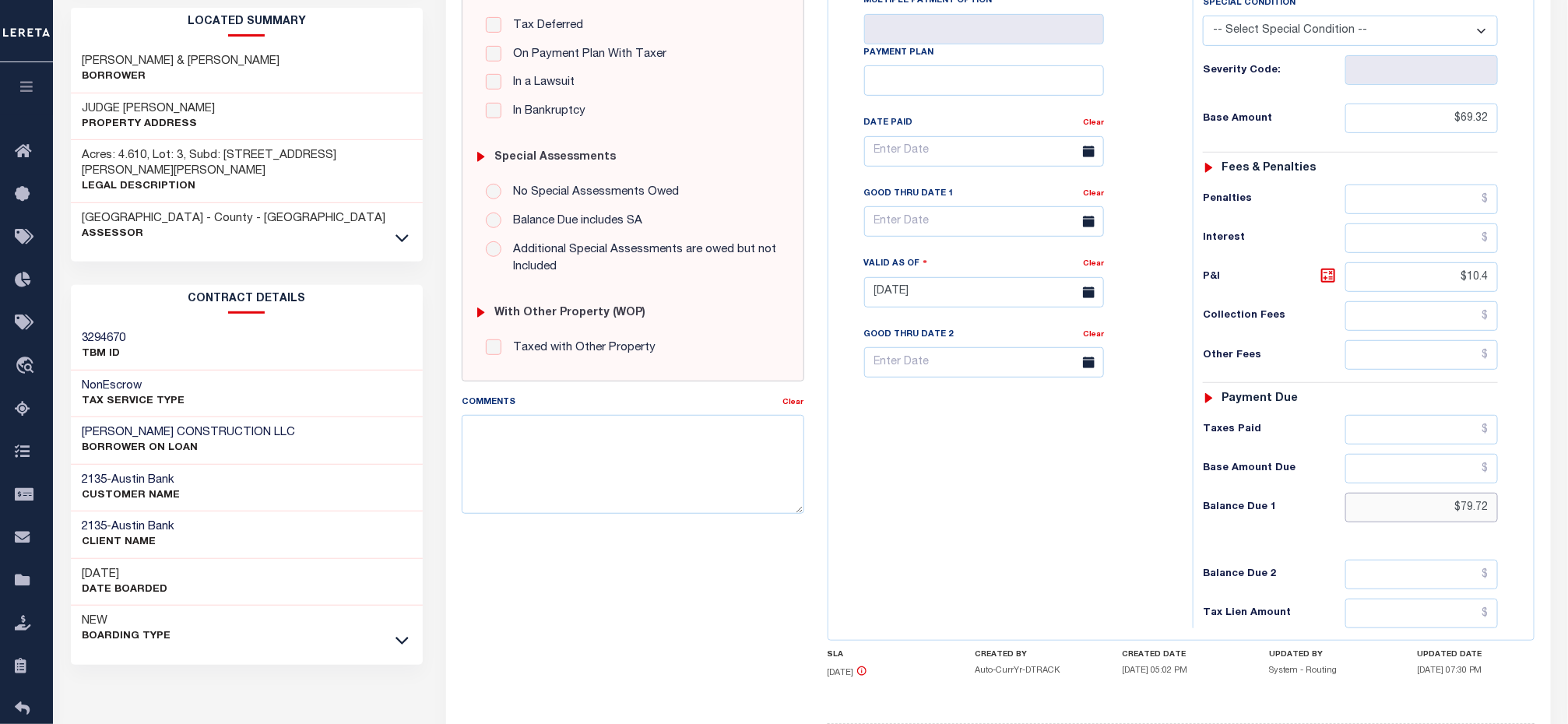
drag, startPoint x: 1415, startPoint y: 526, endPoint x: 1392, endPoint y: 527, distance: 23.0
click at [1415, 522] on input "$79.72" at bounding box center [1421, 507] width 153 height 30
drag, startPoint x: 1385, startPoint y: 527, endPoint x: 1605, endPoint y: 526, distance: 220.0
click at [1567, 526] on html "Home Payment History Tax Line Detail" at bounding box center [784, 239] width 1568 height 1180
paste input "98.99"
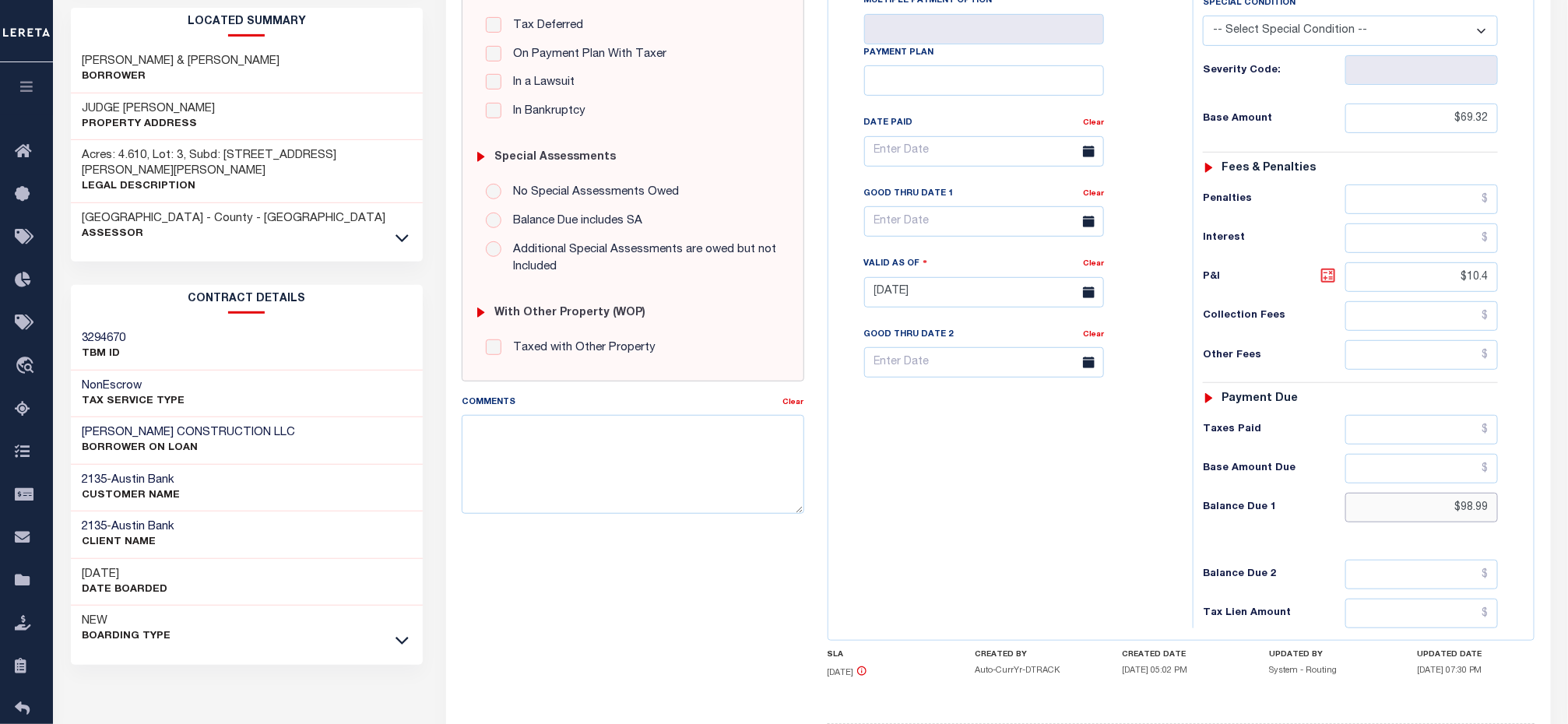
type input "$98.99"
type input "[DATE]"
click at [1322, 283] on icon at bounding box center [1328, 275] width 14 height 14
type input "$29.67"
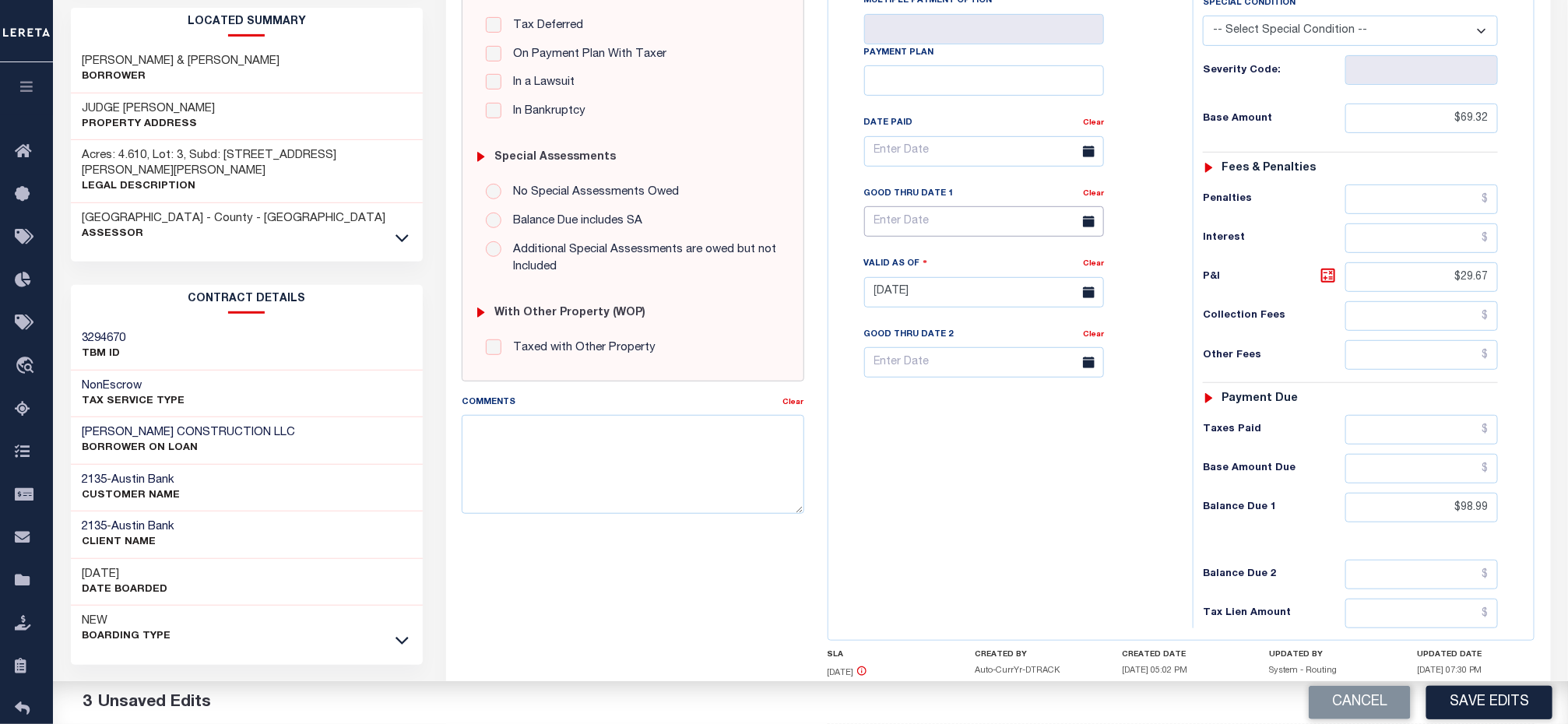
click at [897, 234] on input "text" at bounding box center [984, 221] width 240 height 31
click at [881, 473] on span "31" at bounding box center [881, 471] width 31 height 31
type input "08/31/2025"
click at [947, 507] on div "Tax Bill No Multiple Payment Option Payment Plan Clear" at bounding box center [1006, 284] width 349 height 687
click at [1014, 547] on div "Tax Bill No Multiple Payment Option Payment Plan Clear" at bounding box center [1006, 284] width 349 height 687
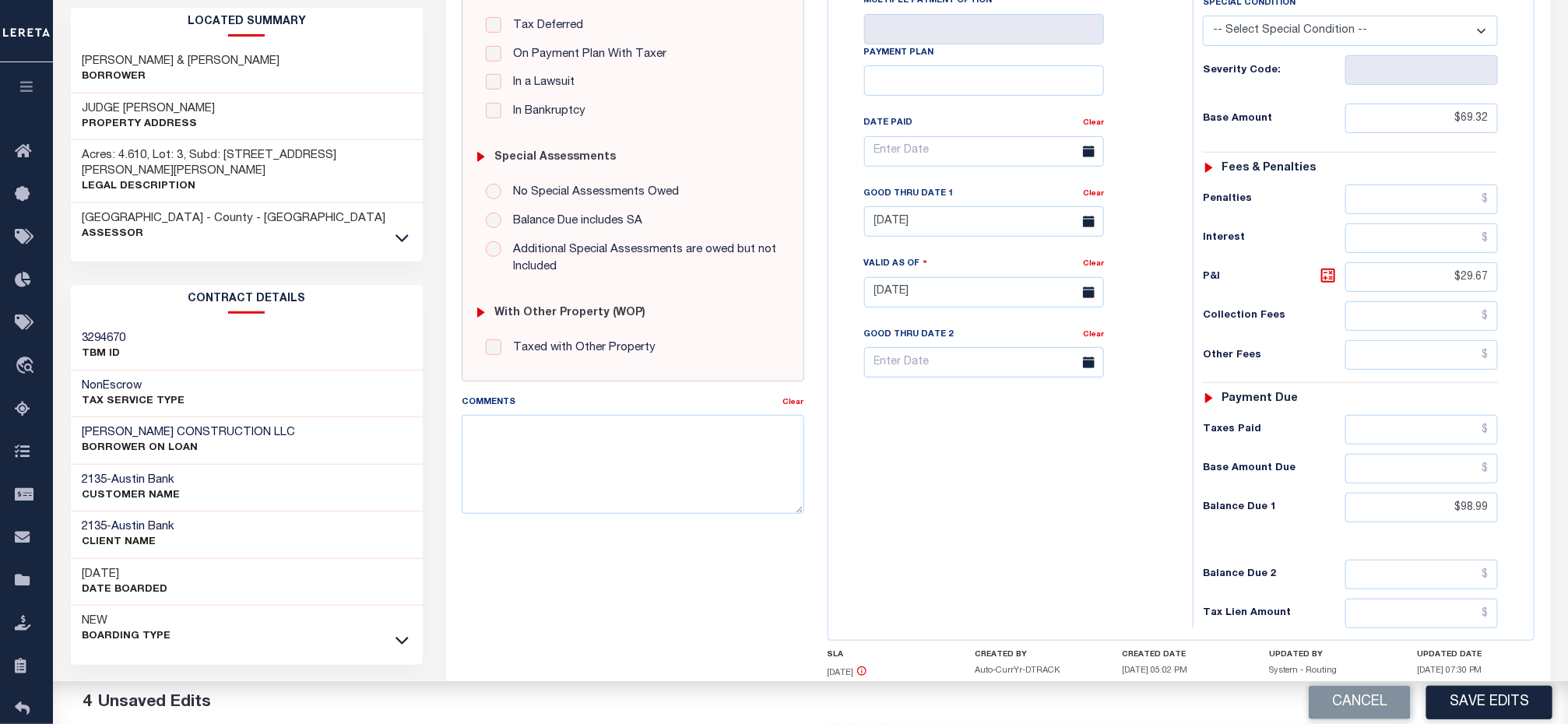
click at [1068, 560] on div "Tax Bill No Multiple Payment Option Payment Plan Clear" at bounding box center [1006, 284] width 349 height 687
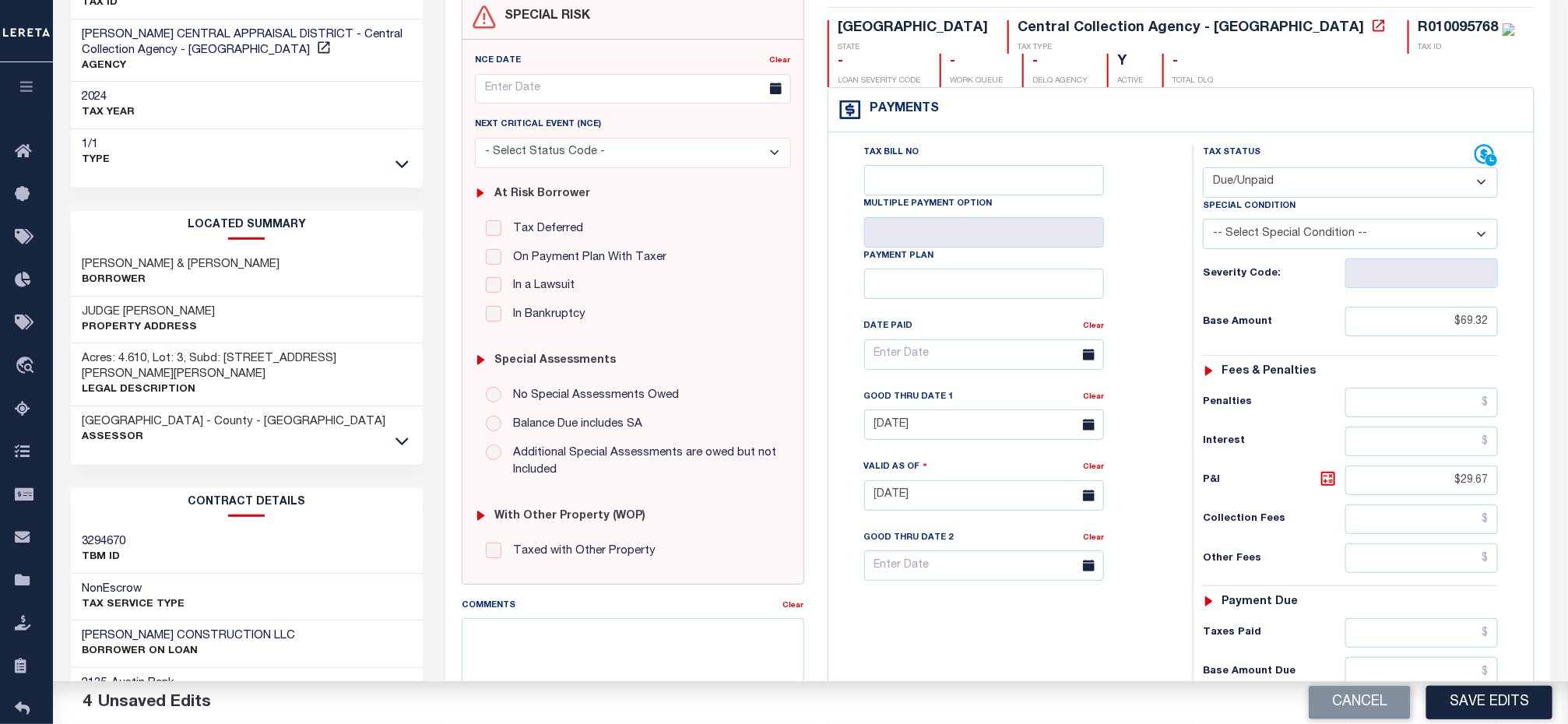
scroll to position [467, 0]
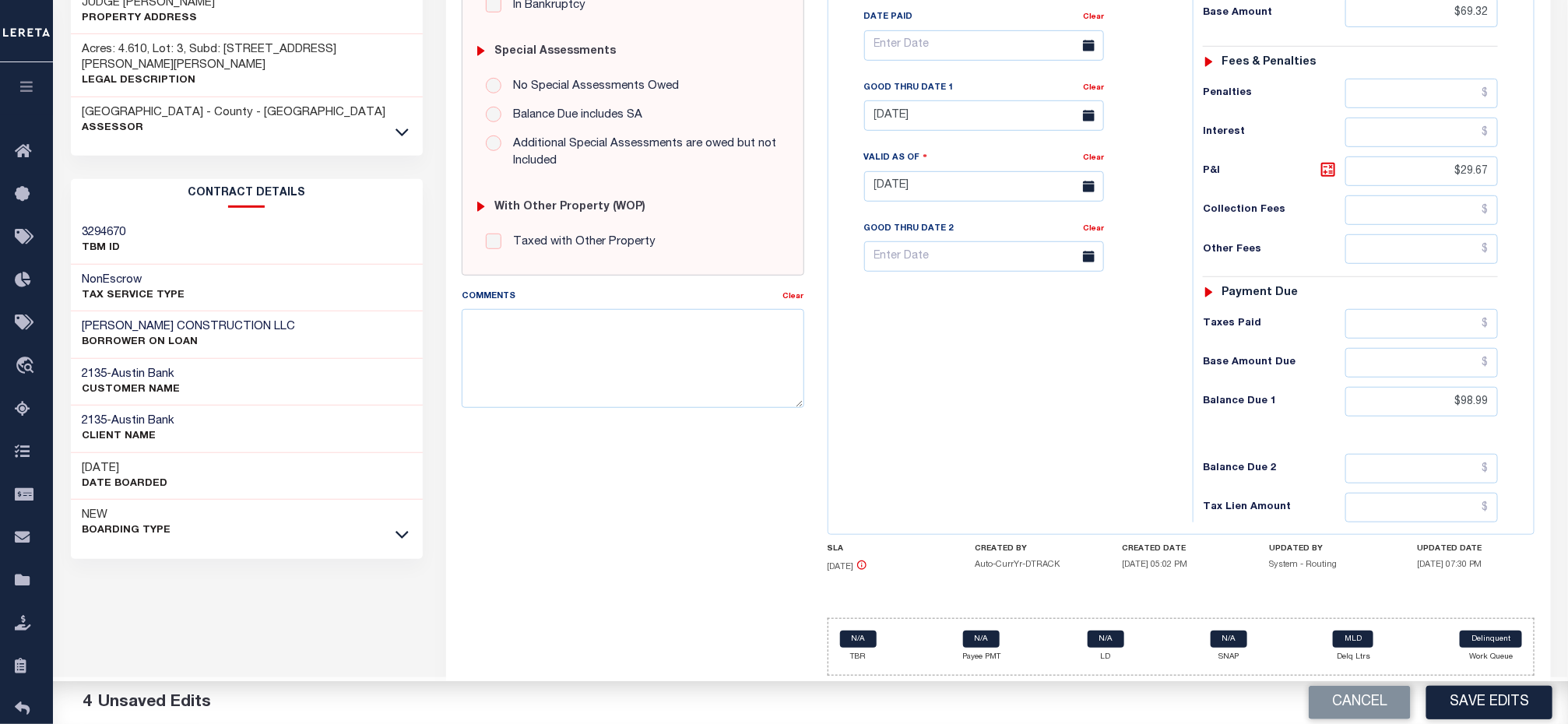
click at [1016, 395] on div "Tax Bill No Multiple Payment Option Payment Plan Clear" at bounding box center [1006, 178] width 349 height 687
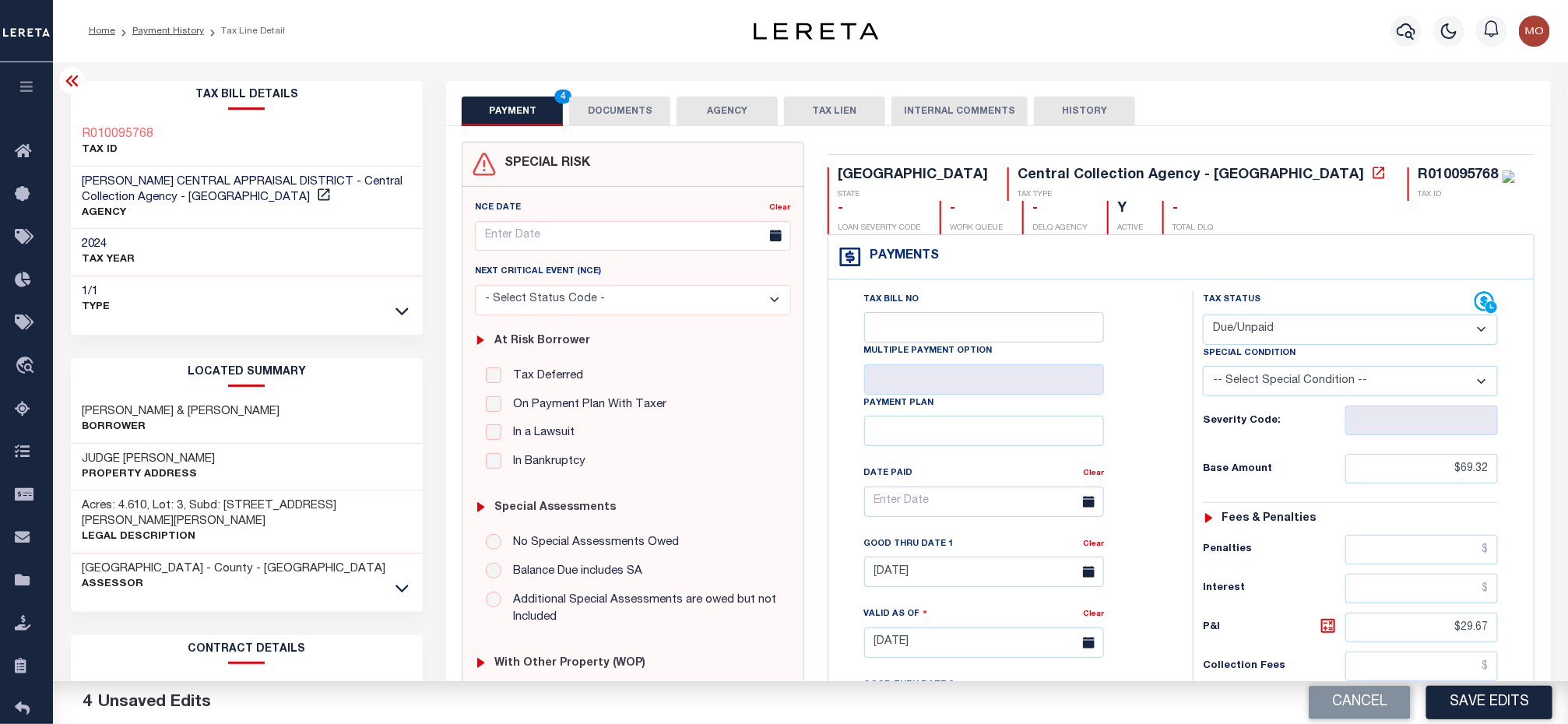
click at [608, 126] on div "SPECIAL RISK NCE Date Clear" at bounding box center [998, 641] width 1103 height 1031
click at [608, 119] on button "DOCUMENTS" at bounding box center [619, 111] width 101 height 30
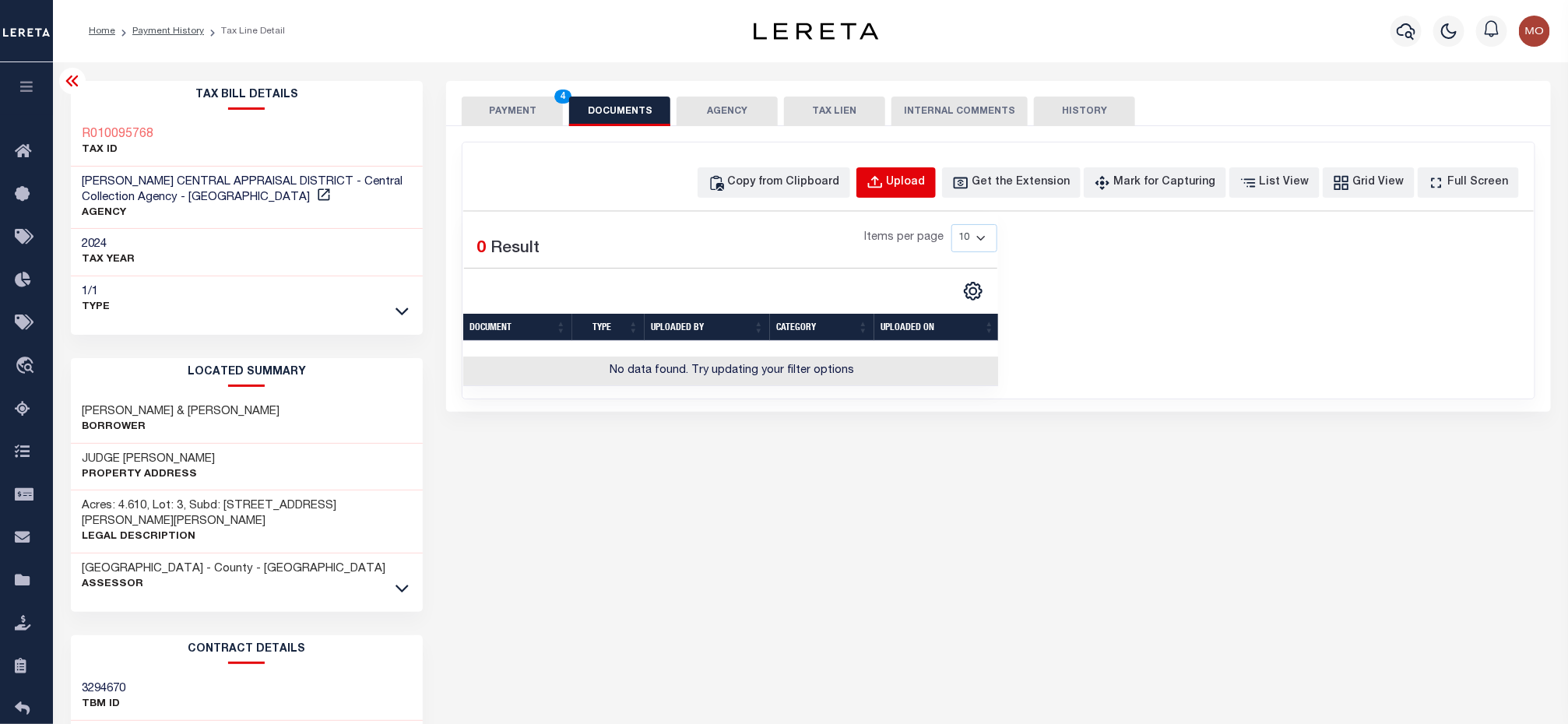
click at [916, 184] on div "Upload" at bounding box center [906, 183] width 39 height 17
select select "POP"
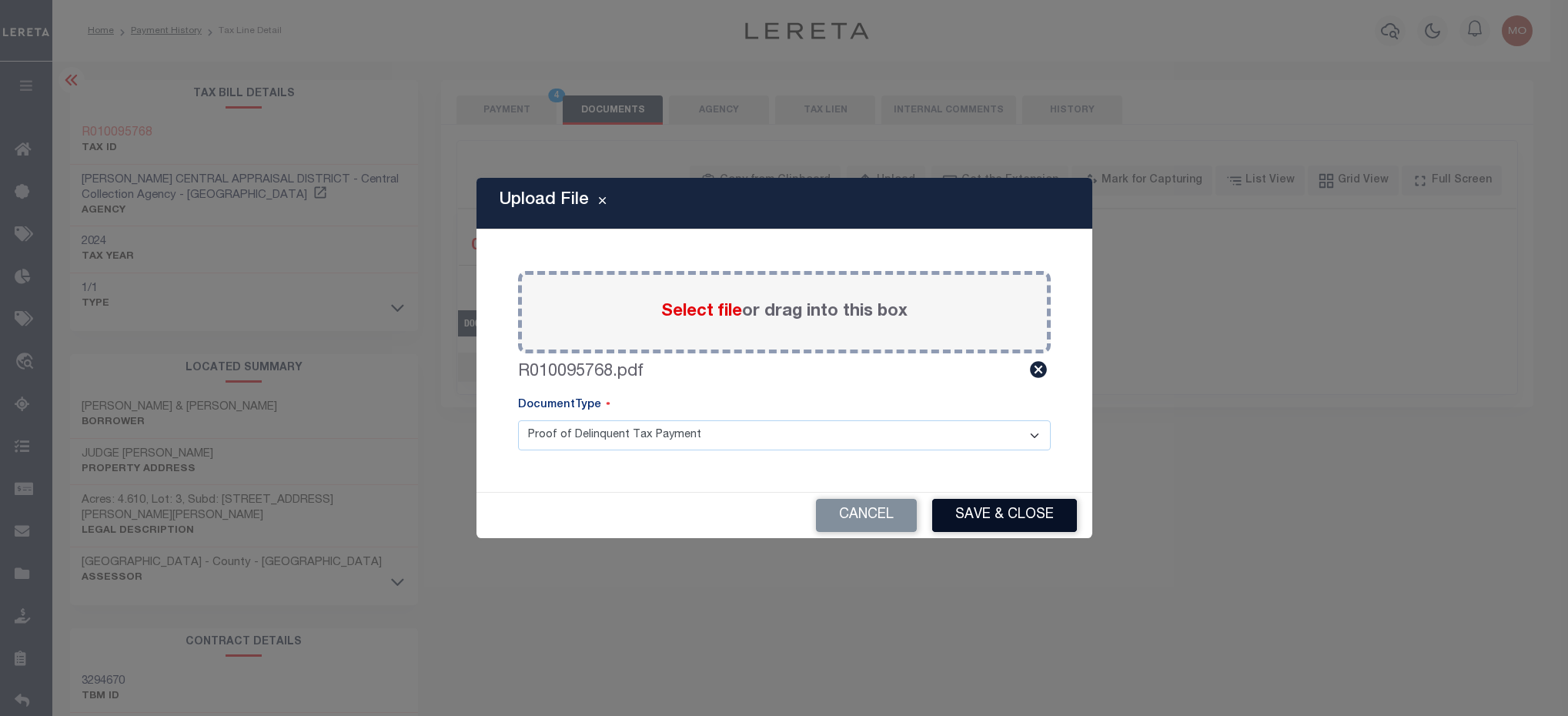
click at [984, 512] on button "Save & Close" at bounding box center [1005, 515] width 145 height 33
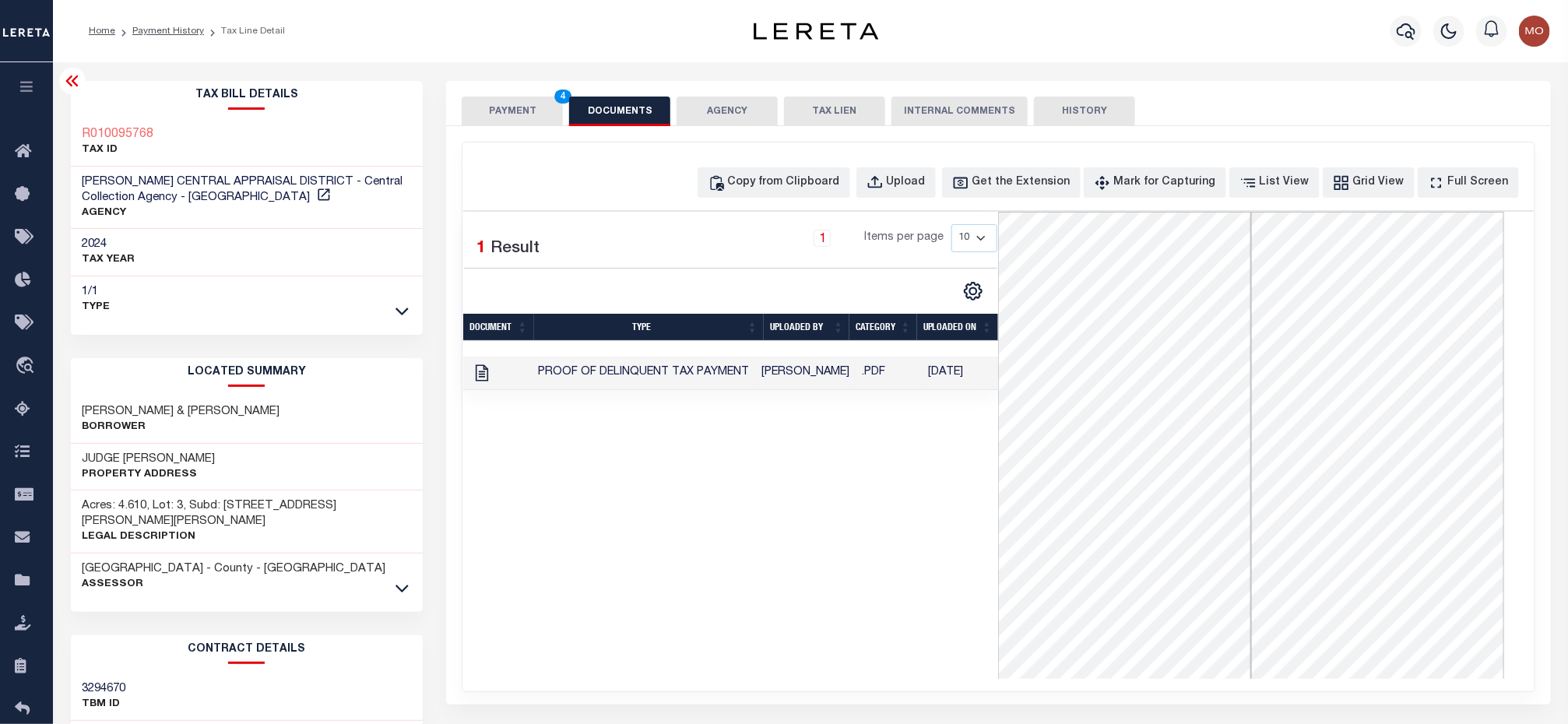
click at [661, 553] on div "1 Selected 1 Result 1 Items per page 10 25 50 100" at bounding box center [731, 445] width 535 height 467
click at [481, 105] on button "PAYMENT 4" at bounding box center [512, 111] width 101 height 30
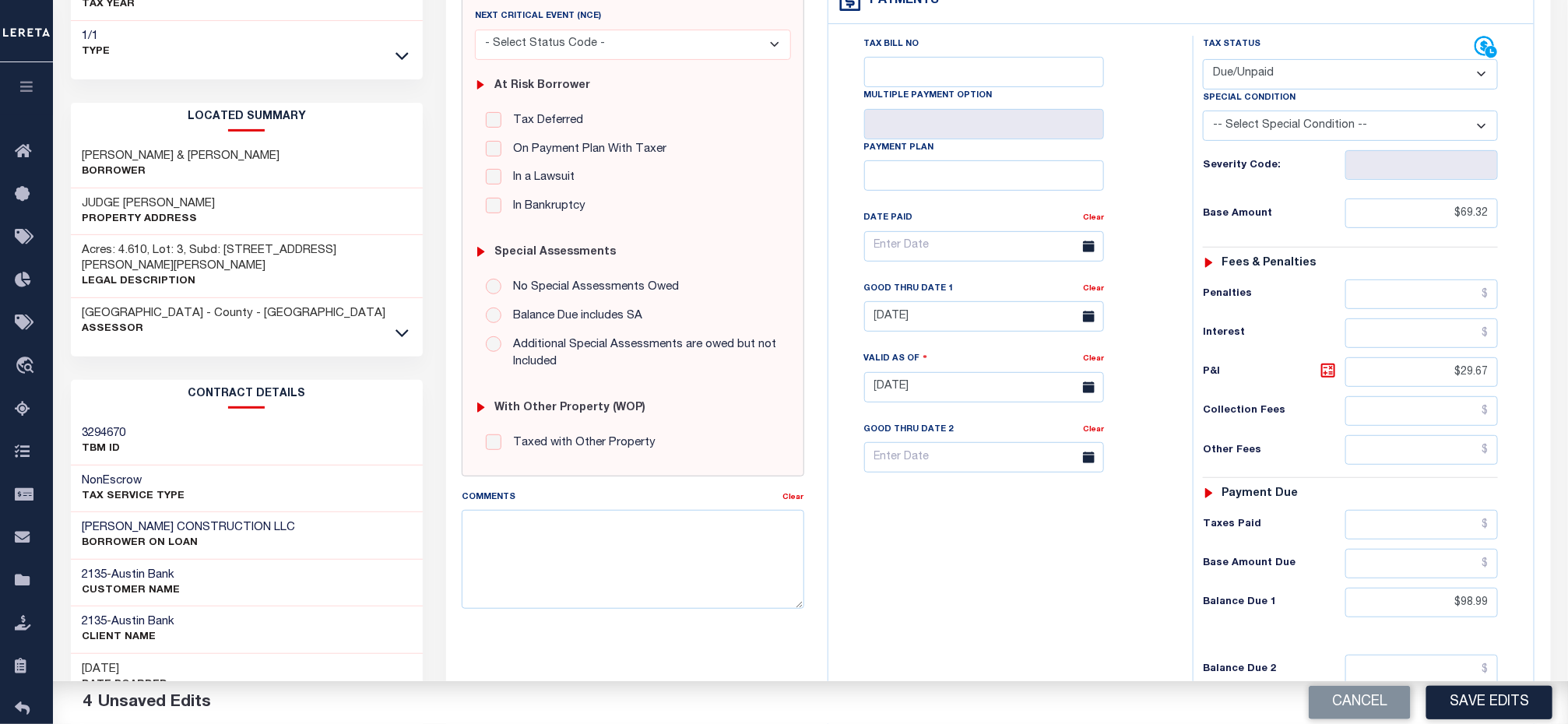
scroll to position [465, 0]
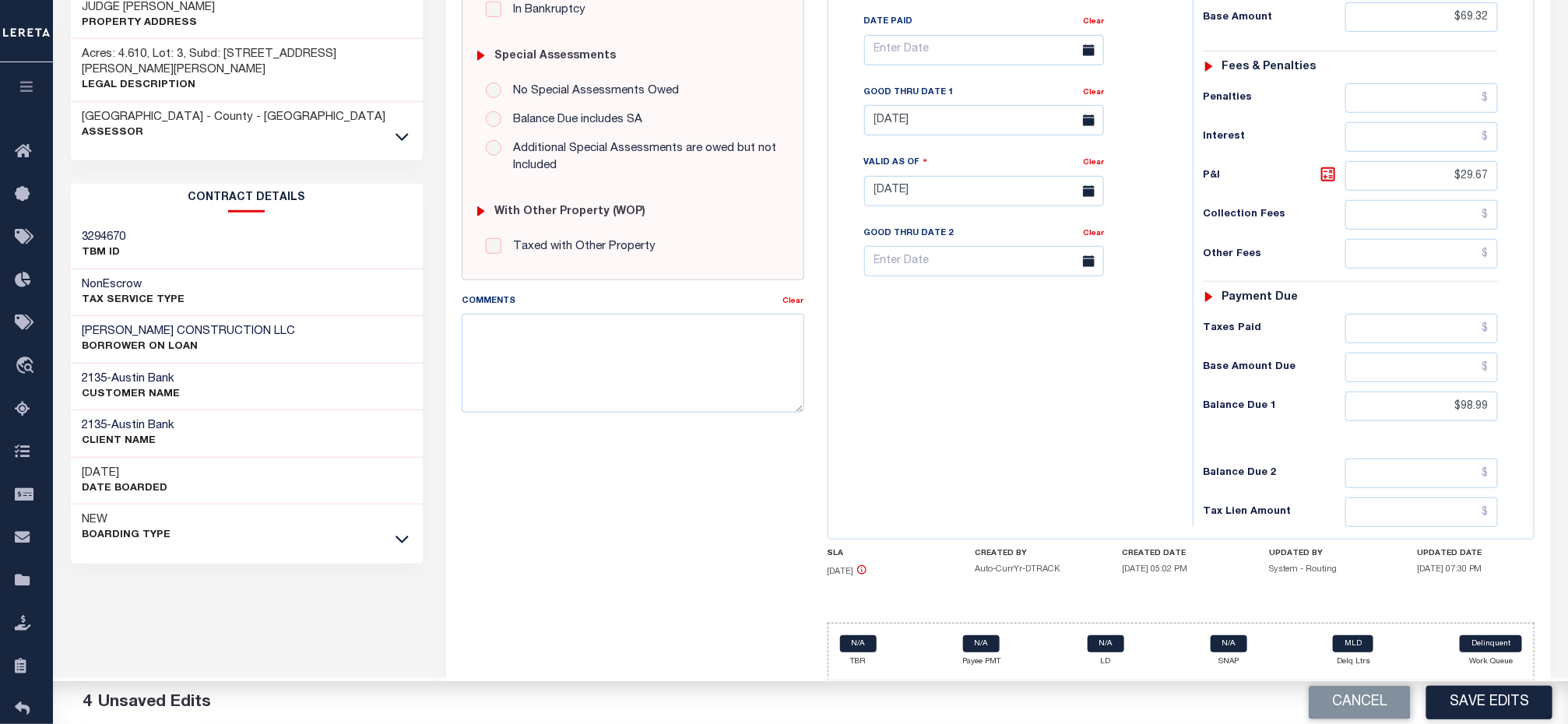
click at [1476, 712] on button "Save Edits" at bounding box center [1489, 703] width 126 height 33
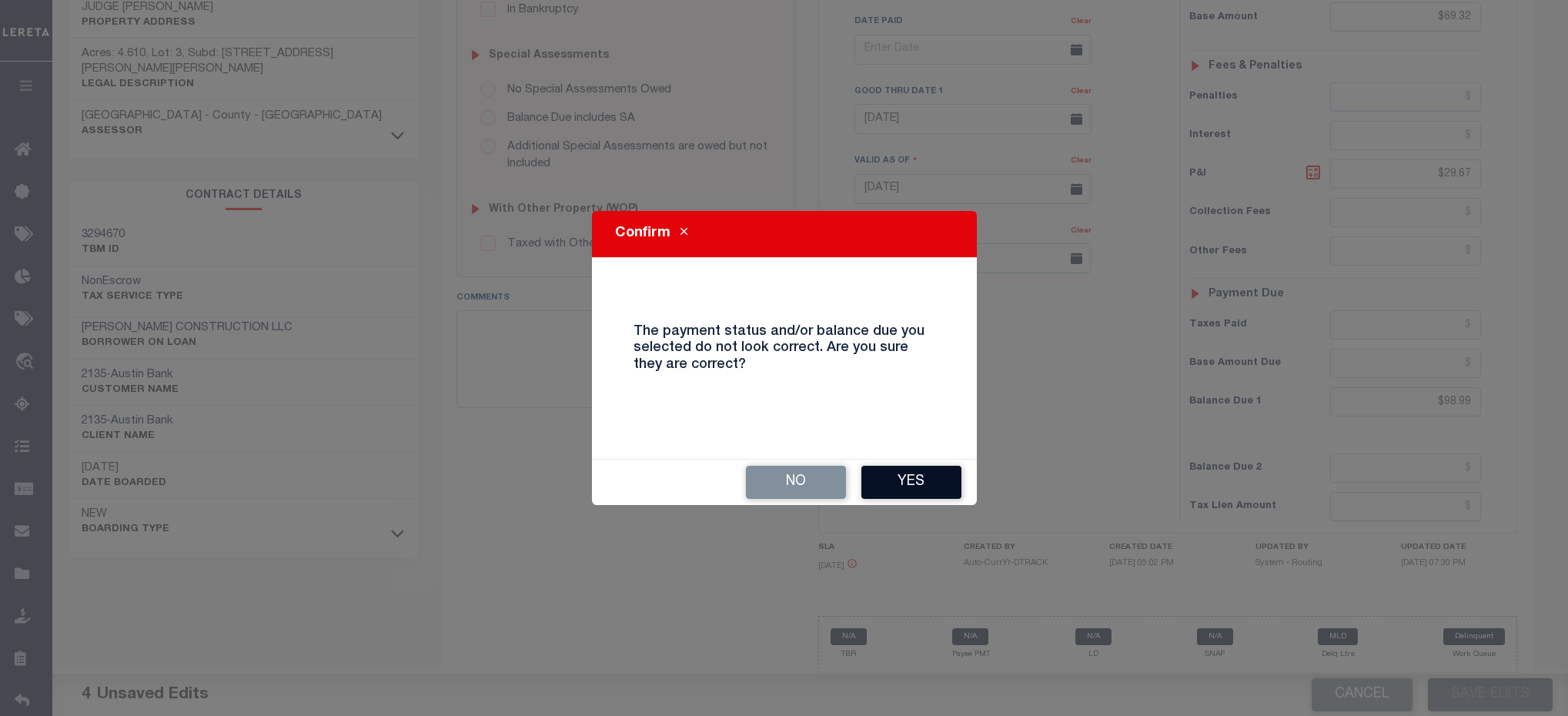
click at [914, 497] on button "Yes" at bounding box center [911, 482] width 100 height 33
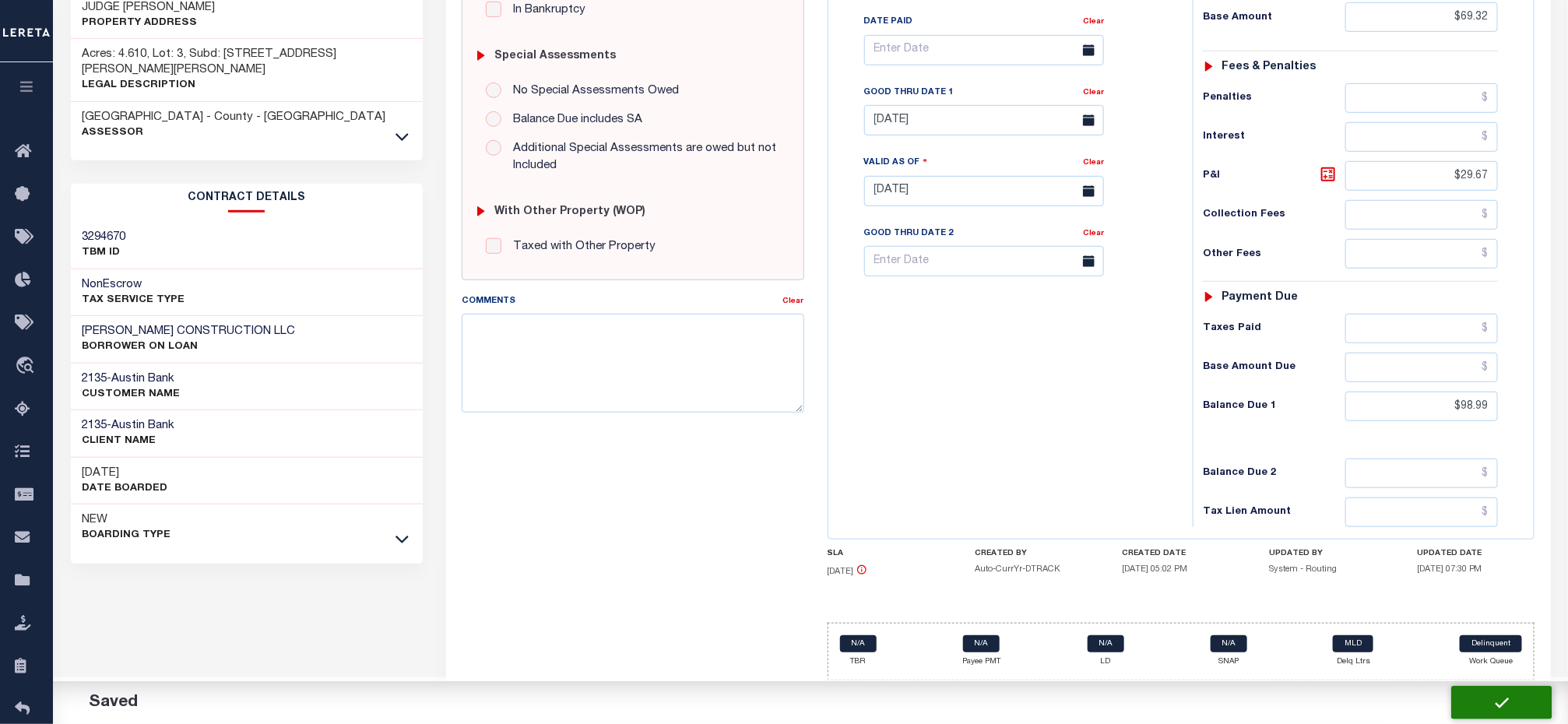
checkbox input "false"
type input "$69.32"
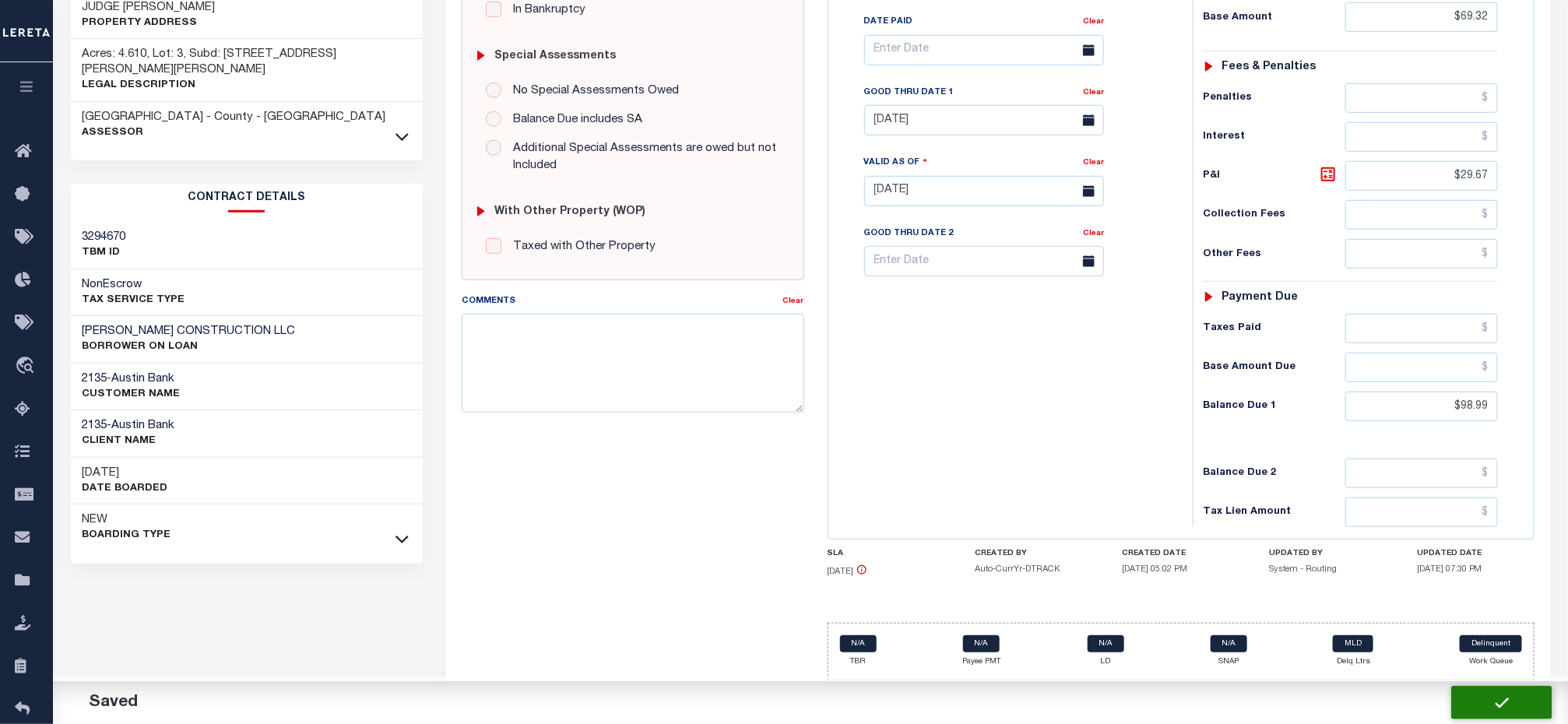
type input "$29.67"
type input "$98.99"
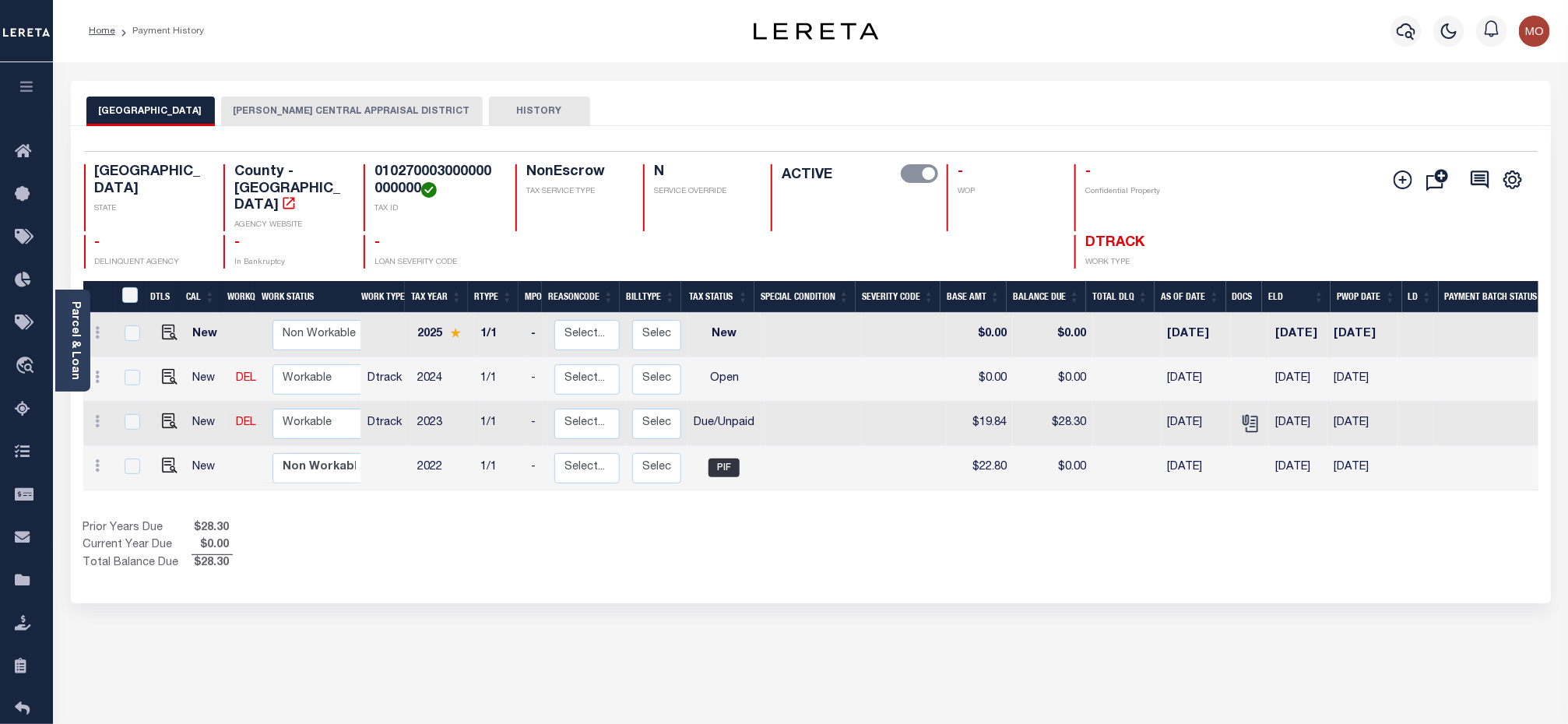
click at [289, 94] on div "HARRISON COUNTY HARRISON CENTRAL APPRAISAL DISTRICT HISTORY" at bounding box center [810, 103] width 1480 height 45
click at [289, 106] on button "[PERSON_NAME] CENTRAL APPRAISAL DISTRICT" at bounding box center [351, 111] width 261 height 30
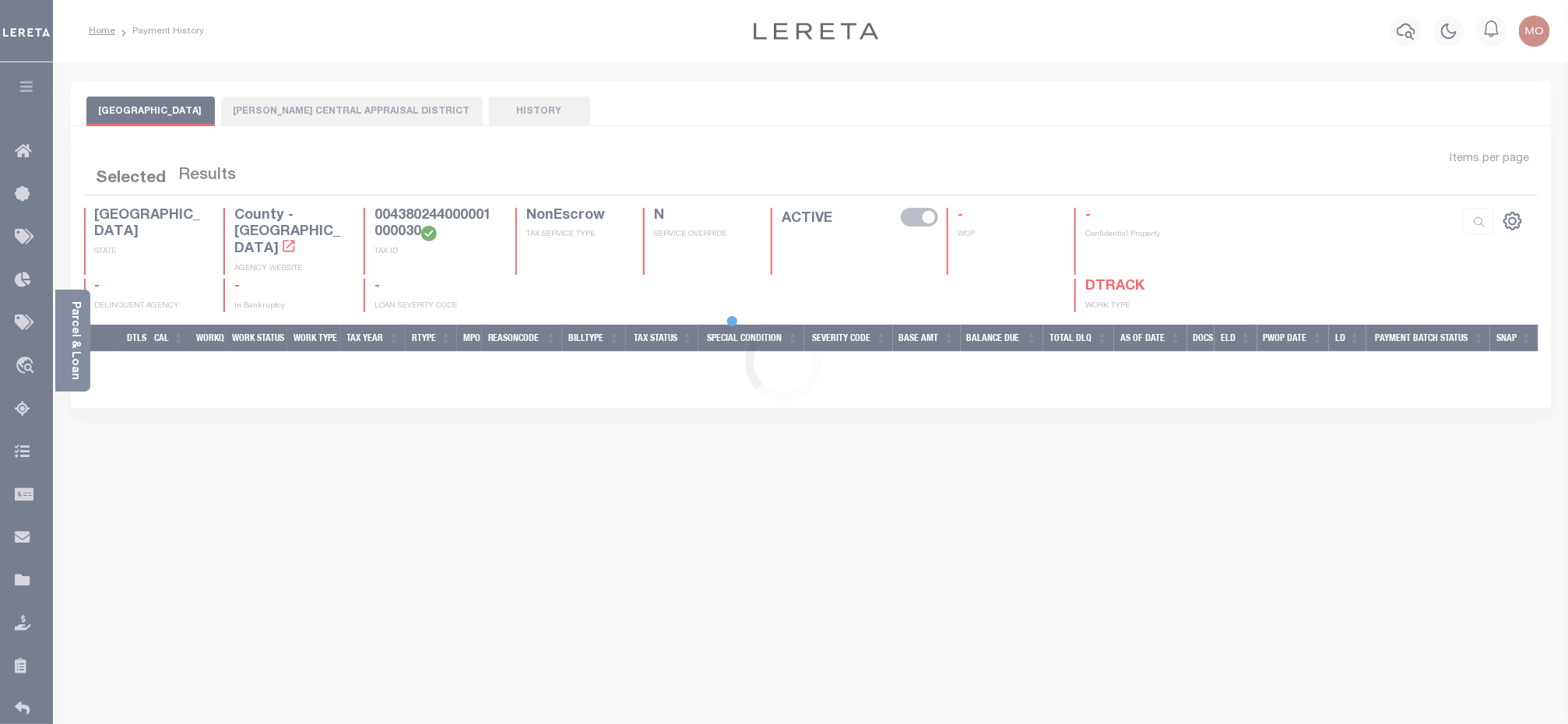
click at [82, 353] on body "Home Payment History Profile Sign out" at bounding box center [784, 479] width 1568 height 959
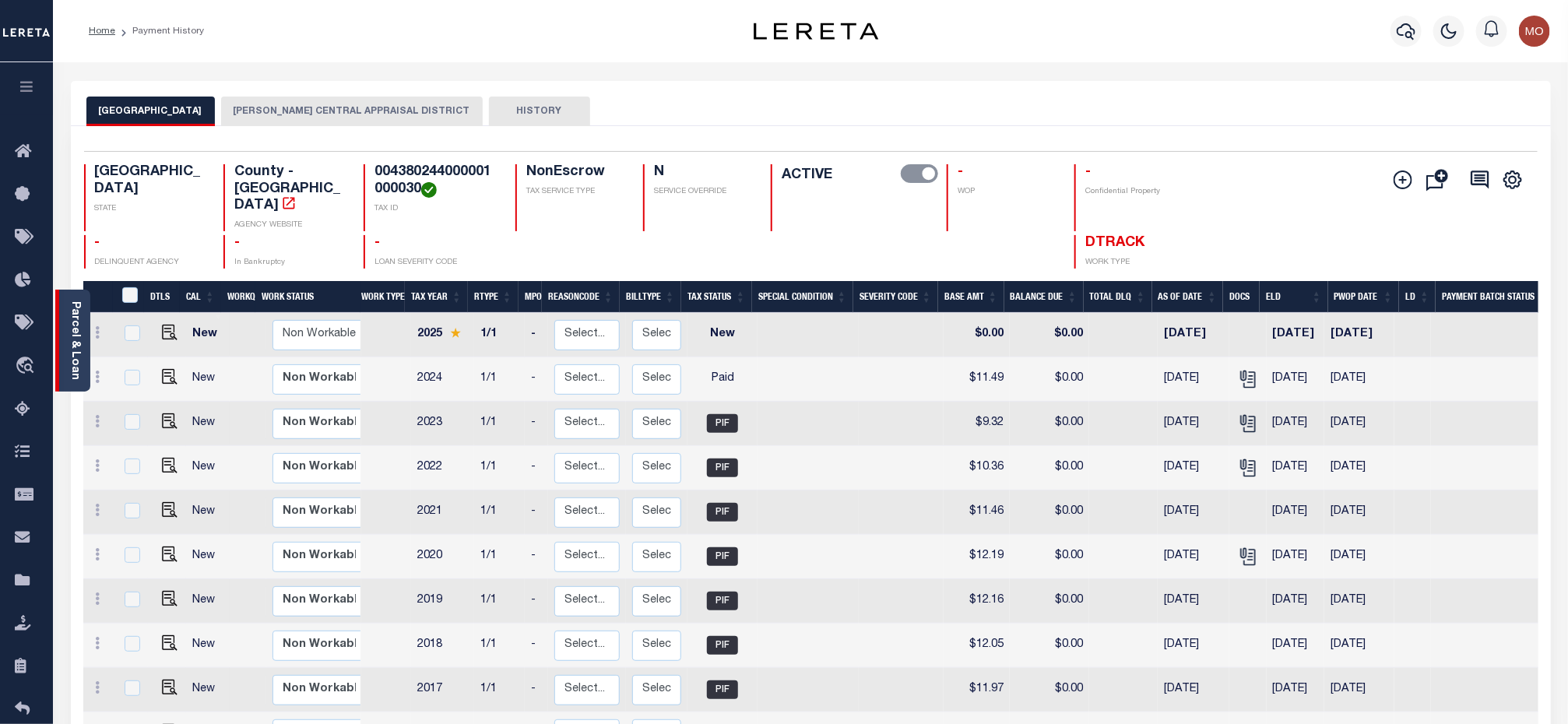
click at [85, 332] on div "Parcel & Loan" at bounding box center [73, 340] width 35 height 102
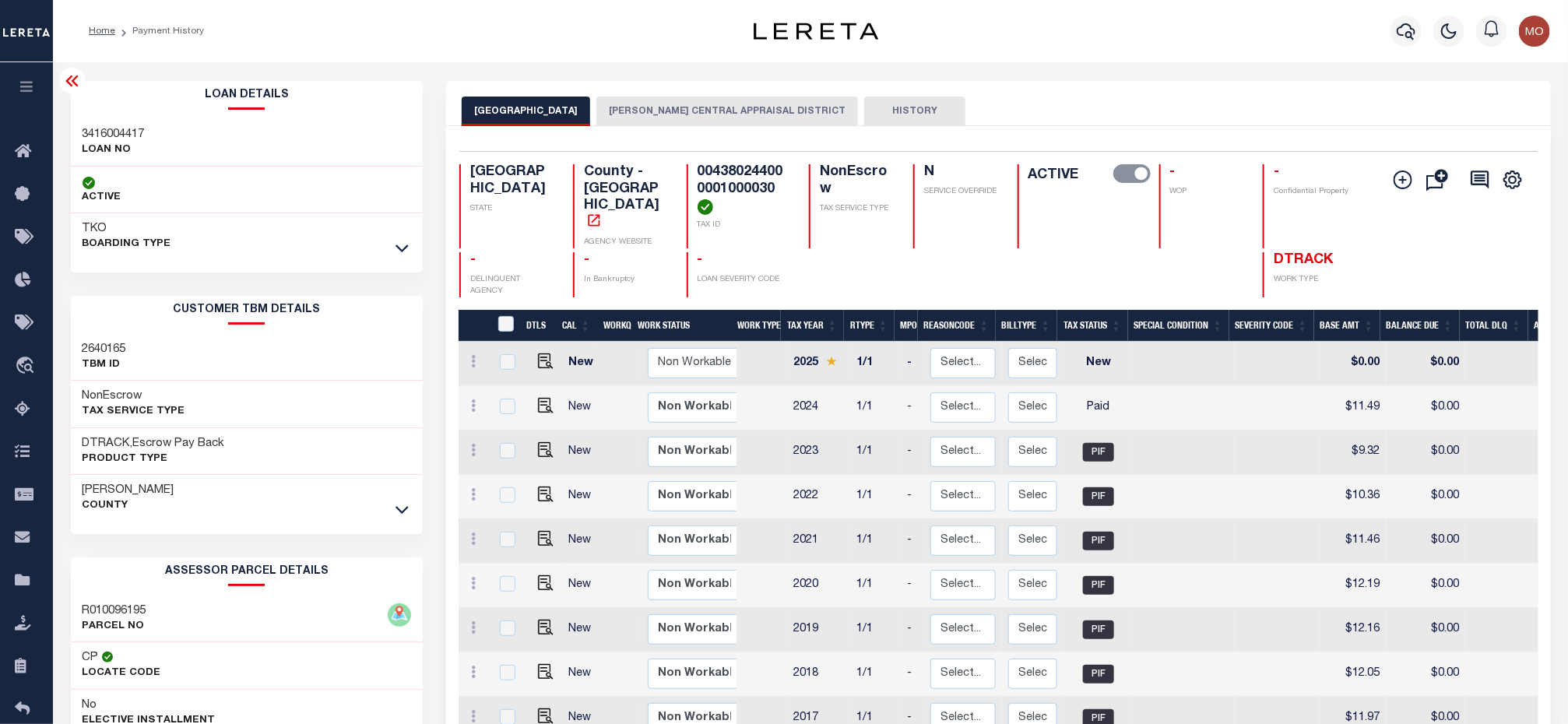
click at [636, 110] on button "[PERSON_NAME] CENTRAL APPRAISAL DISTRICT" at bounding box center [727, 111] width 261 height 30
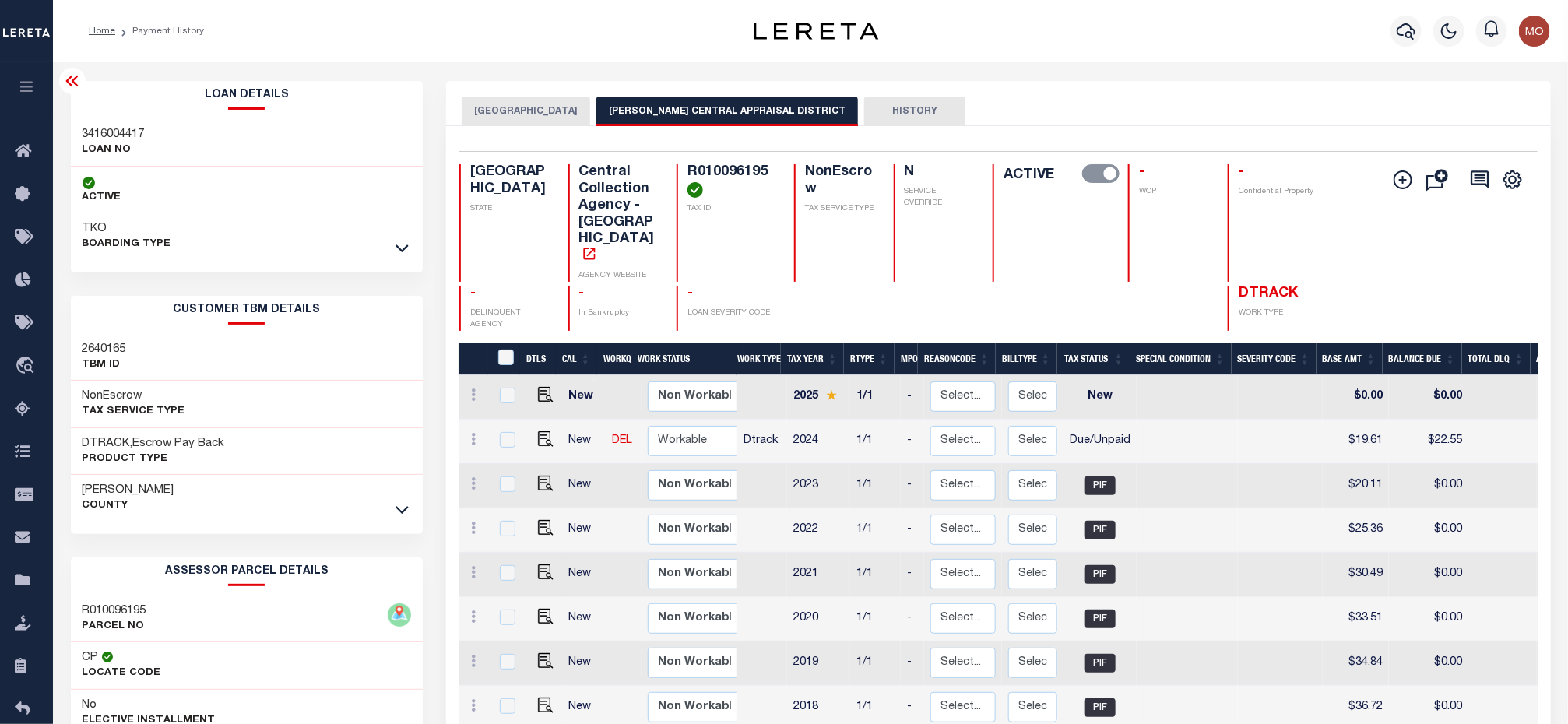
click at [90, 132] on h3 "3416004417" at bounding box center [113, 134] width 62 height 16
copy h3 "3416004417"
click at [706, 178] on h4 "R010096195" at bounding box center [731, 181] width 88 height 33
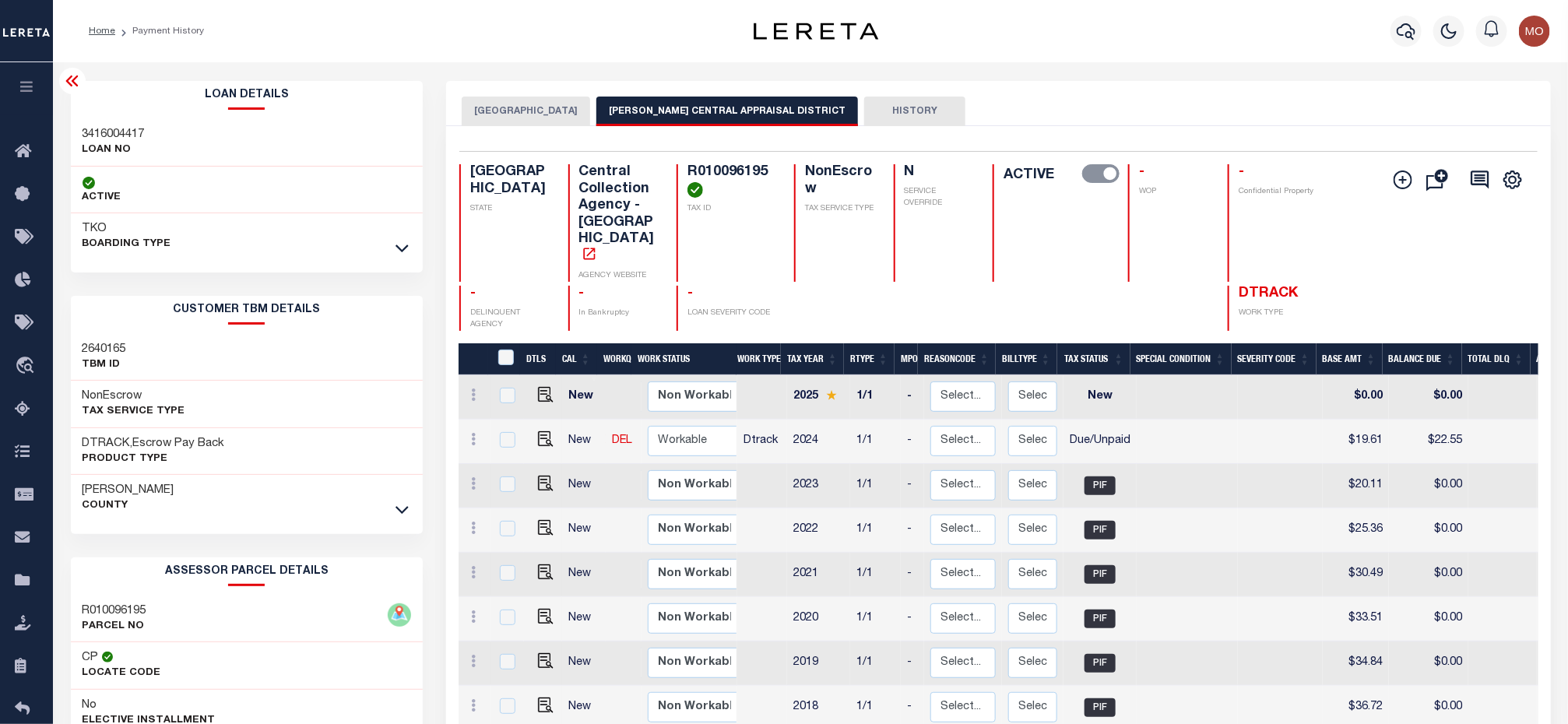
copy h4 "R010096195"
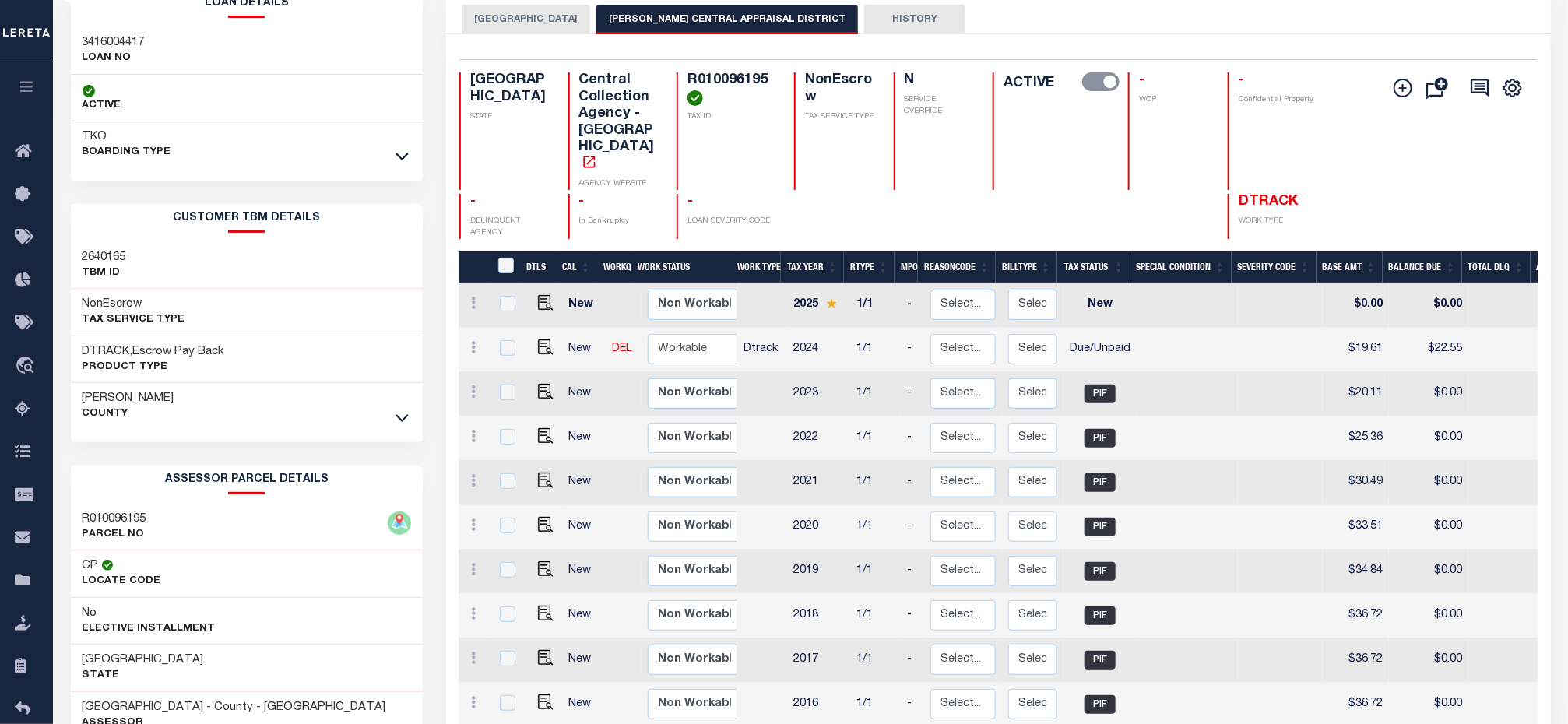
scroll to position [7, 0]
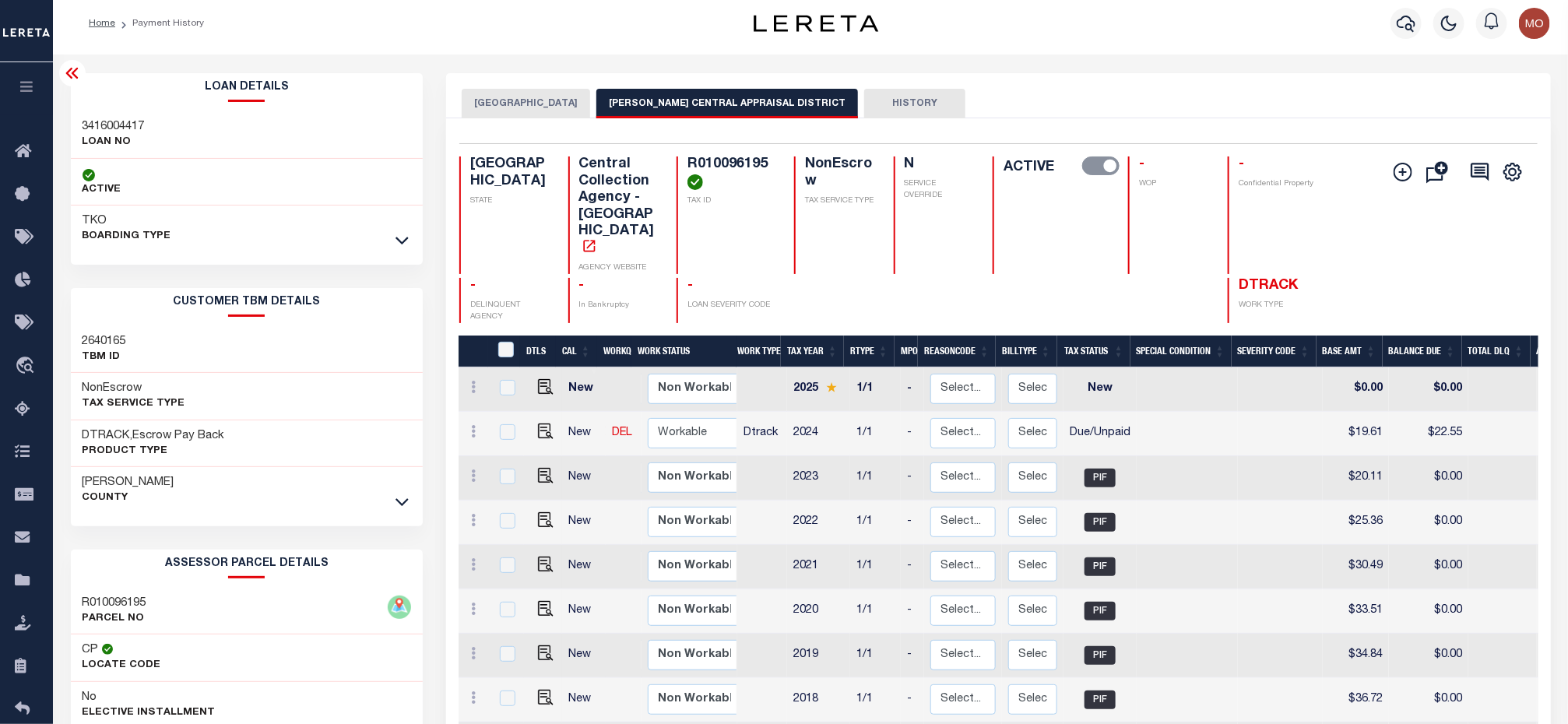
click at [729, 158] on h4 "R010096195" at bounding box center [731, 173] width 88 height 33
click at [542, 424] on img "" at bounding box center [545, 431] width 16 height 16
checkbox input "true"
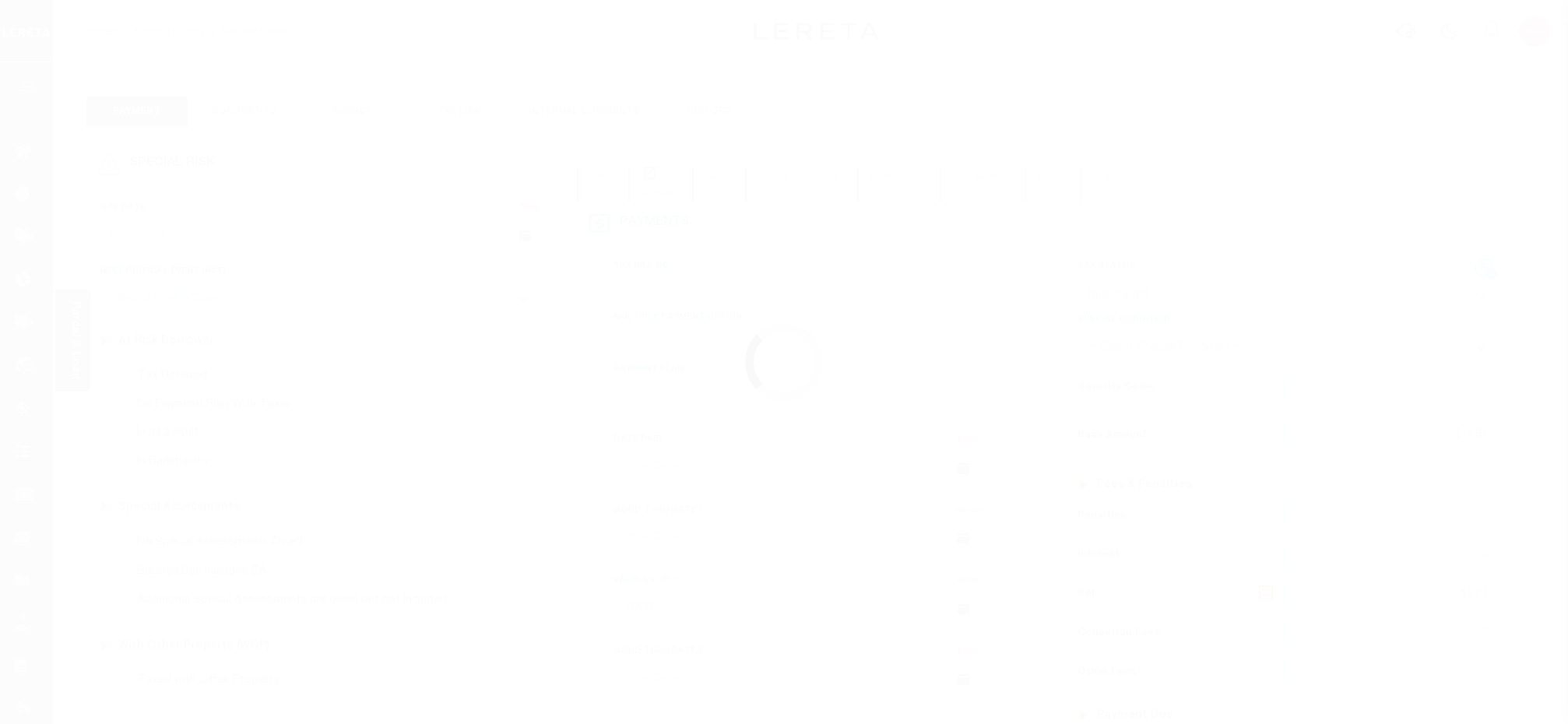
select select "DUE"
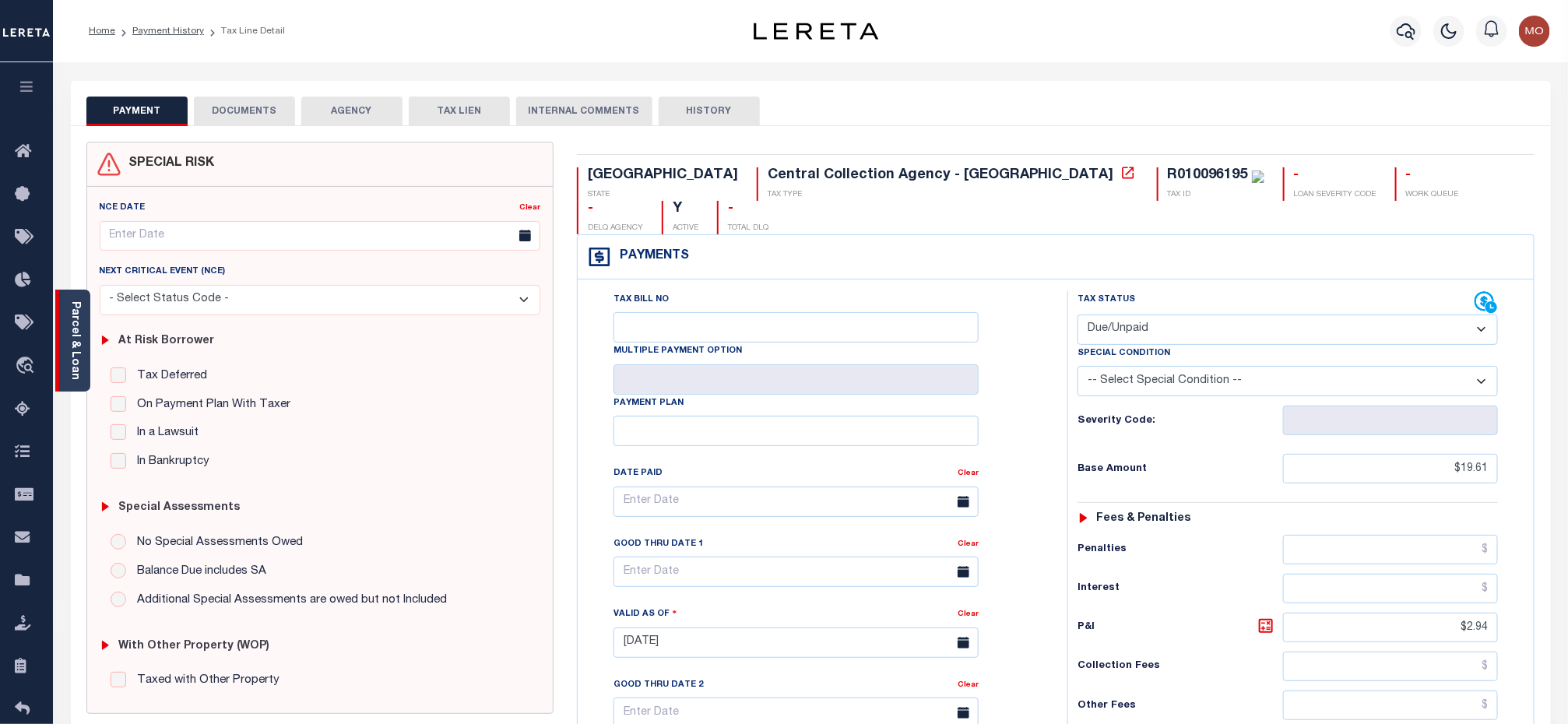
click at [80, 337] on link "Parcel & Loan" at bounding box center [75, 340] width 11 height 79
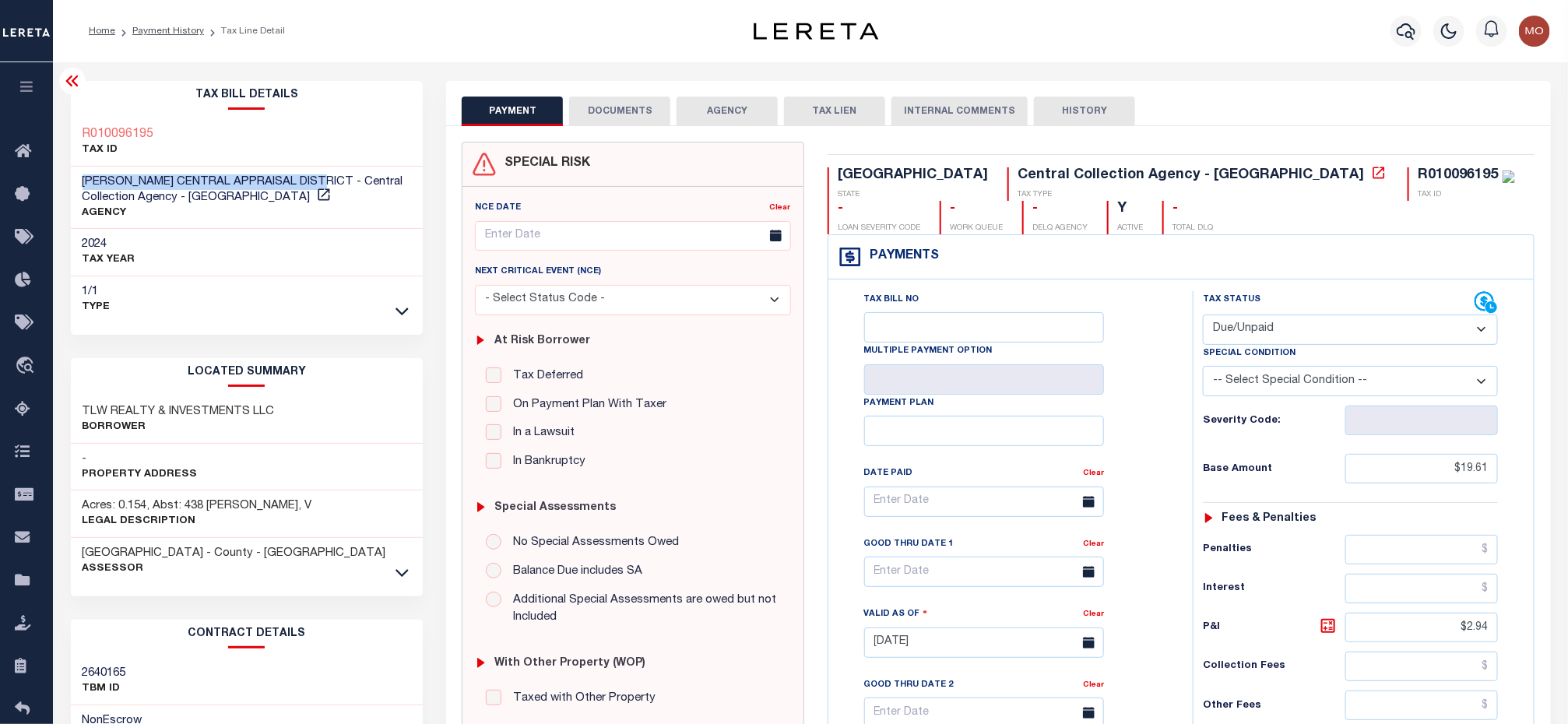
drag, startPoint x: 80, startPoint y: 184, endPoint x: 321, endPoint y: 184, distance: 241.0
click at [321, 184] on div "HARRISON CENTRAL APPRAISAL DISTRICT - Central Collection Agency - TX AGENCY" at bounding box center [247, 198] width 352 height 63
copy span "[PERSON_NAME] CENTRAL APPRAISAL DISTRICT"
click at [1436, 478] on input "$19.61" at bounding box center [1421, 468] width 153 height 30
drag, startPoint x: 1410, startPoint y: 479, endPoint x: 1664, endPoint y: 507, distance: 255.5
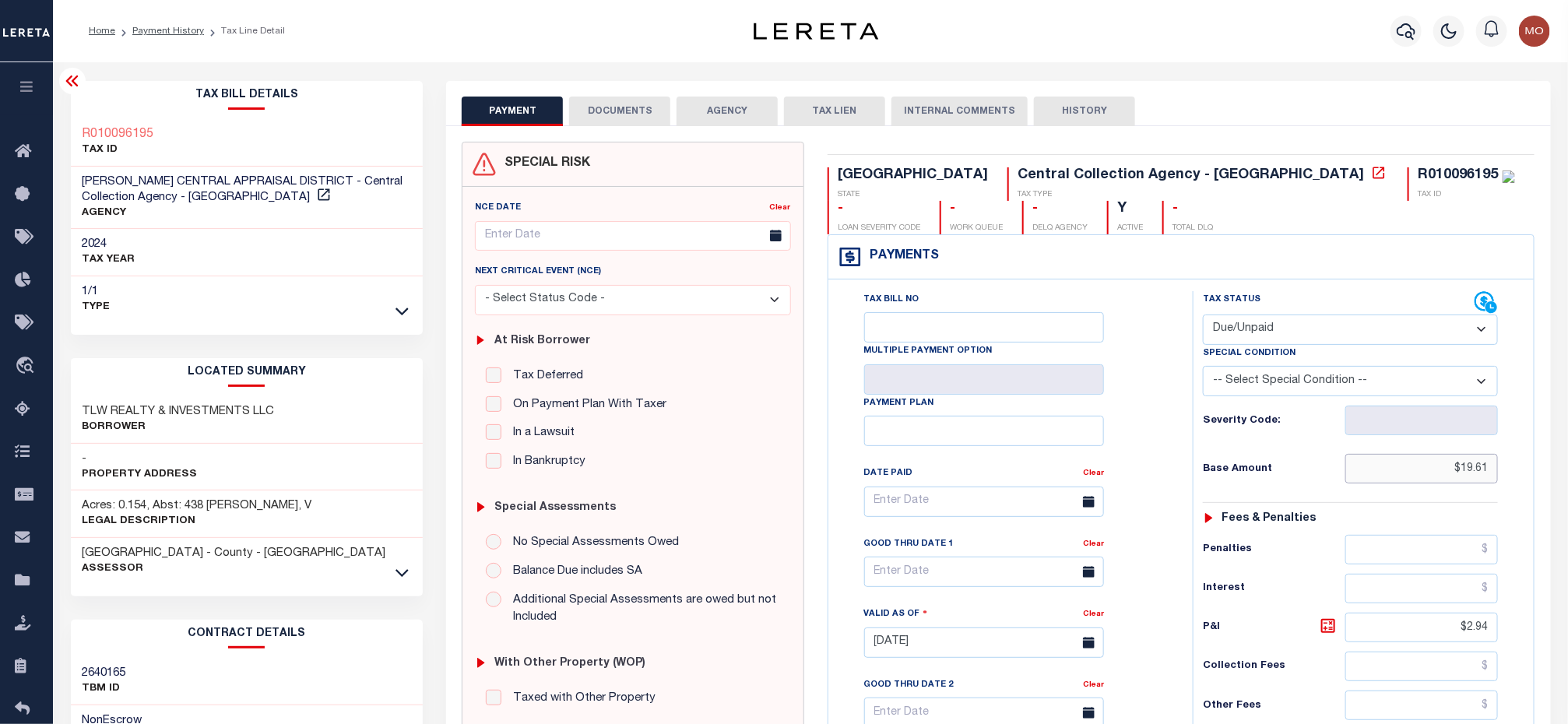
click at [1567, 507] on html "Home Payment History Tax Line Detail" at bounding box center [784, 590] width 1568 height 1180
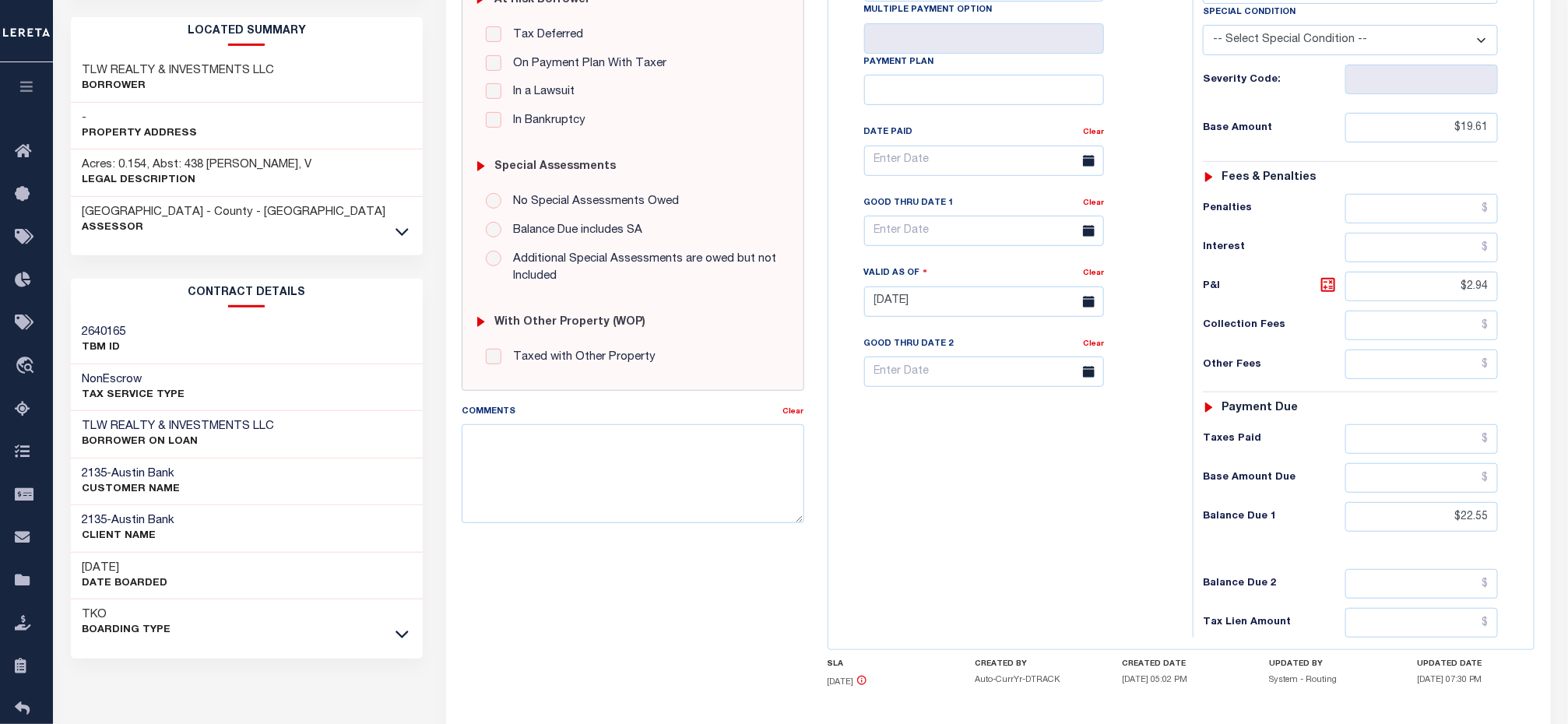
scroll to position [350, 0]
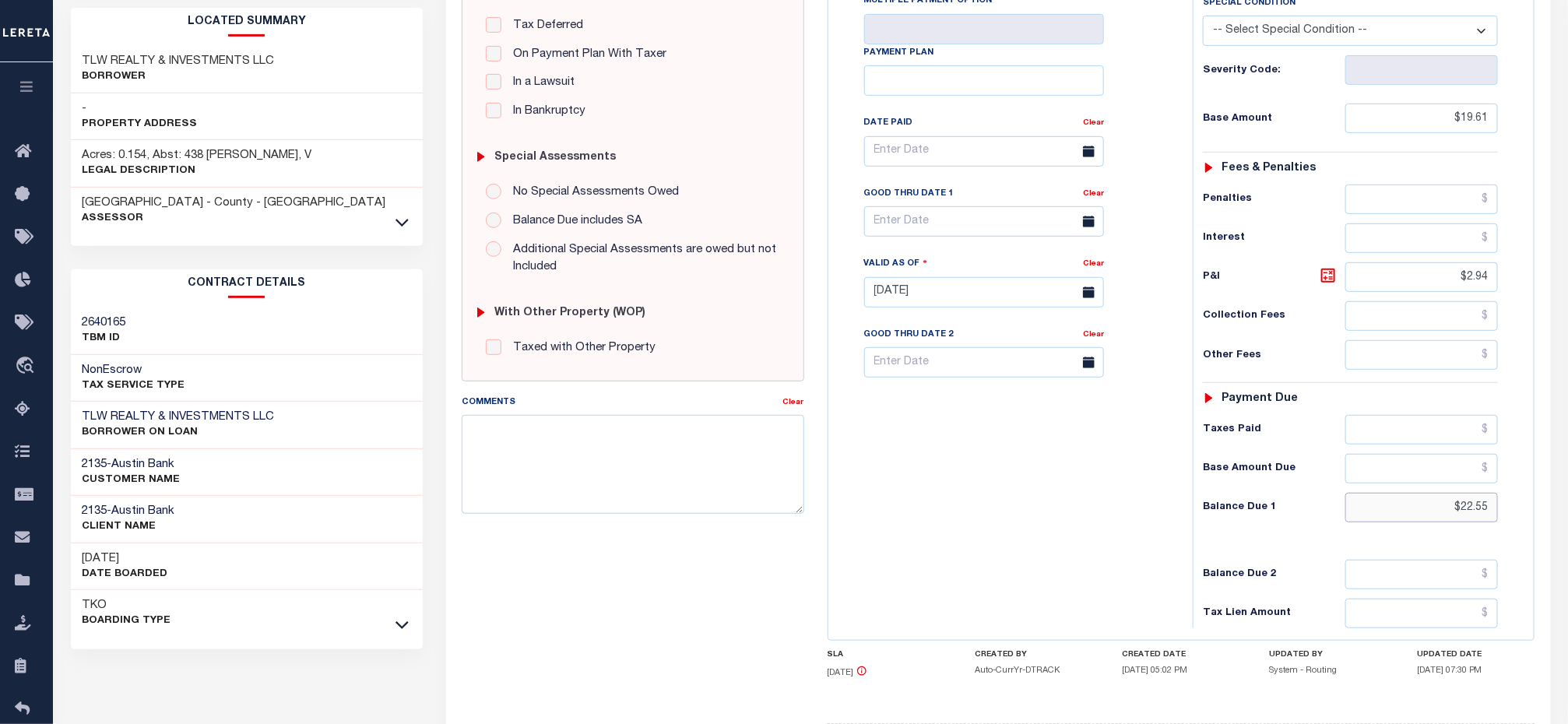
click at [1416, 522] on input "$22.55" at bounding box center [1421, 507] width 153 height 30
drag, startPoint x: 1396, startPoint y: 526, endPoint x: 1576, endPoint y: 540, distance: 180.5
click at [1567, 540] on html "Home Payment History Tax Line Detail" at bounding box center [784, 239] width 1568 height 1180
paste input "8.01"
type input "$28.01"
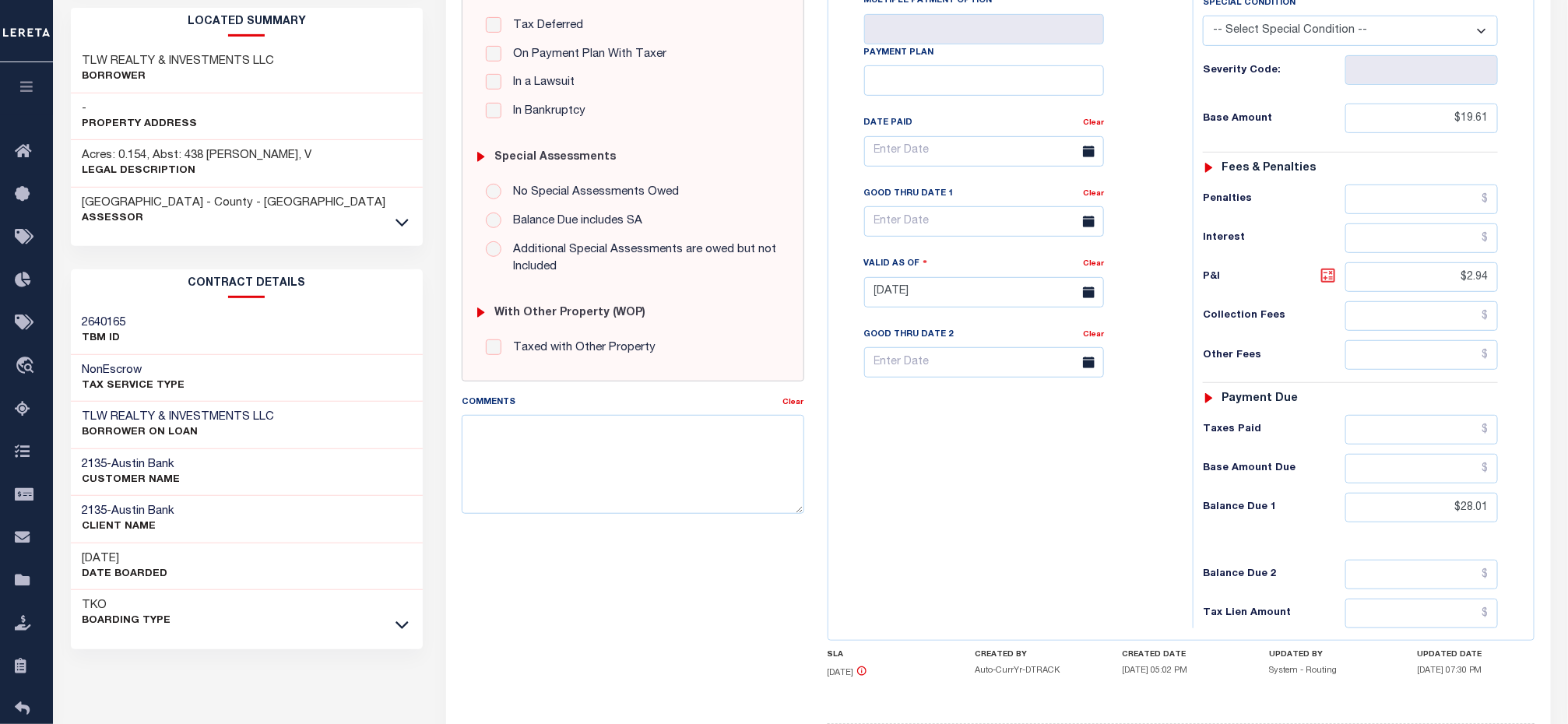
type input "08/16/2025"
click at [1322, 283] on icon at bounding box center [1328, 275] width 19 height 19
type input "$8.40"
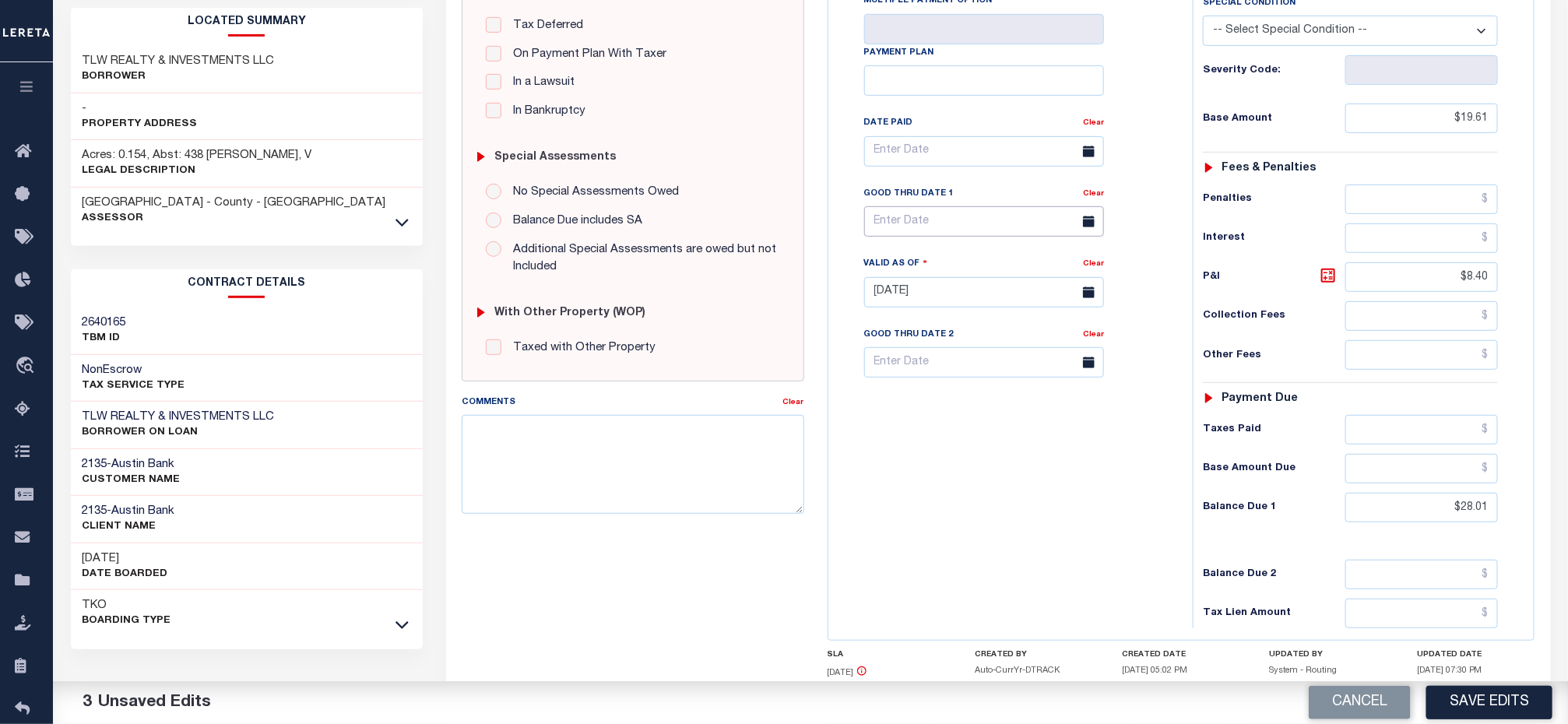
click at [919, 235] on input "text" at bounding box center [984, 221] width 240 height 31
click at [886, 465] on span "31" at bounding box center [881, 471] width 31 height 31
type input "08/31/2025"
click at [895, 232] on input "08/31/2025" at bounding box center [984, 221] width 240 height 31
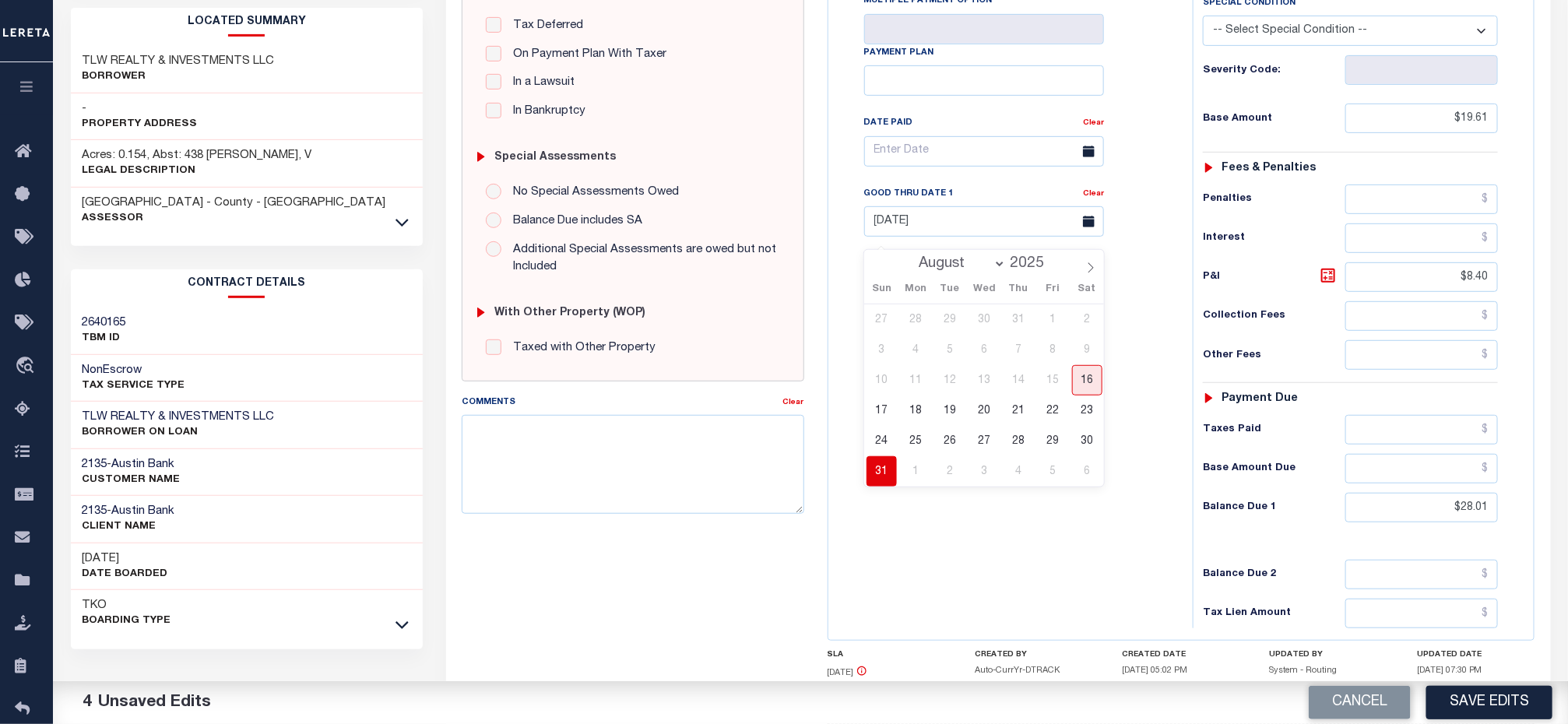
click at [875, 464] on span "31" at bounding box center [881, 471] width 31 height 31
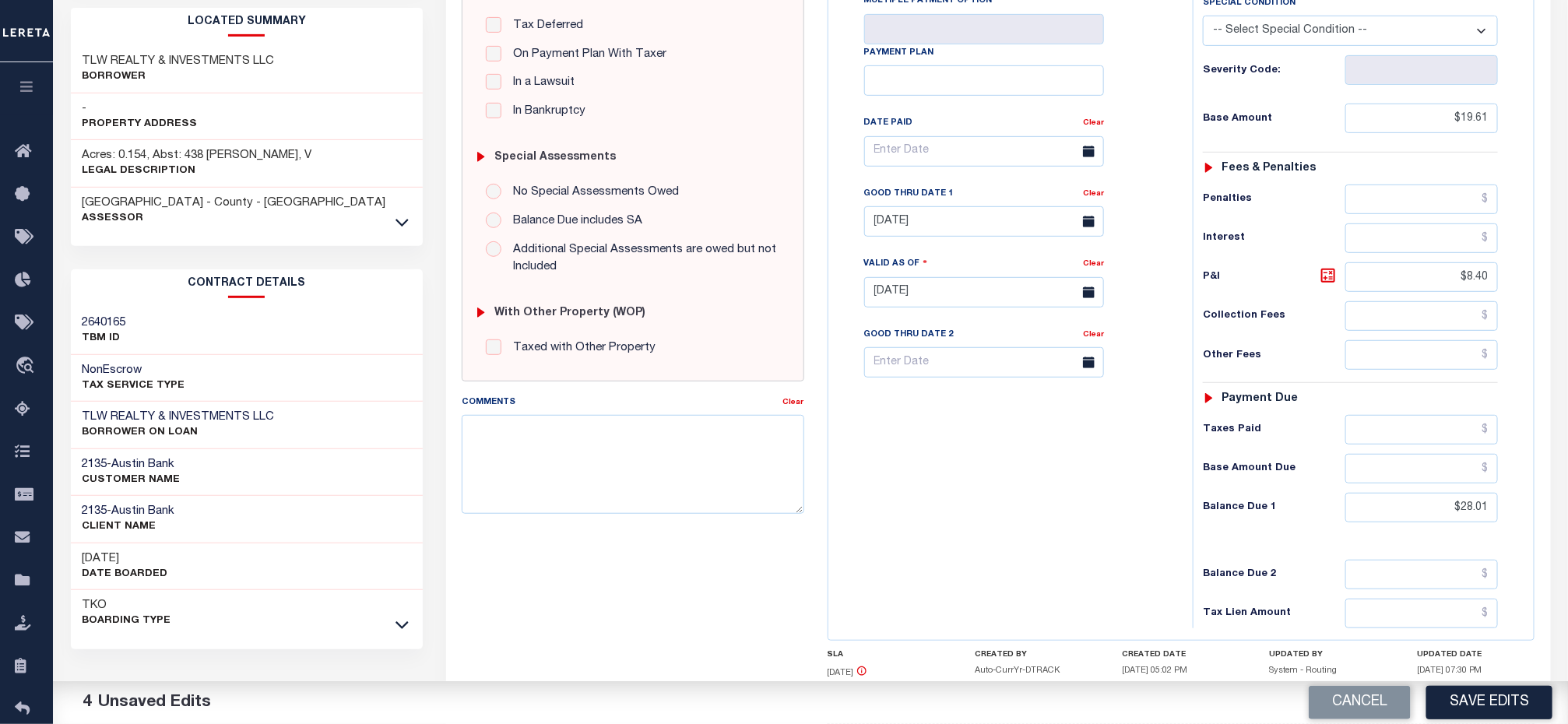
click at [970, 519] on div "Tax Bill No Multiple Payment Option Payment Plan Clear" at bounding box center [1006, 284] width 349 height 687
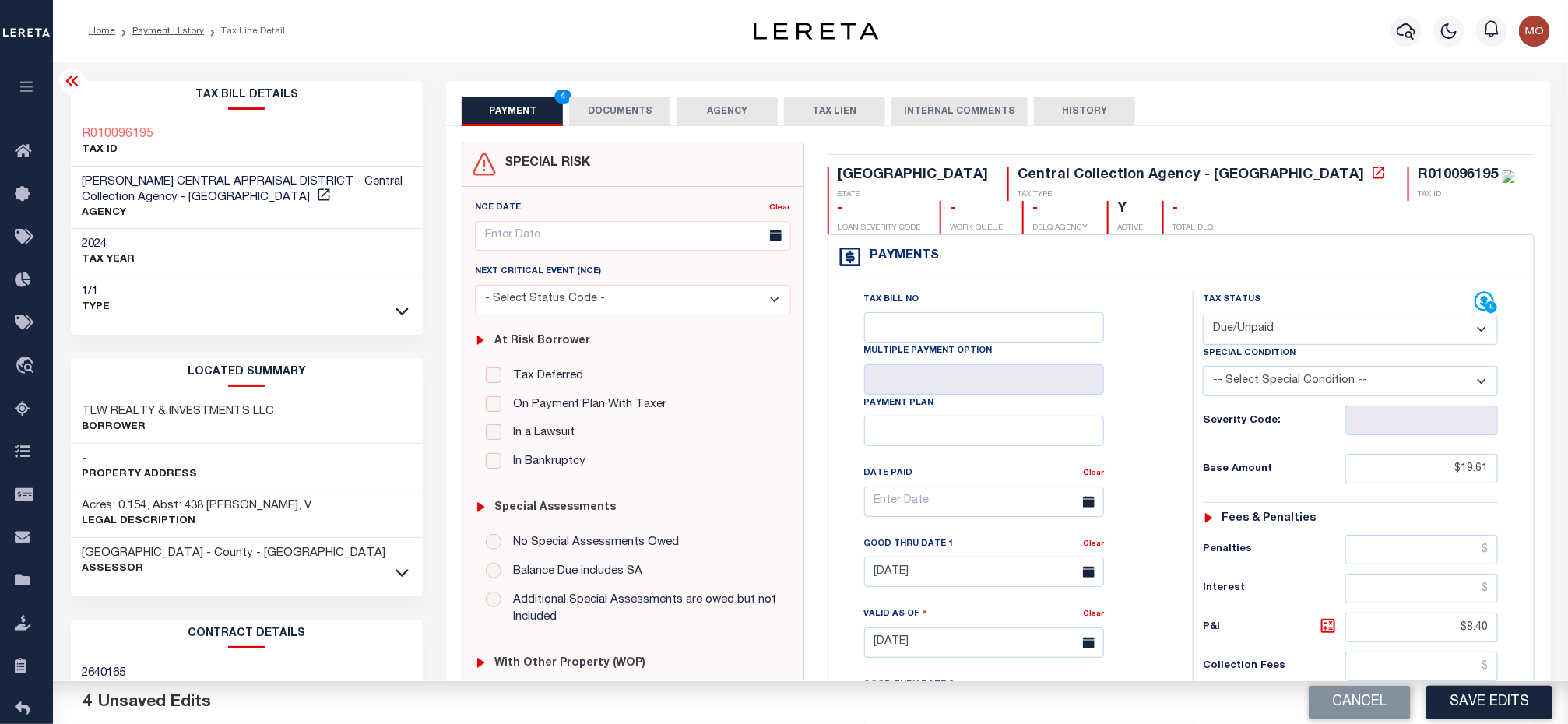
click at [607, 106] on button "DOCUMENTS" at bounding box center [619, 111] width 101 height 30
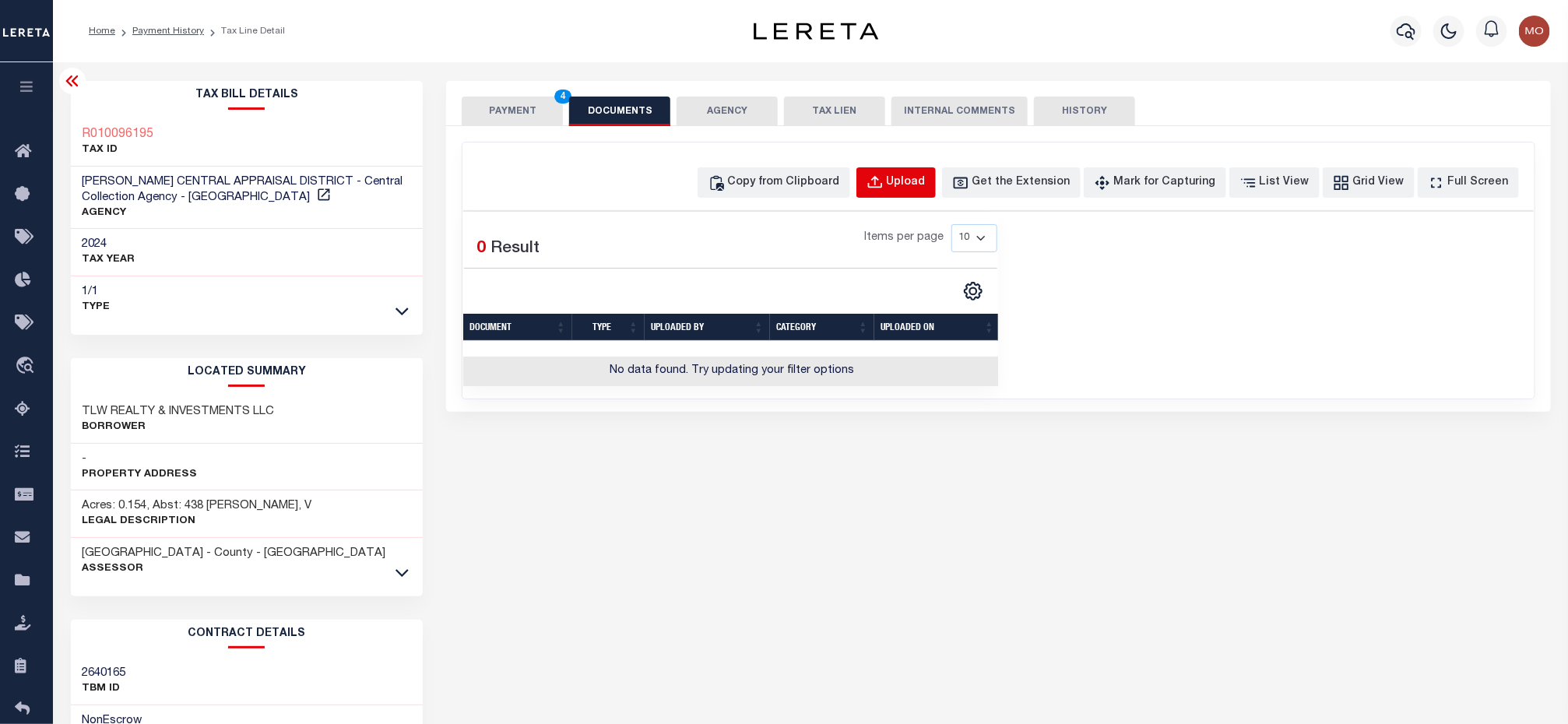
click at [913, 178] on div "Upload" at bounding box center [906, 183] width 39 height 17
select select "POP"
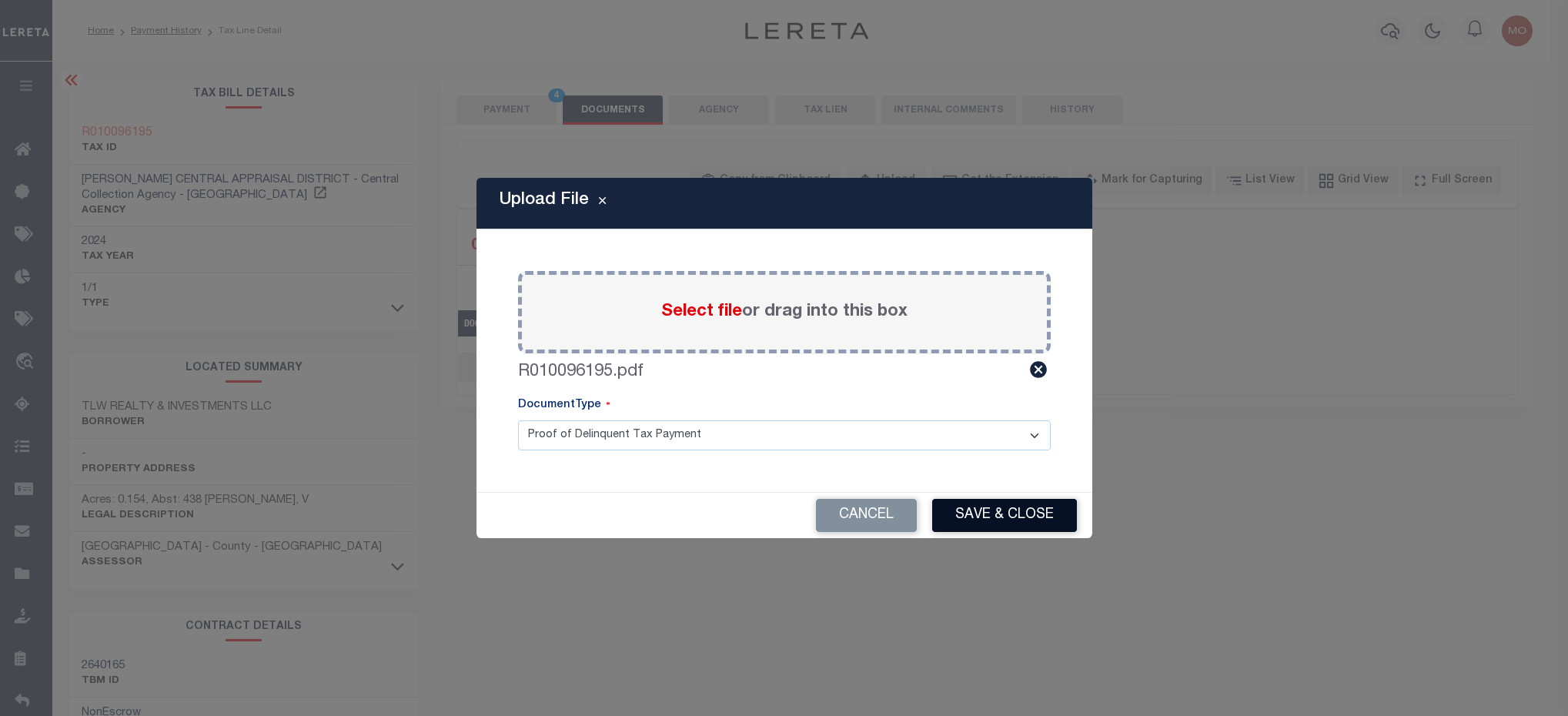
click at [985, 512] on button "Save & Close" at bounding box center [1005, 515] width 145 height 33
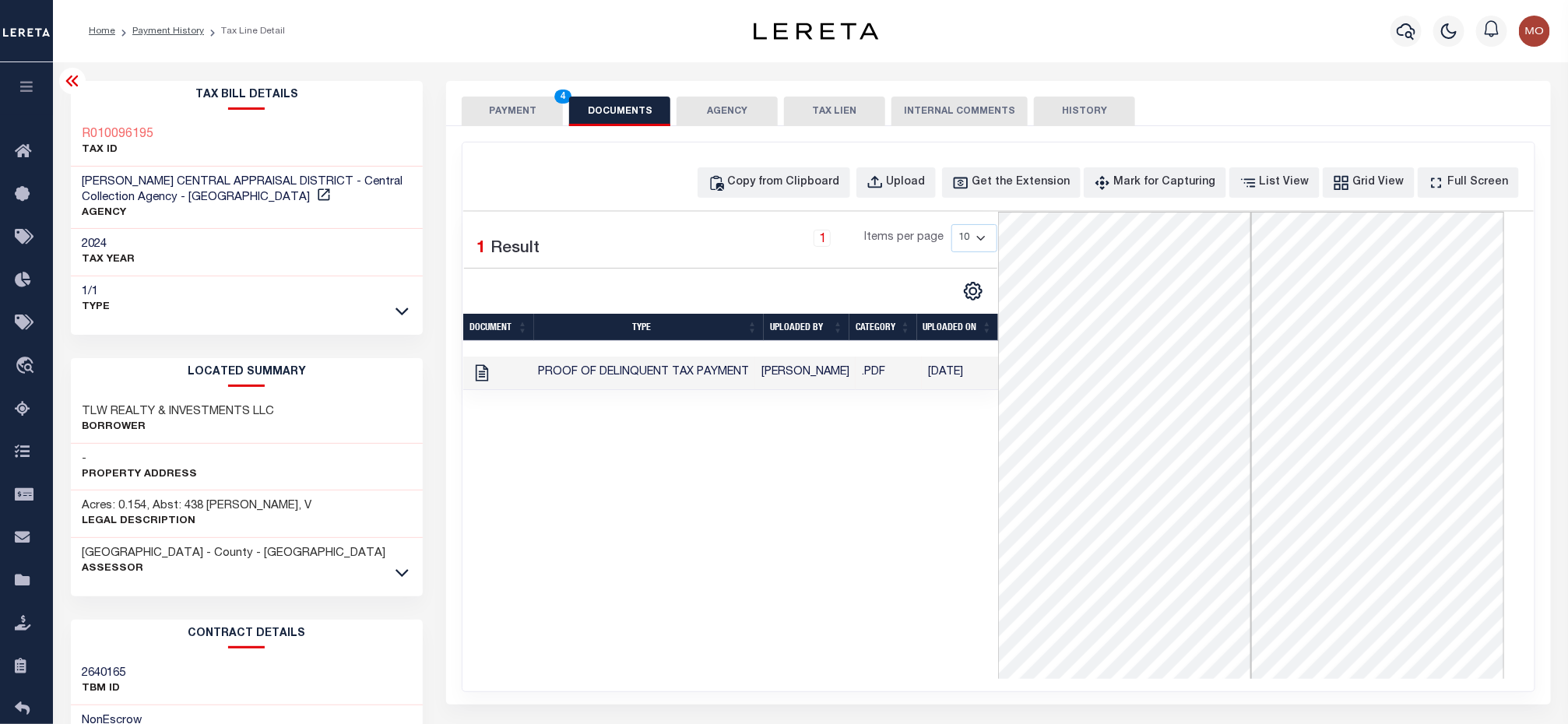
click at [712, 456] on div "1 Selected 1 Result 1 Items per page 10 25 50 100" at bounding box center [731, 445] width 535 height 467
click at [493, 106] on button "PAYMENT 4" at bounding box center [512, 111] width 101 height 30
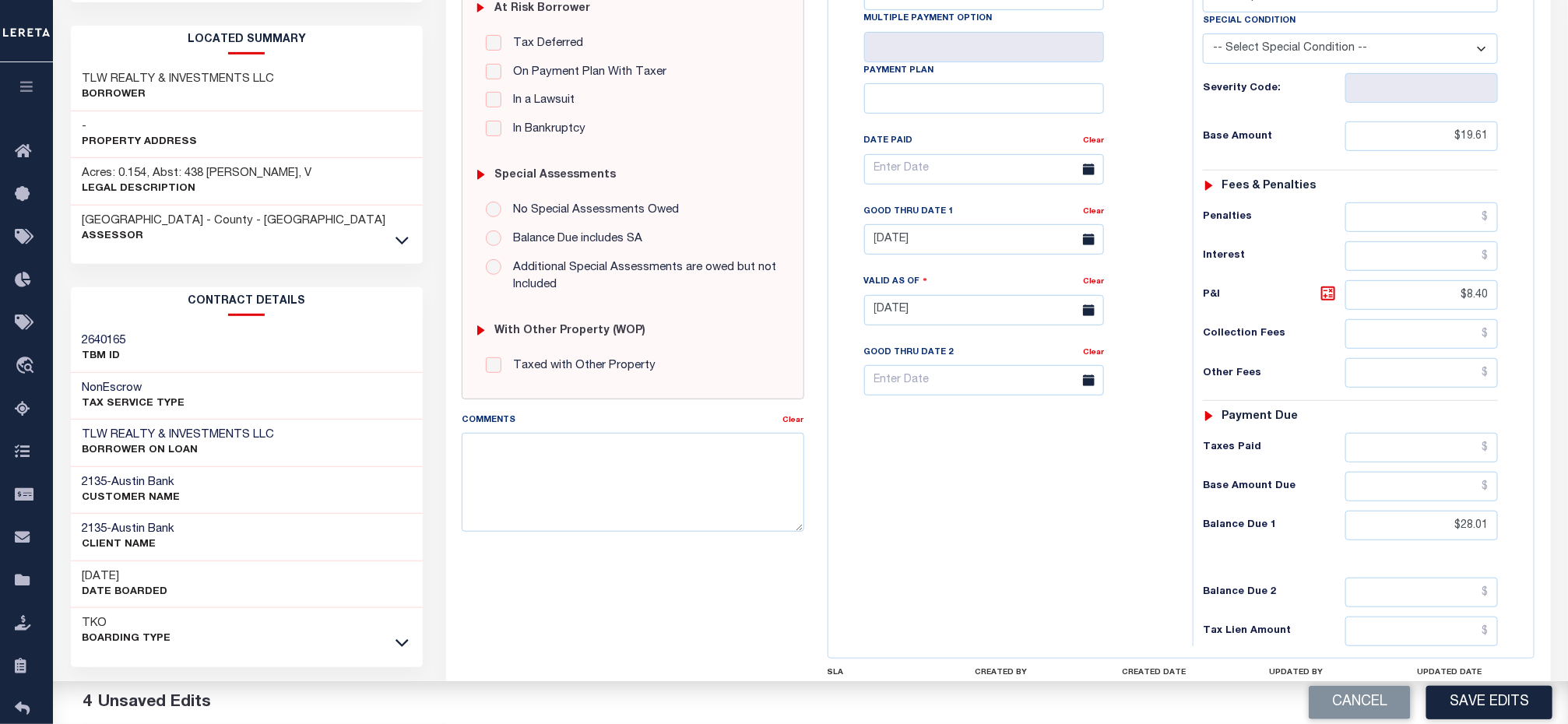
scroll to position [465, 0]
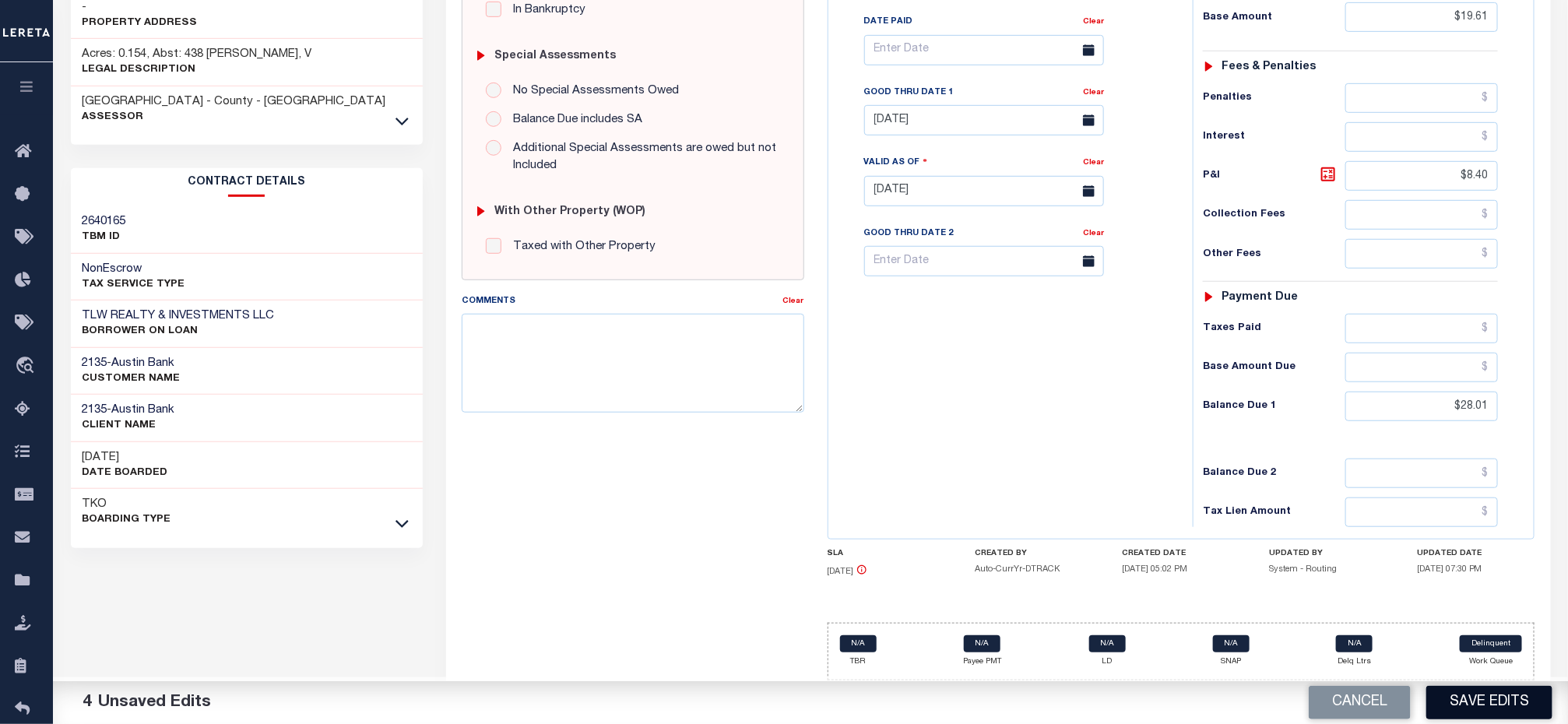
click at [1474, 699] on button "Save Edits" at bounding box center [1489, 703] width 126 height 33
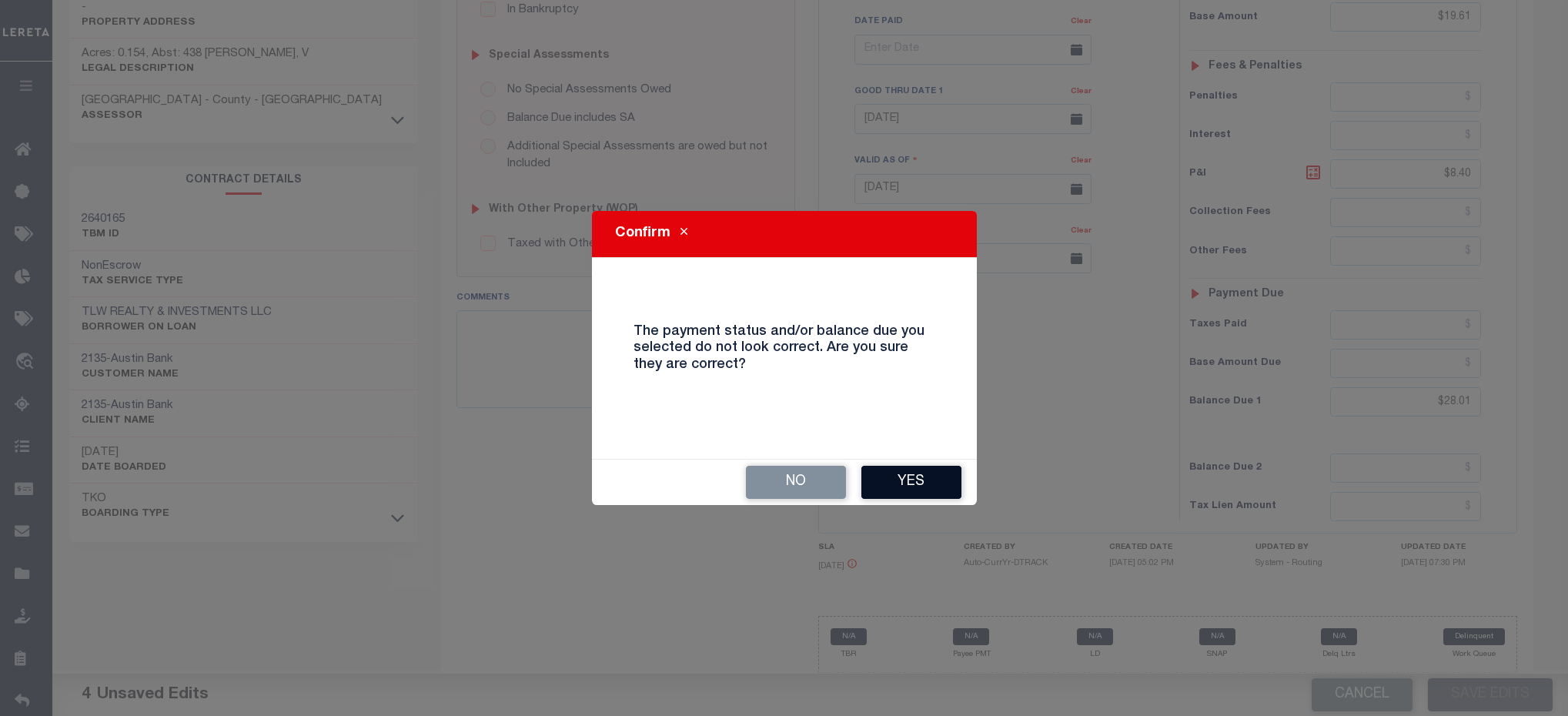
click at [938, 494] on button "Yes" at bounding box center [911, 482] width 100 height 33
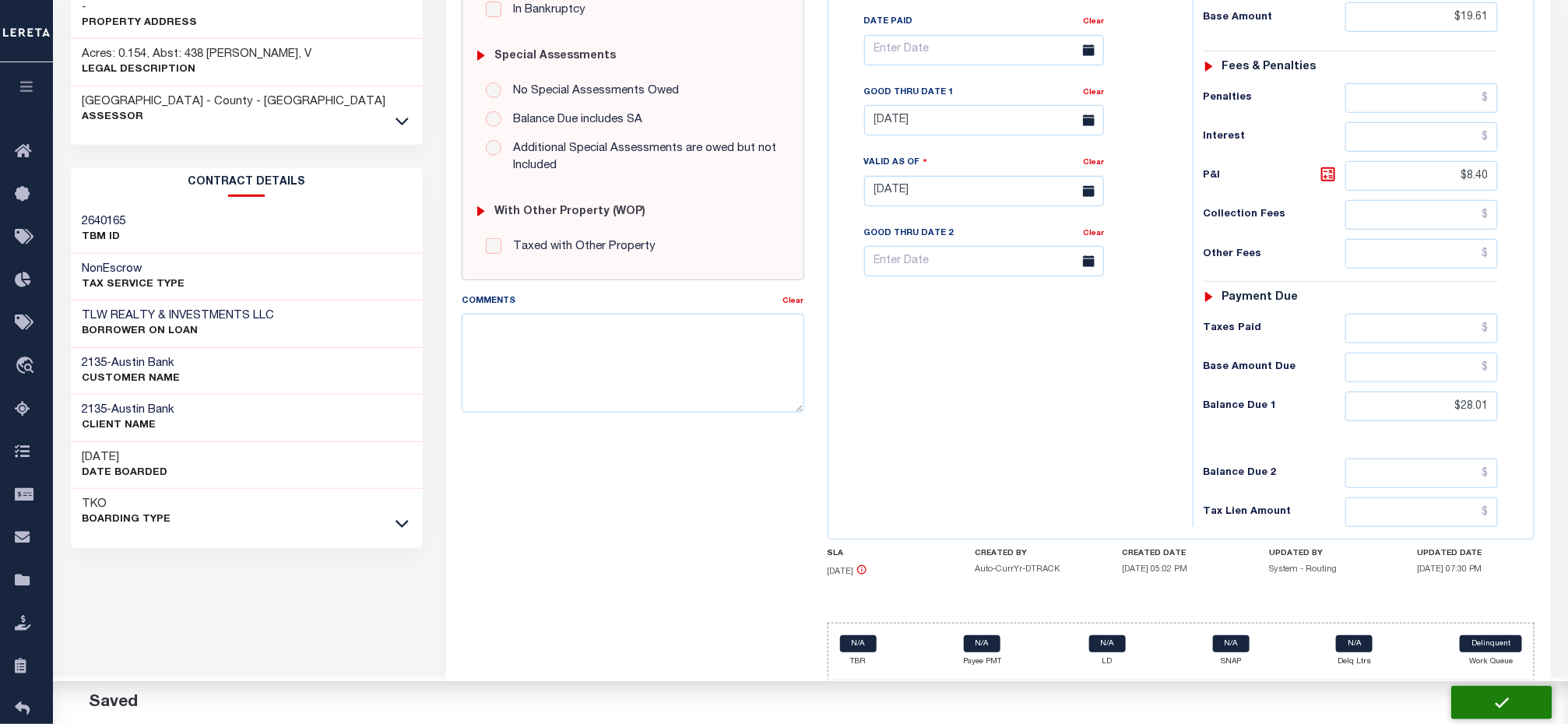
checkbox input "false"
type input "$19.61"
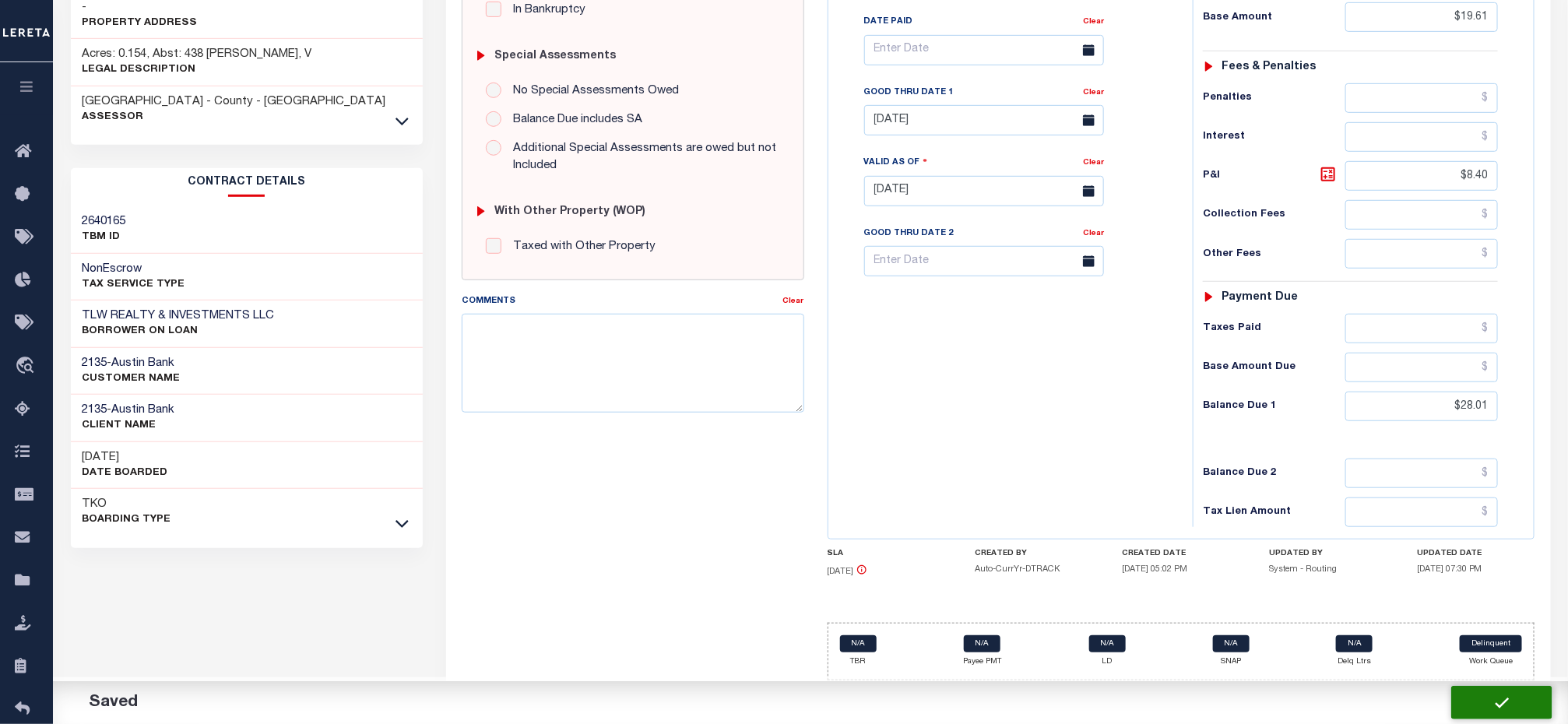
type input "$8.4"
type input "$28.01"
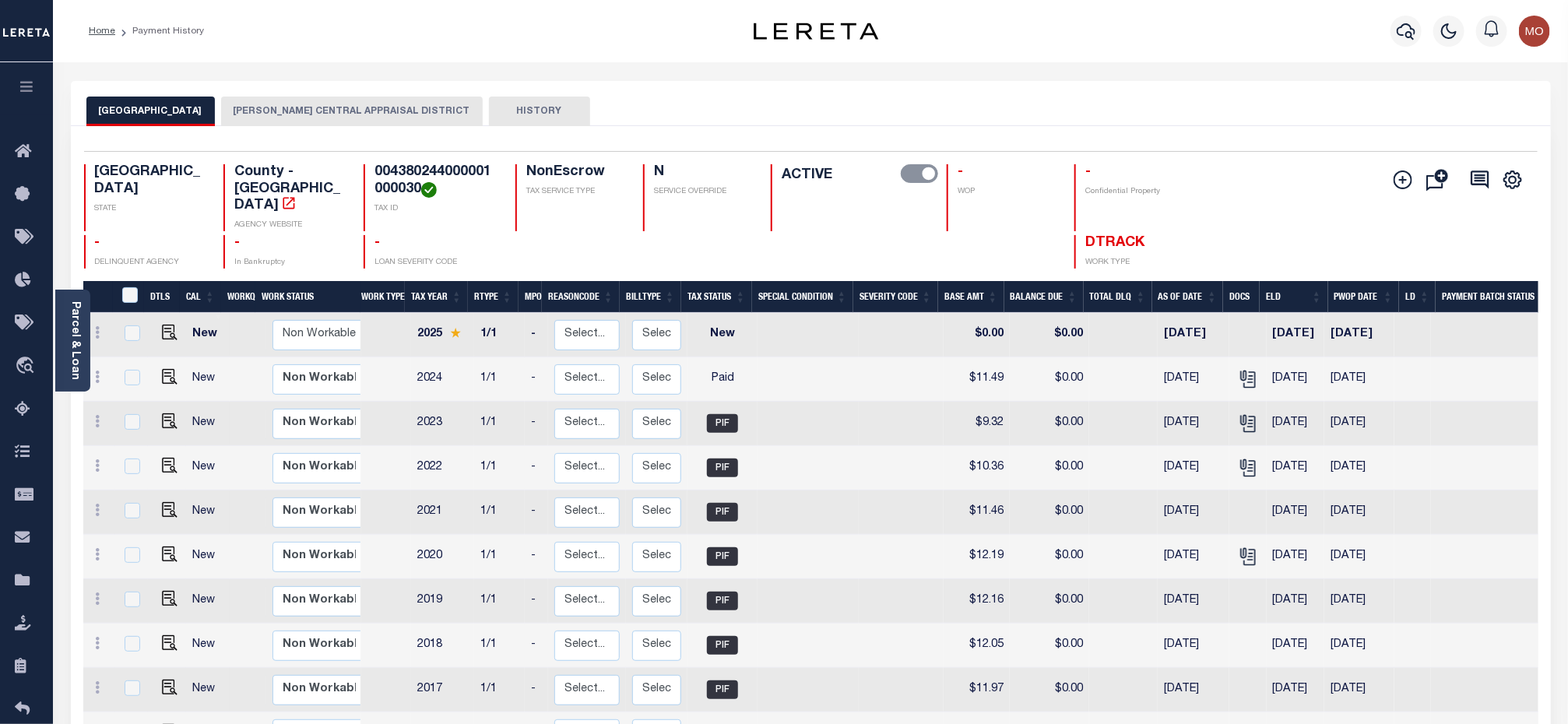
click at [335, 108] on button "[PERSON_NAME] CENTRAL APPRAISAL DISTRICT" at bounding box center [351, 111] width 261 height 30
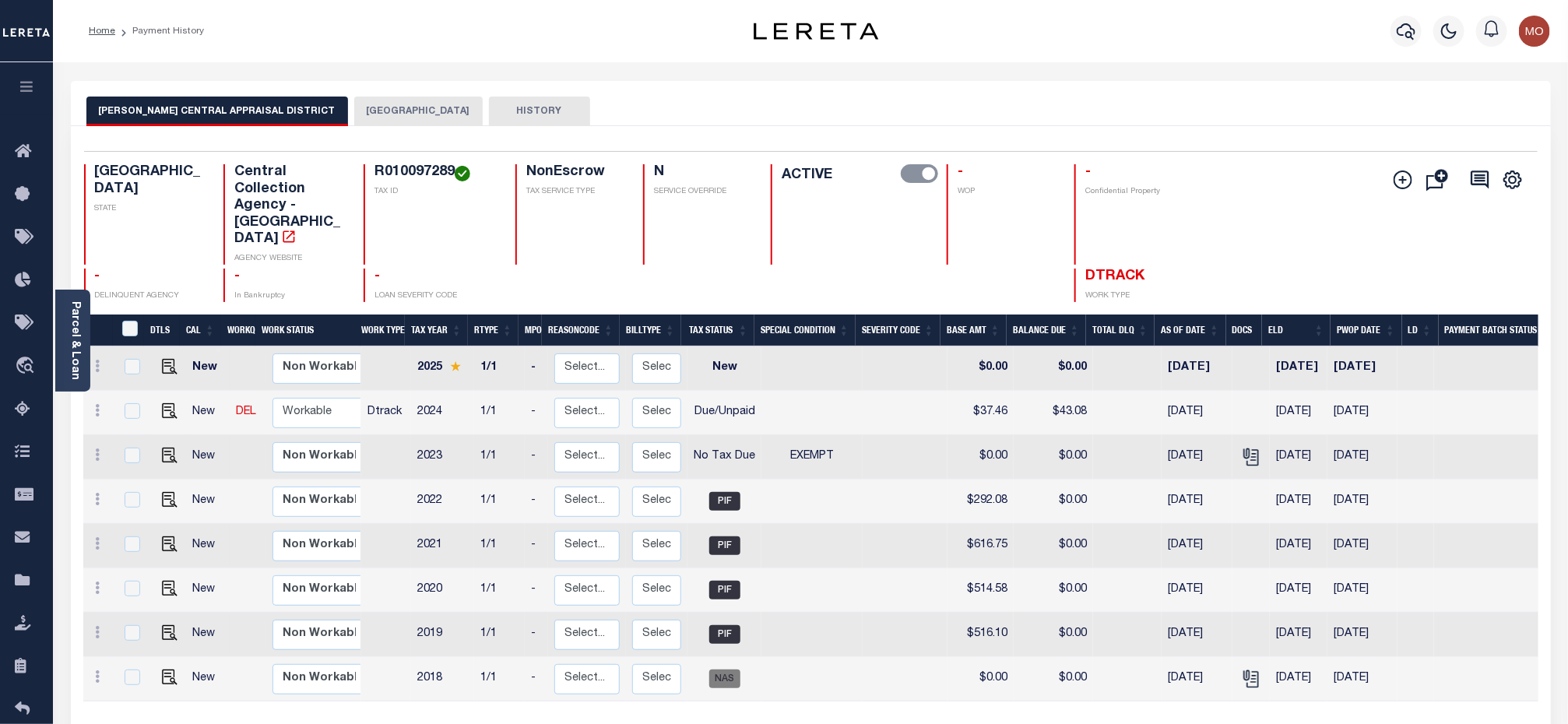
click at [72, 353] on link "Parcel & Loan" at bounding box center [75, 340] width 11 height 79
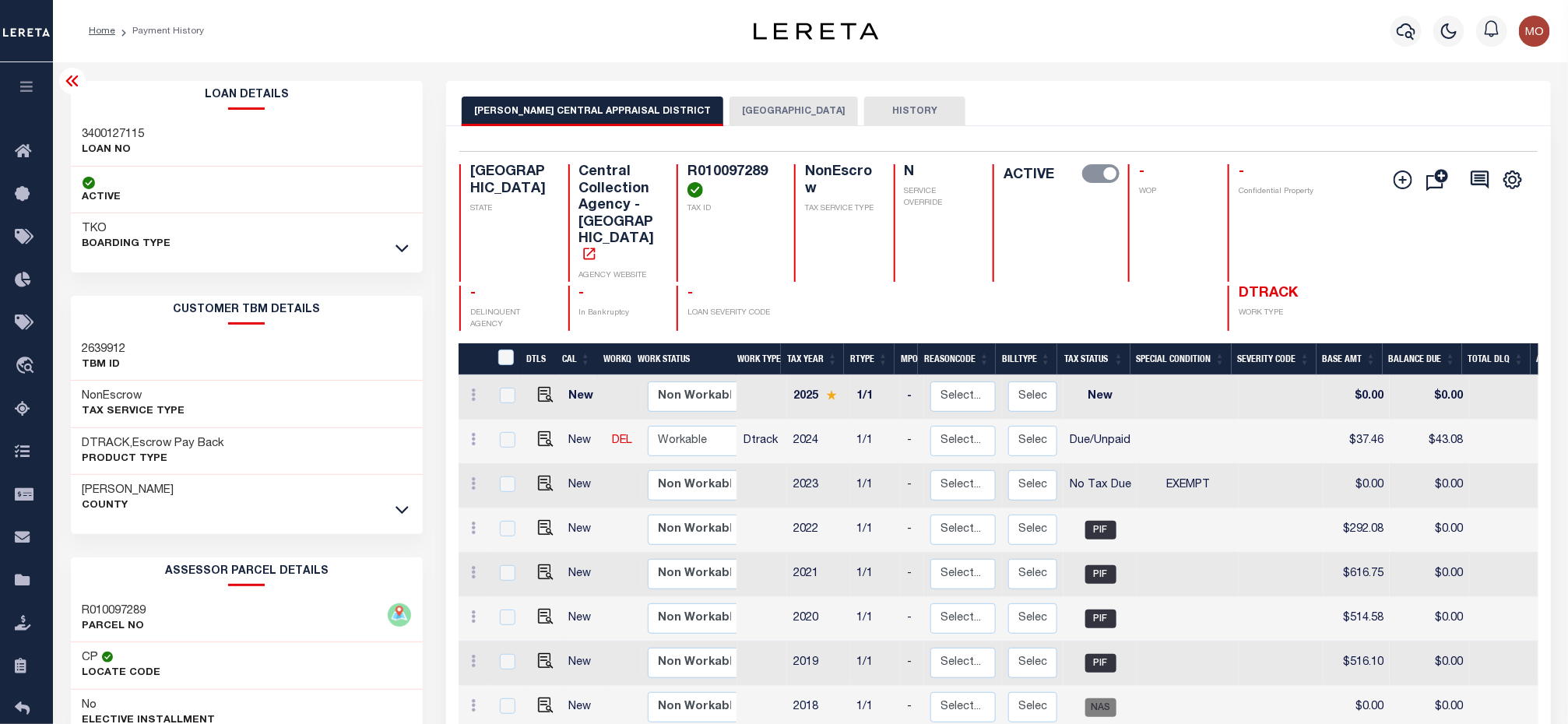
click at [100, 131] on h3 "3400127115" at bounding box center [113, 134] width 62 height 16
copy h3 "3400127115"
click at [752, 171] on h4 "R010097289" at bounding box center [731, 181] width 88 height 33
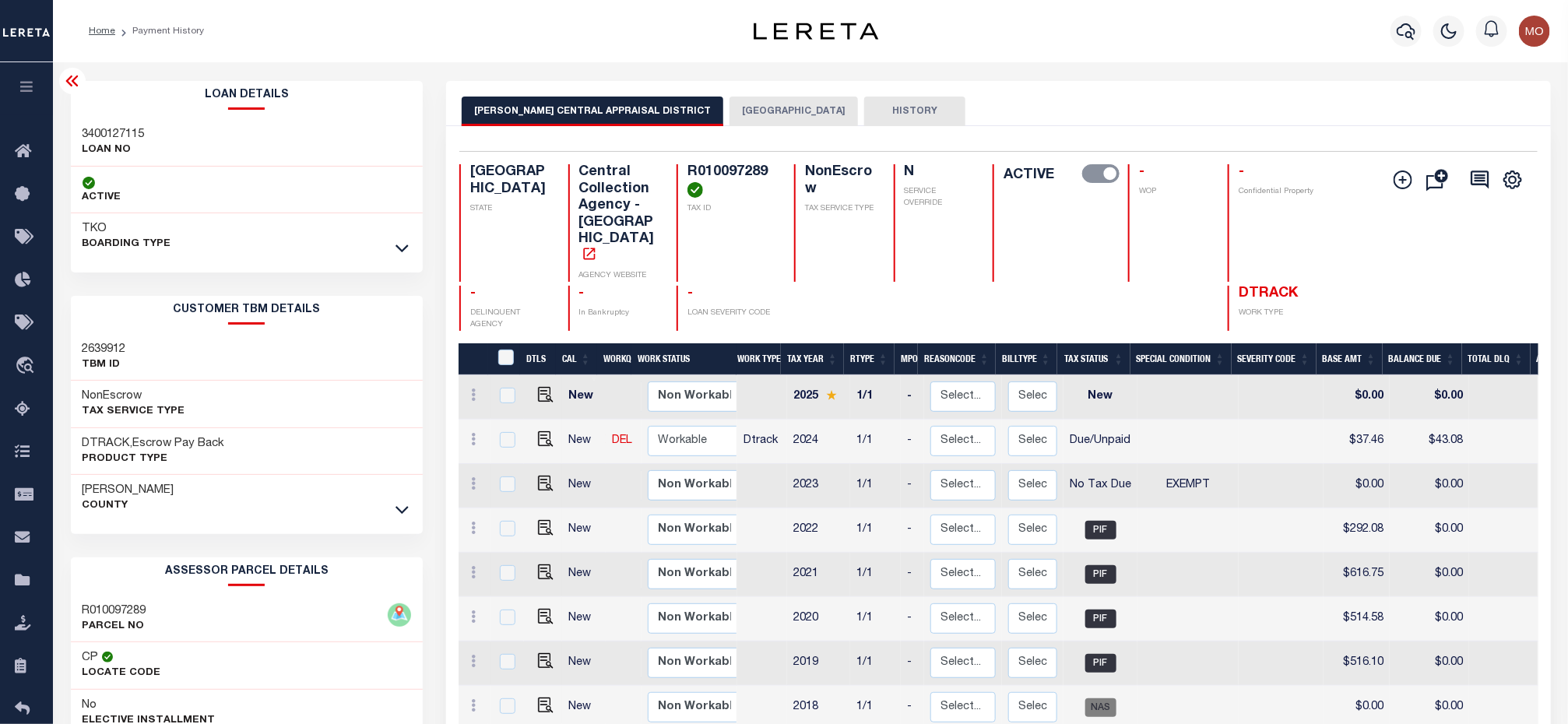
copy h4 "R010097289"
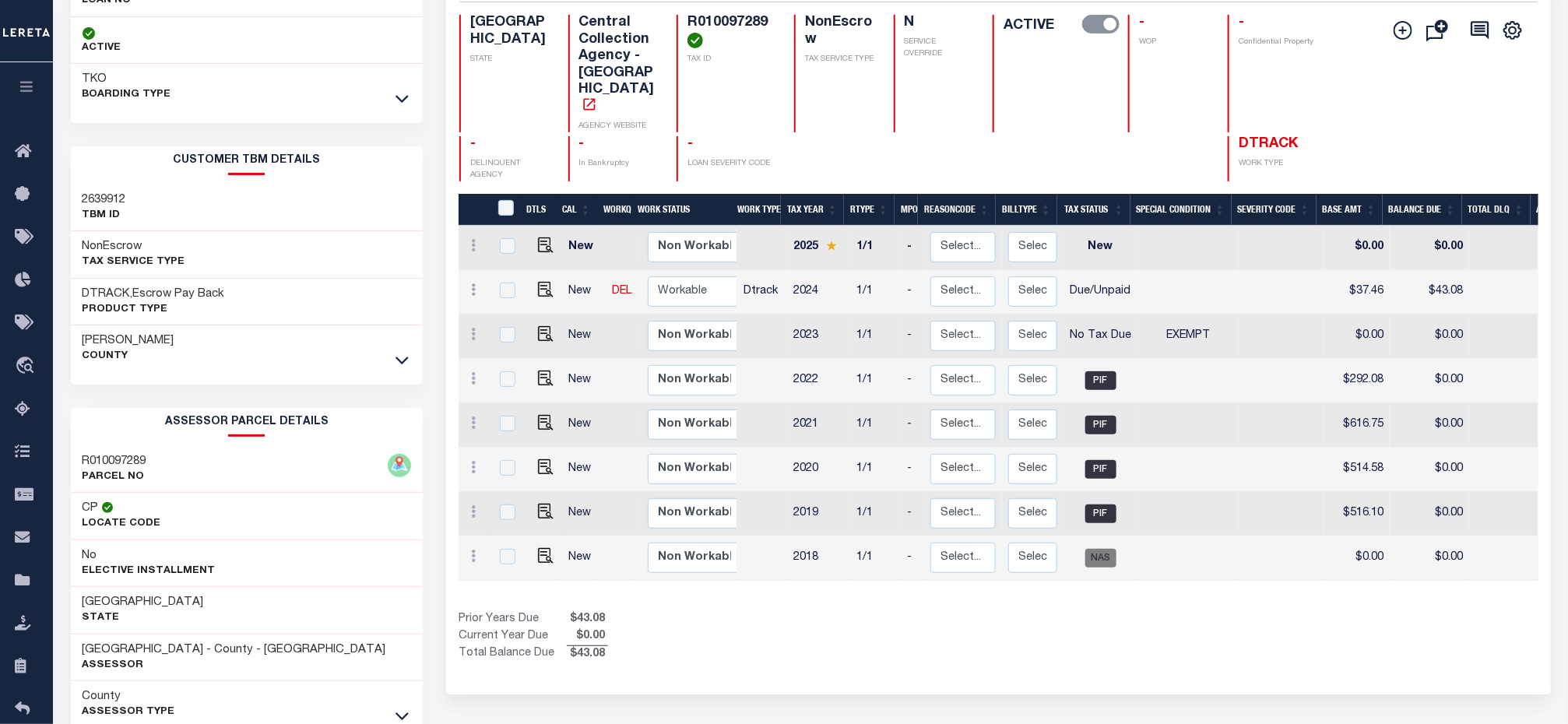
scroll to position [241, 0]
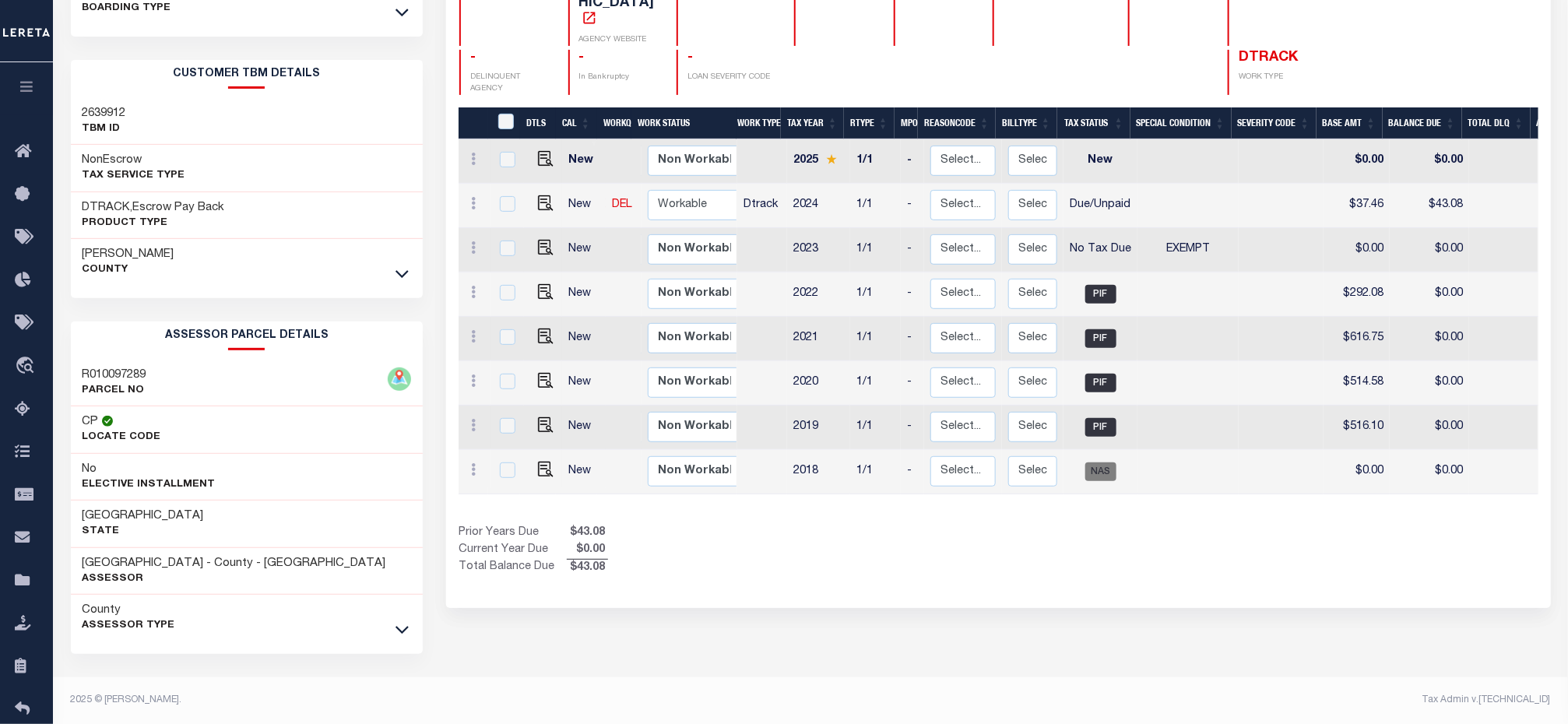
click at [1004, 621] on div "HARRISON CENTRAL APPRAISAL DISTRICT HARRISON COUNTY HISTORY Selected 8" at bounding box center [998, 285] width 1128 height 879
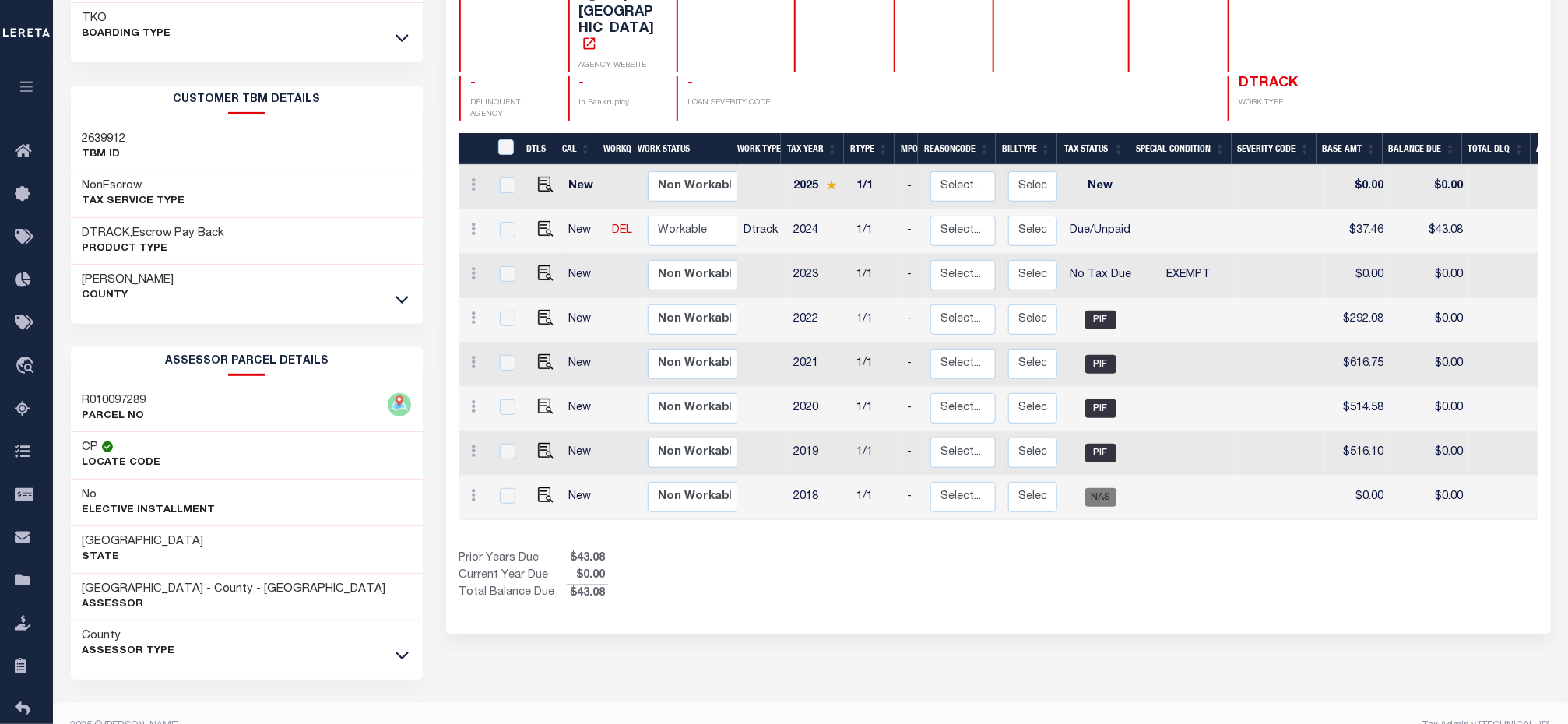
scroll to position [124, 0]
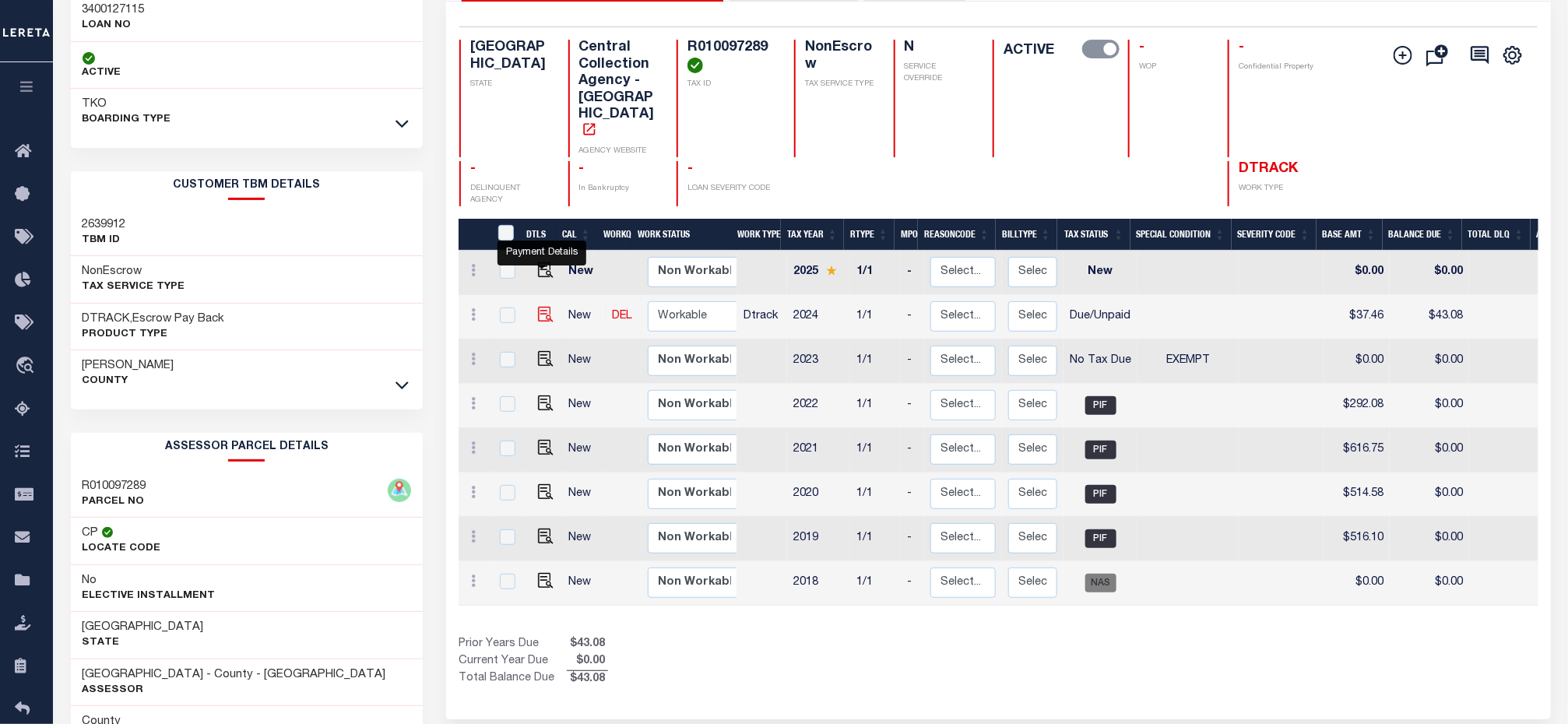
click at [538, 307] on img "" at bounding box center [545, 314] width 16 height 16
checkbox input "true"
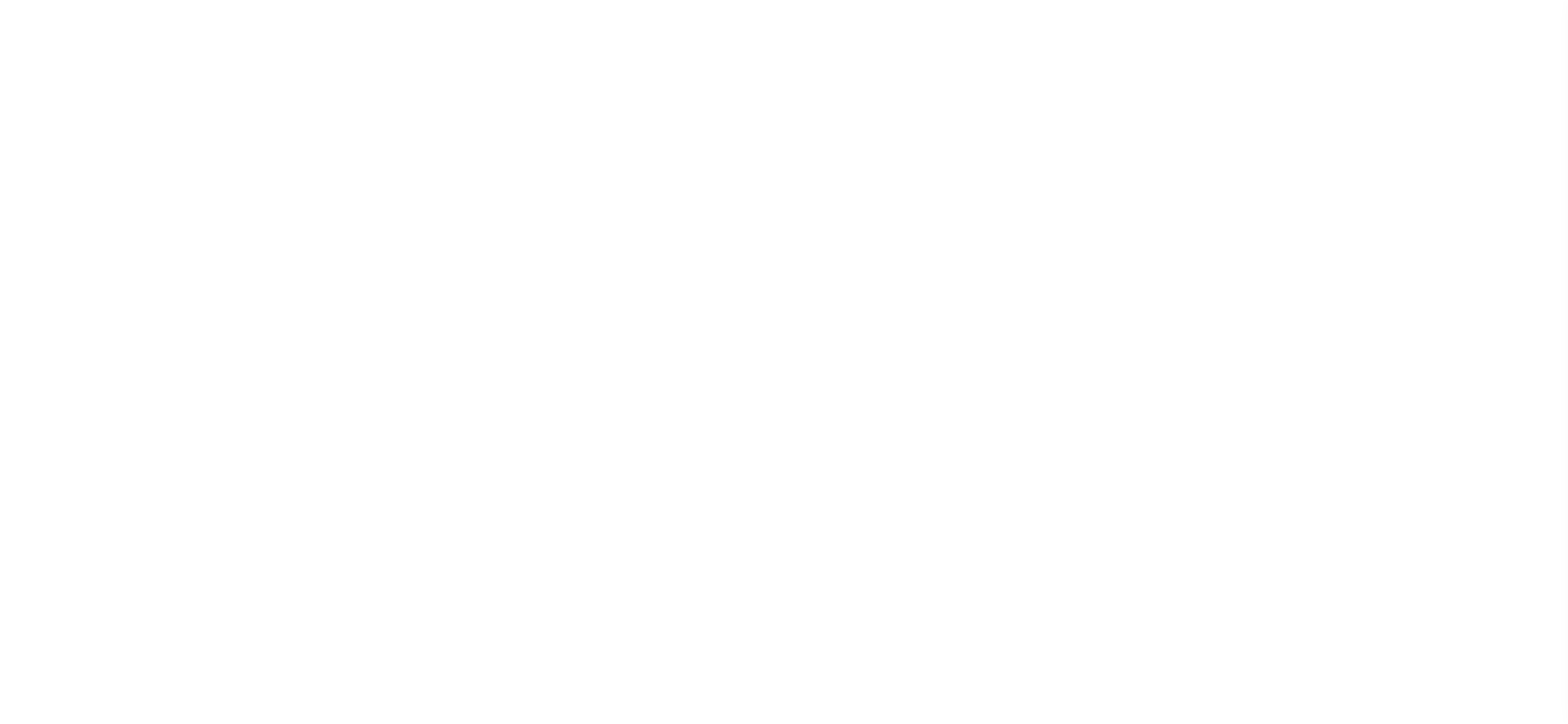
select select "DUE"
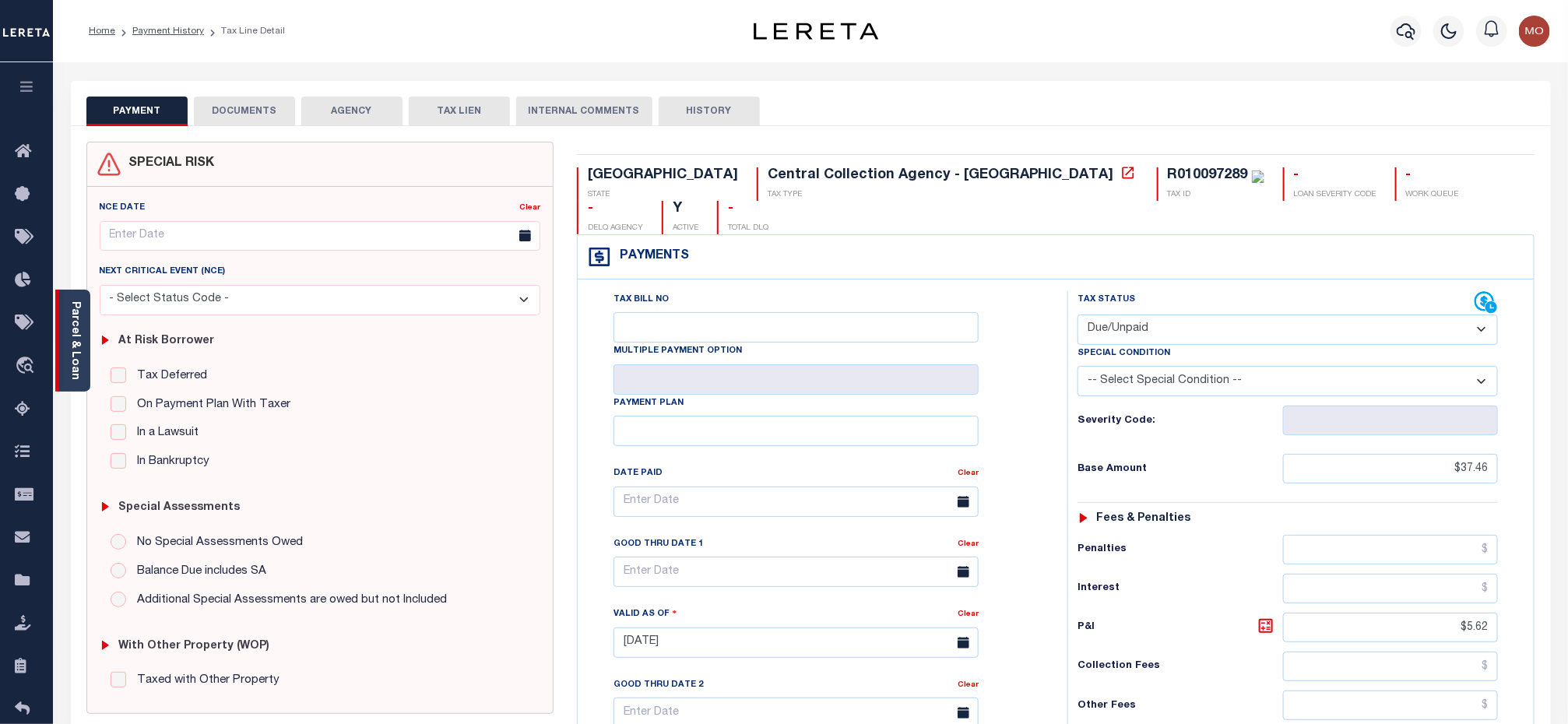
click at [77, 339] on link "Parcel & Loan" at bounding box center [75, 340] width 11 height 79
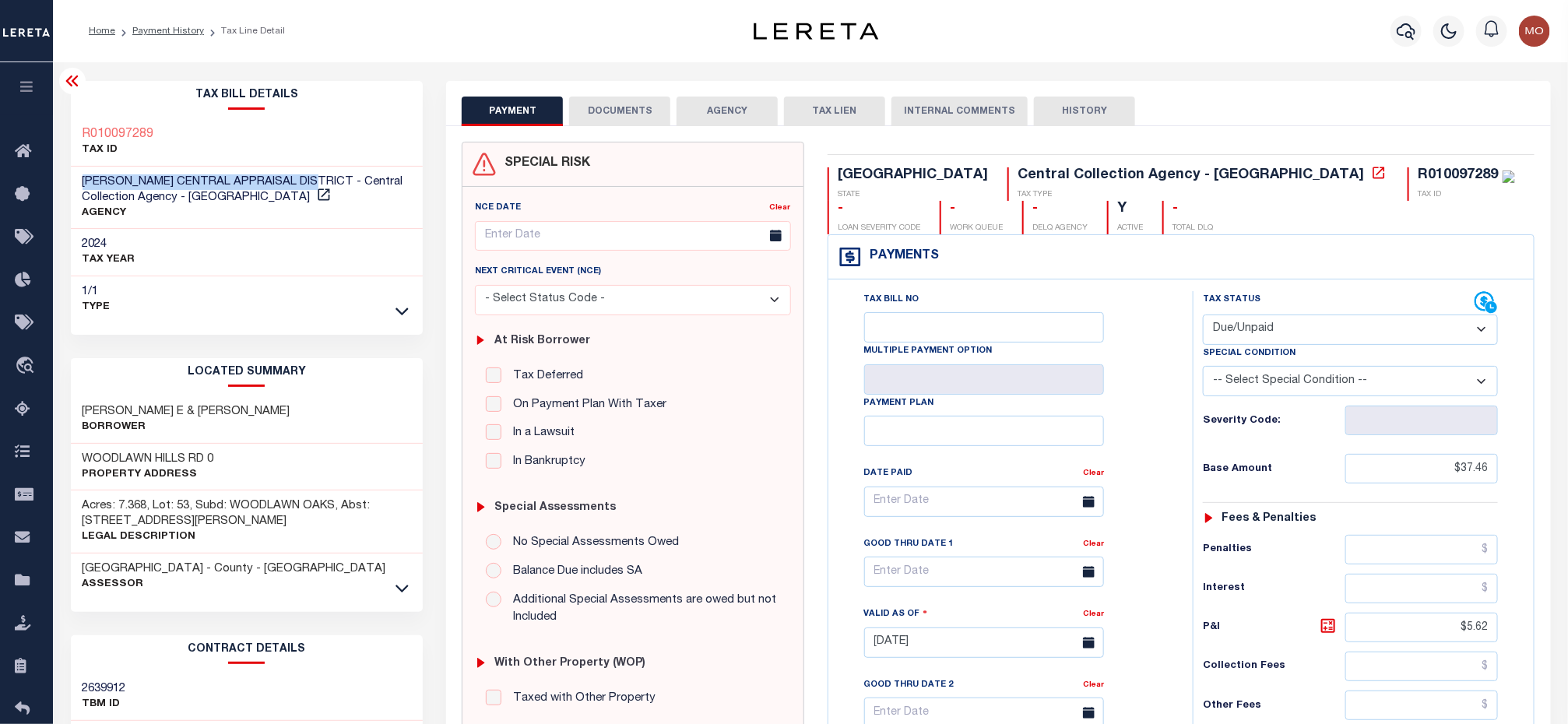
drag, startPoint x: 82, startPoint y: 181, endPoint x: 318, endPoint y: 180, distance: 236.0
click at [318, 180] on span "[PERSON_NAME] CENTRAL APPRAISAL DISTRICT - Central Collection Agency - [GEOGRAP…" at bounding box center [243, 189] width 321 height 27
copy span "[PERSON_NAME] CENTRAL APPRAISAL DISTRICT"
drag, startPoint x: 1419, startPoint y: 460, endPoint x: 1399, endPoint y: 464, distance: 20.4
click at [1418, 460] on input "$37.46" at bounding box center [1421, 468] width 153 height 30
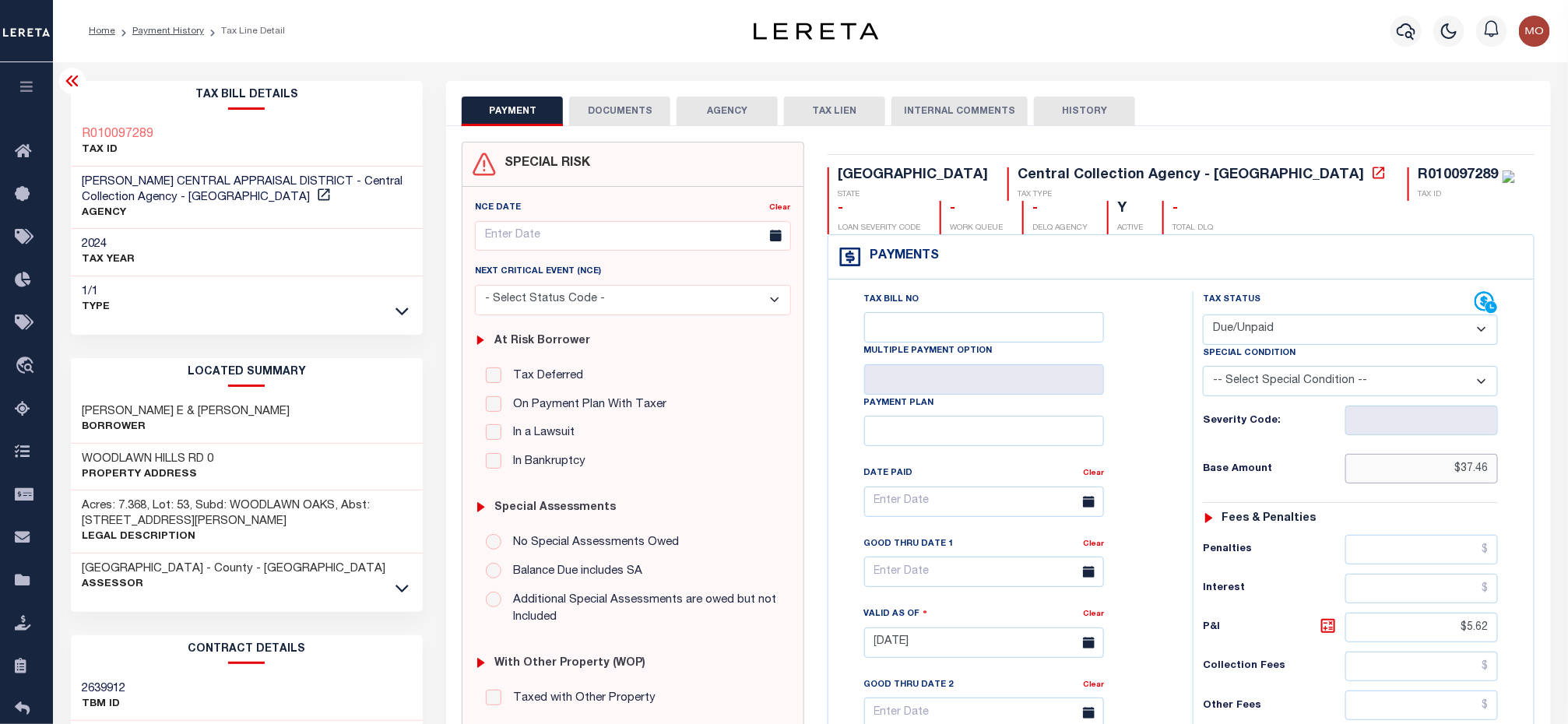
drag, startPoint x: 1533, startPoint y: 486, endPoint x: 1576, endPoint y: 489, distance: 43.1
click at [1567, 489] on html "Home Payment History Tax Line Detail" at bounding box center [784, 590] width 1568 height 1180
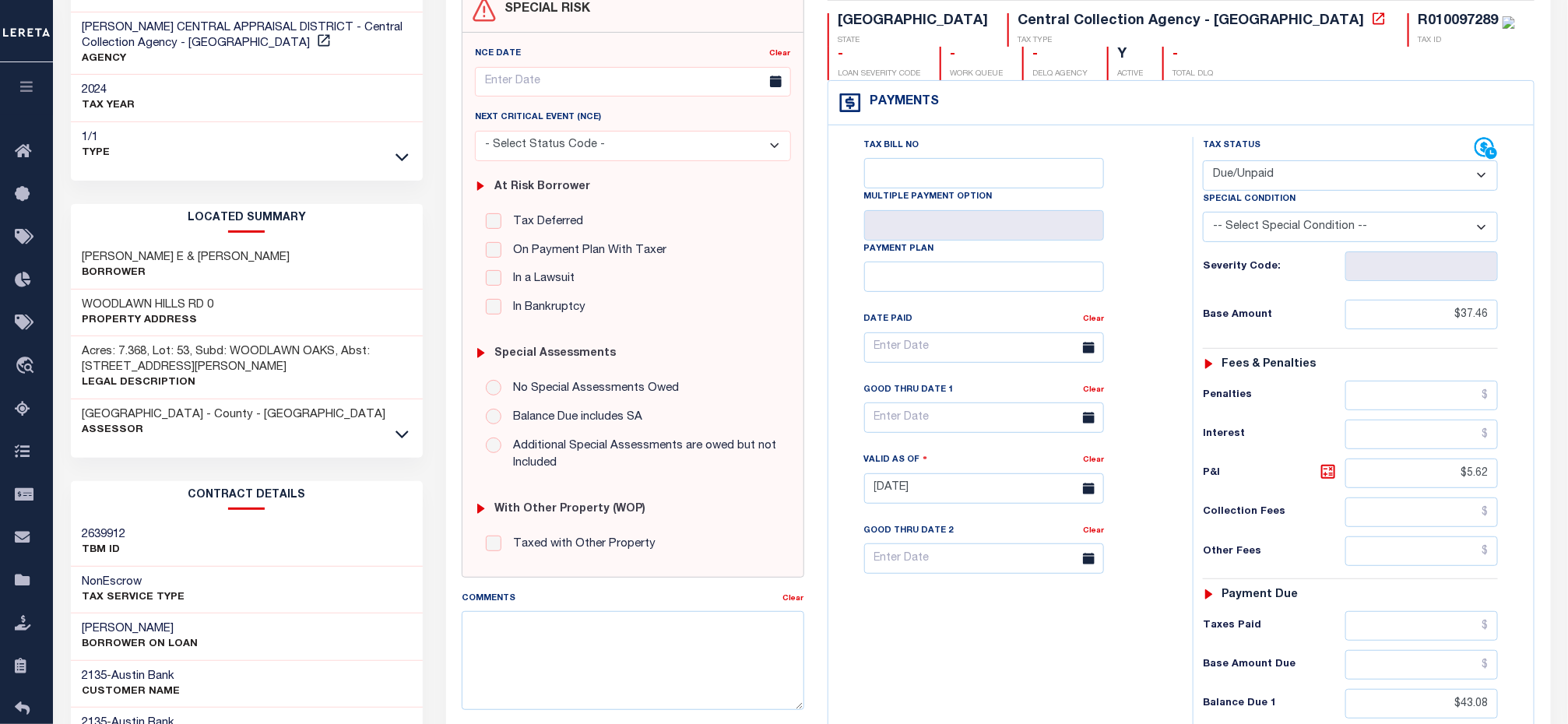
scroll to position [350, 0]
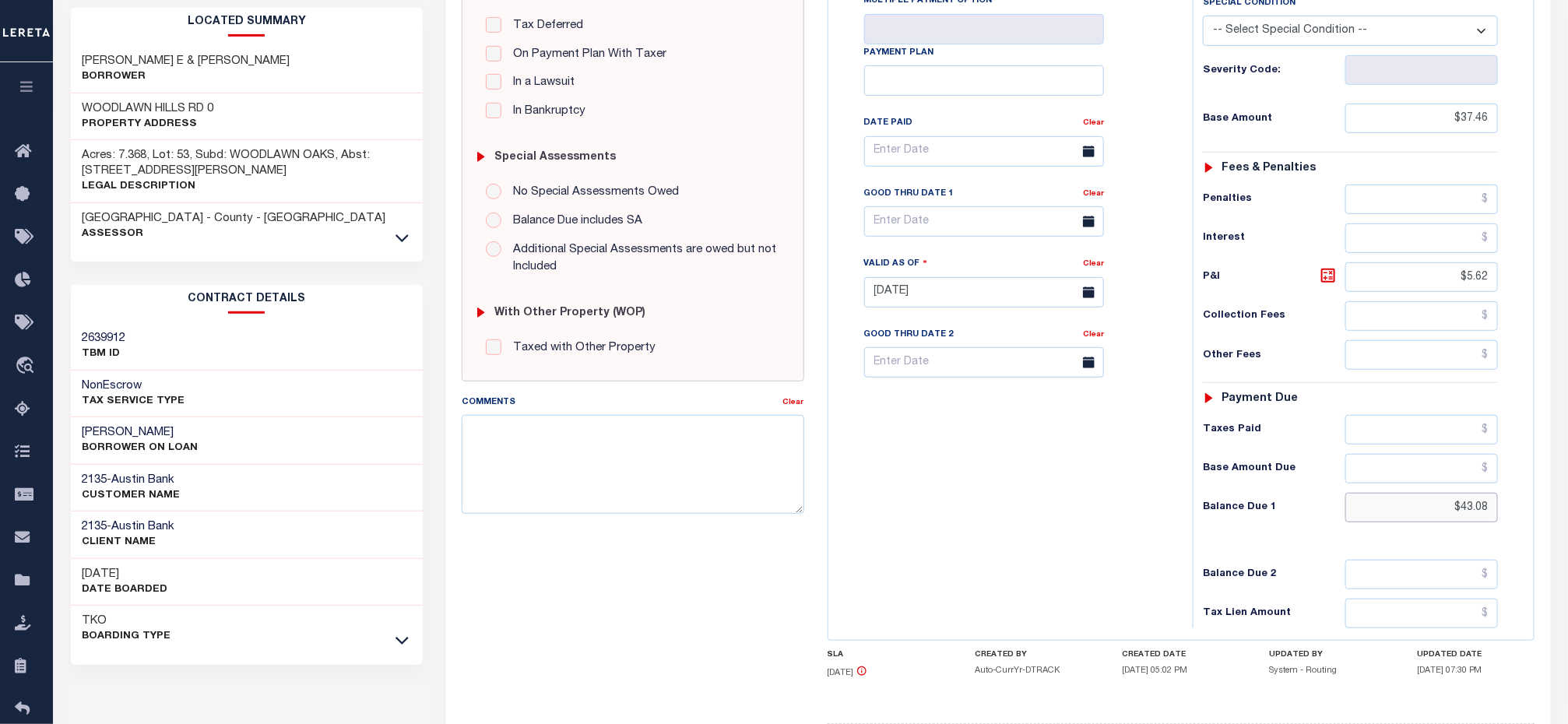
click at [1402, 522] on input "$43.08" at bounding box center [1421, 507] width 153 height 30
drag, startPoint x: 1397, startPoint y: 524, endPoint x: 1596, endPoint y: 518, distance: 199.1
click at [1567, 518] on html "Home Payment History Tax Line Detail" at bounding box center [784, 239] width 1568 height 1180
paste input "53.50"
type input "$53.50"
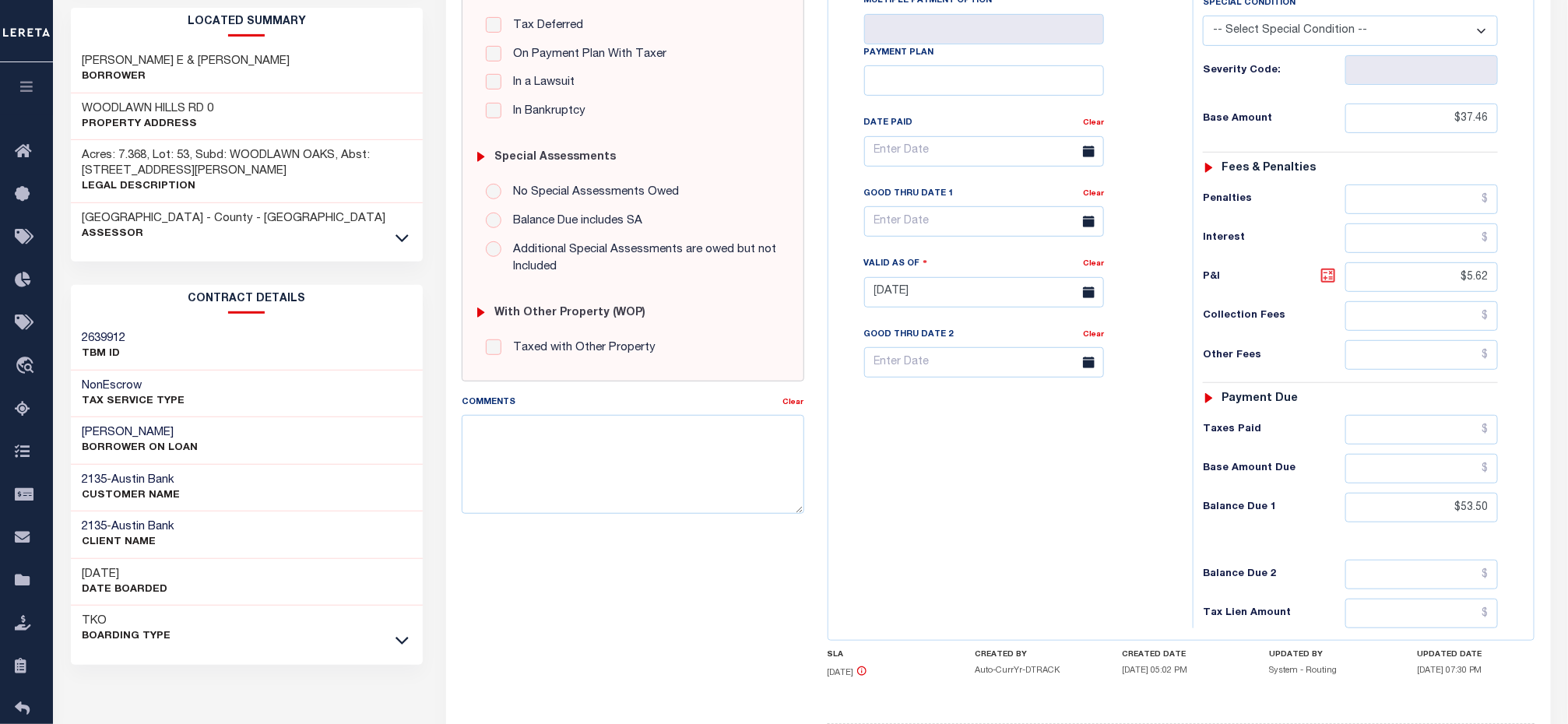
type input "08/16/2025"
click at [1322, 280] on icon at bounding box center [1328, 275] width 14 height 14
type input "$16.04"
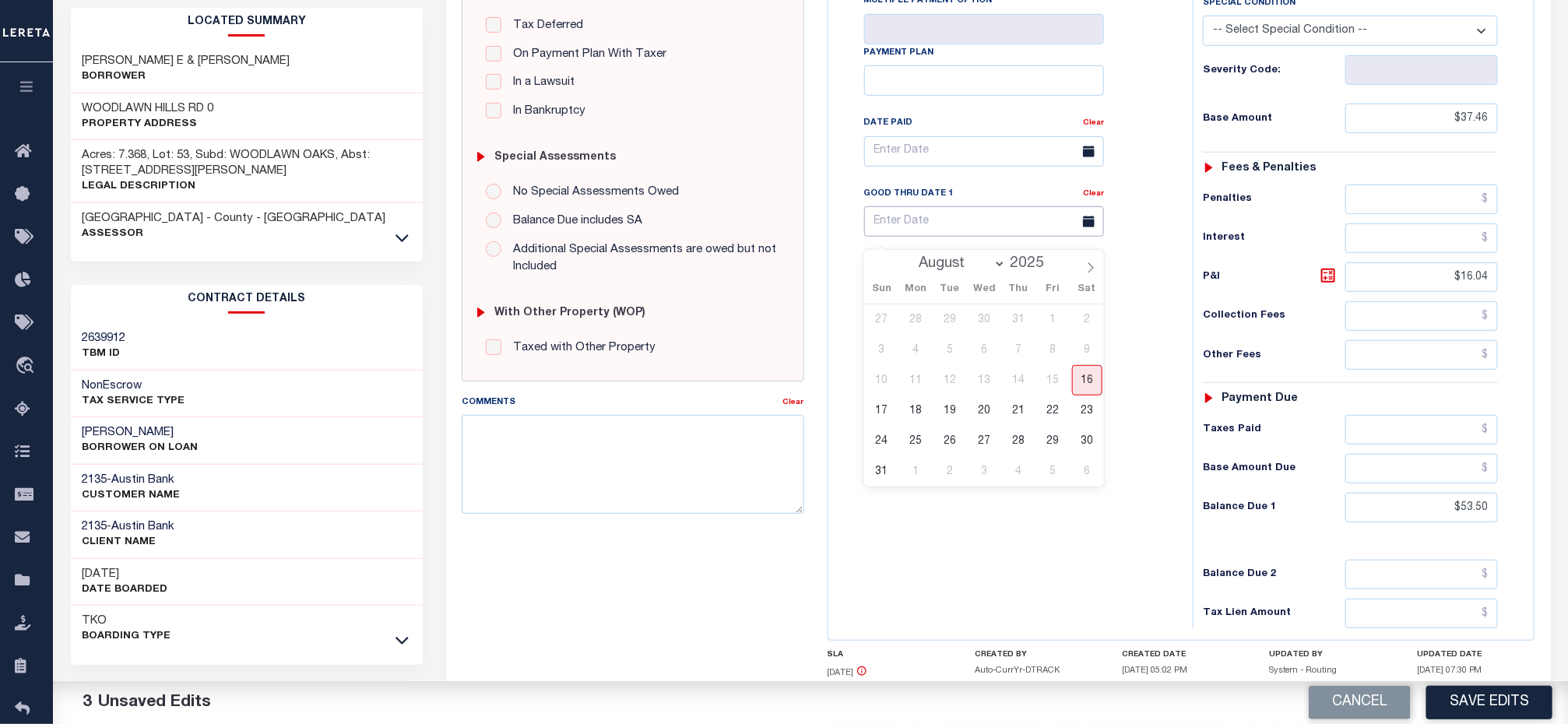
click at [921, 232] on input "text" at bounding box center [984, 221] width 240 height 31
click at [888, 472] on span "31" at bounding box center [881, 471] width 31 height 31
type input "08/31/2025"
click at [924, 509] on div "Tax Bill No Multiple Payment Option Payment Plan Clear" at bounding box center [1006, 284] width 349 height 687
drag, startPoint x: 972, startPoint y: 531, endPoint x: 911, endPoint y: 473, distance: 84.2
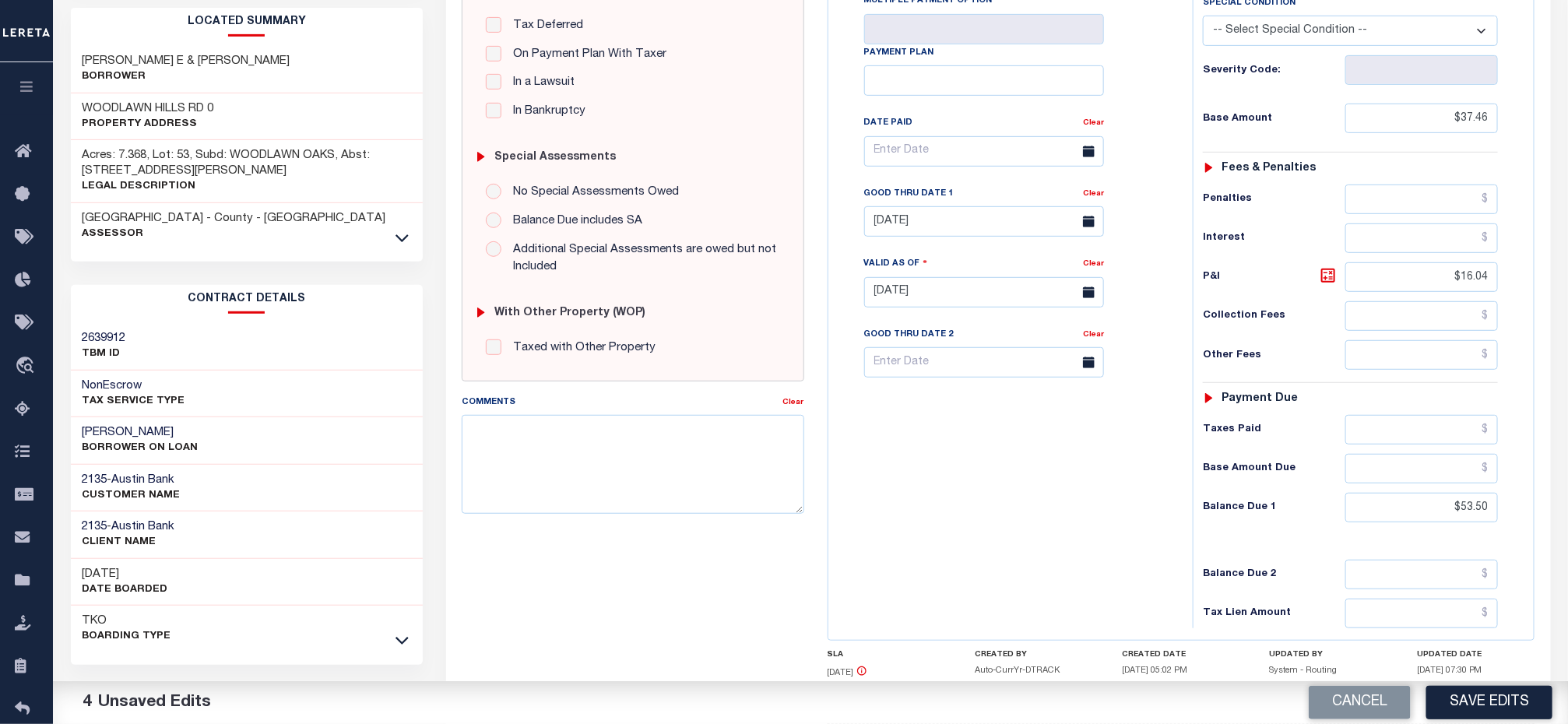
click at [972, 531] on div "Tax Bill No Multiple Payment Option Payment Plan Clear" at bounding box center [1006, 284] width 349 height 687
drag, startPoint x: 1416, startPoint y: 524, endPoint x: 1590, endPoint y: 536, distance: 174.4
click at [1567, 536] on html "Home Payment History Tax Line Detail" at bounding box center [784, 239] width 1568 height 1180
click at [1327, 279] on icon at bounding box center [1328, 275] width 14 height 14
click at [925, 521] on div "Tax Bill No Multiple Payment Option Payment Plan Clear" at bounding box center [1006, 284] width 349 height 687
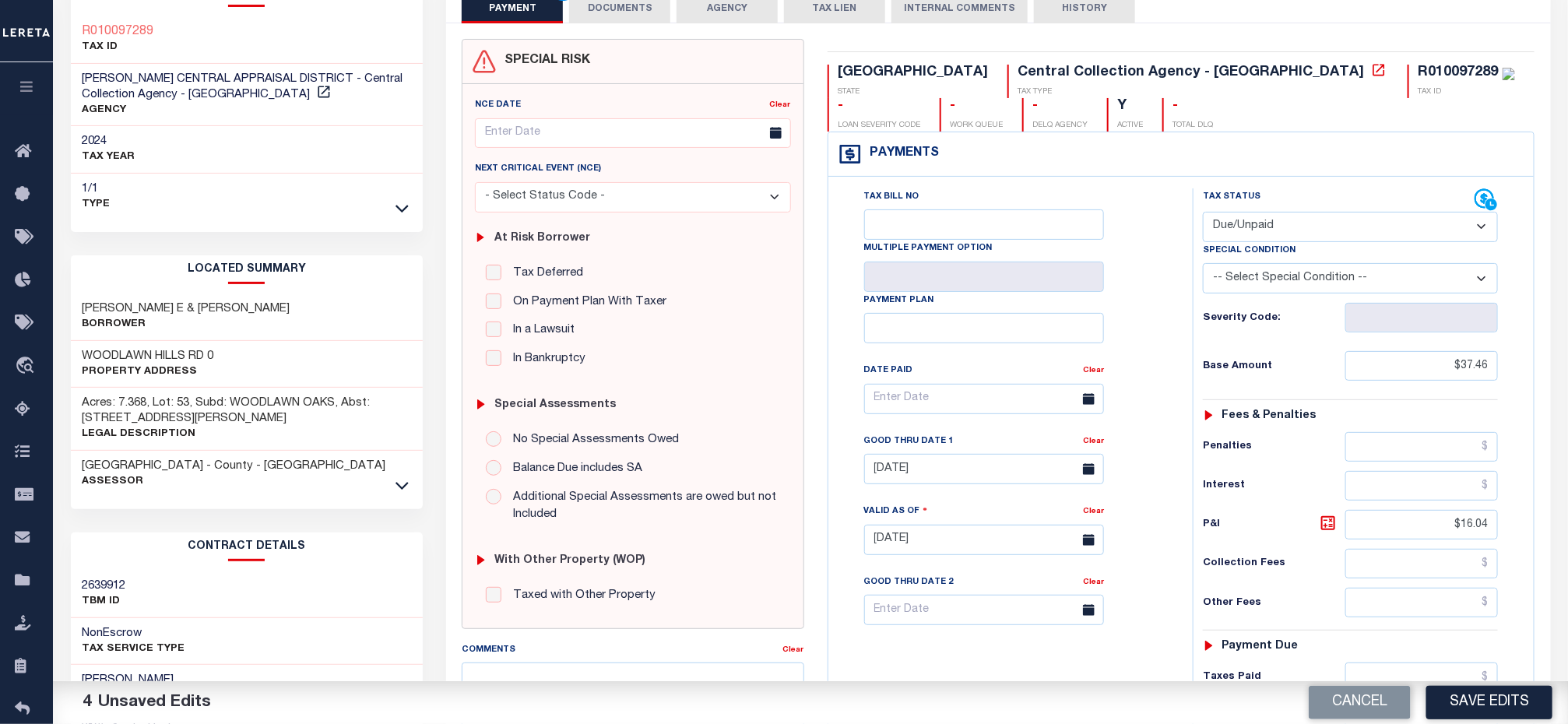
scroll to position [0, 0]
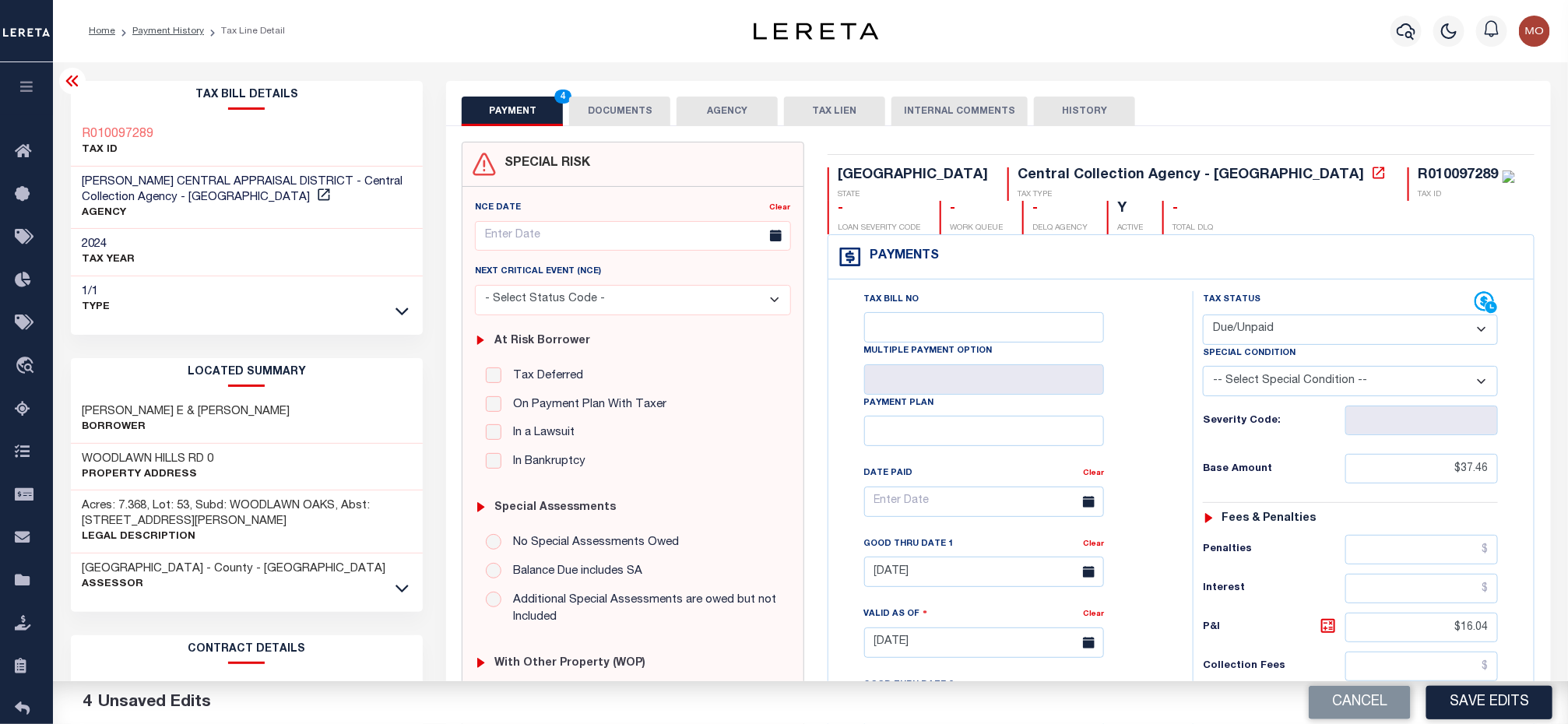
click at [638, 120] on button "DOCUMENTS" at bounding box center [619, 111] width 101 height 30
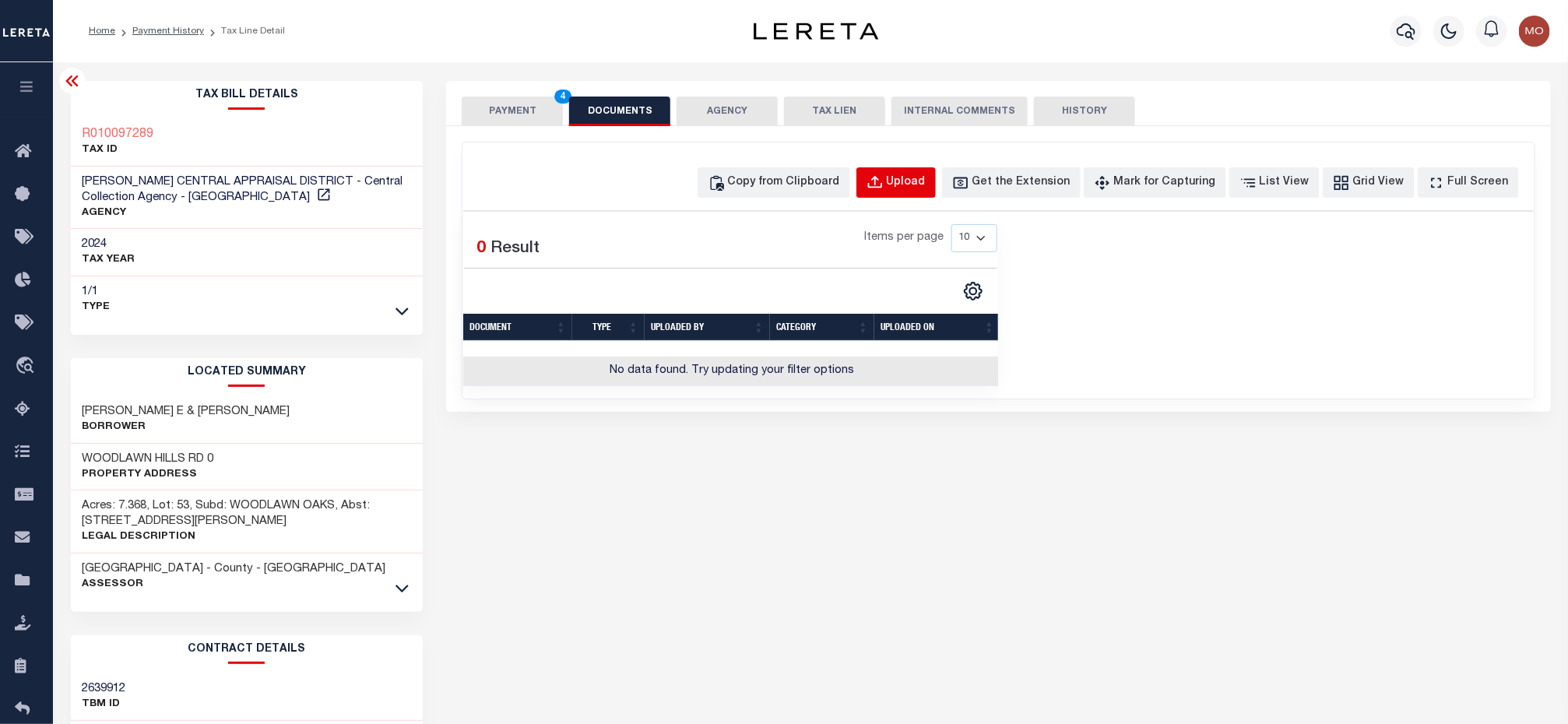
click at [915, 189] on div "Upload" at bounding box center [906, 183] width 39 height 17
select select "POP"
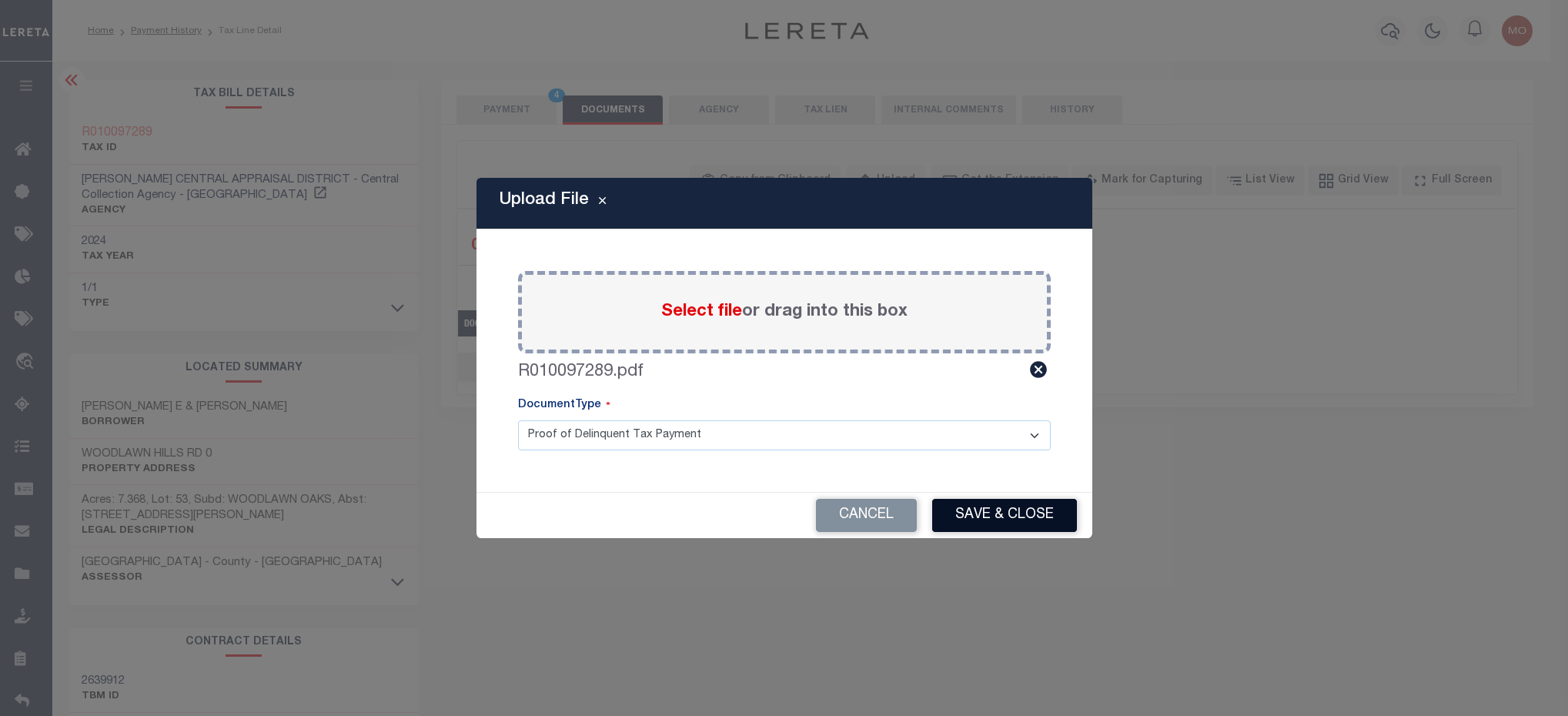
click at [987, 515] on button "Save & Close" at bounding box center [1005, 515] width 145 height 33
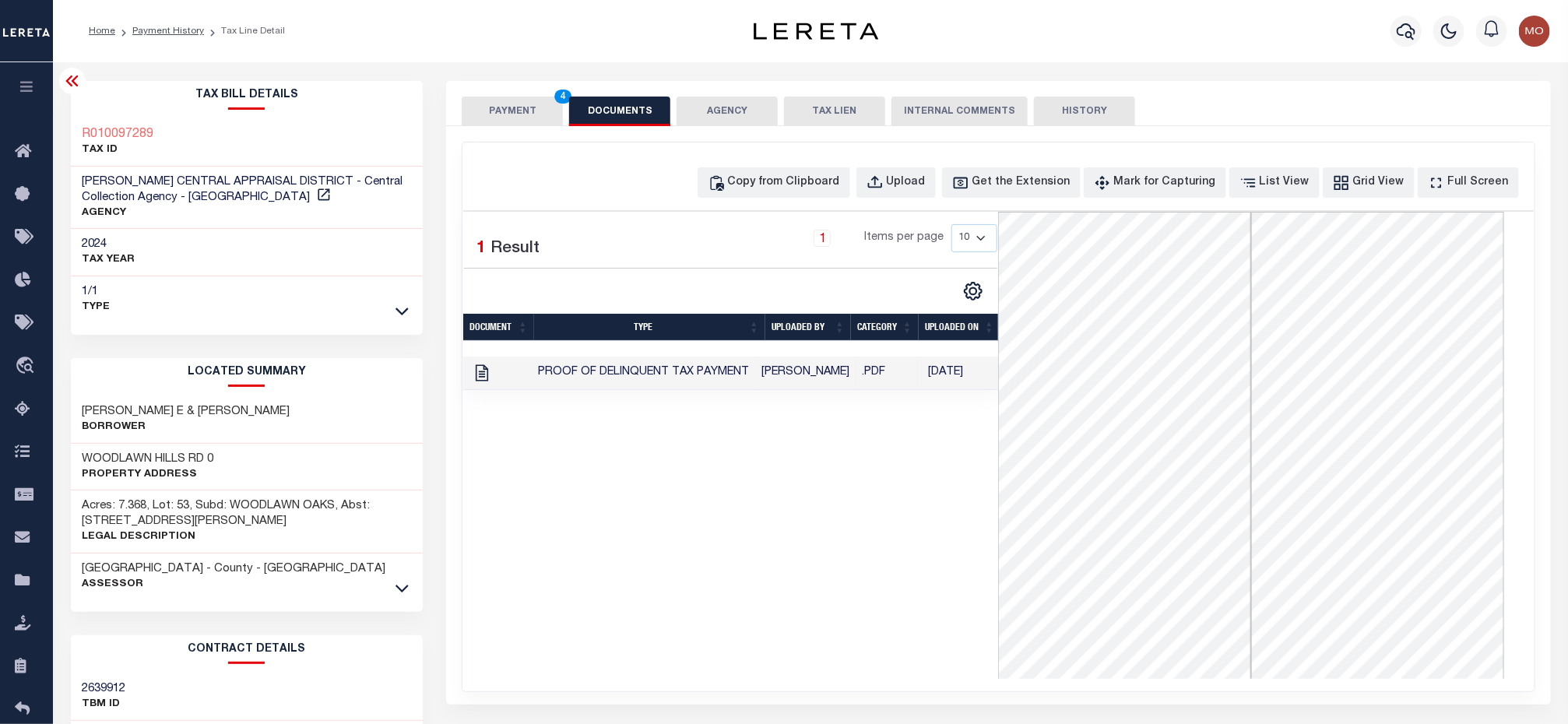
click at [736, 563] on div "1 Selected 1 Result 1 Items per page 10 25 50 100" at bounding box center [731, 445] width 535 height 467
click at [498, 108] on button "PAYMENT 4" at bounding box center [512, 111] width 101 height 30
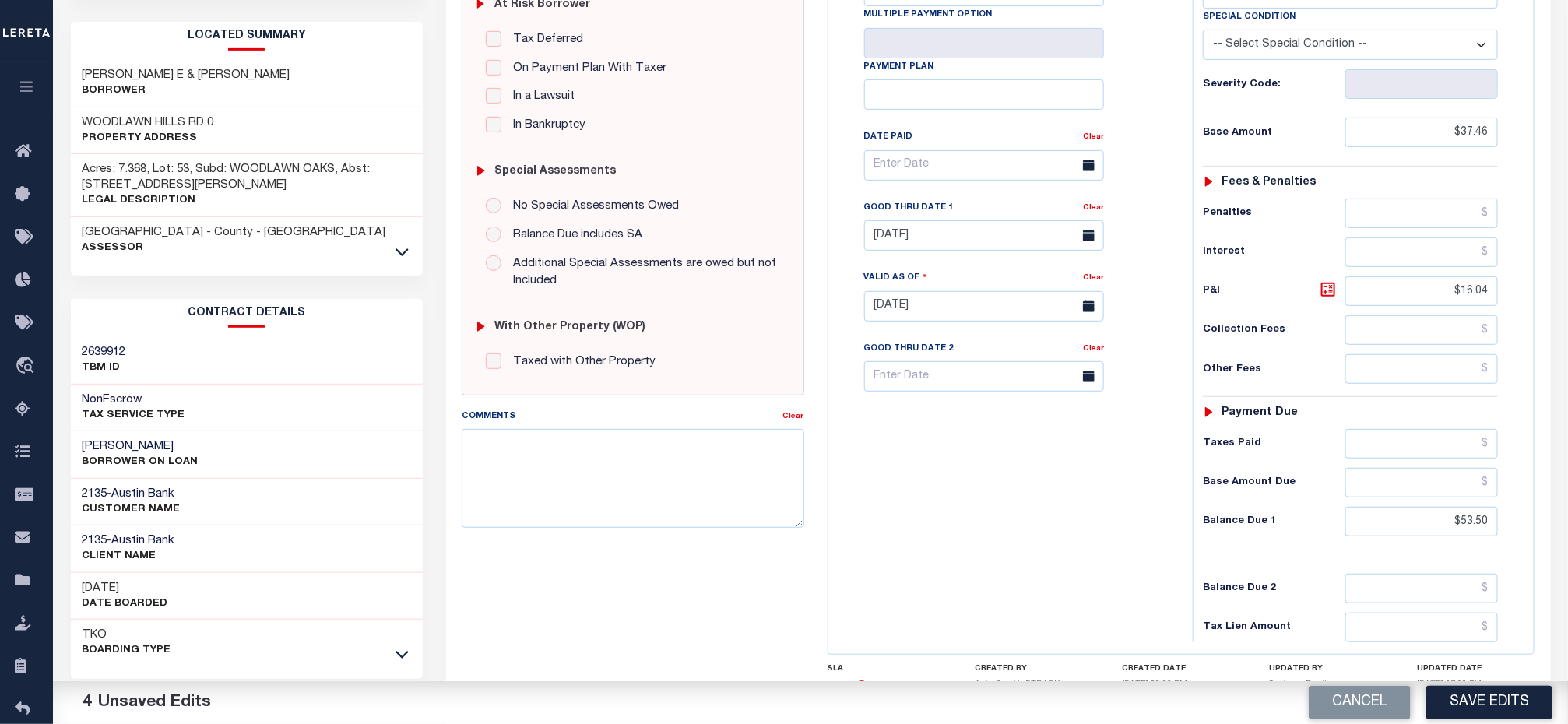
scroll to position [350, 0]
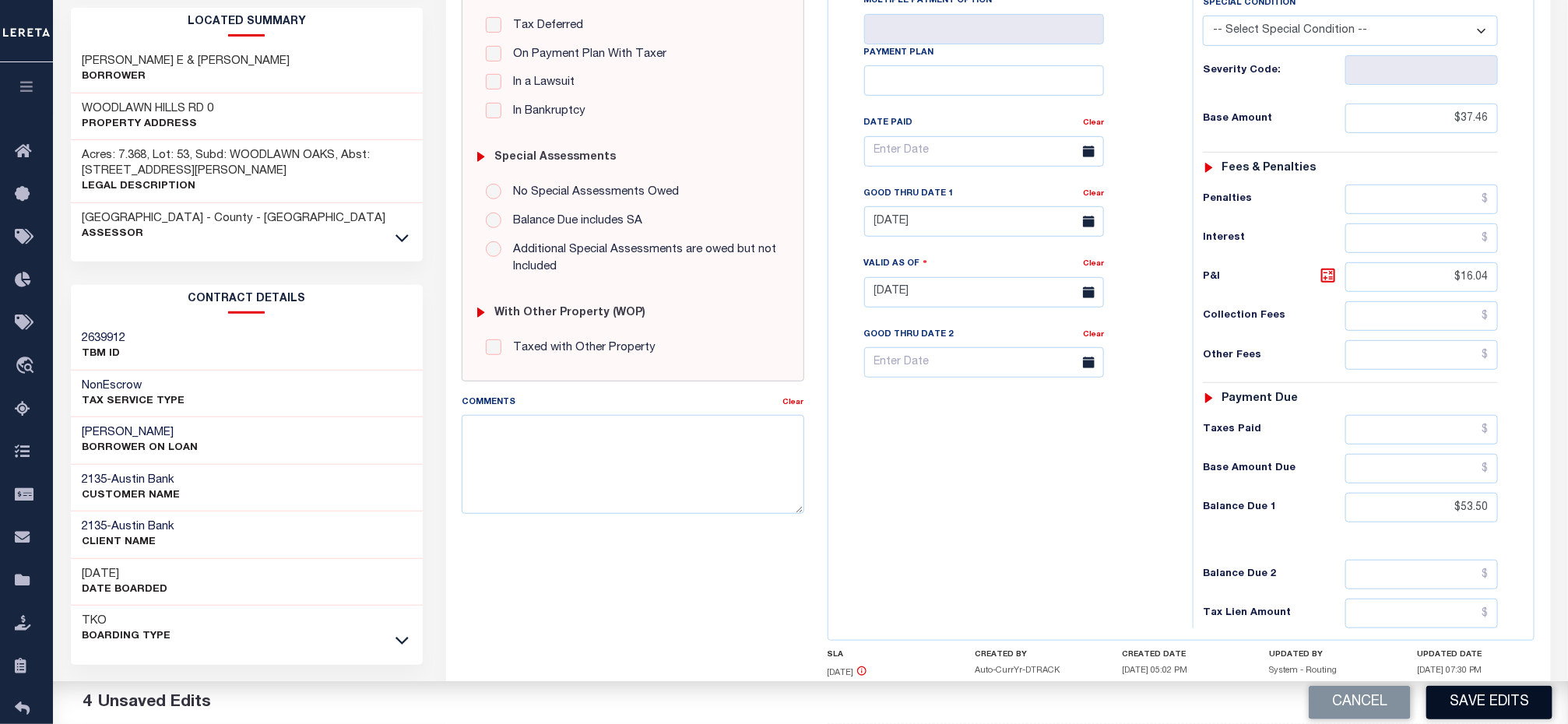
click at [1469, 705] on button "Save Edits" at bounding box center [1489, 703] width 126 height 33
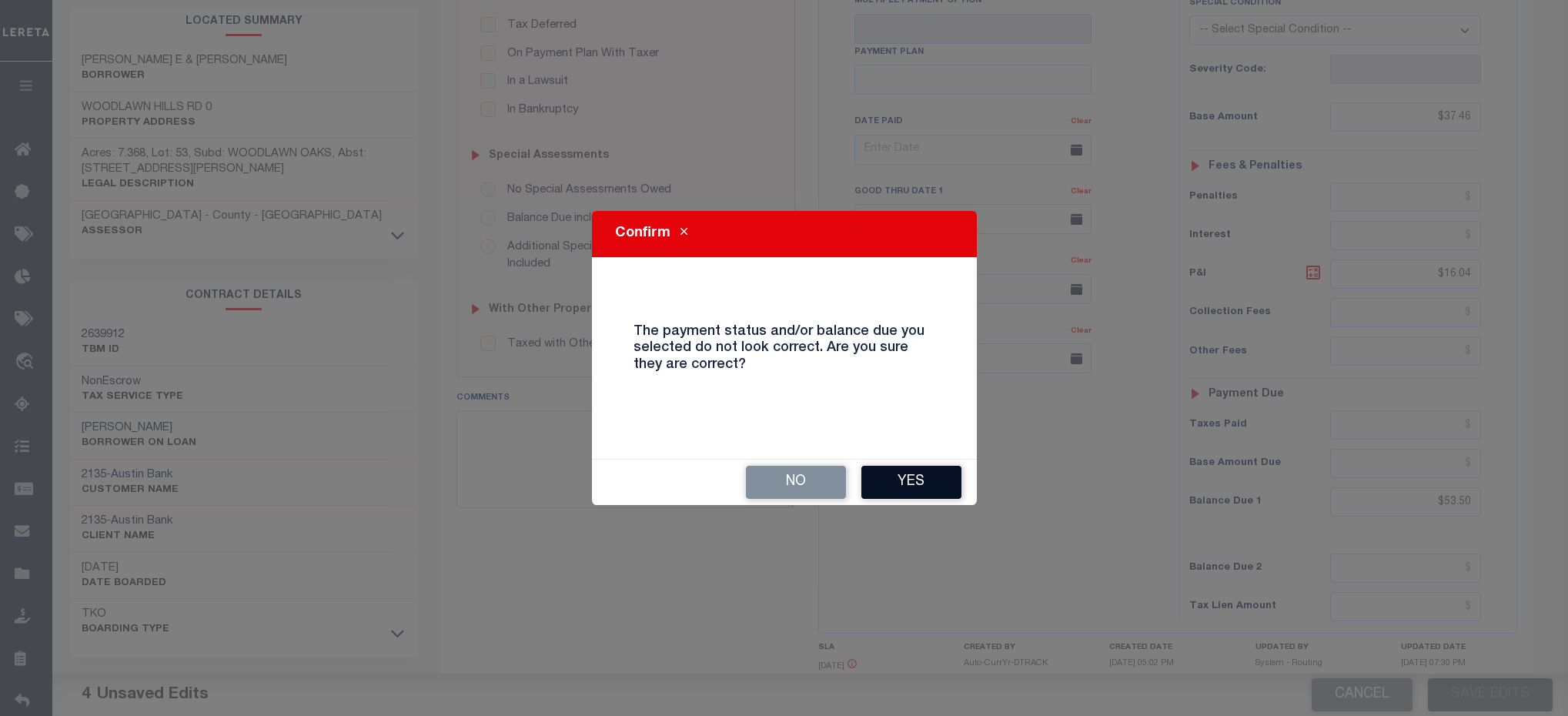
click at [911, 480] on button "Yes" at bounding box center [911, 482] width 100 height 33
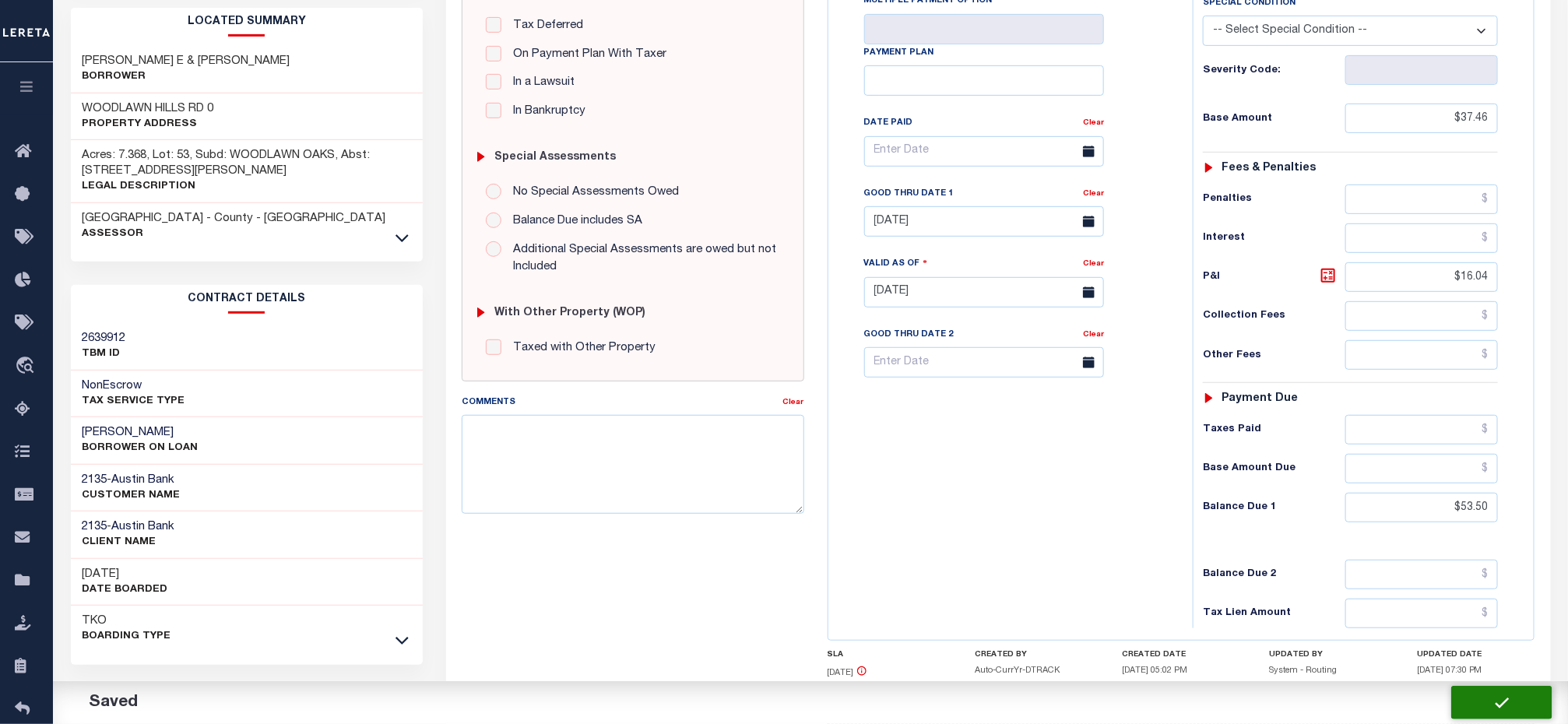
checkbox input "false"
type input "$37.46"
type input "$16.04"
type input "$53.5"
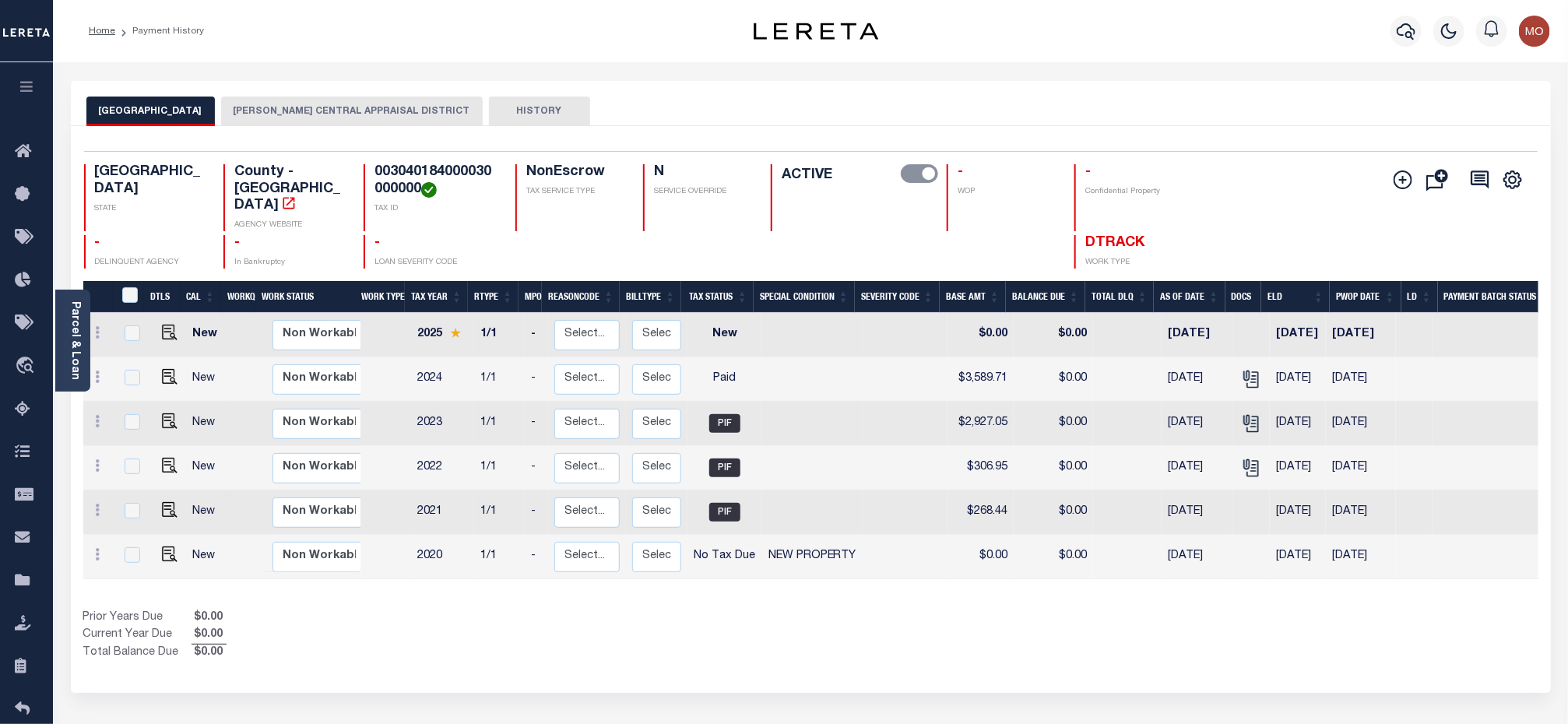
drag, startPoint x: 344, startPoint y: 112, endPoint x: 363, endPoint y: 112, distance: 19.0
click at [344, 112] on button "[PERSON_NAME] CENTRAL APPRAISAL DISTRICT" at bounding box center [351, 111] width 261 height 30
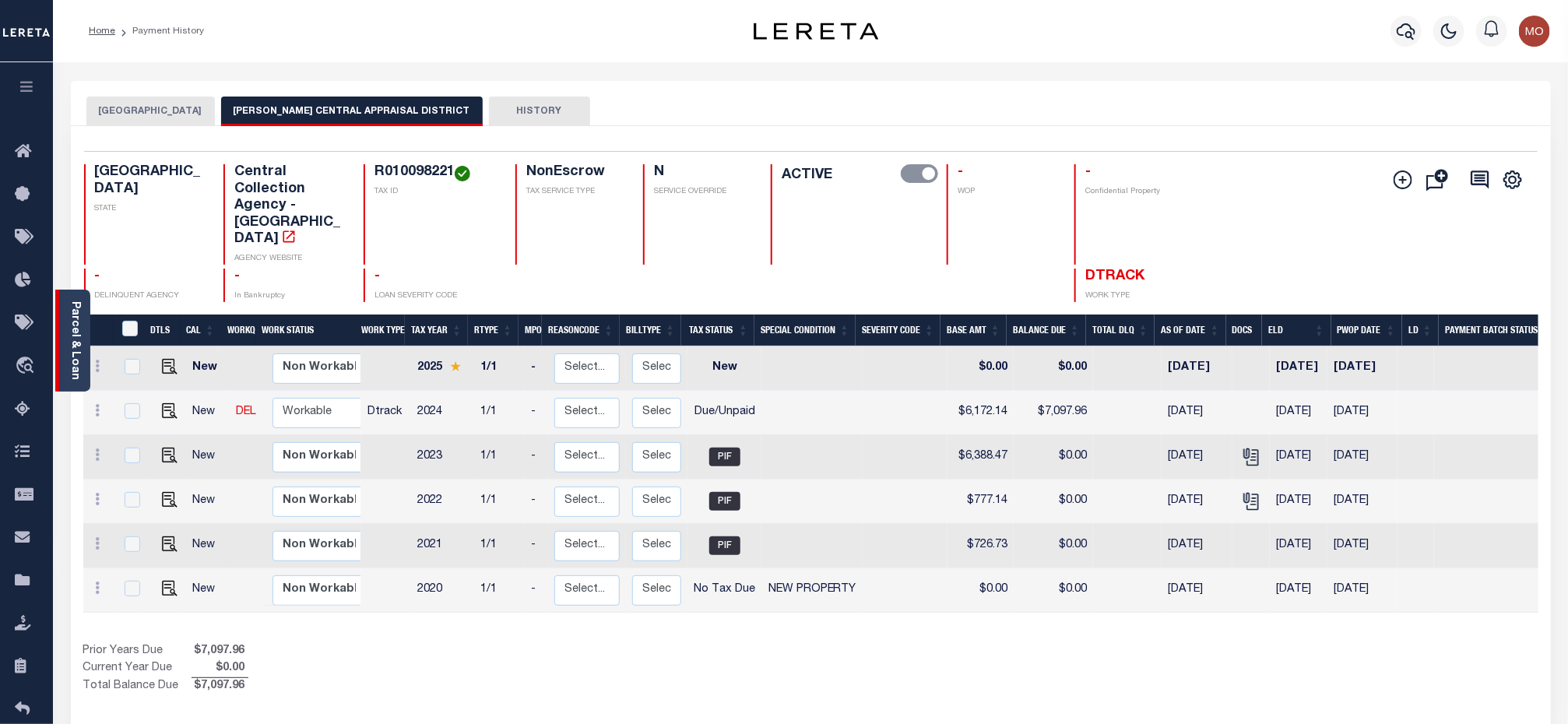
click at [72, 338] on link "Parcel & Loan" at bounding box center [75, 340] width 11 height 79
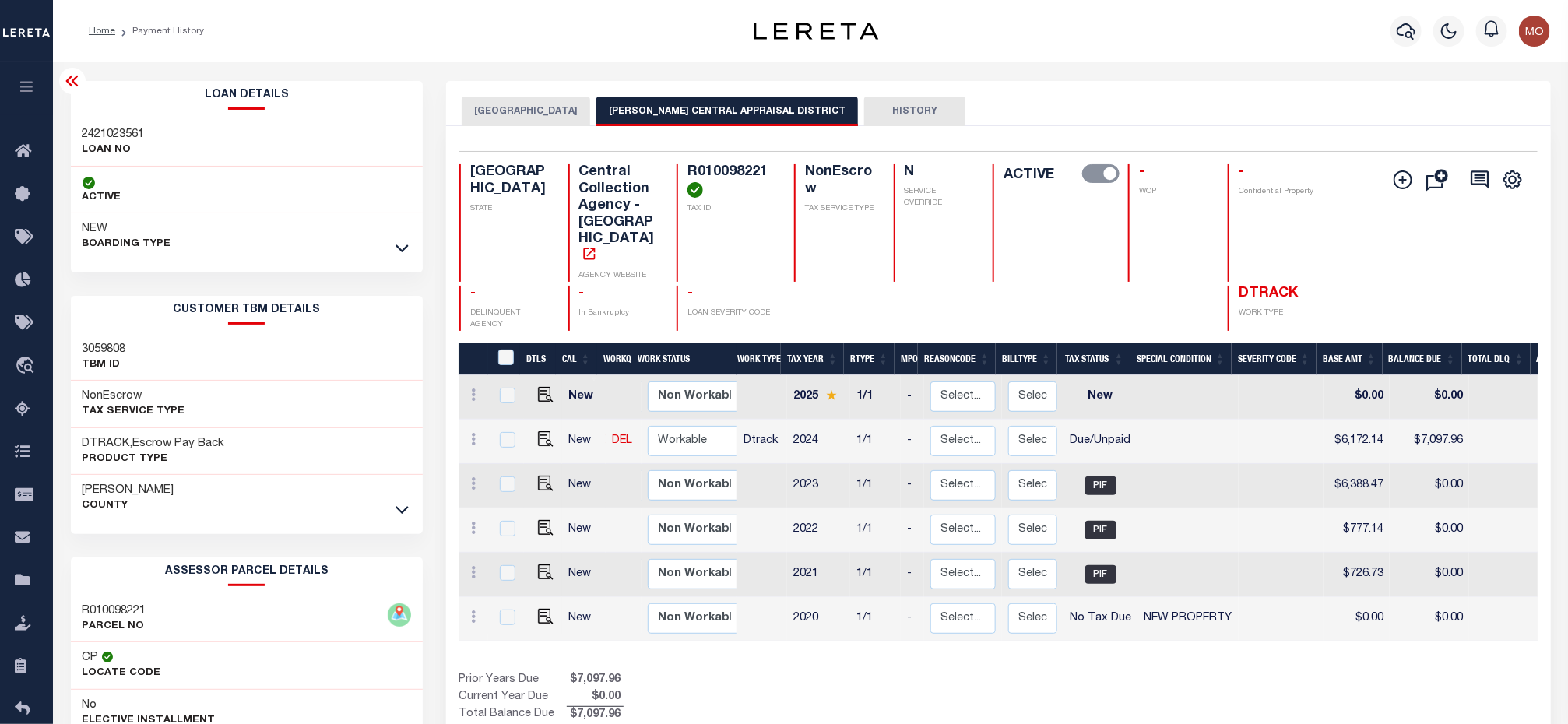
click at [134, 135] on h3 "2421023561" at bounding box center [113, 134] width 62 height 16
copy h3 "2421023561"
click at [710, 164] on h4 "R010098221" at bounding box center [731, 181] width 88 height 33
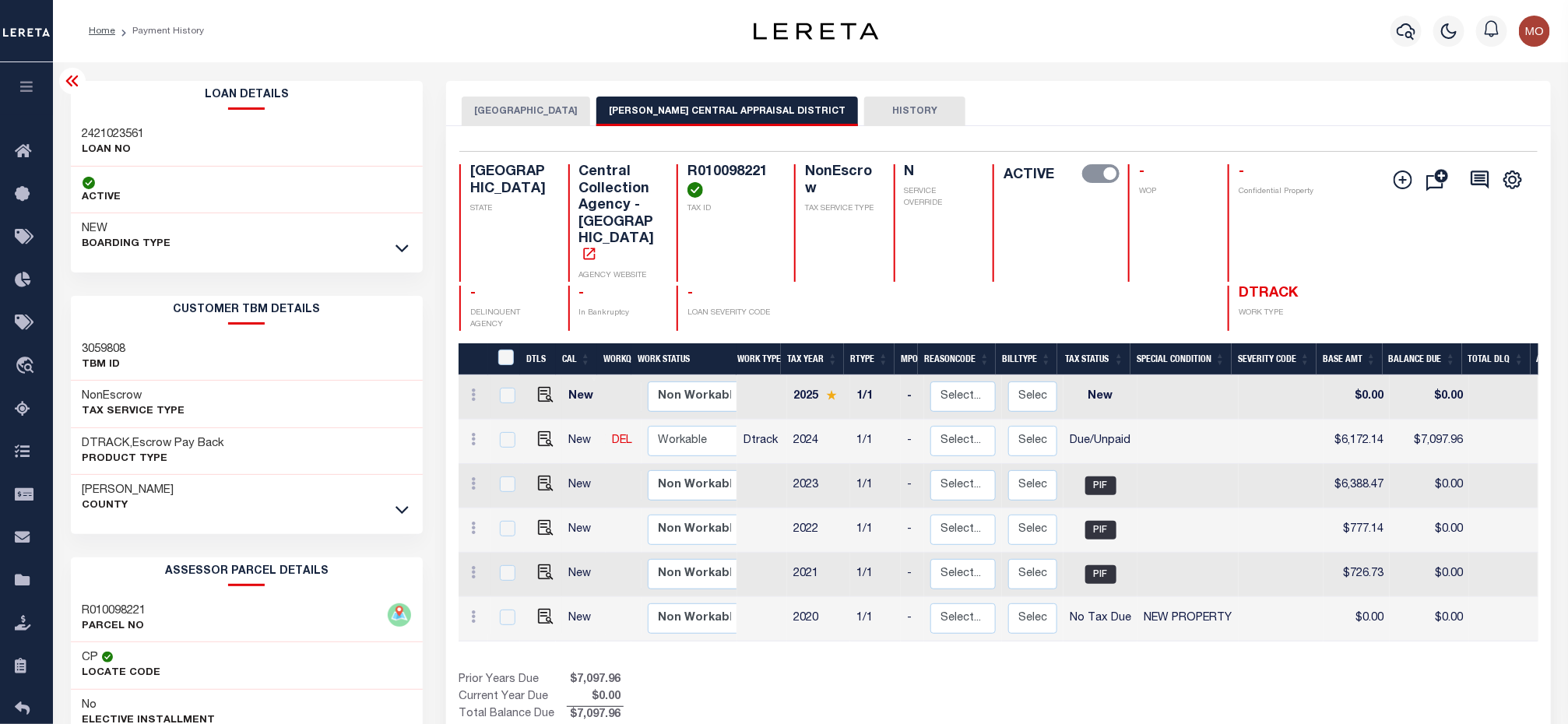
copy h4 "R010098221"
click at [538, 431] on img "" at bounding box center [545, 438] width 16 height 16
checkbox input "true"
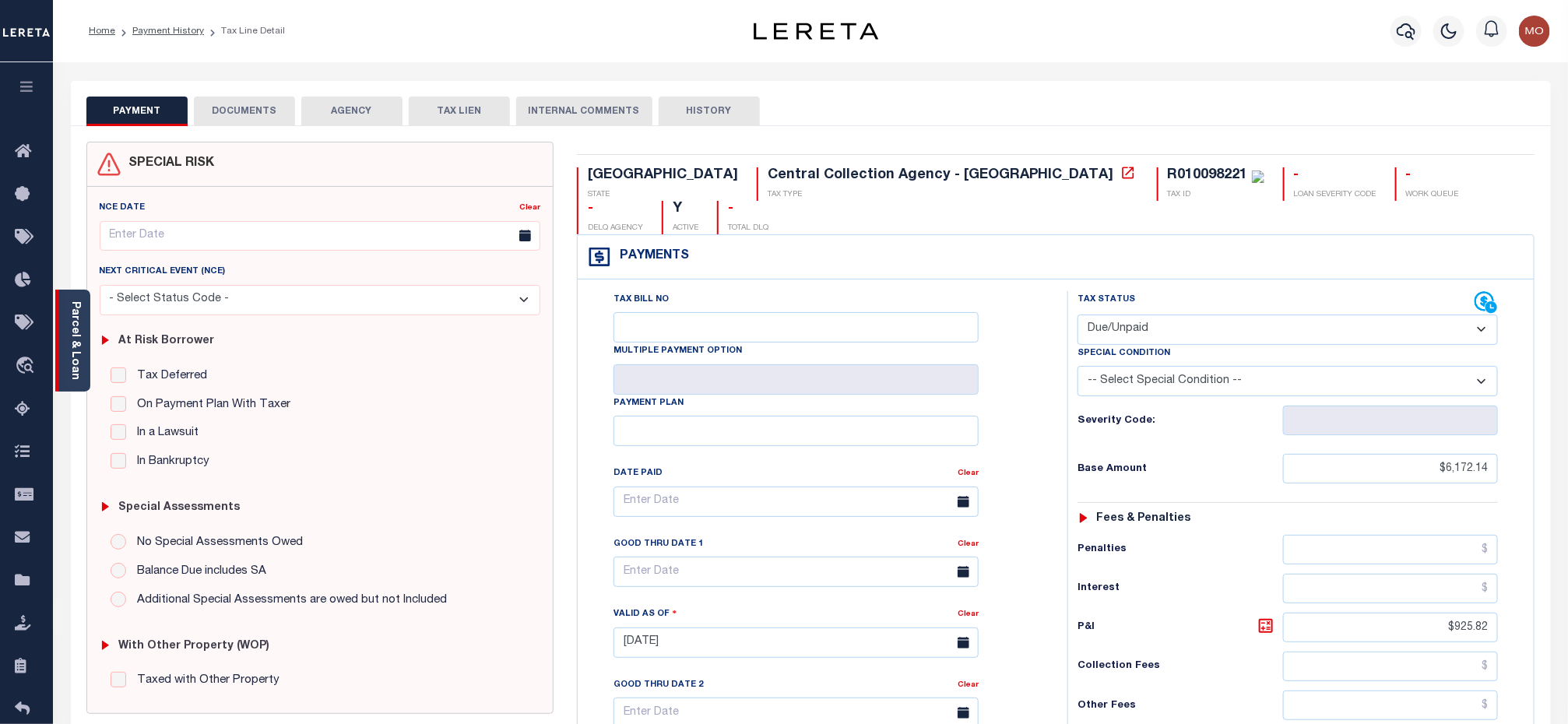
click at [78, 321] on link "Parcel & Loan" at bounding box center [75, 340] width 11 height 79
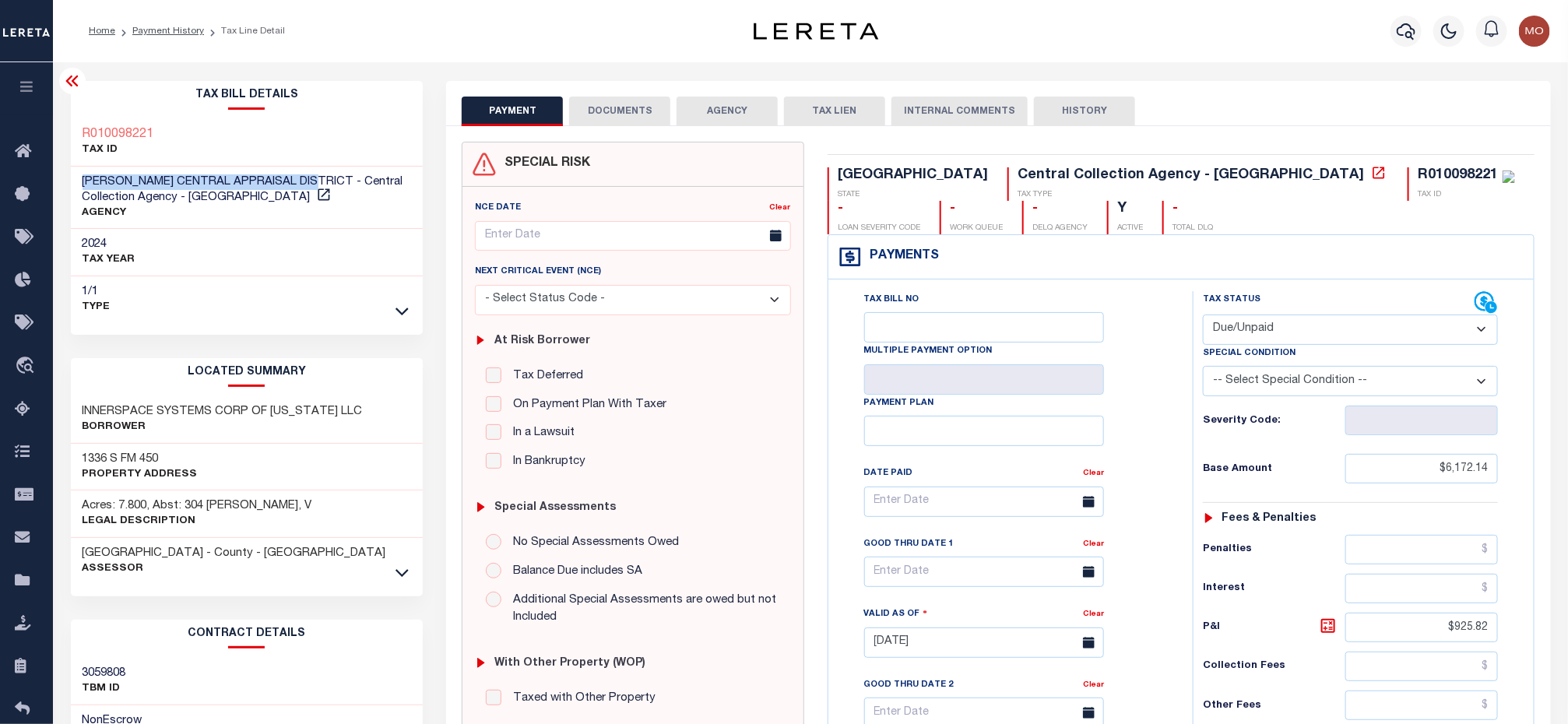
drag, startPoint x: 82, startPoint y: 181, endPoint x: 320, endPoint y: 183, distance: 238.0
click at [320, 183] on span "[PERSON_NAME] CENTRAL APPRAISAL DISTRICT - Central Collection Agency - [GEOGRAP…" at bounding box center [243, 189] width 321 height 27
copy span "[PERSON_NAME] CENTRAL APPRAISAL DISTRICT"
click at [1257, 337] on select "- Select Status Code - Open Due/Unpaid Paid Incomplete No Tax Due Internal Refu…" at bounding box center [1350, 329] width 295 height 31
select select "PYD"
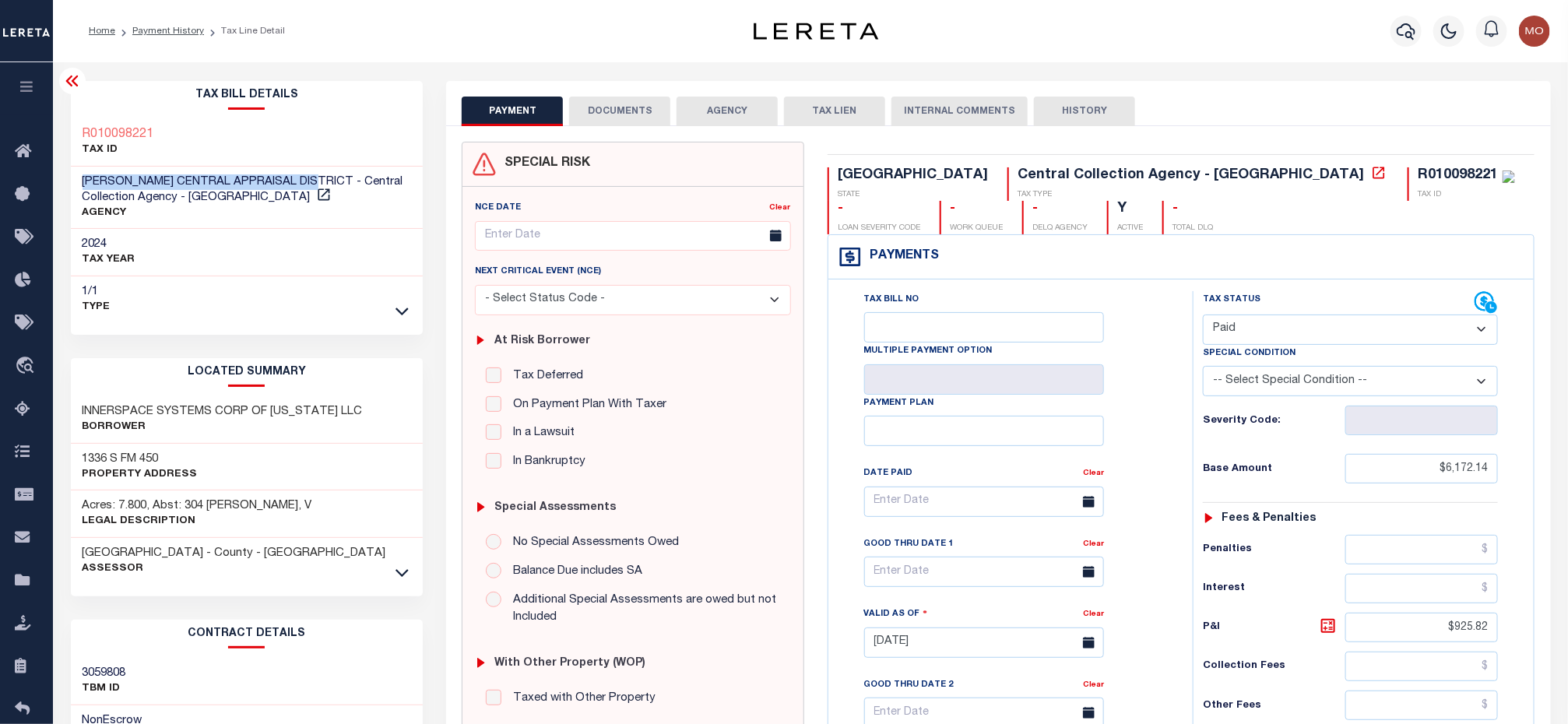
click at [1203, 316] on select "- Select Status Code - Open Due/Unpaid Paid Incomplete No Tax Due Internal Refu…" at bounding box center [1350, 329] width 295 height 31
type input "08/16/2025"
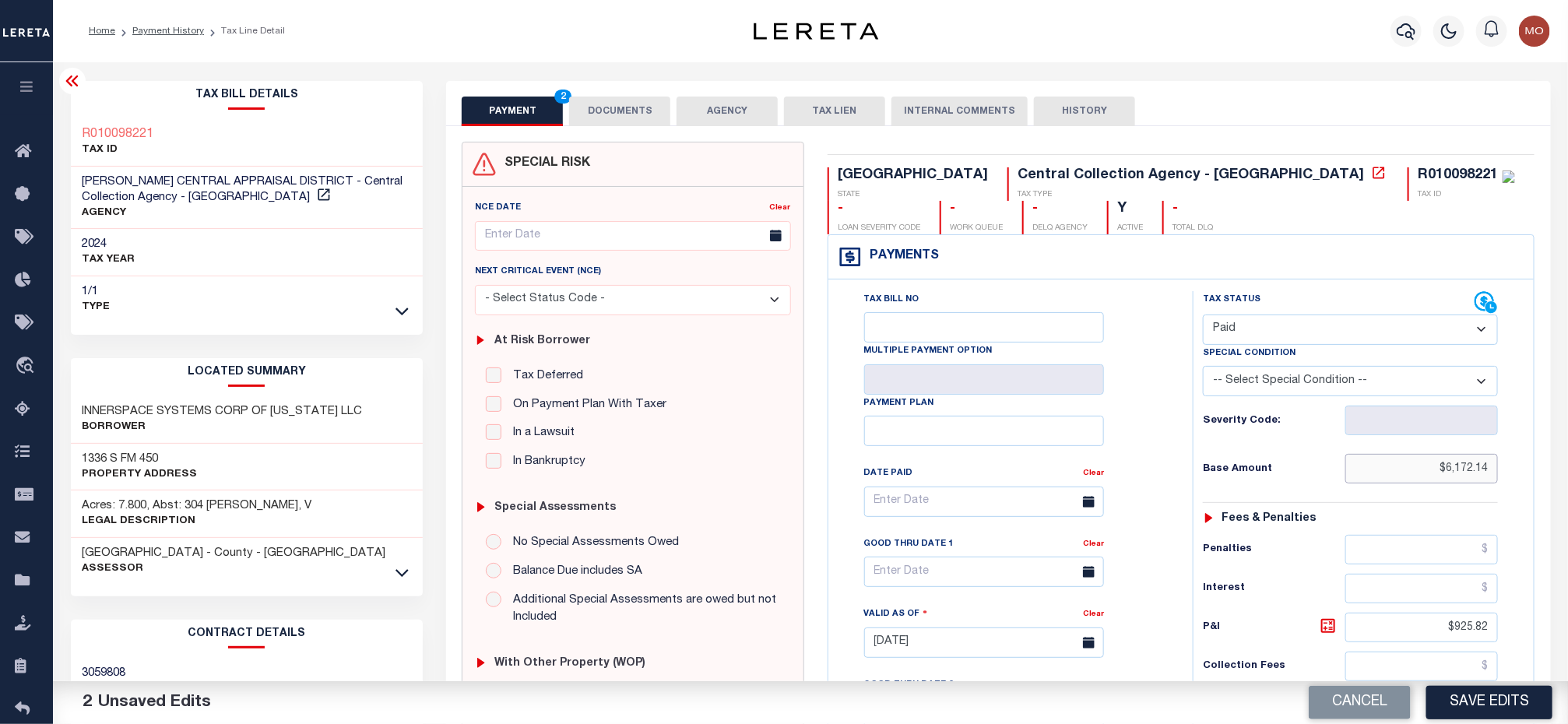
click at [1430, 483] on input "$6,172.14" at bounding box center [1421, 468] width 153 height 30
drag, startPoint x: 1505, startPoint y: 478, endPoint x: 1554, endPoint y: 467, distance: 50.2
click at [1546, 481] on div "TX STATE Central Collection Agency - TX TAX TYPE R010098221 TAX ID - LOAN SEVER…" at bounding box center [1181, 642] width 731 height 1002
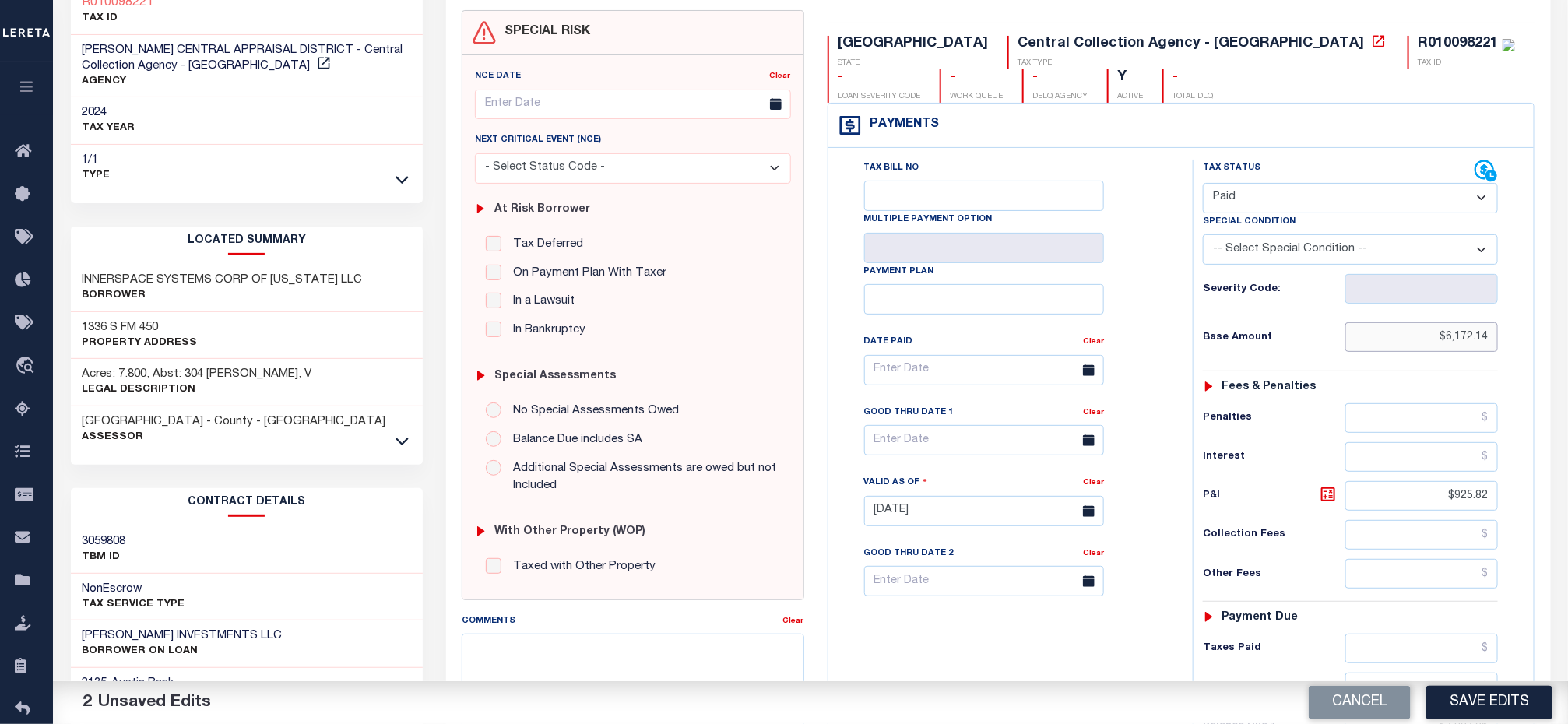
scroll to position [467, 0]
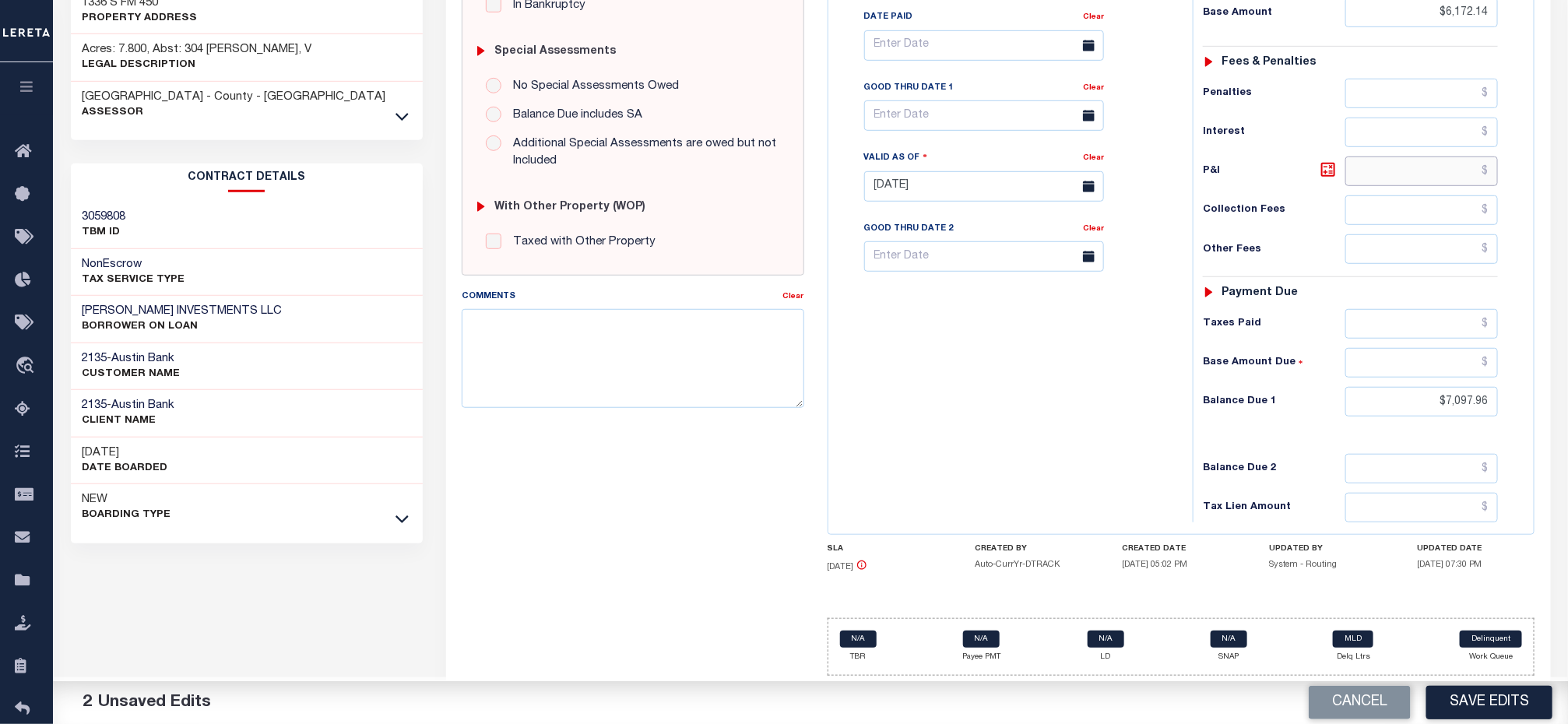
drag, startPoint x: 1402, startPoint y: 171, endPoint x: 1584, endPoint y: 192, distance: 183.2
click at [1567, 192] on html "Home Payment History Tax Line Detail" at bounding box center [784, 133] width 1568 height 1180
drag, startPoint x: 1458, startPoint y: 404, endPoint x: 1541, endPoint y: 414, distance: 83.6
click at [1556, 411] on div "PAYMENT 3 DOCUMENTS AGENCY DELINQUENT PAYEE" at bounding box center [998, 173] width 1128 height 1099
type input "$0.00"
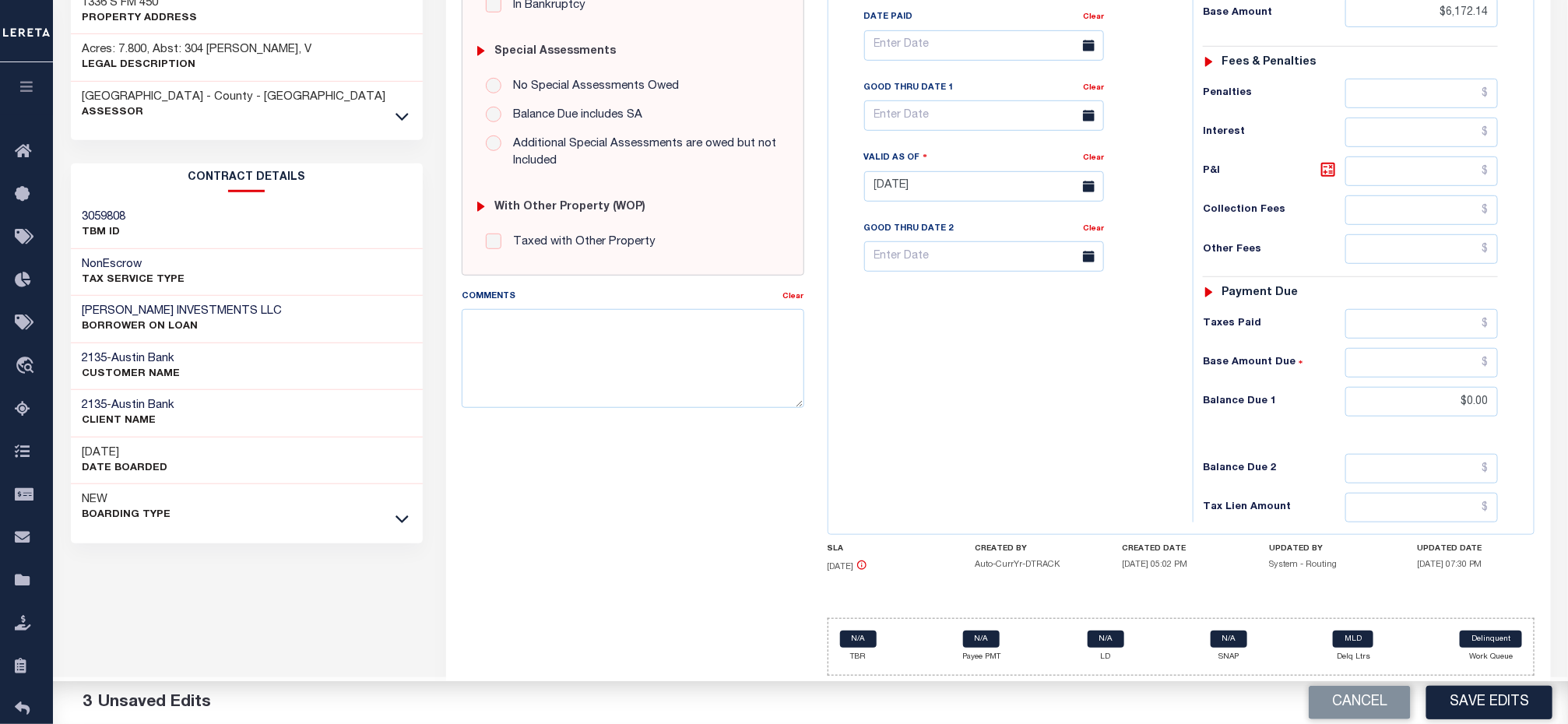
click at [1090, 381] on div "Tax Bill No Multiple Payment Option Payment Plan Clear" at bounding box center [1006, 178] width 349 height 687
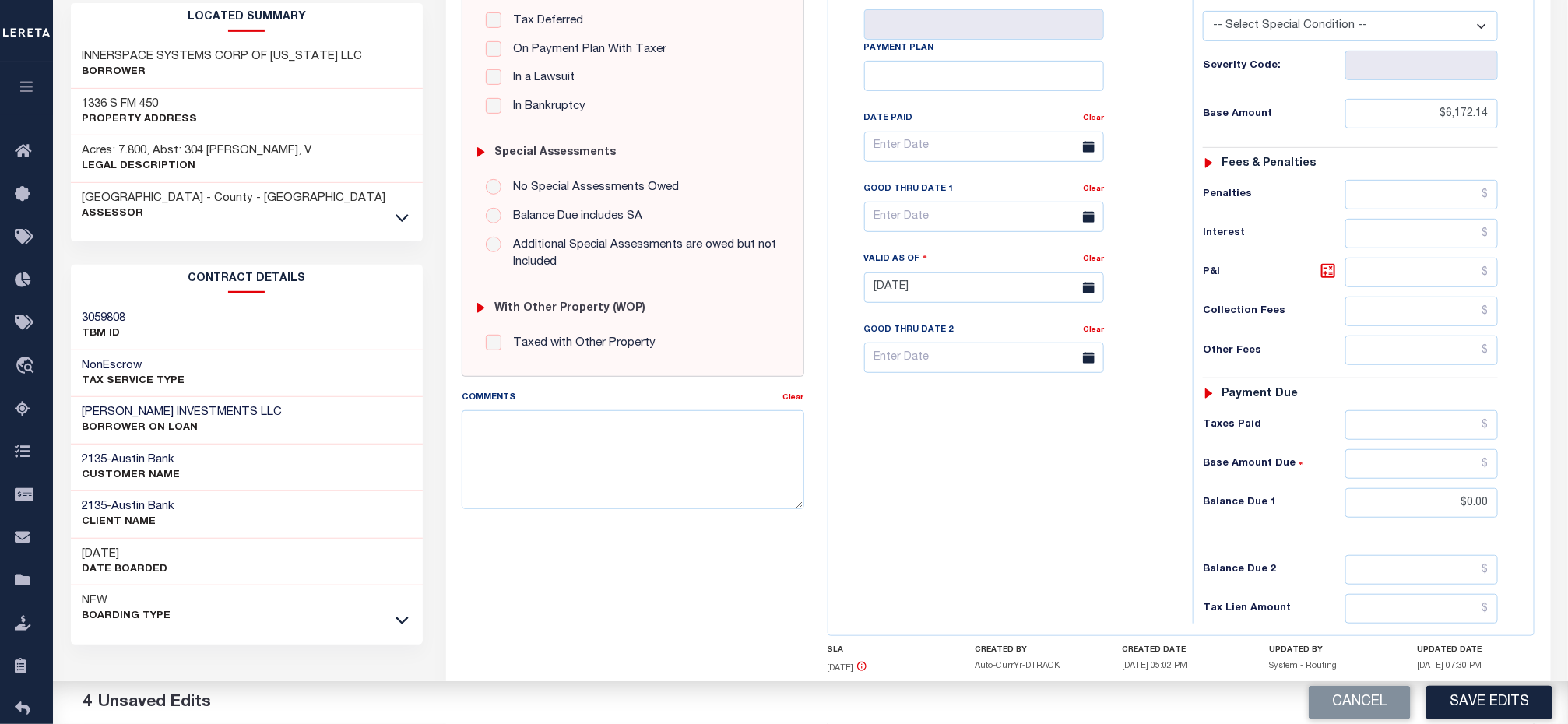
scroll to position [234, 0]
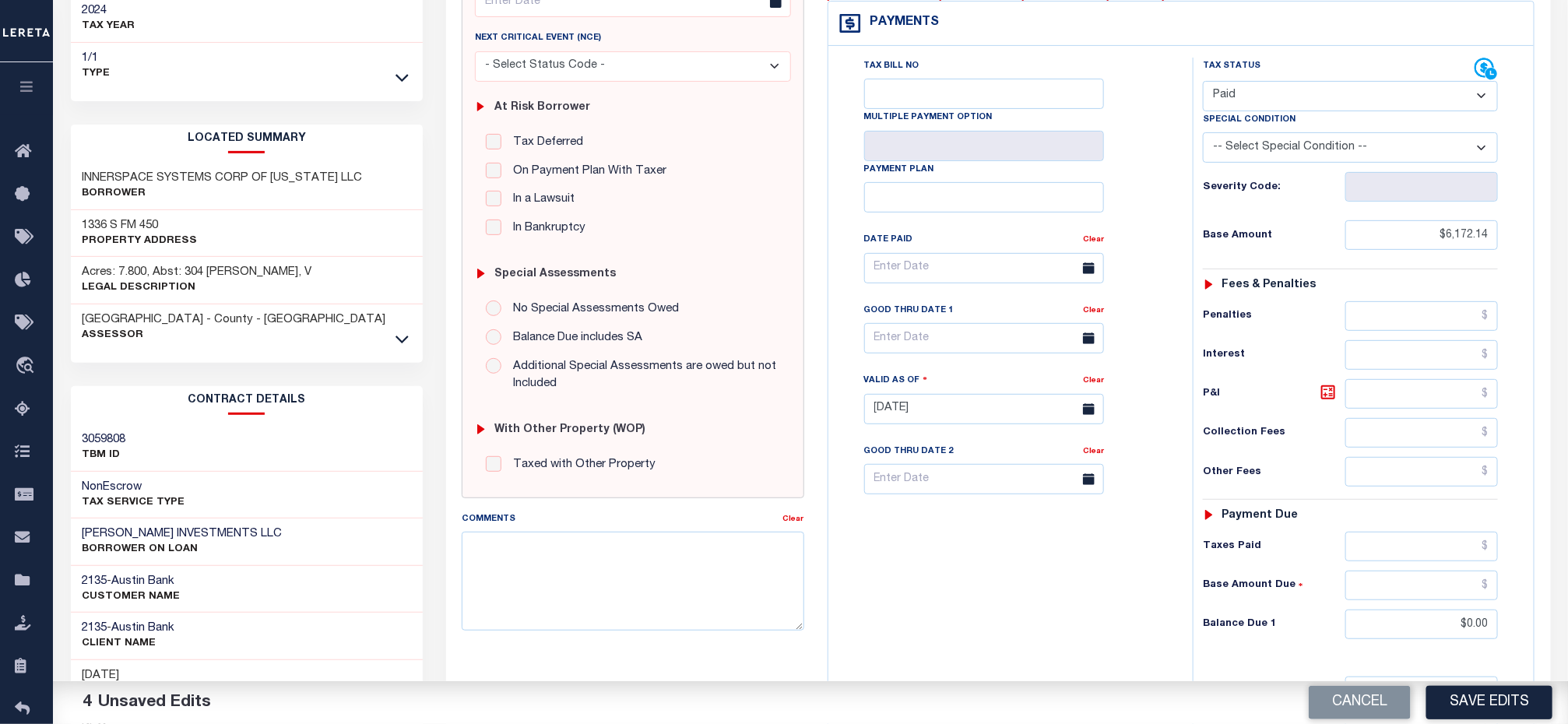
drag, startPoint x: 1091, startPoint y: 318, endPoint x: 1128, endPoint y: 297, distance: 42.5
click at [1091, 314] on link "Clear" at bounding box center [1093, 311] width 21 height 7
click at [1152, 285] on div "Tax Bill No Multiple Payment Option Payment Plan Clear" at bounding box center [1006, 275] width 325 height 437
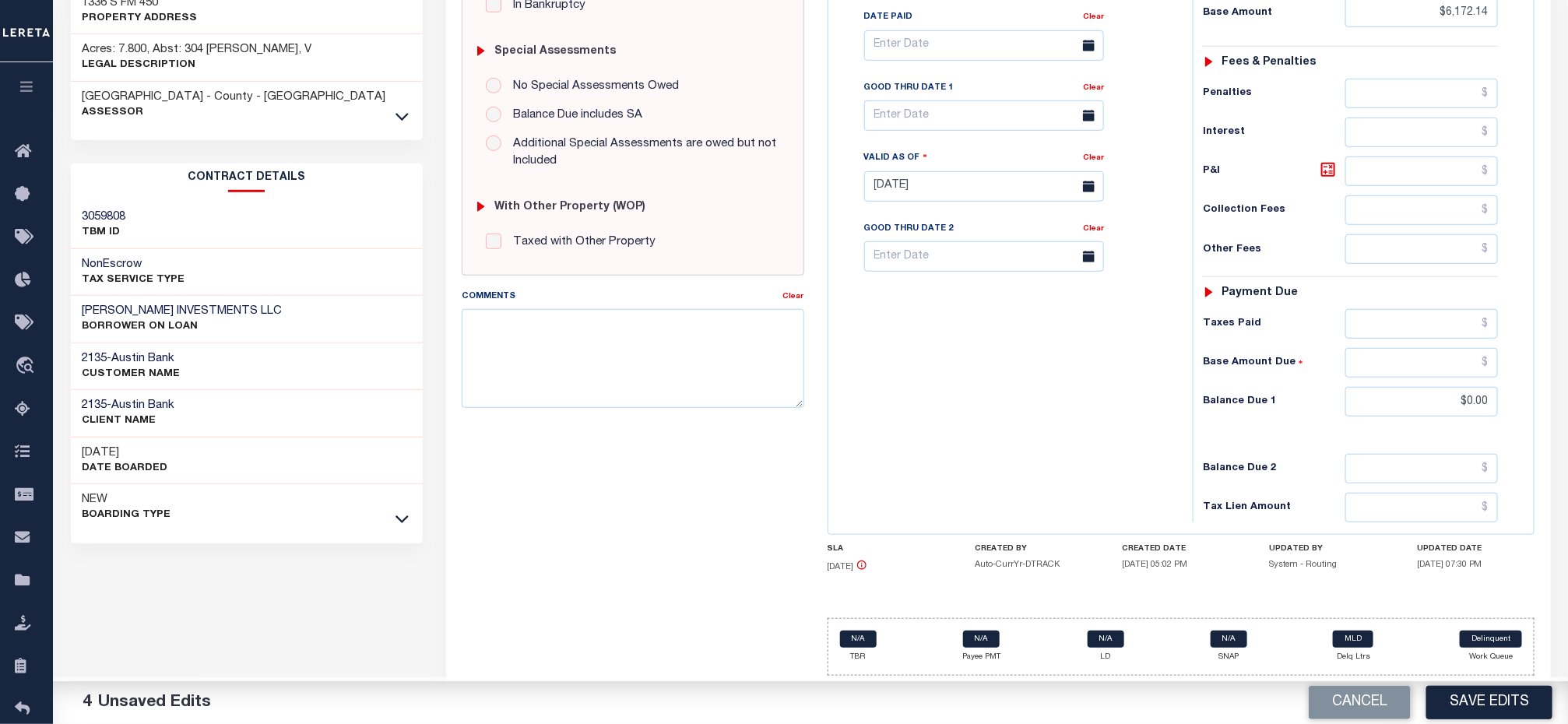
click at [1004, 428] on div "Tax Bill No Multiple Payment Option Payment Plan Clear" at bounding box center [1006, 178] width 349 height 687
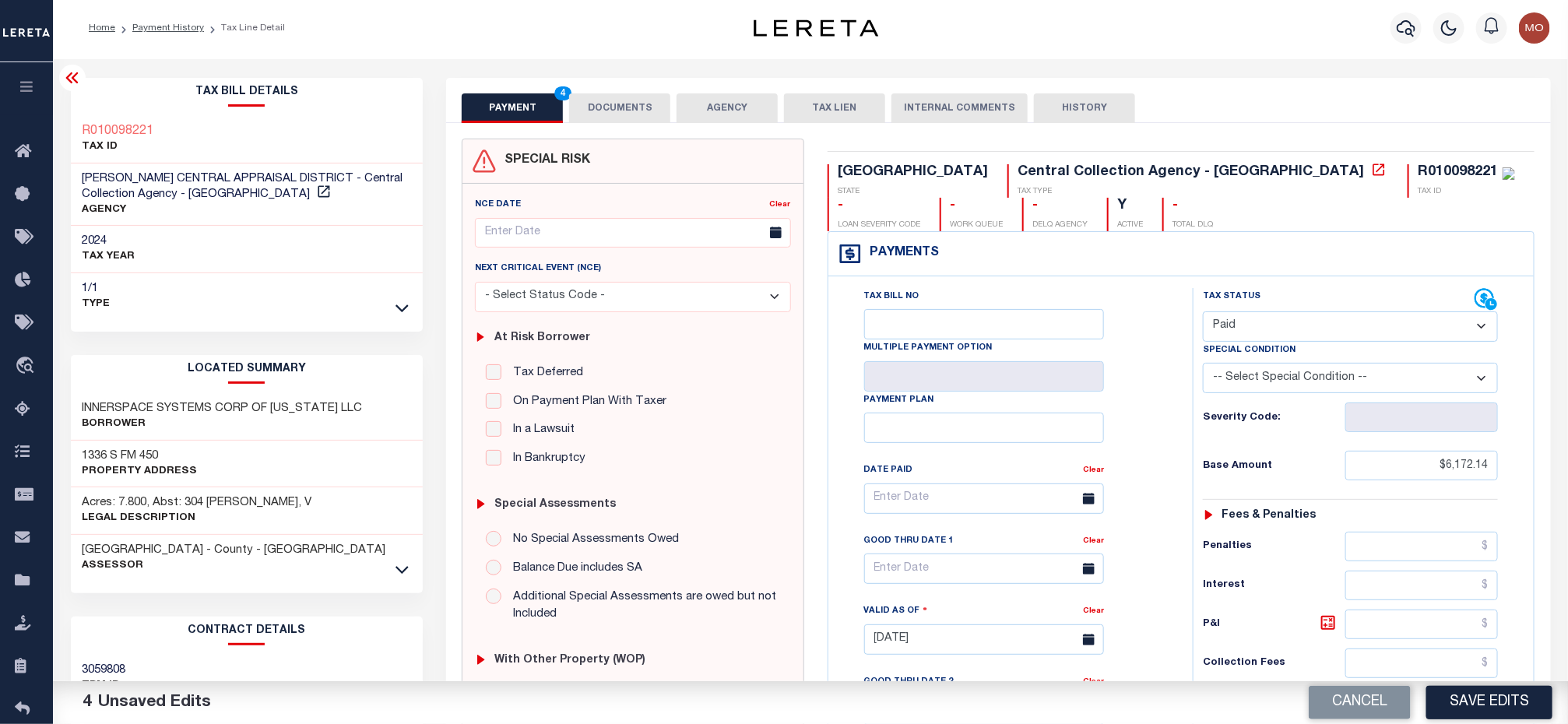
scroll to position [0, 0]
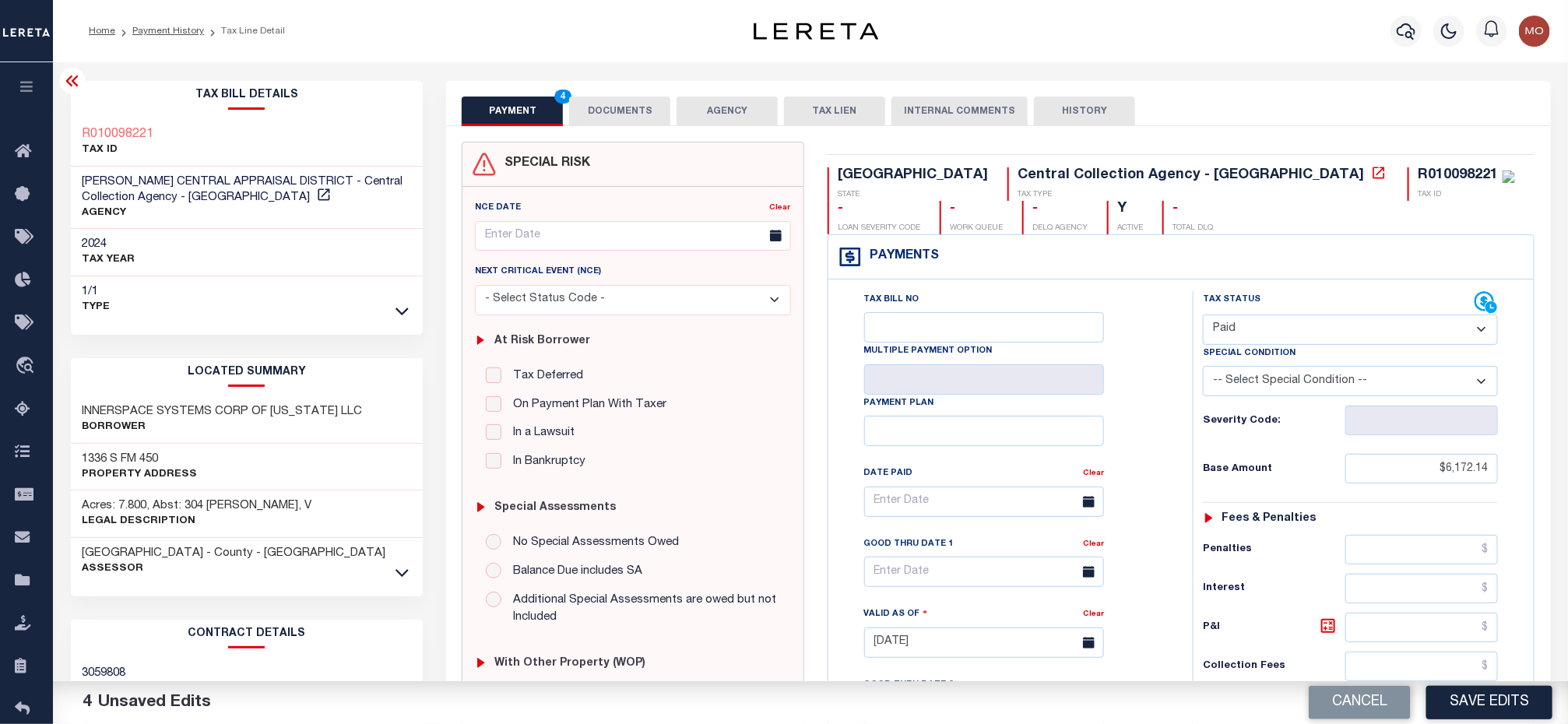
click at [636, 115] on button "DOCUMENTS" at bounding box center [619, 111] width 101 height 30
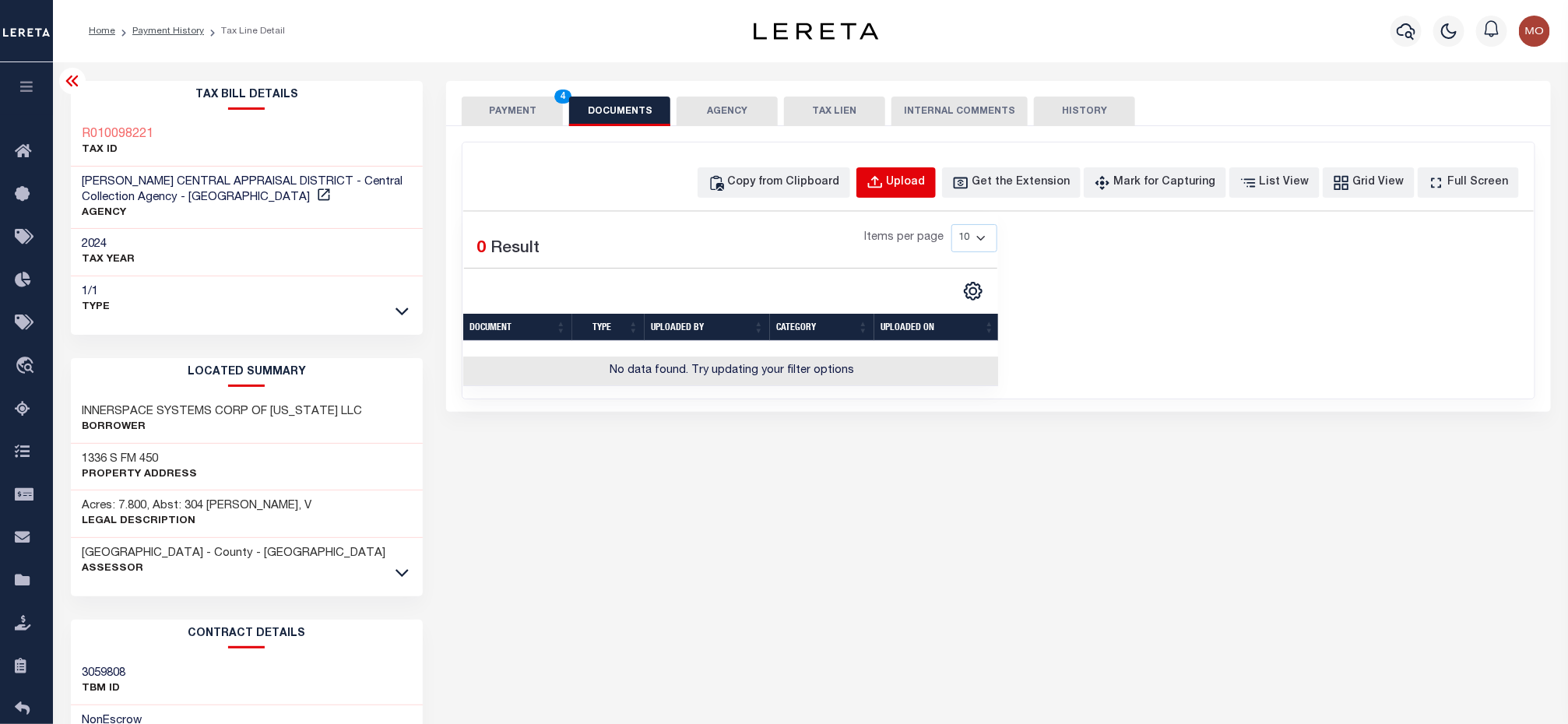
click at [918, 180] on div "Upload" at bounding box center [906, 183] width 39 height 17
select select "POP"
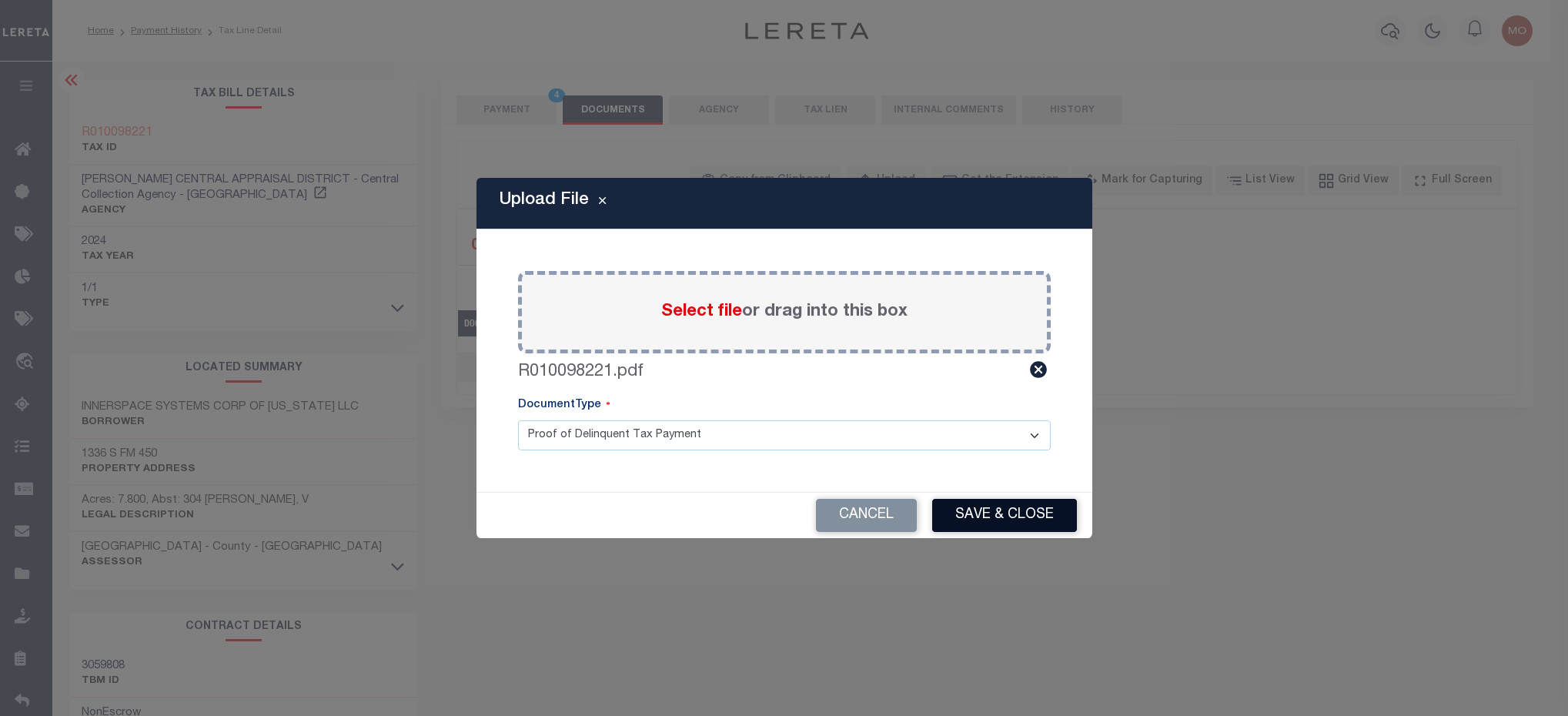
click at [993, 509] on button "Save & Close" at bounding box center [1005, 515] width 145 height 33
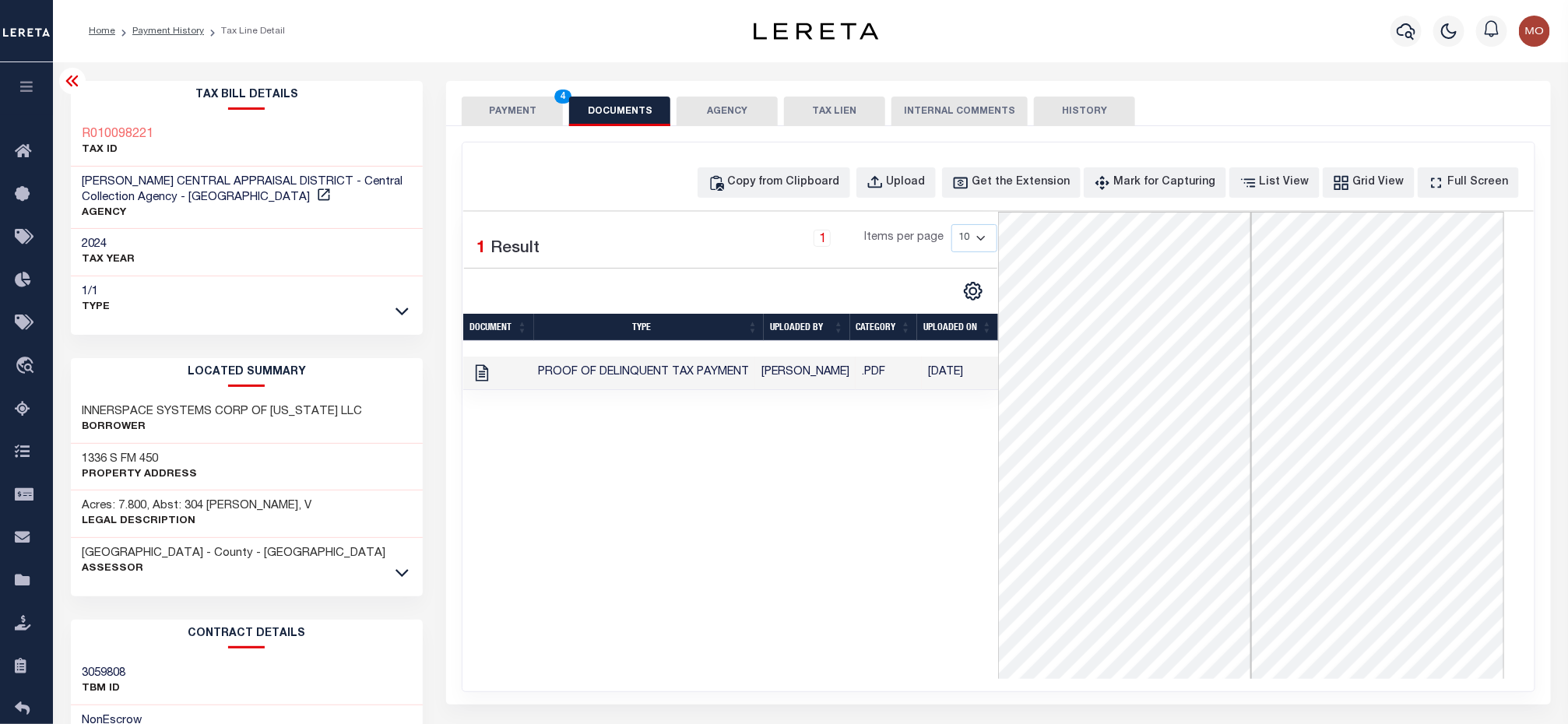
drag, startPoint x: 708, startPoint y: 453, endPoint x: 708, endPoint y: 433, distance: 20.0
click at [708, 444] on div "1 Selected 1 Result 1 Items per page 10 25 50 100" at bounding box center [731, 445] width 535 height 467
click at [504, 110] on button "PAYMENT 4" at bounding box center [512, 111] width 101 height 30
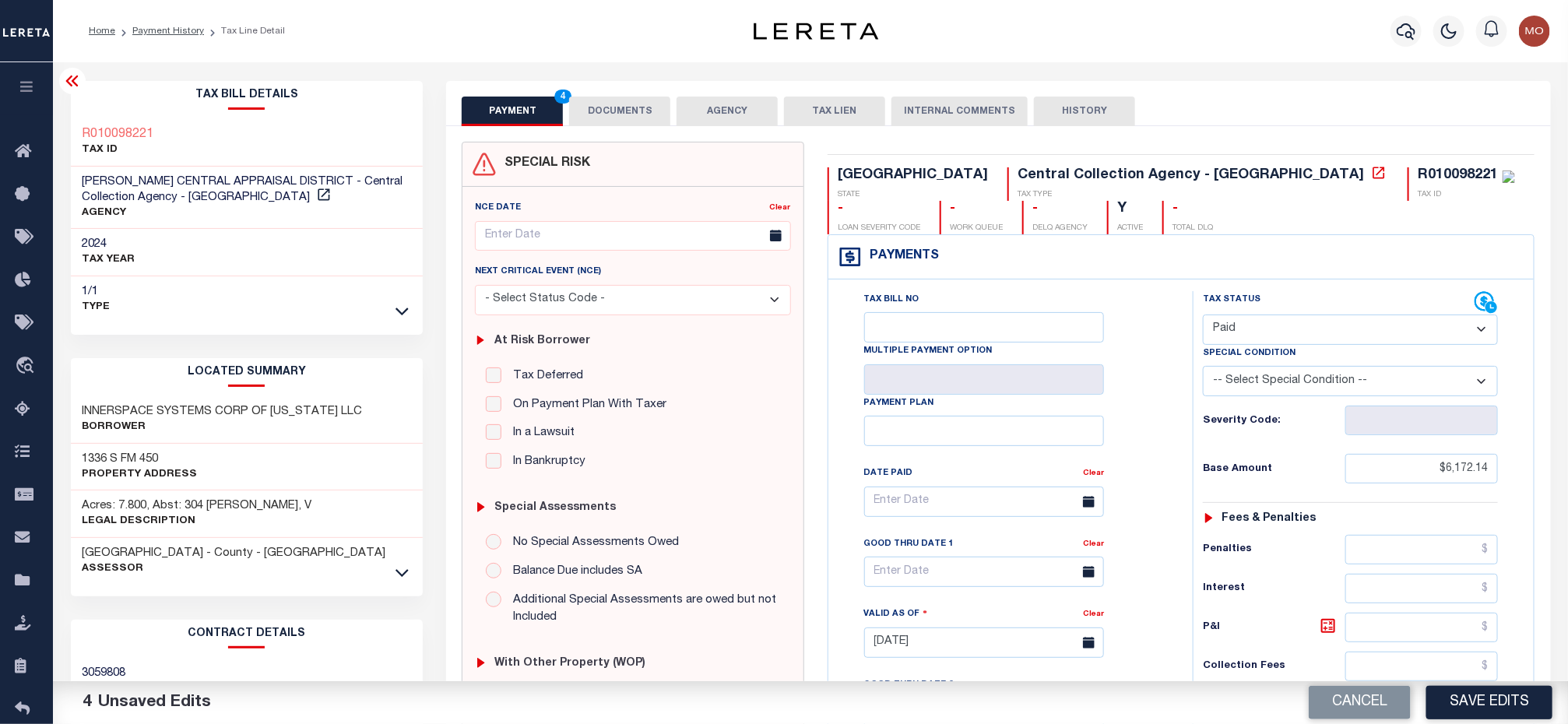
scroll to position [465, 0]
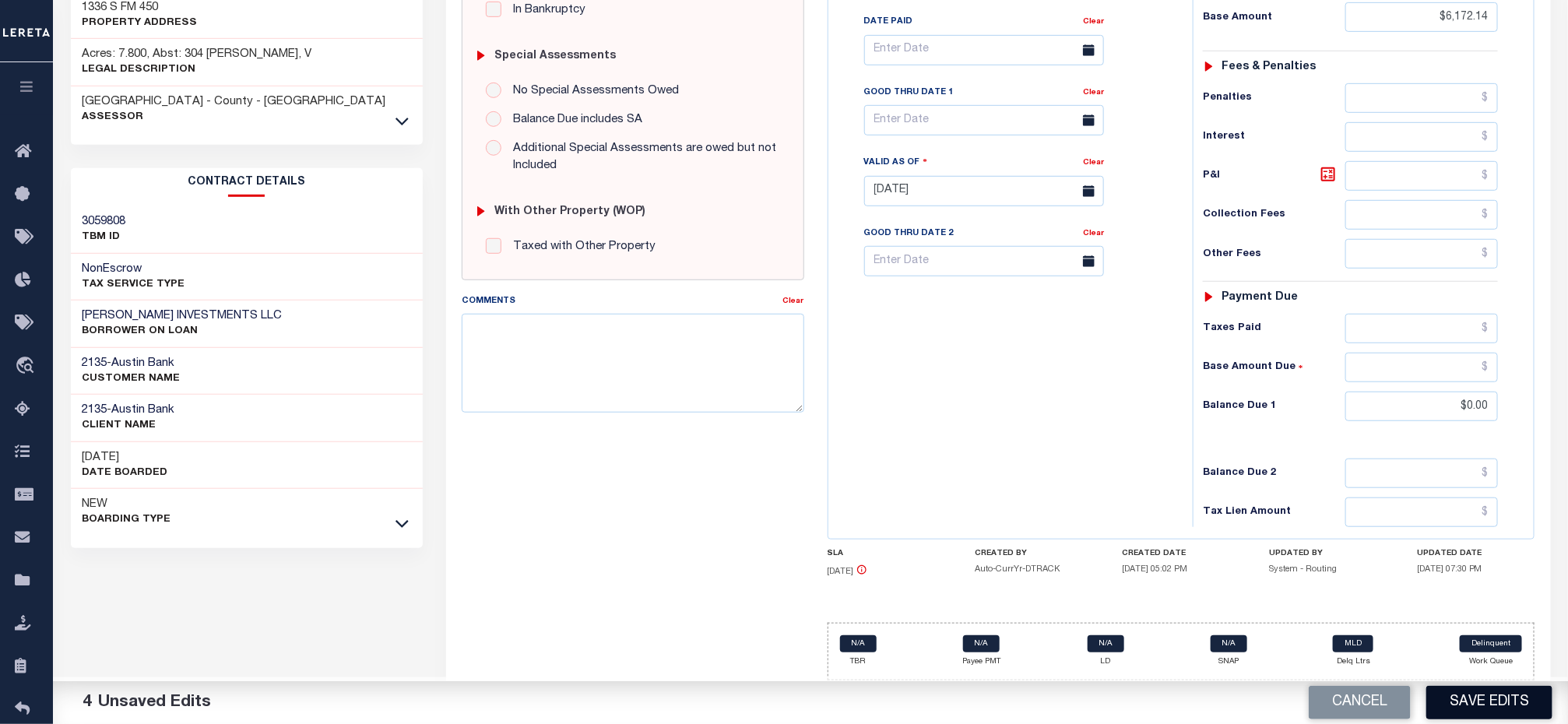
click at [1478, 701] on button "Save Edits" at bounding box center [1489, 703] width 126 height 33
checkbox input "false"
type input "$6,172.14"
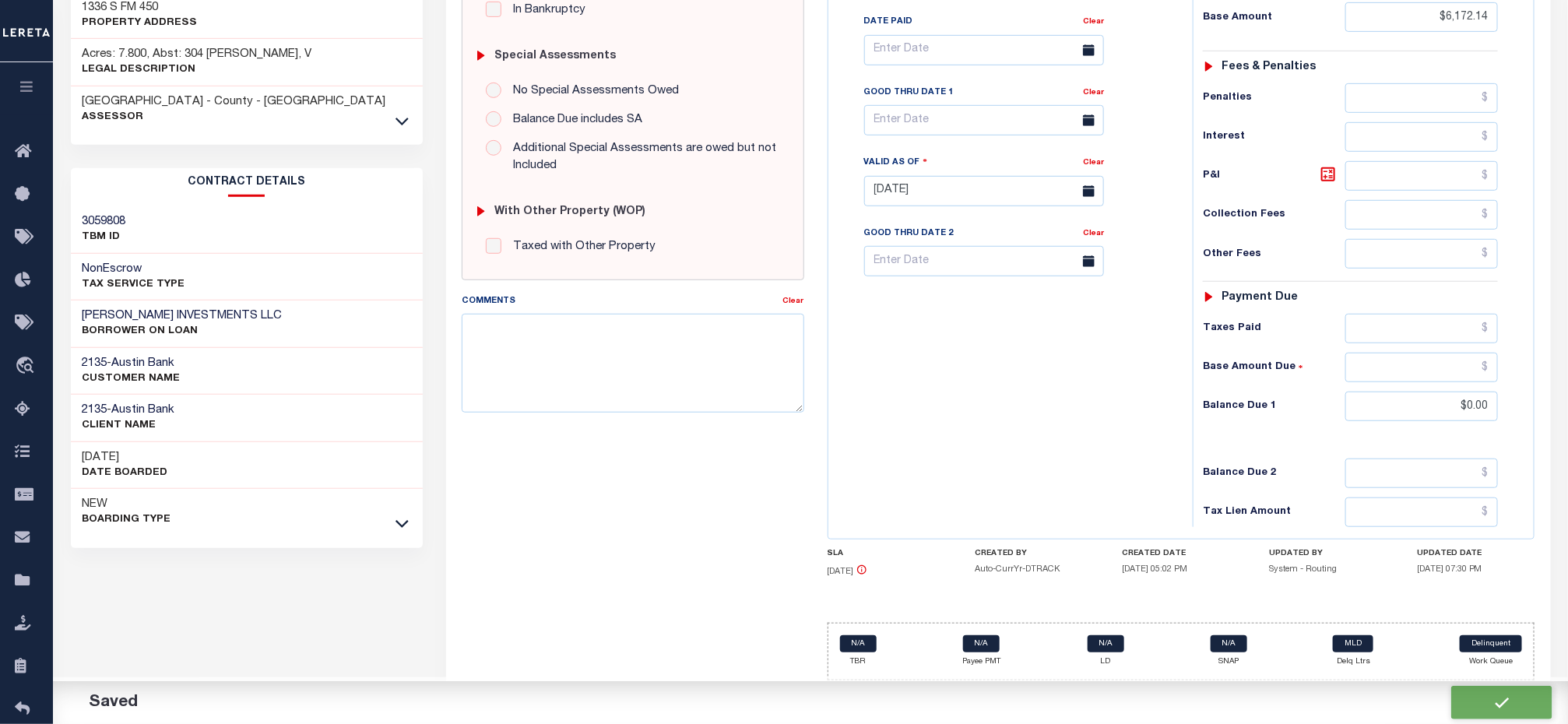
type input "$0"
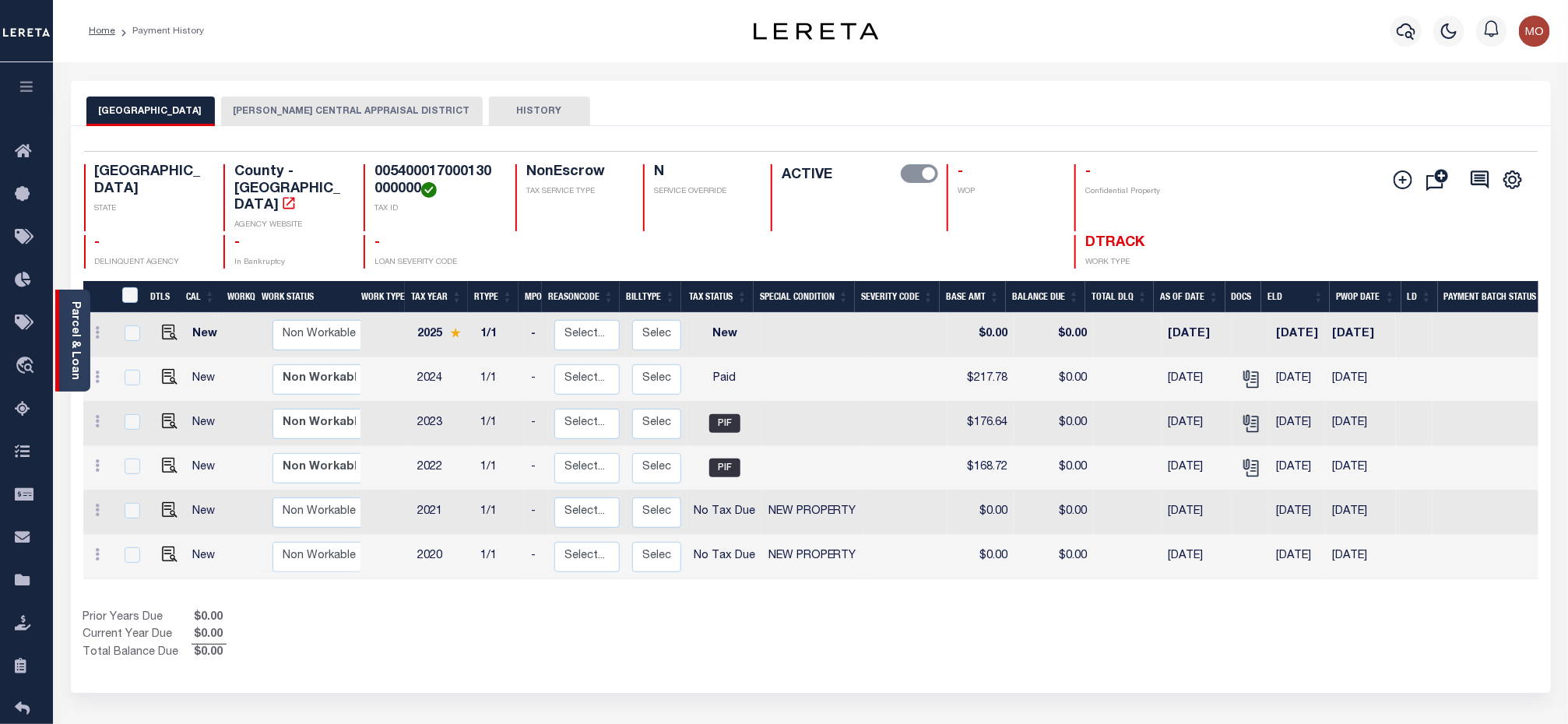
click at [78, 350] on link "Parcel & Loan" at bounding box center [75, 340] width 11 height 79
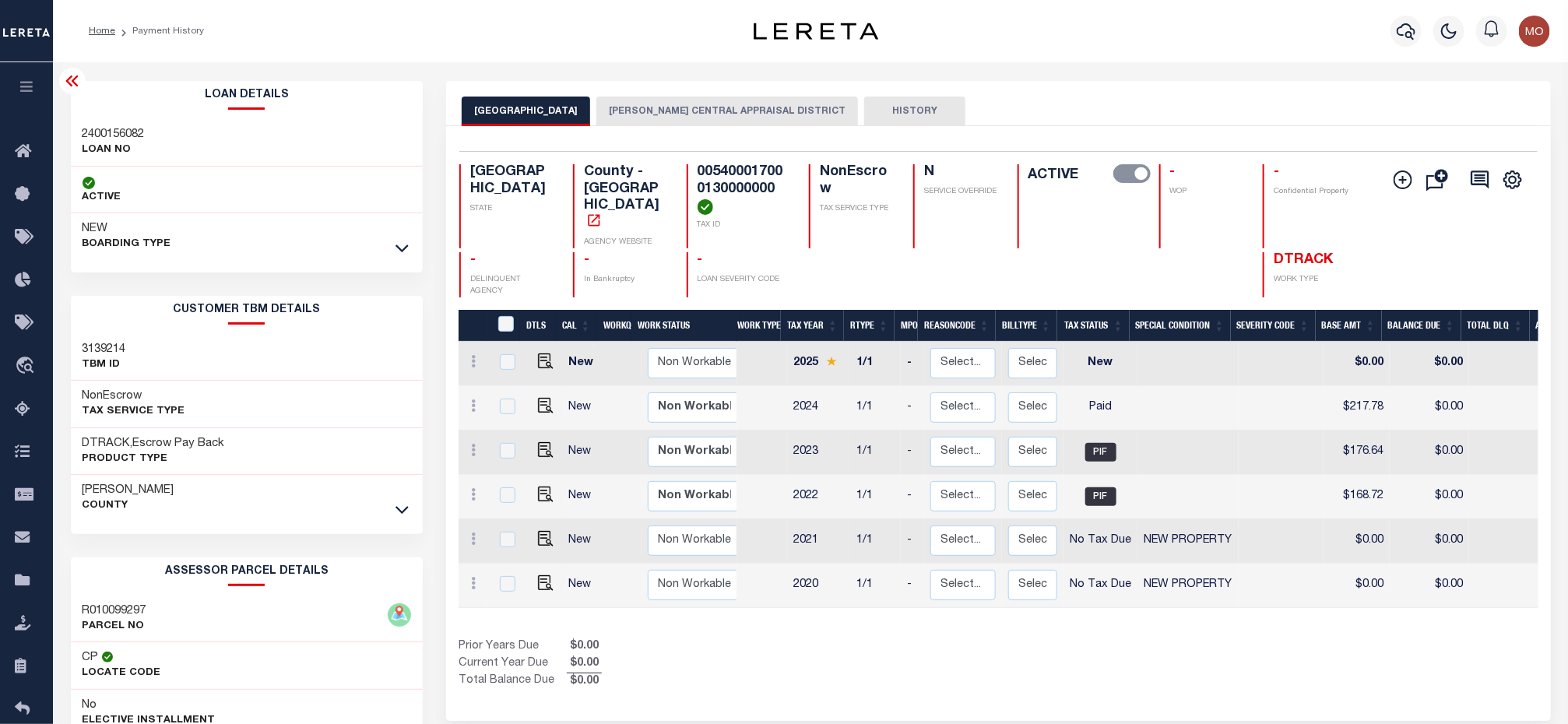
click at [647, 96] on button "[PERSON_NAME] CENTRAL APPRAISAL DISTRICT" at bounding box center [727, 111] width 261 height 30
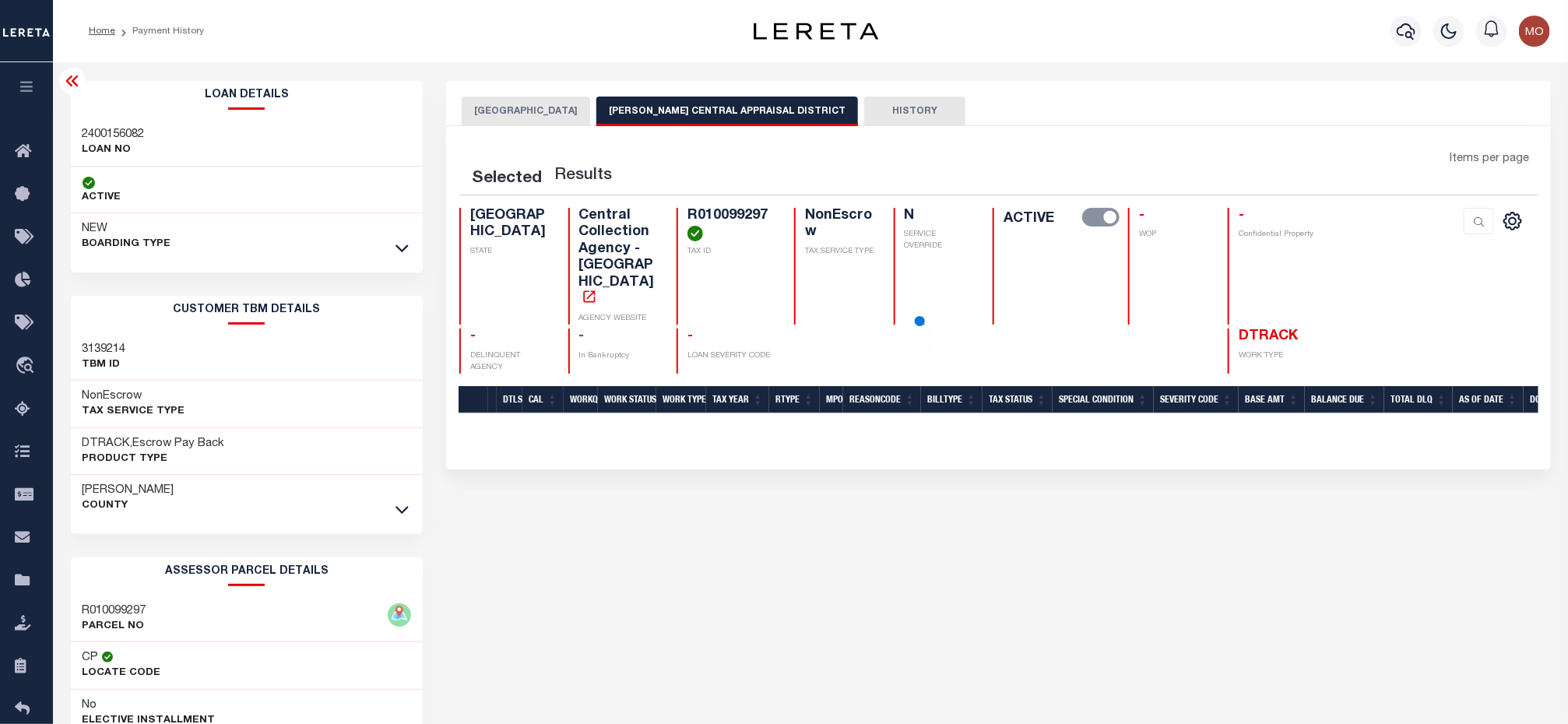
click at [106, 127] on h3 "2400156082" at bounding box center [113, 134] width 62 height 16
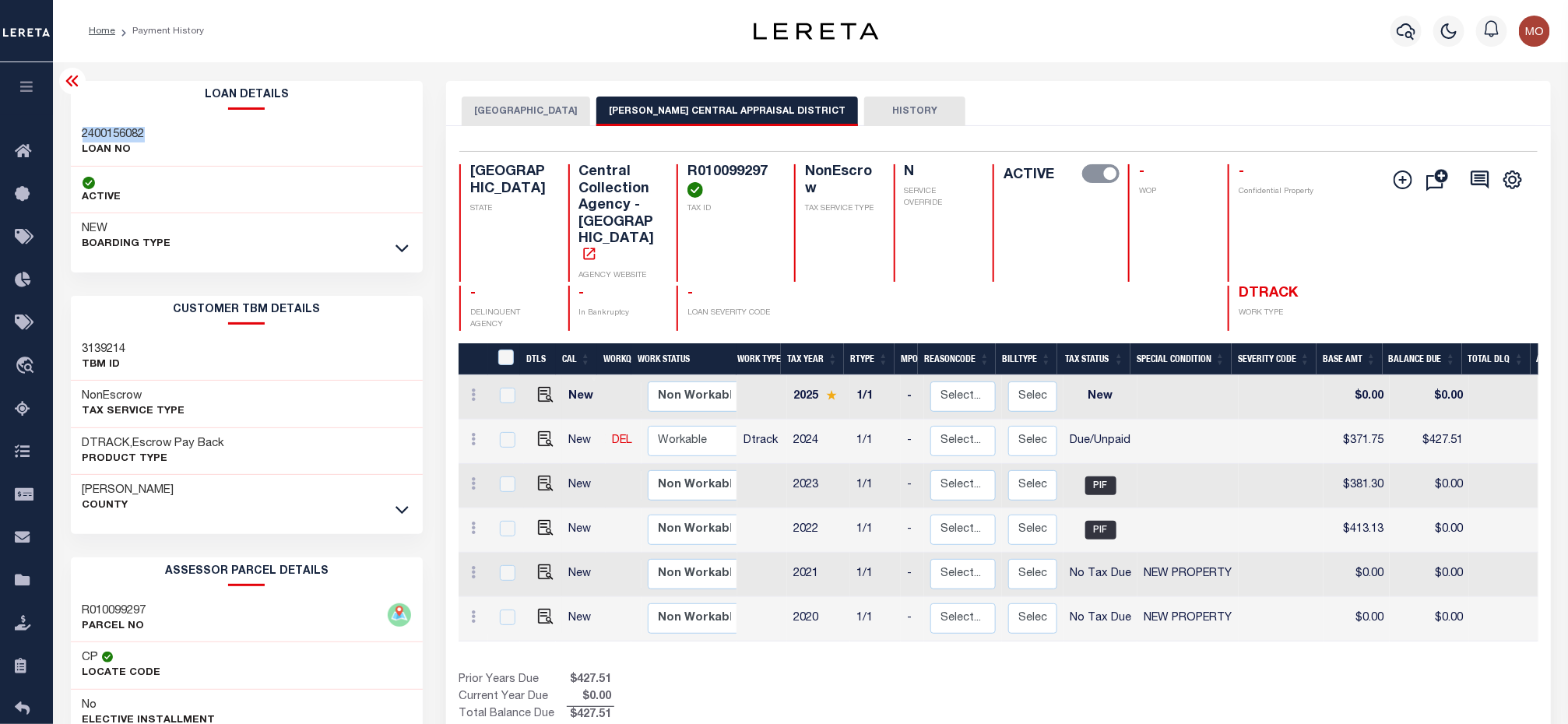
click at [106, 127] on h3 "2400156082" at bounding box center [113, 134] width 62 height 16
copy h3 "2400156082"
click at [701, 172] on h4 "R010099297" at bounding box center [731, 181] width 88 height 33
copy h4 "R010099297"
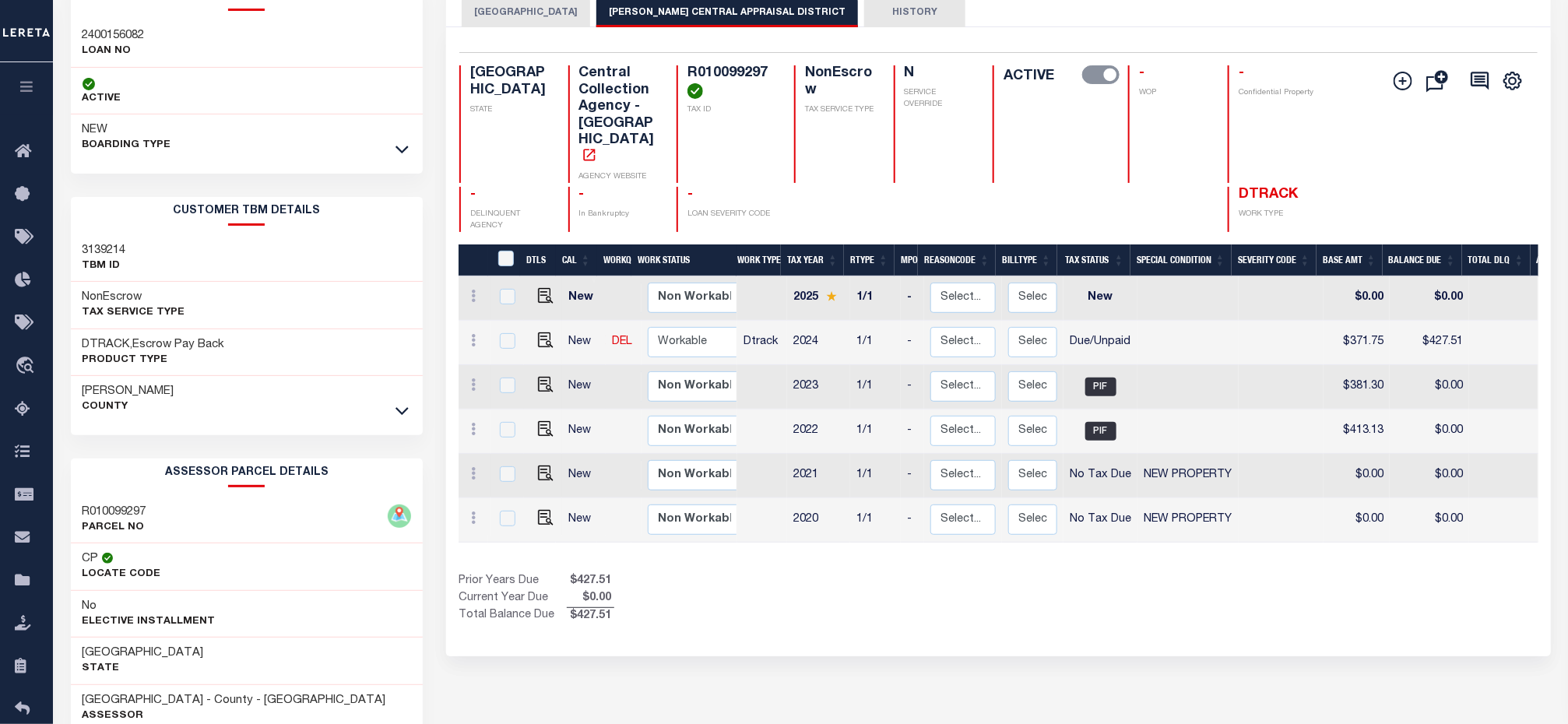
scroll to position [234, 0]
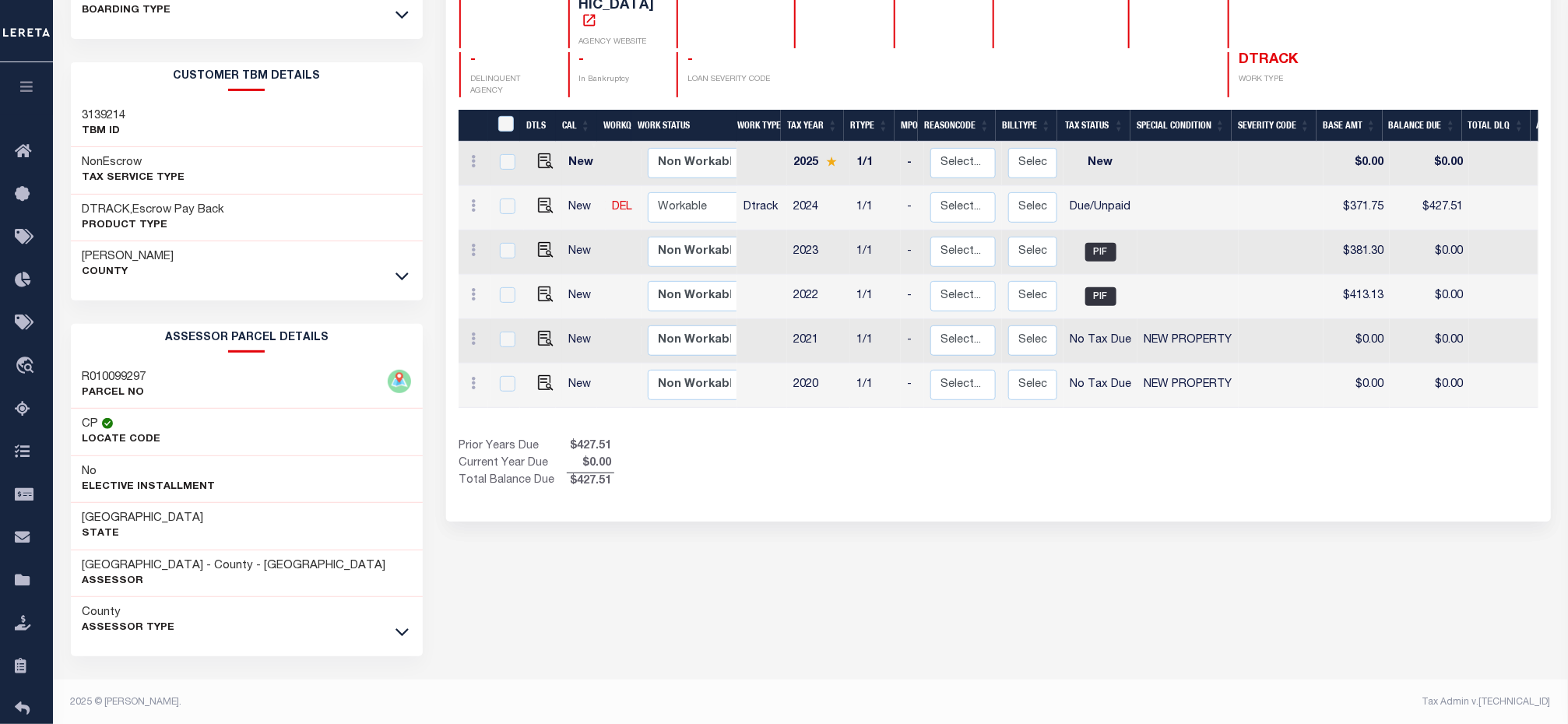
click at [934, 537] on div "HARRISON COUNTY HARRISON CENTRAL APPRAISAL DISTRICT HISTORY Selected 6" at bounding box center [998, 286] width 1128 height 879
click at [541, 197] on img "" at bounding box center [545, 205] width 16 height 16
checkbox input "true"
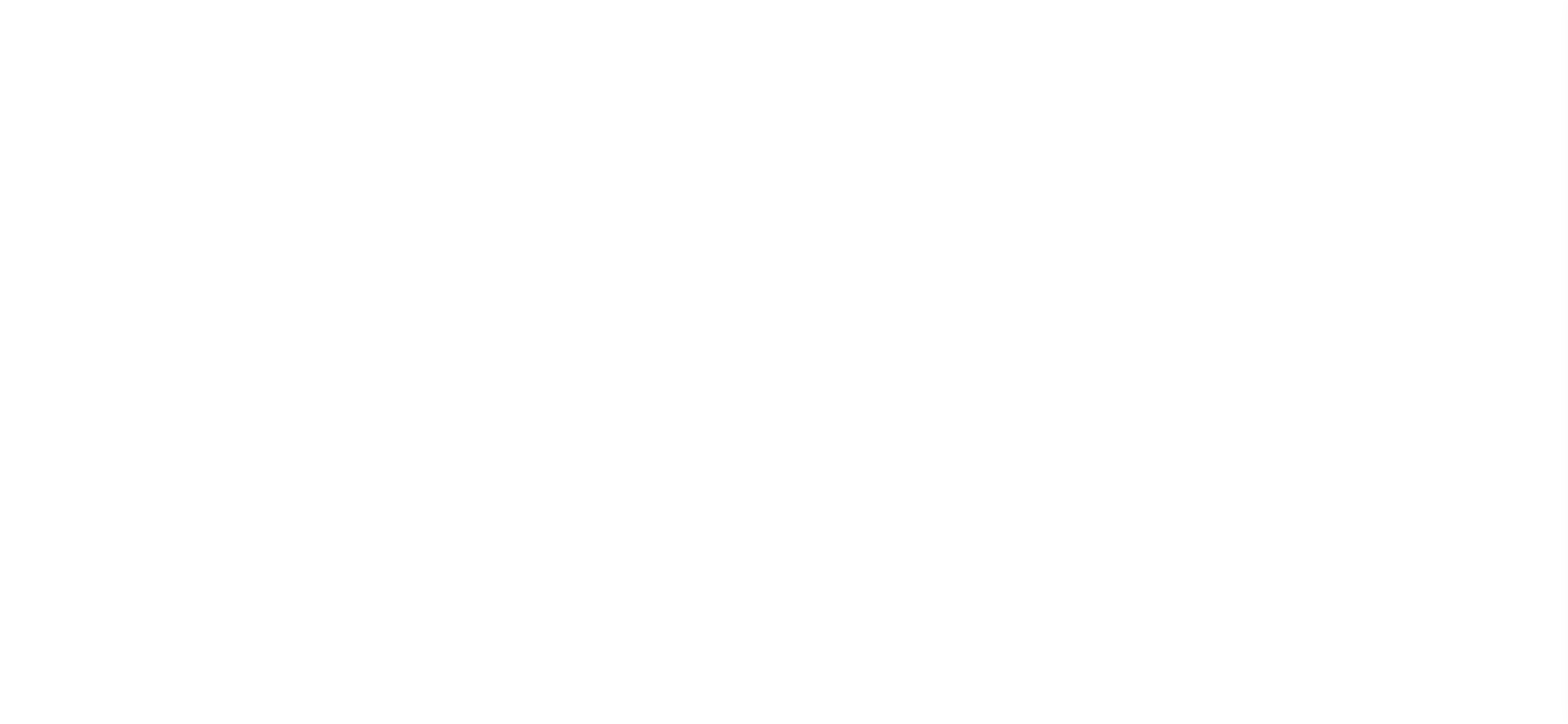
select select "DUE"
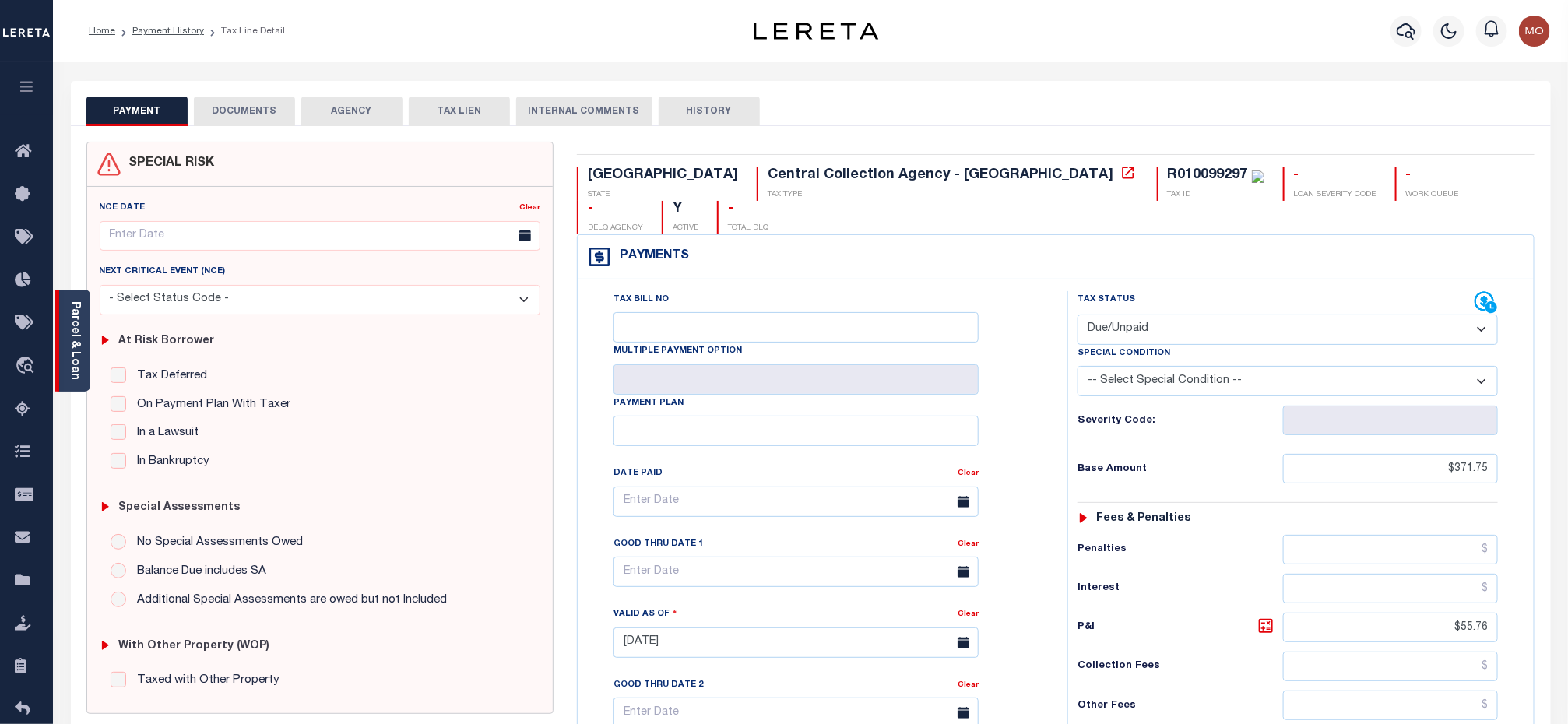
click at [77, 318] on link "Parcel & Loan" at bounding box center [75, 340] width 11 height 79
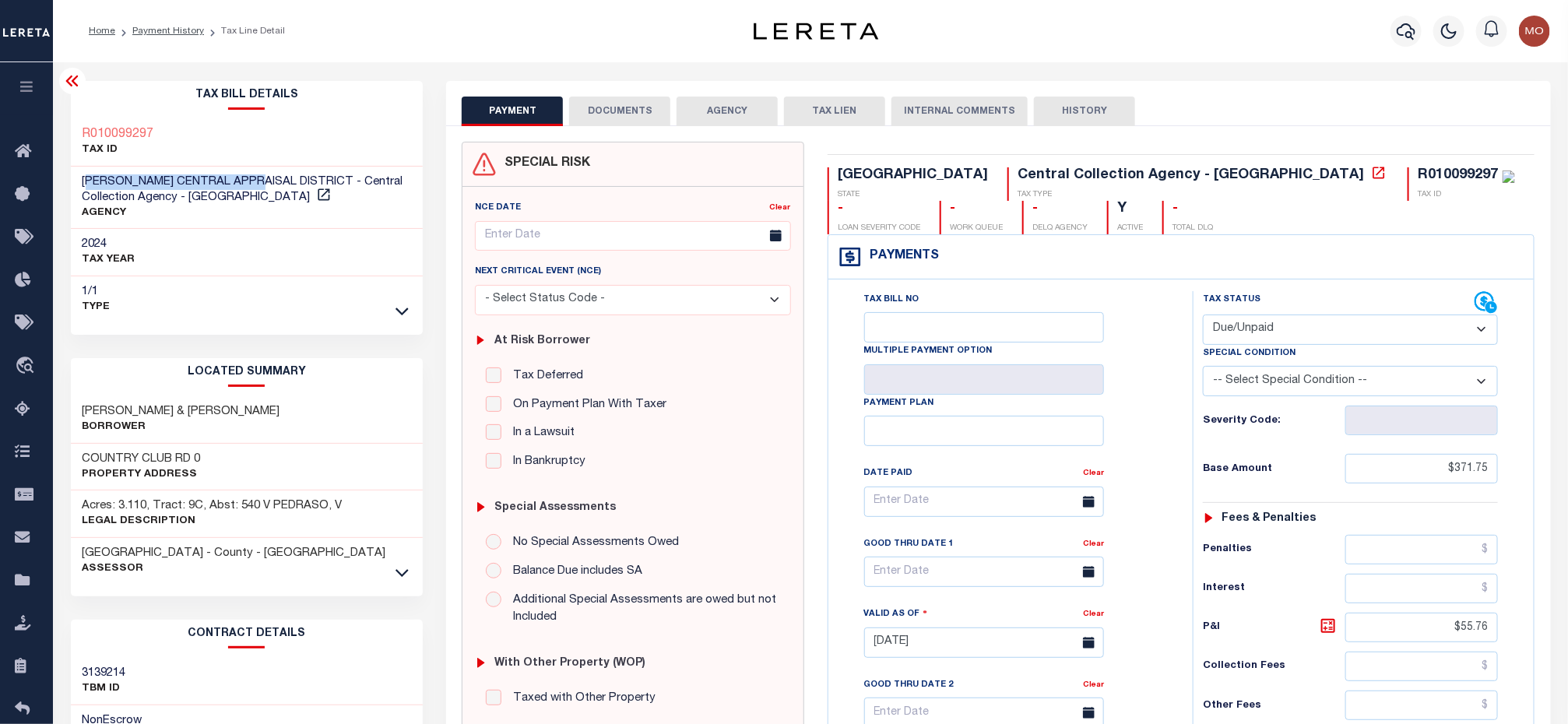
drag, startPoint x: 86, startPoint y: 175, endPoint x: 264, endPoint y: 168, distance: 178.1
click at [264, 168] on div "[PERSON_NAME] CENTRAL APPRAISAL DISTRICT - Central Collection Agency - [GEOGRAP…" at bounding box center [247, 198] width 352 height 63
click at [221, 171] on div "[PERSON_NAME] CENTRAL APPRAISAL DISTRICT - Central Collection Agency - [GEOGRAP…" at bounding box center [247, 198] width 352 height 63
click at [118, 176] on span "HARRISON CENTRAL APPRAISAL DISTRICT - Central Collection Agency - TX" at bounding box center [243, 189] width 321 height 27
drag, startPoint x: 82, startPoint y: 185, endPoint x: 316, endPoint y: 182, distance: 234.0
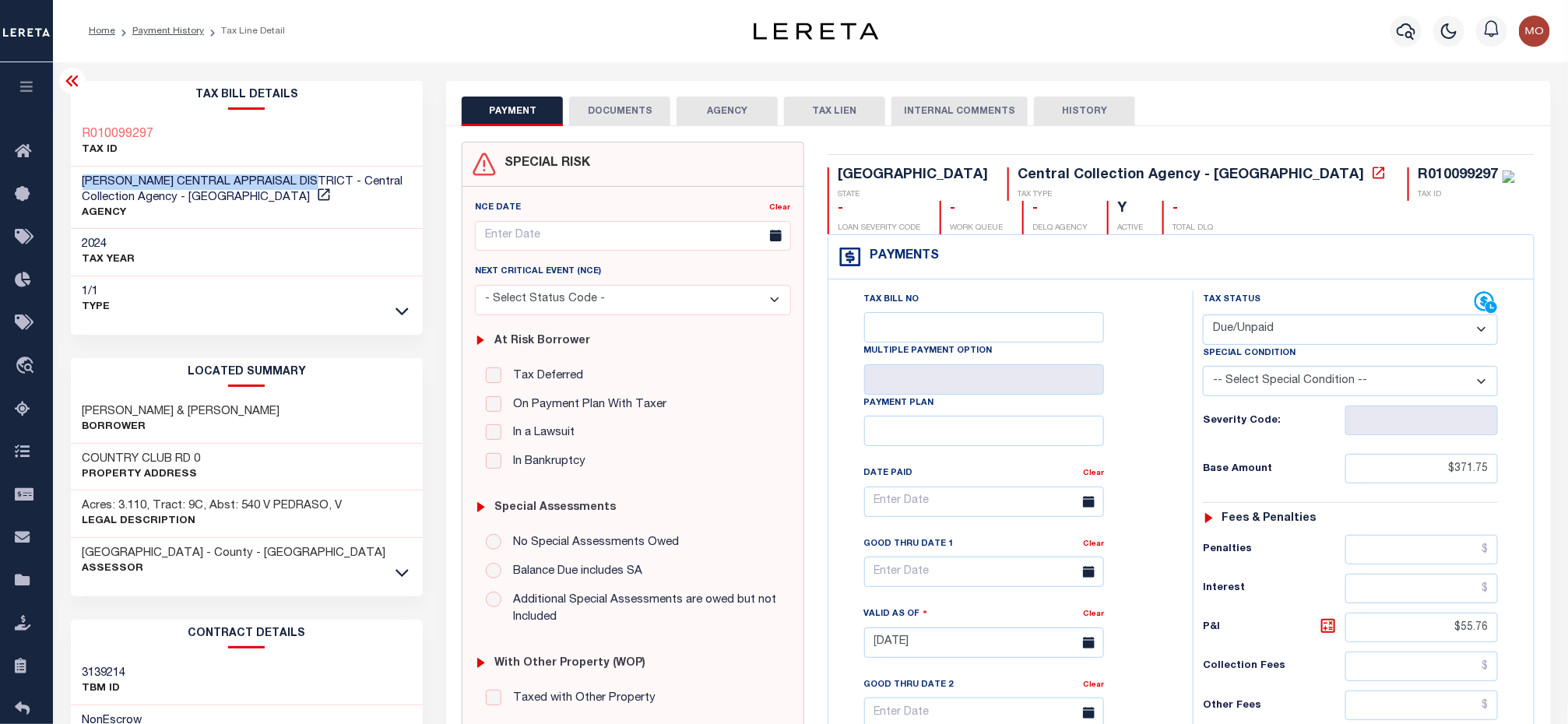
click at [316, 182] on span "HARRISON CENTRAL APPRAISAL DISTRICT - Central Collection Agency - TX" at bounding box center [243, 189] width 321 height 27
copy span "[PERSON_NAME] CENTRAL APPRAISAL DISTRICT"
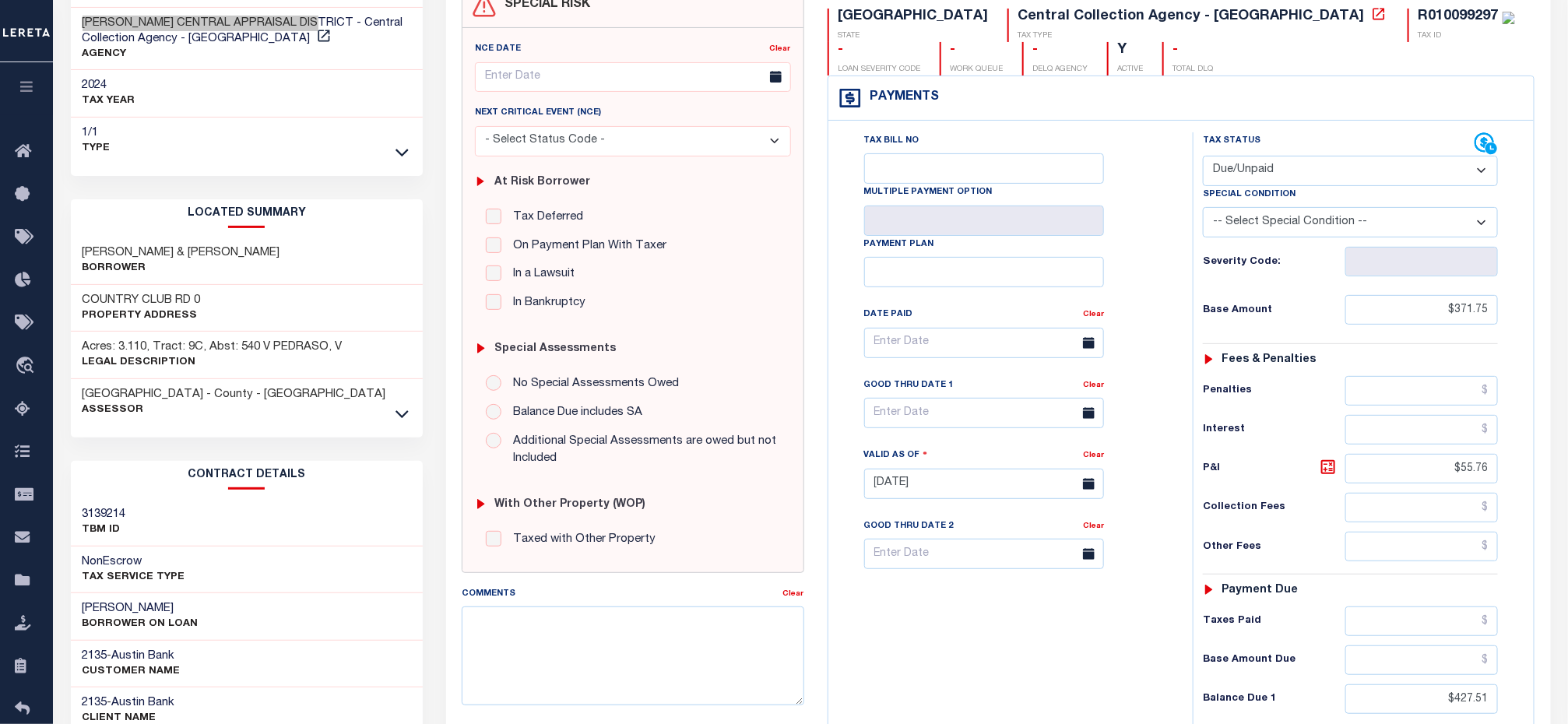
scroll to position [467, 0]
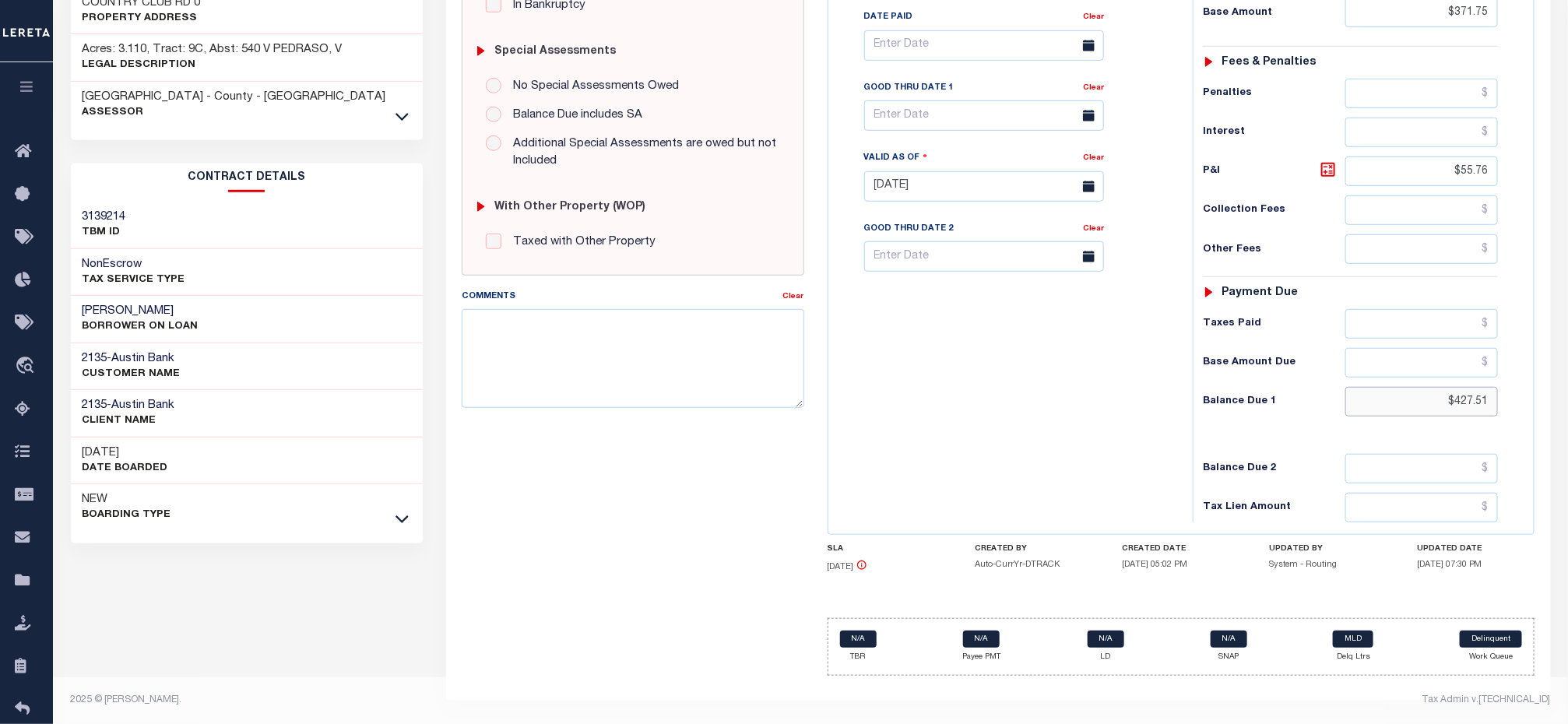
drag, startPoint x: 1413, startPoint y: 406, endPoint x: 1388, endPoint y: 418, distance: 27.7
click at [1411, 407] on input "$427.51" at bounding box center [1421, 401] width 153 height 30
drag, startPoint x: 1519, startPoint y: 412, endPoint x: 1584, endPoint y: 427, distance: 66.7
click at [1567, 427] on html "Home Payment History Tax Line Detail" at bounding box center [784, 133] width 1568 height 1180
paste input "530.86"
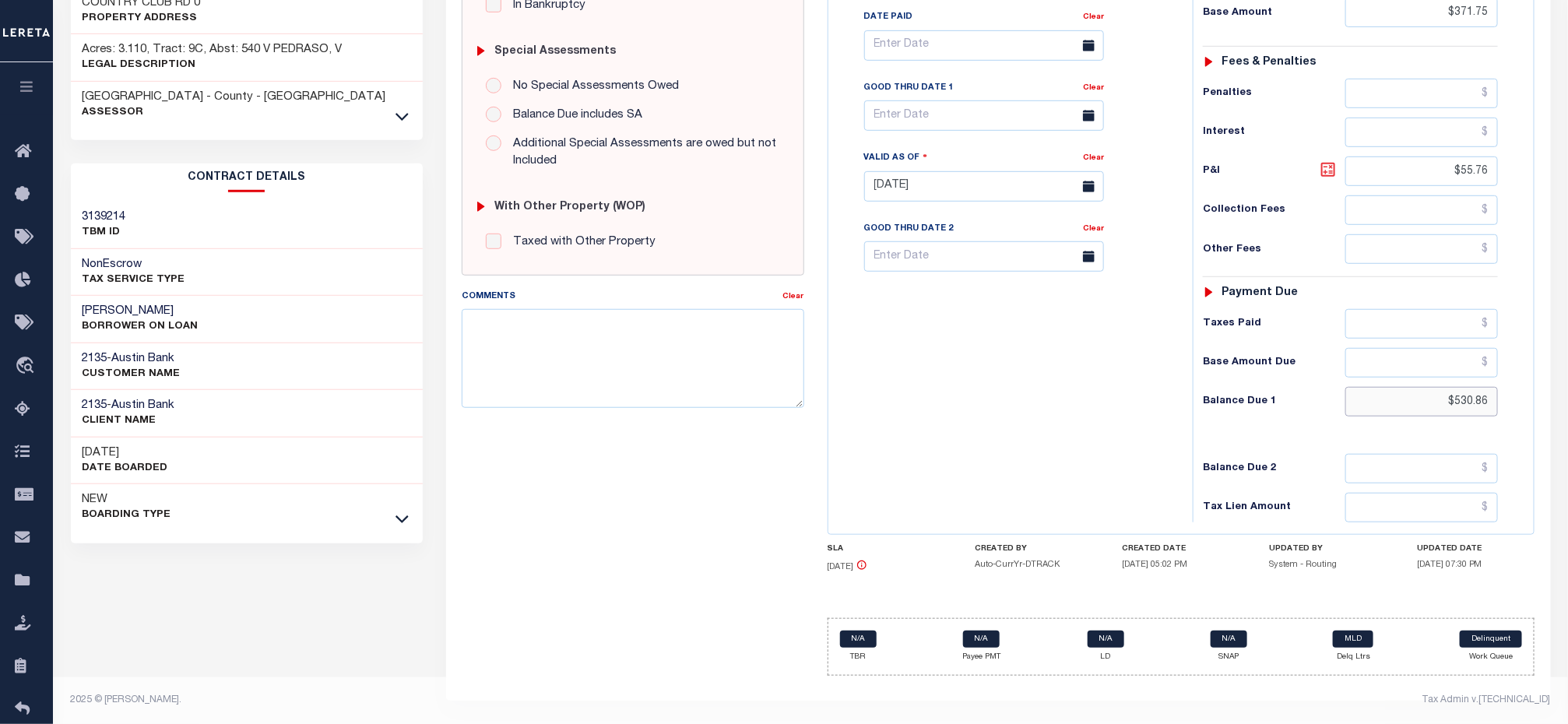
type input "$530.86"
type input "[DATE]"
click at [1322, 163] on icon at bounding box center [1328, 169] width 14 height 14
type input "$159.11"
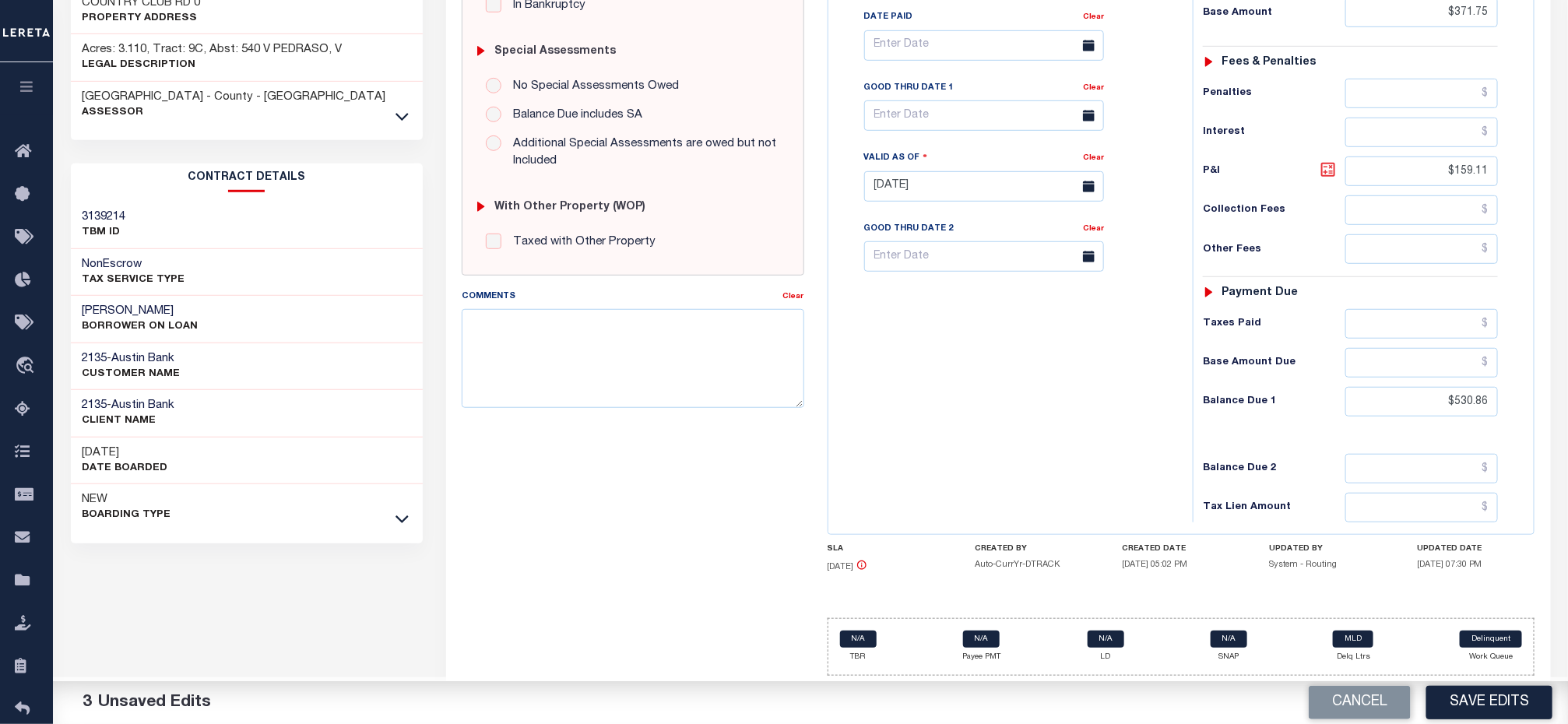
click at [1336, 168] on icon at bounding box center [1328, 170] width 19 height 19
click at [1325, 166] on icon at bounding box center [1328, 170] width 9 height 9
click at [1324, 175] on icon at bounding box center [1328, 170] width 19 height 19
click at [977, 420] on div "Tax Bill No Multiple Payment Option Payment Plan Clear" at bounding box center [1006, 178] width 349 height 687
click at [909, 119] on input "text" at bounding box center [984, 115] width 240 height 31
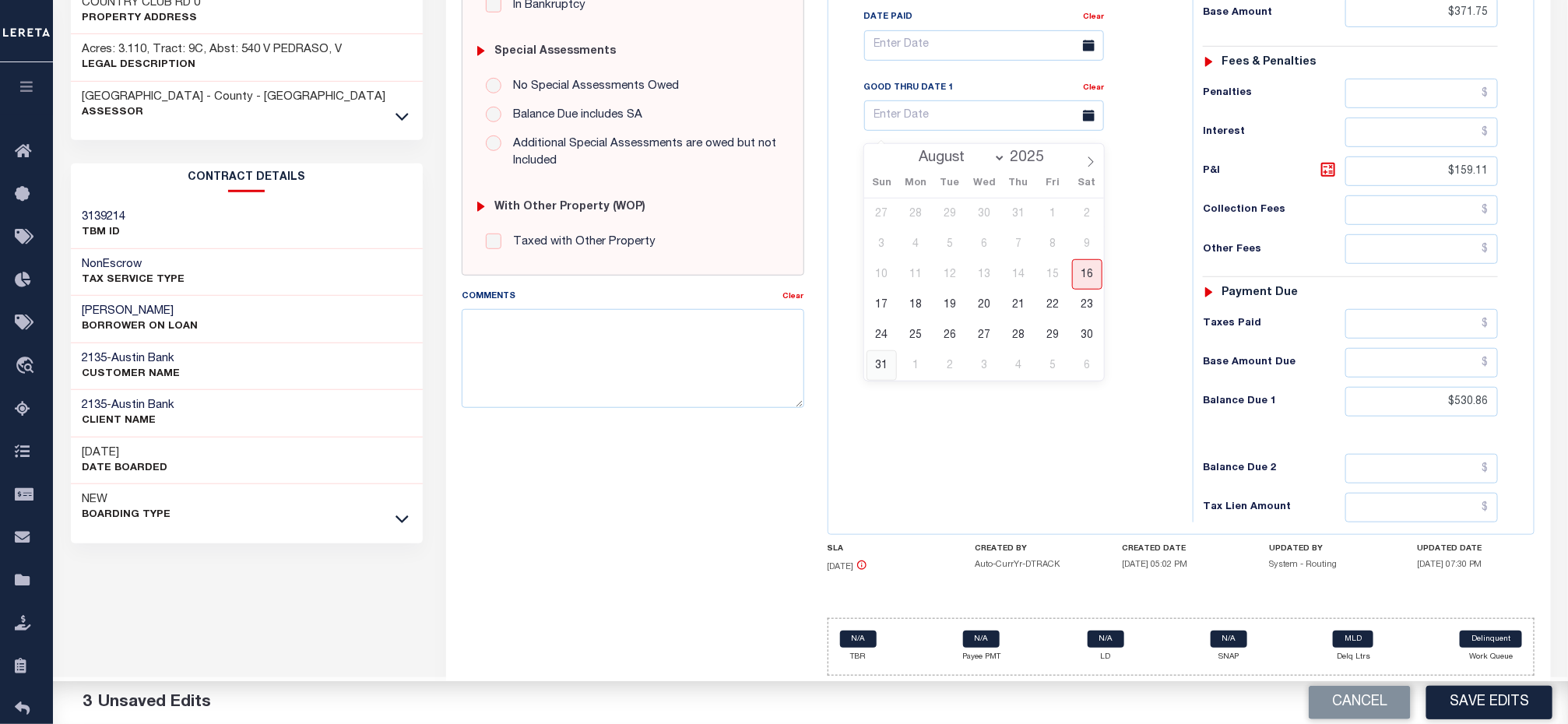
click at [887, 361] on span "31" at bounding box center [881, 365] width 31 height 31
type input "08/31/2025"
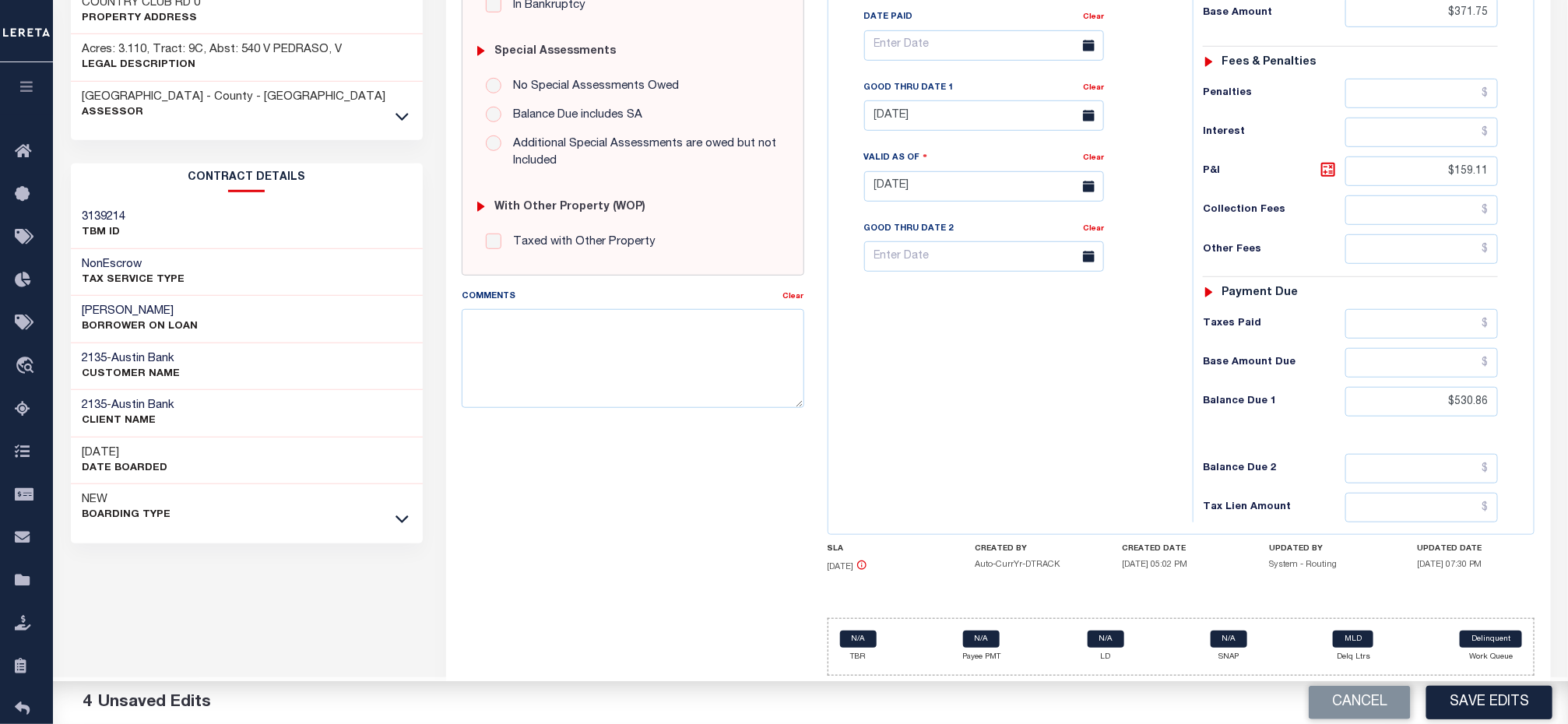
click at [944, 438] on div "Tax Bill No Multiple Payment Option Payment Plan Clear" at bounding box center [1006, 178] width 349 height 687
click at [976, 371] on div "Tax Bill No Multiple Payment Option Payment Plan Clear" at bounding box center [1006, 178] width 349 height 687
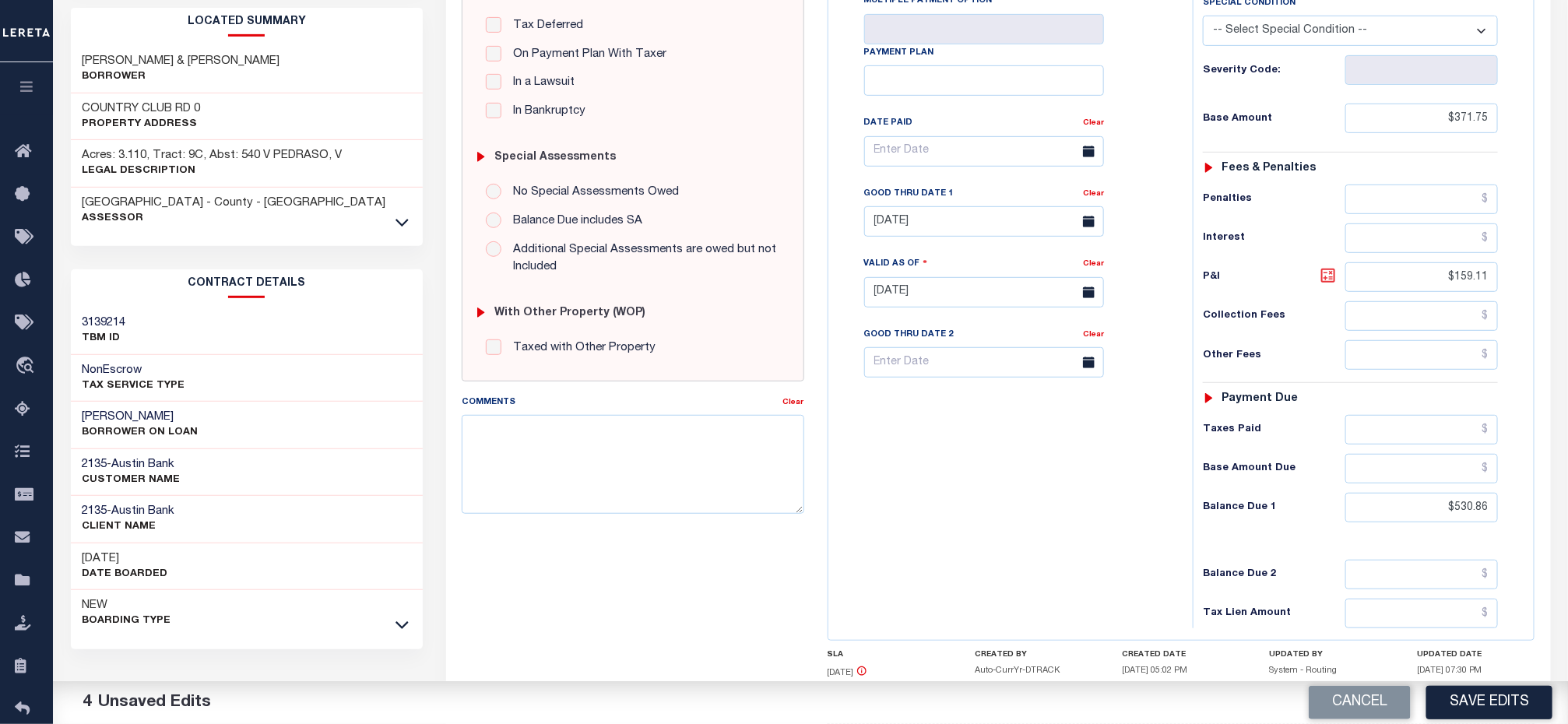
click at [1327, 285] on icon at bounding box center [1328, 275] width 19 height 19
click at [1045, 451] on div "Tax Bill No Multiple Payment Option Payment Plan Clear" at bounding box center [1006, 284] width 349 height 687
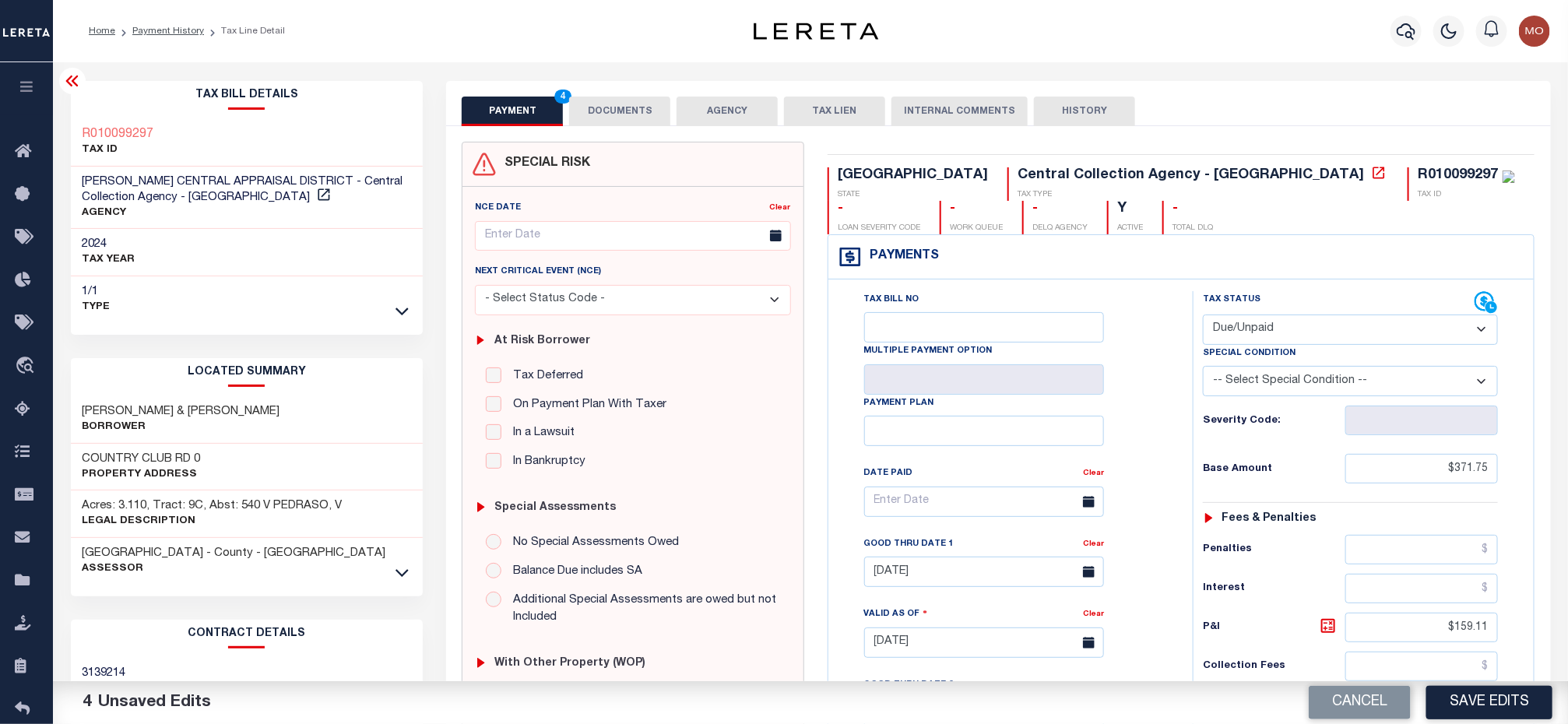
scroll to position [234, 0]
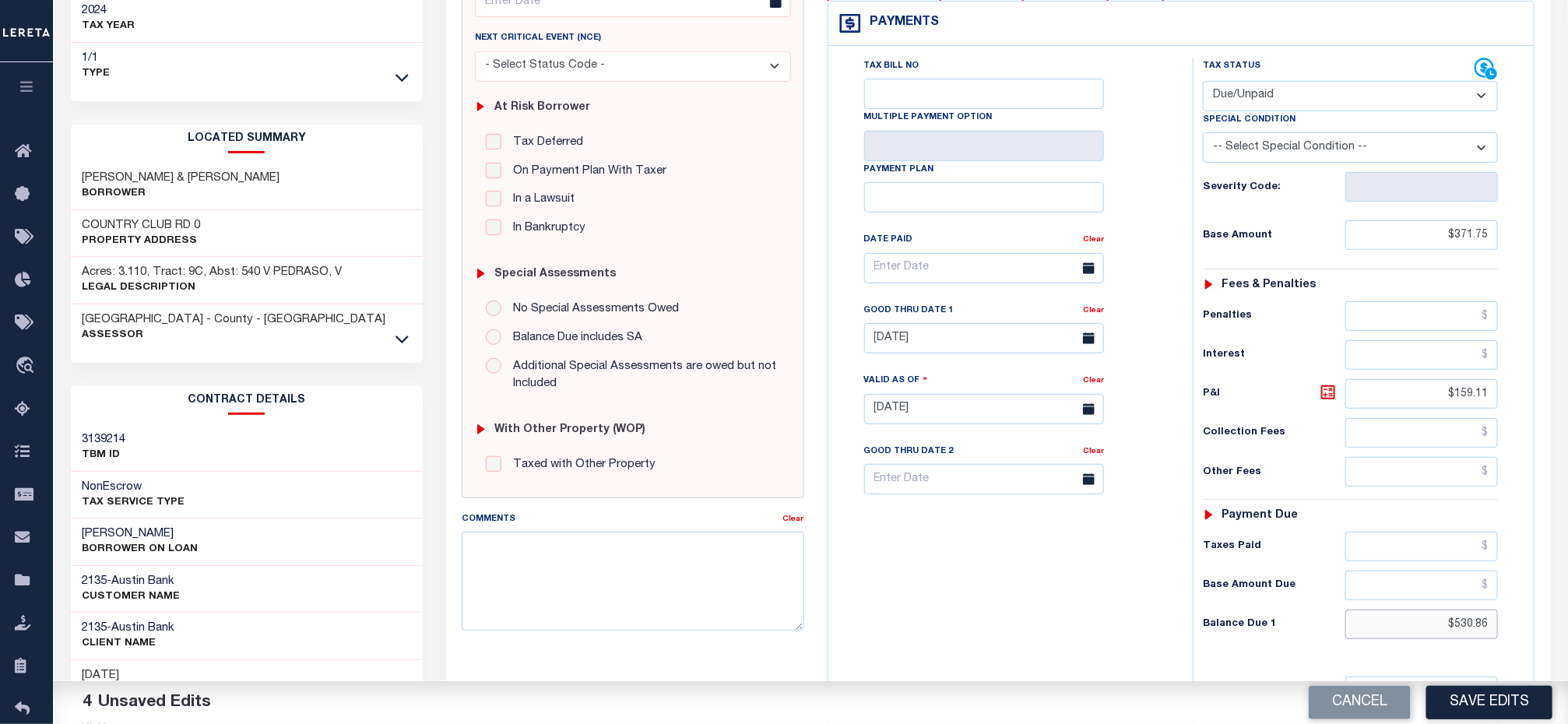
drag, startPoint x: 1424, startPoint y: 642, endPoint x: 1528, endPoint y: 638, distance: 104.1
click at [1528, 638] on div "Tax Status Status" at bounding box center [1356, 400] width 349 height 687
click at [1327, 401] on icon at bounding box center [1328, 392] width 19 height 19
click at [927, 348] on input "08/31/2025" at bounding box center [984, 337] width 240 height 31
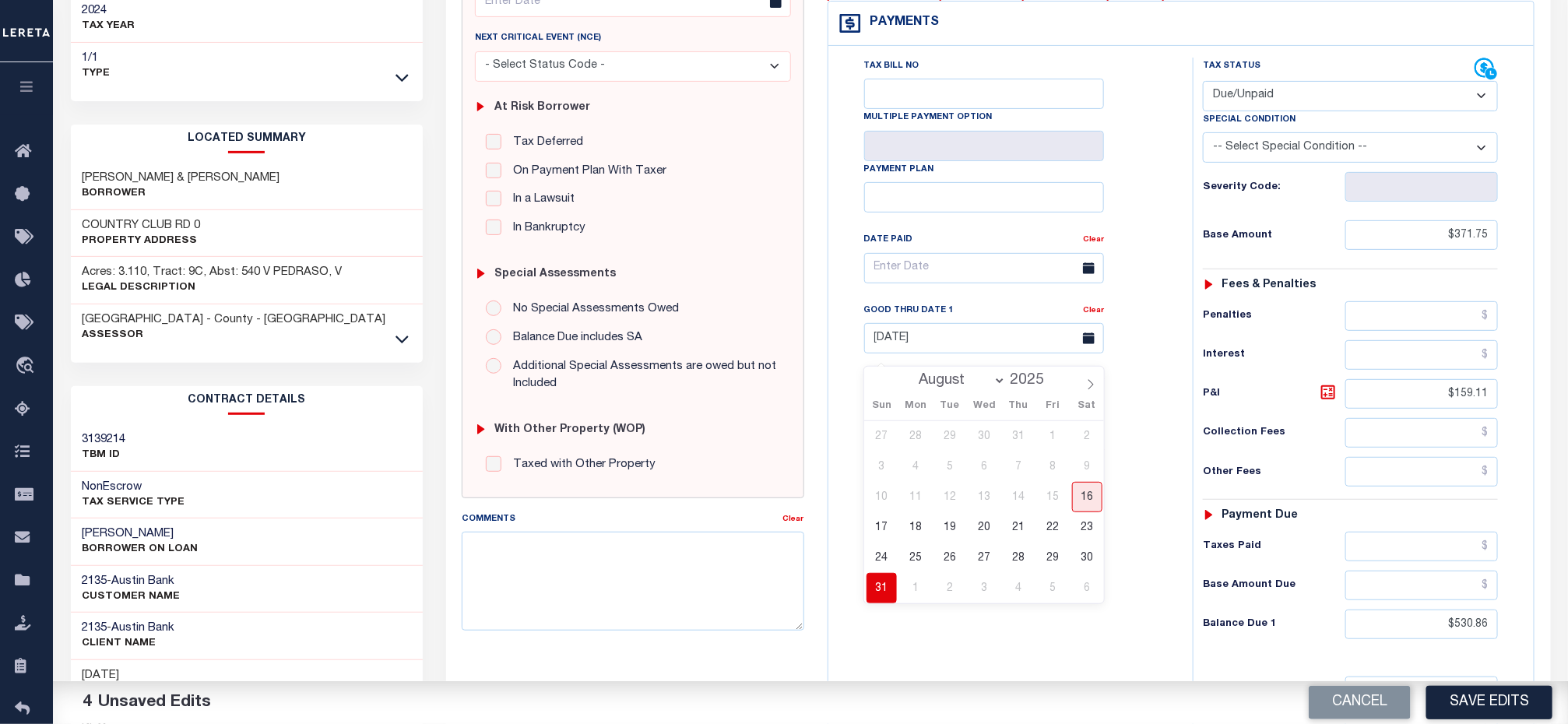
click at [883, 598] on span "31" at bounding box center [881, 588] width 31 height 31
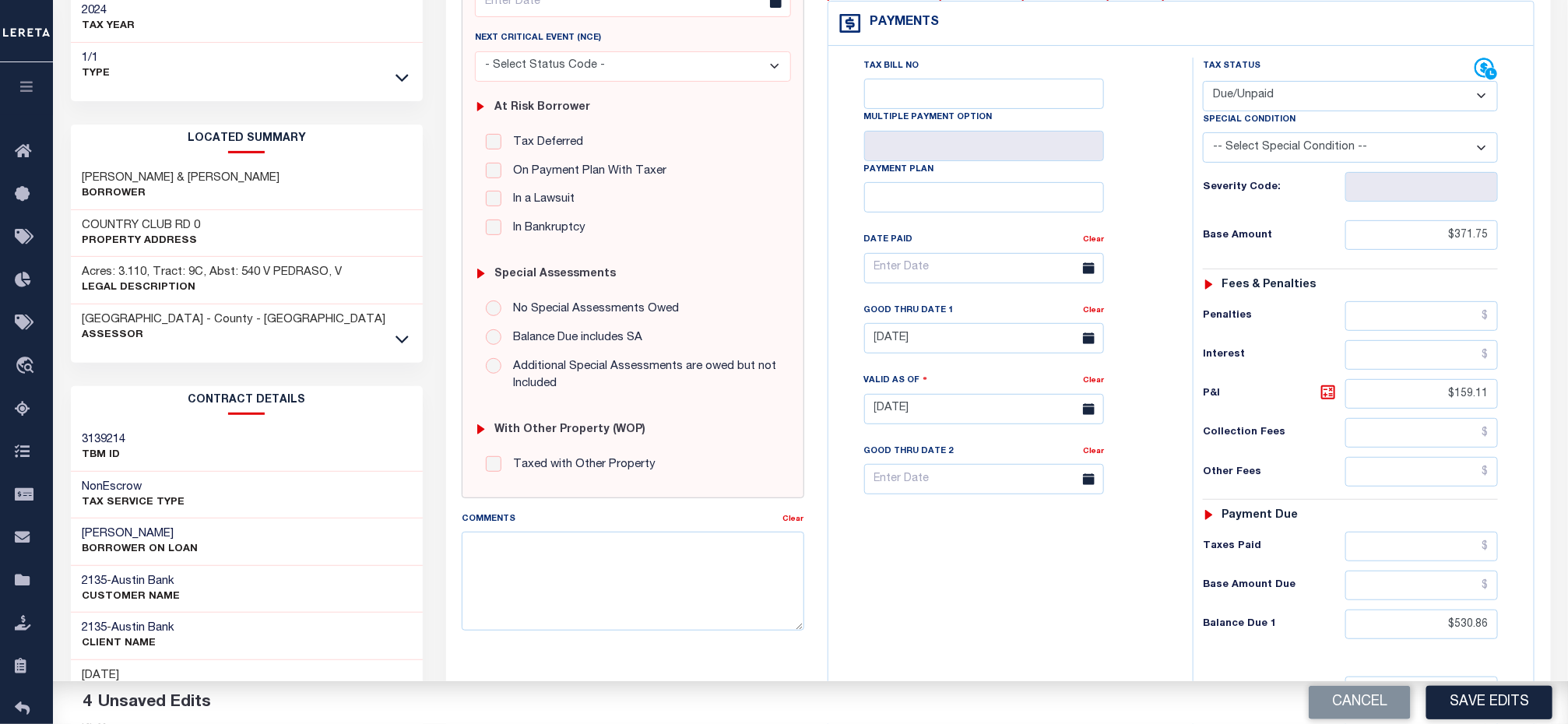
click at [929, 565] on div "Tax Bill No Multiple Payment Option Payment Plan Clear" at bounding box center [1006, 400] width 349 height 687
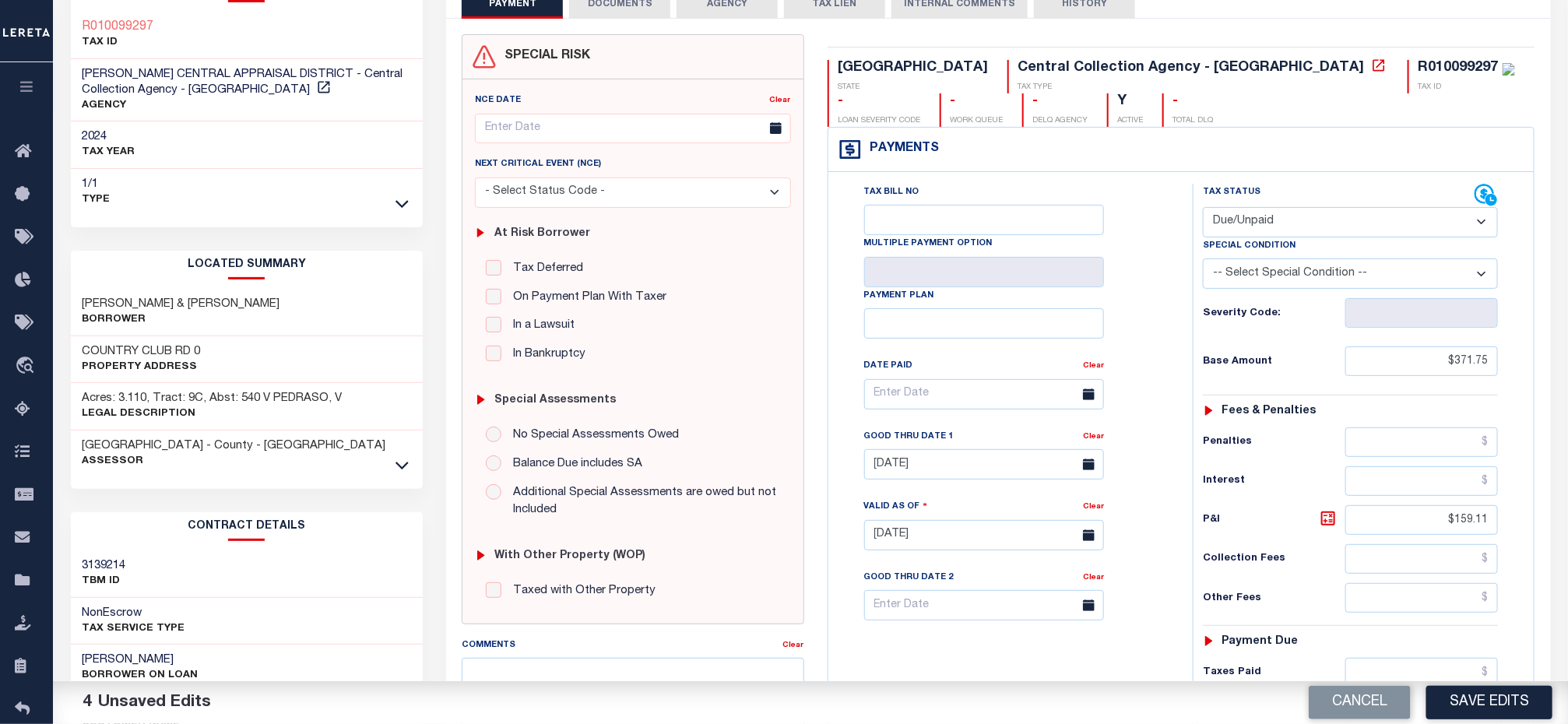
scroll to position [0, 0]
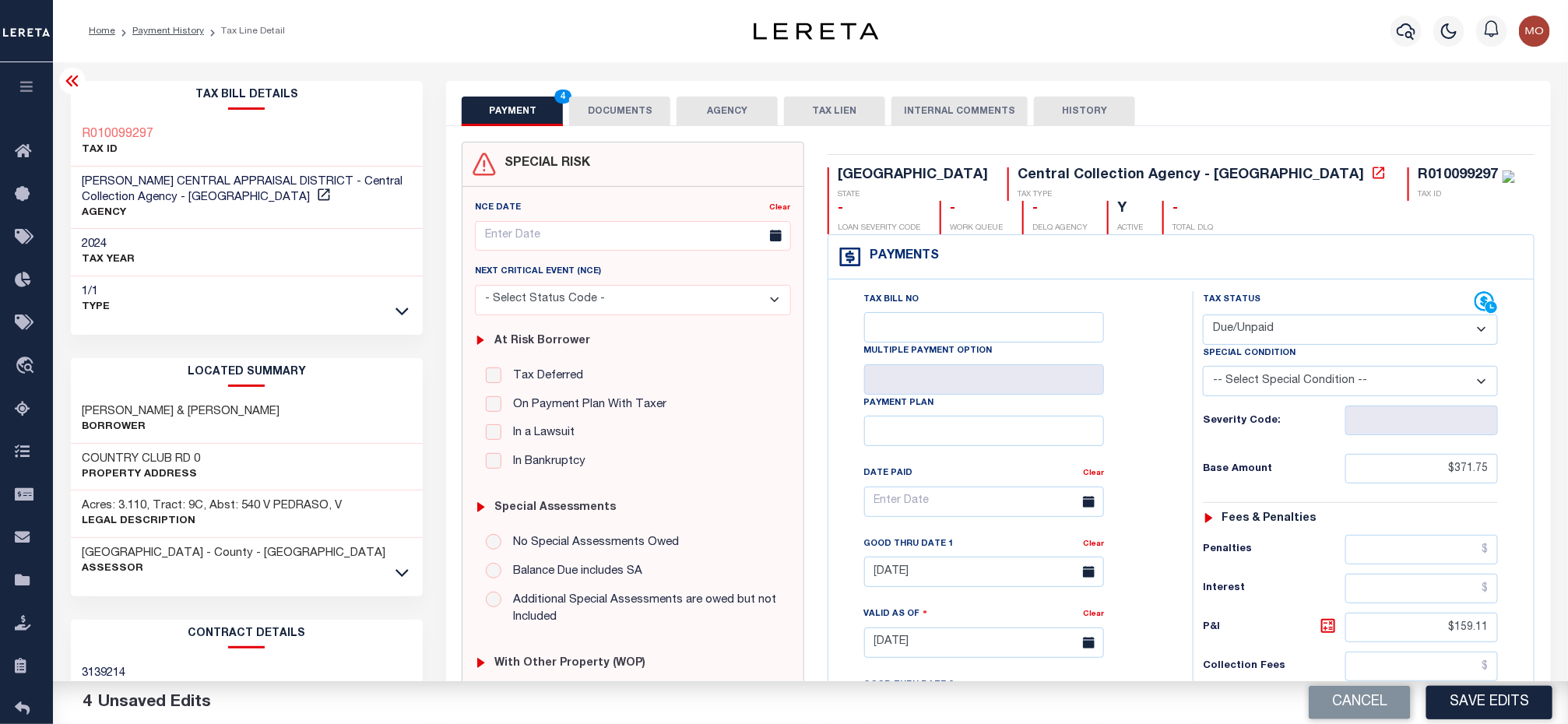
click at [631, 110] on button "DOCUMENTS" at bounding box center [619, 111] width 101 height 30
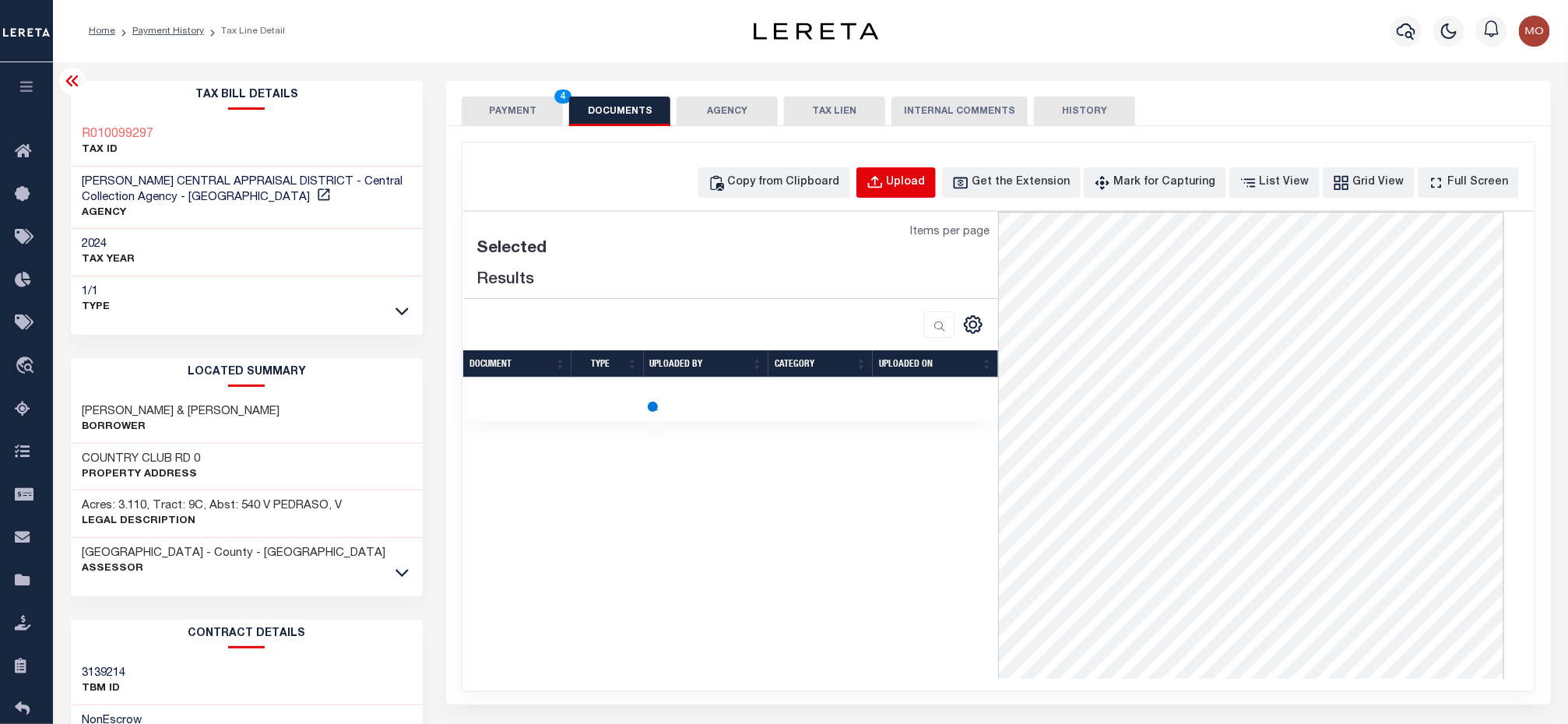
click at [925, 186] on div "Upload" at bounding box center [906, 183] width 39 height 17
select select "POP"
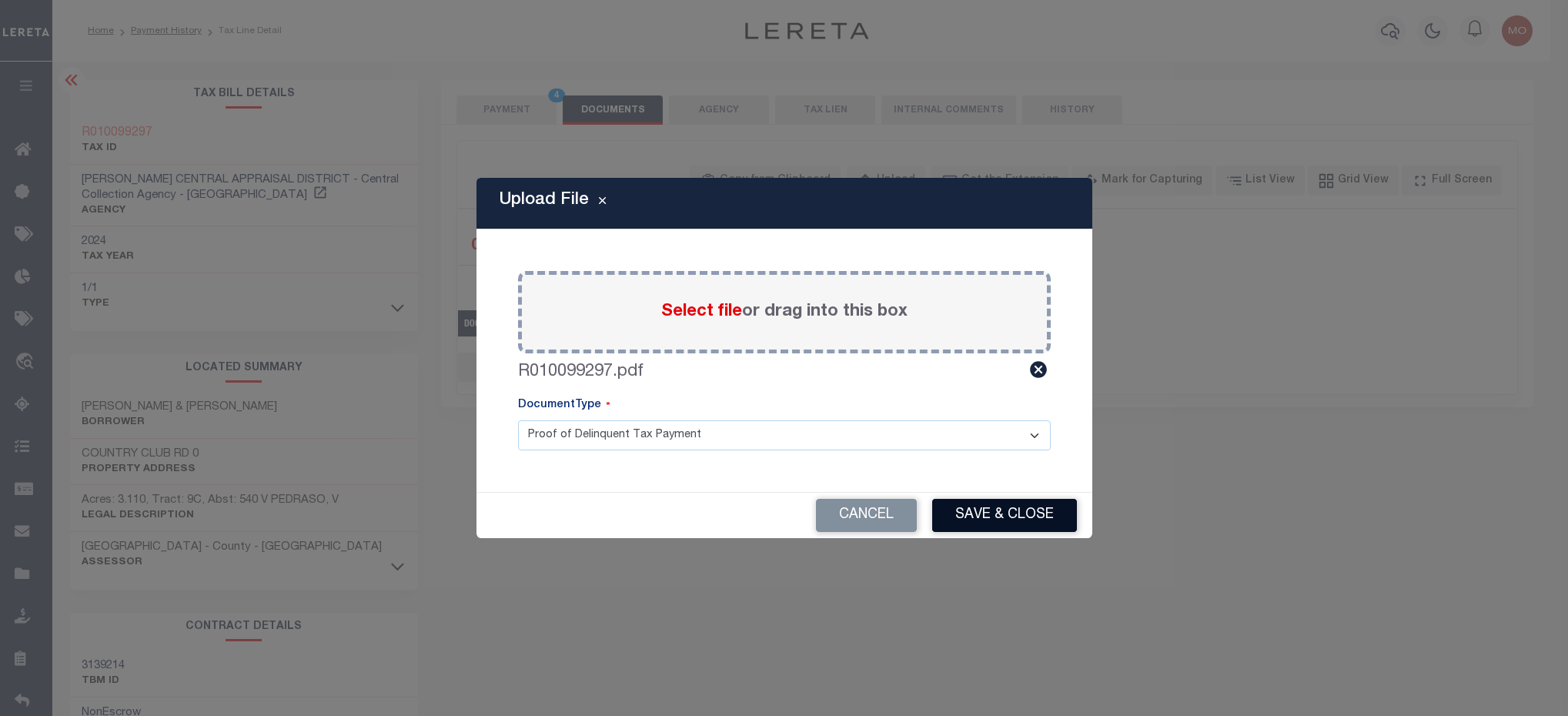
click at [977, 501] on button "Save & Close" at bounding box center [1005, 515] width 145 height 33
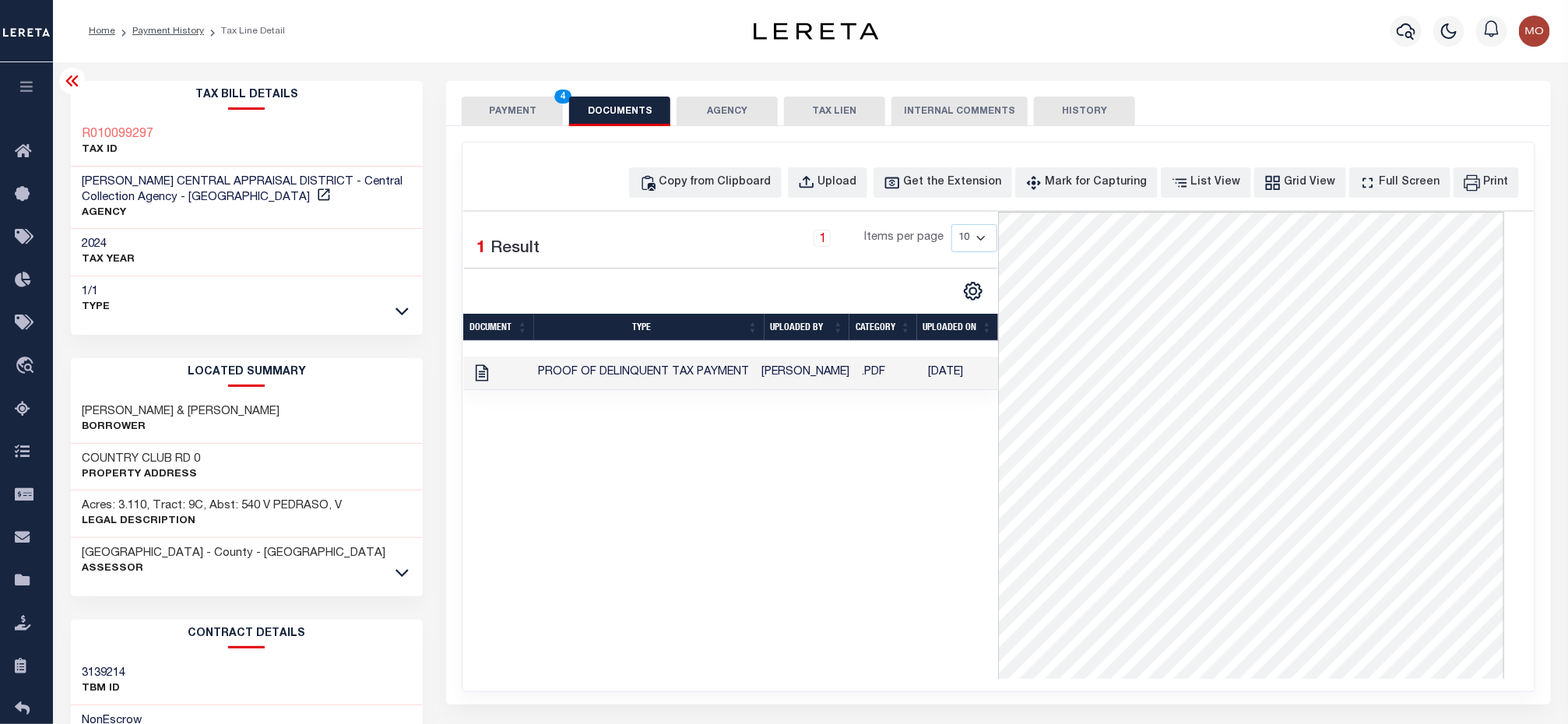
drag, startPoint x: 752, startPoint y: 424, endPoint x: 555, endPoint y: 269, distance: 250.7
click at [749, 424] on div "1 Selected 1 Result 1 Items per page 10 25 50 100" at bounding box center [731, 445] width 535 height 467
click at [512, 117] on button "PAYMENT 4" at bounding box center [512, 111] width 101 height 30
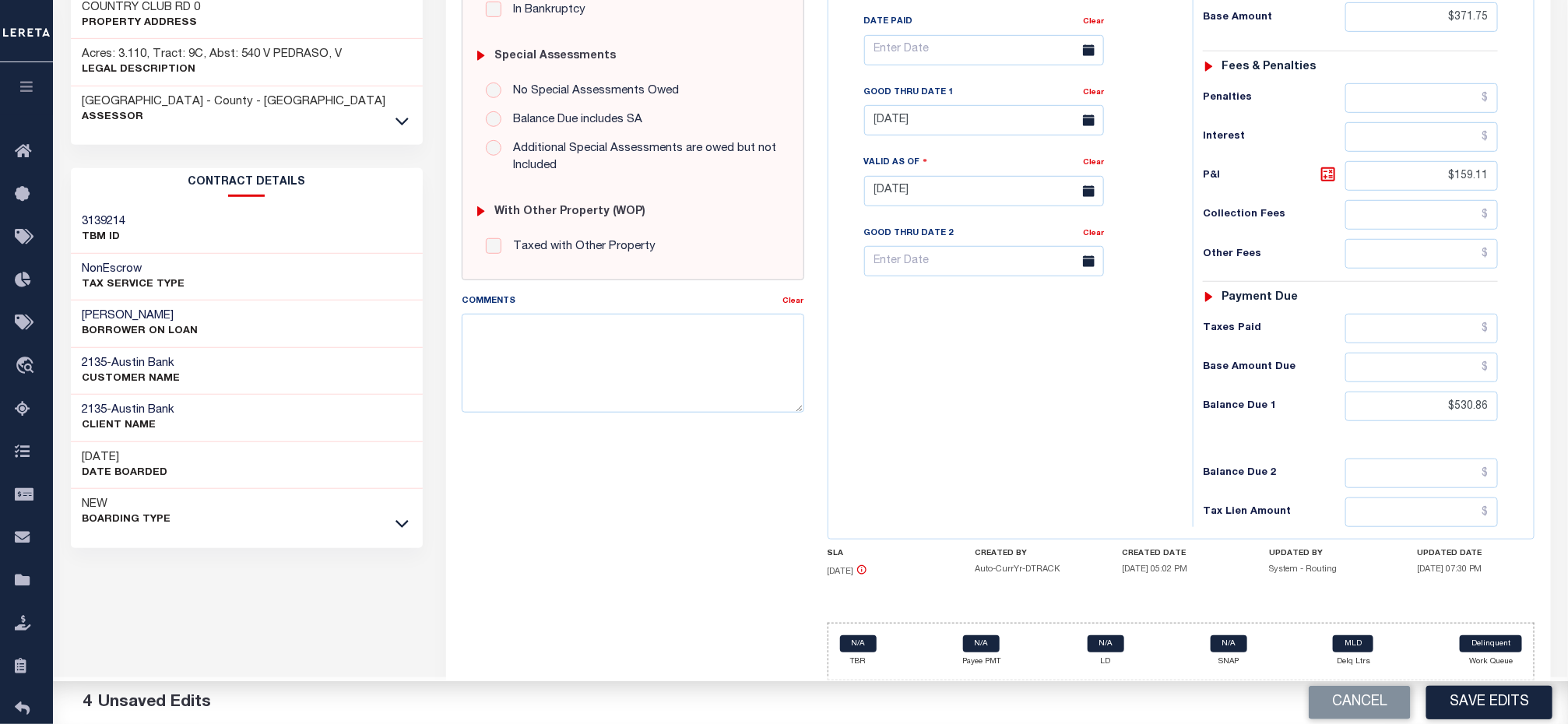
scroll to position [465, 0]
click at [1490, 696] on button "Save Edits" at bounding box center [1489, 703] width 126 height 33
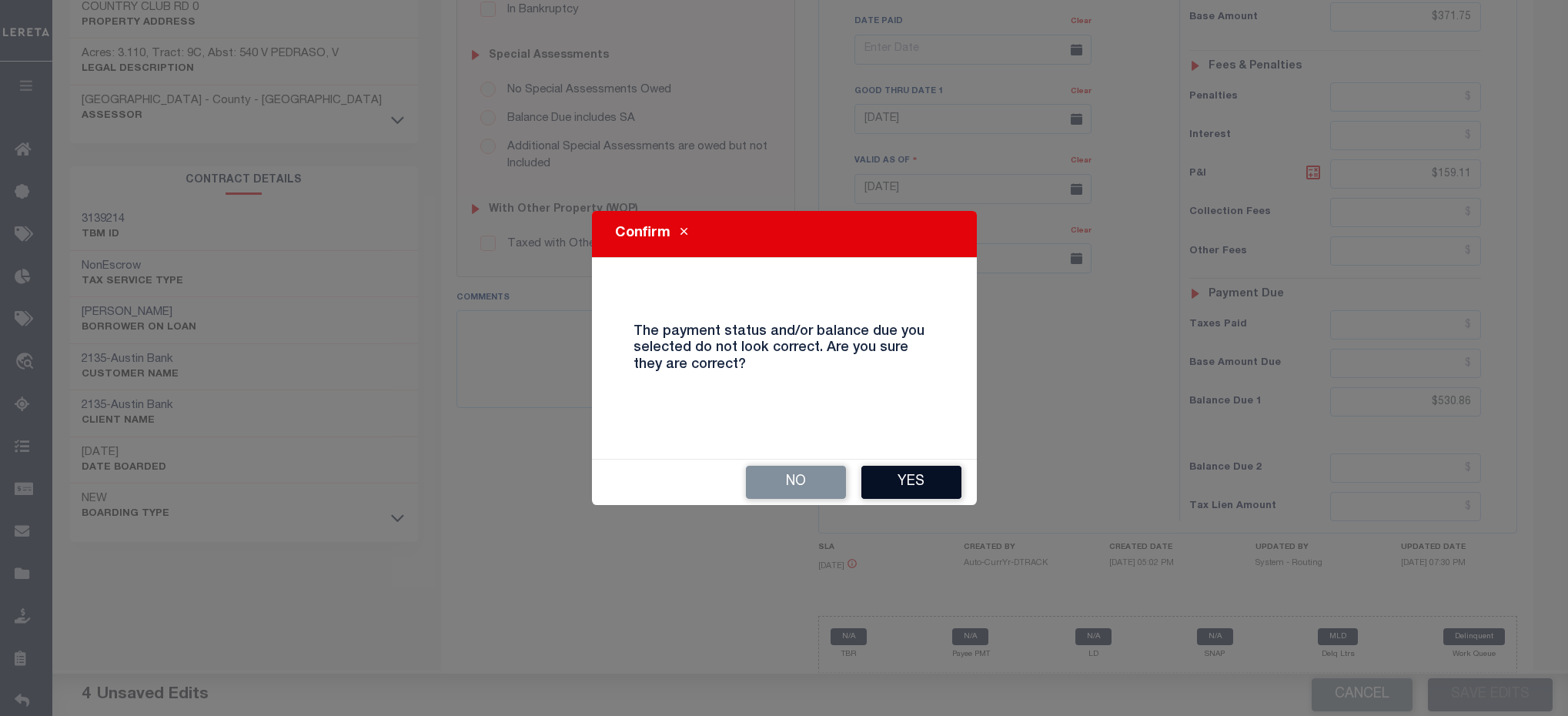
click at [903, 480] on button "Yes" at bounding box center [911, 482] width 100 height 33
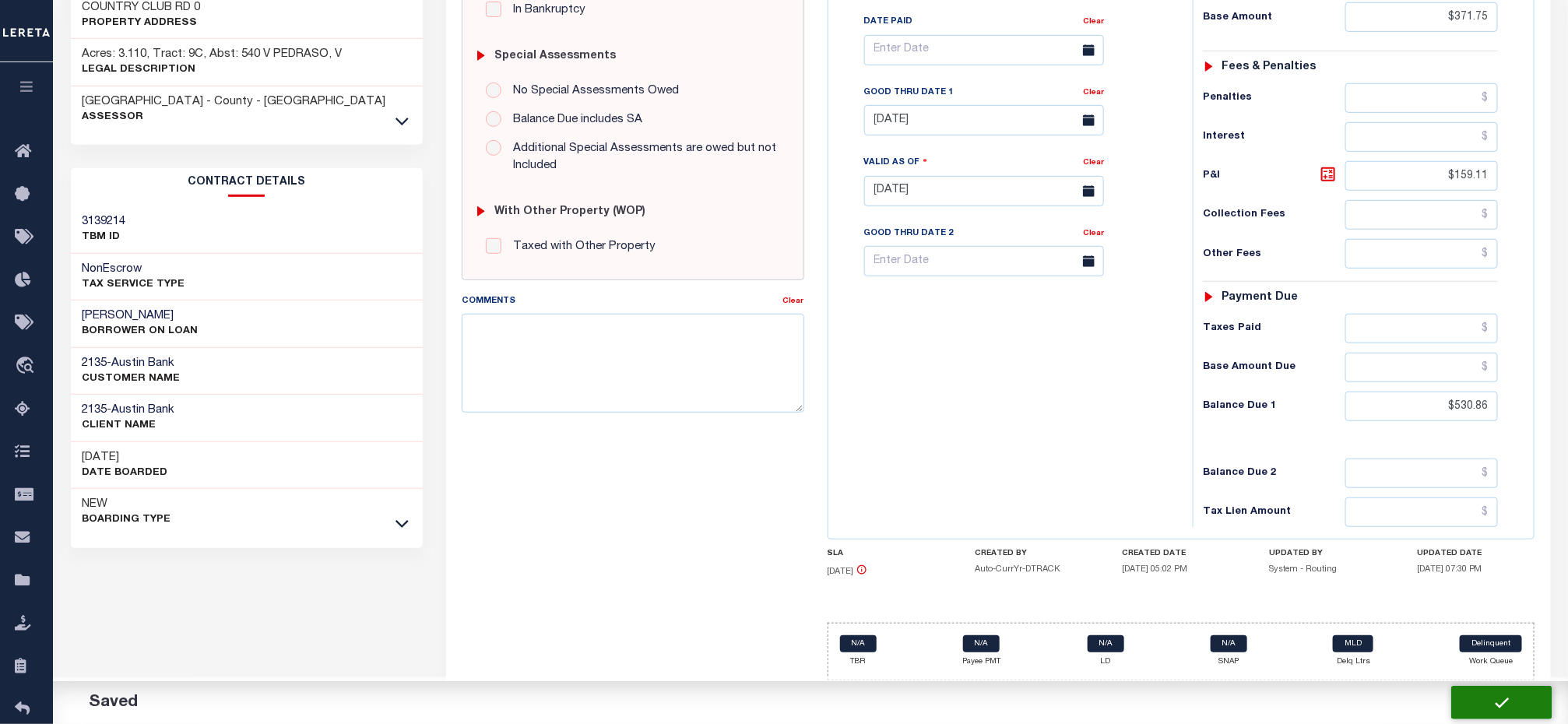
checkbox input "false"
type input "$371.75"
type input "$159.11"
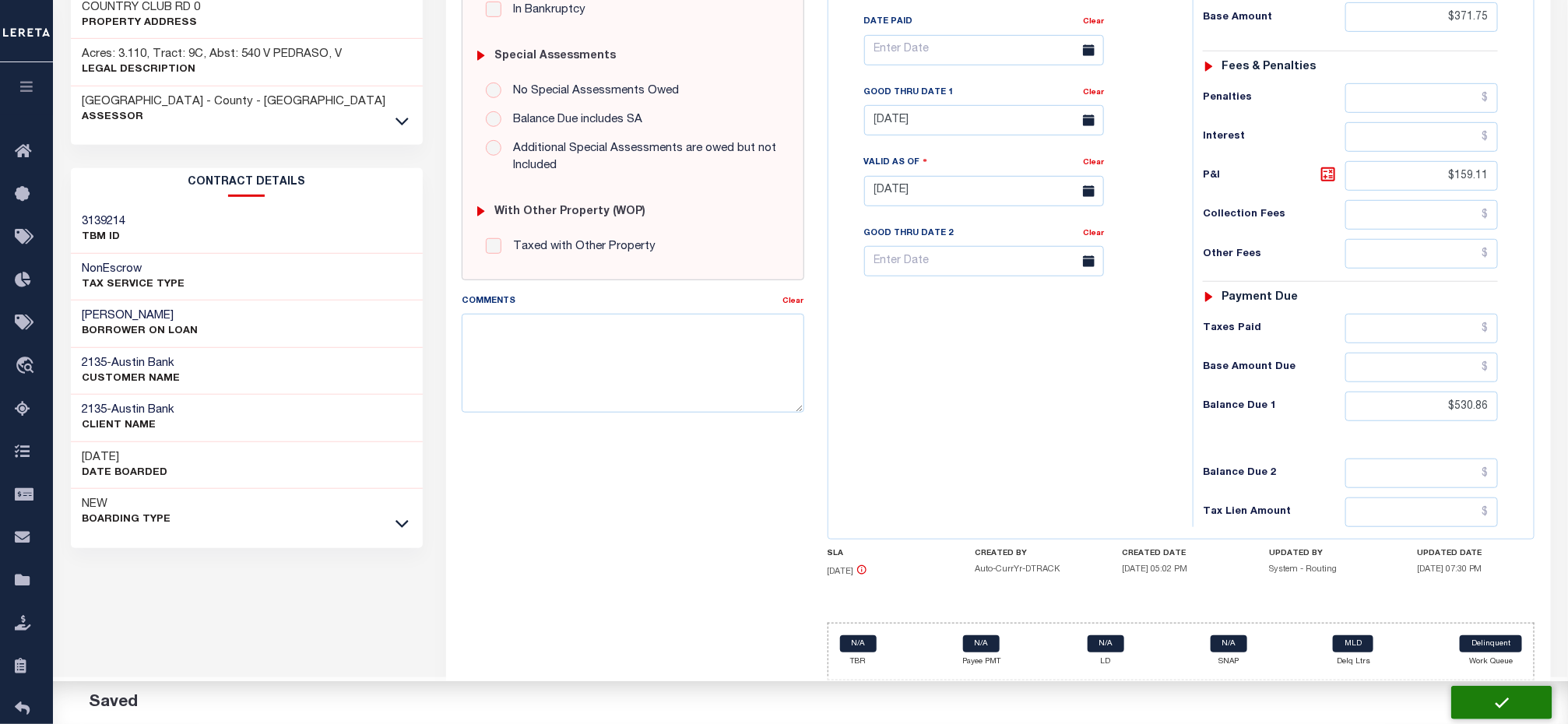
type input "$530.86"
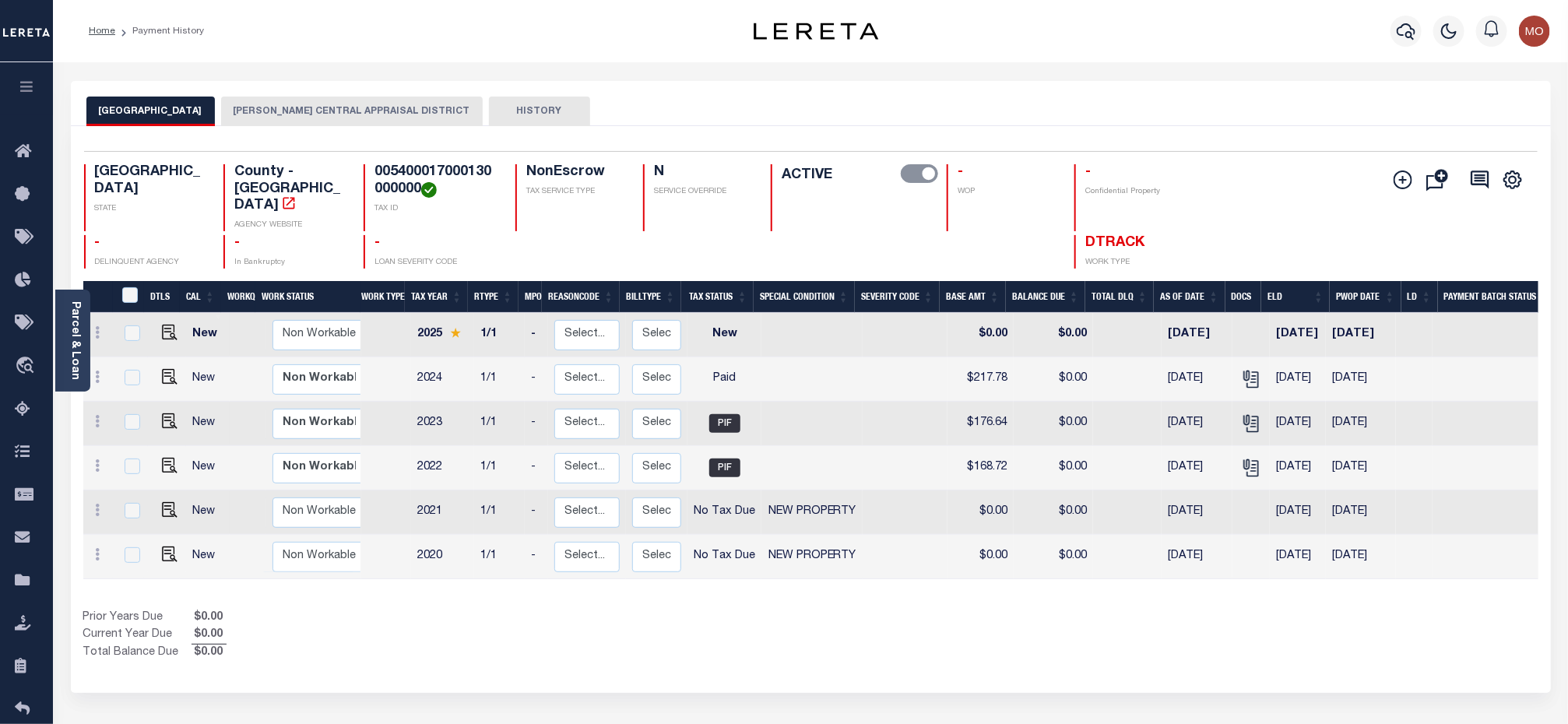
click at [304, 110] on button "[PERSON_NAME] CENTRAL APPRAISAL DISTRICT" at bounding box center [351, 111] width 261 height 30
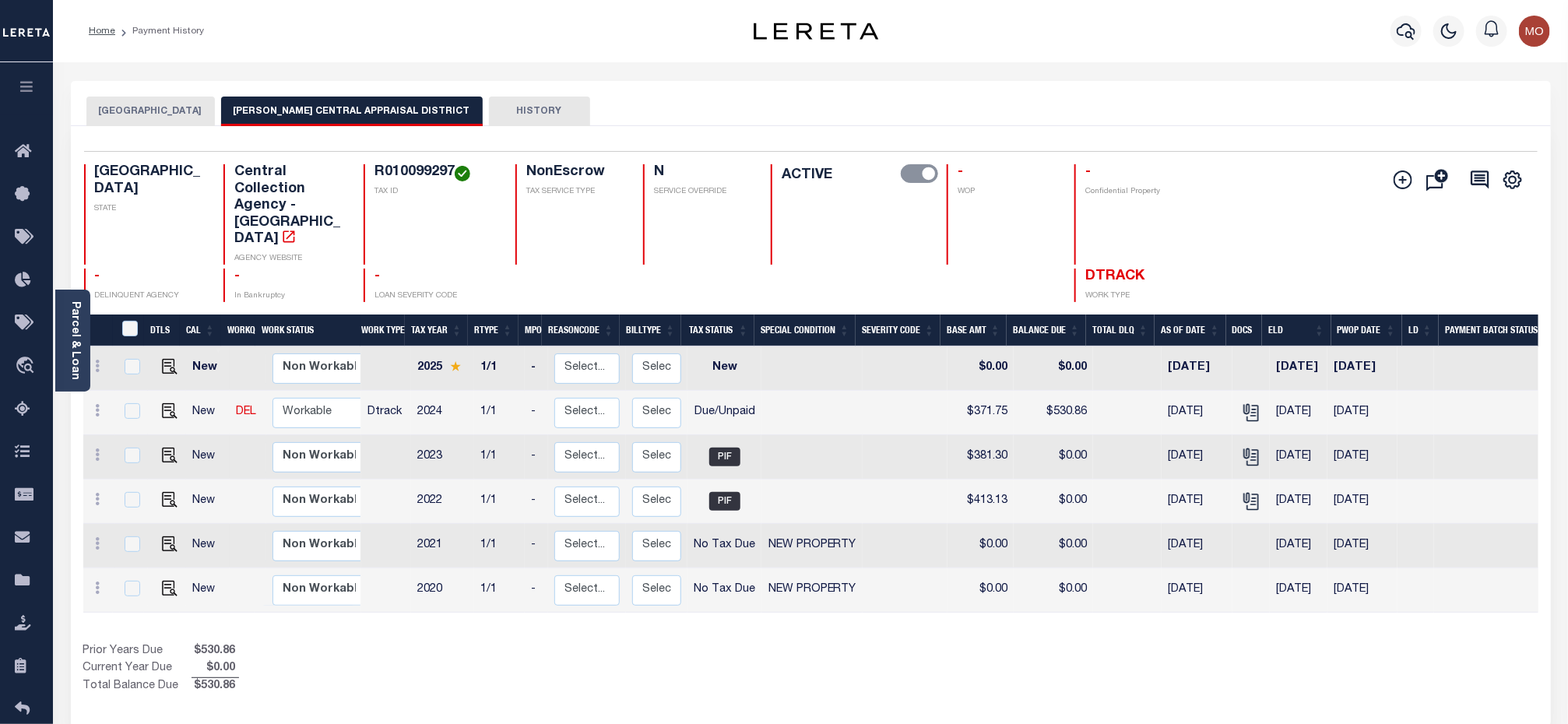
click at [1546, 29] on img "button" at bounding box center [1535, 32] width 32 height 32
click at [1484, 105] on span "Sign out" at bounding box center [1473, 110] width 45 height 11
